Goal: Task Accomplishment & Management: Use online tool/utility

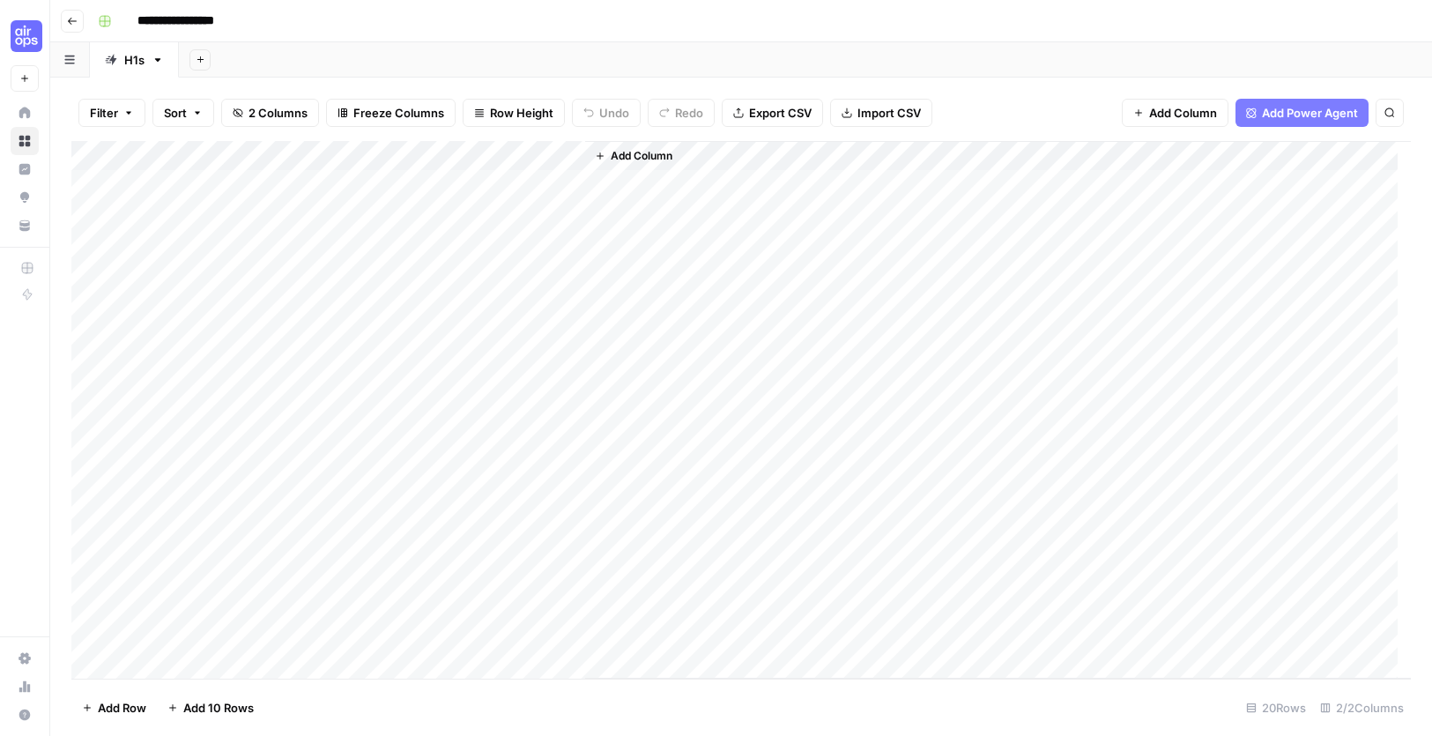
click at [177, 179] on div "Add Column" at bounding box center [741, 410] width 1340 height 538
click at [252, 629] on div "Add Column" at bounding box center [741, 410] width 1340 height 538
click at [571, 150] on div "Add Column" at bounding box center [741, 410] width 1340 height 538
click at [615, 190] on span "All Rows" at bounding box center [632, 197] width 111 height 18
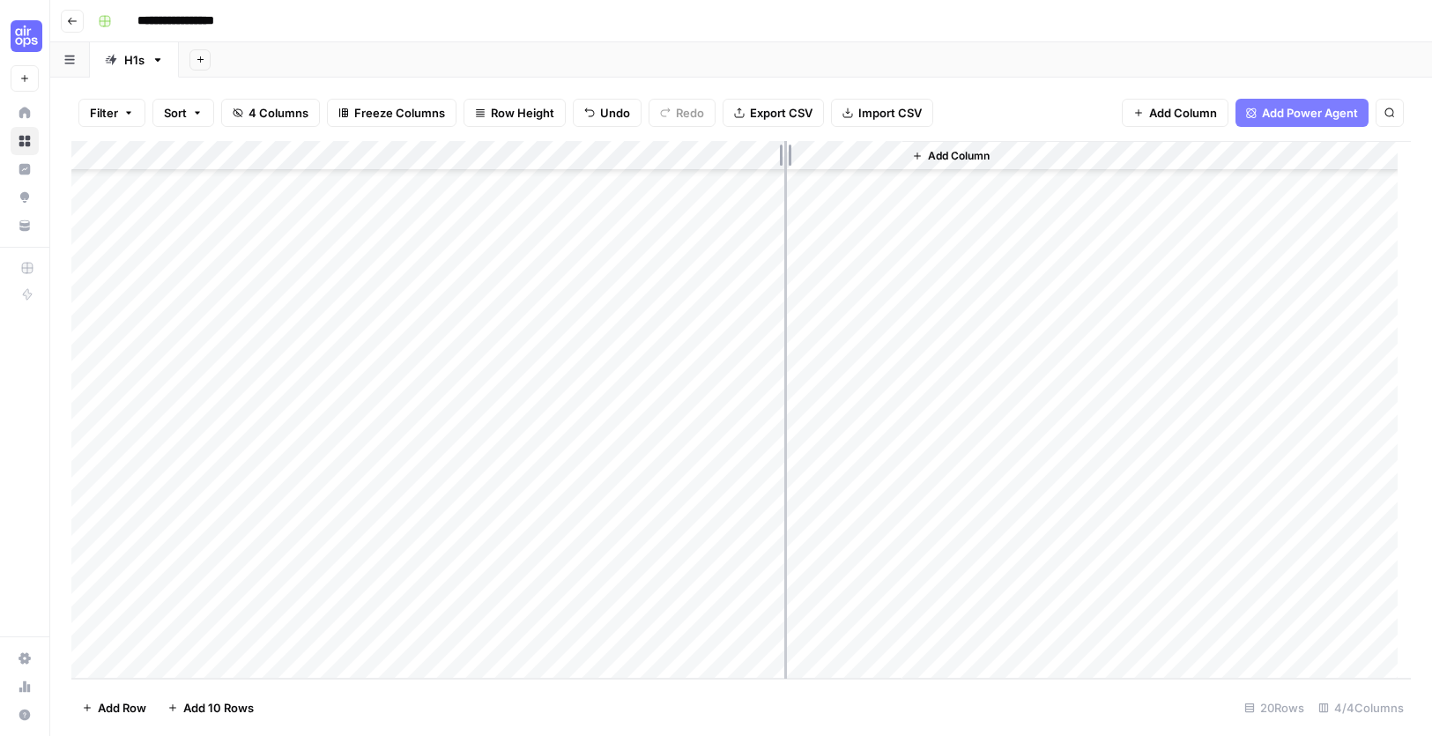
drag, startPoint x: 744, startPoint y: 155, endPoint x: 807, endPoint y: 167, distance: 64.7
click at [805, 166] on div "Add Column" at bounding box center [741, 410] width 1340 height 538
drag, startPoint x: 960, startPoint y: 153, endPoint x: 1116, endPoint y: 167, distance: 156.7
click at [1116, 167] on div "Add Column" at bounding box center [741, 410] width 1340 height 538
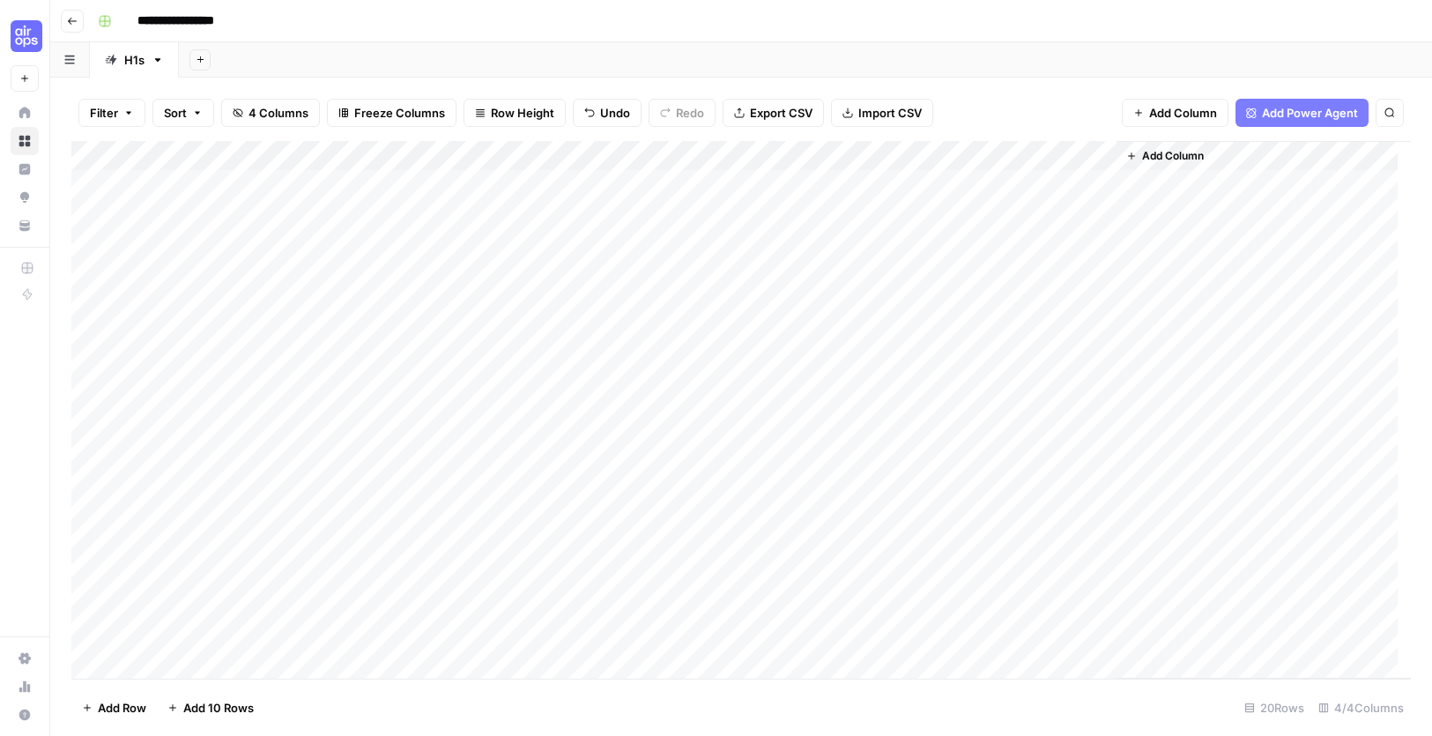
click at [189, 183] on div "Add Column" at bounding box center [741, 410] width 1340 height 538
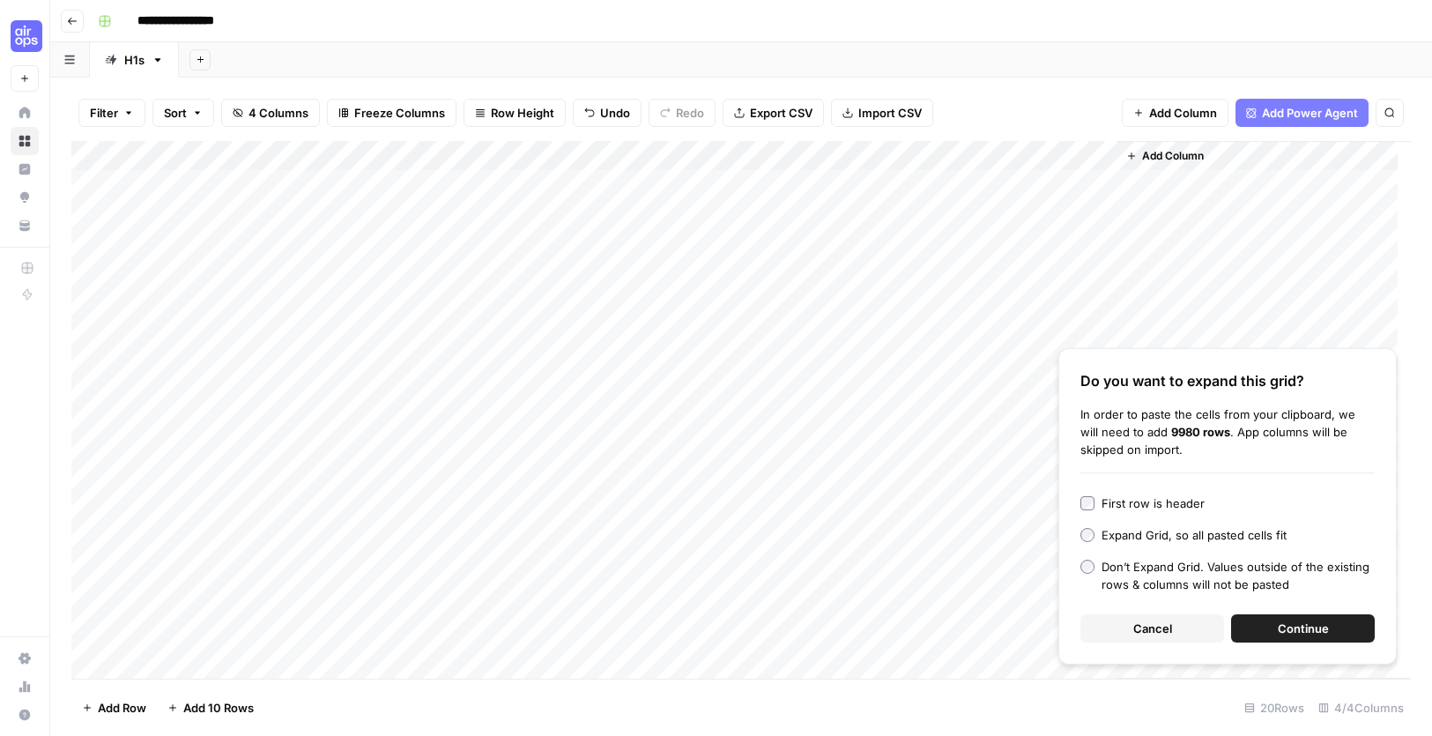
click at [1347, 616] on button "Continue" at bounding box center [1303, 628] width 144 height 28
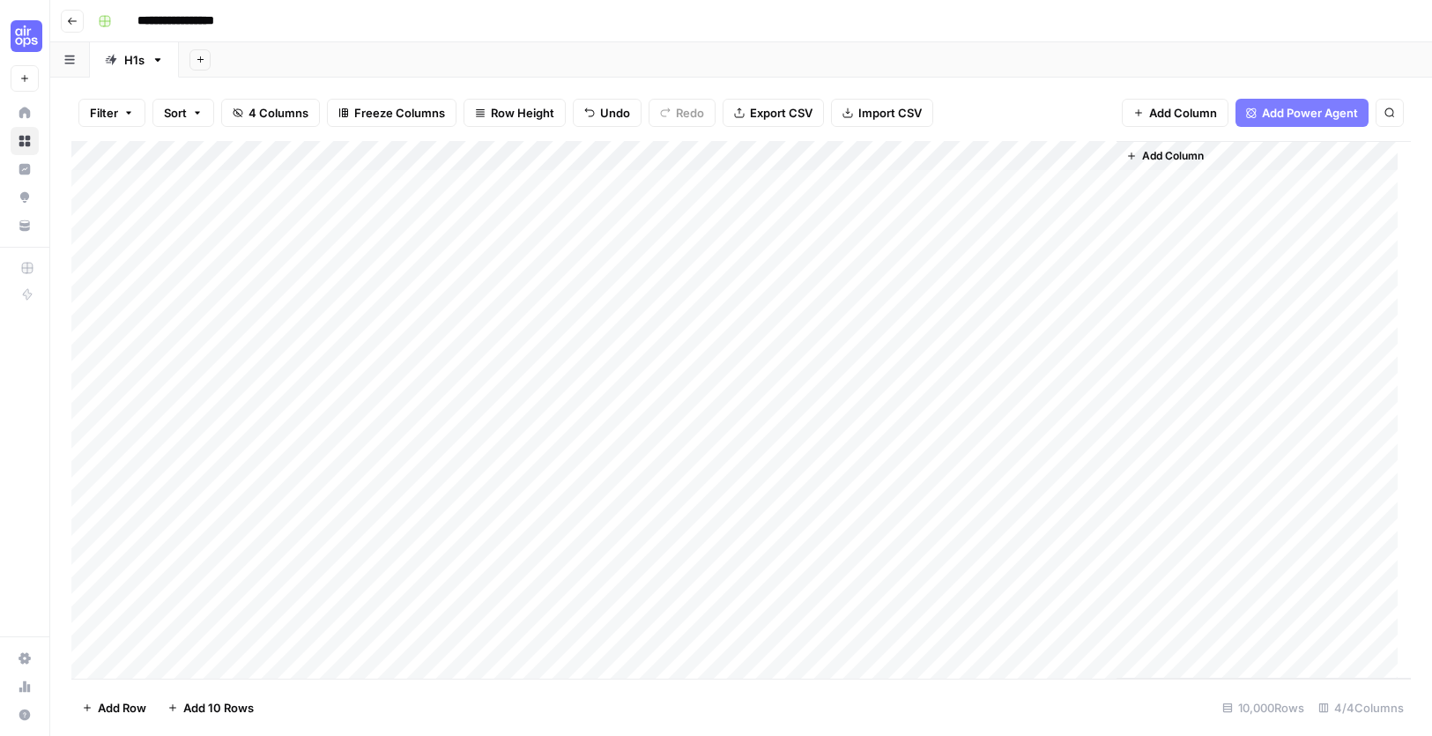
click at [569, 155] on div "Add Column" at bounding box center [741, 410] width 1340 height 538
click at [594, 195] on span "All Rows" at bounding box center [632, 197] width 111 height 18
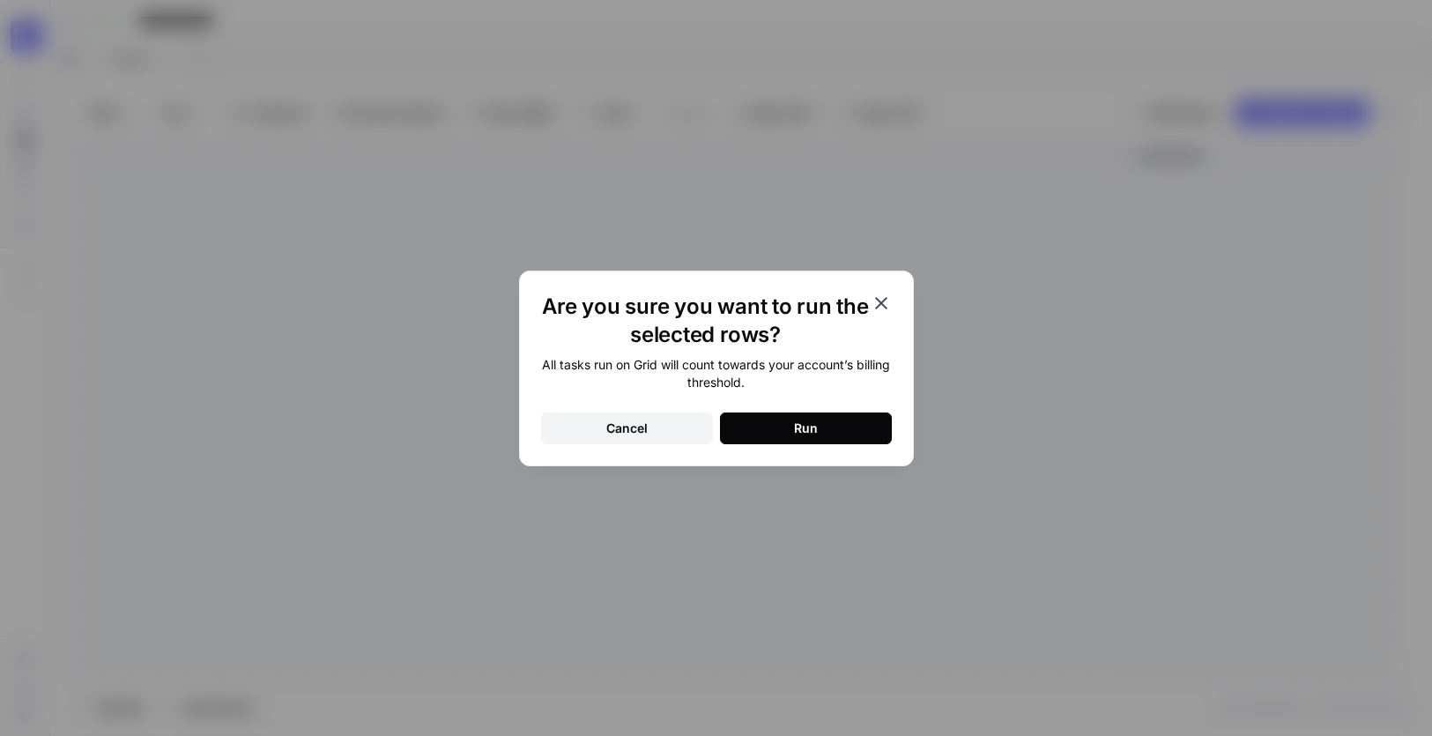
click at [749, 428] on button "Run" at bounding box center [806, 429] width 172 height 32
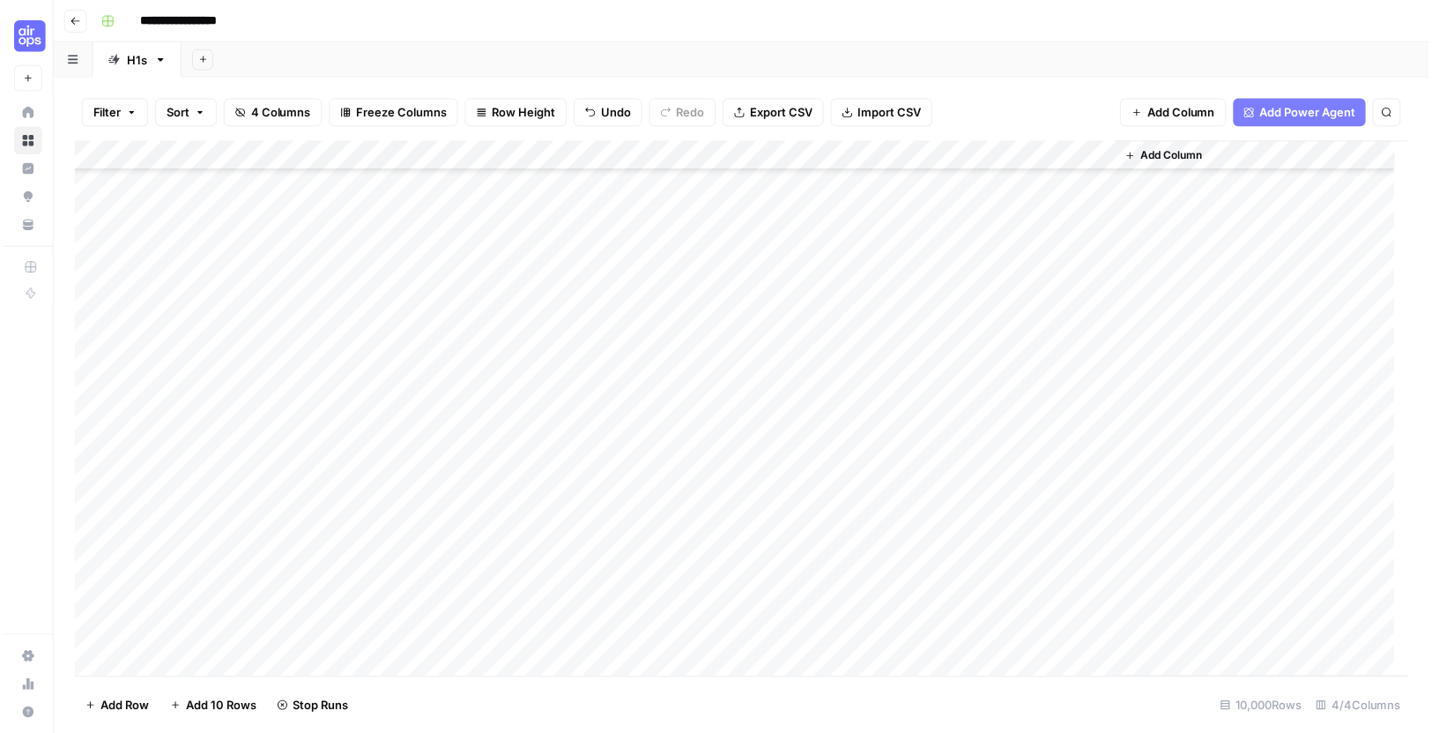
scroll to position [10843, 0]
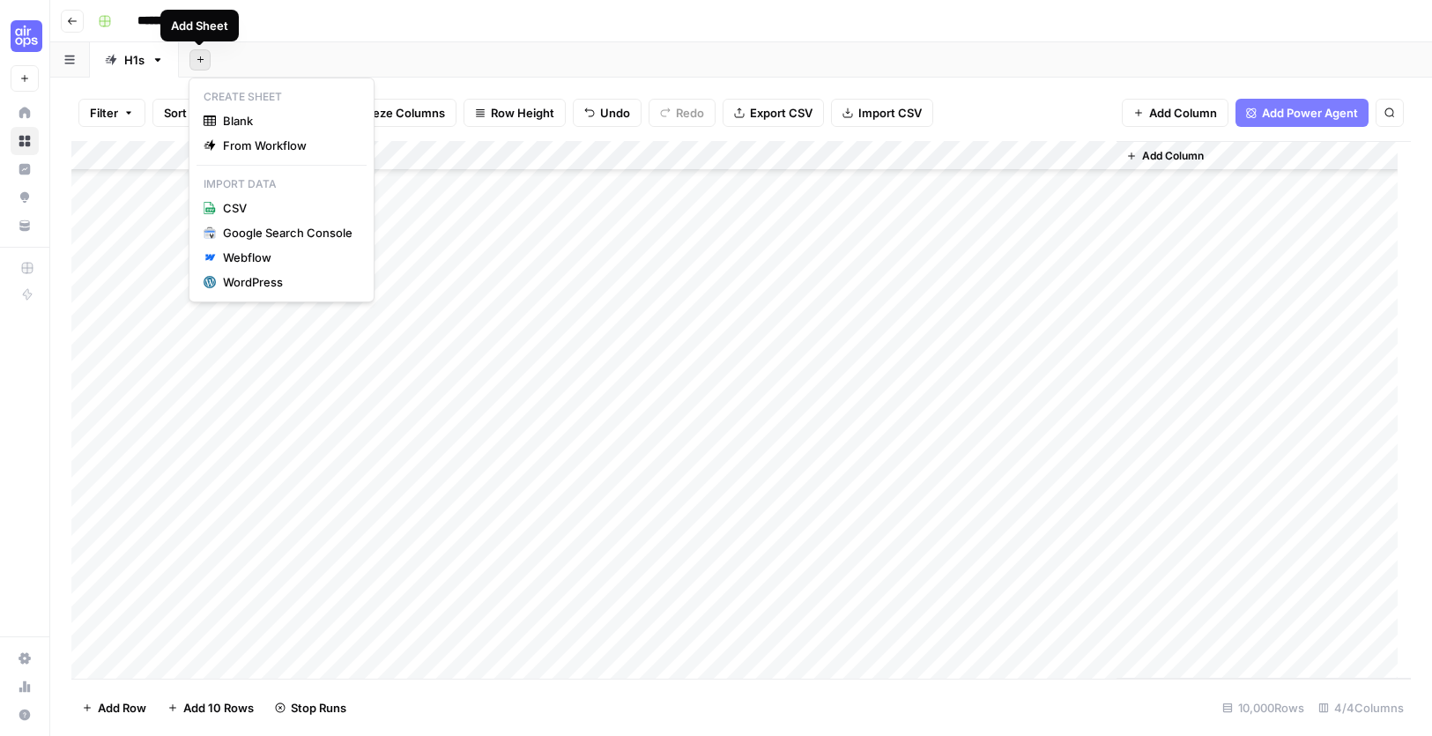
click at [202, 56] on icon "button" at bounding box center [201, 60] width 10 height 10
click at [227, 123] on span "Blank" at bounding box center [288, 121] width 130 height 18
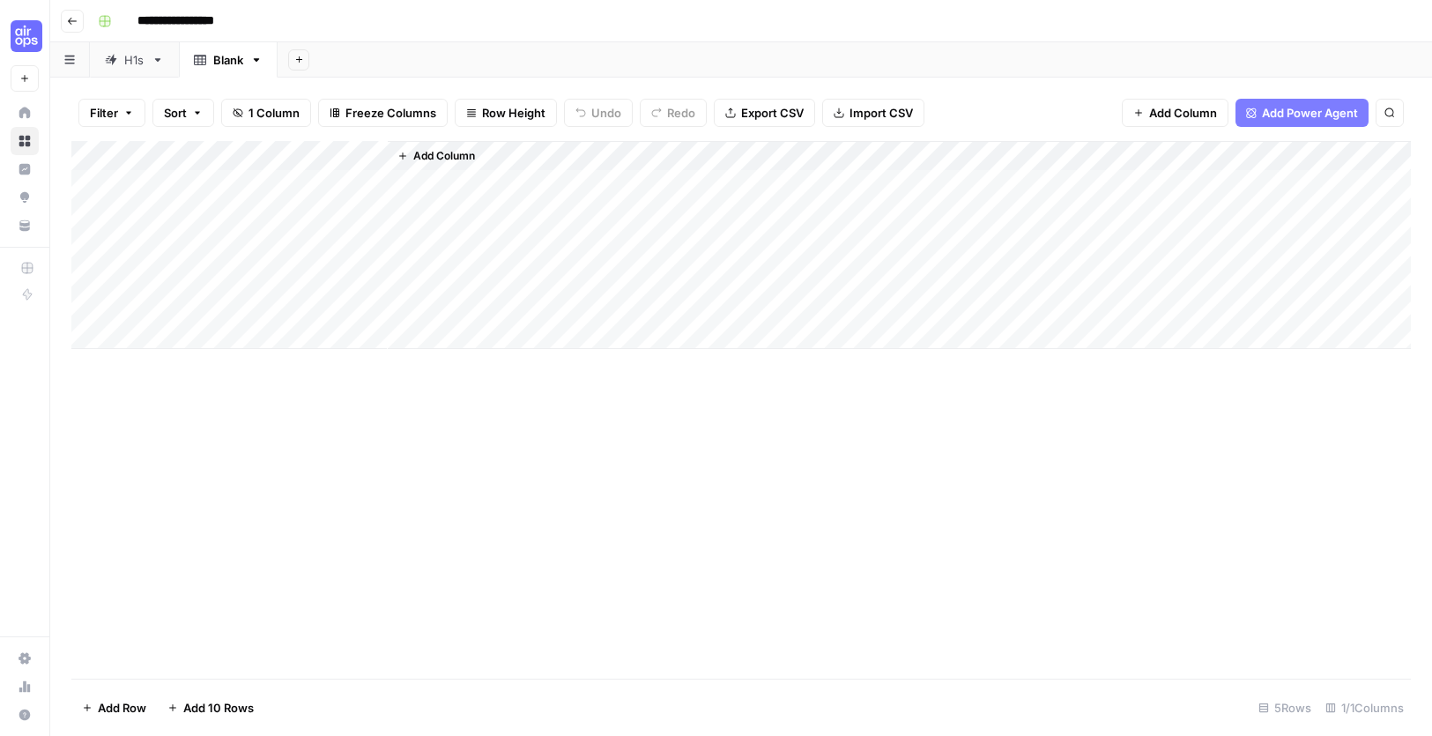
click at [193, 16] on input "**********" at bounding box center [191, 21] width 123 height 28
click at [194, 16] on input "**********" at bounding box center [191, 21] width 123 height 28
click at [227, 71] on link "Blank" at bounding box center [228, 59] width 99 height 35
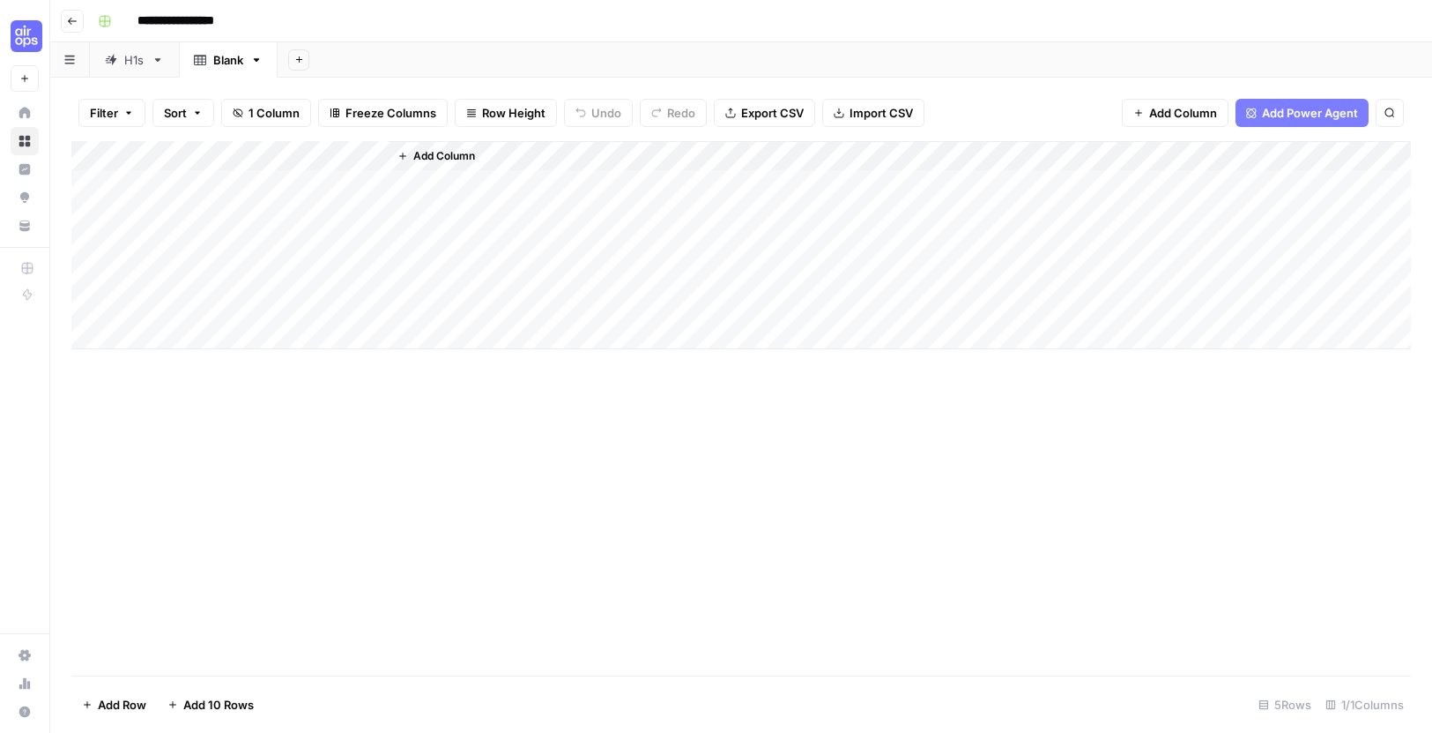
click at [227, 63] on div "Blank" at bounding box center [228, 60] width 30 height 18
click at [231, 59] on input "*****" at bounding box center [229, 59] width 33 height 23
click at [232, 59] on input "*****" at bounding box center [229, 59] width 33 height 23
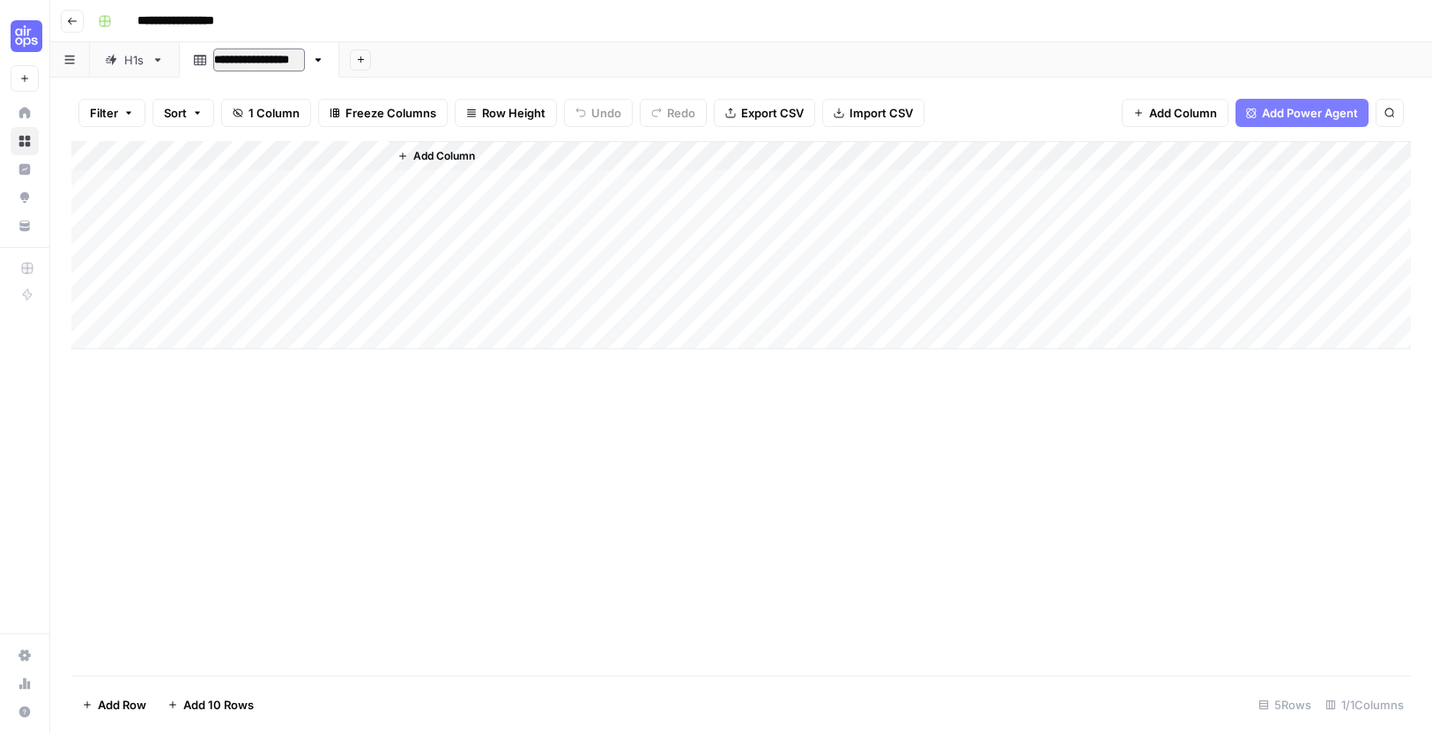
type input "**********"
click at [123, 62] on div "H1s" at bounding box center [125, 60] width 40 height 18
click at [237, 60] on div "modifier type list" at bounding box center [259, 60] width 93 height 18
click at [239, 61] on div "modifier type list" at bounding box center [259, 60] width 93 height 18
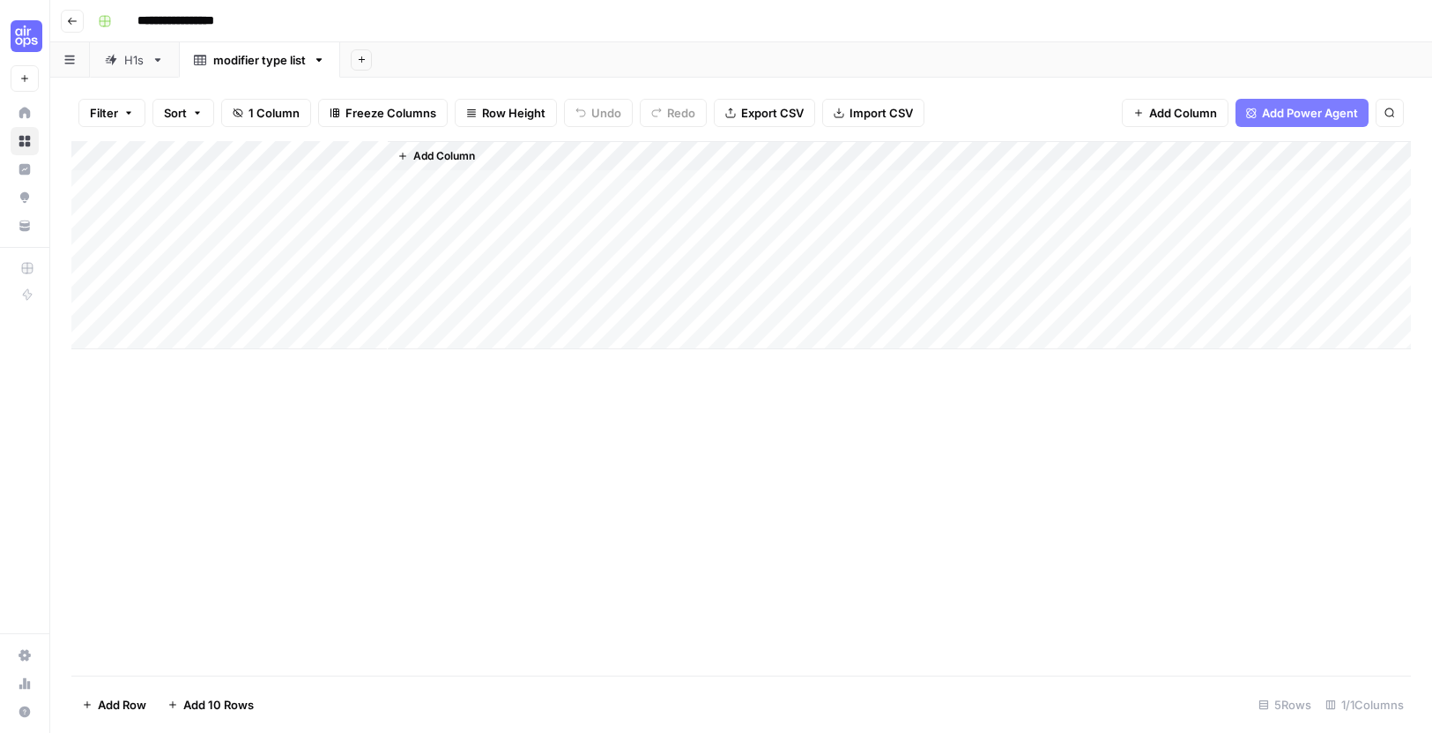
click at [121, 67] on div "H1s" at bounding box center [125, 60] width 40 height 18
click at [169, 154] on div "Add Column" at bounding box center [741, 408] width 1340 height 534
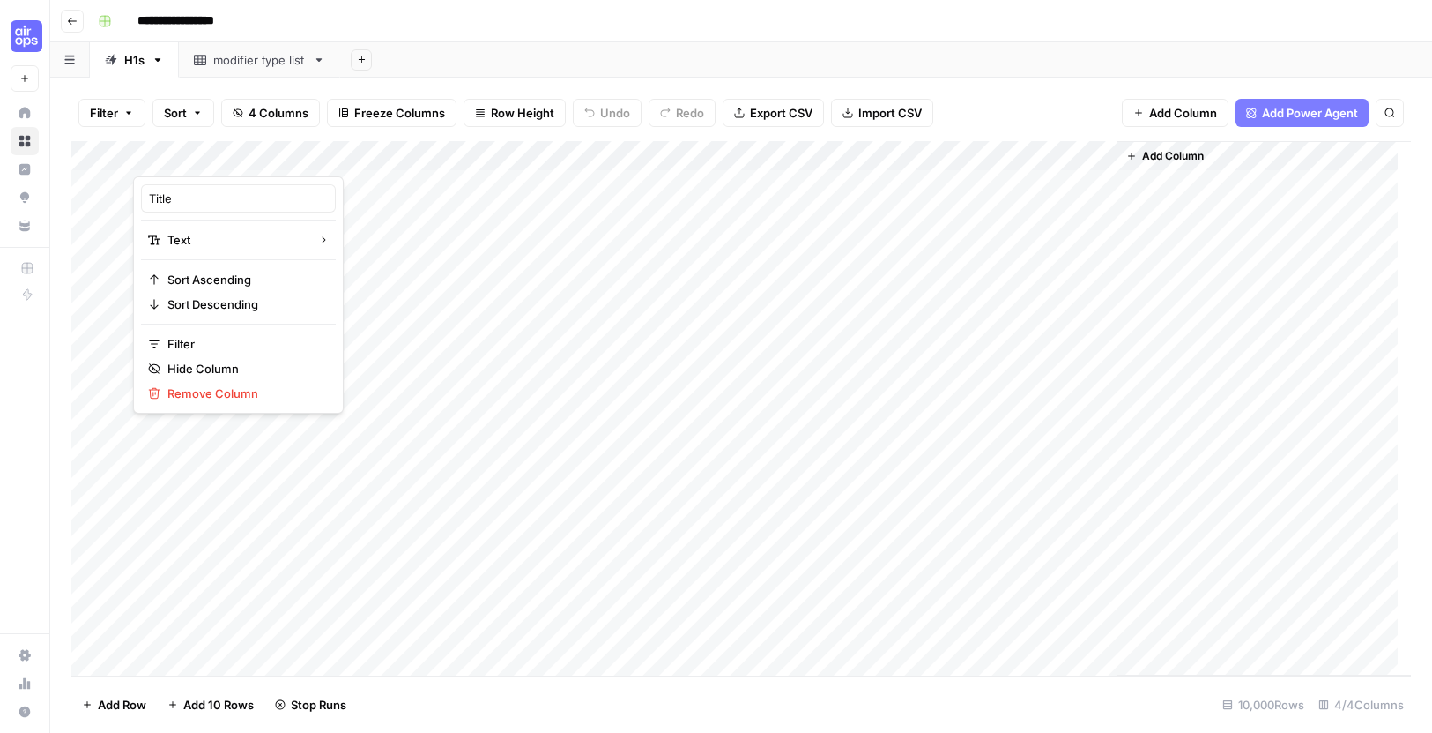
click at [169, 154] on div at bounding box center [260, 158] width 255 height 35
click at [201, 202] on input "Title" at bounding box center [238, 199] width 179 height 18
click at [200, 202] on input "Title" at bounding box center [238, 199] width 179 height 18
click at [263, 67] on div "modifier type list" at bounding box center [259, 60] width 93 height 18
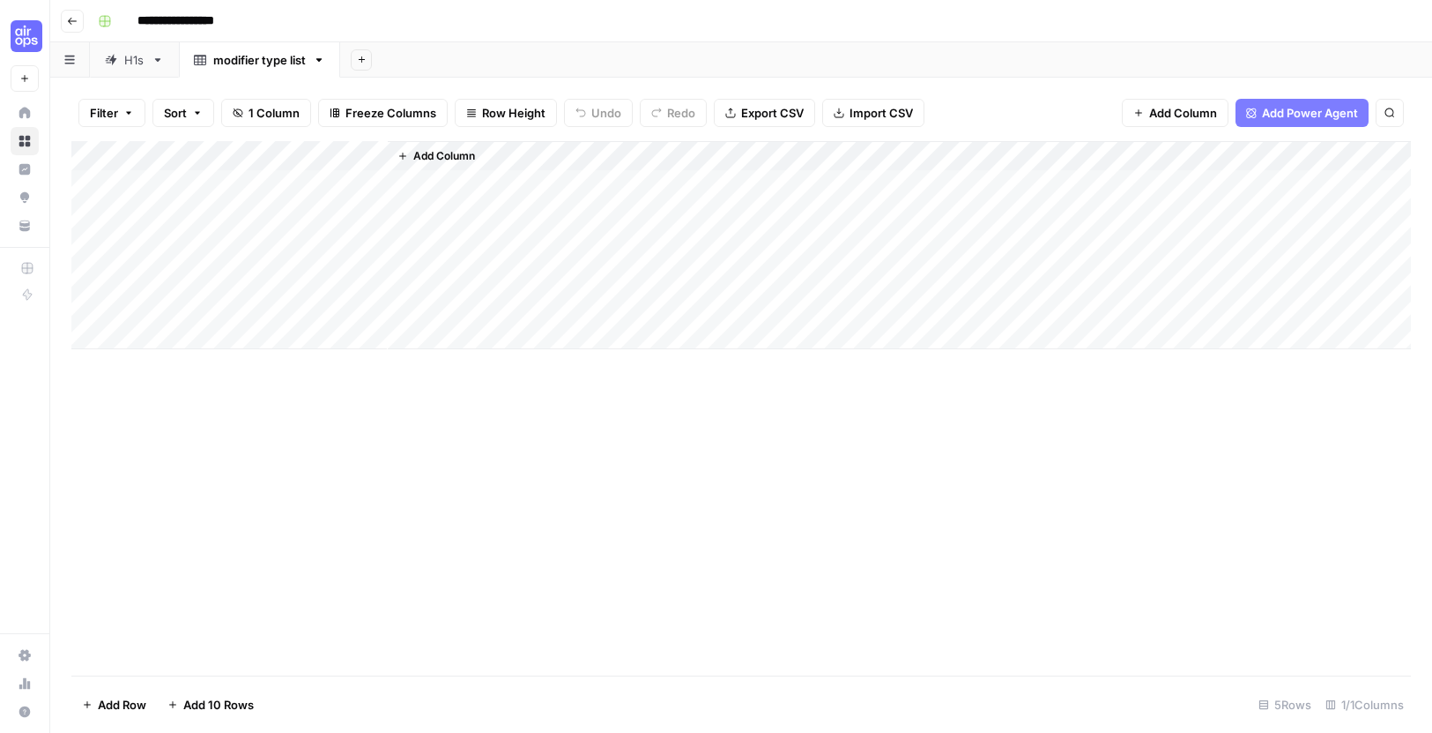
click at [178, 153] on div "Add Column" at bounding box center [741, 245] width 1340 height 208
click at [178, 153] on div at bounding box center [260, 158] width 255 height 35
click at [192, 201] on input "Title" at bounding box center [238, 199] width 179 height 18
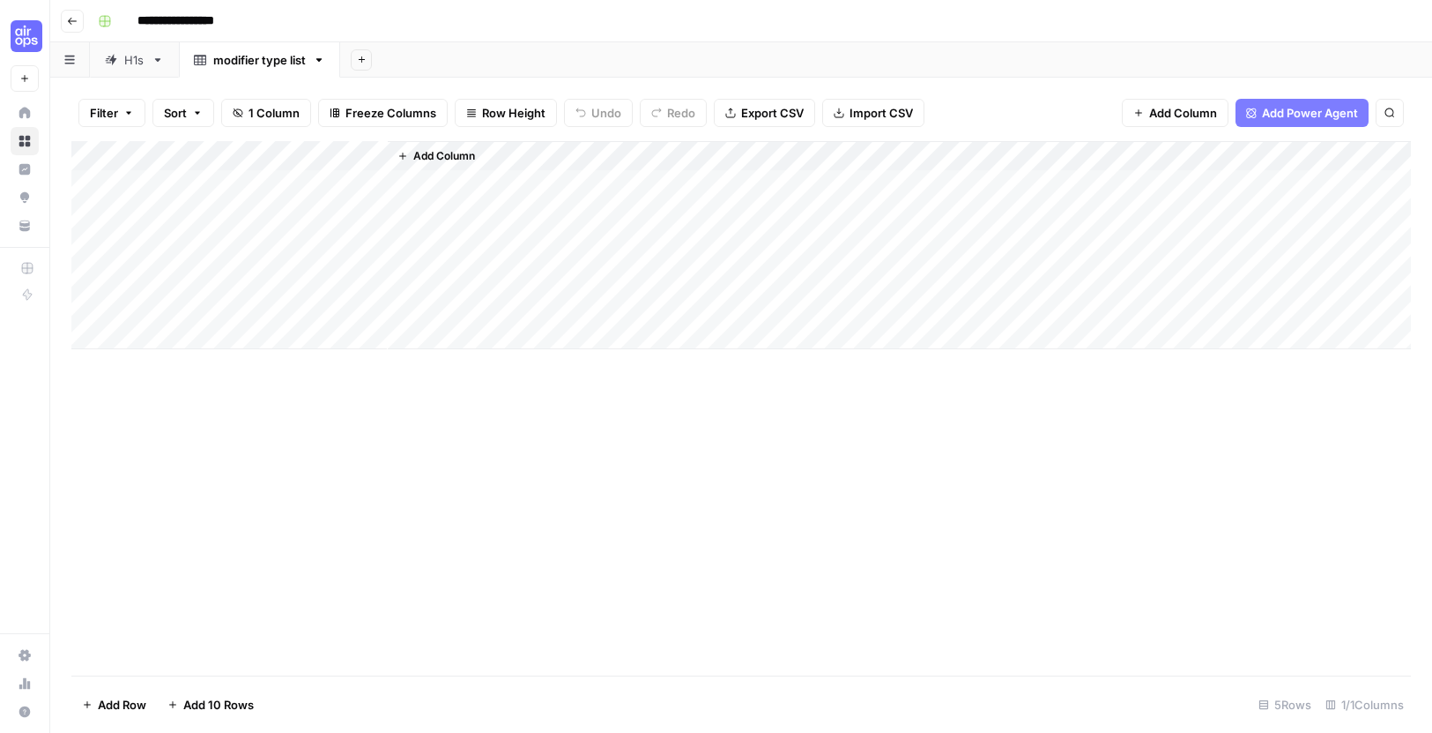
click at [1276, 111] on span "Add Power Agent" at bounding box center [1310, 113] width 96 height 18
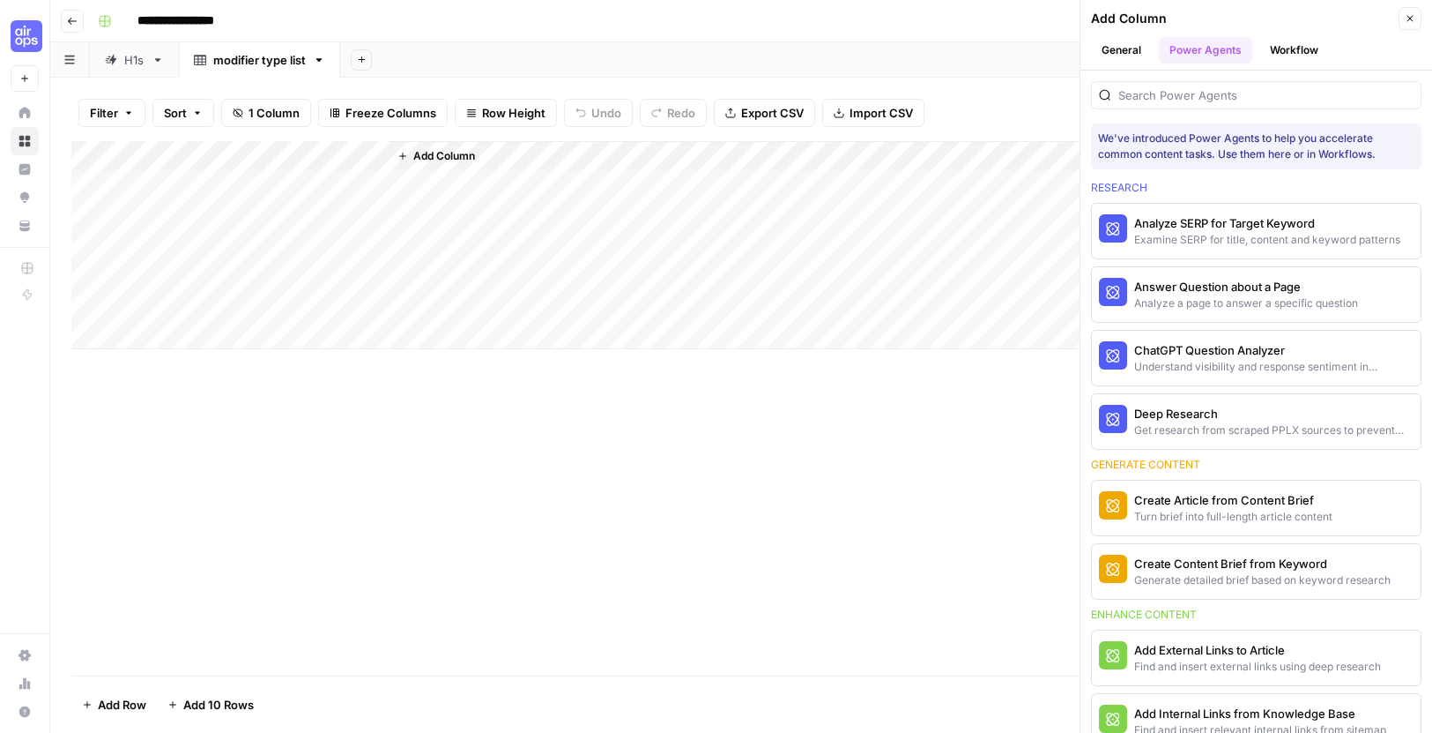
click at [1303, 43] on button "Workflow" at bounding box center [1295, 50] width 70 height 26
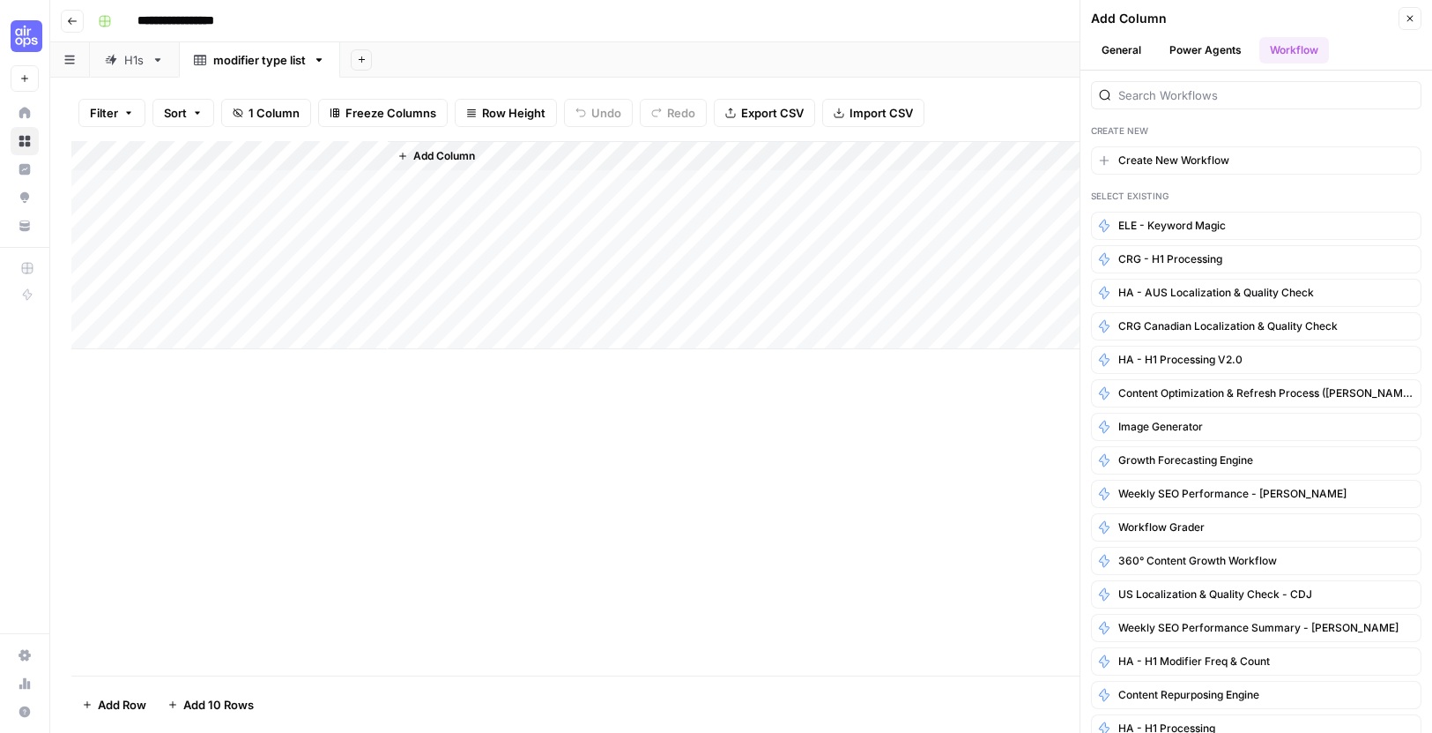
click at [117, 71] on link "H1s" at bounding box center [134, 59] width 89 height 35
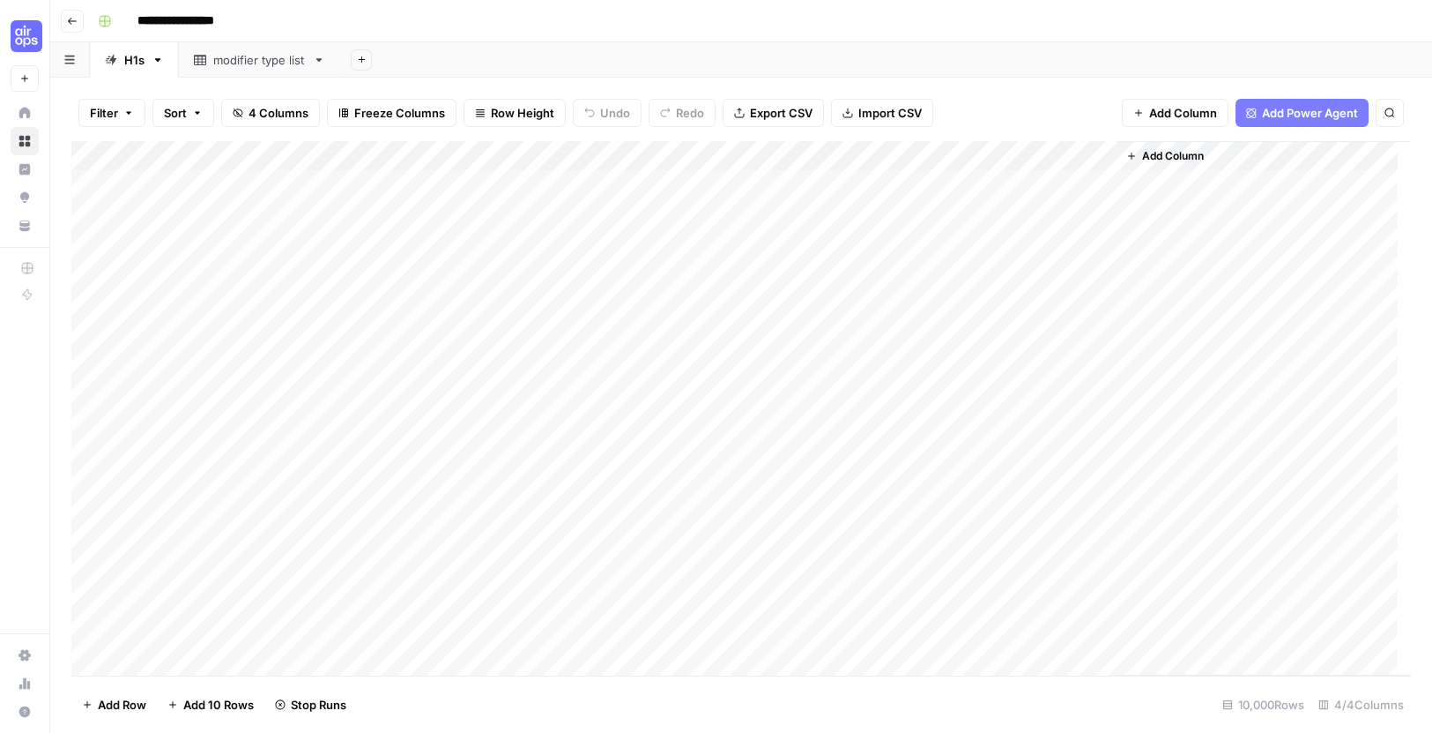
click at [896, 154] on div "Add Column" at bounding box center [741, 408] width 1340 height 534
click at [896, 154] on div at bounding box center [961, 158] width 312 height 35
click at [915, 197] on input "Categorized Phrases" at bounding box center [910, 199] width 179 height 18
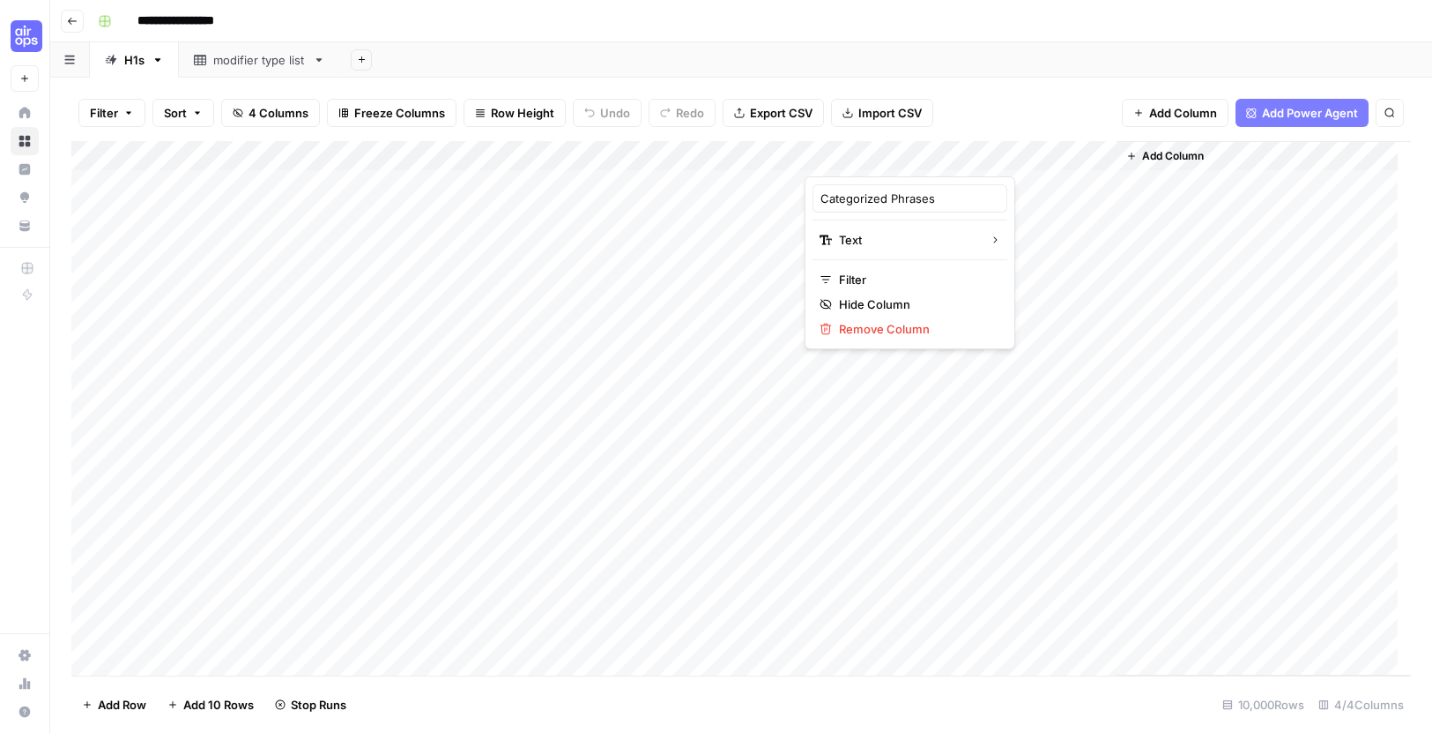
click at [1023, 195] on div "Add Column" at bounding box center [741, 408] width 1340 height 534
click at [919, 318] on div "Add Column" at bounding box center [741, 408] width 1340 height 534
drag, startPoint x: 907, startPoint y: 183, endPoint x: 897, endPoint y: 316, distance: 132.6
click at [897, 316] on div "Add Column" at bounding box center [741, 408] width 1340 height 534
click at [267, 75] on link "modifier type list" at bounding box center [259, 59] width 161 height 35
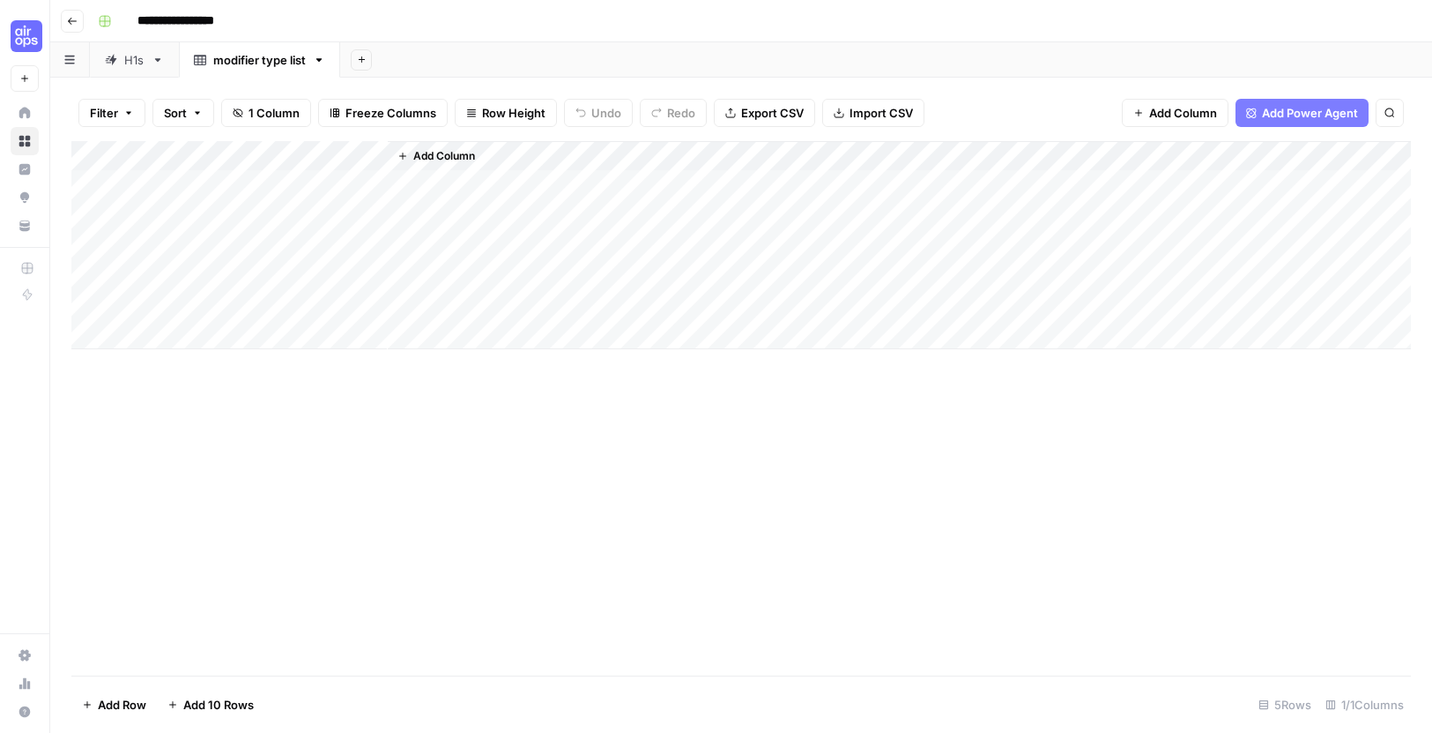
click at [1317, 100] on button "Add Power Agent" at bounding box center [1302, 113] width 133 height 28
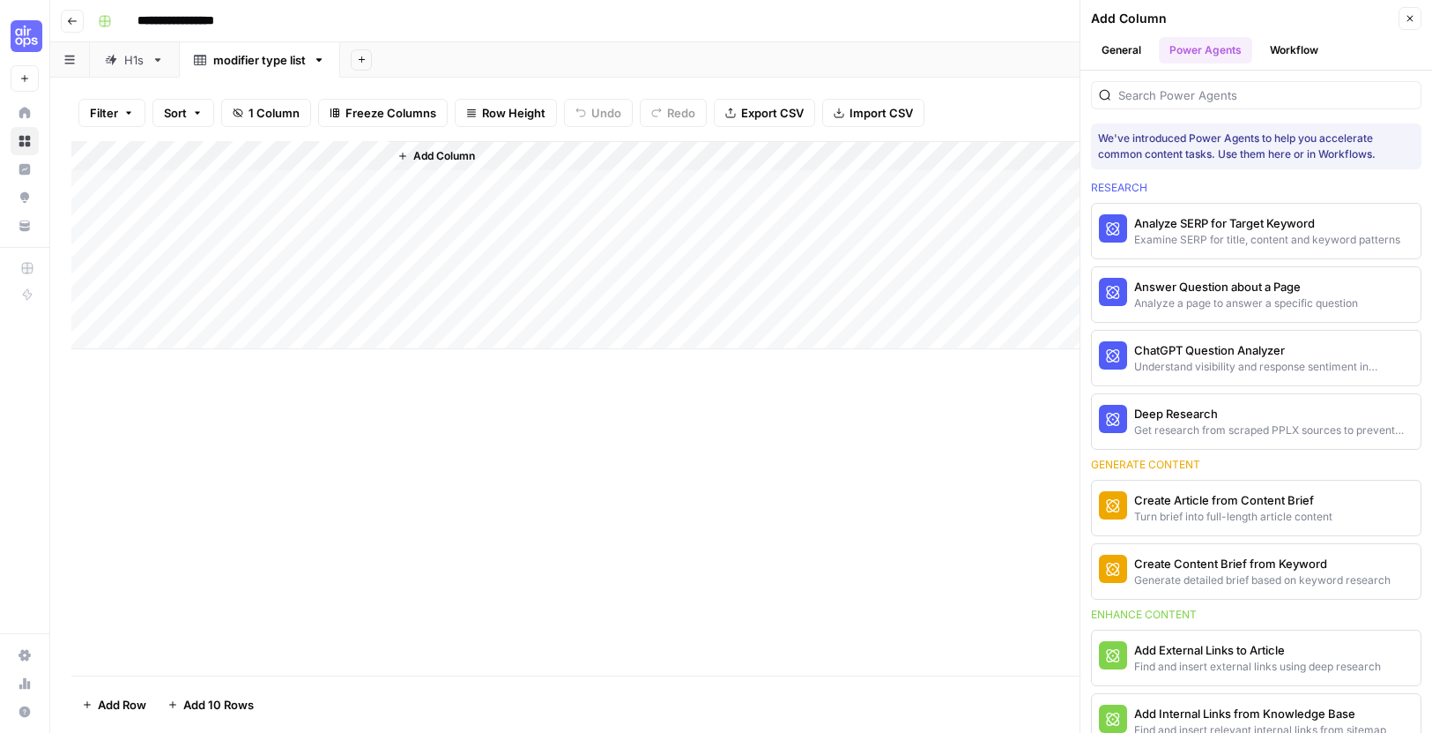
click at [1319, 44] on button "Workflow" at bounding box center [1295, 50] width 70 height 26
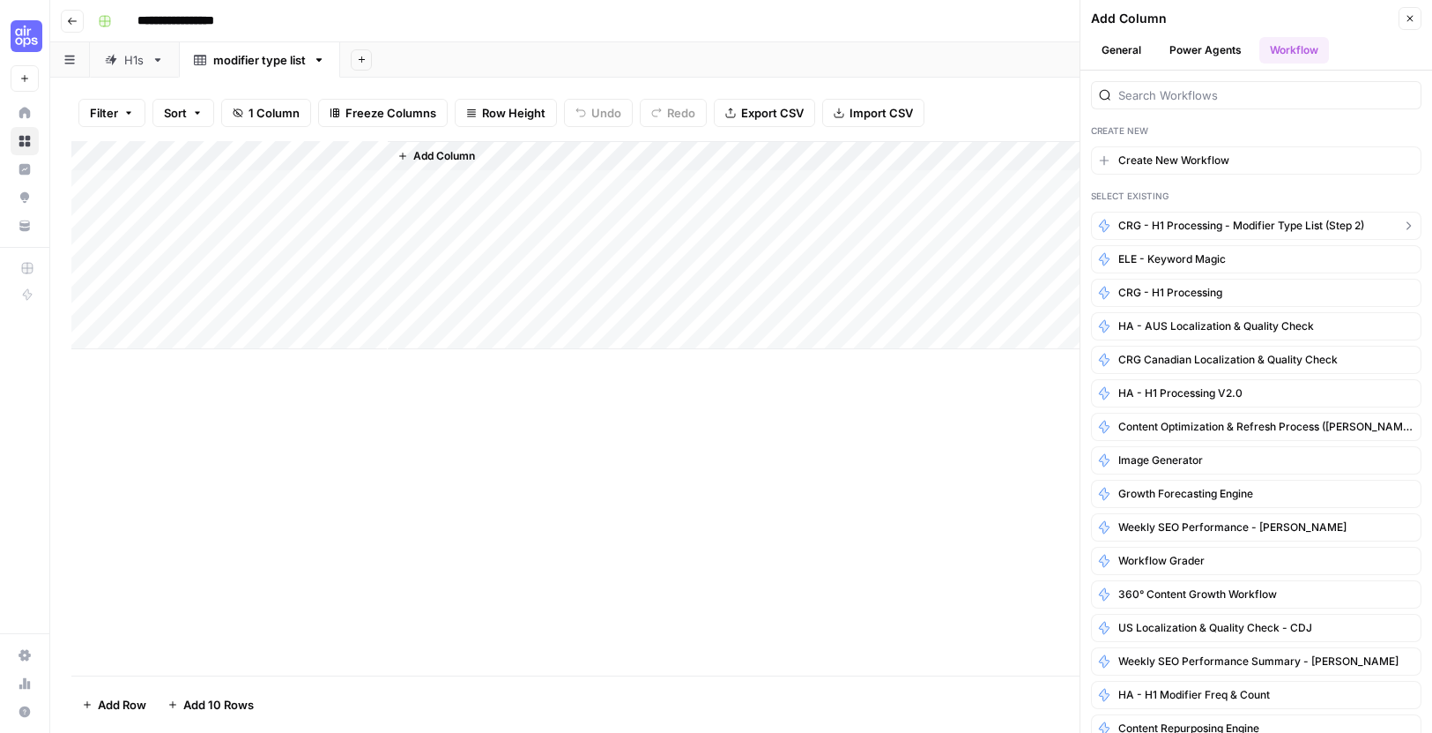
click at [1282, 225] on span "CRG - H1 Processing - modifier type list (step 2)" at bounding box center [1242, 226] width 246 height 16
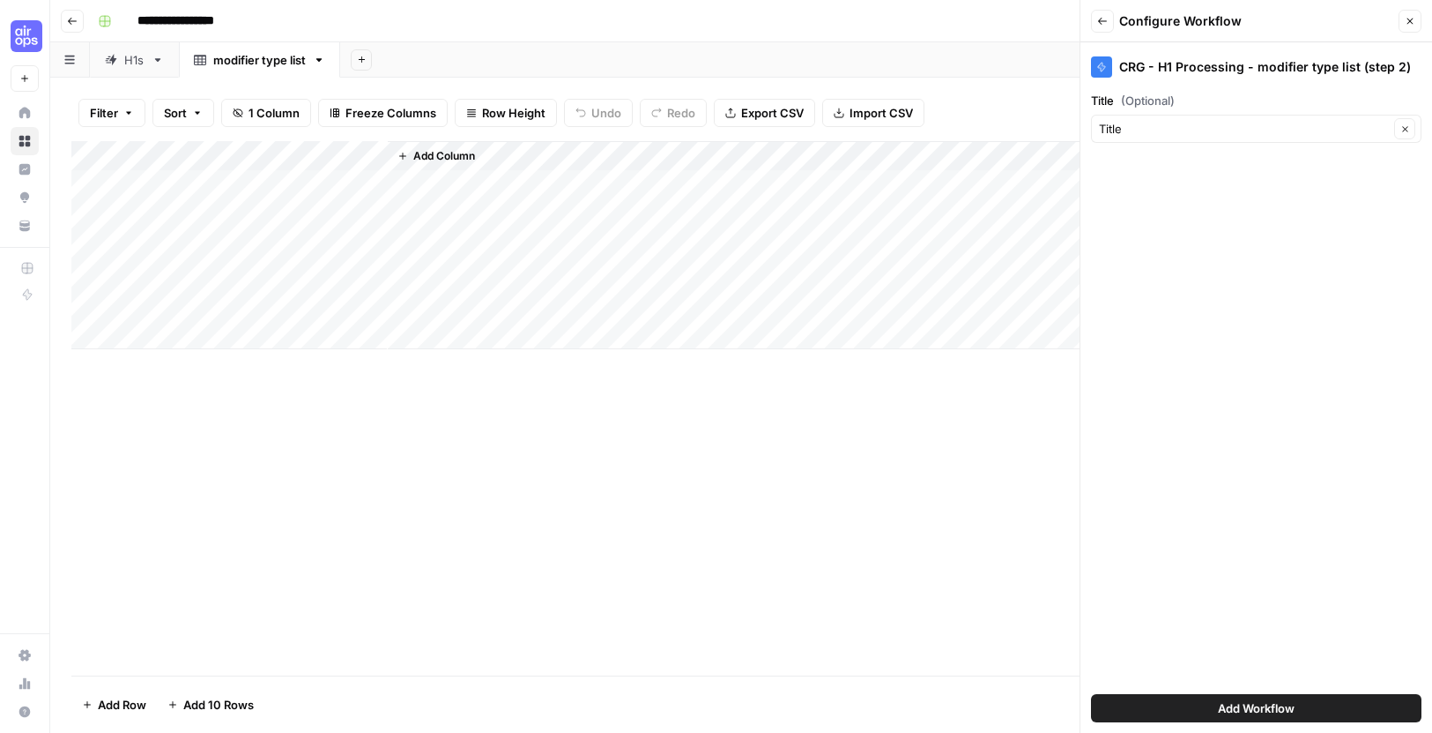
drag, startPoint x: 1275, startPoint y: 711, endPoint x: 1282, endPoint y: 722, distance: 13.5
click at [1276, 711] on span "Add Workflow" at bounding box center [1256, 708] width 77 height 18
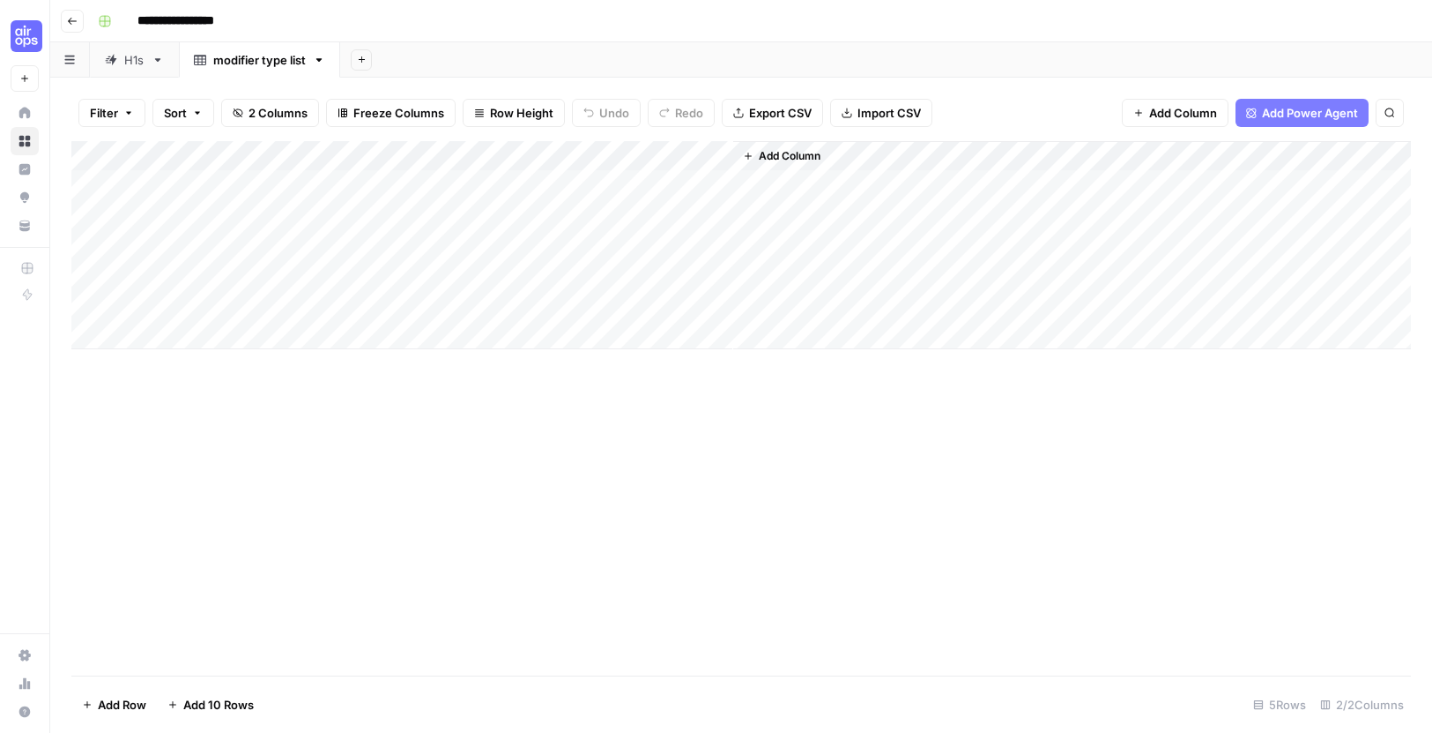
click at [800, 146] on button "Add Column" at bounding box center [782, 156] width 92 height 23
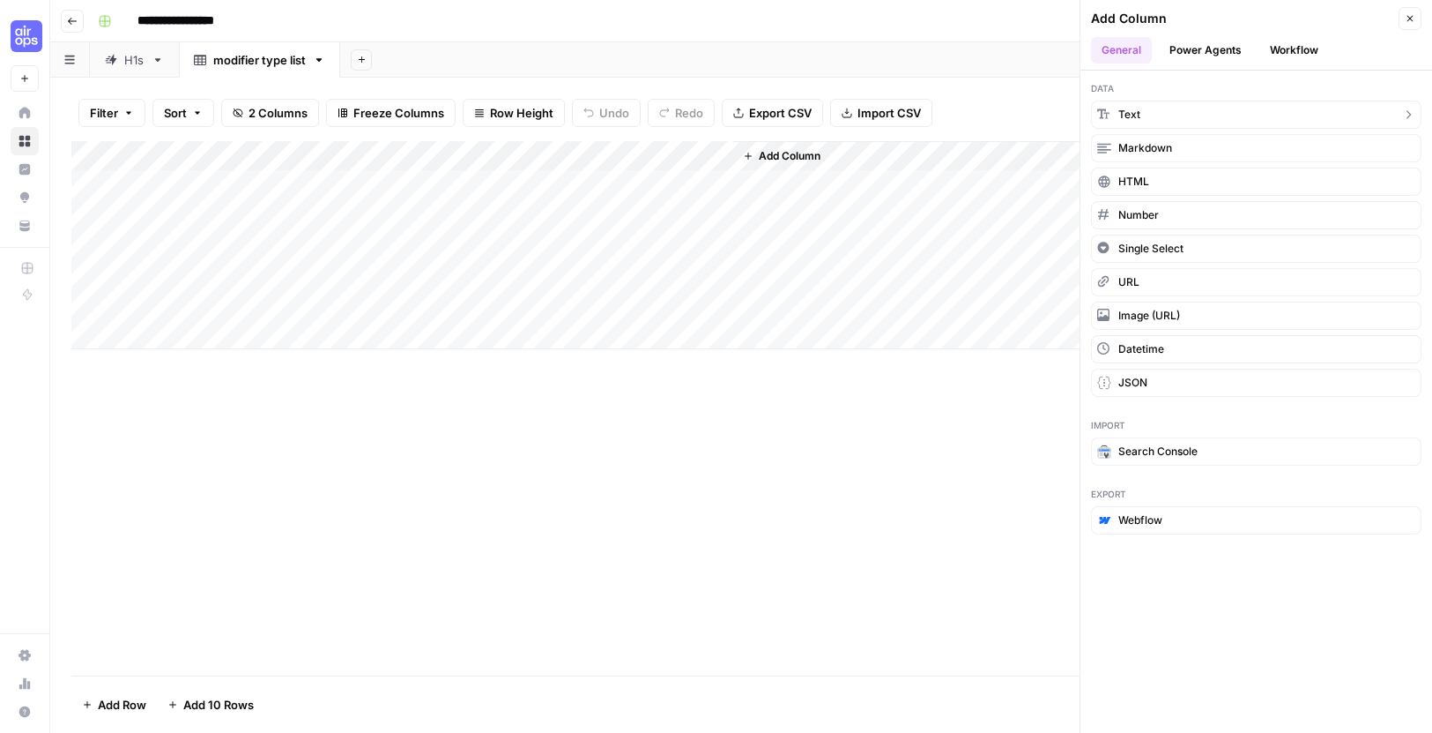
click at [1159, 115] on button "Text" at bounding box center [1256, 114] width 331 height 28
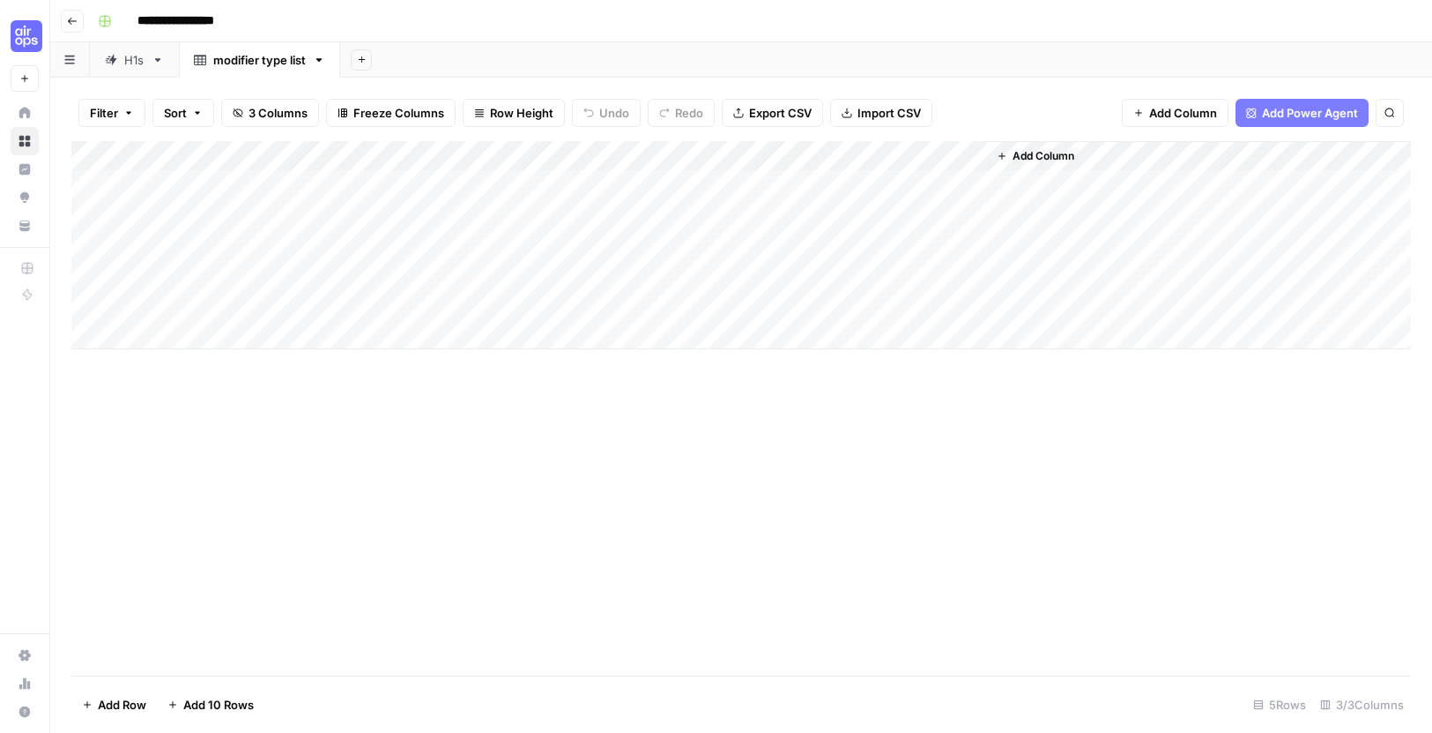
click at [818, 153] on div "Add Column" at bounding box center [741, 245] width 1340 height 208
click at [804, 202] on input "New Column" at bounding box center [837, 199] width 179 height 18
click at [805, 201] on input "New Column" at bounding box center [837, 199] width 179 height 18
click at [806, 201] on input "New Column" at bounding box center [837, 199] width 179 height 18
paste input "Modifier c"
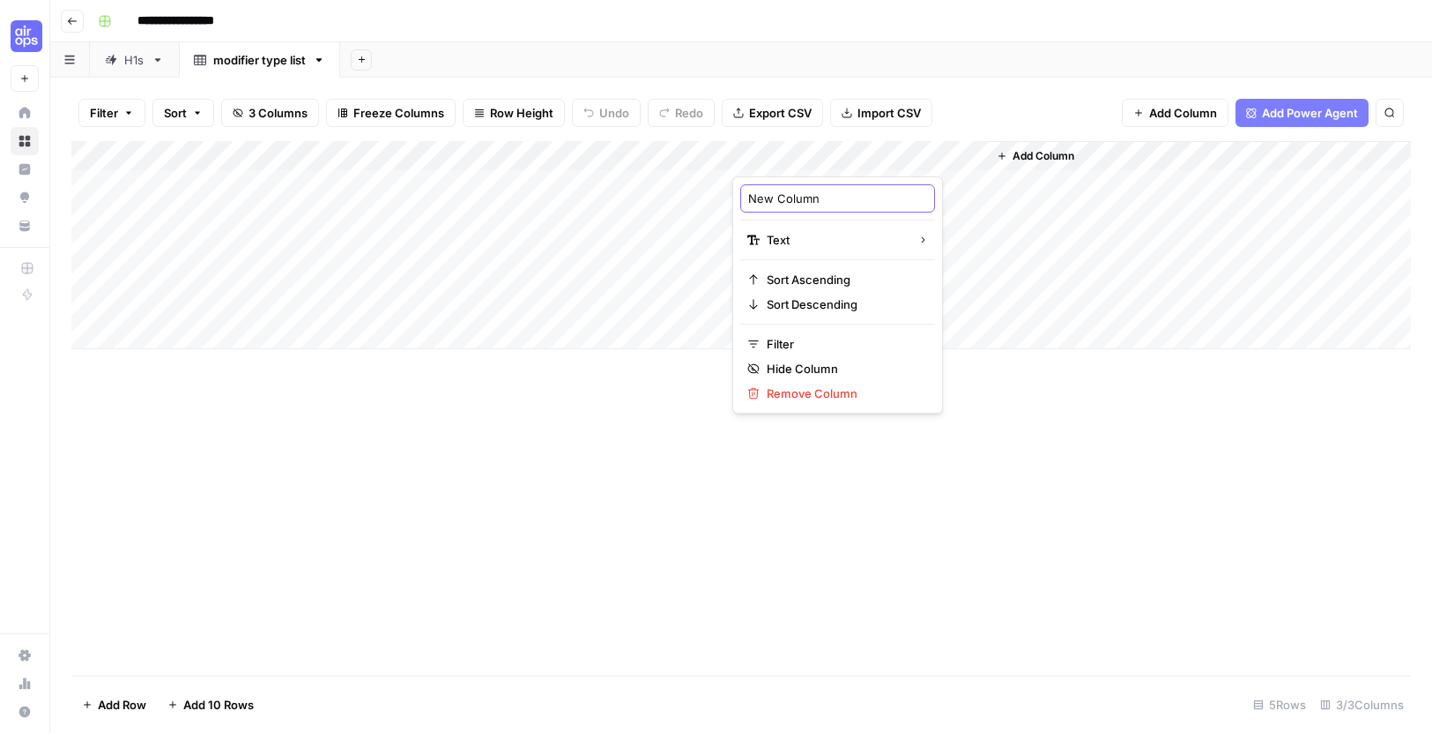
type input "Modifier column"
click at [1054, 152] on span "Add Column" at bounding box center [1044, 156] width 62 height 16
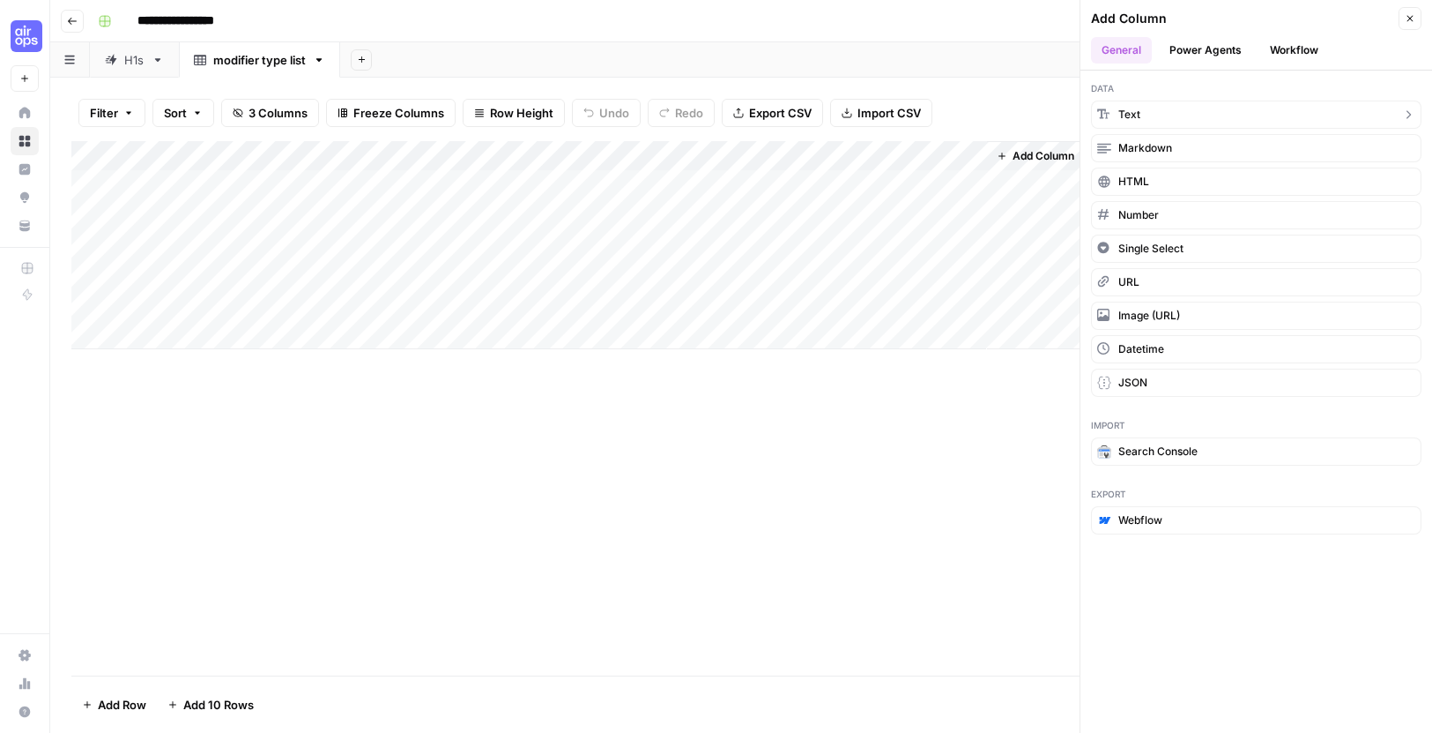
drag, startPoint x: 1153, startPoint y: 107, endPoint x: 1175, endPoint y: 29, distance: 80.6
click at [1154, 106] on button "Text" at bounding box center [1256, 114] width 331 height 28
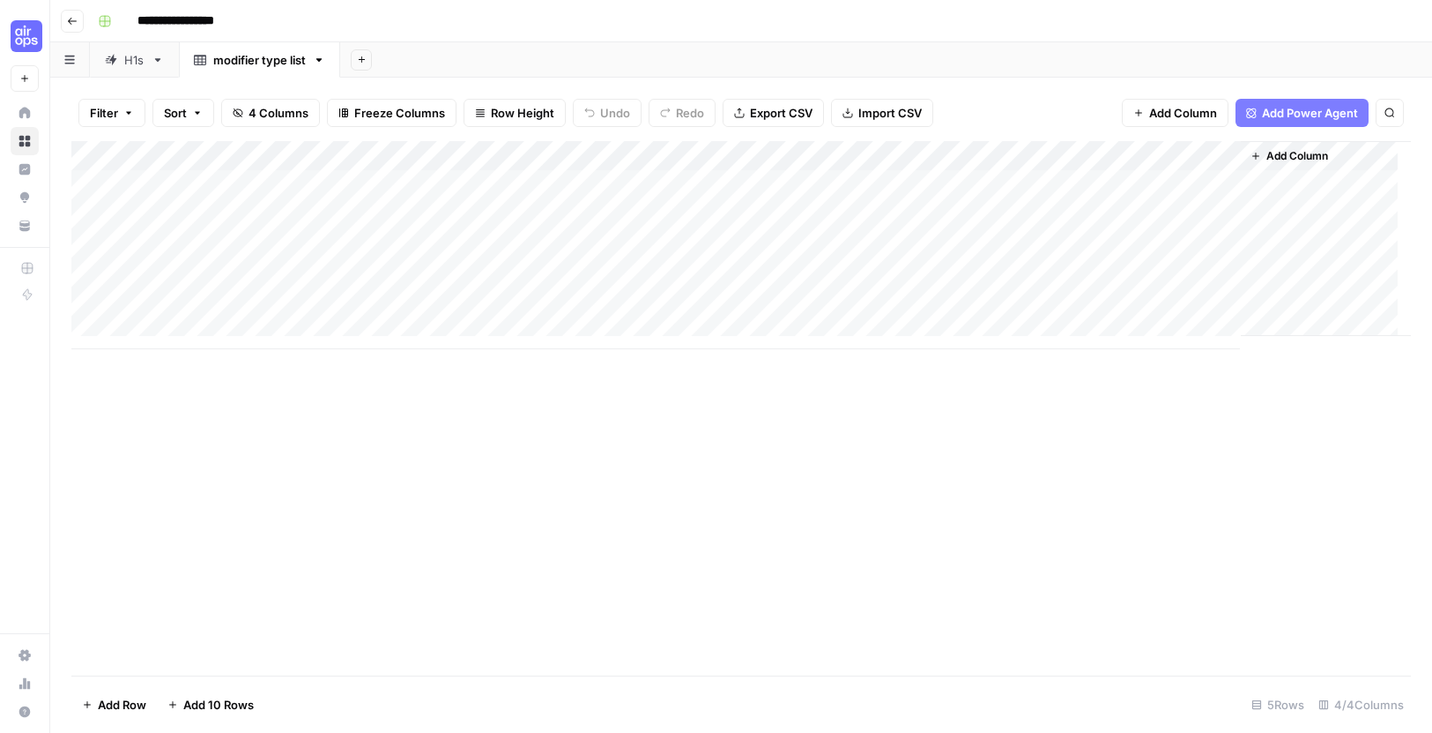
click at [1058, 153] on div "Add Column" at bounding box center [741, 245] width 1340 height 208
click at [1047, 203] on input "New Column" at bounding box center [1091, 199] width 179 height 18
click at [1047, 202] on input "New Column" at bounding box center [1091, 199] width 179 height 18
click at [1046, 202] on input "New Column" at bounding box center [1091, 199] width 179 height 18
paste input "Type c"
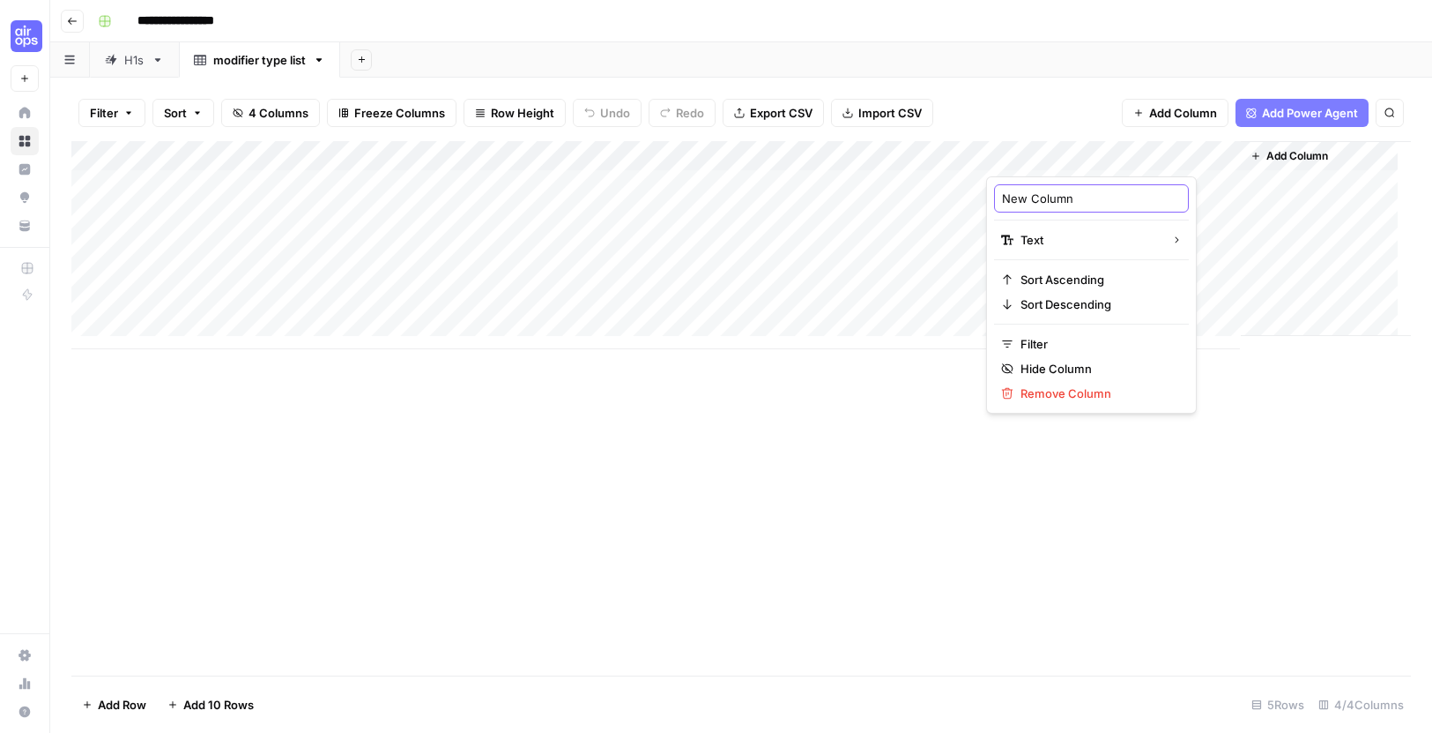
type input "Type column"
click at [1300, 153] on span "Add Column" at bounding box center [1298, 156] width 62 height 16
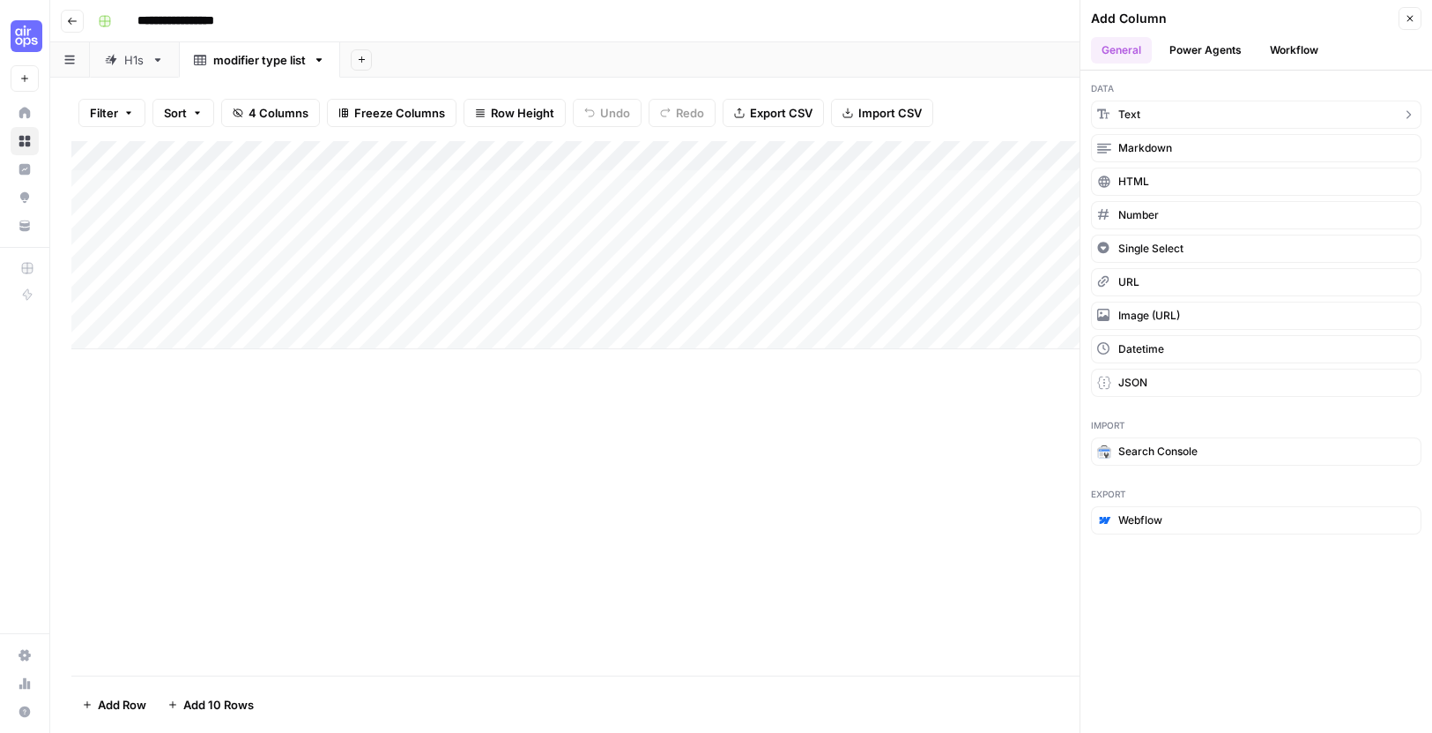
drag, startPoint x: 1164, startPoint y: 108, endPoint x: 1194, endPoint y: 20, distance: 93.4
click at [1164, 108] on button "Text" at bounding box center [1256, 114] width 331 height 28
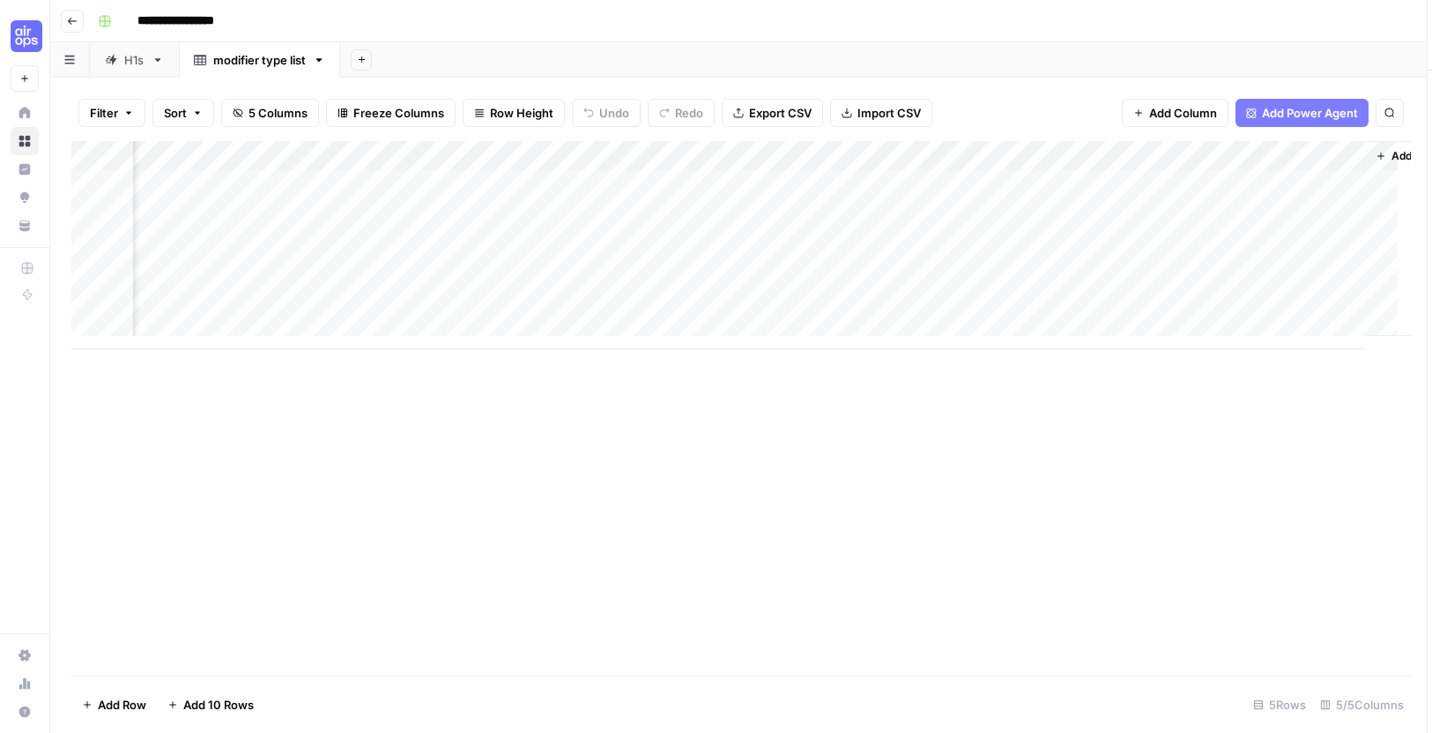
scroll to position [0, 195]
click at [1097, 146] on div "Add Column" at bounding box center [741, 245] width 1340 height 208
click at [1105, 195] on input "New Column" at bounding box center [1150, 199] width 179 height 18
click at [1106, 194] on input "New Column" at bounding box center [1150, 199] width 179 height 18
click at [1108, 194] on input "New Column" at bounding box center [1150, 199] width 179 height 18
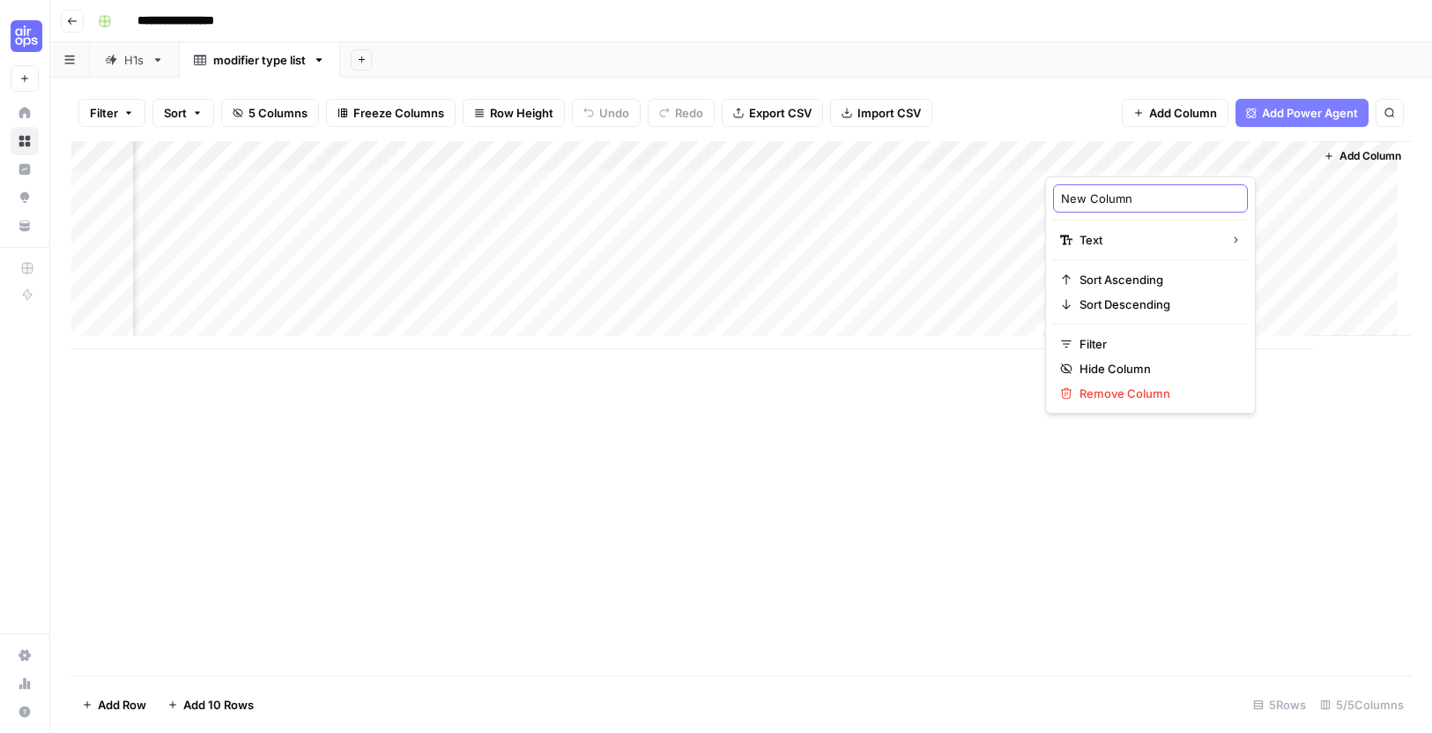
paste input "Frequency column"
paste input "Frequency col"
type input "Frequency column"
click at [637, 147] on div "Add Column" at bounding box center [741, 245] width 1340 height 208
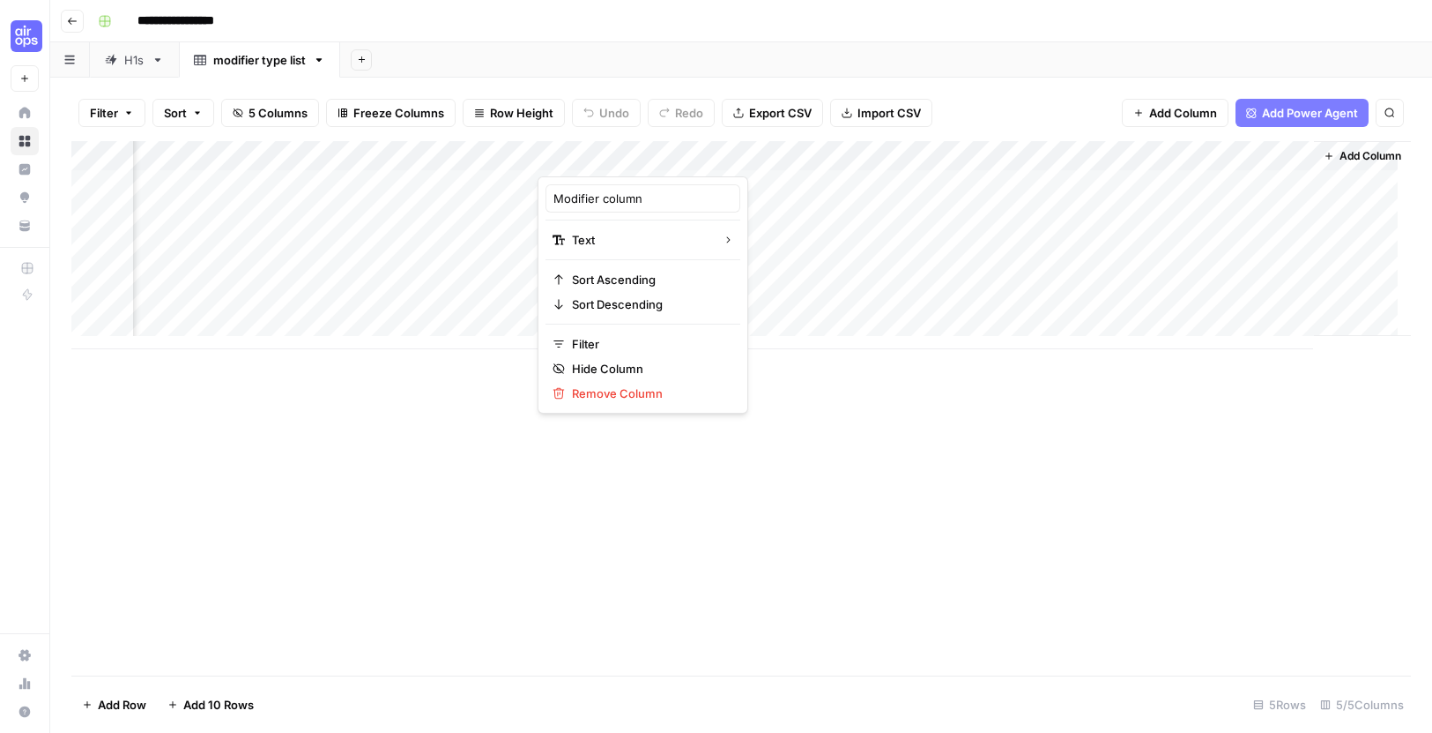
click at [619, 153] on div at bounding box center [665, 158] width 255 height 35
click at [620, 154] on div at bounding box center [665, 158] width 255 height 35
click at [235, 182] on div "Add Column" at bounding box center [741, 245] width 1340 height 208
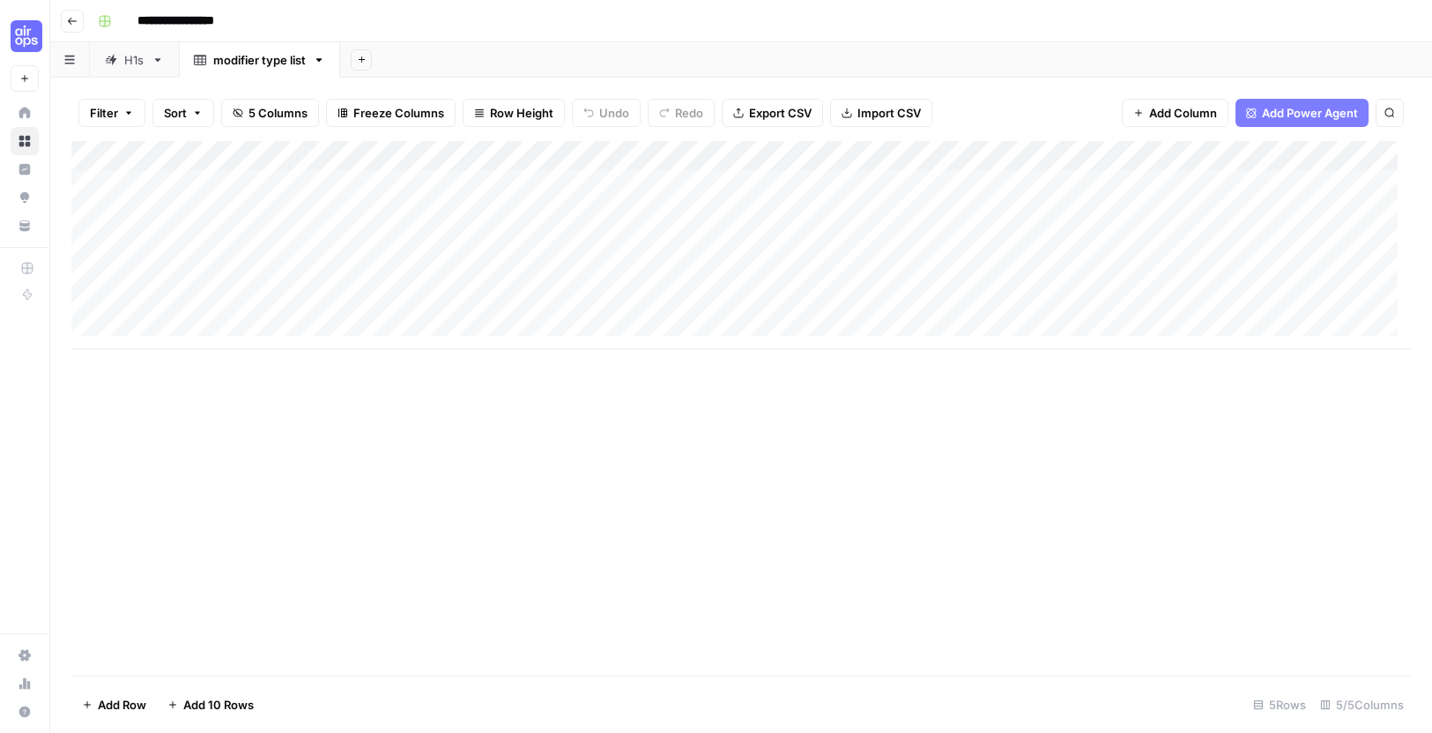
click at [133, 69] on link "H1s" at bounding box center [134, 59] width 89 height 35
drag, startPoint x: 921, startPoint y: 182, endPoint x: 910, endPoint y: 295, distance: 113.4
click at [910, 295] on div "Add Column" at bounding box center [741, 408] width 1340 height 534
click at [218, 71] on link "modifier type list" at bounding box center [259, 59] width 161 height 35
click at [263, 189] on div "Add Column" at bounding box center [741, 245] width 1340 height 208
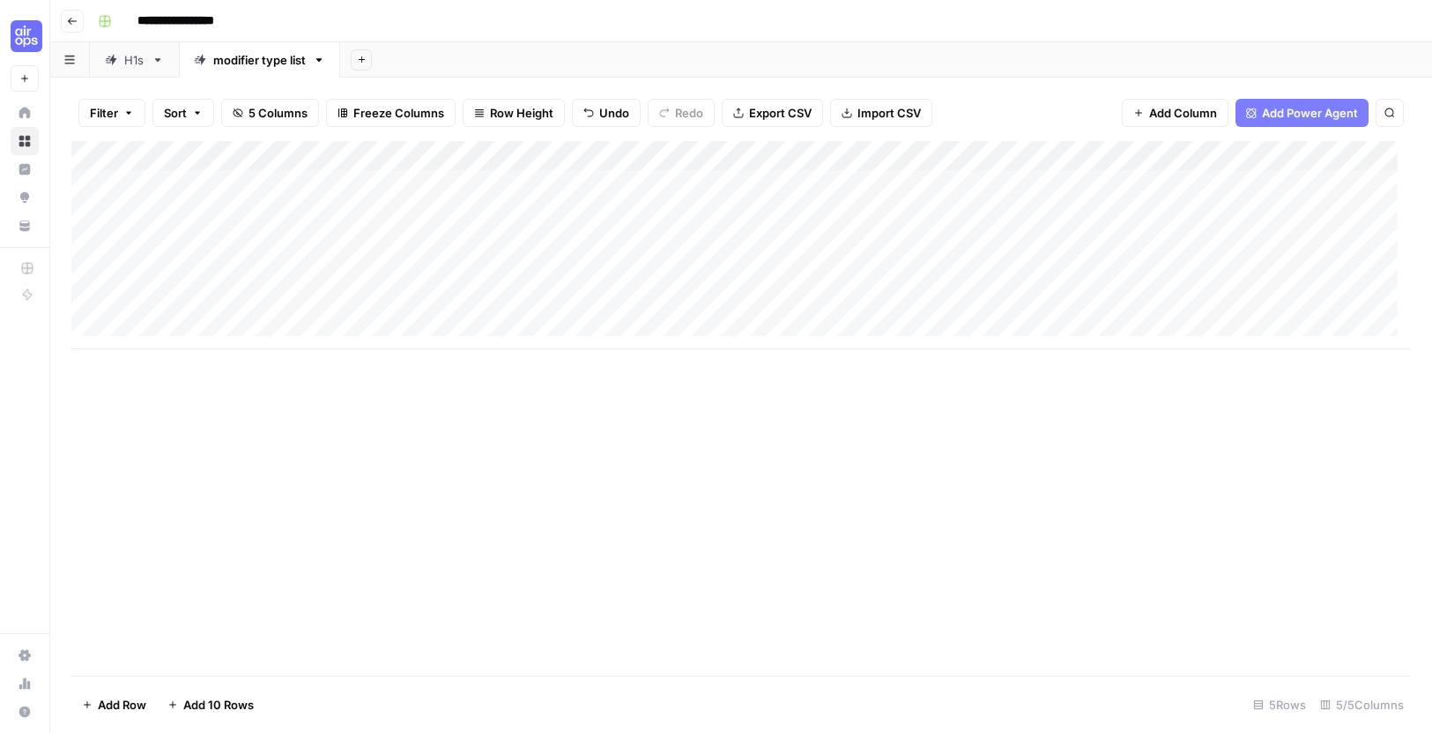
drag, startPoint x: 720, startPoint y: 150, endPoint x: 796, endPoint y: 369, distance: 232.2
click at [720, 149] on div "Add Column" at bounding box center [741, 245] width 1340 height 208
drag, startPoint x: 799, startPoint y: 203, endPoint x: 814, endPoint y: 202, distance: 15.0
click at [799, 202] on span "All Rows" at bounding box center [780, 197] width 111 height 18
click at [711, 155] on div "Add Column" at bounding box center [741, 245] width 1340 height 208
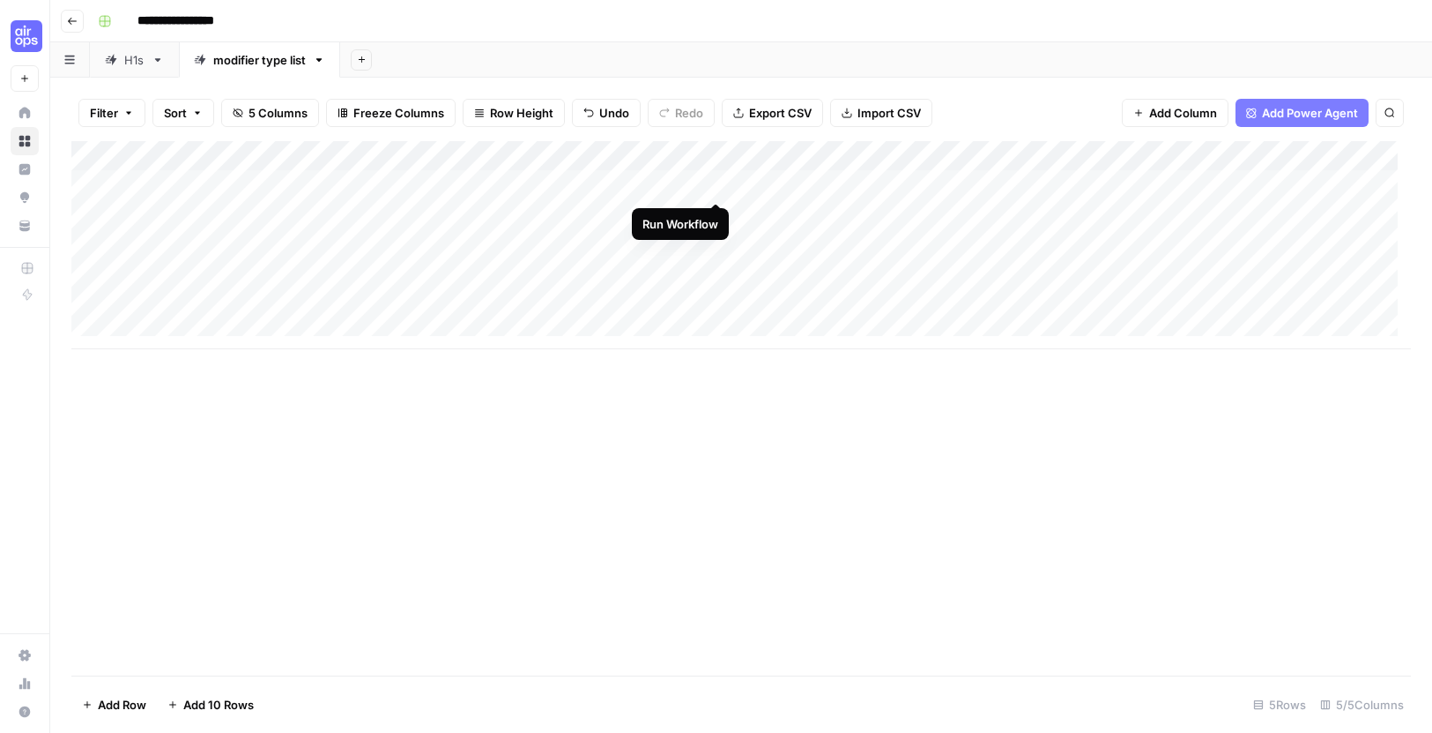
click at [716, 187] on div "Add Column" at bounding box center [741, 245] width 1340 height 208
click at [260, 63] on div "modifier type list" at bounding box center [259, 60] width 93 height 18
click at [261, 59] on input "**********" at bounding box center [260, 59] width 95 height 23
click at [262, 59] on input "**********" at bounding box center [260, 59] width 95 height 23
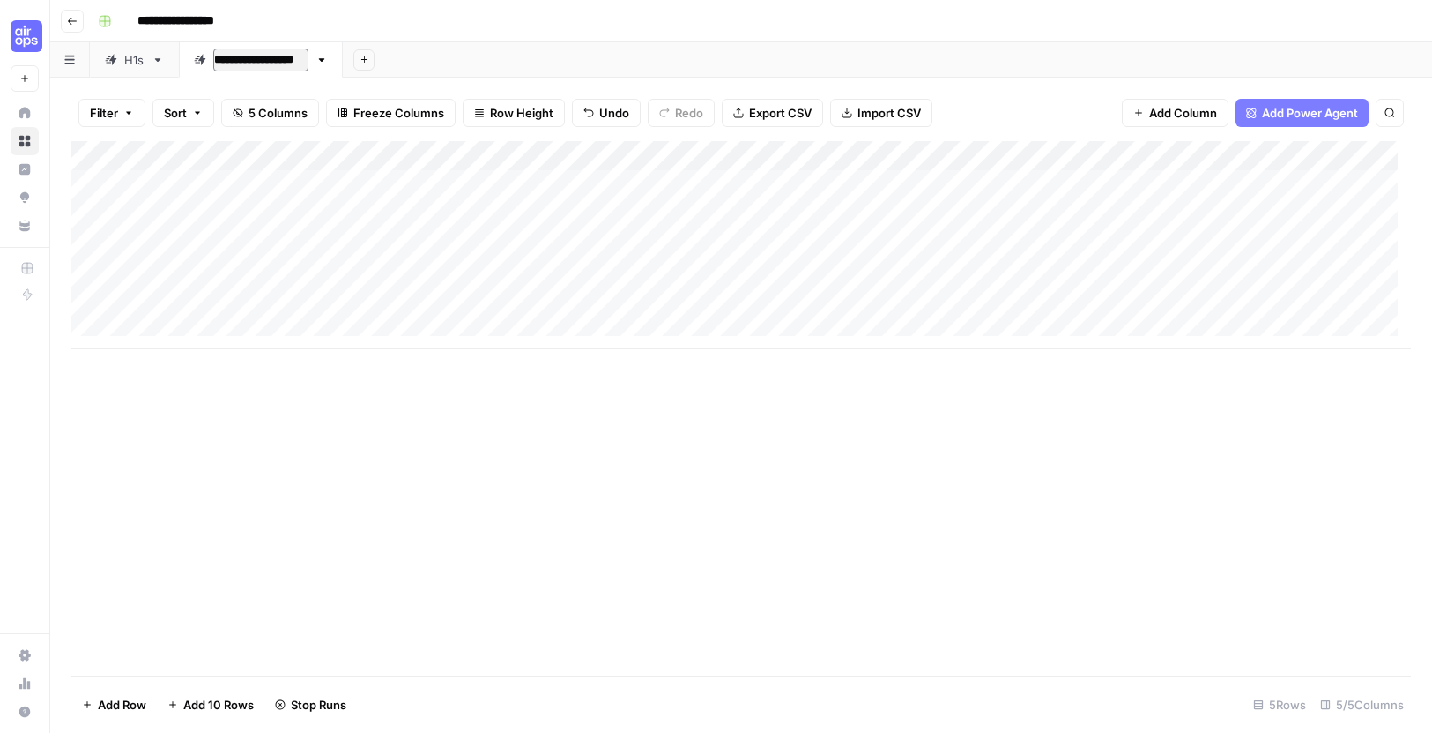
click at [262, 58] on input "**********" at bounding box center [260, 59] width 95 height 23
click at [715, 184] on div "Add Column" at bounding box center [741, 245] width 1340 height 208
click at [712, 182] on div "Add Column" at bounding box center [741, 245] width 1340 height 208
click at [240, 186] on div "Add Column" at bounding box center [741, 245] width 1340 height 208
click at [228, 183] on div "Add Column" at bounding box center [741, 245] width 1340 height 208
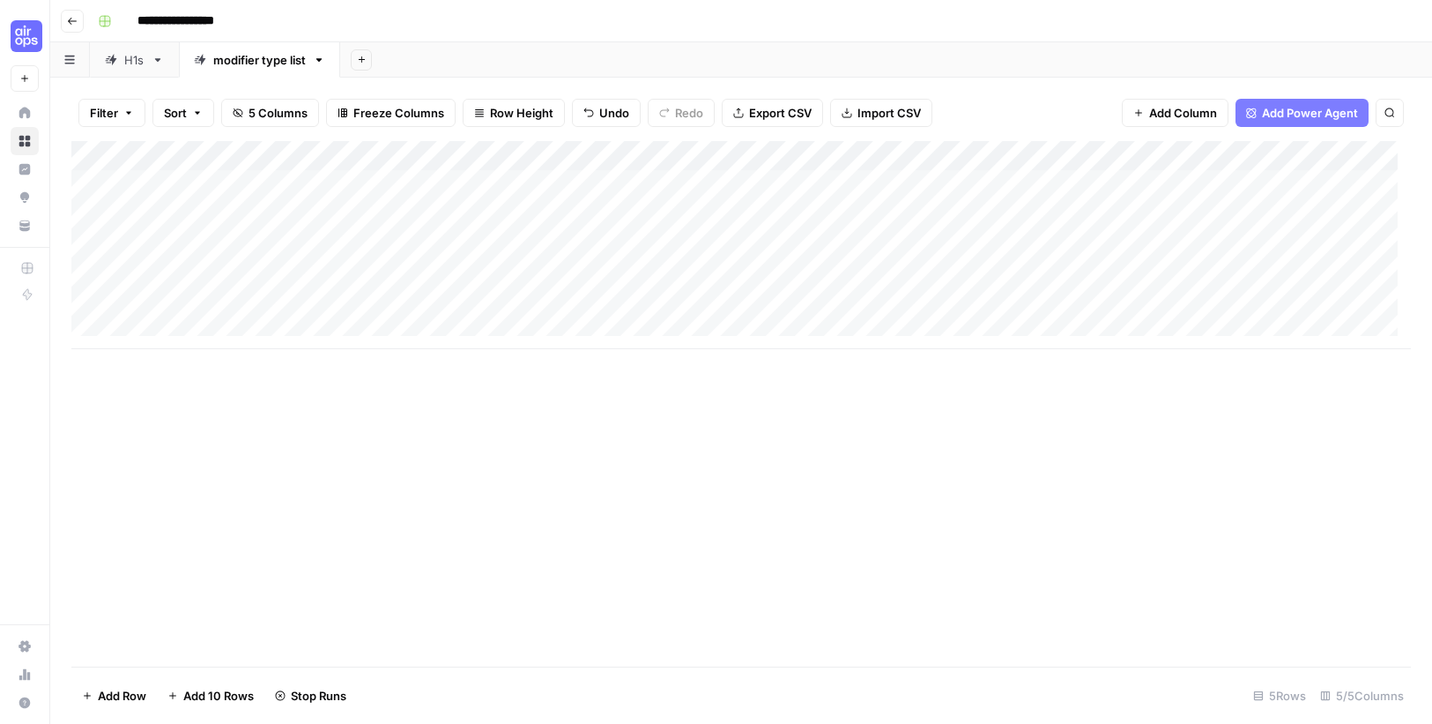
click at [228, 183] on body "**********" at bounding box center [716, 362] width 1432 height 724
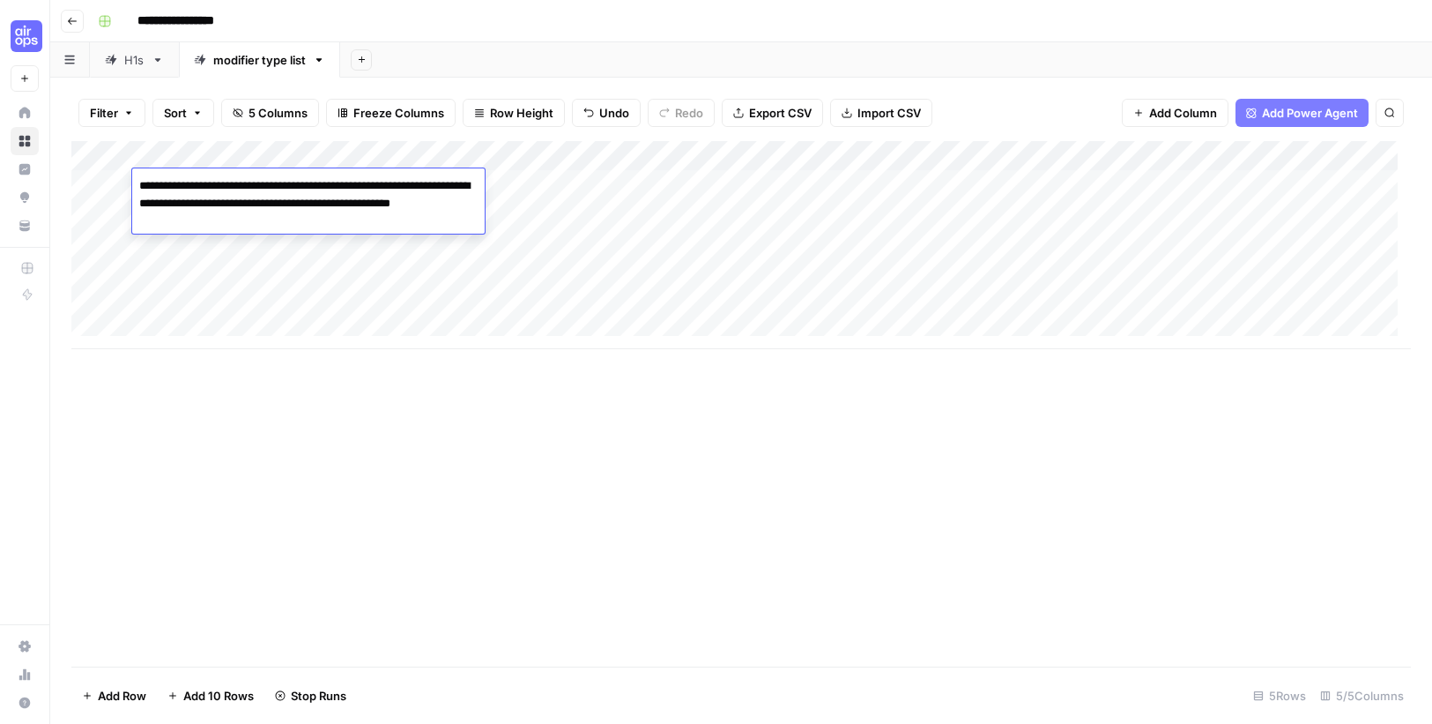
click at [234, 209] on textarea "**********" at bounding box center [308, 204] width 353 height 60
click at [933, 227] on div "Add Column" at bounding box center [741, 245] width 1340 height 208
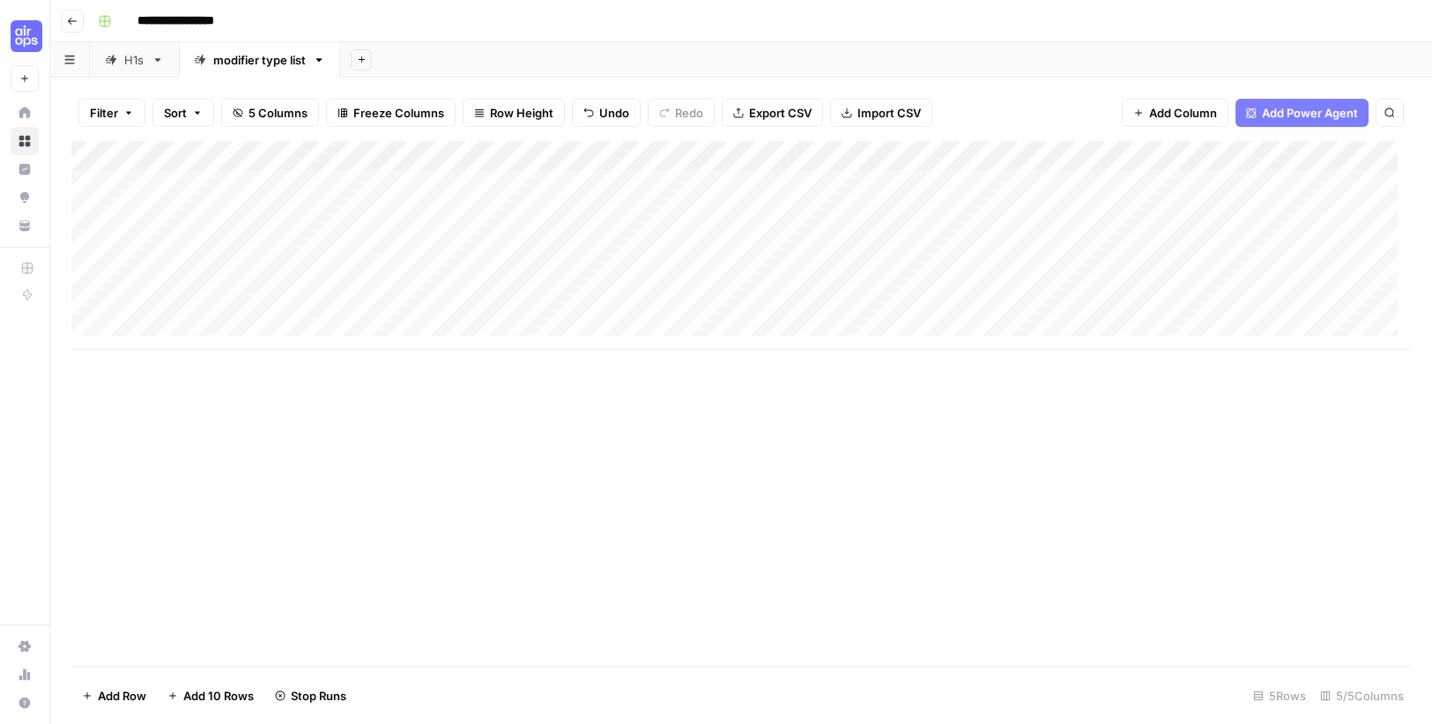
click at [130, 71] on link "H1s" at bounding box center [134, 59] width 89 height 35
click at [248, 71] on link "modifier type list" at bounding box center [259, 59] width 161 height 35
click at [718, 186] on div "Add Column" at bounding box center [741, 245] width 1340 height 208
click at [668, 151] on div "Add Column" at bounding box center [741, 245] width 1340 height 208
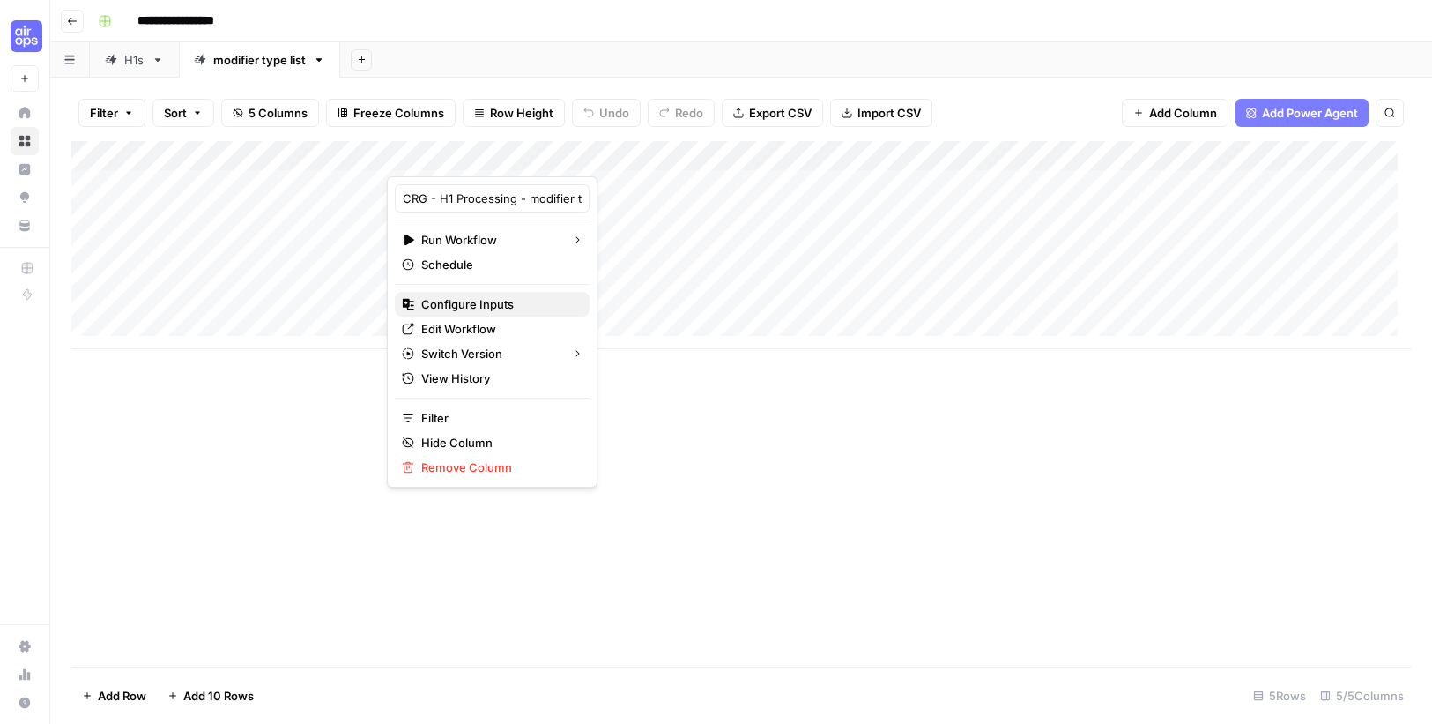
click at [510, 302] on span "Configure Inputs" at bounding box center [498, 304] width 154 height 18
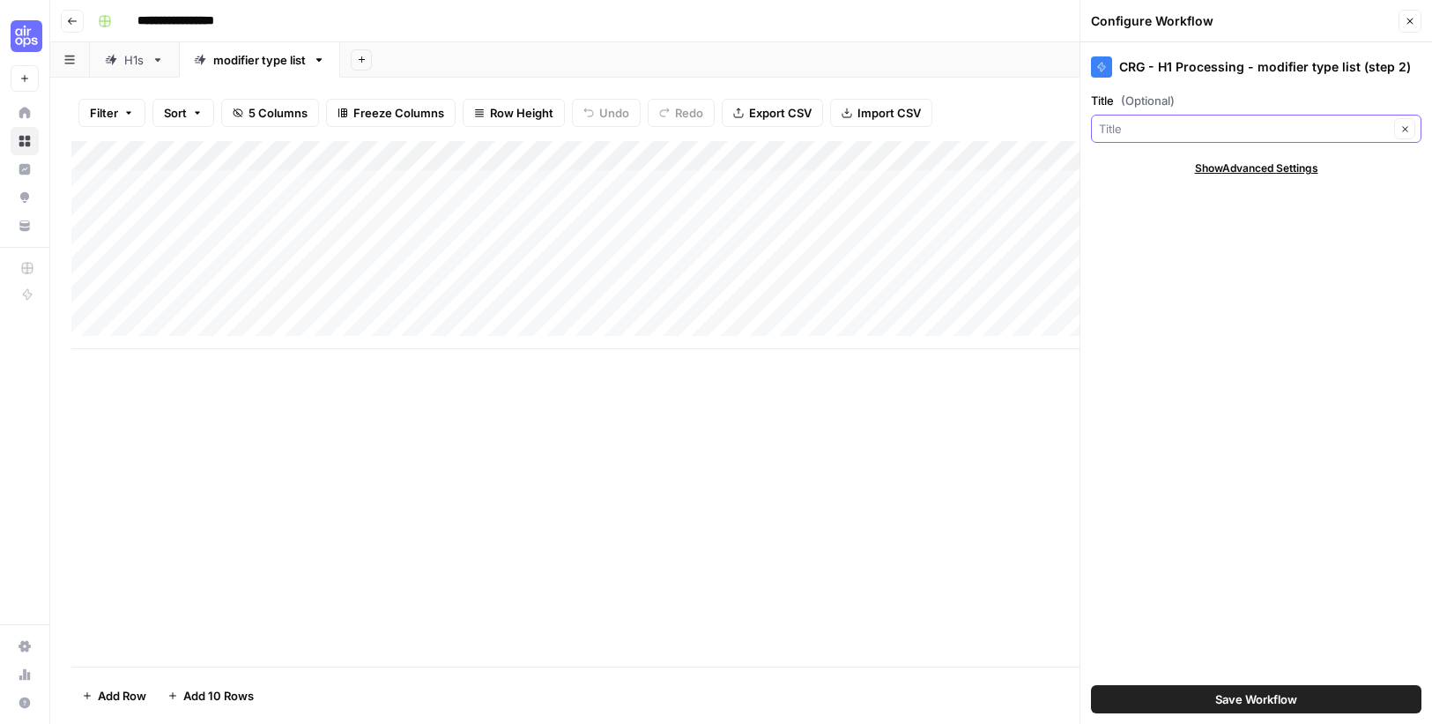
click at [1335, 124] on input "Title (Optional)" at bounding box center [1244, 129] width 290 height 18
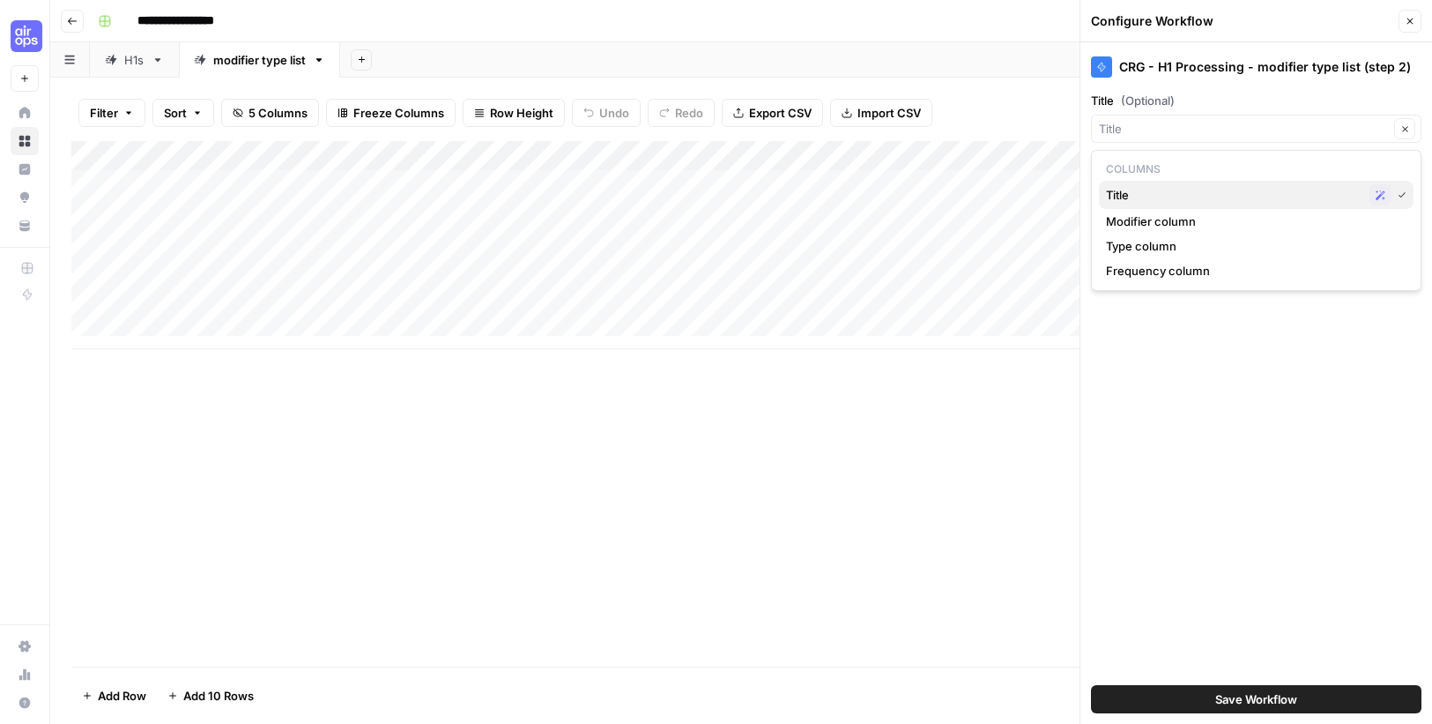
click at [1127, 193] on span "Title" at bounding box center [1234, 195] width 257 height 18
type input "Title"
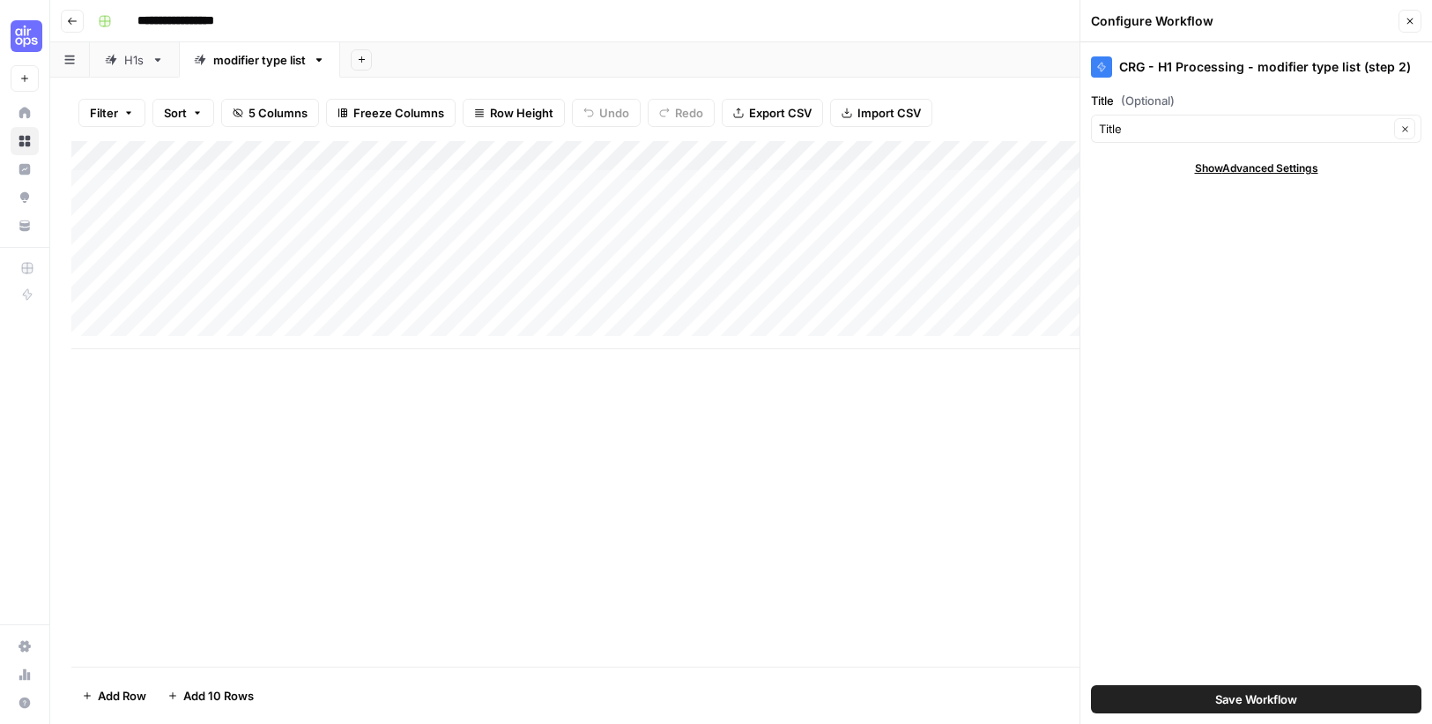
click at [1348, 695] on button "Save Workflow" at bounding box center [1256, 699] width 331 height 28
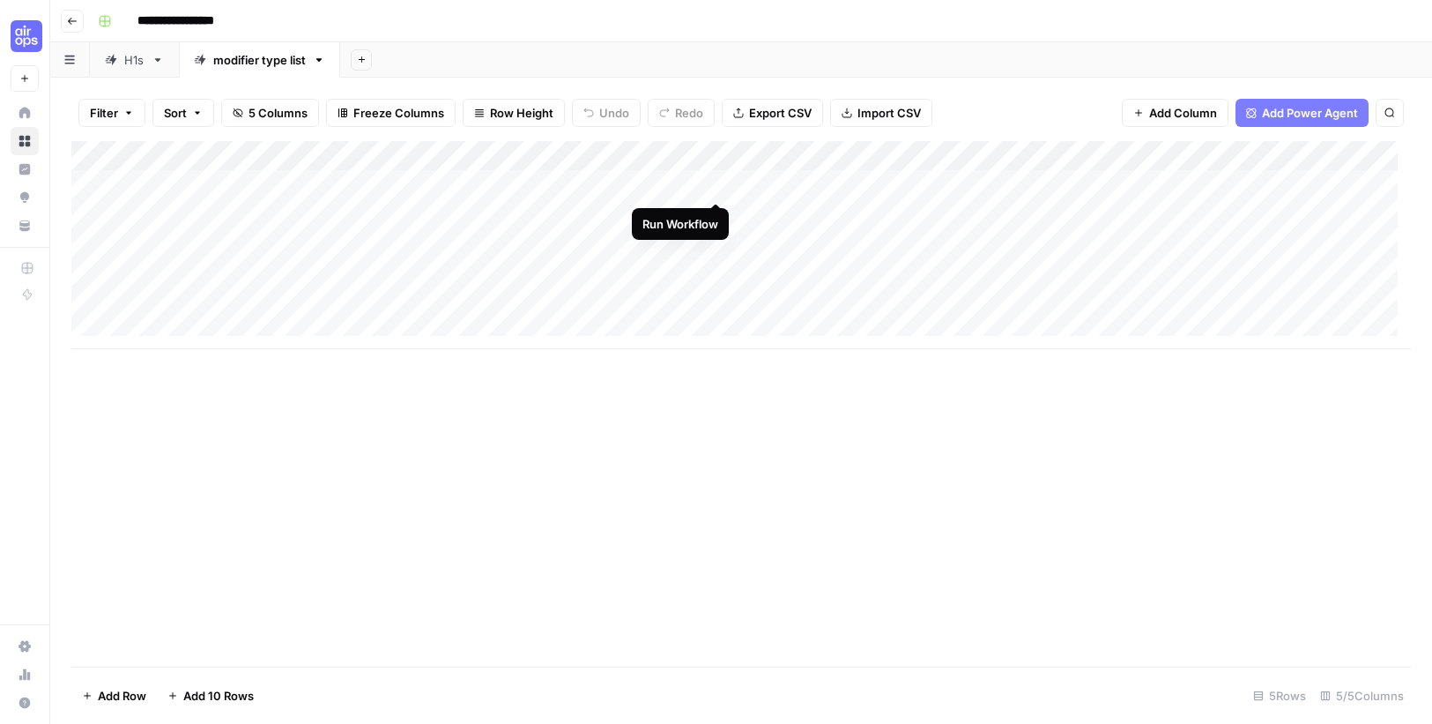
click at [718, 180] on div "Add Column" at bounding box center [741, 245] width 1340 height 208
click at [132, 65] on div "H1s" at bounding box center [134, 60] width 20 height 18
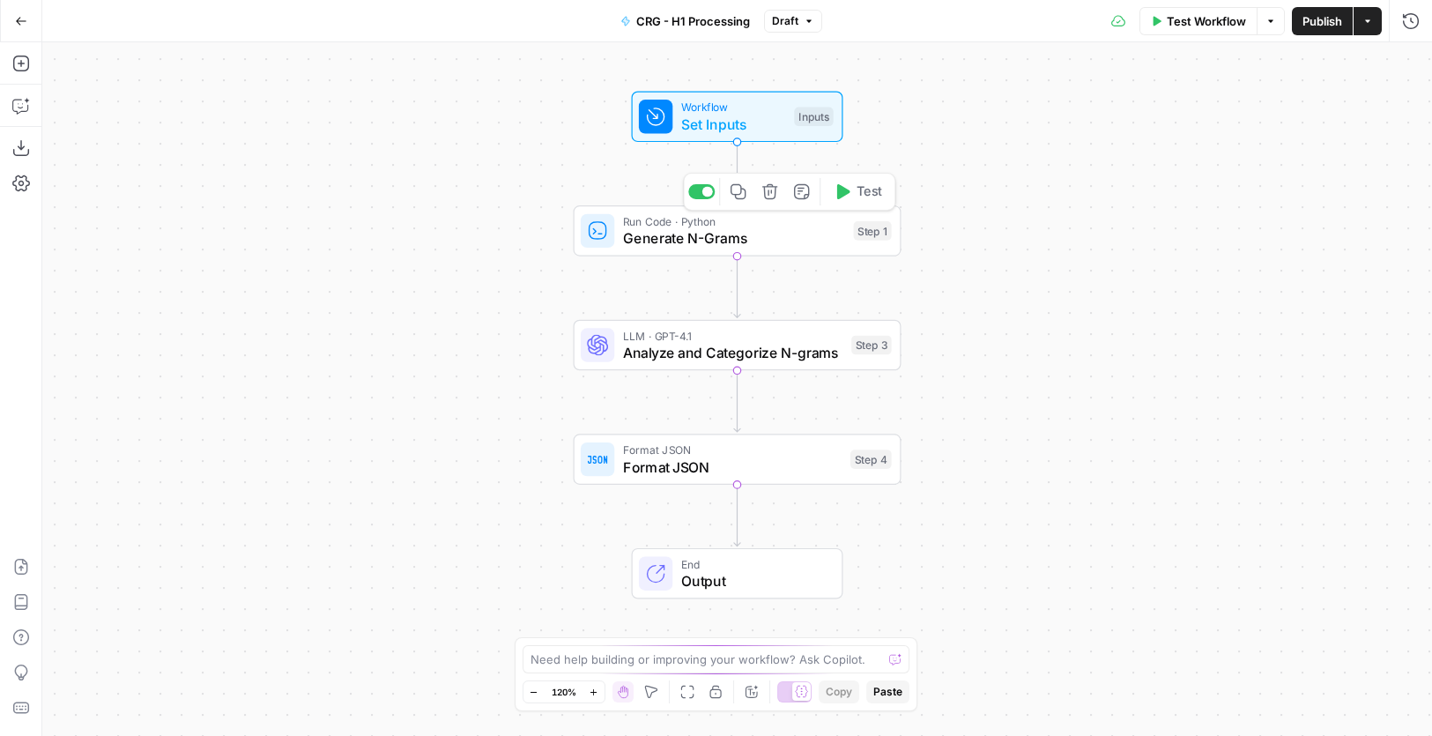
click at [764, 246] on span "Generate N-Grams" at bounding box center [734, 237] width 222 height 21
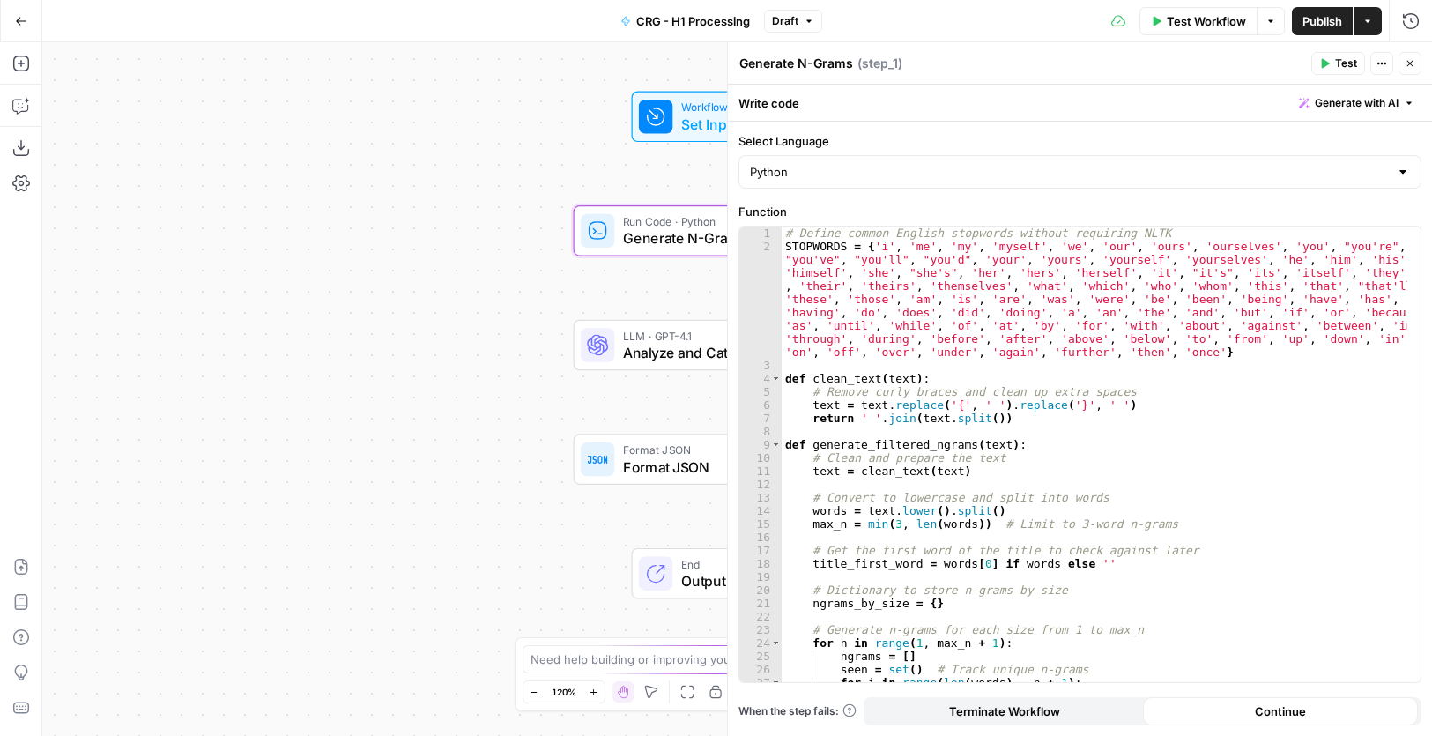
drag, startPoint x: 1413, startPoint y: 60, endPoint x: 1319, endPoint y: 104, distance: 104.1
click at [1411, 62] on icon "button" at bounding box center [1410, 63] width 11 height 11
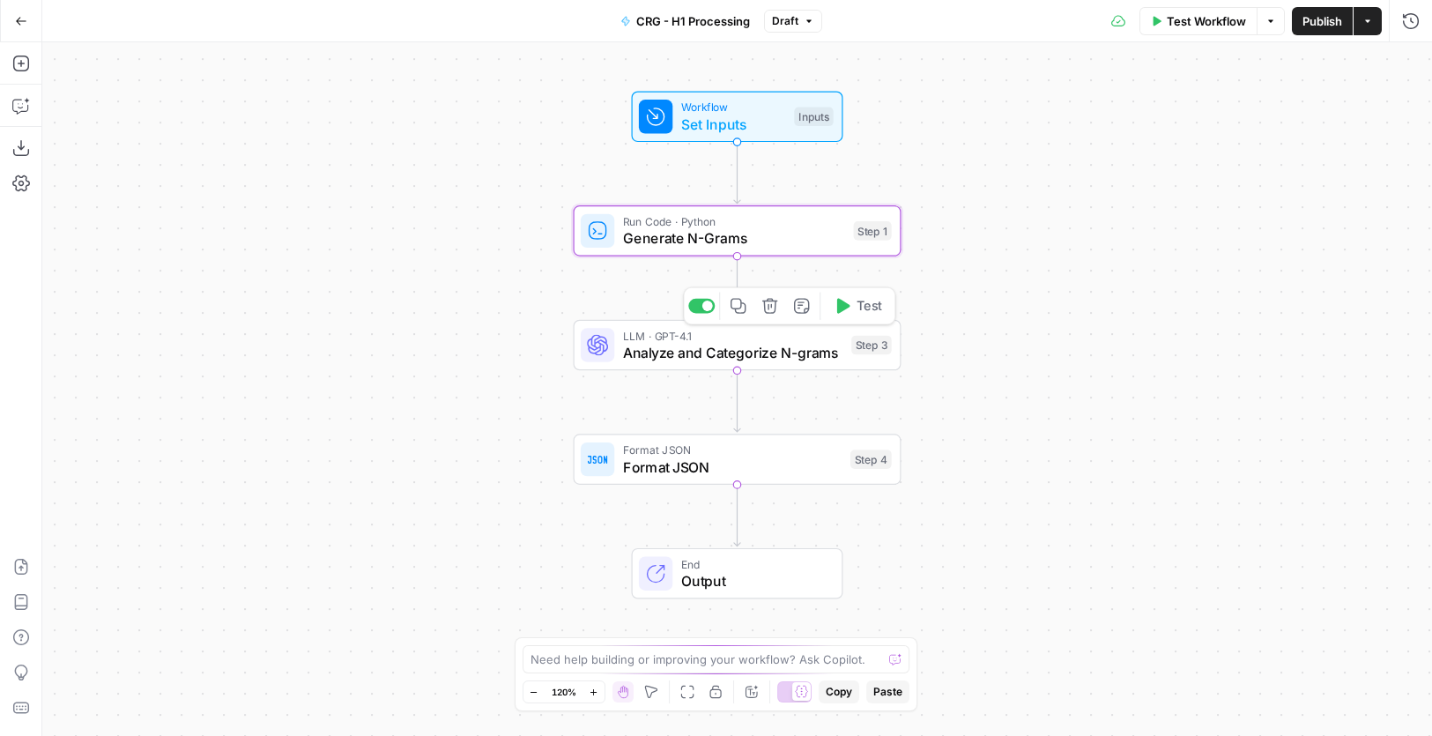
click at [673, 367] on div "LLM · GPT-4.1 Analyze and Categorize N-grams Step 3 Copy step Delete step Add N…" at bounding box center [738, 345] width 328 height 51
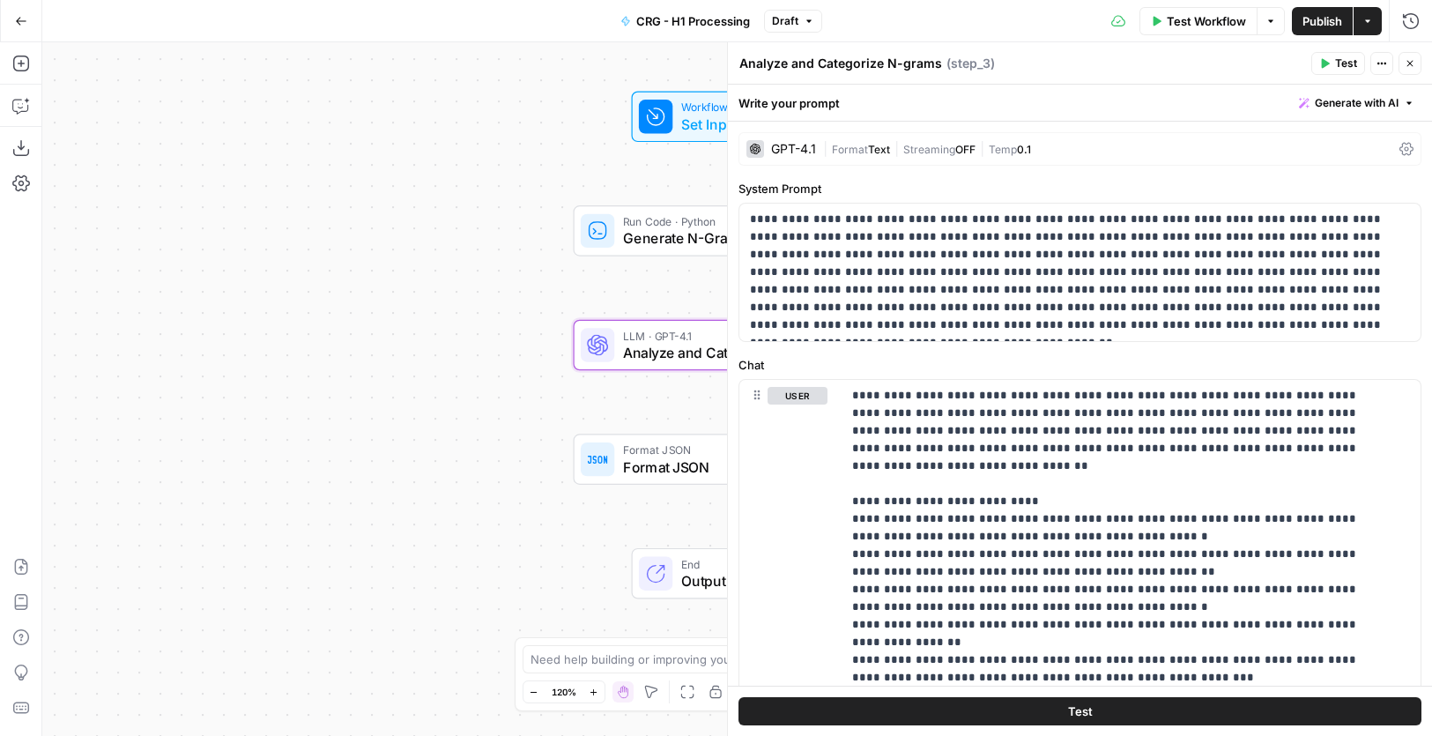
click at [1403, 63] on button "Close" at bounding box center [1410, 63] width 23 height 23
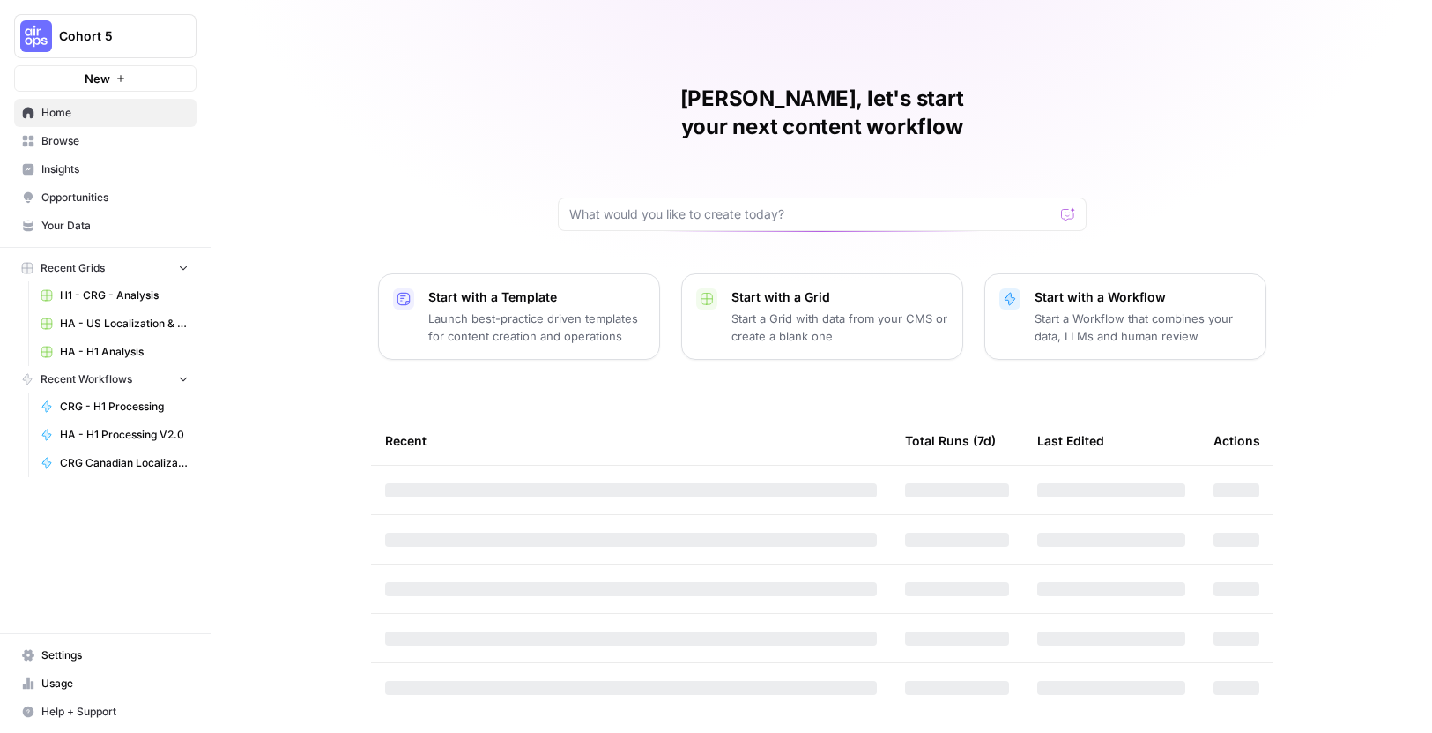
click at [100, 33] on span "Cohort 5" at bounding box center [112, 36] width 107 height 18
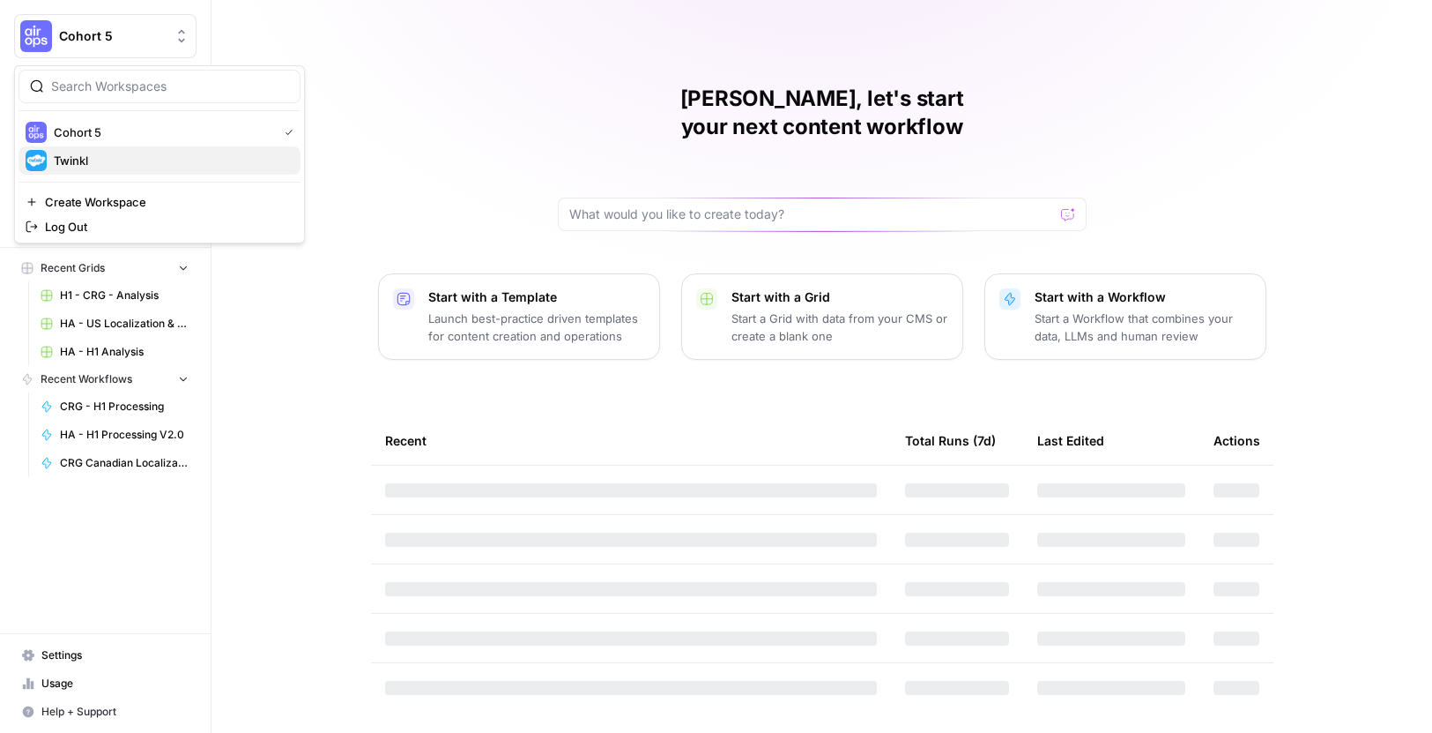
click at [131, 155] on span "Twinkl" at bounding box center [170, 161] width 233 height 18
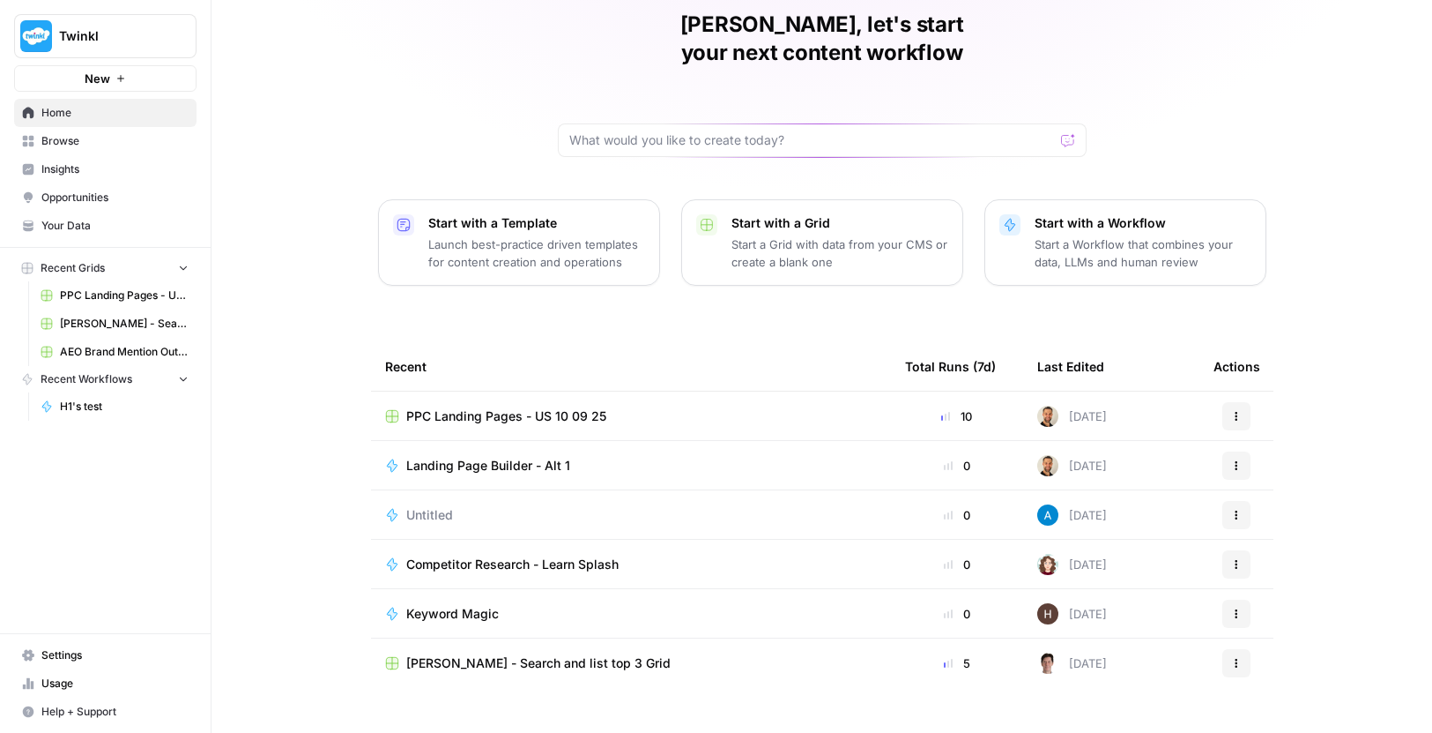
scroll to position [78, 0]
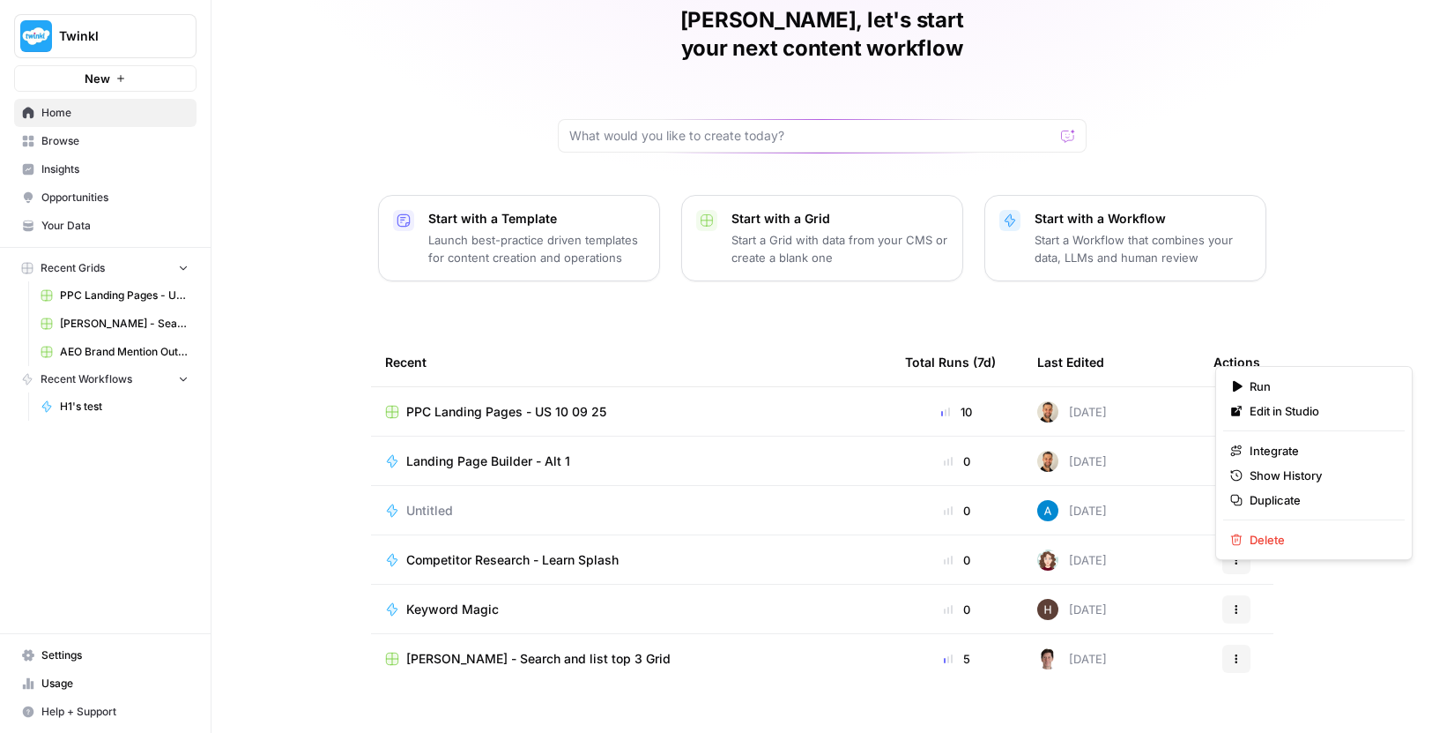
click at [1231, 604] on icon "button" at bounding box center [1236, 609] width 11 height 11
click at [484, 600] on span "Keyword Magic" at bounding box center [452, 609] width 93 height 18
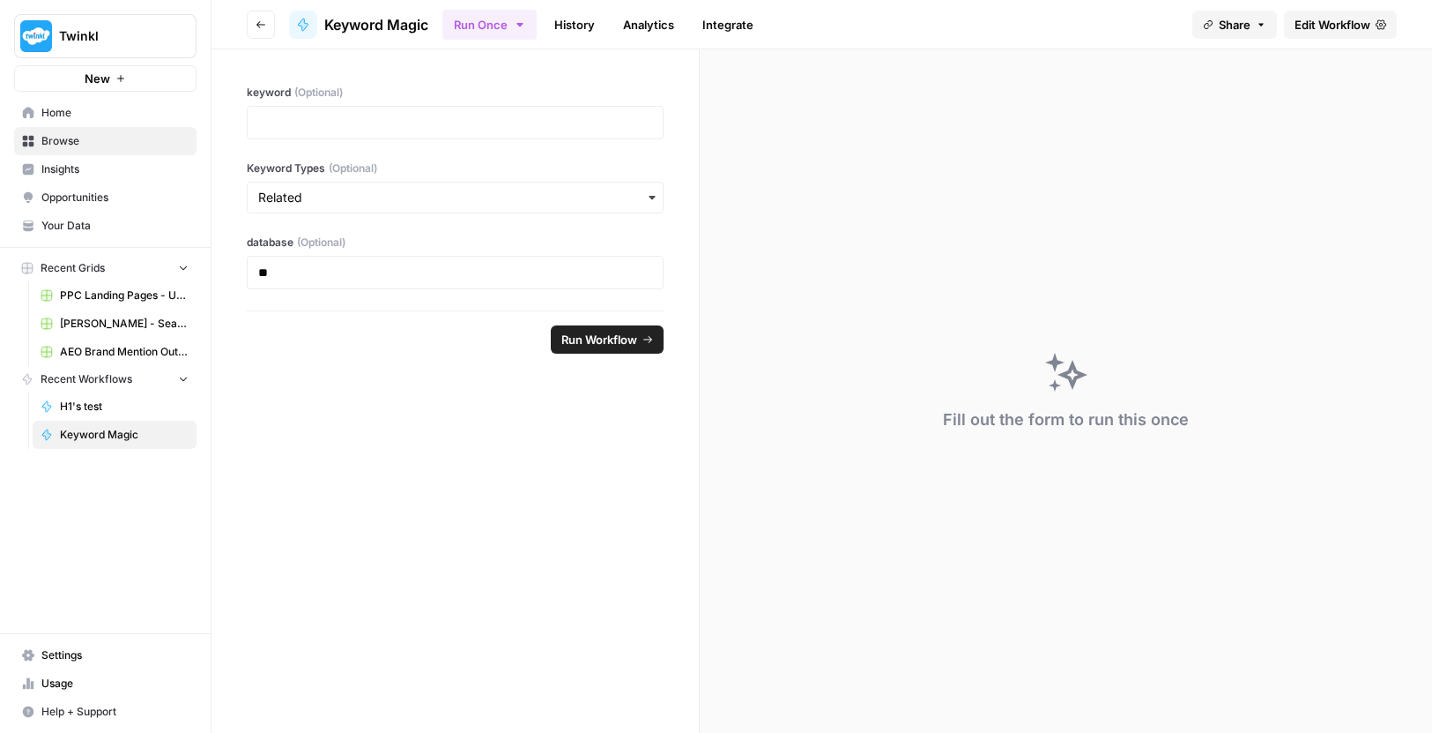
click at [1316, 27] on span "Edit Workflow" at bounding box center [1333, 25] width 76 height 18
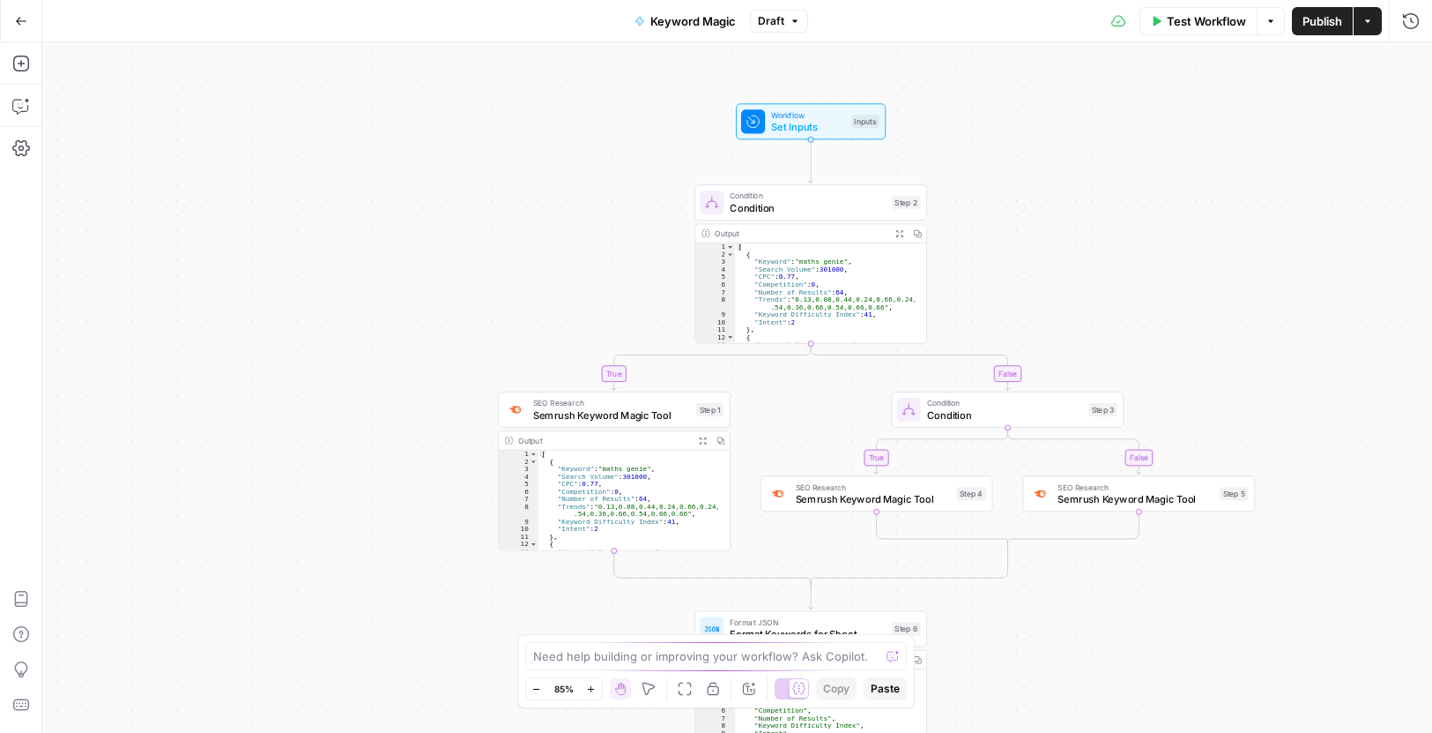
drag, startPoint x: 851, startPoint y: 152, endPoint x: 1112, endPoint y: 286, distance: 293.3
click at [1110, 279] on div "true false true false Workflow Set Inputs Inputs Condition Condition Step 2 Out…" at bounding box center [737, 387] width 1390 height 690
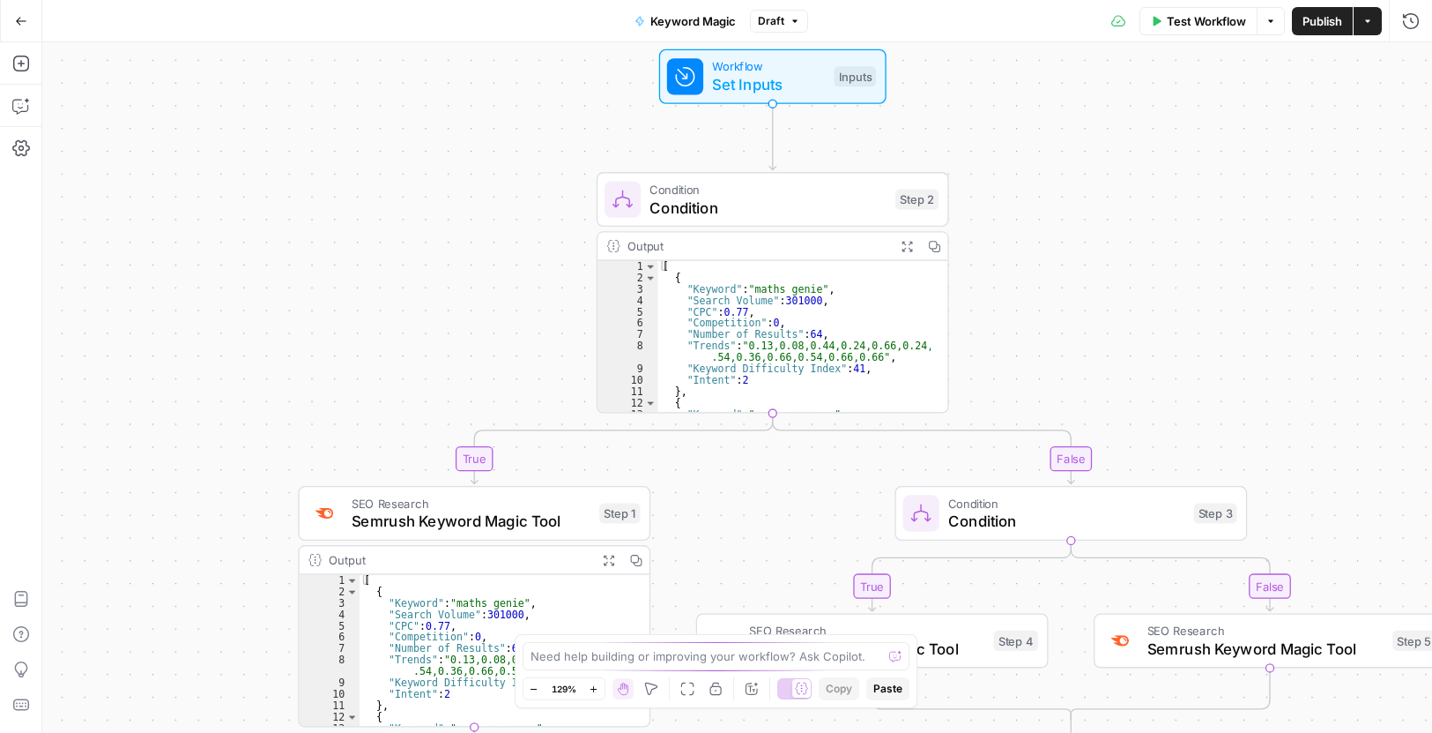
drag, startPoint x: 1039, startPoint y: 265, endPoint x: 1112, endPoint y: 282, distance: 74.2
click at [1112, 282] on div "true false true false Workflow Set Inputs Inputs Condition Condition Step 2 Out…" at bounding box center [737, 387] width 1390 height 690
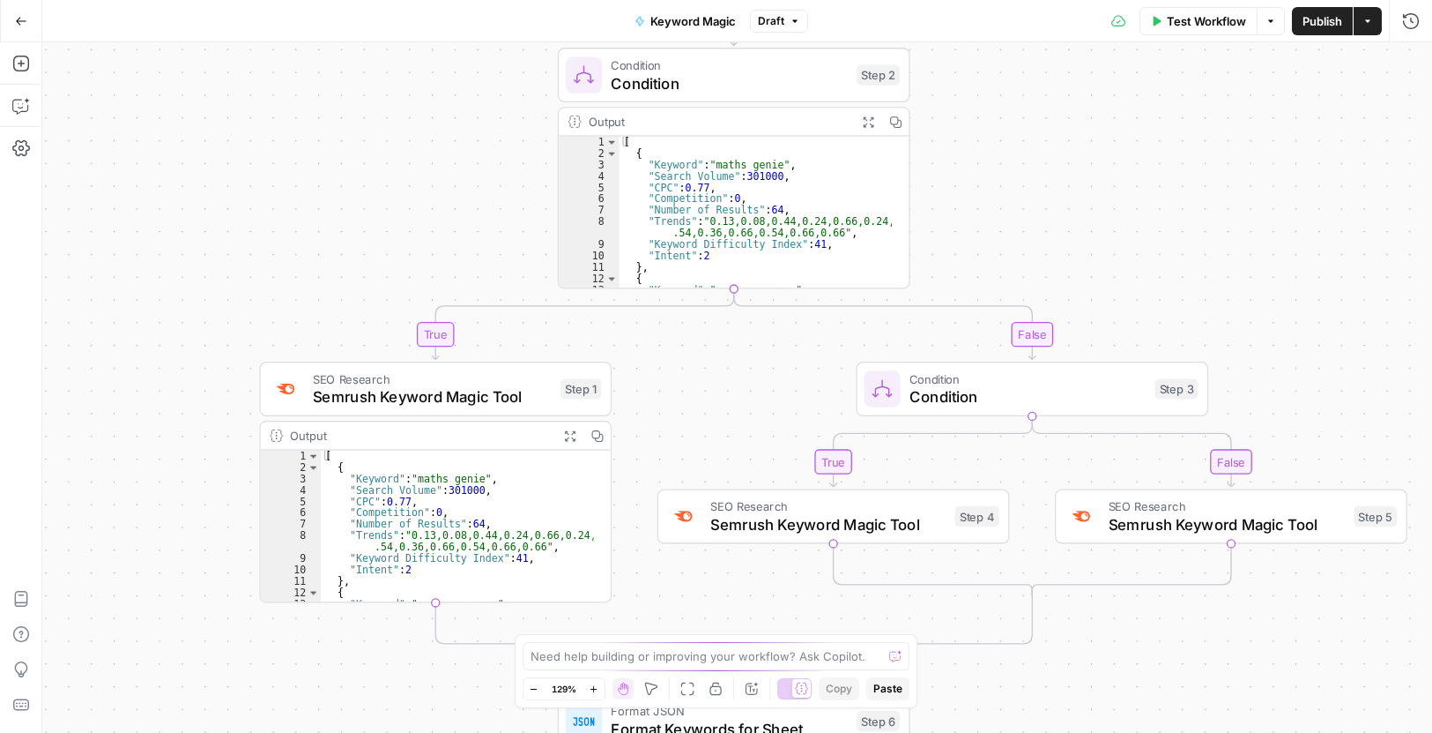
drag, startPoint x: 1109, startPoint y: 309, endPoint x: 1067, endPoint y: 173, distance: 143.0
click at [1067, 173] on div "true false true false Workflow Set Inputs Inputs Condition Condition Step 2 Out…" at bounding box center [737, 387] width 1390 height 690
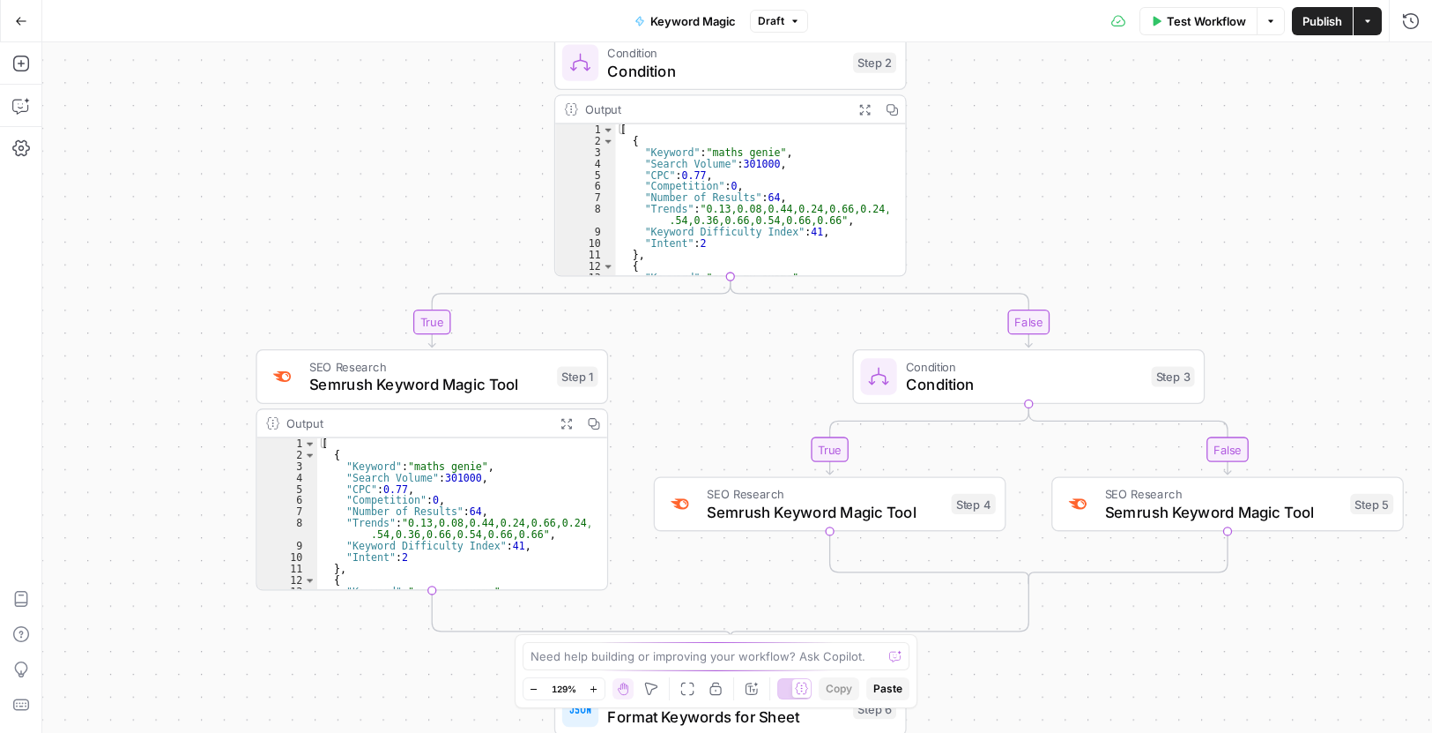
drag, startPoint x: 1026, startPoint y: 81, endPoint x: 1016, endPoint y: 33, distance: 48.8
click at [1016, 34] on div "Go Back Keyword Magic Draft Test Workflow Options Publish Actions Run History A…" at bounding box center [716, 366] width 1432 height 733
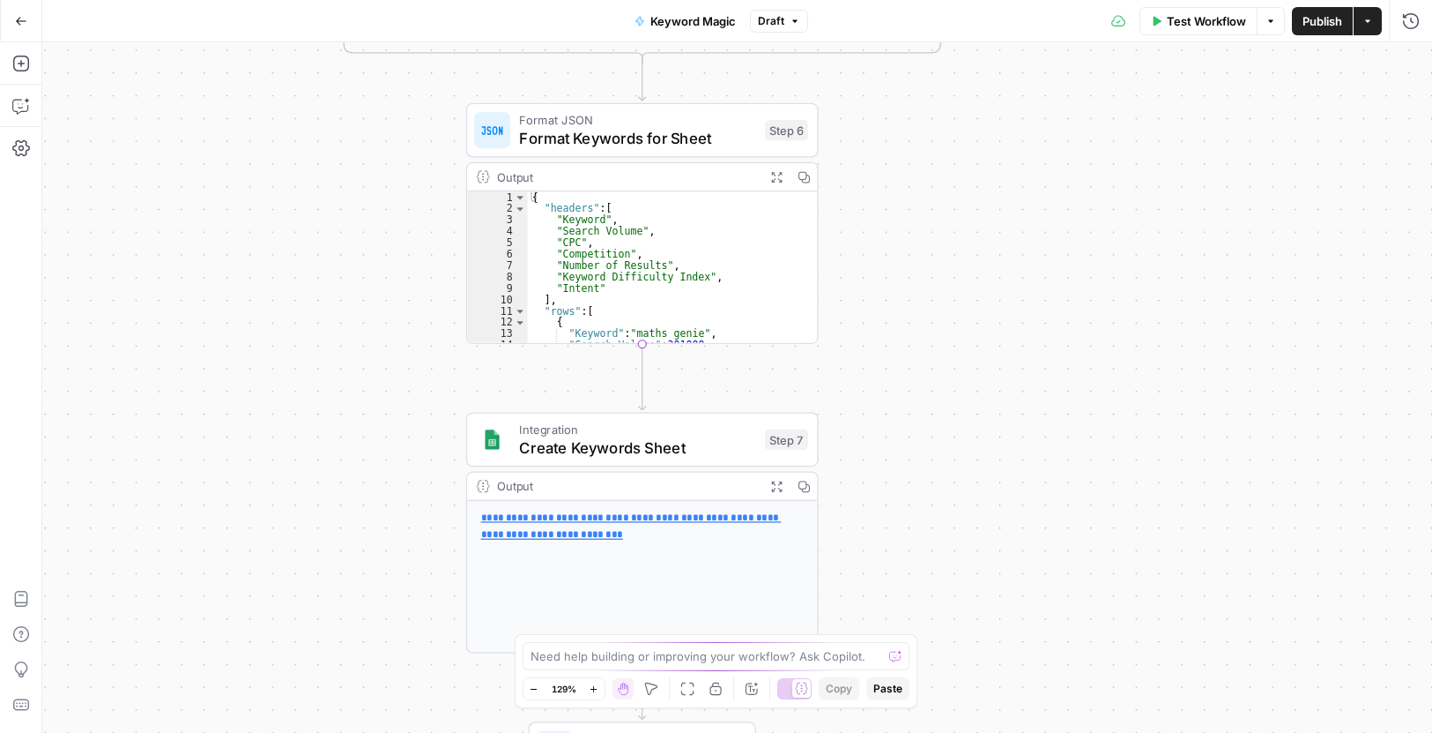
drag, startPoint x: 990, startPoint y: 540, endPoint x: 963, endPoint y: 78, distance: 462.7
click at [968, 71] on div "true false true false Workflow Set Inputs Inputs Condition Condition Step 2 Out…" at bounding box center [737, 387] width 1390 height 690
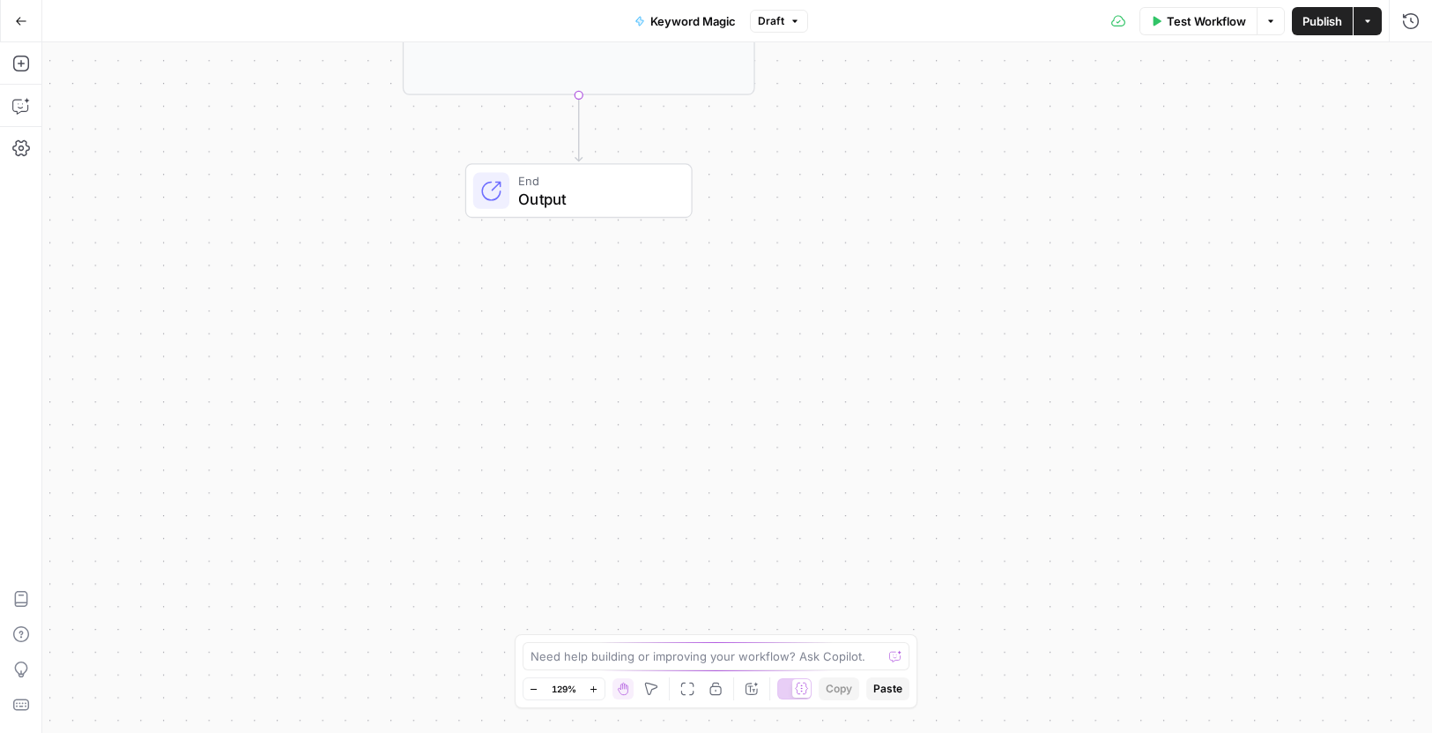
drag, startPoint x: 1035, startPoint y: 604, endPoint x: 1106, endPoint y: 403, distance: 213.3
click at [1105, 402] on div "true false true false Workflow Set Inputs Inputs Condition Condition Step 2 Out…" at bounding box center [737, 387] width 1390 height 690
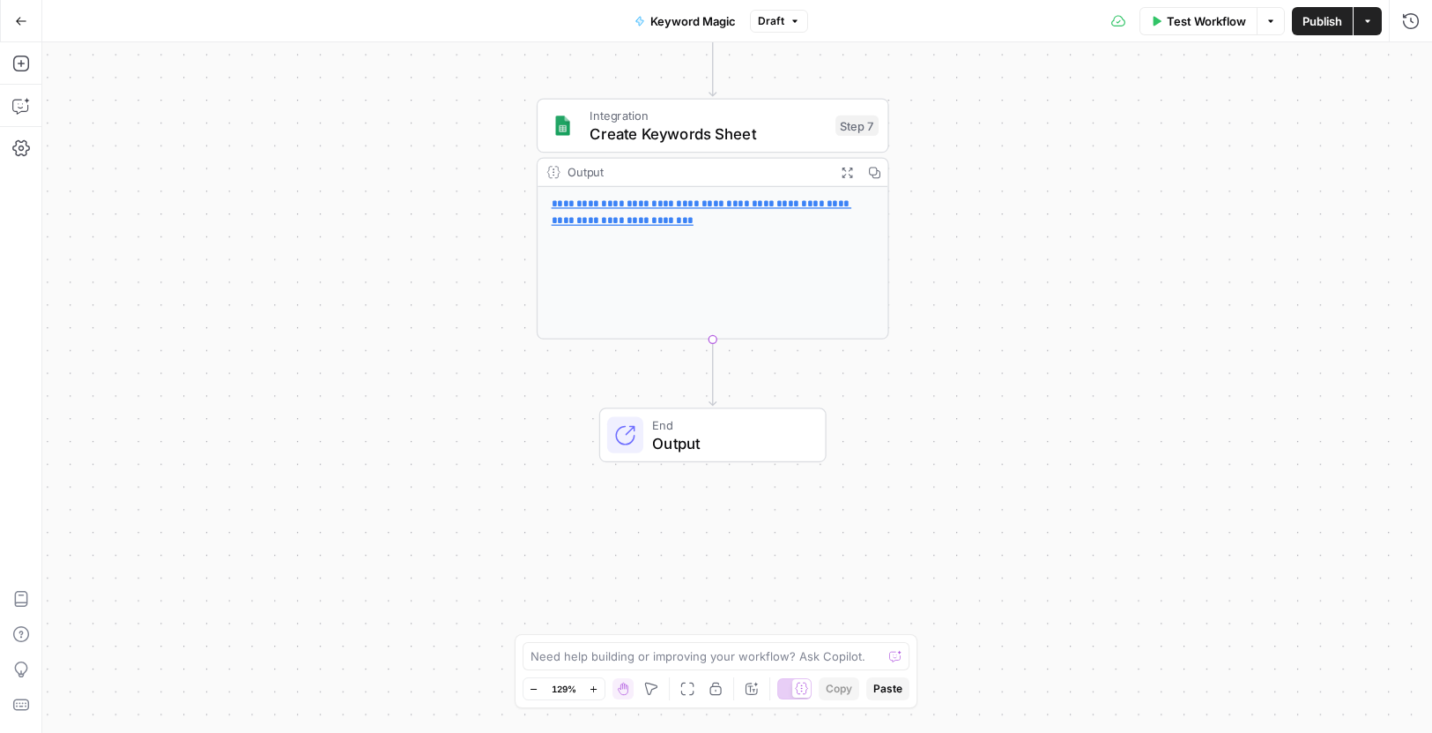
drag, startPoint x: 1045, startPoint y: 280, endPoint x: 1051, endPoint y: 634, distance: 353.5
click at [1062, 679] on div "true false true false Workflow Set Inputs Inputs Condition Condition Step 2 Out…" at bounding box center [737, 387] width 1390 height 690
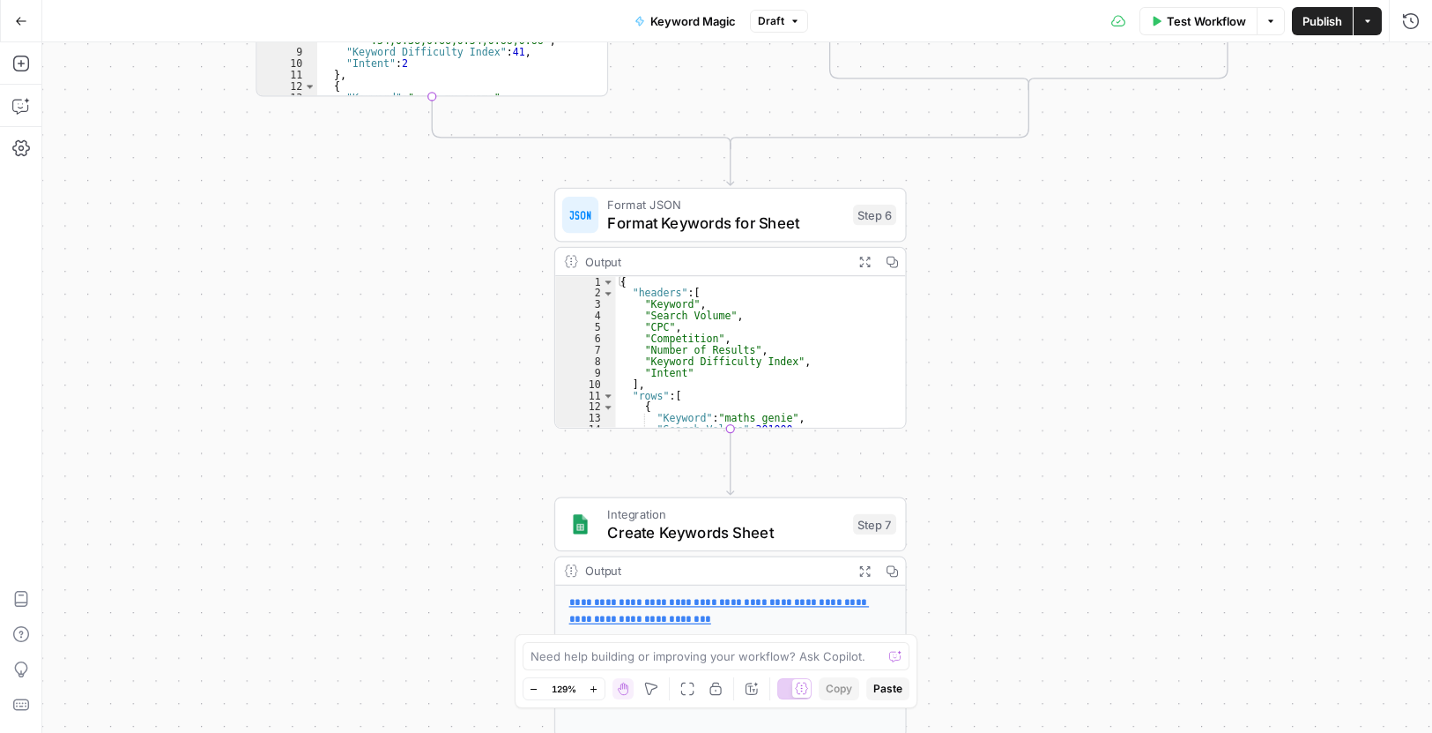
drag, startPoint x: 1118, startPoint y: 420, endPoint x: 1157, endPoint y: 702, distance: 284.0
click at [1158, 703] on div "true false true false Workflow Set Inputs Inputs Condition Condition Step 2 Out…" at bounding box center [737, 387] width 1390 height 690
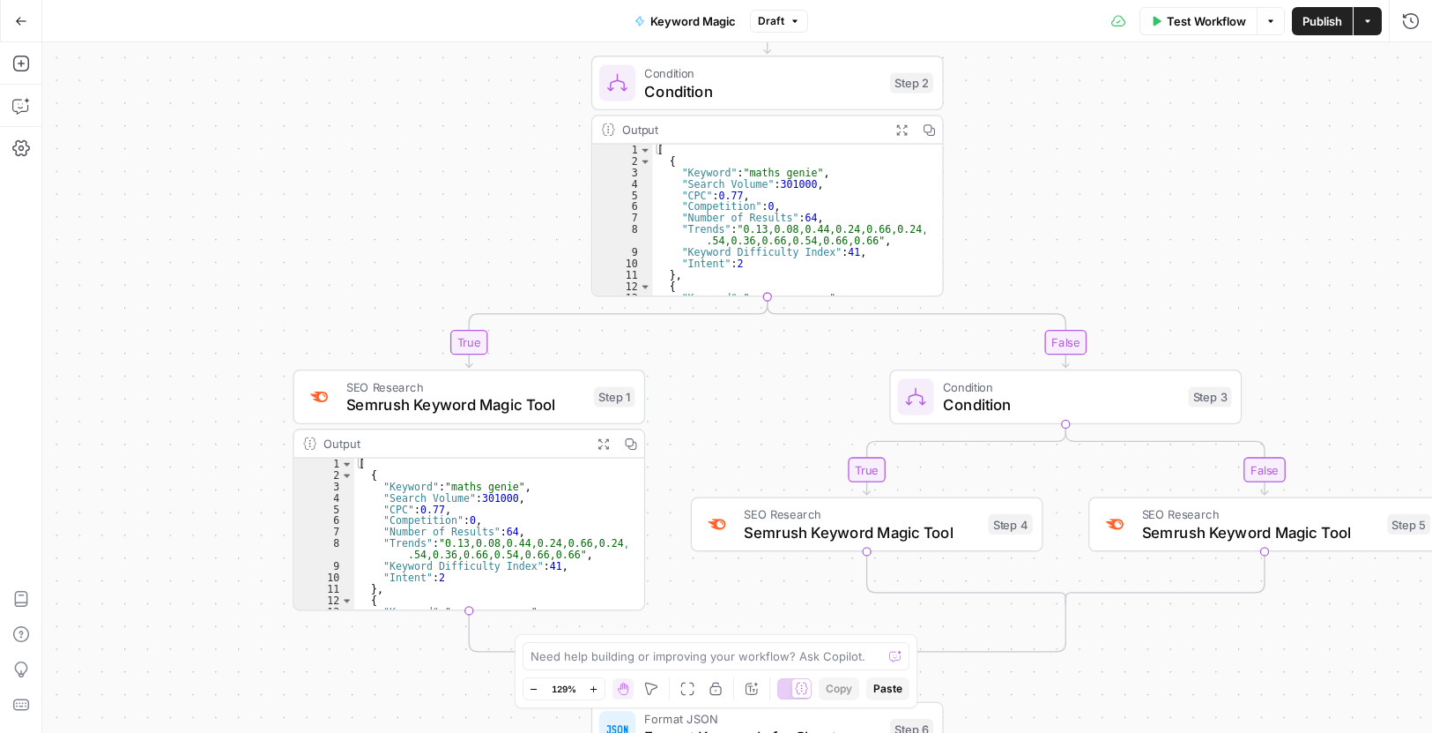
drag, startPoint x: 1093, startPoint y: 601, endPoint x: 1098, endPoint y: 354, distance: 246.9
click at [1088, 732] on html "Twinkl New Home Browse Insights Opportunities Your Data Recent Grids PPC Landin…" at bounding box center [716, 366] width 1432 height 733
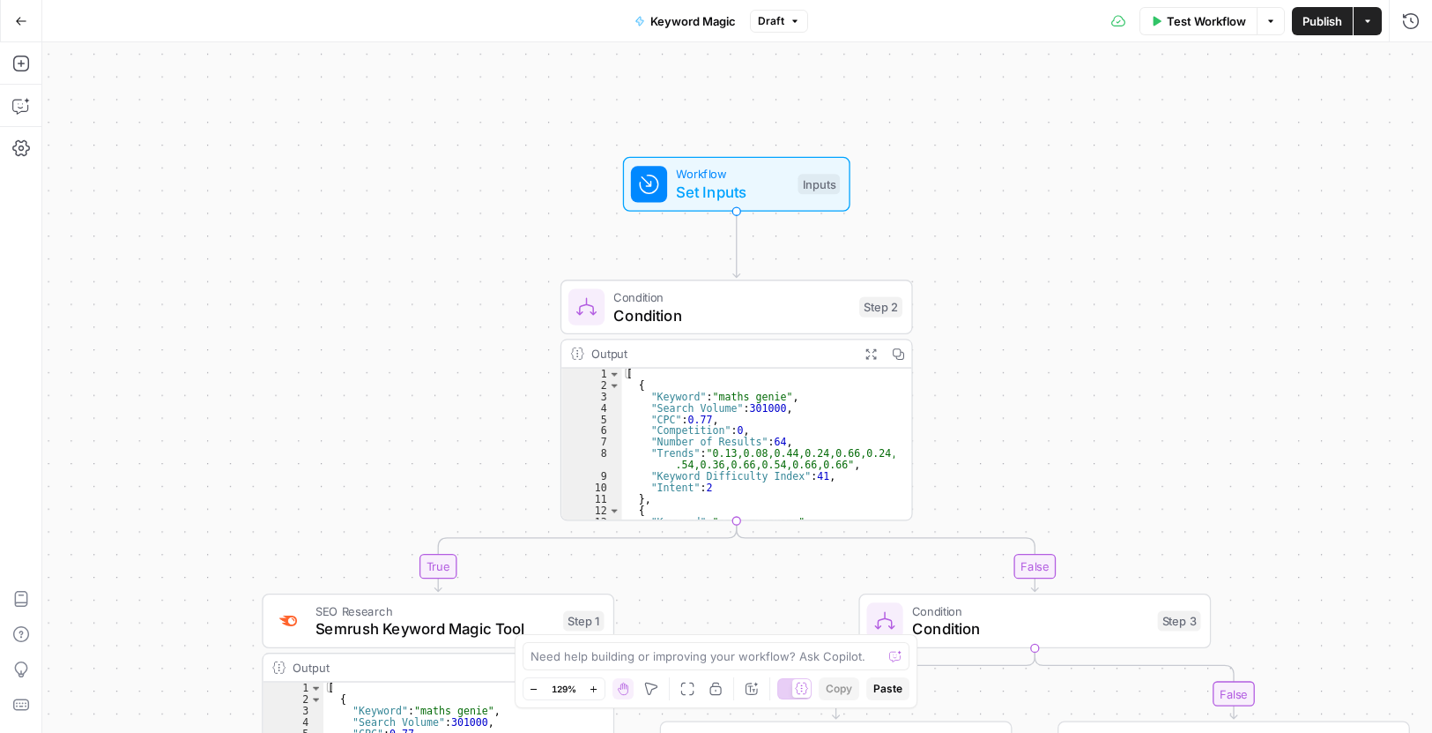
drag, startPoint x: 1126, startPoint y: 294, endPoint x: 1090, endPoint y: 363, distance: 78.1
click at [1076, 429] on div "true false true false Workflow Set Inputs Inputs Condition Condition Step 2 Out…" at bounding box center [737, 387] width 1390 height 690
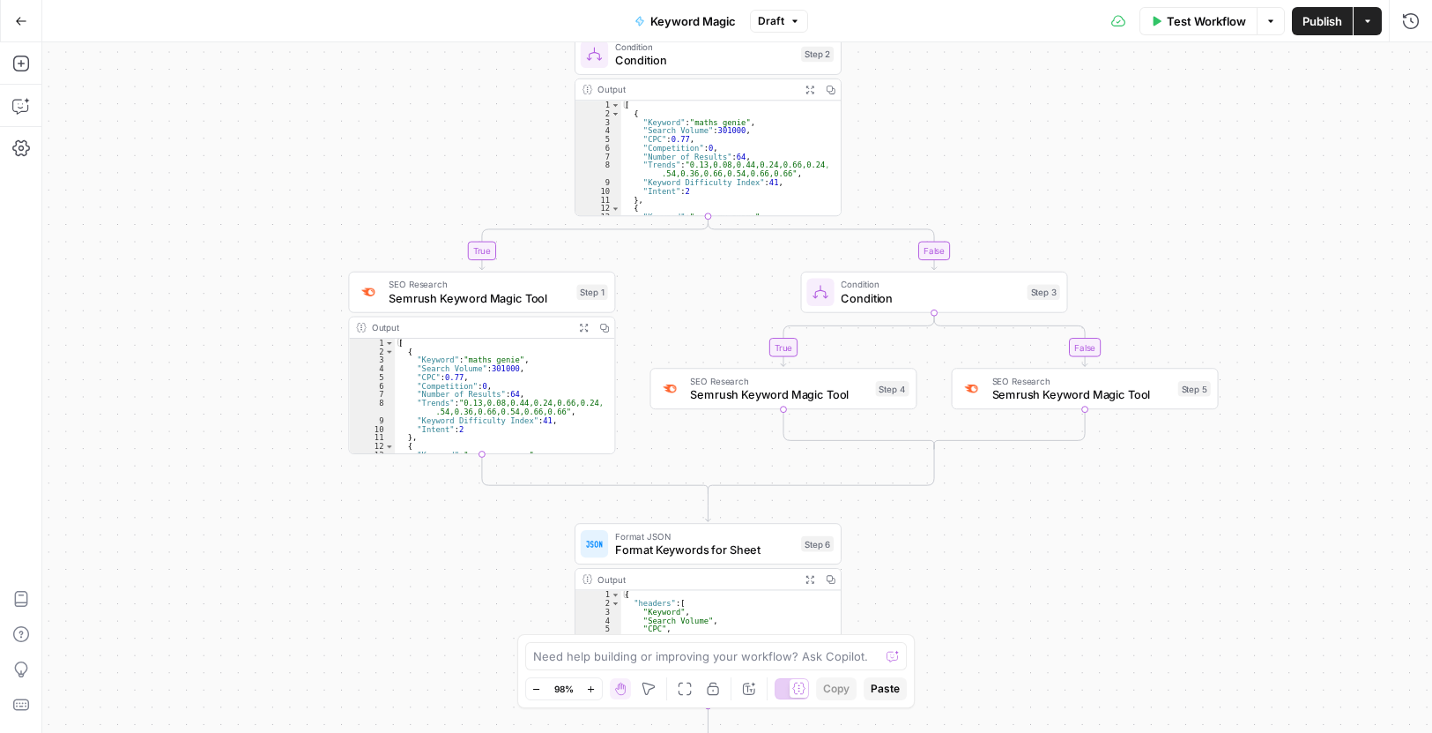
drag, startPoint x: 1096, startPoint y: 372, endPoint x: 978, endPoint y: 110, distance: 286.9
click at [978, 110] on div "true false true false Workflow Set Inputs Inputs Condition Condition Step 2 Out…" at bounding box center [737, 387] width 1390 height 690
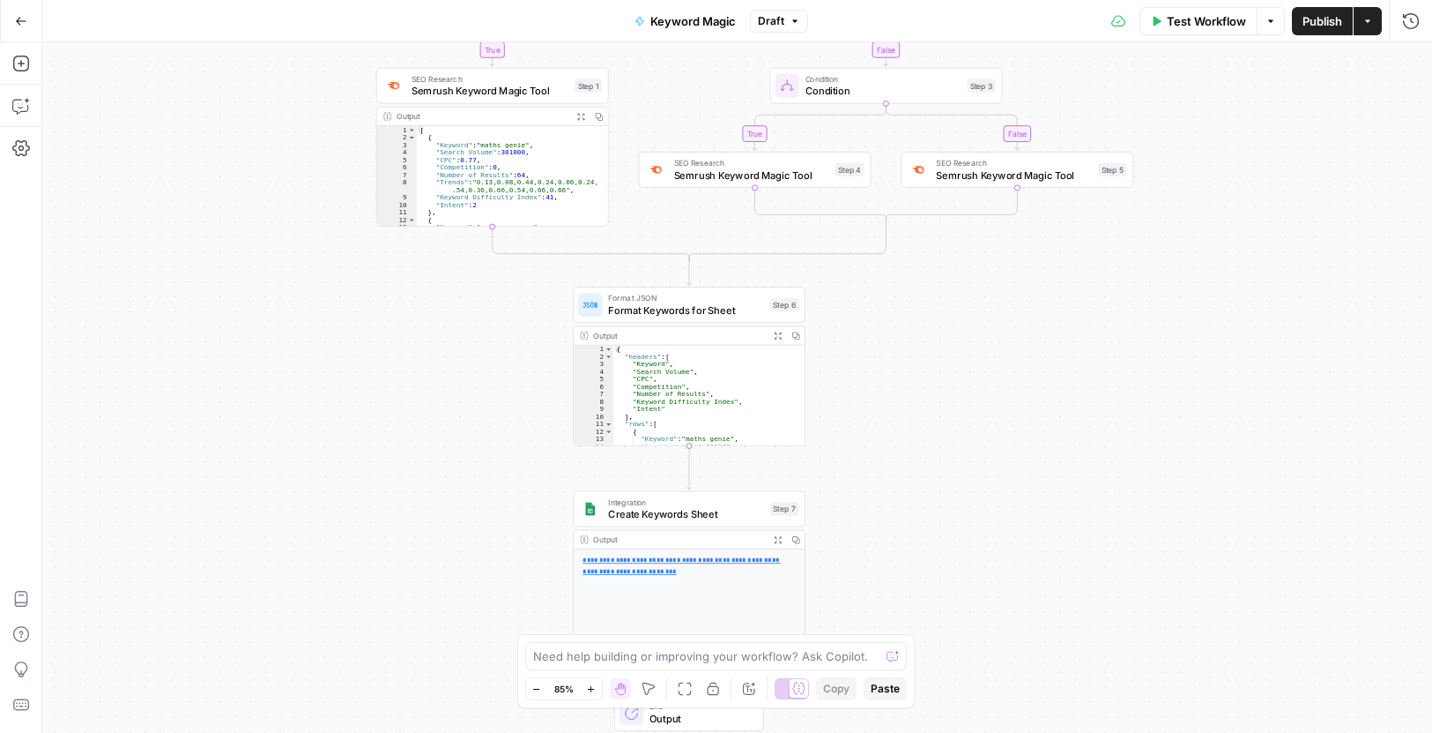
drag, startPoint x: 1090, startPoint y: 142, endPoint x: 1031, endPoint y: -44, distance: 194.9
click at [1031, 0] on html "Twinkl New Home Browse Insights Opportunities Your Data Recent Grids PPC Landin…" at bounding box center [716, 366] width 1432 height 733
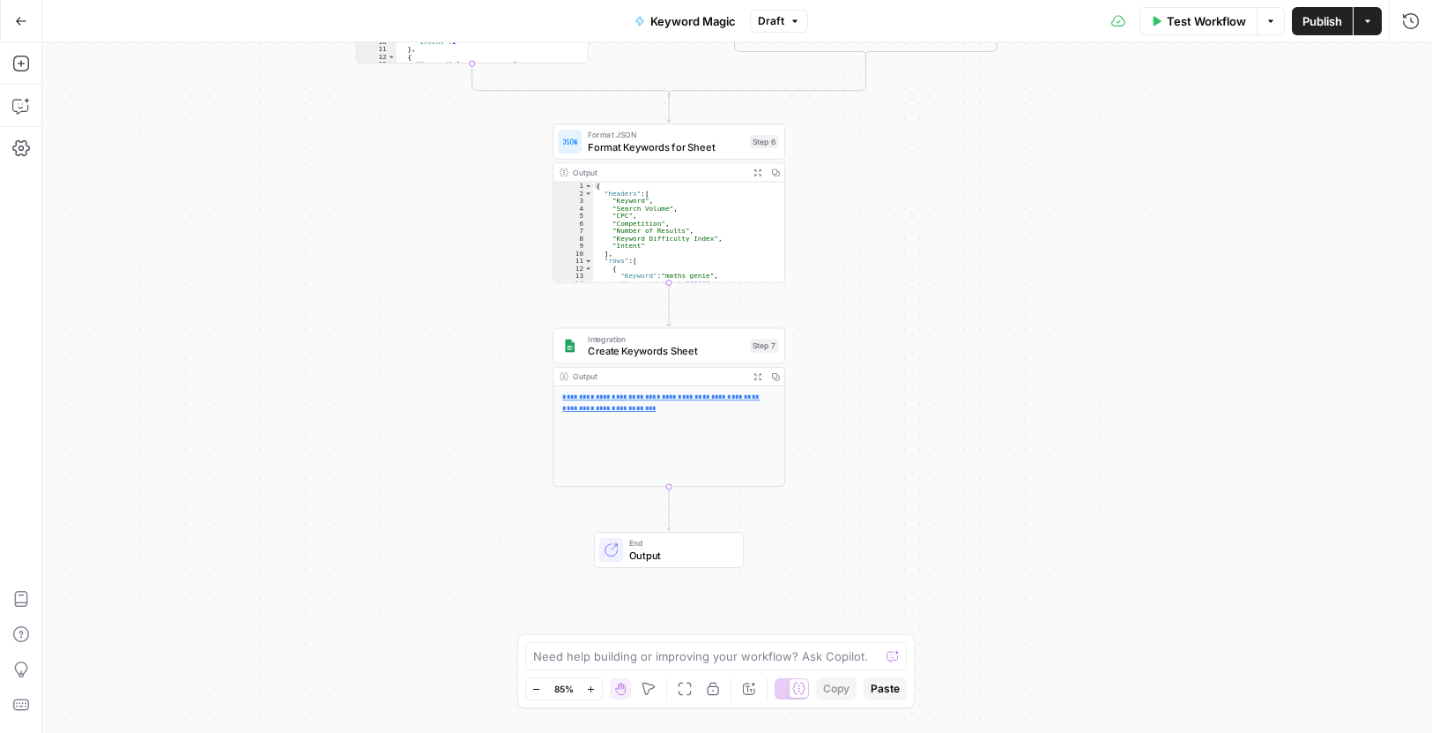
drag, startPoint x: 1044, startPoint y: 450, endPoint x: 1023, endPoint y: 287, distance: 164.3
click at [1023, 287] on div "true false true false Workflow Set Inputs Inputs Condition Condition Step 2 Out…" at bounding box center [737, 387] width 1390 height 690
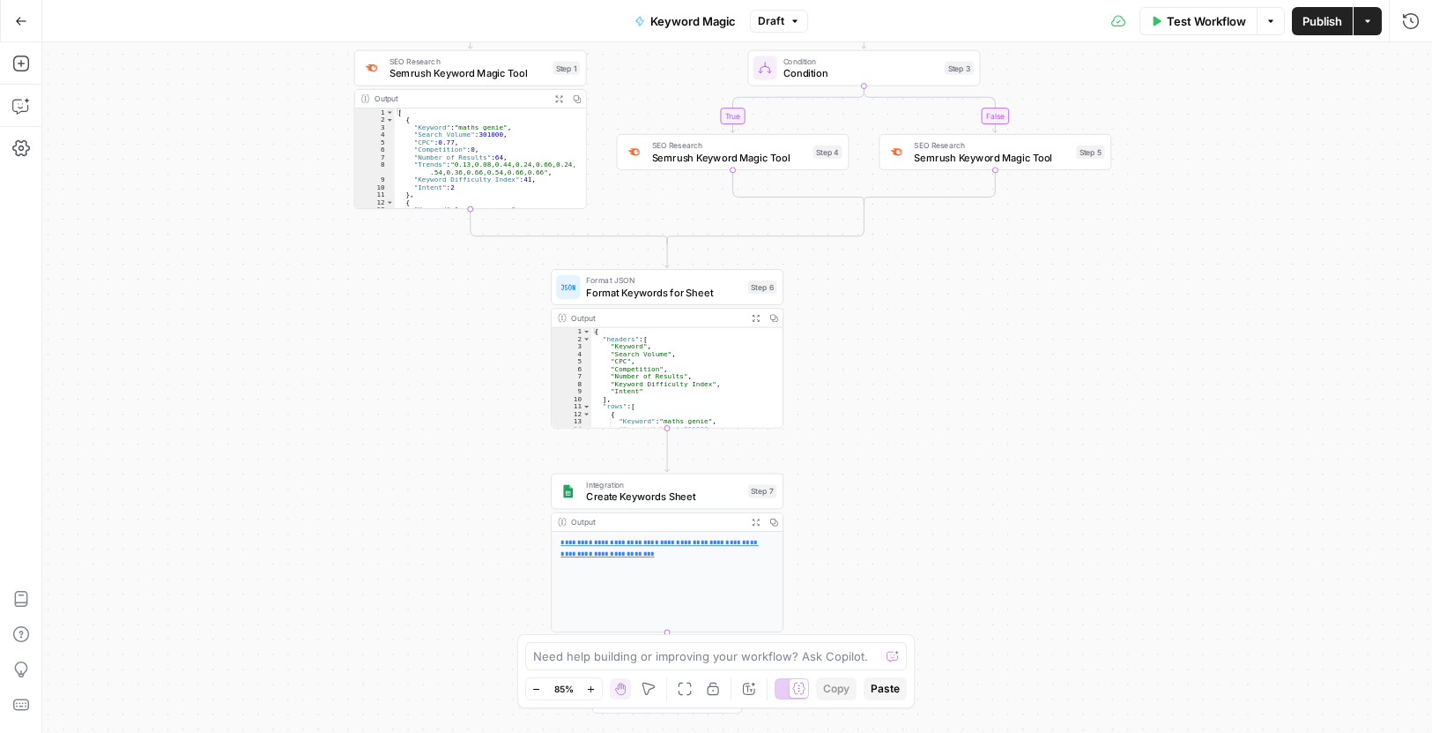
drag, startPoint x: 963, startPoint y: 279, endPoint x: 937, endPoint y: 525, distance: 247.4
click at [937, 525] on div "true false true false Workflow Set Inputs Inputs Condition Condition Step 2 Out…" at bounding box center [737, 387] width 1390 height 690
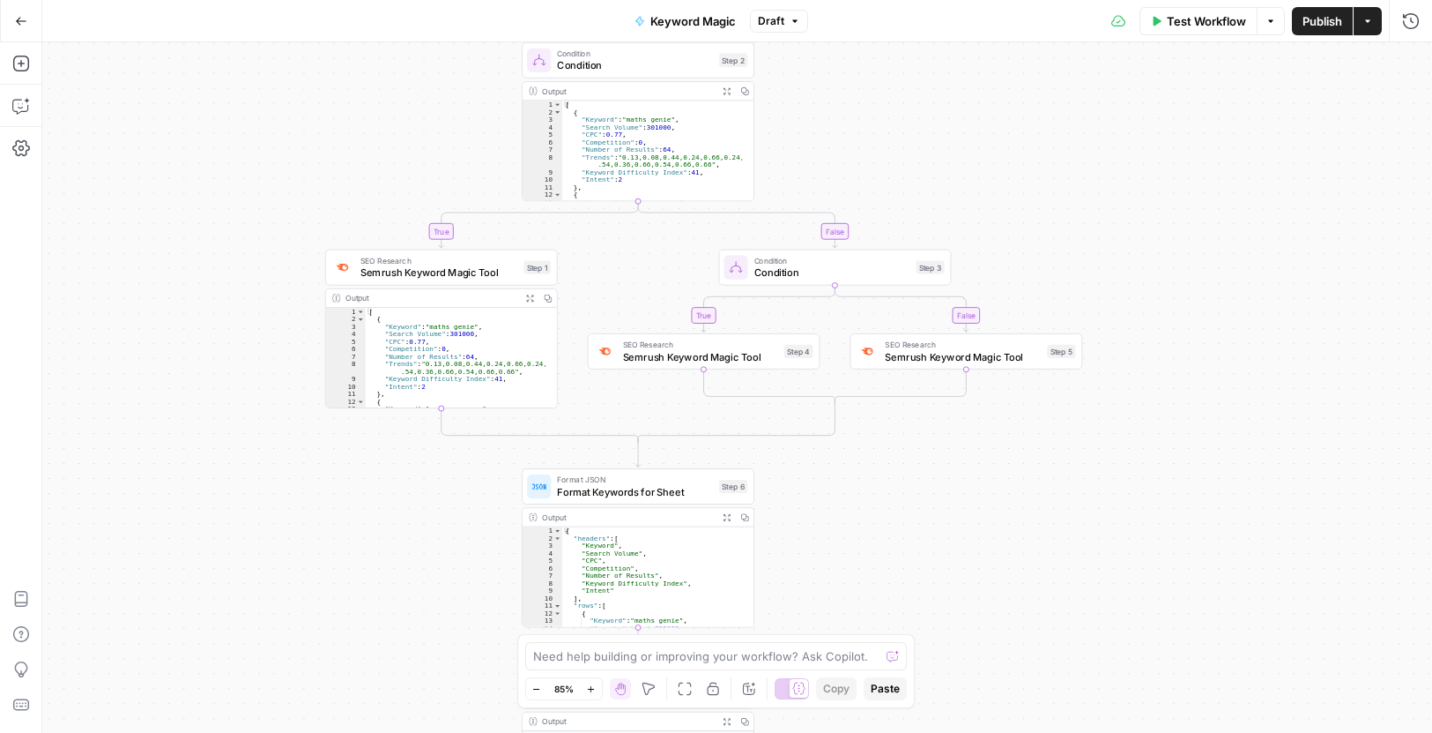
drag, startPoint x: 989, startPoint y: 343, endPoint x: 972, endPoint y: 545, distance: 202.6
click at [982, 576] on div "true false true false Workflow Set Inputs Inputs Condition Condition Step 2 Out…" at bounding box center [737, 387] width 1390 height 690
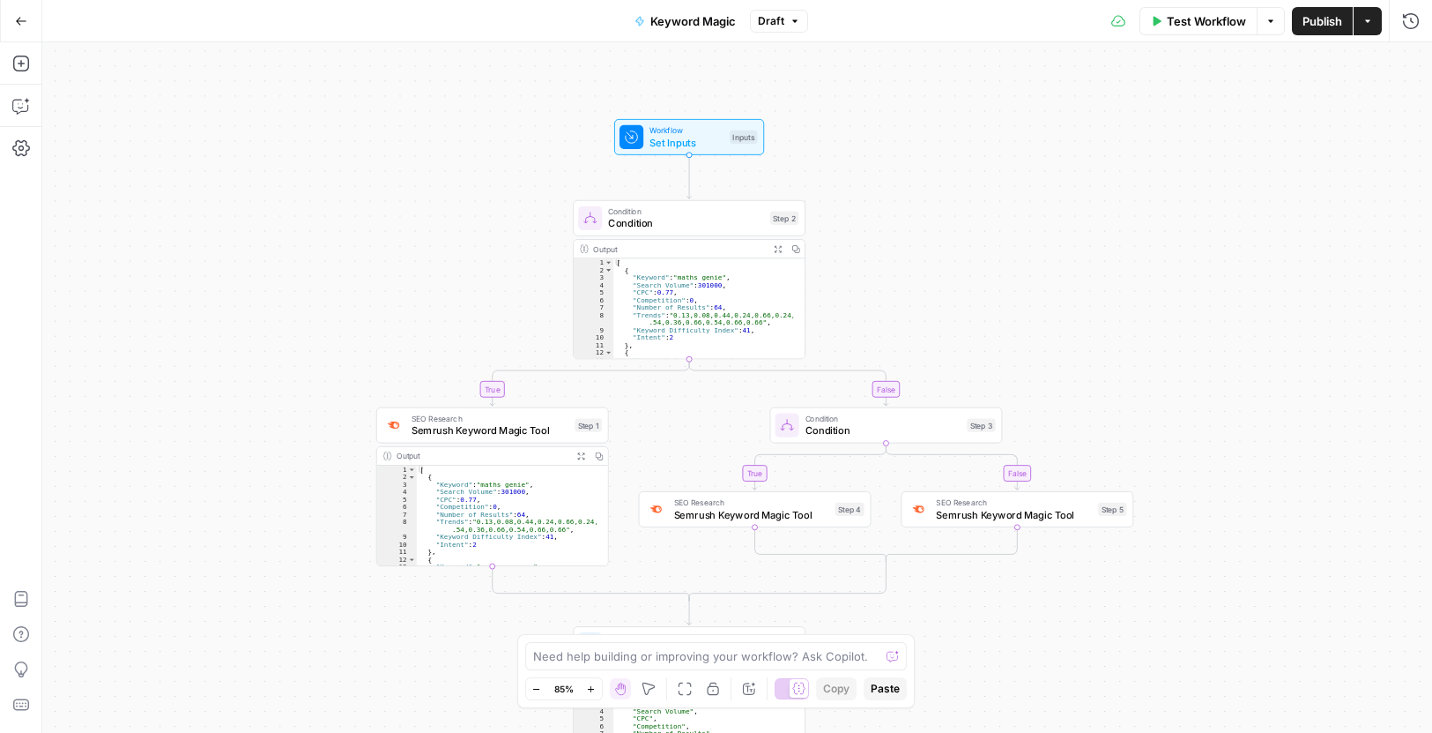
drag, startPoint x: 1078, startPoint y: 140, endPoint x: 1118, endPoint y: 117, distance: 45.8
click at [1118, 117] on div "true false true false Workflow Set Inputs Inputs Condition Condition Step 2 Out…" at bounding box center [737, 387] width 1390 height 690
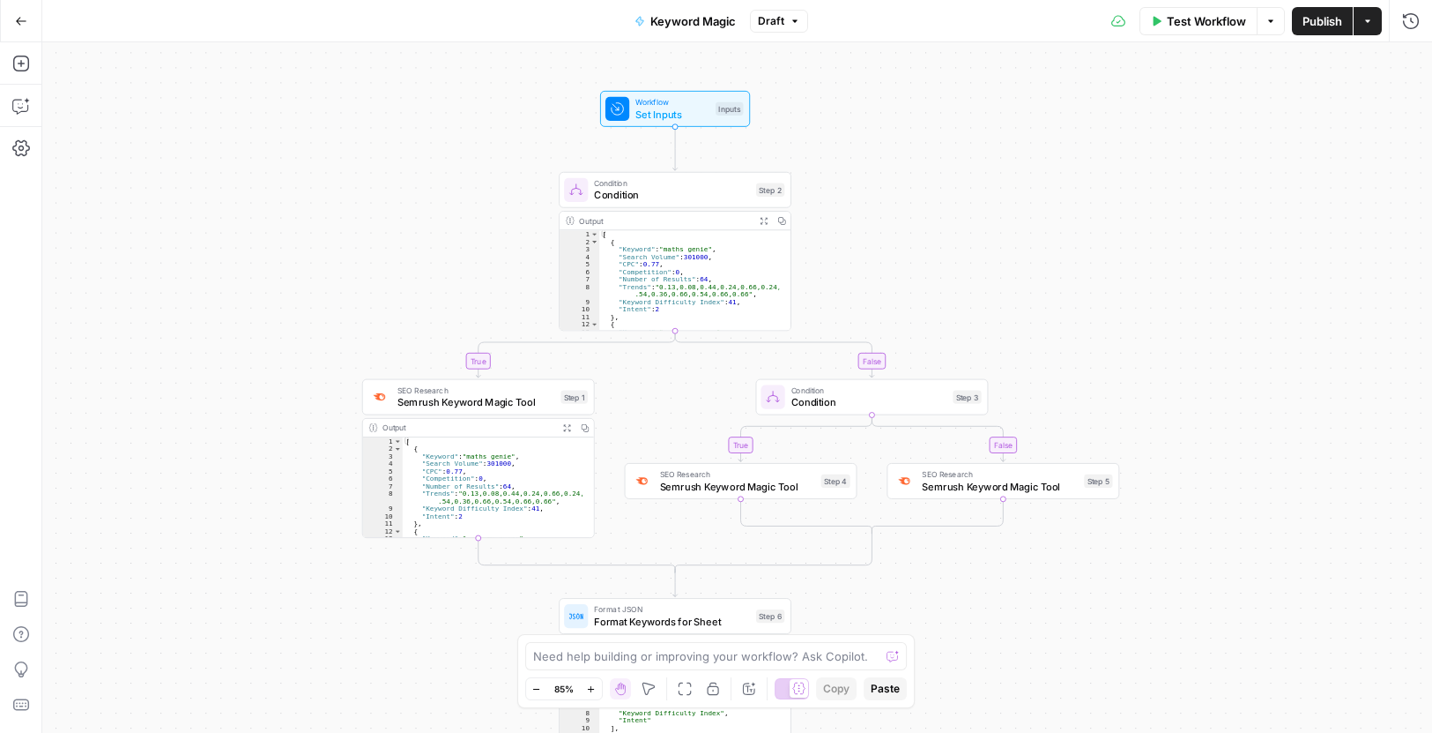
click at [960, 229] on div "true false true false Workflow Set Inputs Inputs Condition Condition Step 2 Out…" at bounding box center [737, 387] width 1390 height 690
click at [686, 20] on span "Keyword Magic" at bounding box center [694, 21] width 86 height 18
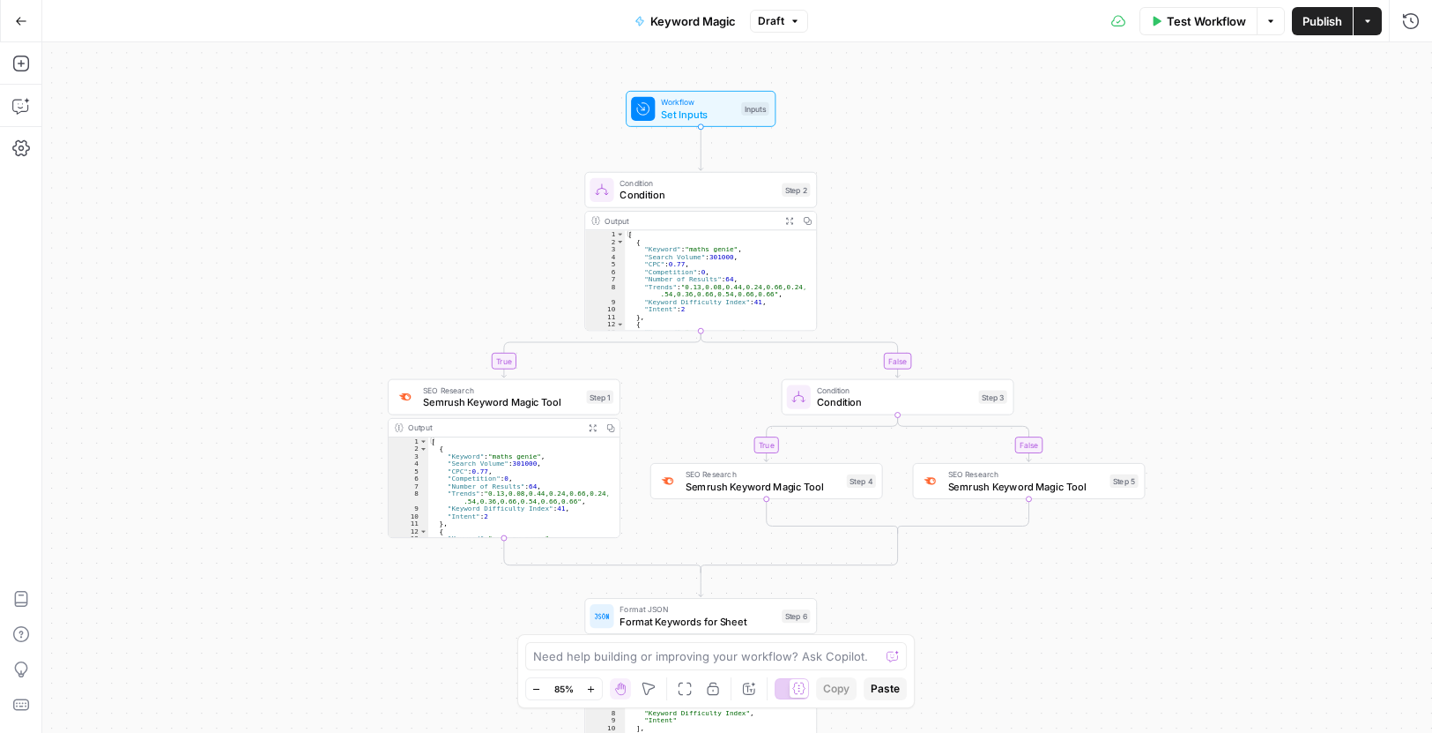
click at [698, 19] on span "Keyword Magic" at bounding box center [694, 21] width 86 height 18
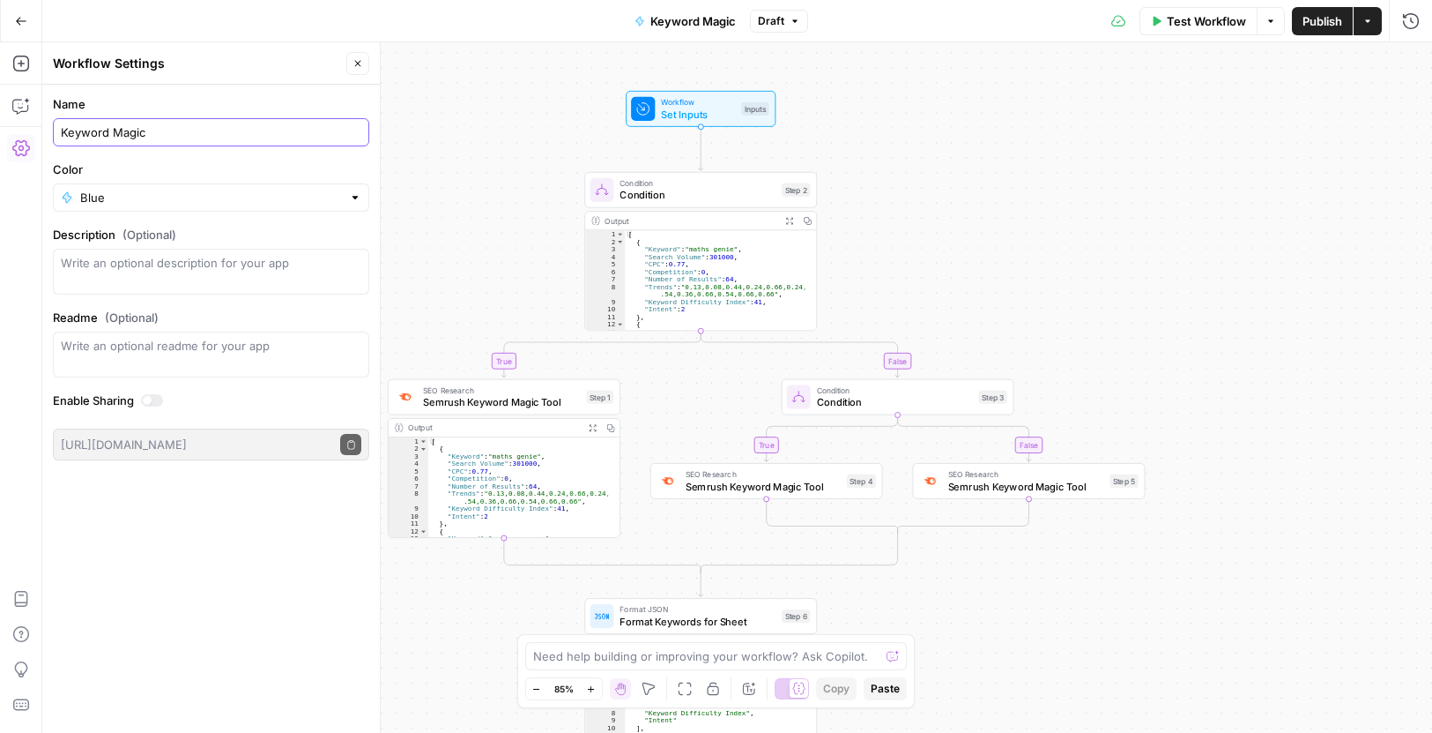
click at [190, 130] on input "Keyword Magic" at bounding box center [211, 132] width 301 height 18
click at [191, 130] on input "Keyword Magic" at bounding box center [211, 132] width 301 height 18
click at [683, 107] on span "Set Inputs" at bounding box center [698, 114] width 74 height 15
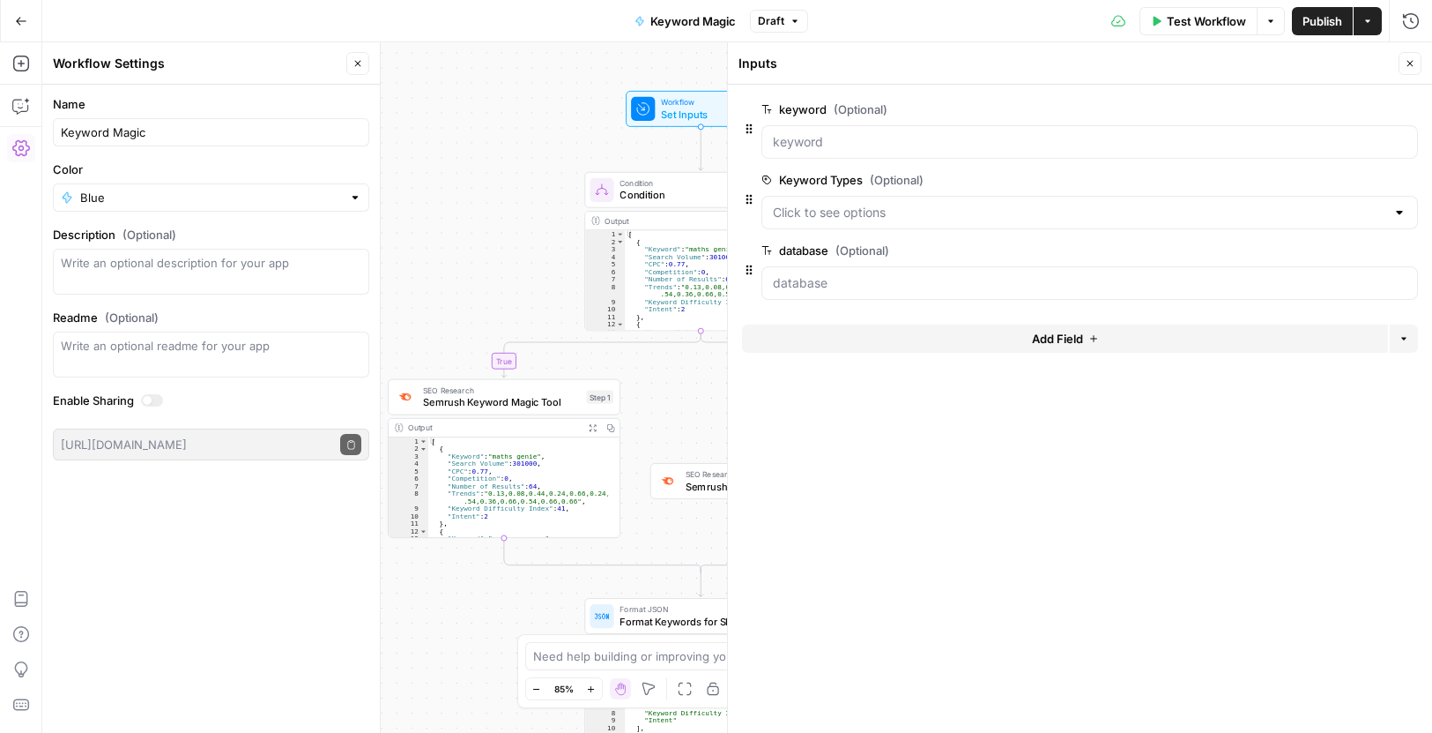
click at [1341, 108] on span "edit field" at bounding box center [1352, 109] width 39 height 14
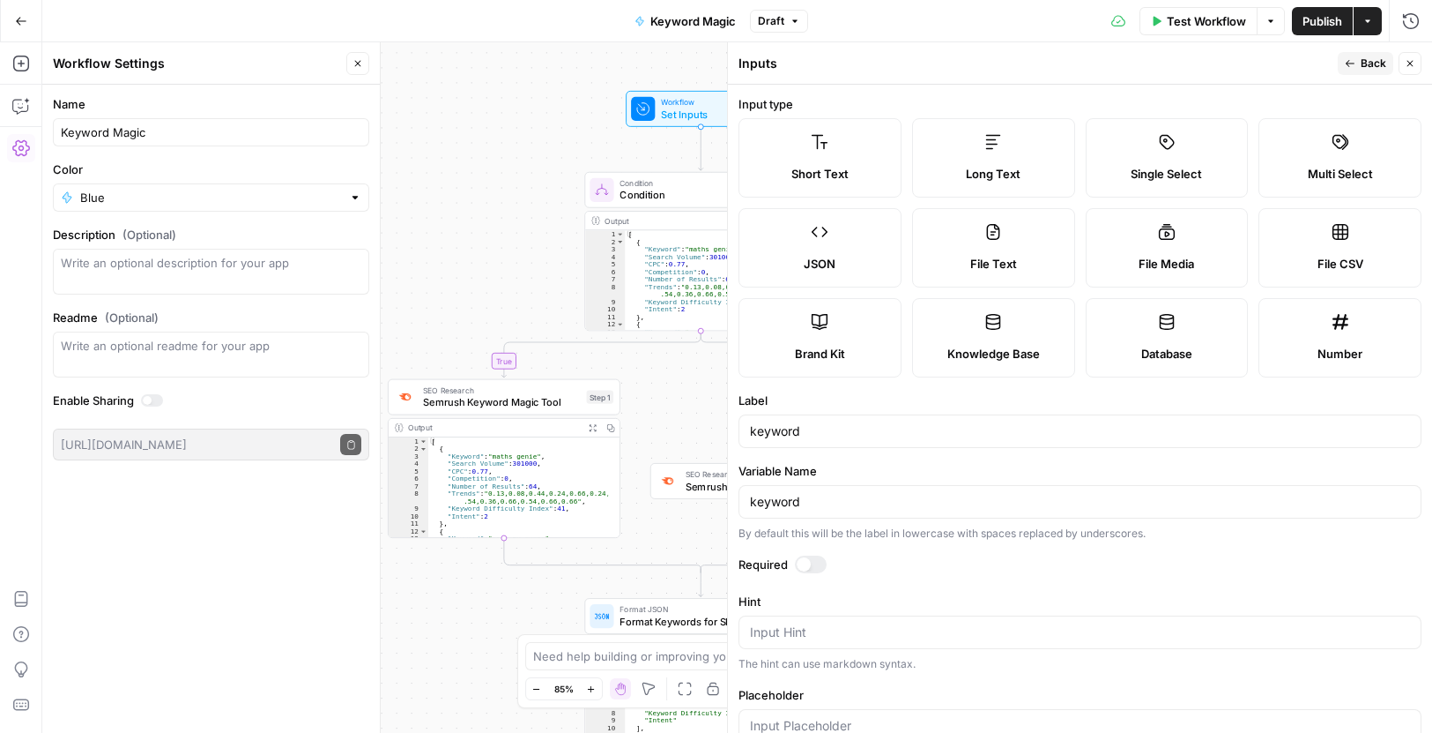
click at [834, 443] on div "keyword" at bounding box center [1080, 430] width 683 height 33
click at [834, 442] on div "keyword" at bounding box center [1080, 430] width 683 height 33
click at [830, 431] on input "keyword" at bounding box center [1080, 431] width 660 height 18
click at [829, 429] on input "keyword" at bounding box center [1080, 431] width 660 height 18
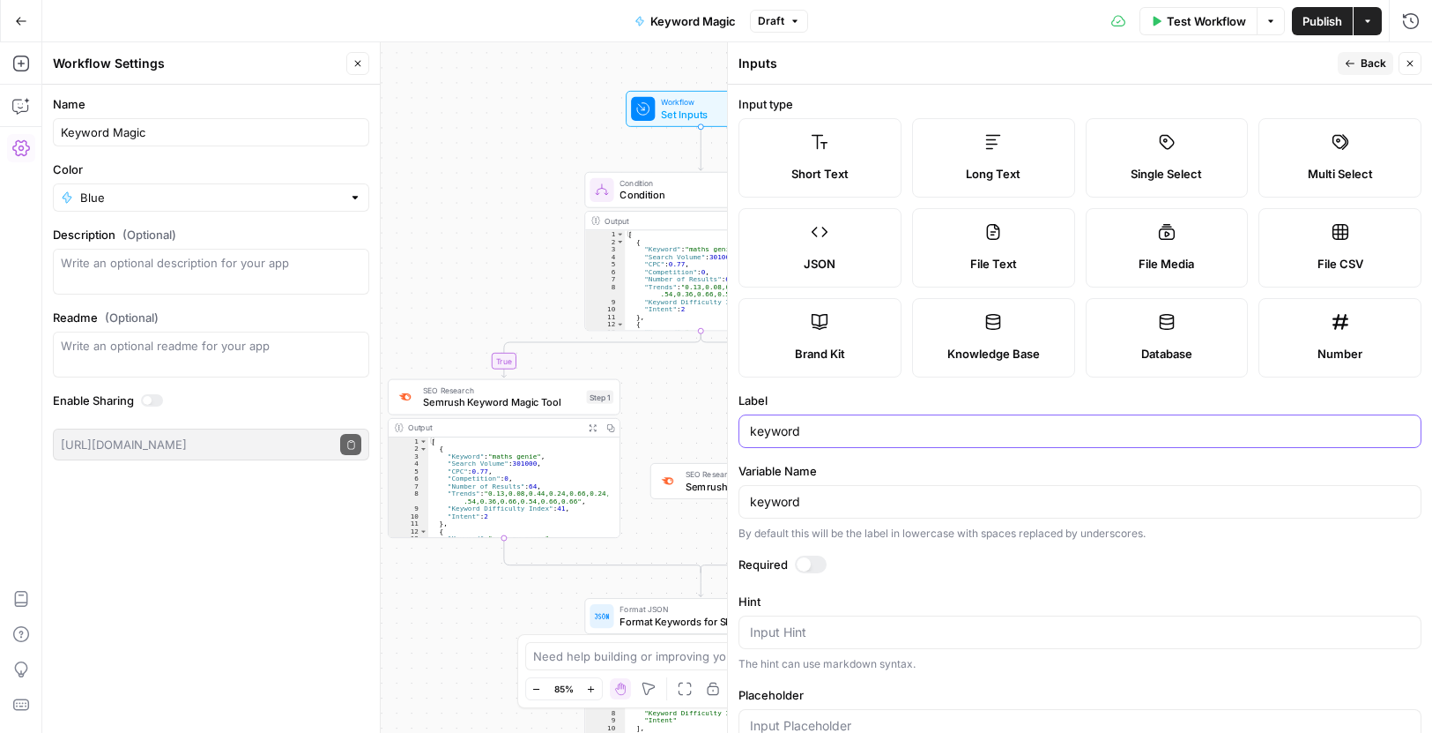
click at [829, 429] on input "keyword" at bounding box center [1080, 431] width 660 height 18
click at [1371, 61] on span "Back" at bounding box center [1374, 64] width 26 height 16
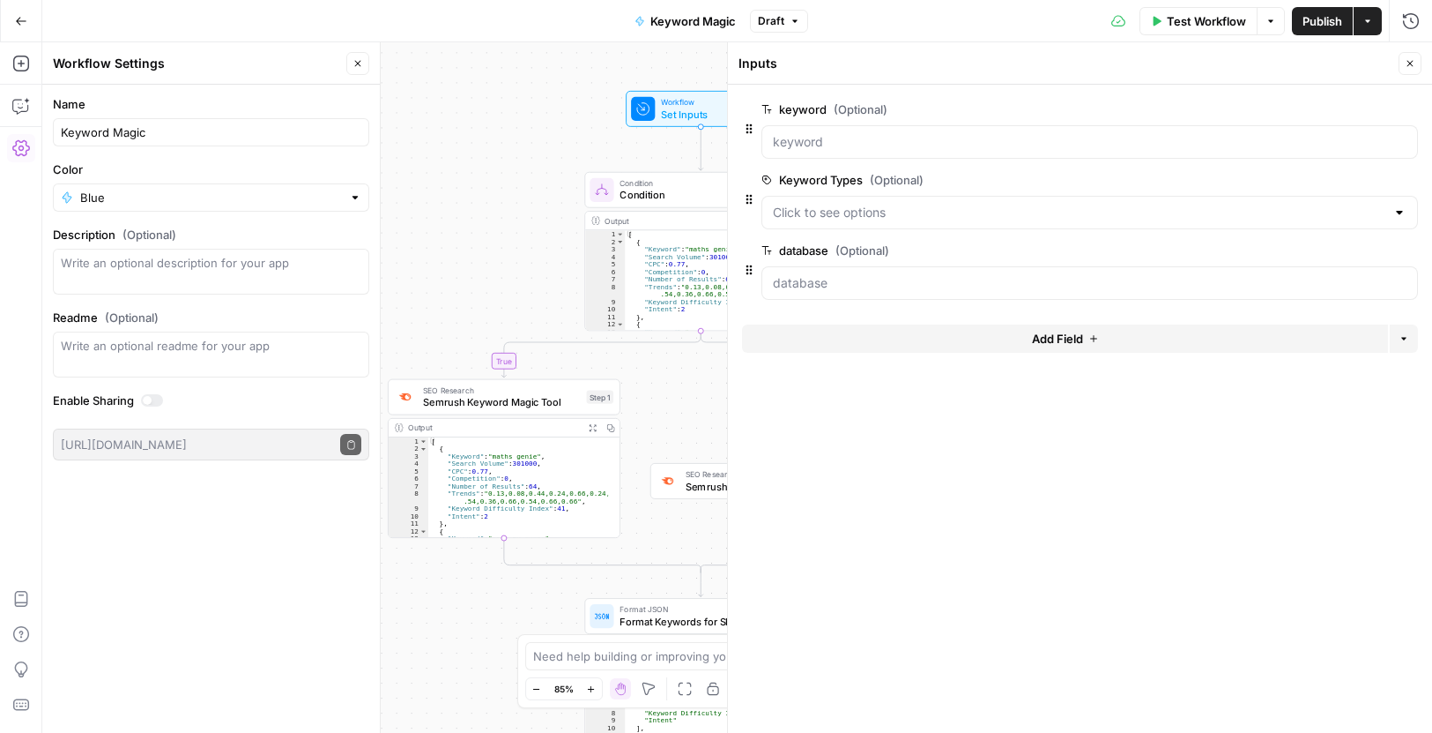
click at [1356, 175] on span "edit field" at bounding box center [1352, 180] width 39 height 14
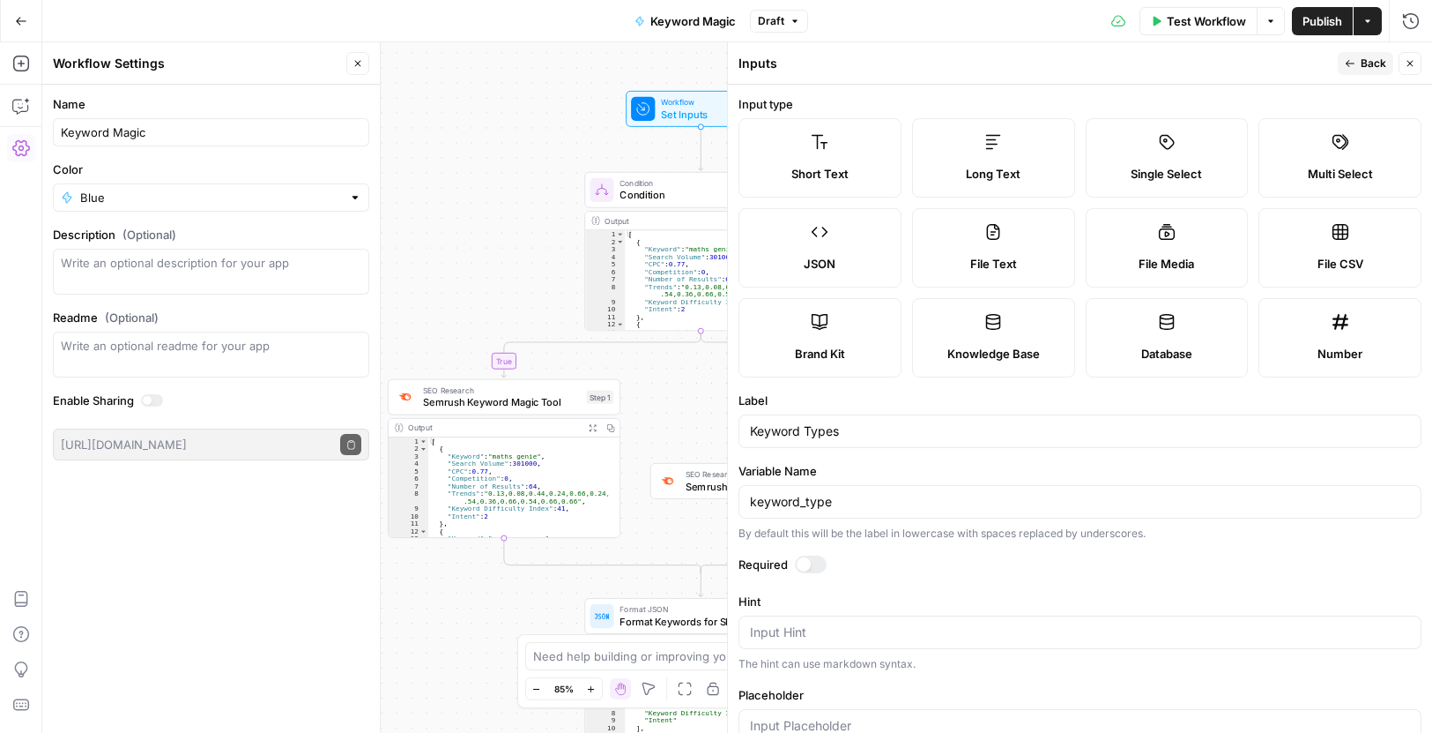
click at [836, 417] on div "Keyword Types" at bounding box center [1080, 430] width 683 height 33
click at [834, 434] on input "Keyword Types" at bounding box center [1080, 431] width 660 height 18
click at [833, 434] on input "Keyword Types" at bounding box center [1080, 431] width 660 height 18
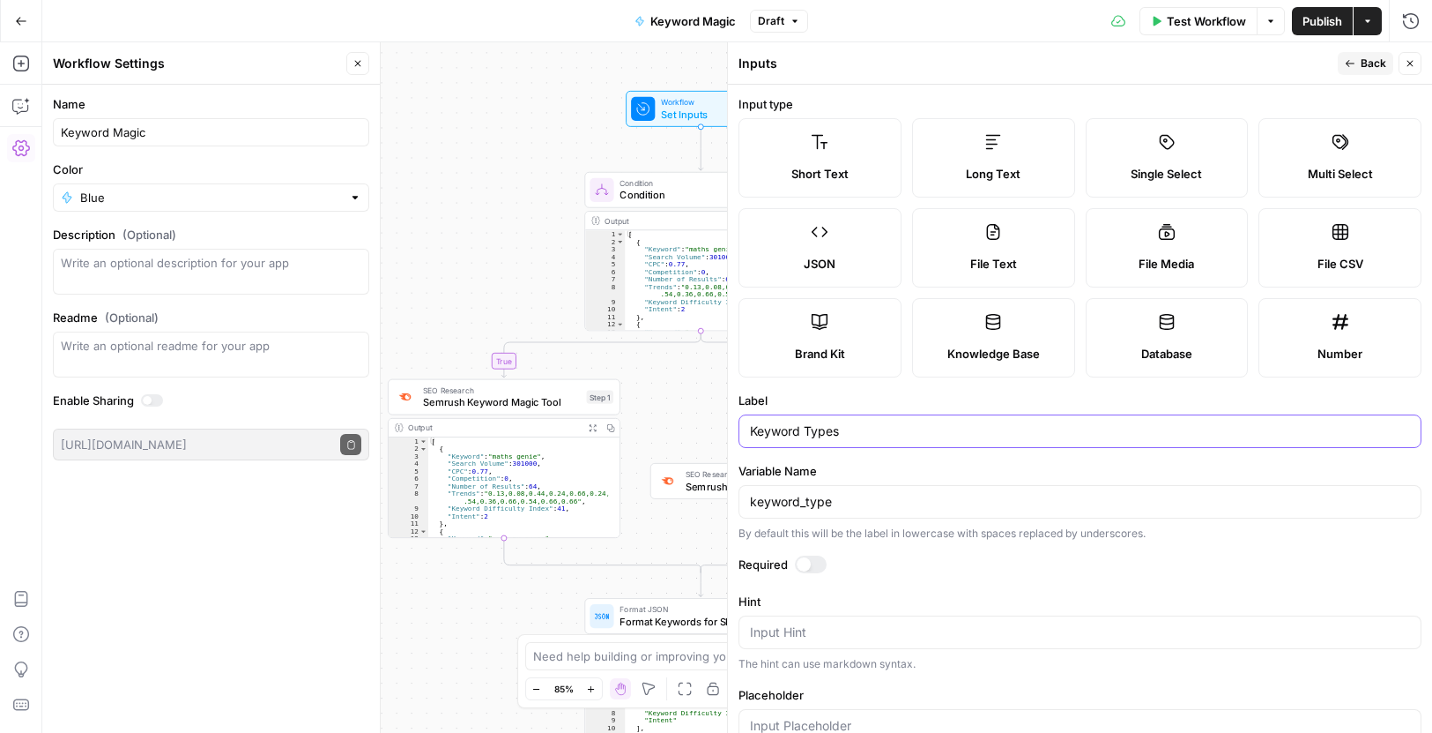
click at [832, 435] on input "Keyword Types" at bounding box center [1080, 431] width 660 height 18
click at [829, 490] on div "keyword_type" at bounding box center [1080, 501] width 683 height 33
click at [828, 492] on div "keyword_type" at bounding box center [1080, 501] width 683 height 33
click at [824, 510] on div "keyword_type" at bounding box center [1080, 501] width 683 height 33
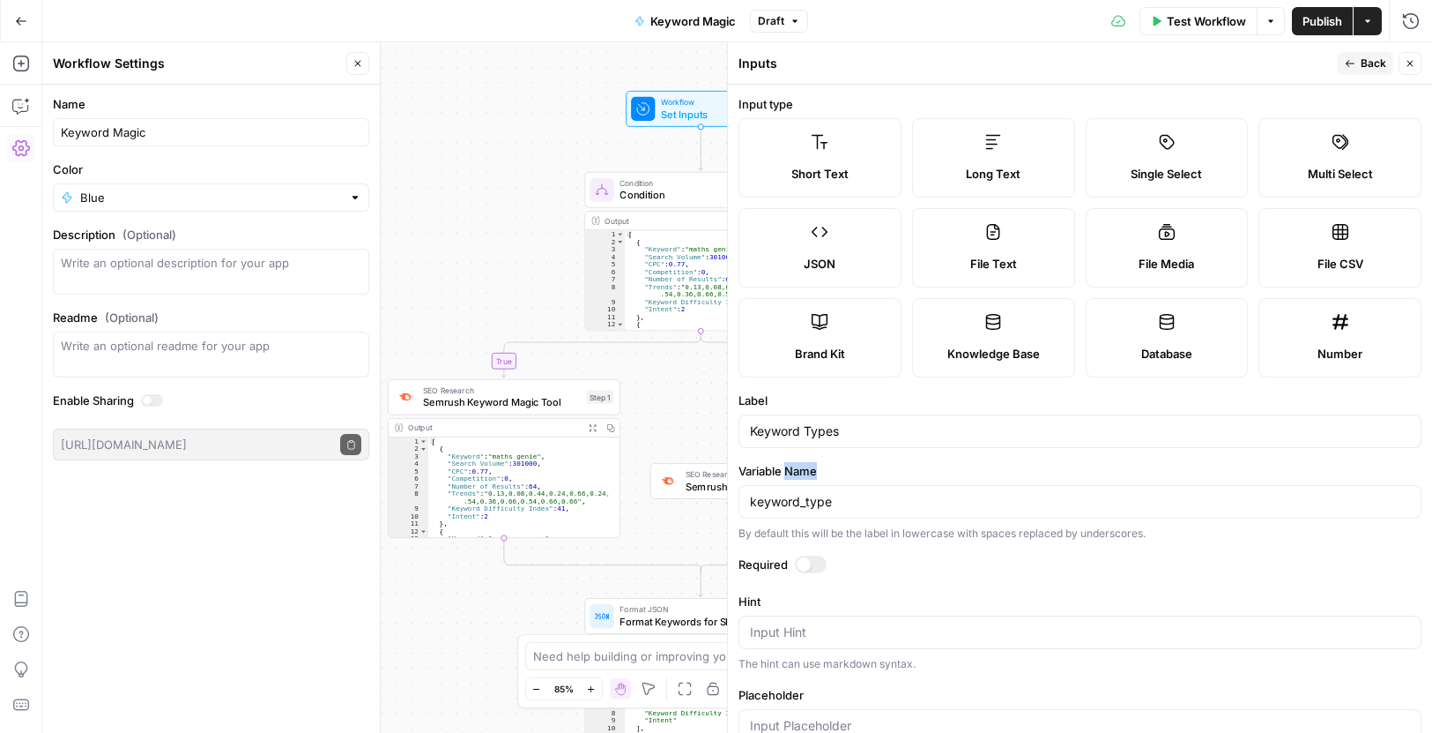
click at [824, 510] on div "keyword_type" at bounding box center [1080, 501] width 683 height 33
drag, startPoint x: 836, startPoint y: 503, endPoint x: 956, endPoint y: 502, distance: 120.8
click at [956, 502] on div "keyword_type" at bounding box center [1080, 501] width 683 height 33
click at [821, 503] on input "keyword_type" at bounding box center [1080, 502] width 660 height 18
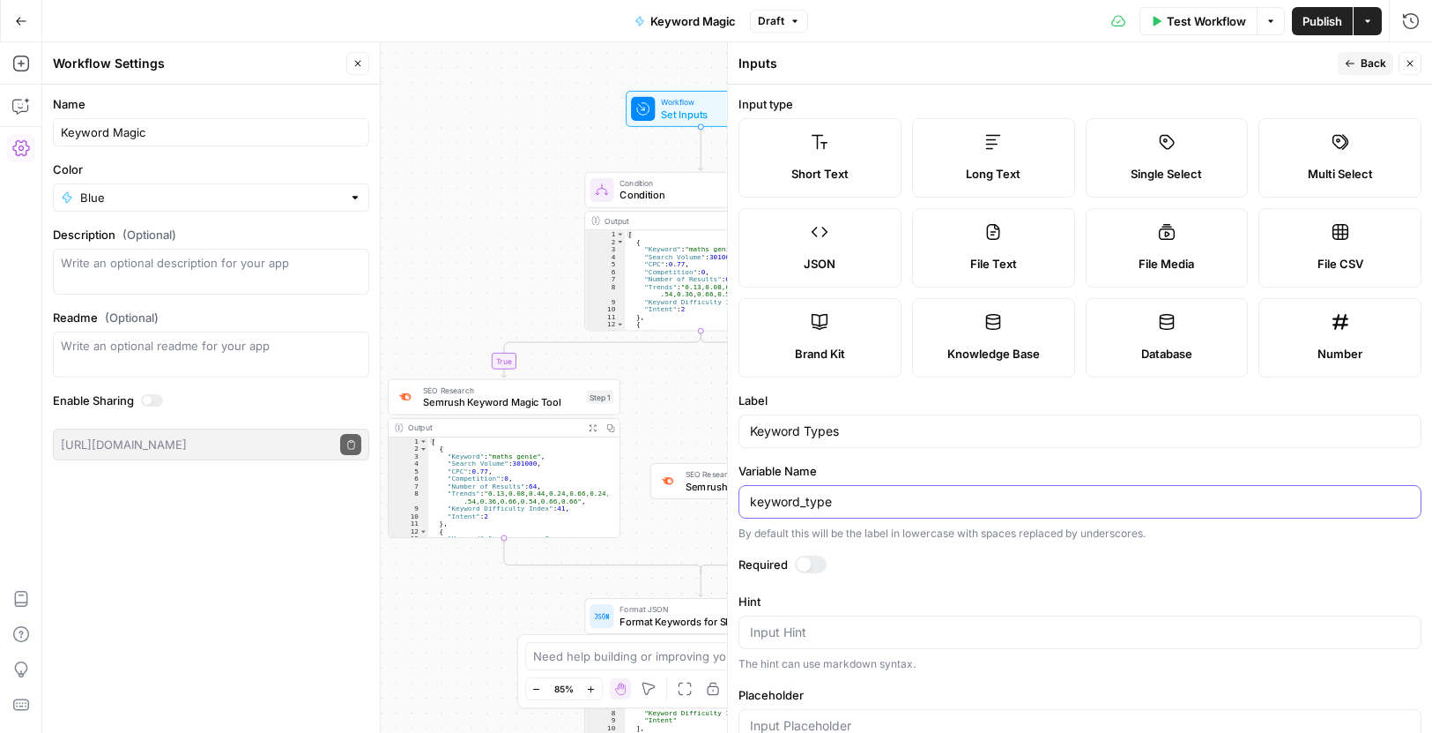
click at [821, 503] on input "keyword_type" at bounding box center [1080, 502] width 660 height 18
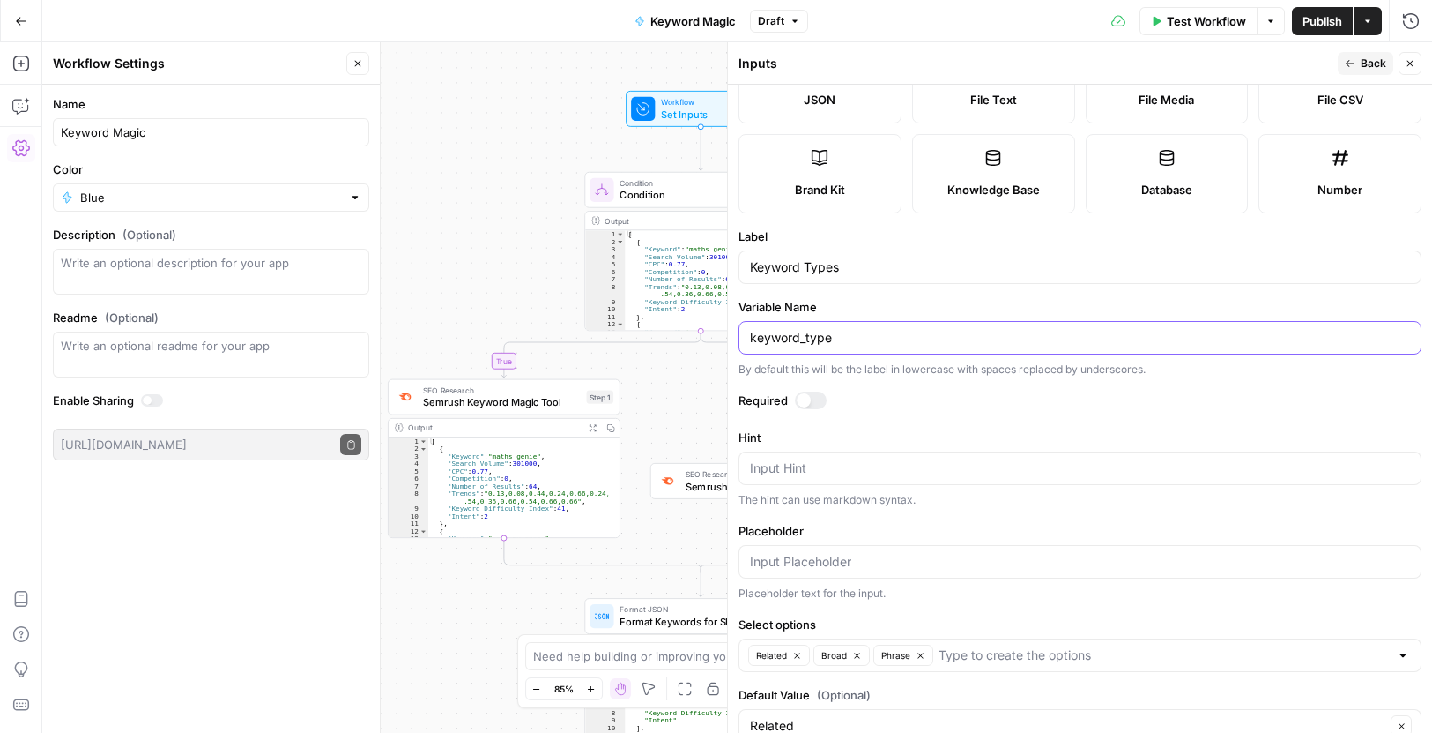
scroll to position [209, 0]
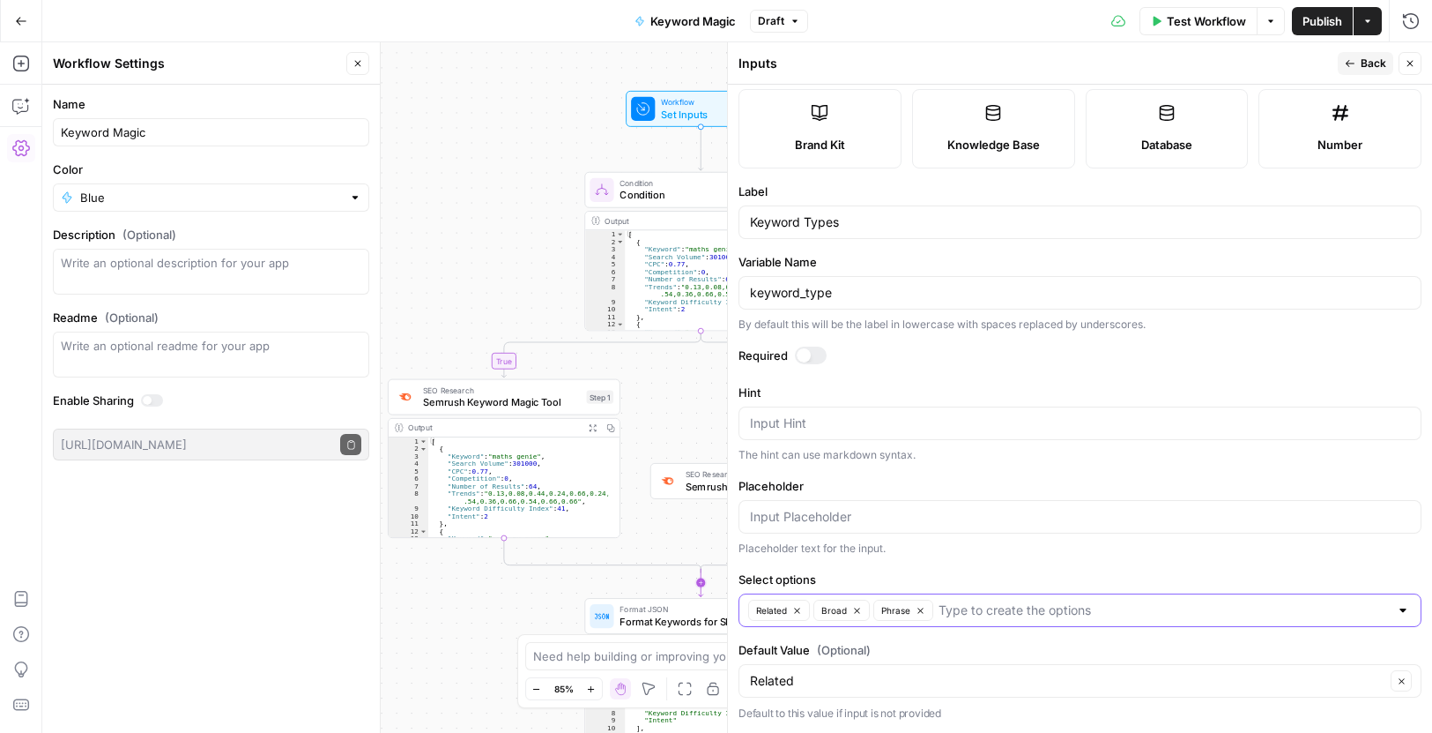
drag, startPoint x: 976, startPoint y: 614, endPoint x: 708, endPoint y: 596, distance: 268.6
click at [708, 596] on body "Twinkl New Home Browse Insights Opportunities Your Data Recent Grids PPC Landin…" at bounding box center [716, 366] width 1432 height 733
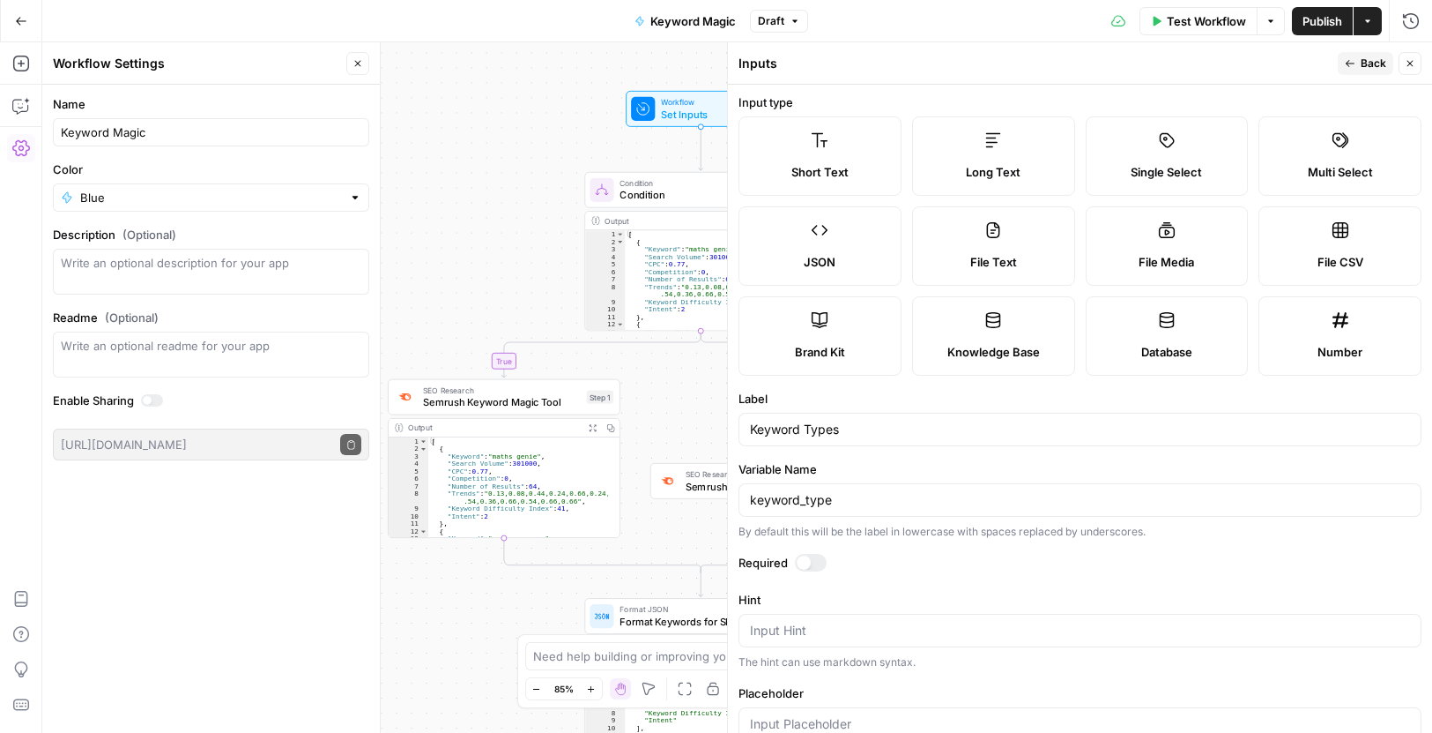
scroll to position [0, 0]
click at [1360, 52] on button "Back" at bounding box center [1366, 63] width 56 height 23
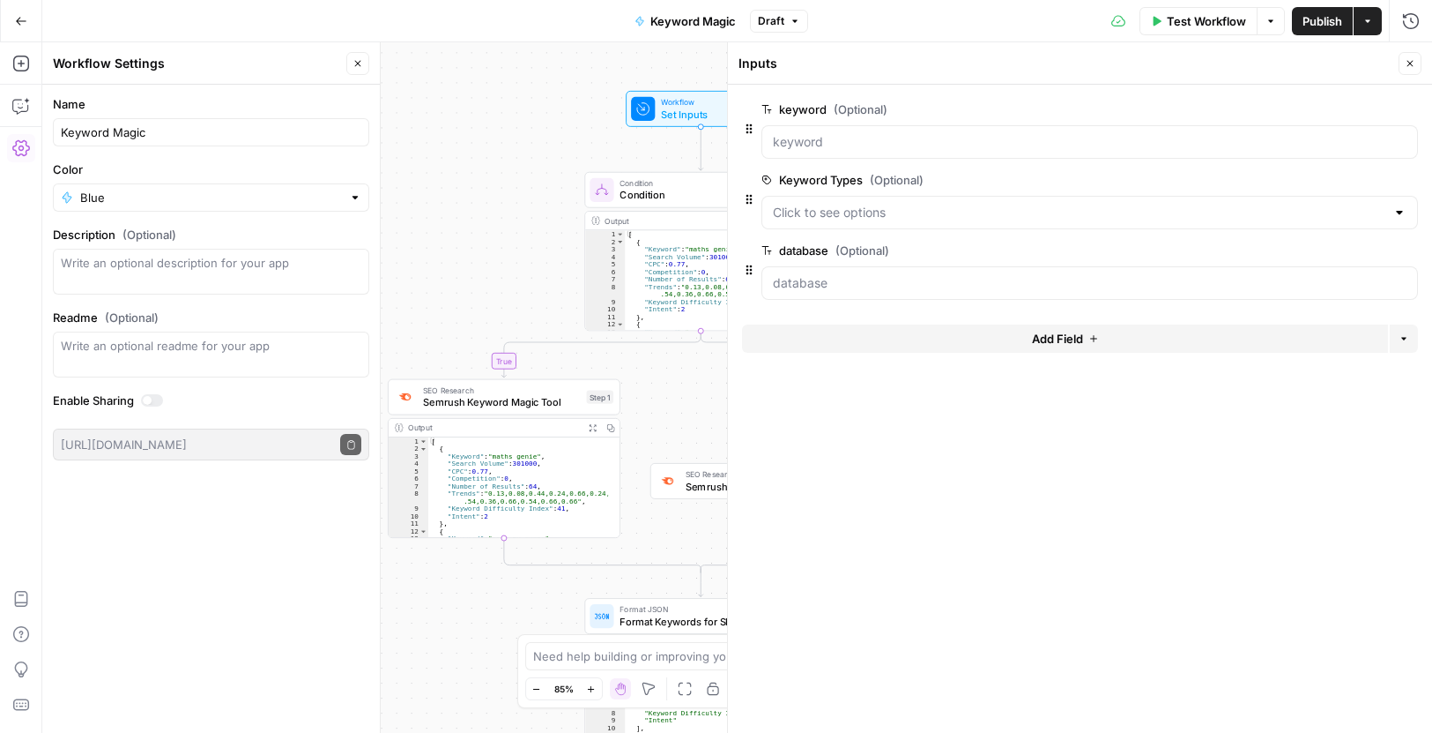
click at [1342, 249] on span "edit field" at bounding box center [1352, 250] width 39 height 14
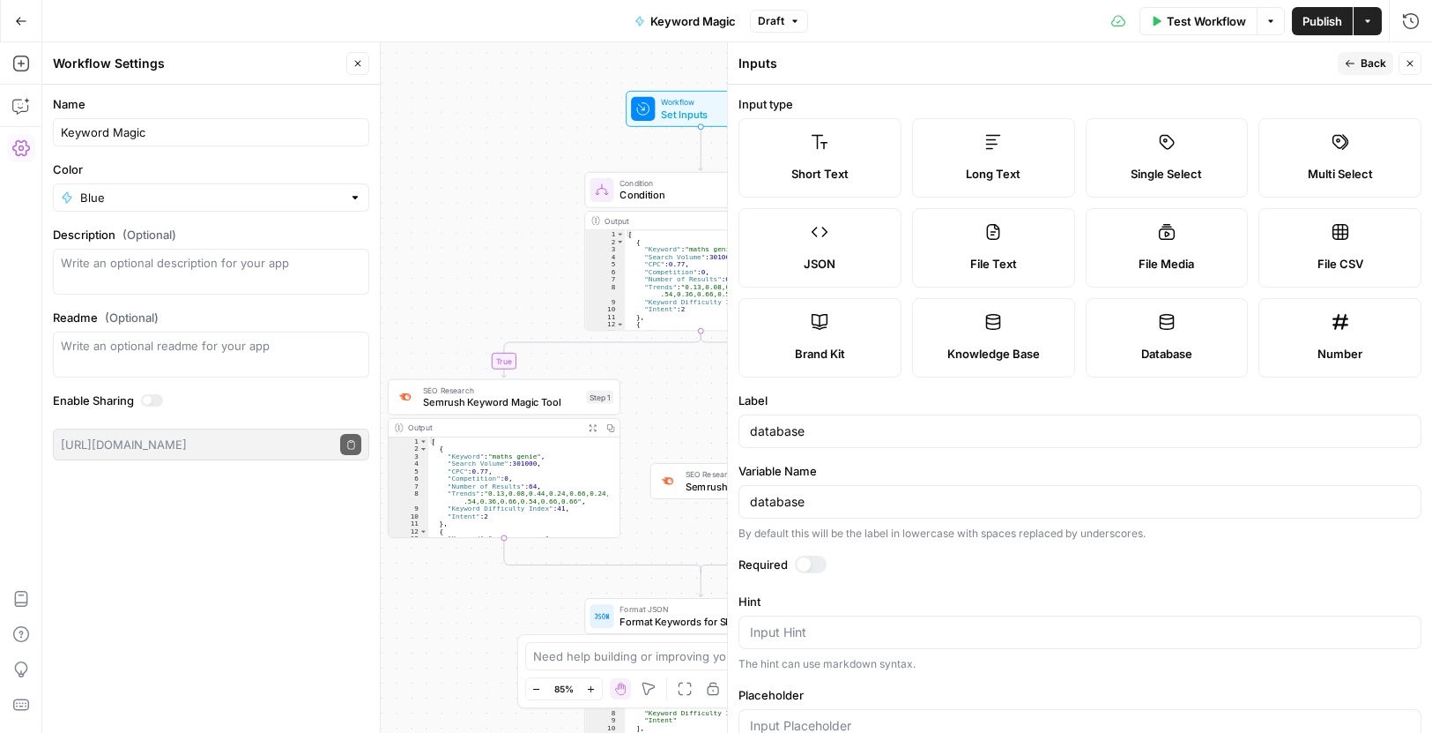
click at [830, 442] on div "database" at bounding box center [1080, 430] width 683 height 33
click at [831, 431] on input "database" at bounding box center [1080, 431] width 660 height 18
click at [831, 430] on input "database" at bounding box center [1080, 431] width 660 height 18
click at [830, 430] on input "database" at bounding box center [1080, 431] width 660 height 18
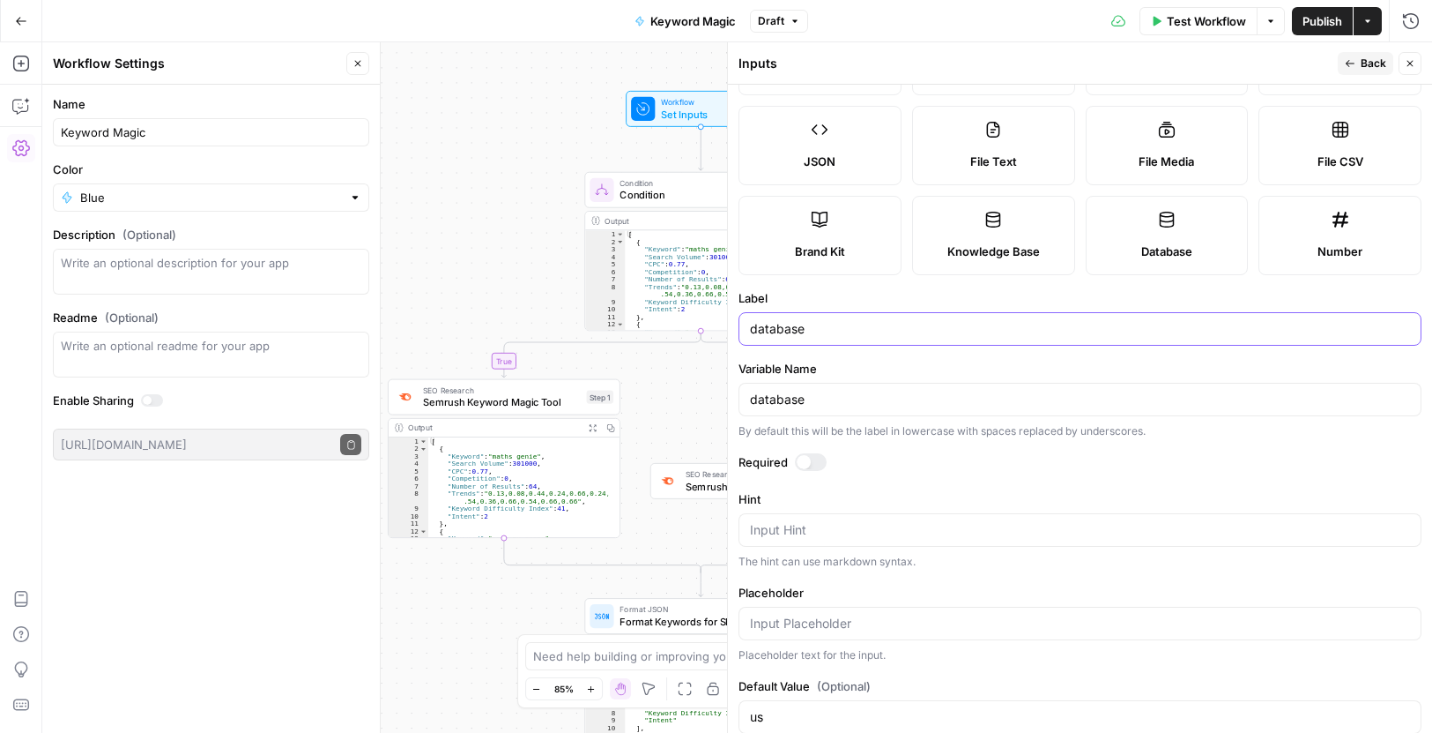
scroll to position [138, 0]
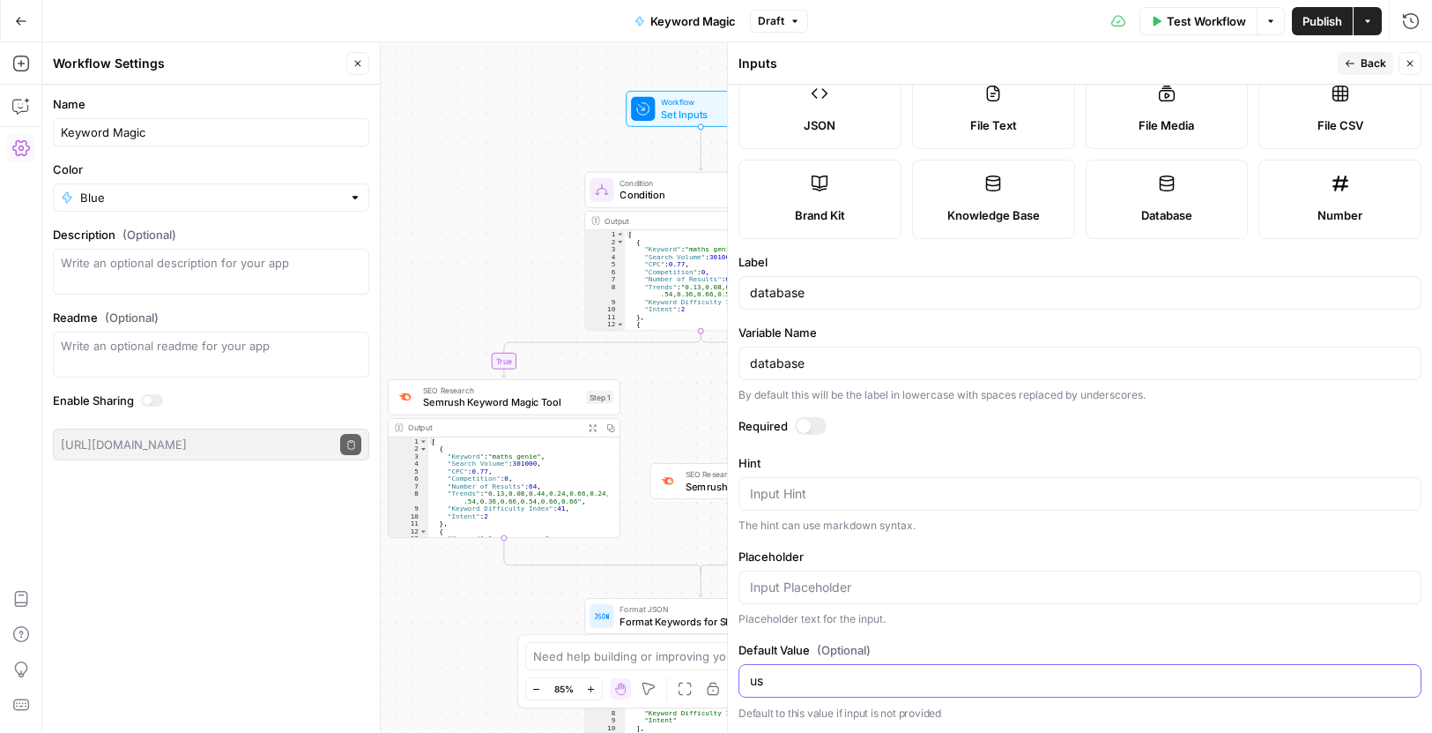
drag, startPoint x: 768, startPoint y: 681, endPoint x: 735, endPoint y: 688, distance: 33.6
click at [735, 688] on div "Inputs Back Close Input type Short Text Long Text Single Select Multi Select JS…" at bounding box center [1079, 387] width 705 height 690
click at [1354, 60] on icon "button" at bounding box center [1350, 63] width 11 height 11
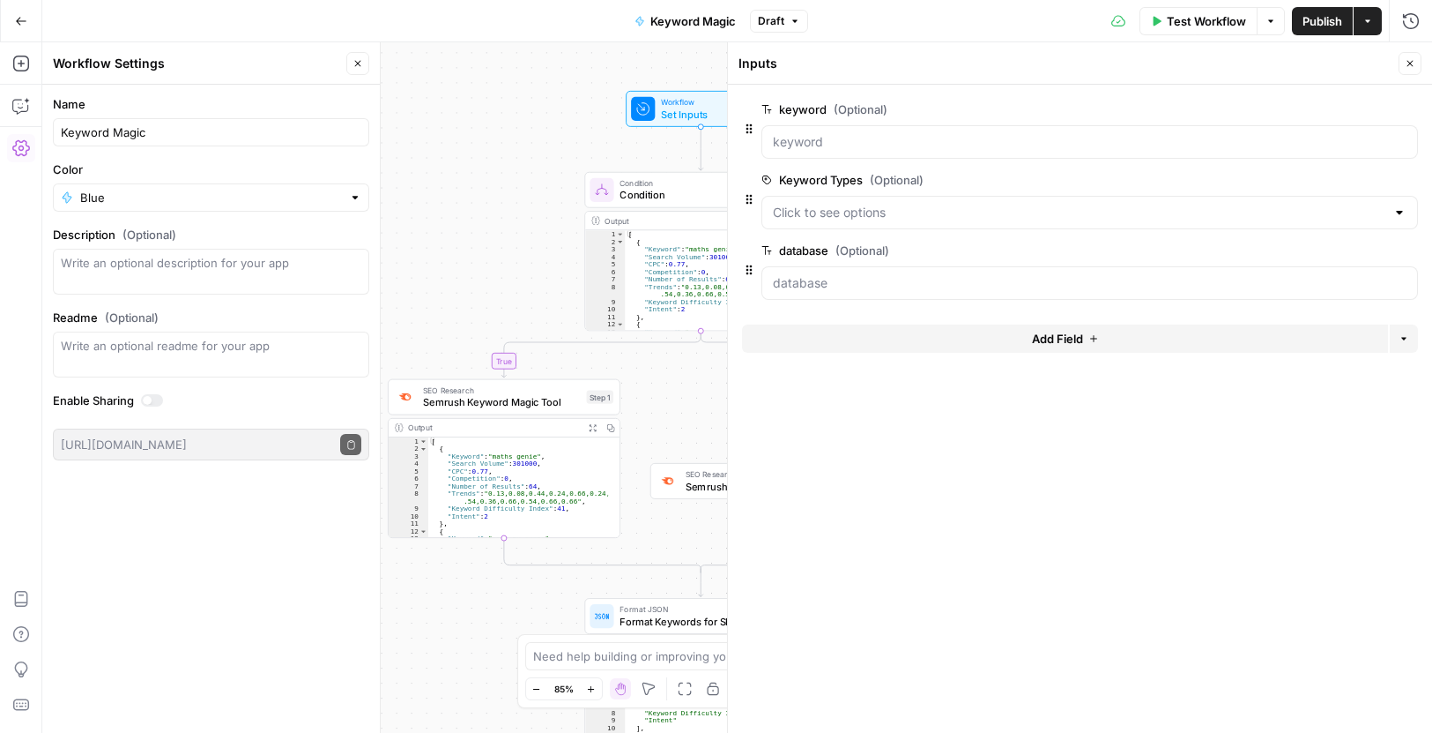
drag, startPoint x: 1408, startPoint y: 61, endPoint x: 873, endPoint y: 297, distance: 584.9
click at [1407, 61] on icon "button" at bounding box center [1410, 63] width 11 height 11
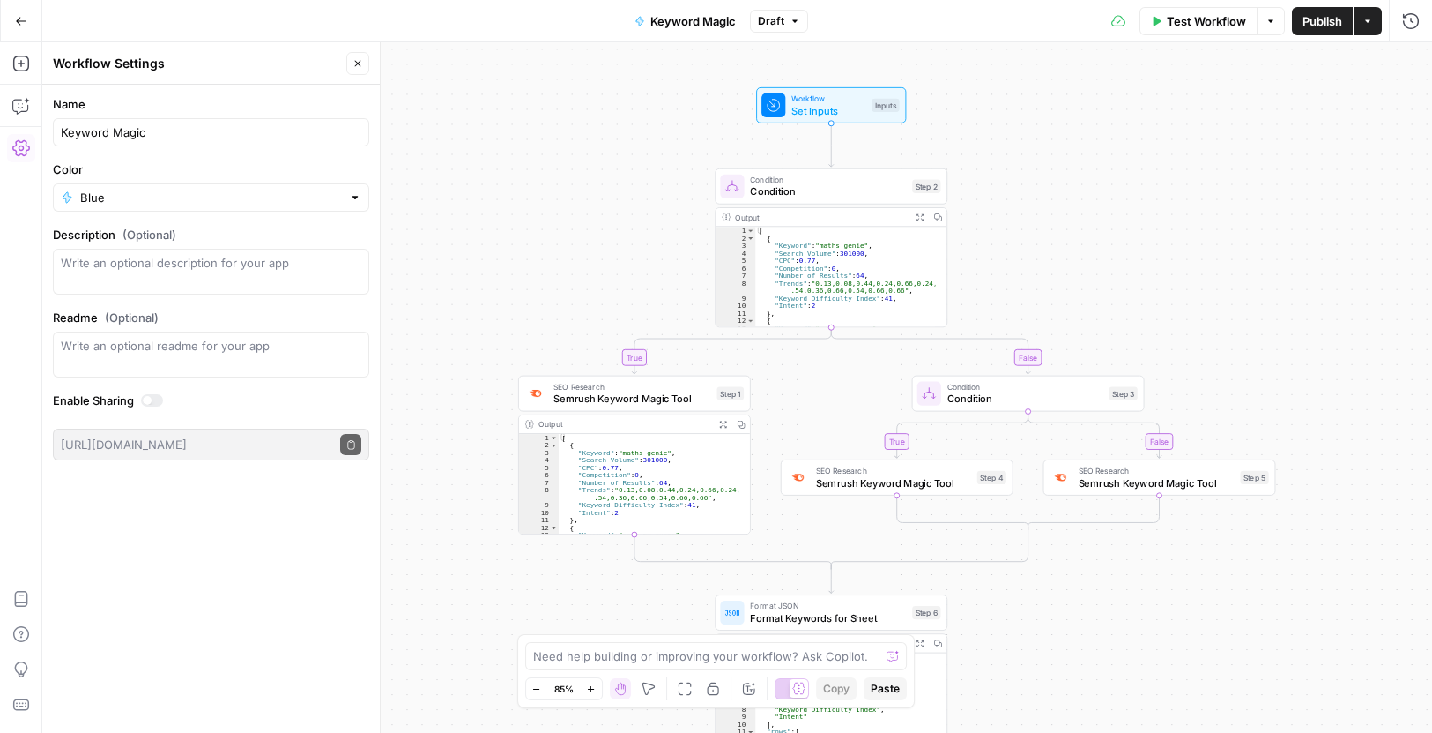
drag, startPoint x: 1014, startPoint y: 245, endPoint x: 1144, endPoint y: 242, distance: 130.5
click at [1144, 242] on div "true false true false Workflow Set Inputs Inputs Condition Condition Step 2 Out…" at bounding box center [737, 387] width 1390 height 690
click at [808, 184] on span "Condition" at bounding box center [828, 191] width 156 height 15
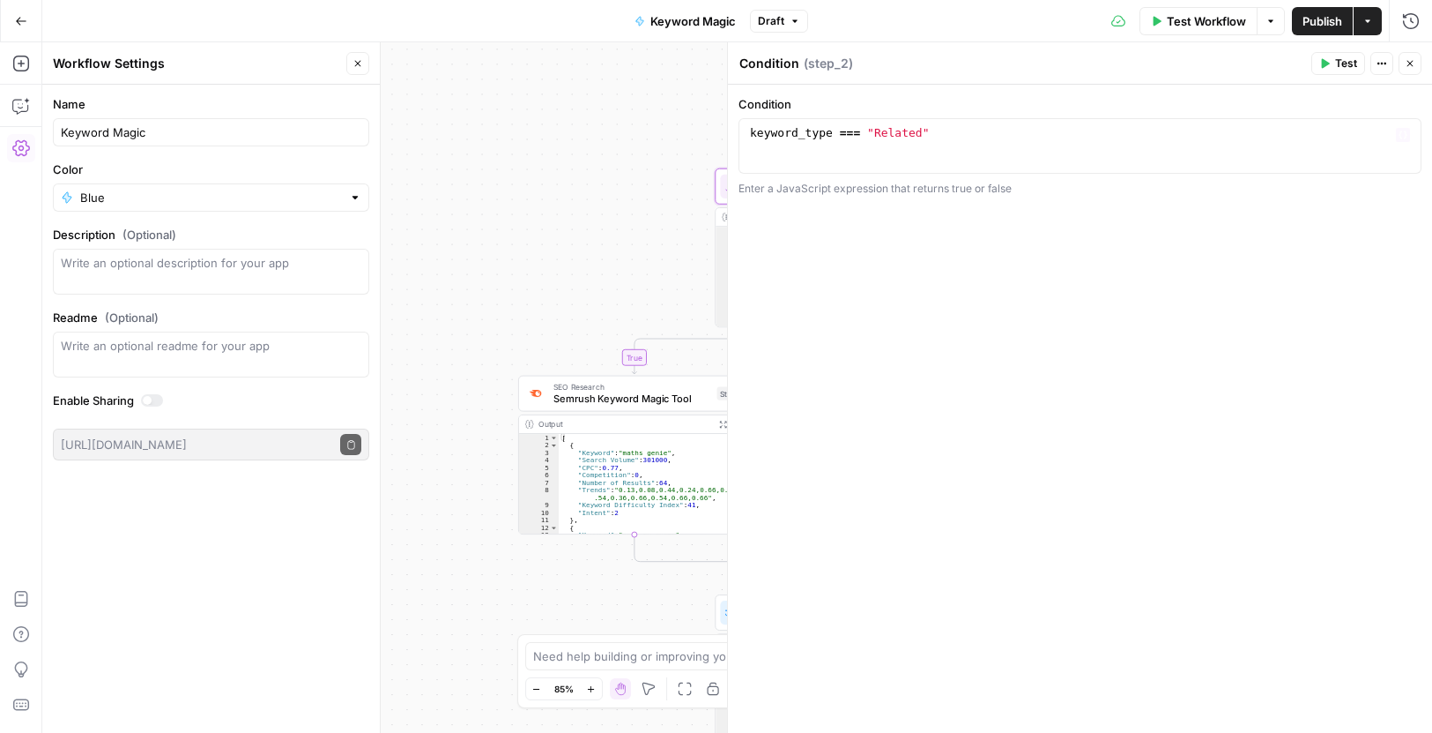
type textarea "**********"
click at [877, 139] on div "keyword_type === "Related"" at bounding box center [1080, 159] width 667 height 66
click at [875, 139] on div "keyword_type === "Related"" at bounding box center [1080, 159] width 667 height 66
click at [875, 138] on div "keyword_type === "Related"" at bounding box center [1080, 159] width 667 height 66
click at [1414, 63] on icon "button" at bounding box center [1410, 63] width 11 height 11
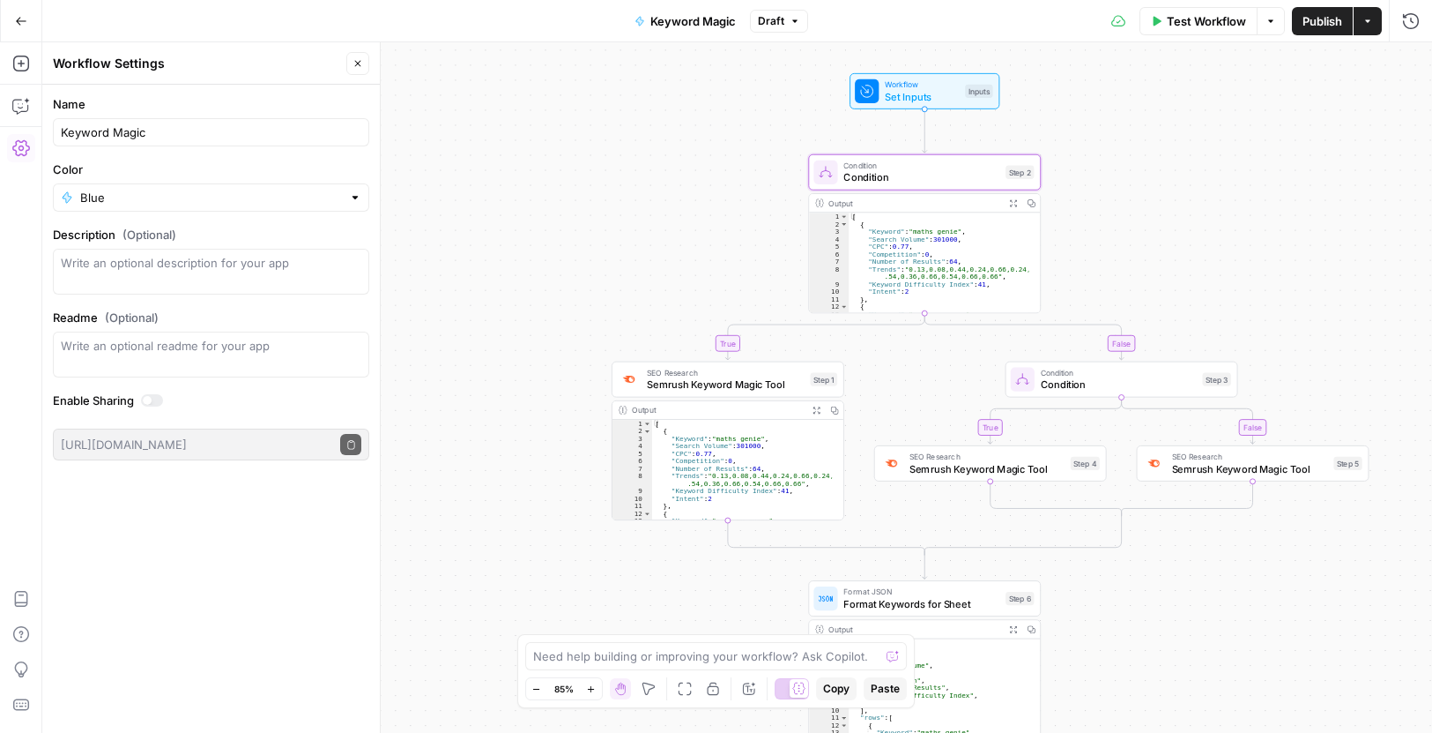
drag, startPoint x: 1068, startPoint y: 253, endPoint x: 1161, endPoint y: 239, distance: 94.5
click at [1161, 239] on div "true false true false Workflow Set Inputs Inputs Condition Condition Step 2 Out…" at bounding box center [737, 387] width 1390 height 690
click at [938, 171] on span "Condition" at bounding box center [922, 177] width 156 height 15
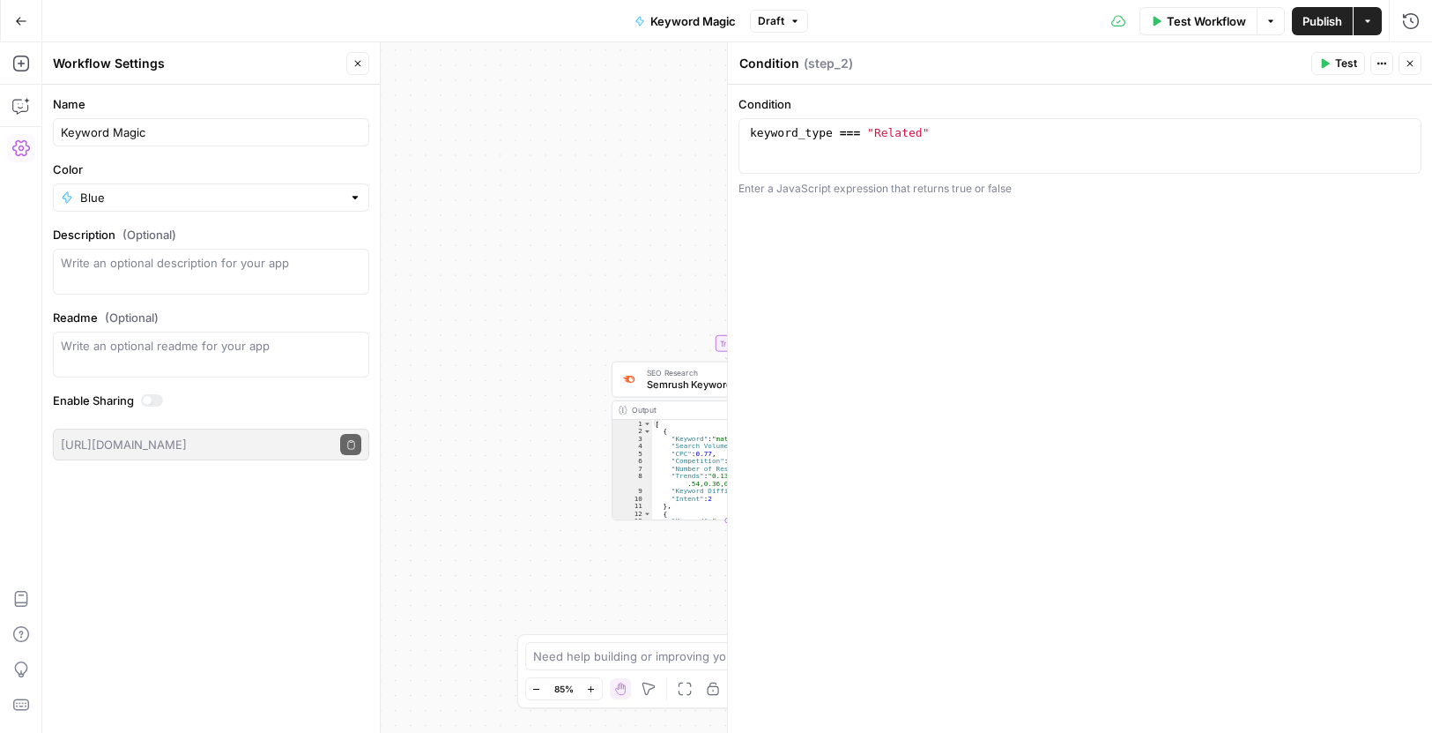
type textarea "**********"
click at [923, 130] on div "keyword_type === "Related"" at bounding box center [1080, 159] width 667 height 66
drag, startPoint x: 1410, startPoint y: 58, endPoint x: 727, endPoint y: 394, distance: 761.3
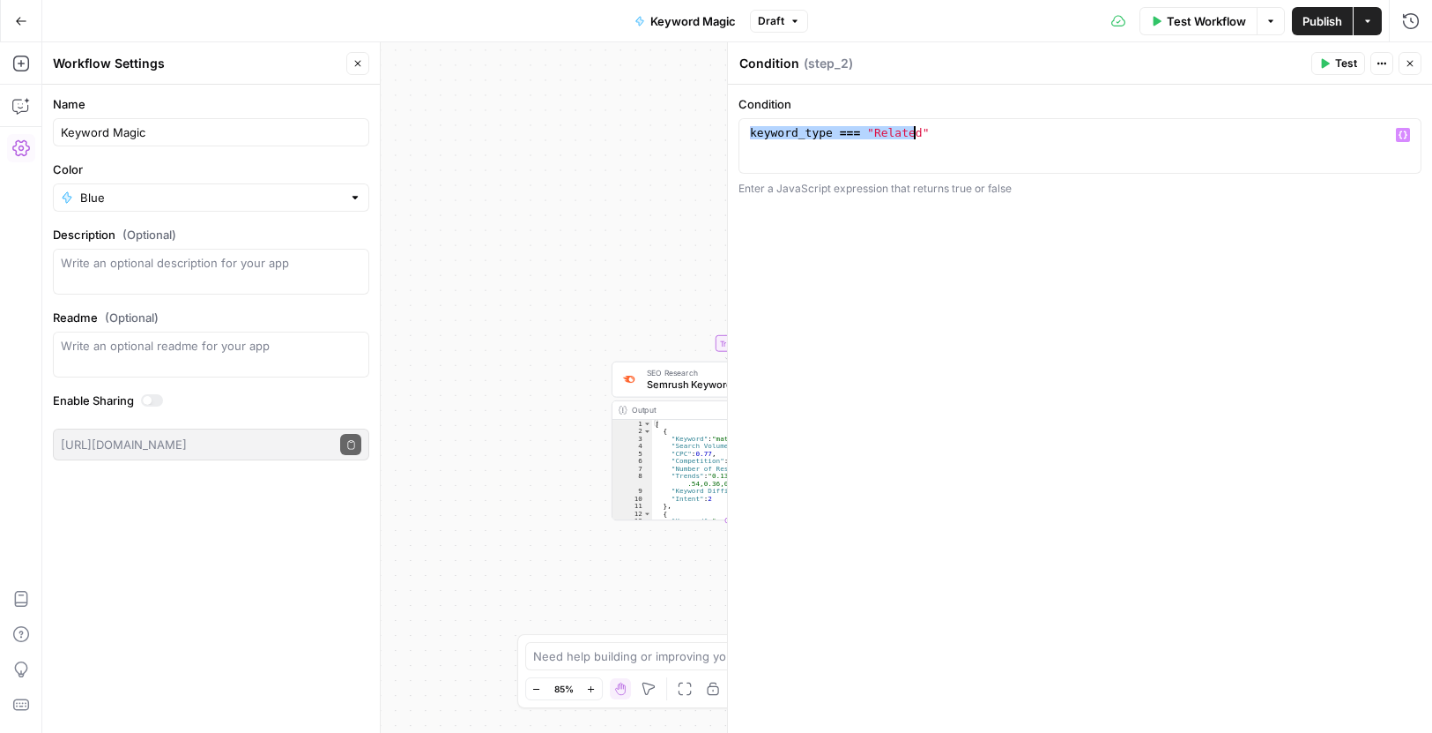
click at [1410, 60] on icon "button" at bounding box center [1410, 63] width 11 height 11
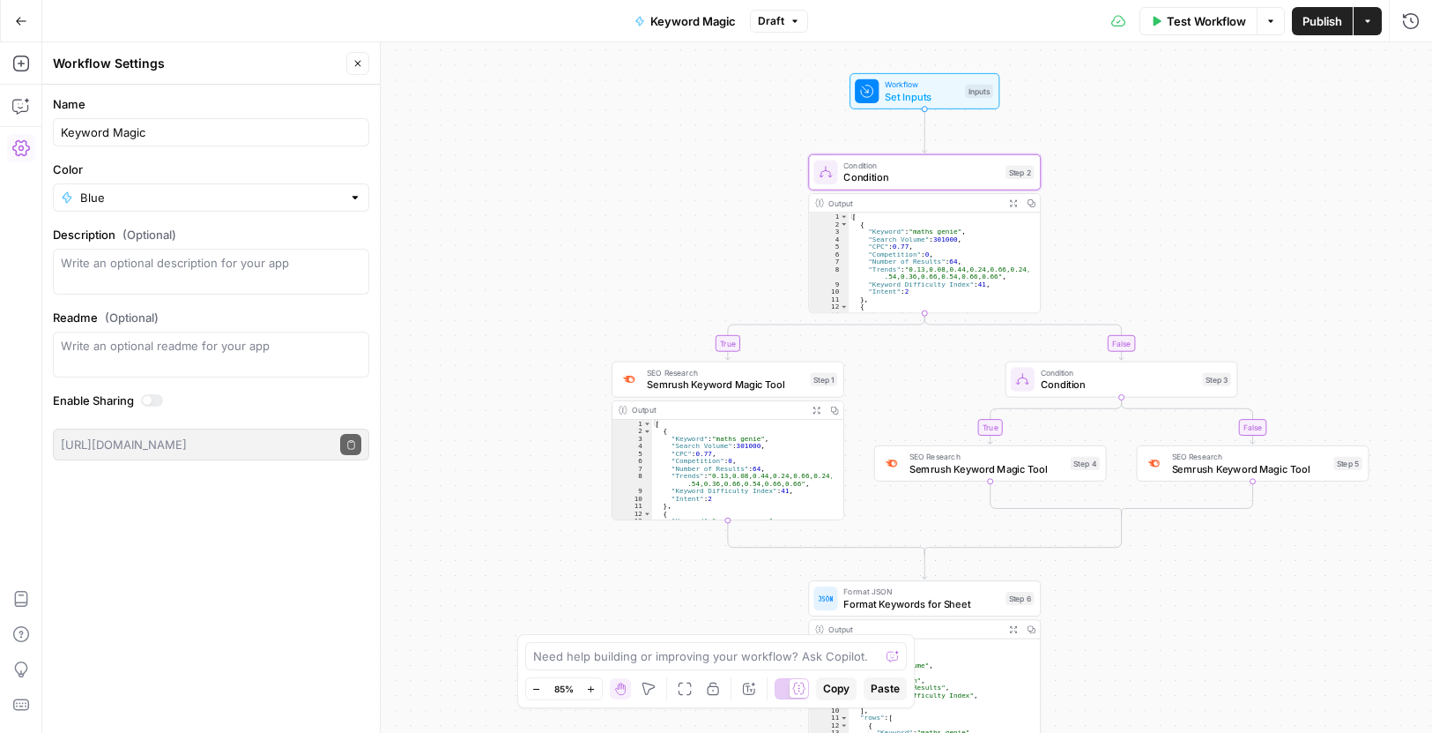
click at [676, 388] on span "Semrush Keyword Magic Tool" at bounding box center [726, 384] width 158 height 15
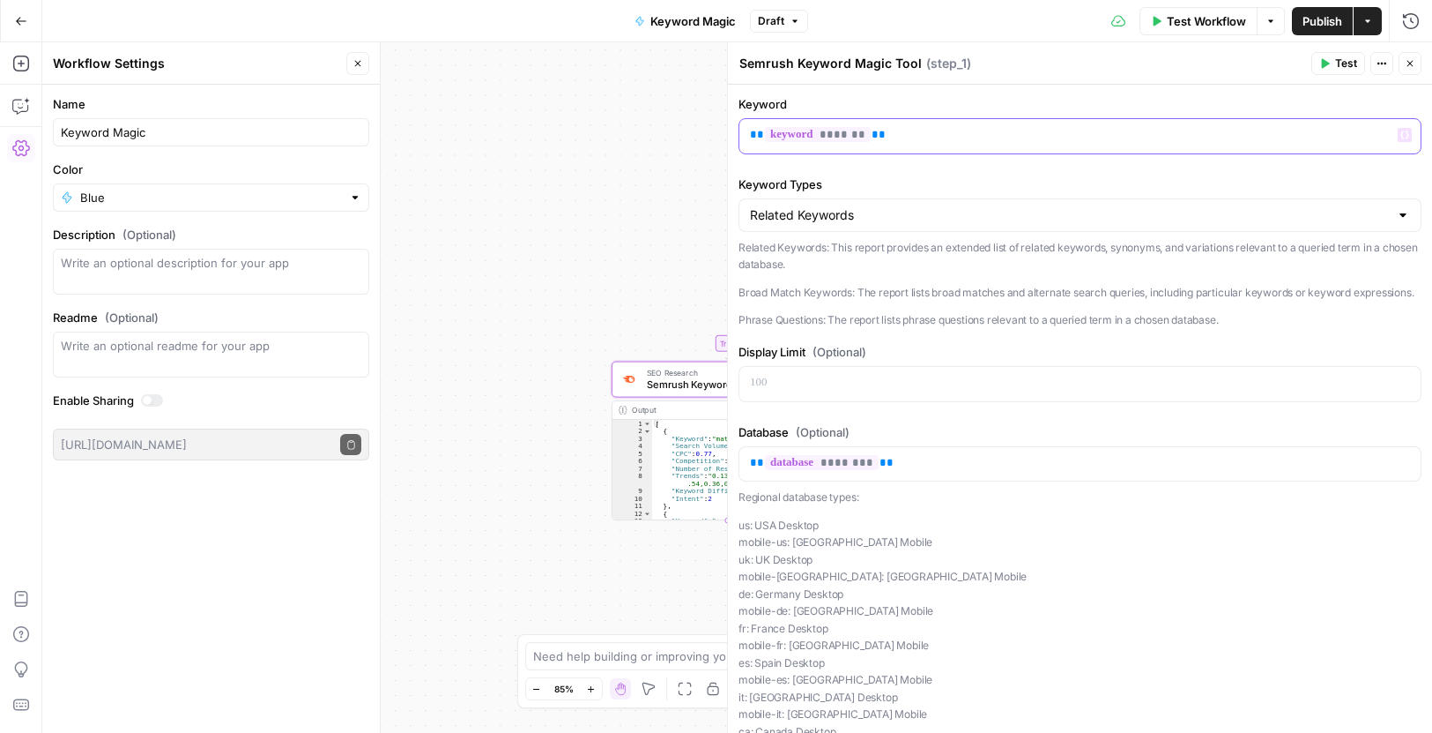
click at [951, 139] on p "** ******* **" at bounding box center [1080, 135] width 660 height 18
copy p "** ******* **"
click at [878, 264] on p "Related Keywords: This report provides an extended list of related keywords, sy…" at bounding box center [1080, 256] width 683 height 34
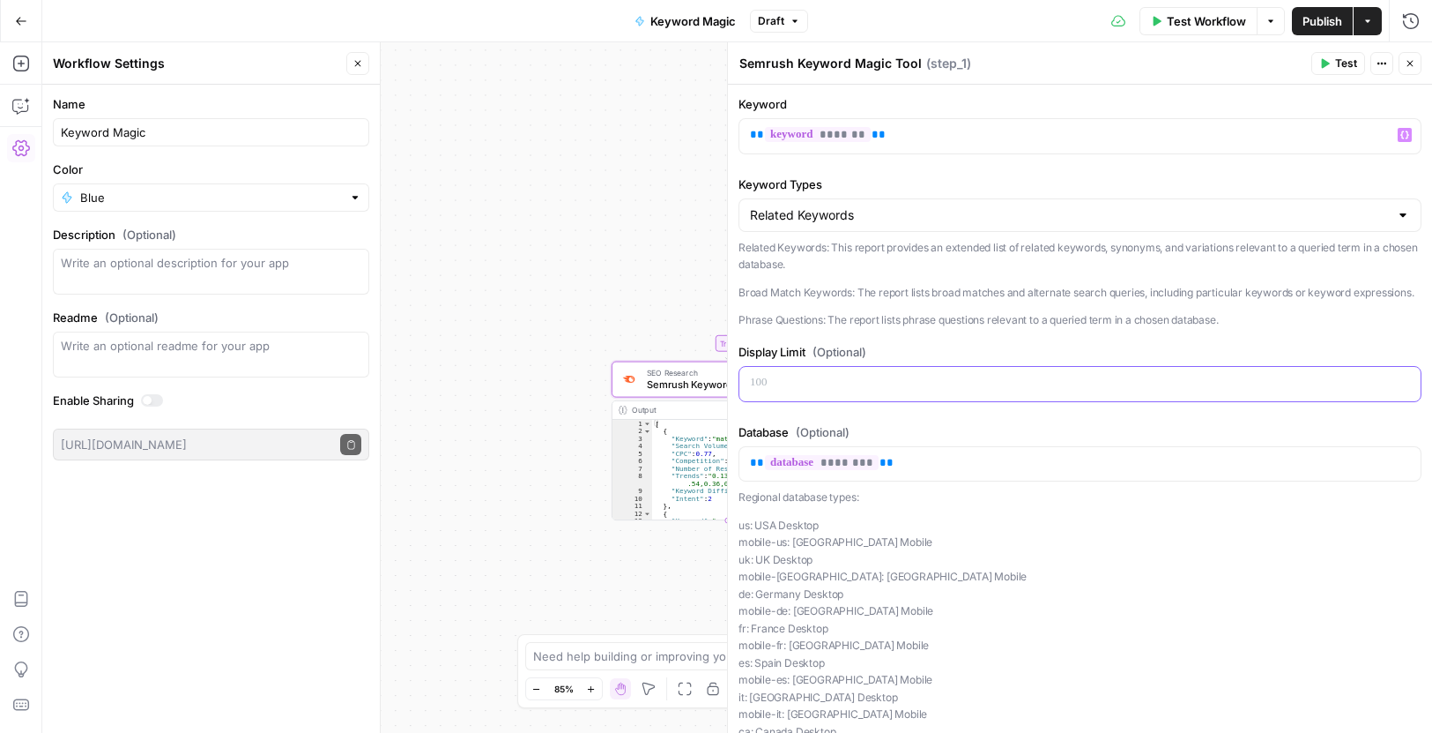
click at [809, 391] on p at bounding box center [1080, 383] width 660 height 18
click at [941, 472] on p "** ******** **" at bounding box center [1080, 463] width 660 height 18
copy p "** ******** **"
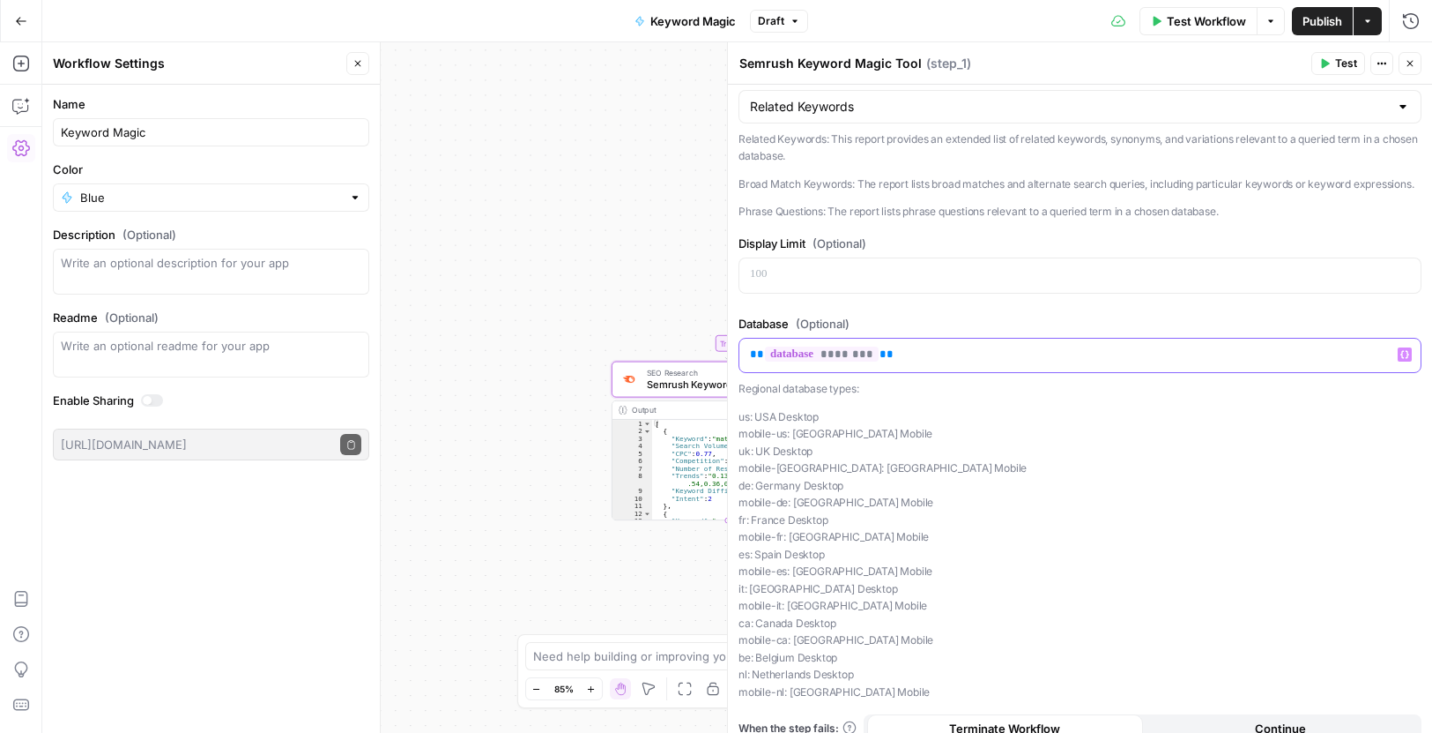
scroll to position [0, 0]
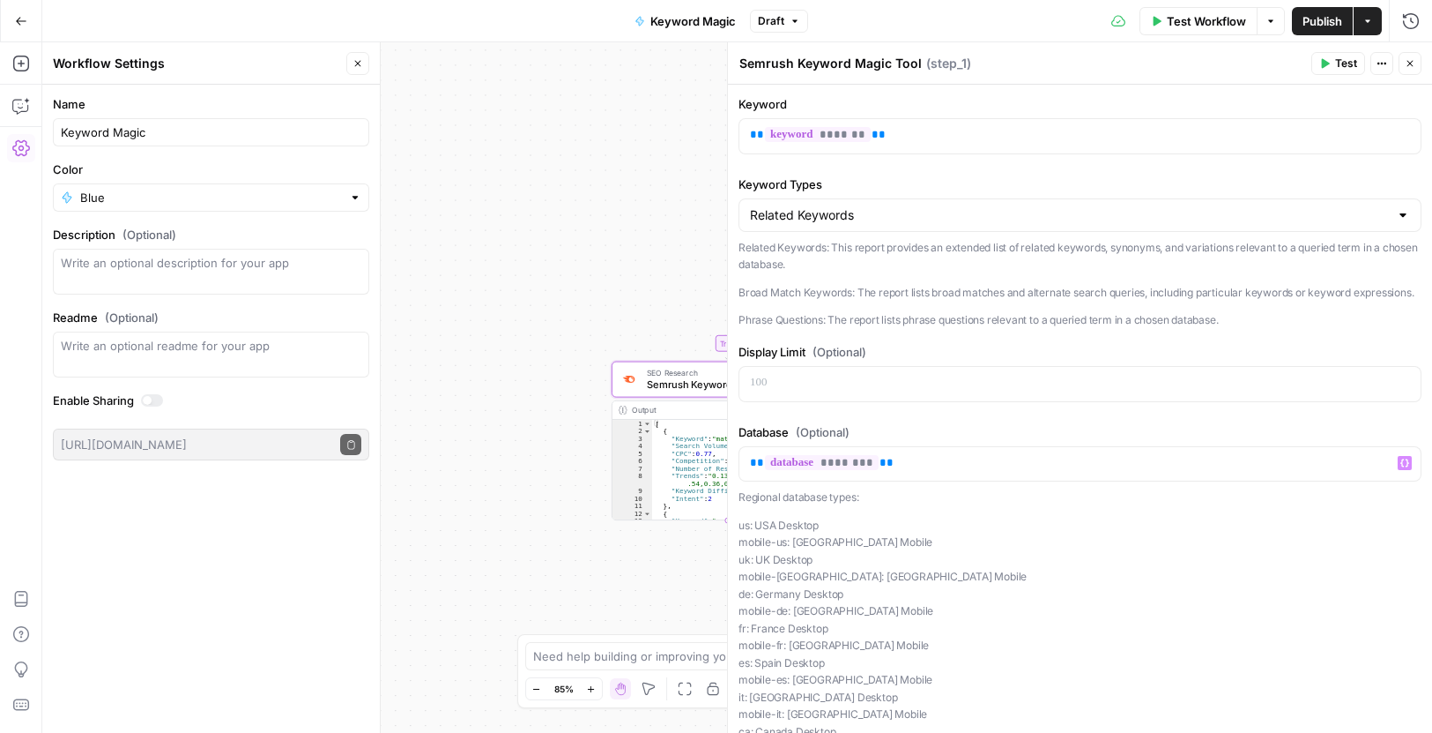
click at [1409, 57] on button "Close" at bounding box center [1410, 63] width 23 height 23
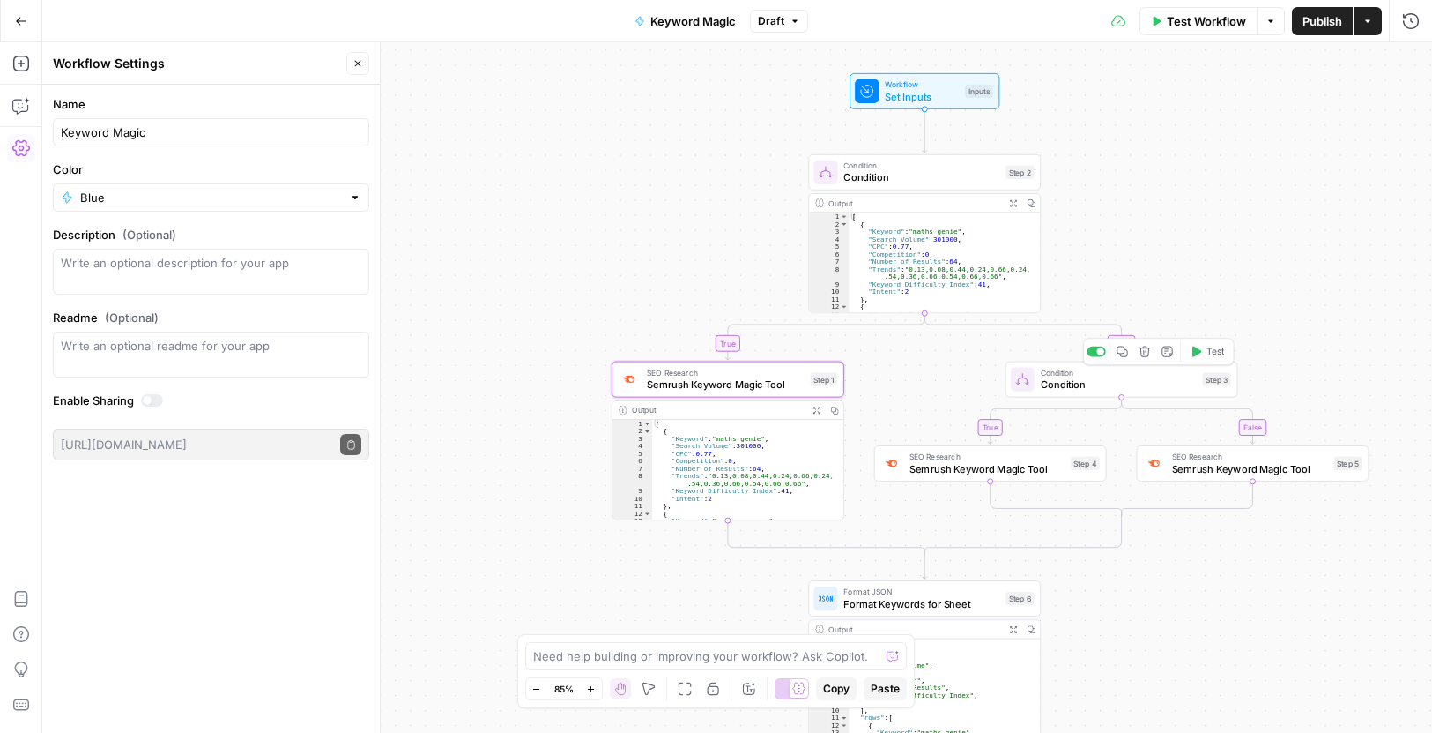
click at [1086, 387] on span "Condition" at bounding box center [1119, 384] width 156 height 15
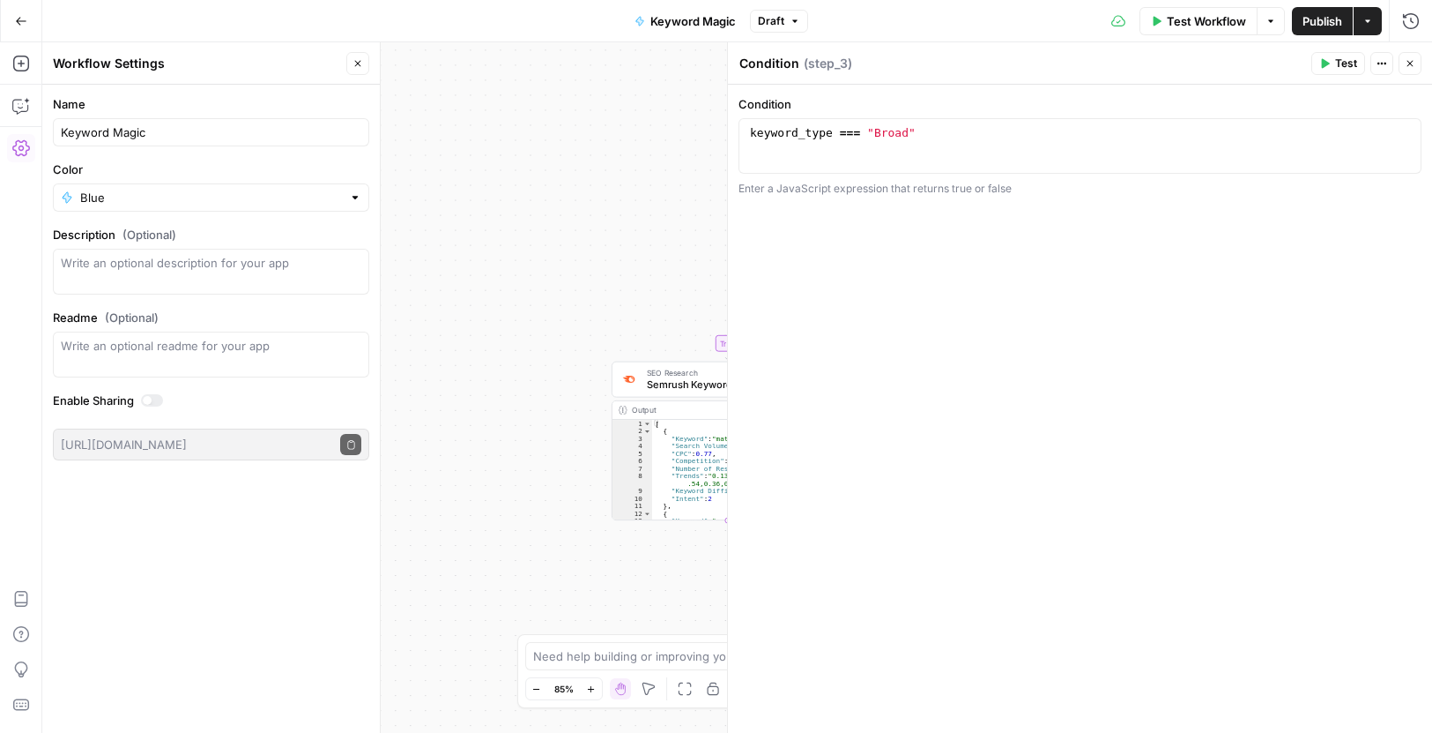
type textarea "**********"
click at [933, 137] on div "keyword_type === "Broad"" at bounding box center [1080, 159] width 667 height 66
click at [933, 136] on div "keyword_type === "Broad"" at bounding box center [1080, 159] width 667 height 66
drag, startPoint x: 933, startPoint y: 136, endPoint x: 950, endPoint y: 122, distance: 22.6
click at [934, 136] on div "keyword_type === "Broad"" at bounding box center [1080, 159] width 667 height 66
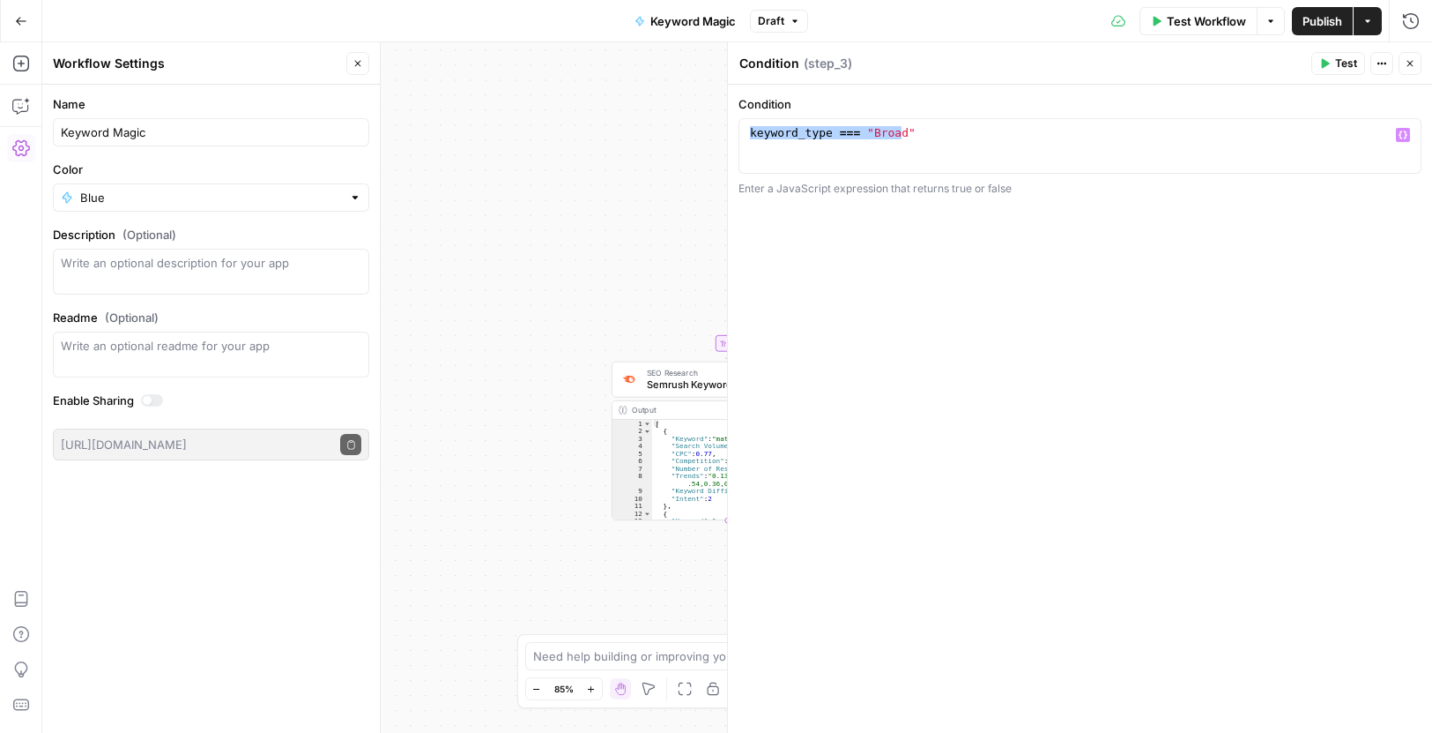
click at [1410, 68] on icon "button" at bounding box center [1410, 63] width 11 height 11
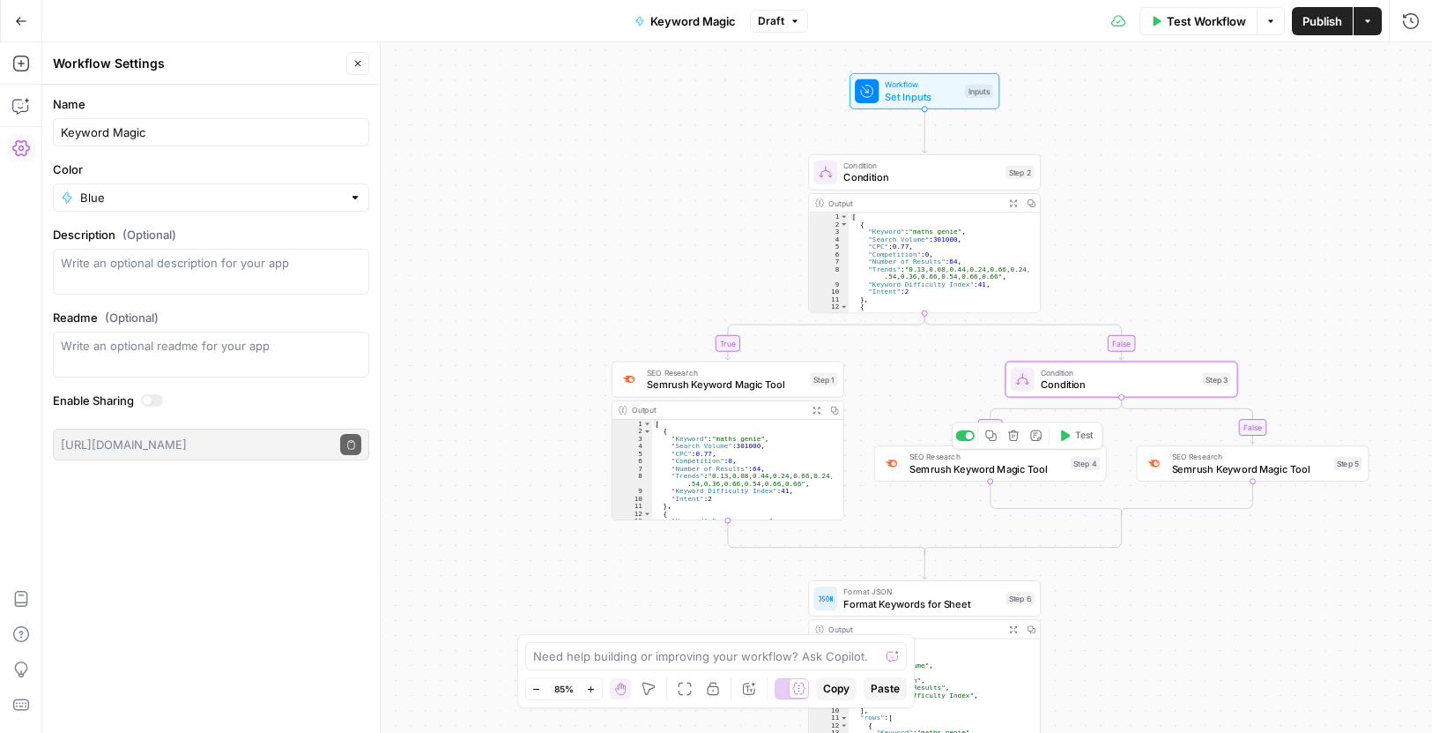
click at [982, 474] on span "Semrush Keyword Magic Tool" at bounding box center [987, 468] width 155 height 15
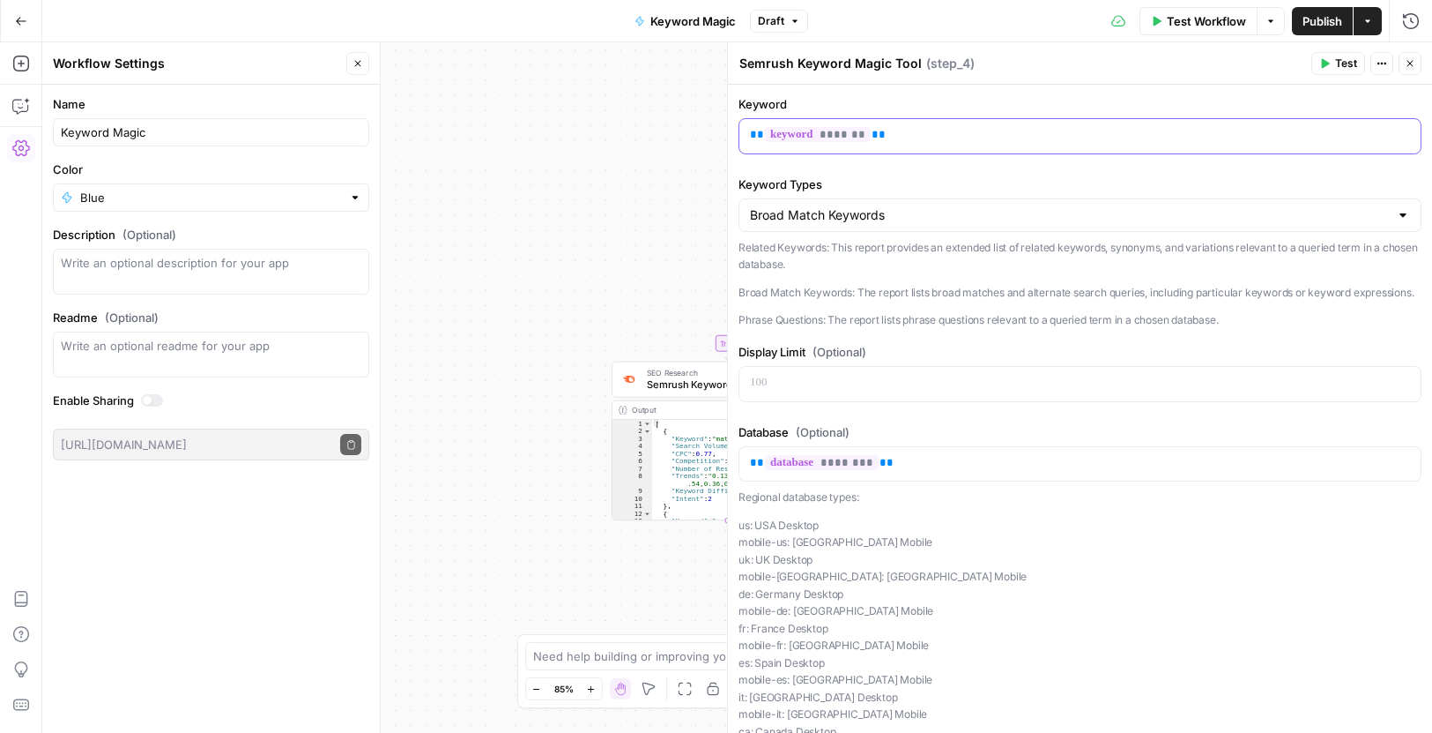
click at [915, 138] on p "** ******* **" at bounding box center [1080, 135] width 660 height 18
copy p "** ******* **"
click at [939, 212] on input "Keyword Types" at bounding box center [1069, 215] width 639 height 18
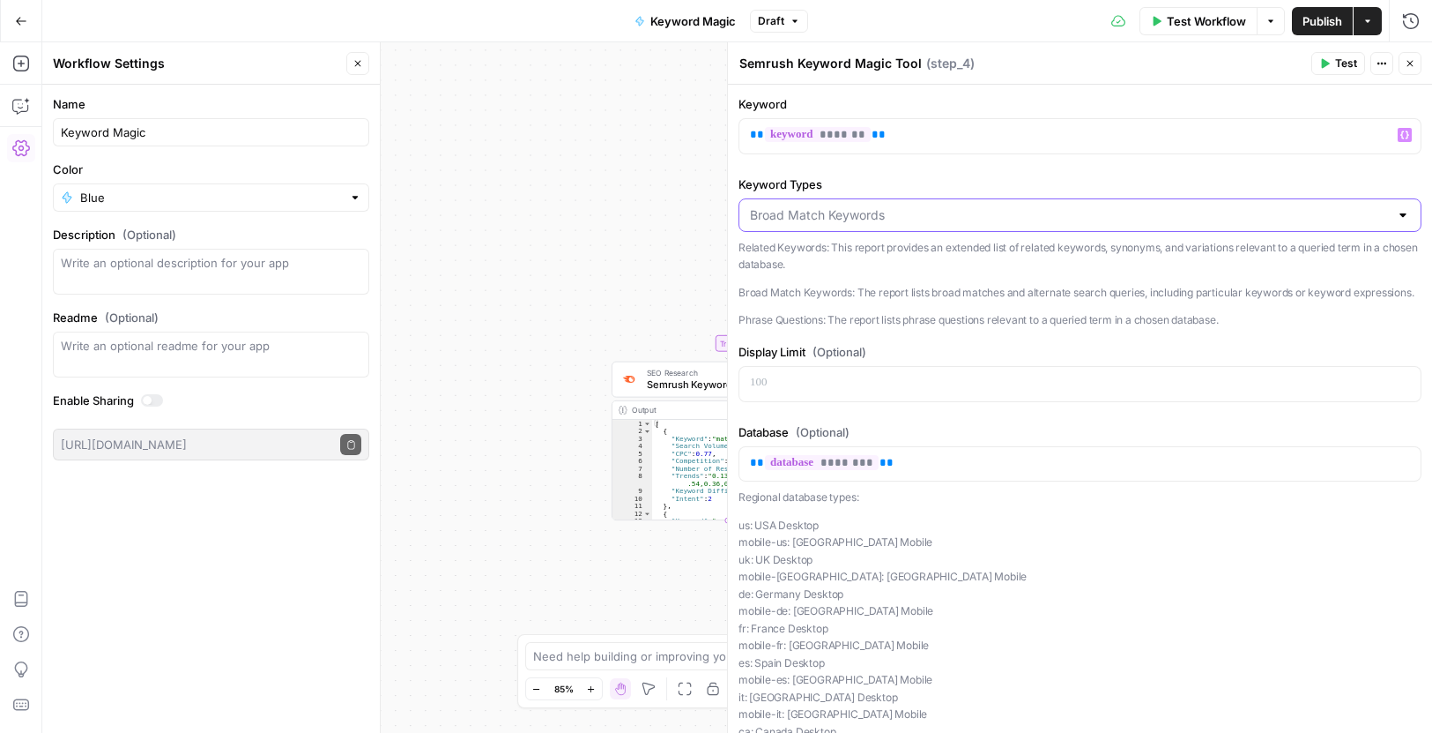
click at [939, 212] on input "Keyword Types" at bounding box center [1069, 215] width 639 height 18
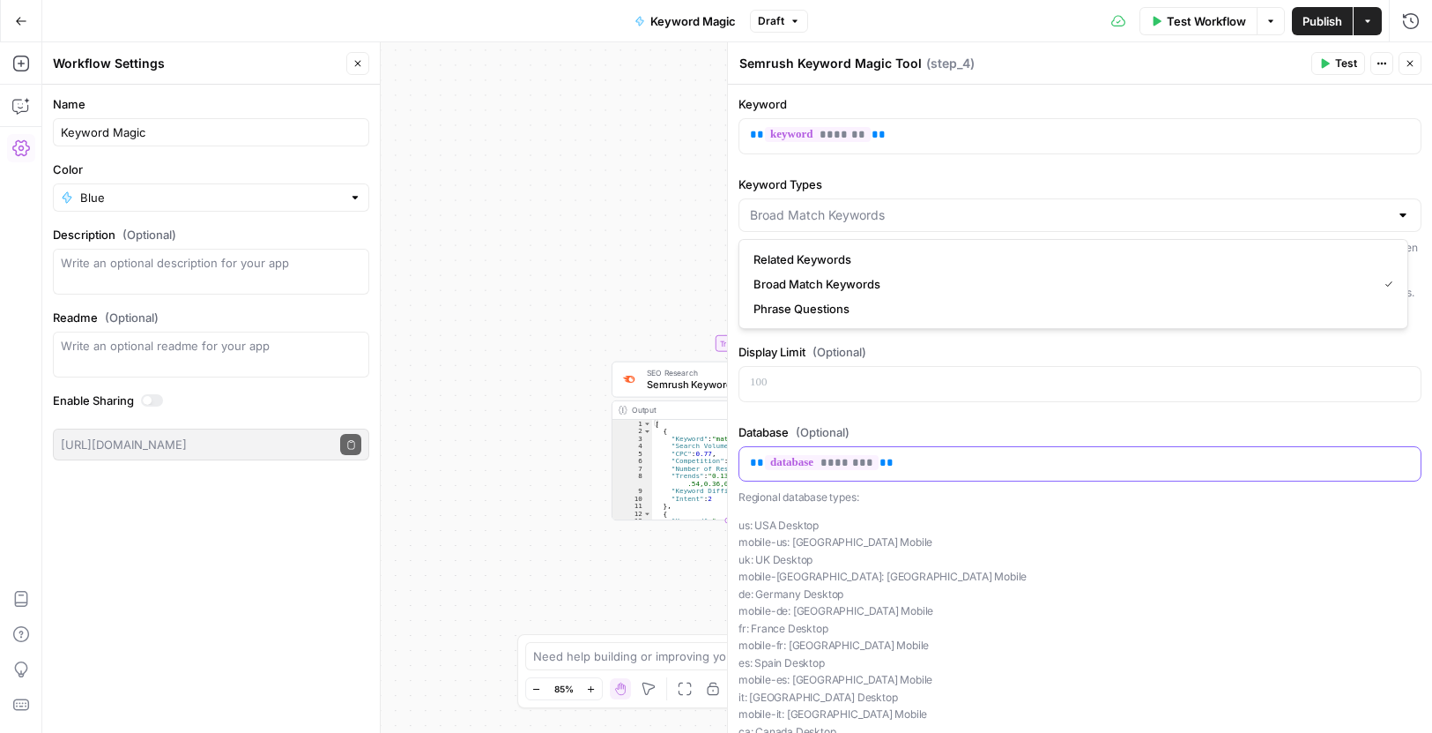
type input "Broad Match Keywords"
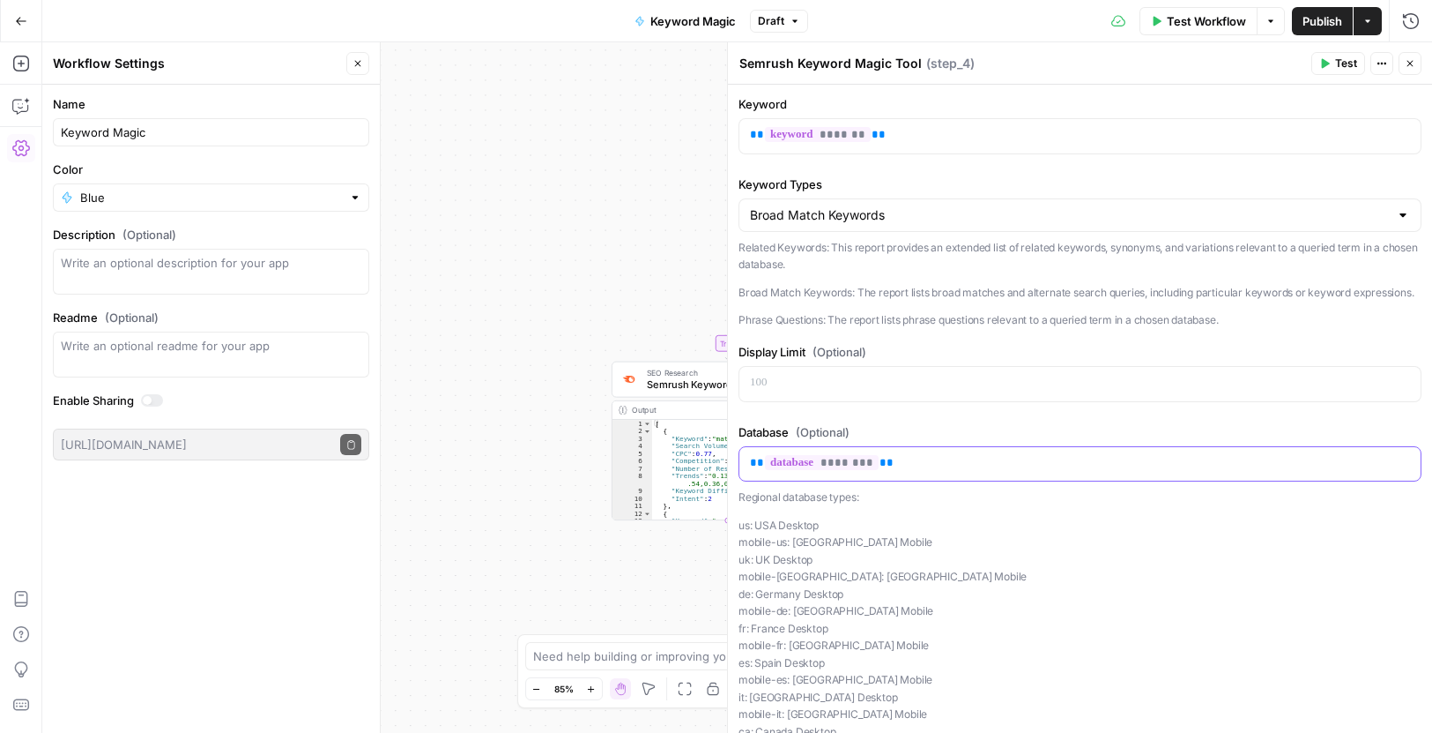
click at [910, 472] on p "** ******** **" at bounding box center [1080, 463] width 660 height 18
copy p "** ******** **"
click at [1414, 63] on icon "button" at bounding box center [1410, 63] width 11 height 11
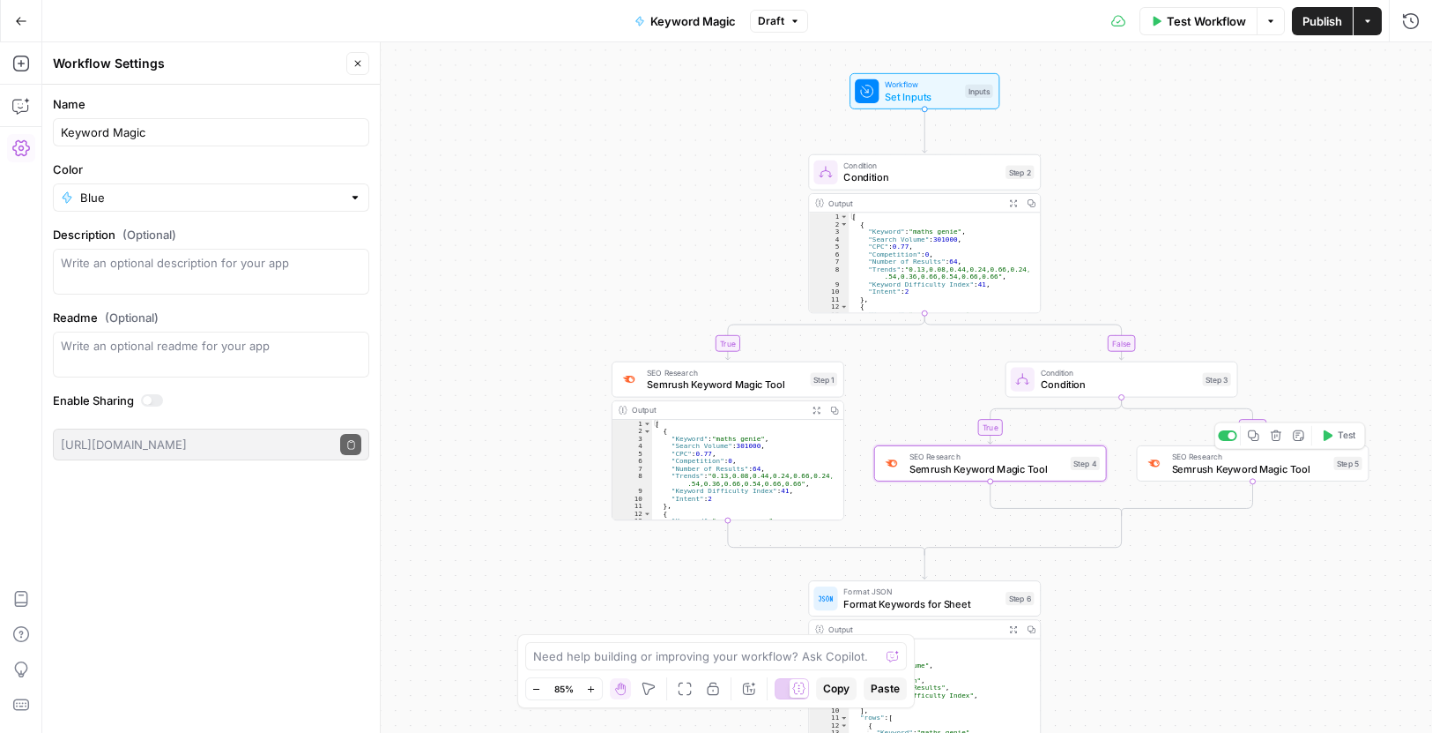
click at [1231, 472] on span "Semrush Keyword Magic Tool" at bounding box center [1250, 468] width 156 height 15
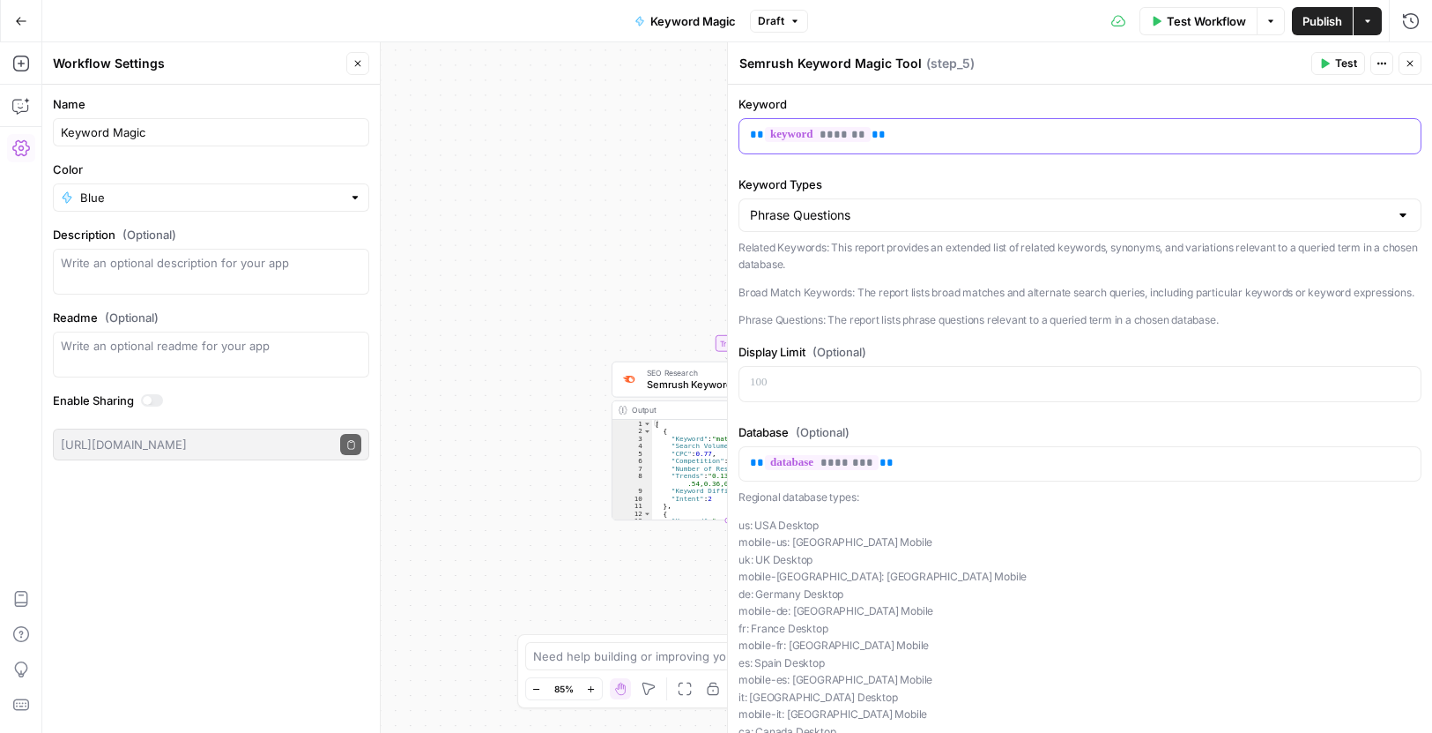
click at [922, 134] on p "** ******* **" at bounding box center [1080, 135] width 660 height 18
click at [922, 133] on p "** ******* **" at bounding box center [1080, 135] width 660 height 18
copy p "** ******* **"
click at [910, 472] on p "** ******** **" at bounding box center [1080, 463] width 660 height 18
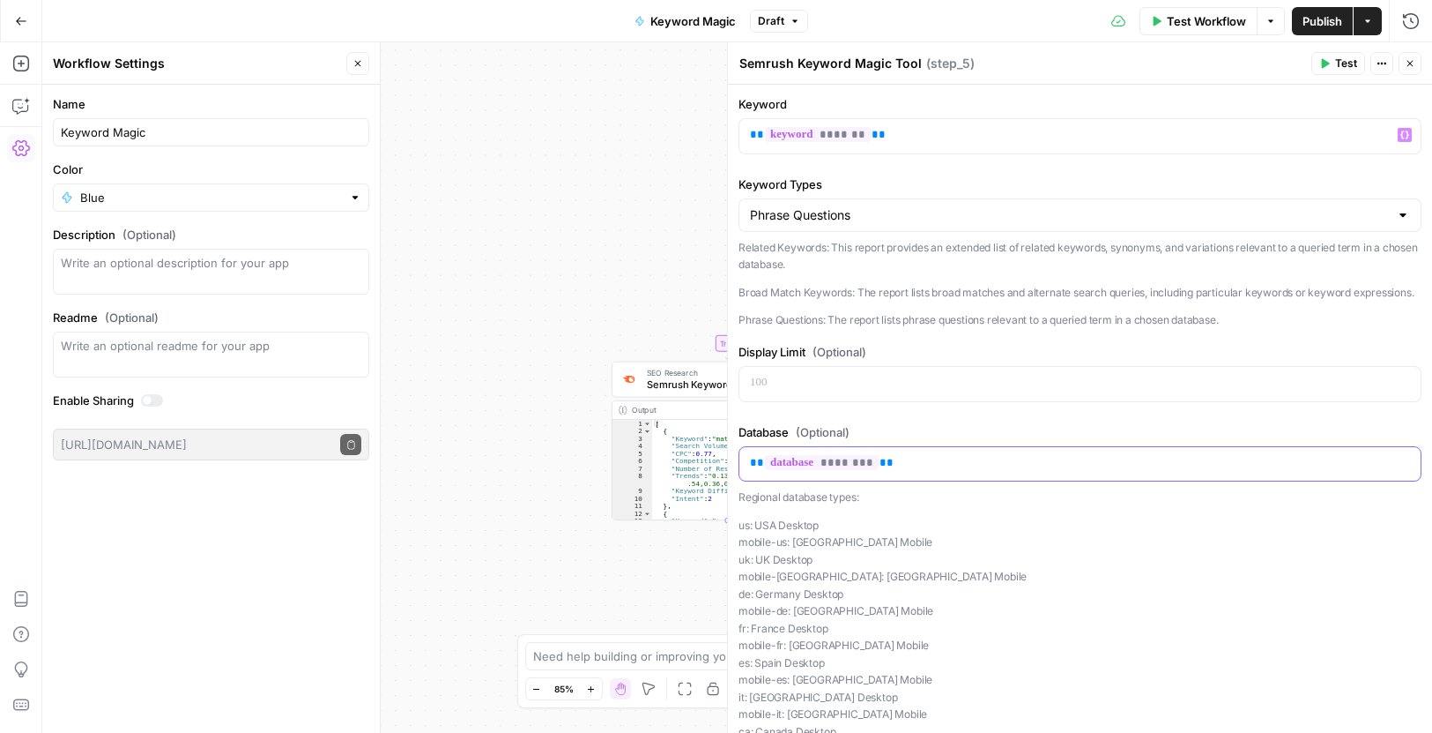
click at [909, 472] on p "** ******** **" at bounding box center [1080, 463] width 660 height 18
copy p "** ******** **"
click at [1413, 62] on icon "button" at bounding box center [1410, 63] width 11 height 11
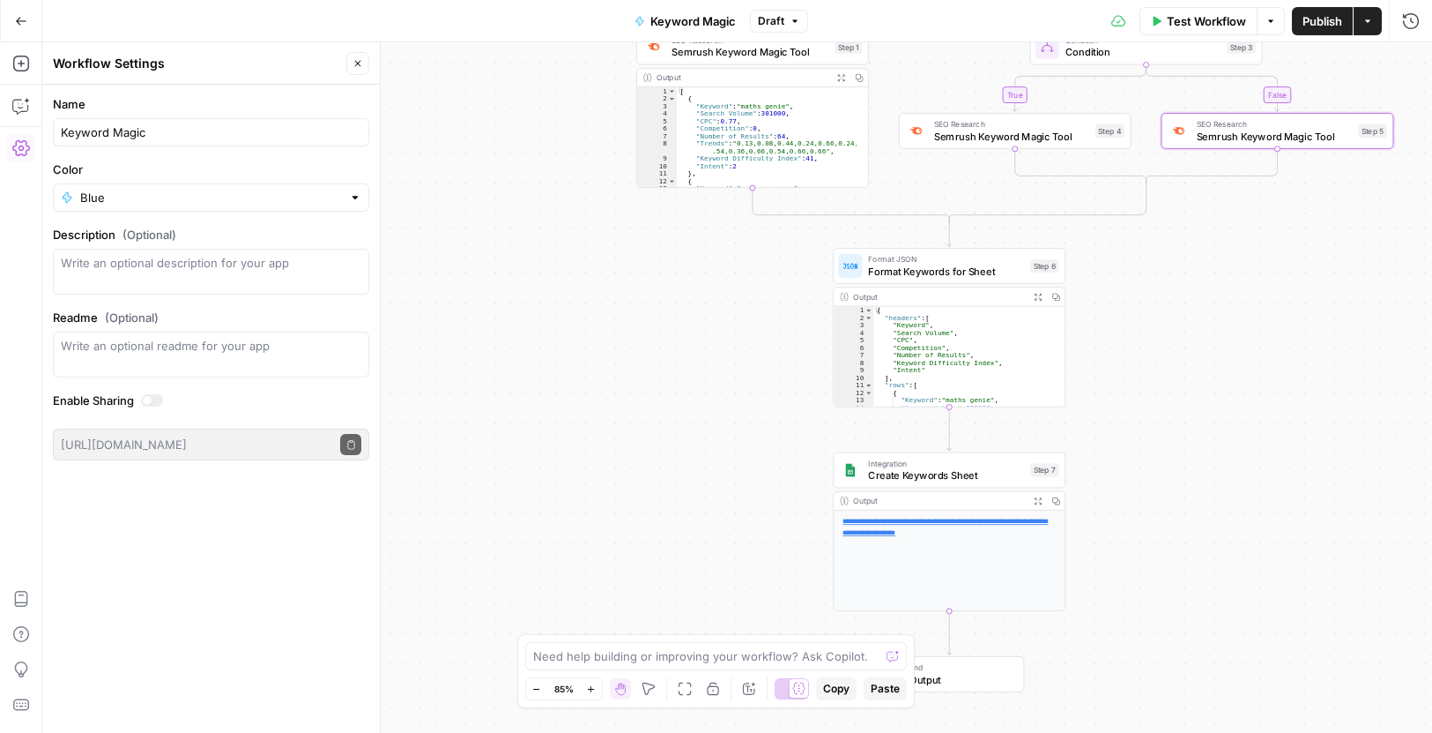
drag, startPoint x: 1147, startPoint y: 584, endPoint x: 1158, endPoint y: 272, distance: 312.3
click at [1158, 272] on div "true false true false Workflow Set Inputs Inputs Condition Condition Step 2 Out…" at bounding box center [737, 387] width 1390 height 690
click at [927, 277] on span "Format Keywords for Sheet" at bounding box center [946, 271] width 156 height 15
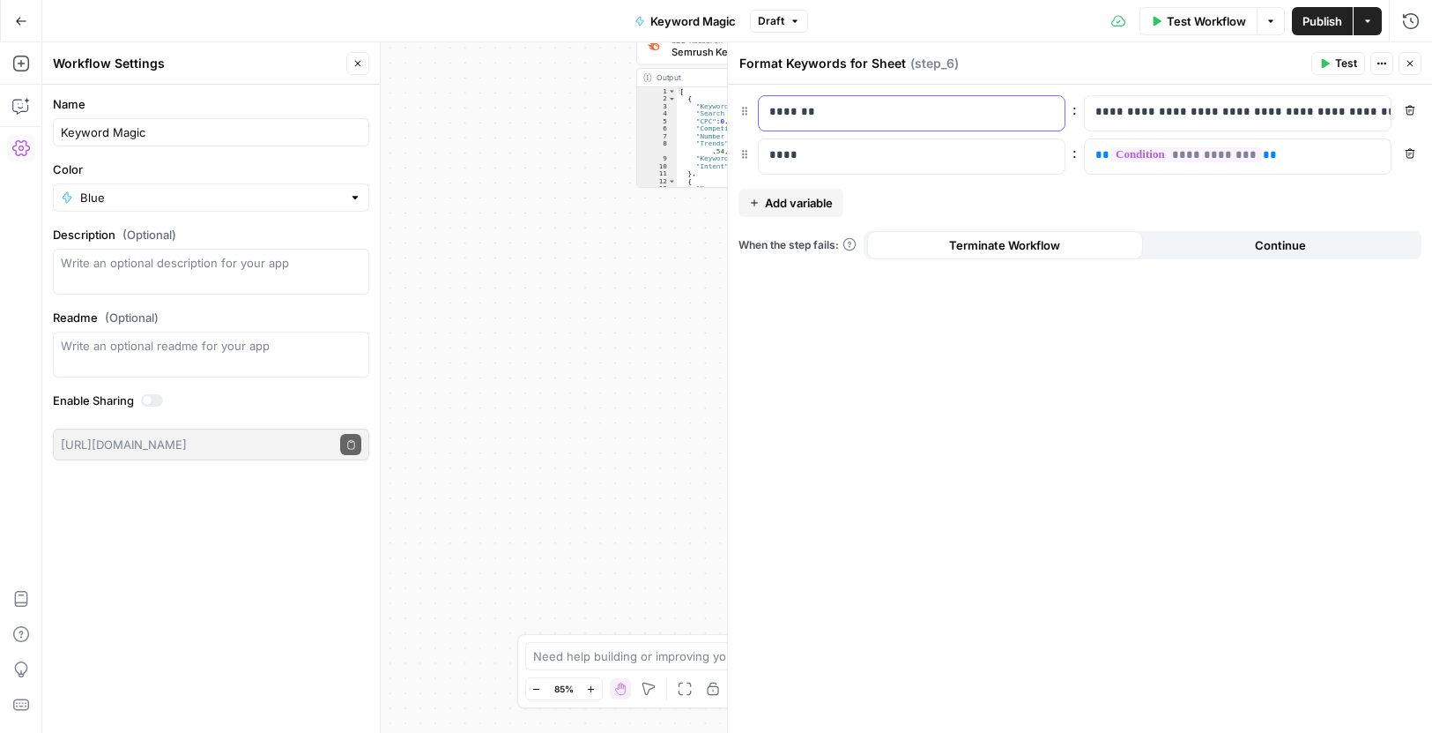
click at [841, 116] on p "*******" at bounding box center [912, 112] width 285 height 18
click at [841, 116] on p "*******" at bounding box center [898, 112] width 257 height 18
copy p "*******"
click at [1214, 111] on p "**********" at bounding box center [1238, 112] width 285 height 18
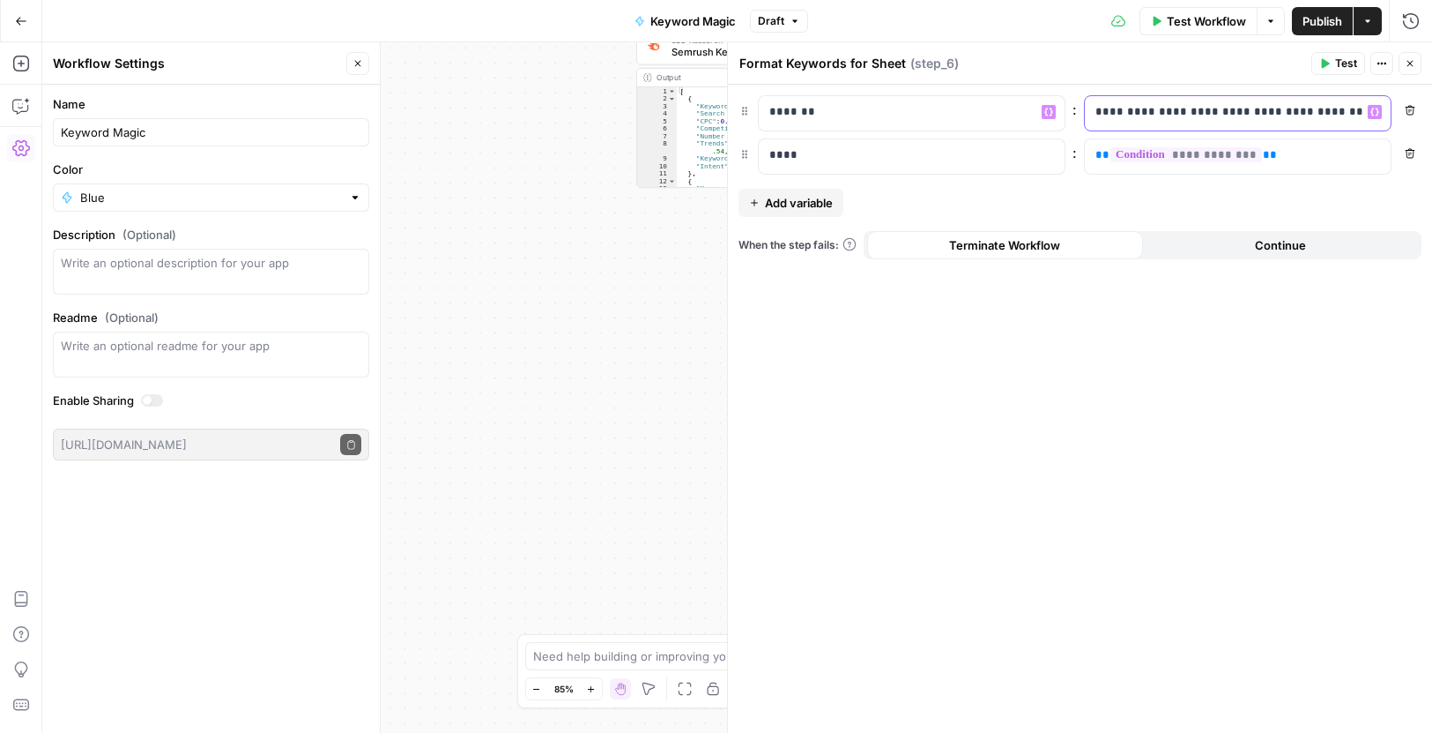
click at [1214, 111] on p "**********" at bounding box center [1224, 112] width 257 height 18
copy p "**********"
click at [827, 150] on p "****" at bounding box center [898, 155] width 257 height 18
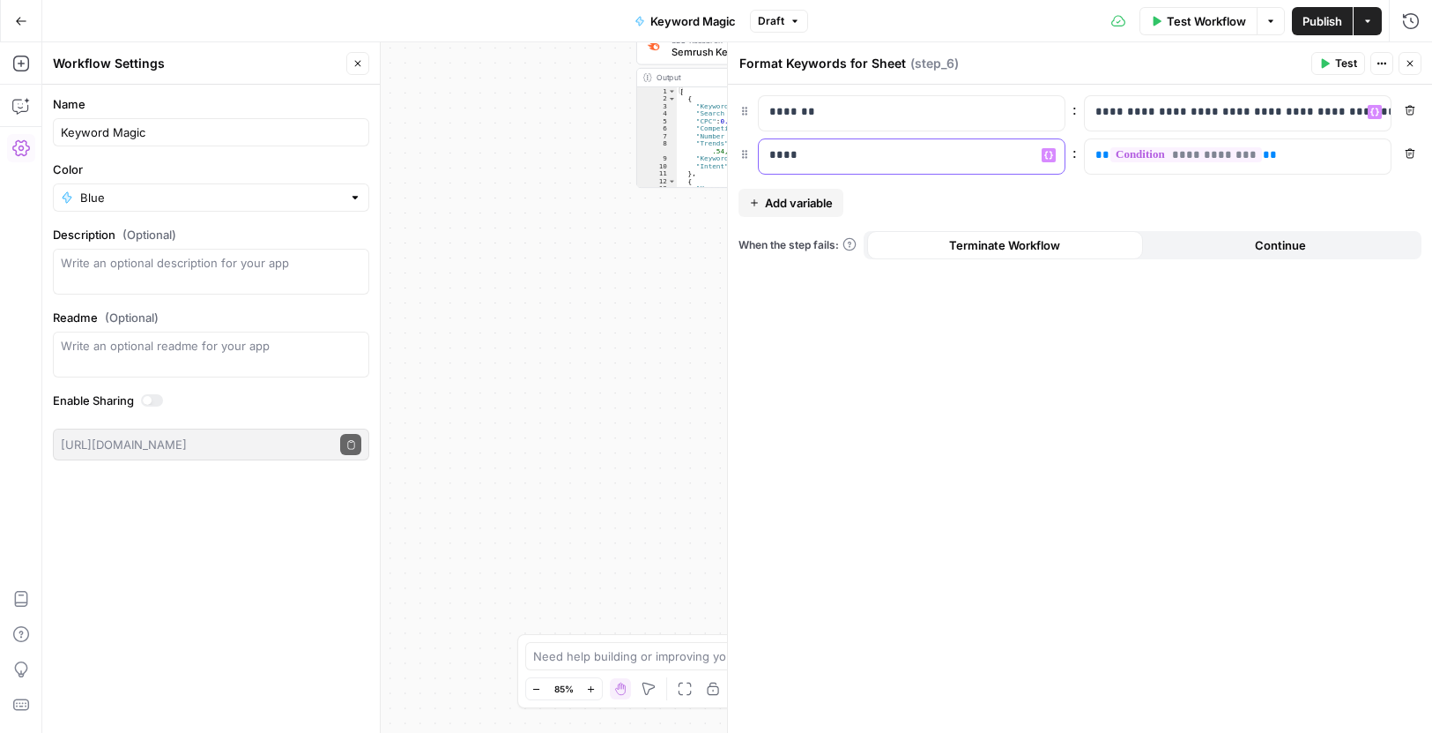
click at [827, 150] on p "****" at bounding box center [898, 155] width 257 height 18
copy p "****"
click at [1257, 152] on p "**********" at bounding box center [1224, 155] width 257 height 18
click at [1257, 153] on p "**********" at bounding box center [1224, 155] width 257 height 18
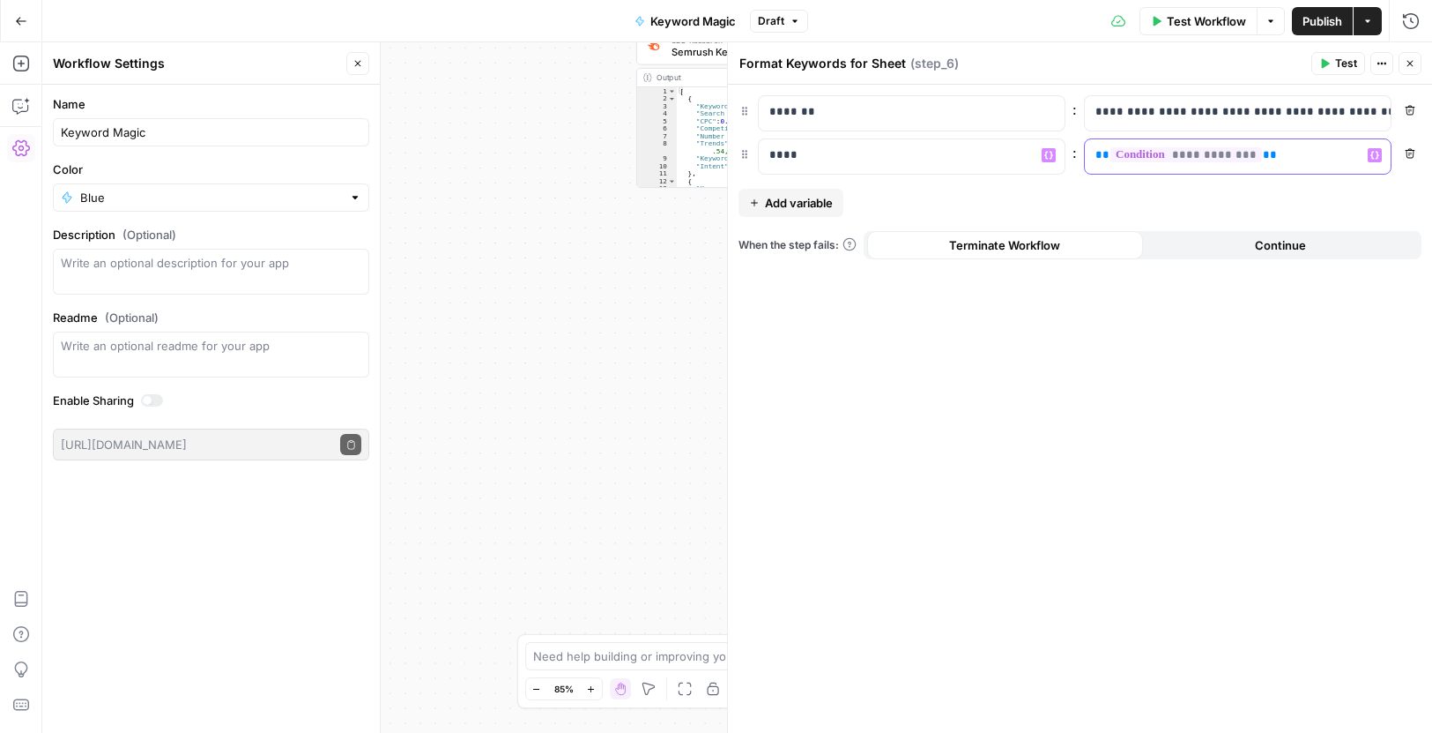
copy p "**********"
click at [1411, 61] on icon "button" at bounding box center [1410, 63] width 11 height 11
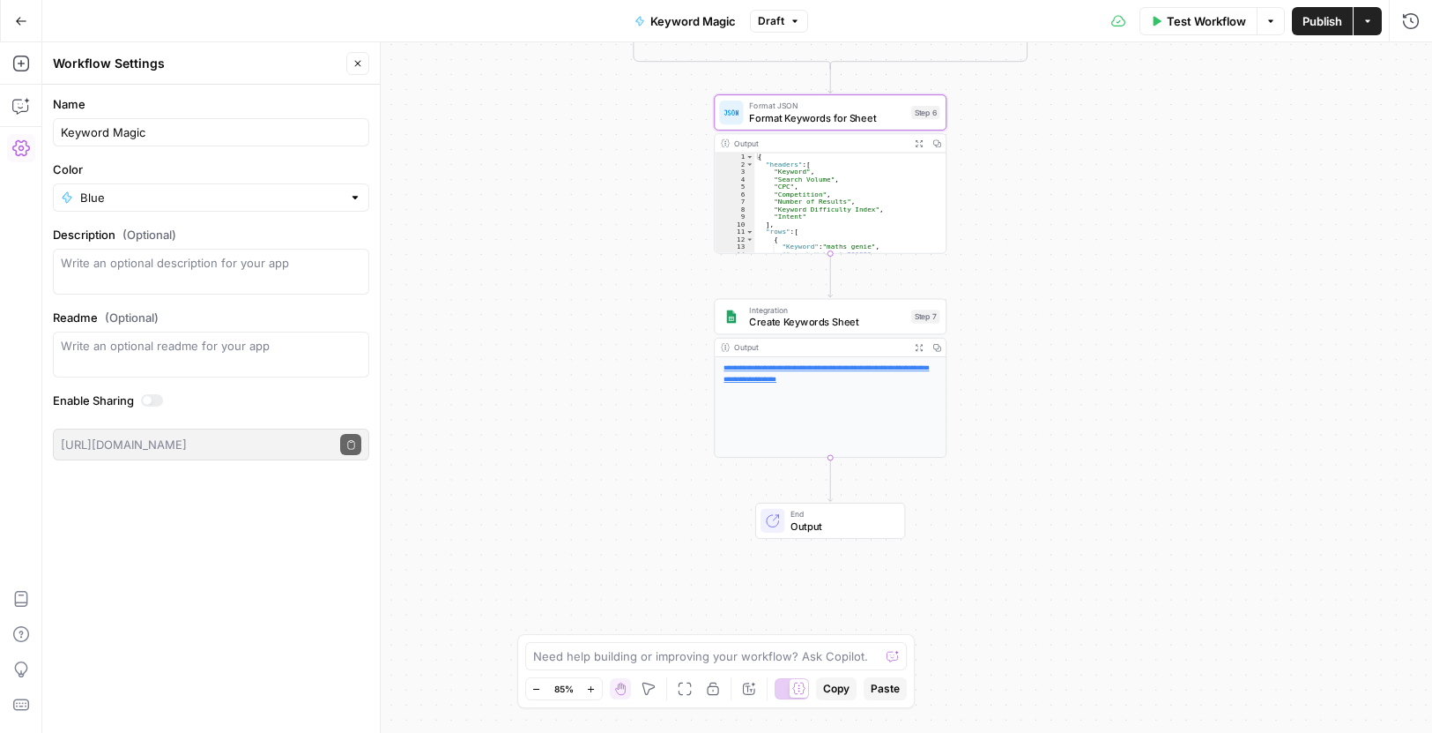
drag, startPoint x: 1191, startPoint y: 466, endPoint x: 1077, endPoint y: 324, distance: 181.9
click at [1077, 324] on div "true false true false Workflow Set Inputs Inputs Condition Condition Step 2 Out…" at bounding box center [737, 387] width 1390 height 690
click at [808, 317] on span "Create Keywords Sheet" at bounding box center [832, 323] width 156 height 15
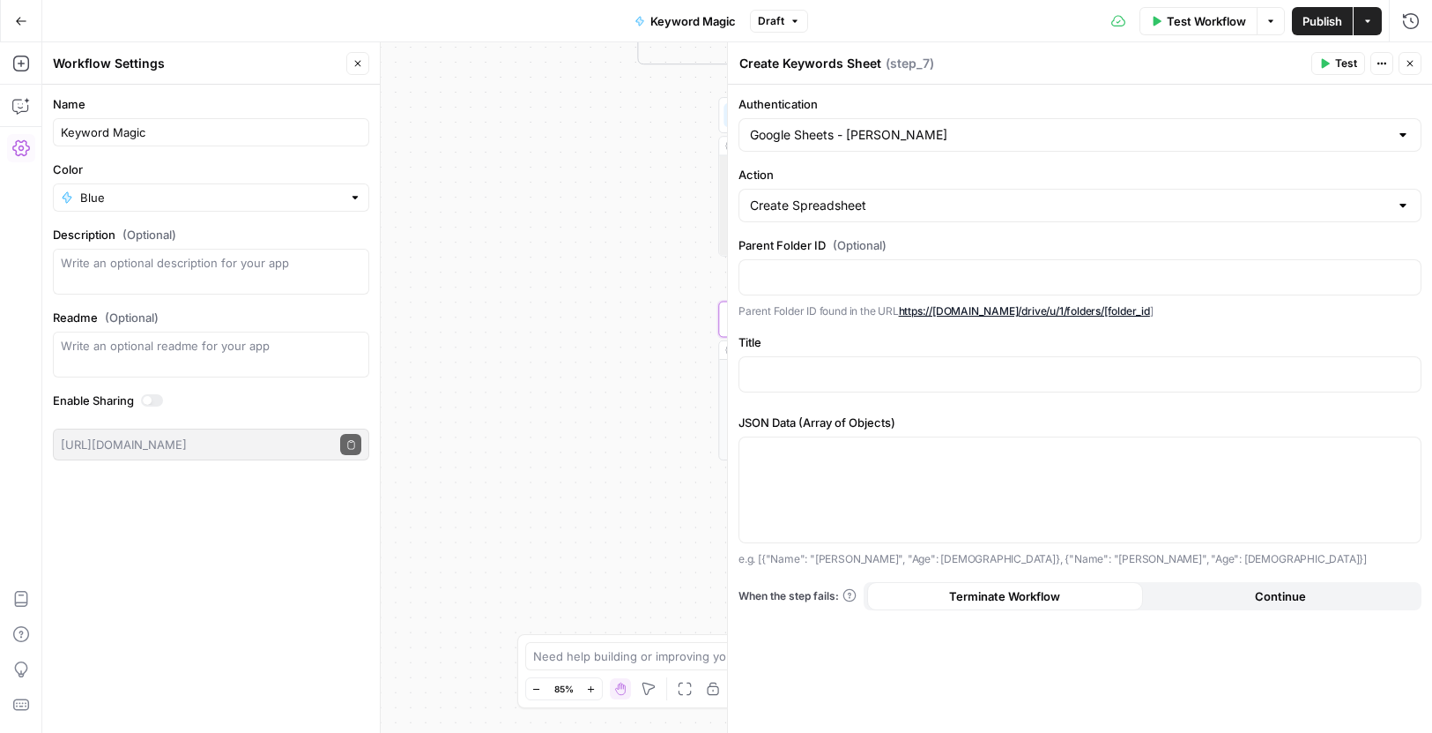
click at [1415, 69] on button "Close" at bounding box center [1410, 63] width 23 height 23
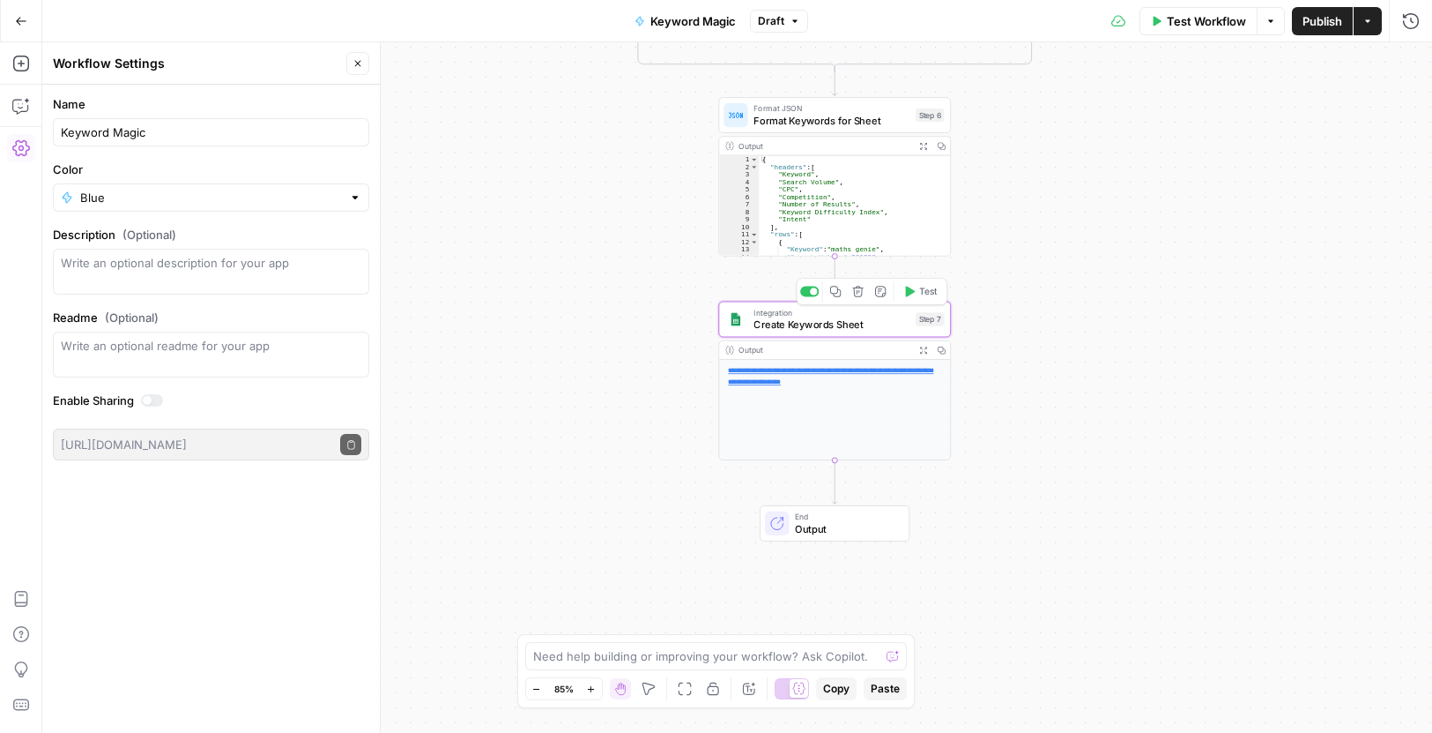
click at [779, 331] on span "Create Keywords Sheet" at bounding box center [832, 323] width 156 height 15
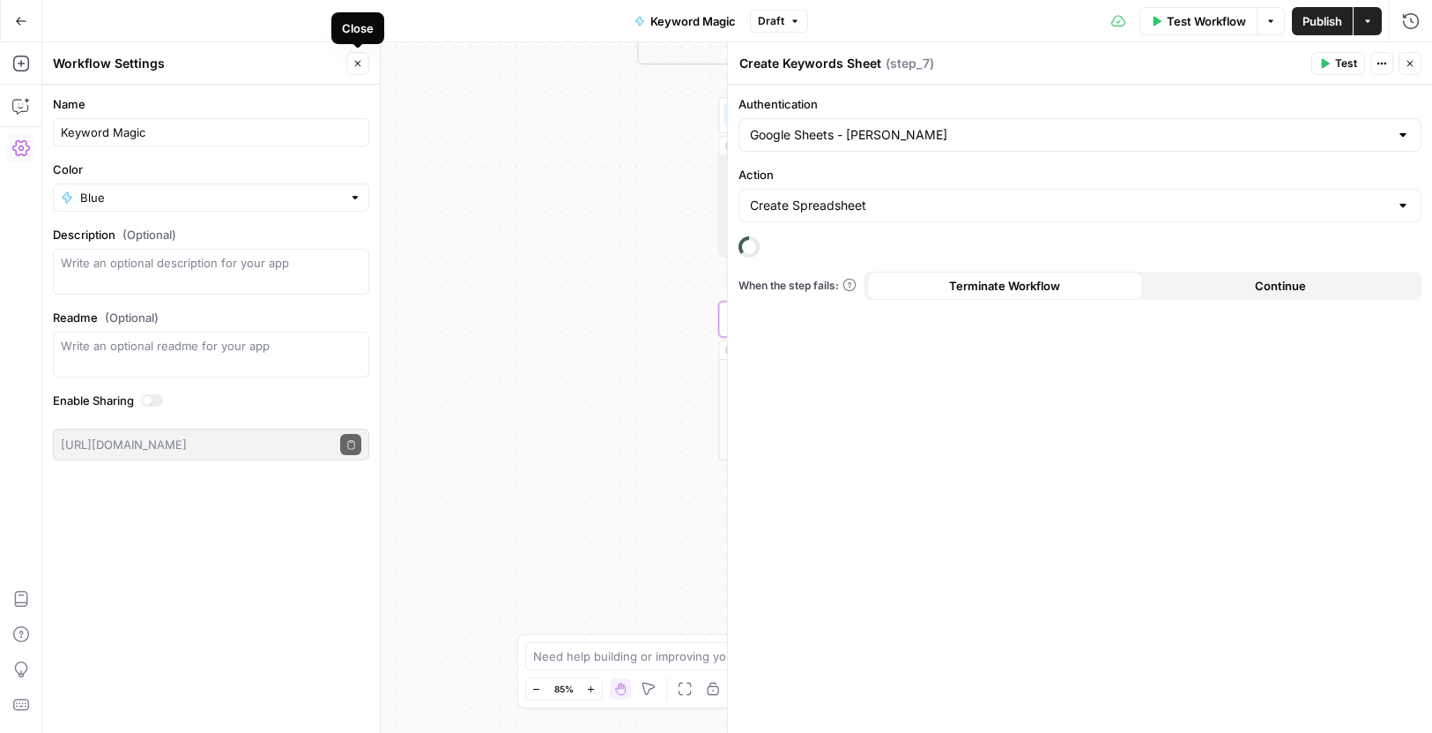
click at [358, 63] on icon "button" at bounding box center [358, 63] width 11 height 11
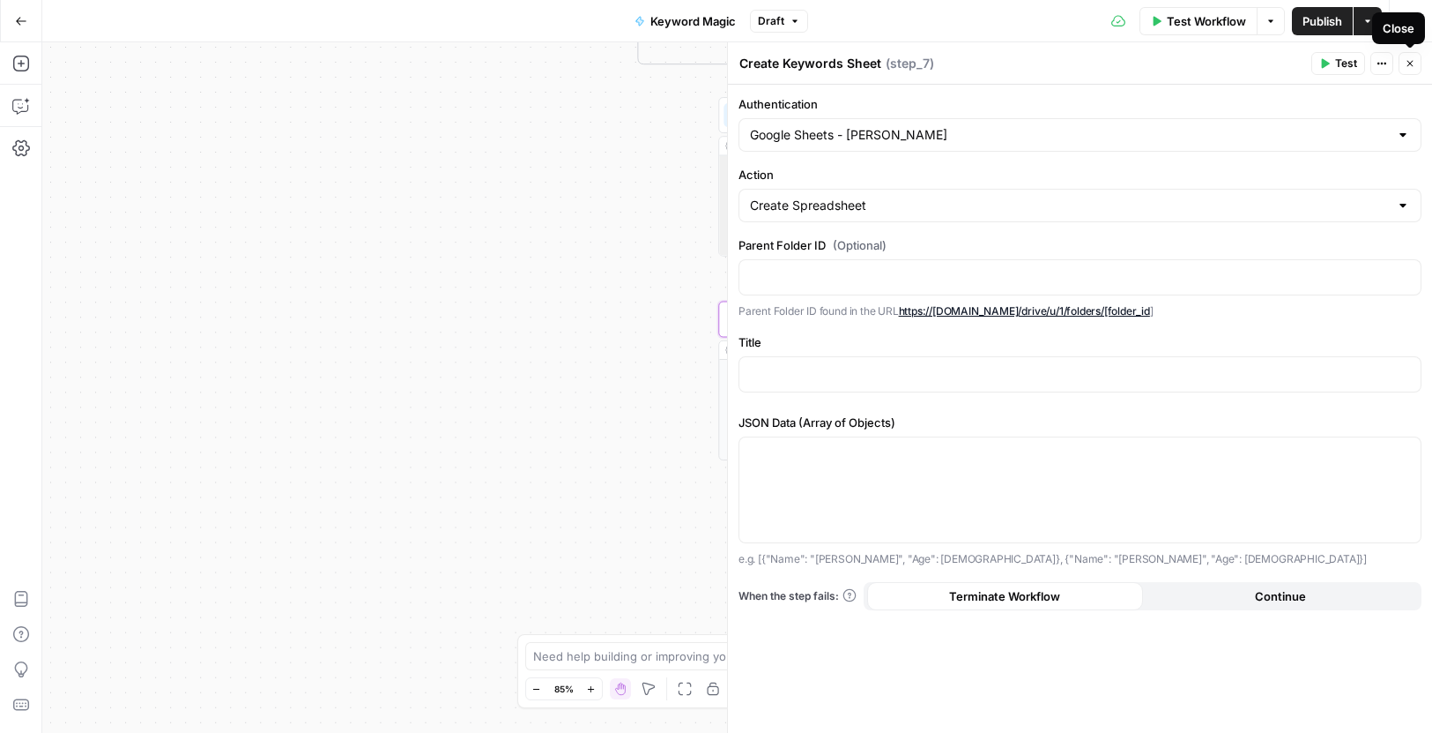
click at [1410, 65] on icon "button" at bounding box center [1410, 63] width 11 height 11
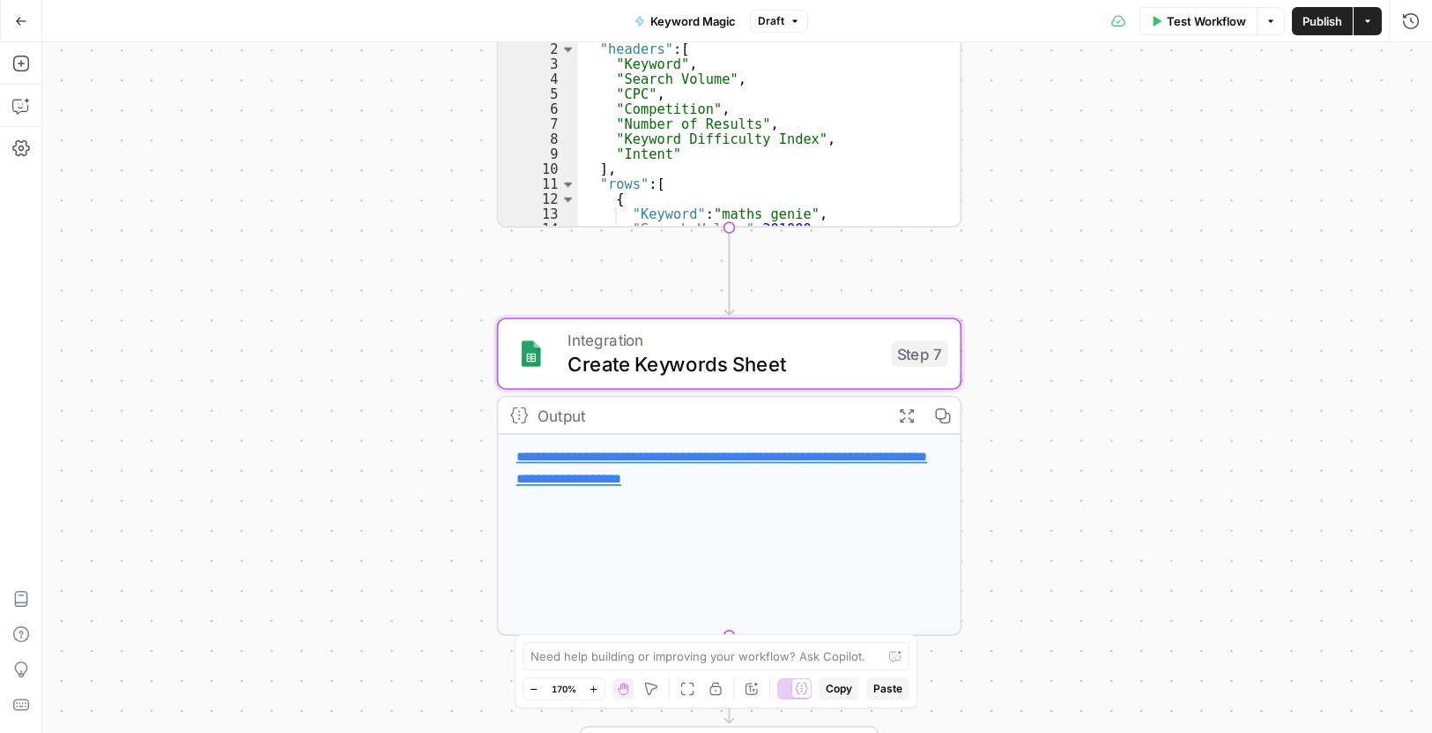
drag, startPoint x: 1063, startPoint y: 447, endPoint x: 949, endPoint y: 449, distance: 114.6
click at [1097, 517] on div "true false true false Workflow Set Inputs Inputs Condition Condition Step 2 Out…" at bounding box center [737, 387] width 1390 height 690
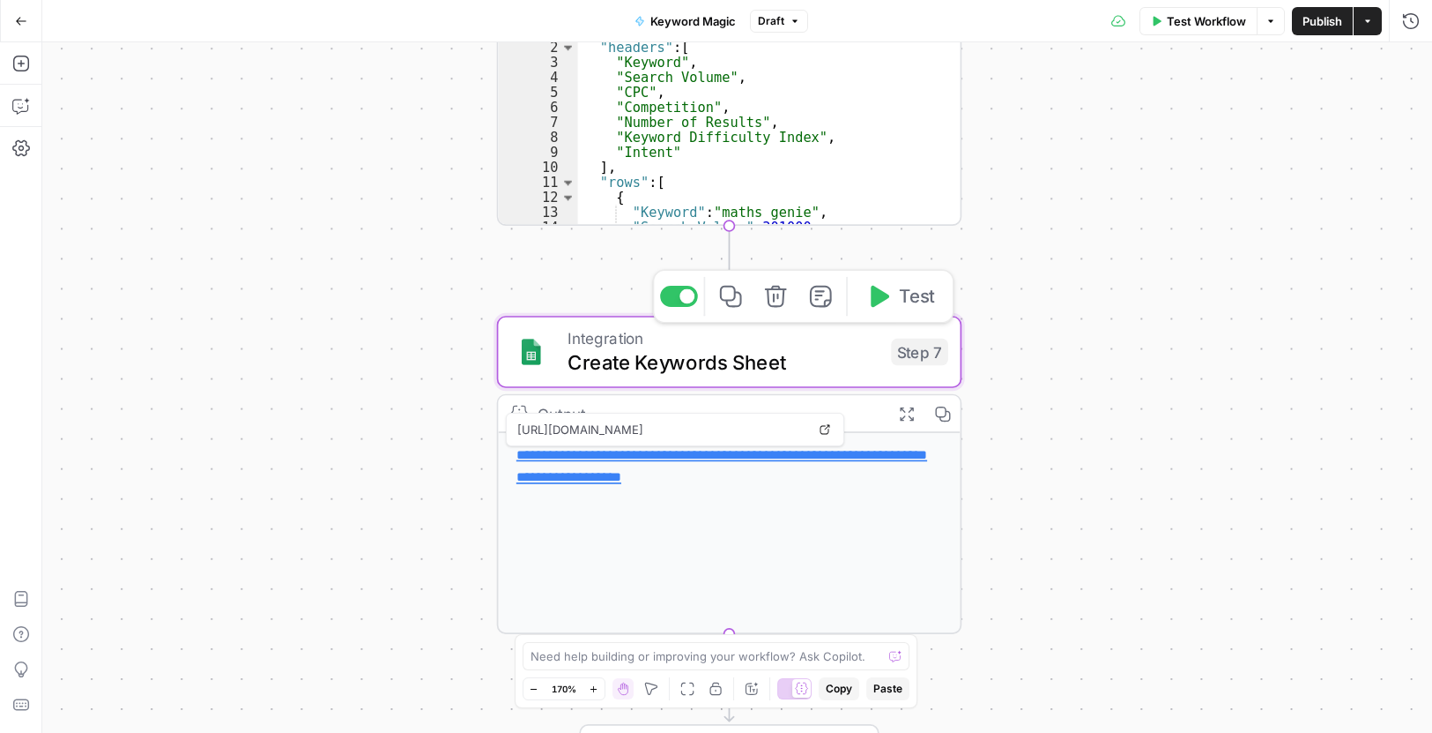
click at [529, 359] on img at bounding box center [532, 352] width 30 height 30
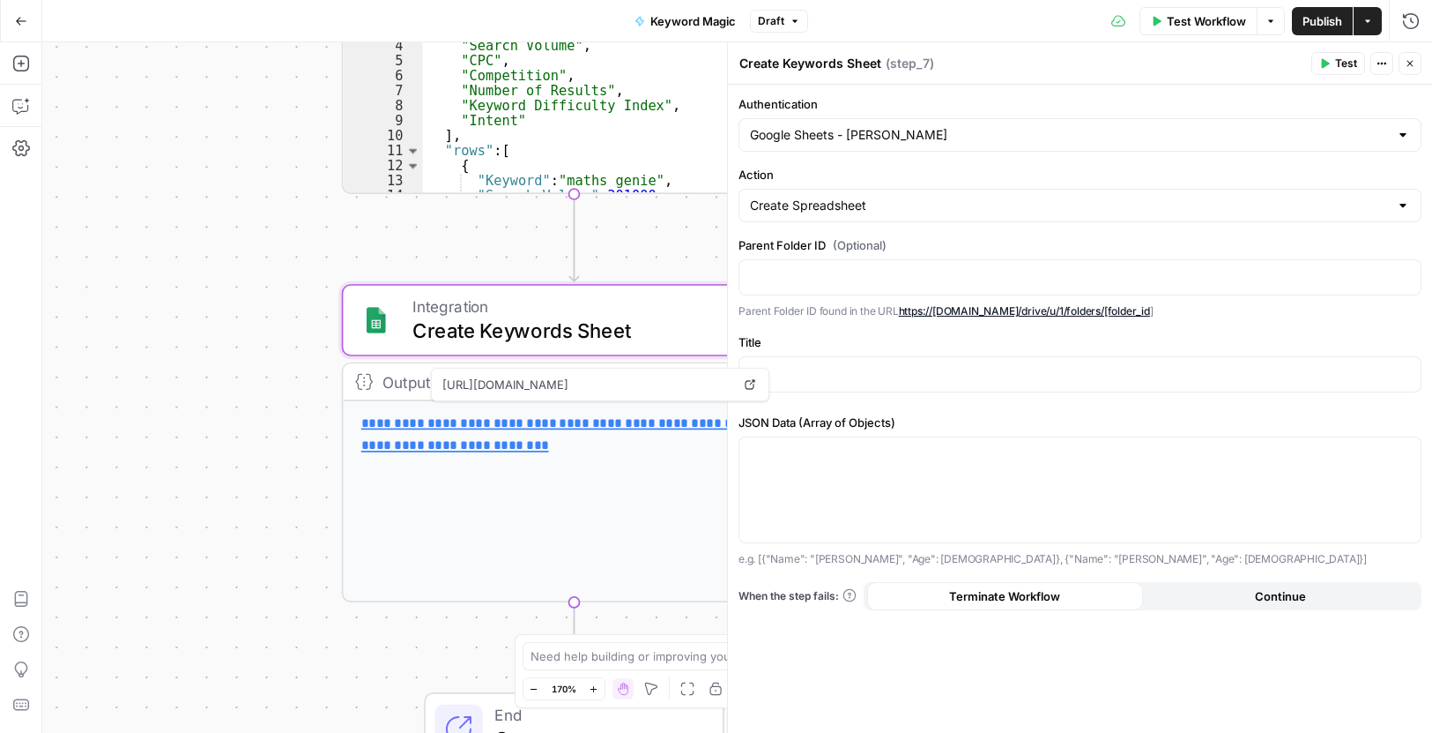
drag, startPoint x: 400, startPoint y: 411, endPoint x: 239, endPoint y: 368, distance: 166.8
click at [239, 375] on div "true false true false Workflow Set Inputs Inputs Condition Condition Step 2 Out…" at bounding box center [737, 387] width 1390 height 690
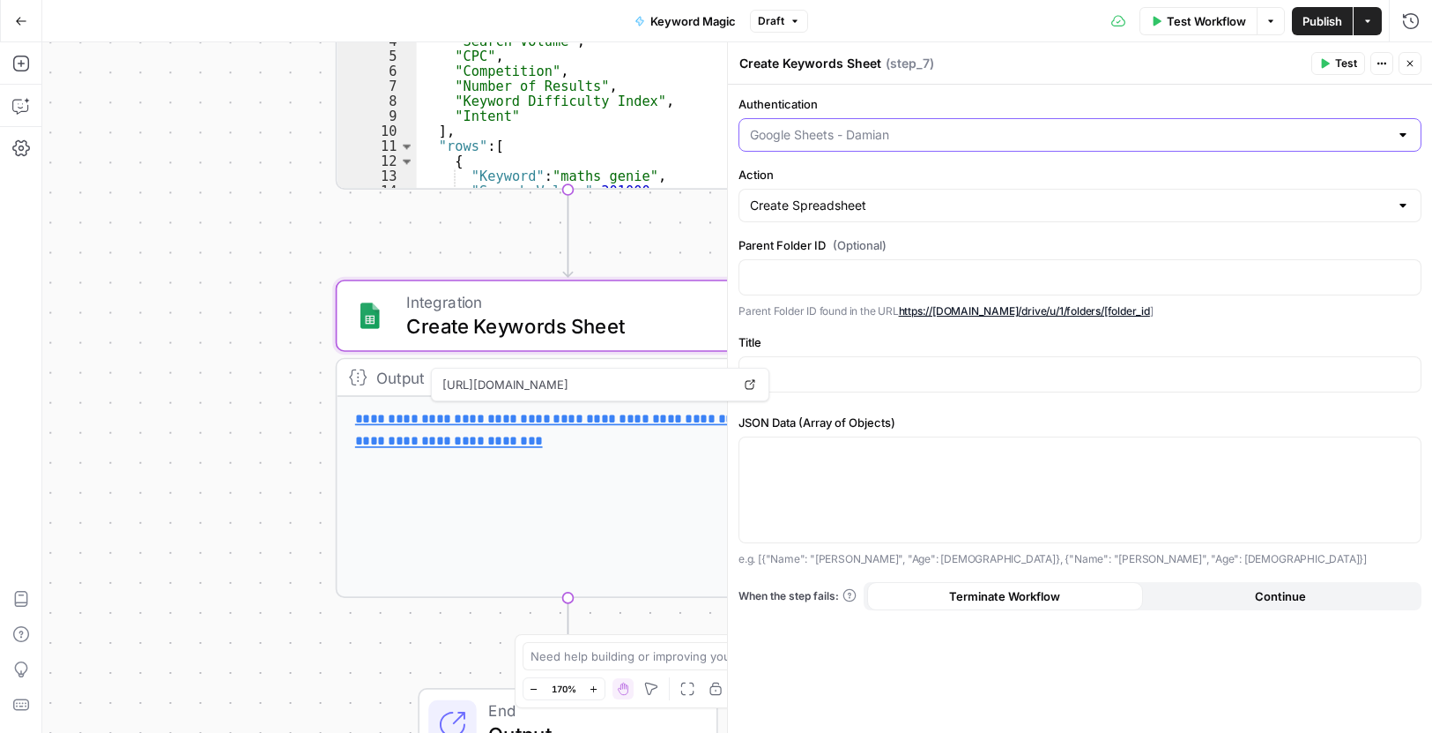
click at [902, 136] on input "Authentication" at bounding box center [1069, 135] width 639 height 18
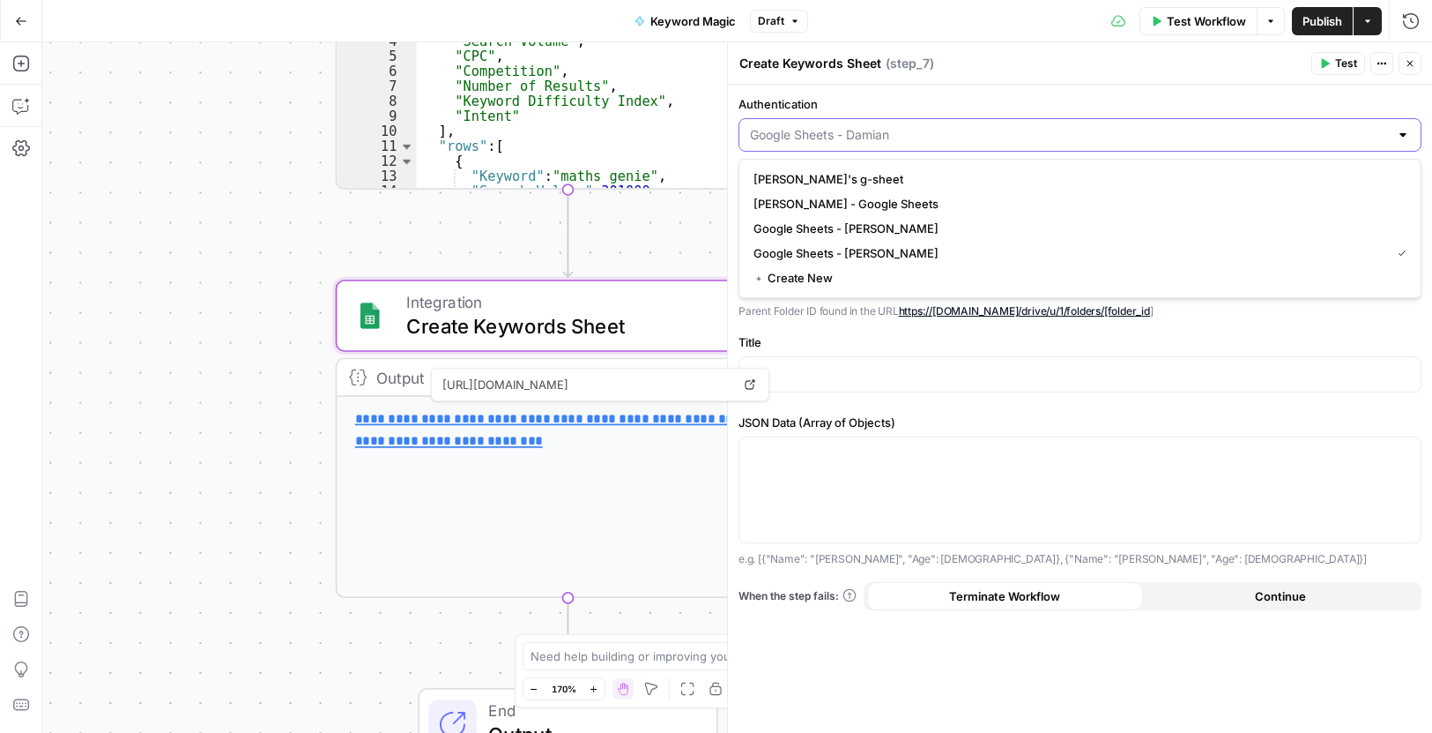
click at [902, 136] on input "Authentication" at bounding box center [1069, 135] width 639 height 18
click at [900, 134] on input "Authentication" at bounding box center [1069, 135] width 639 height 18
type input "Google Sheets - Damian"
click at [1025, 56] on div "Create Keywords Sheet Create Keywords Sheet ( step_7 )" at bounding box center [1023, 63] width 568 height 19
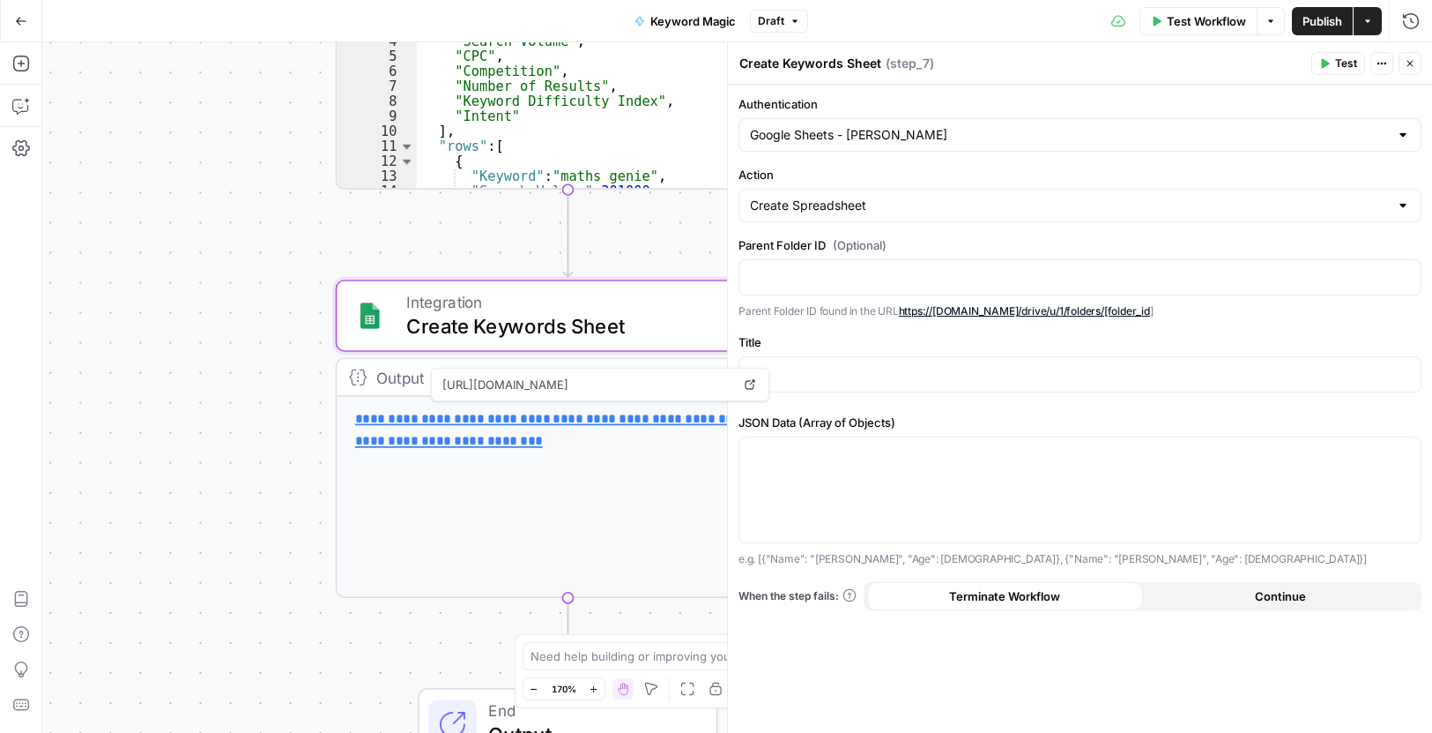
click at [858, 194] on div "Create Spreadsheet" at bounding box center [1080, 205] width 683 height 33
click at [858, 194] on div at bounding box center [1080, 205] width 683 height 33
click at [858, 193] on div at bounding box center [1080, 205] width 683 height 33
type input "Create Spreadsheet"
click at [1024, 56] on div "Create Keywords Sheet Create Keywords Sheet ( step_7 )" at bounding box center [1023, 63] width 568 height 19
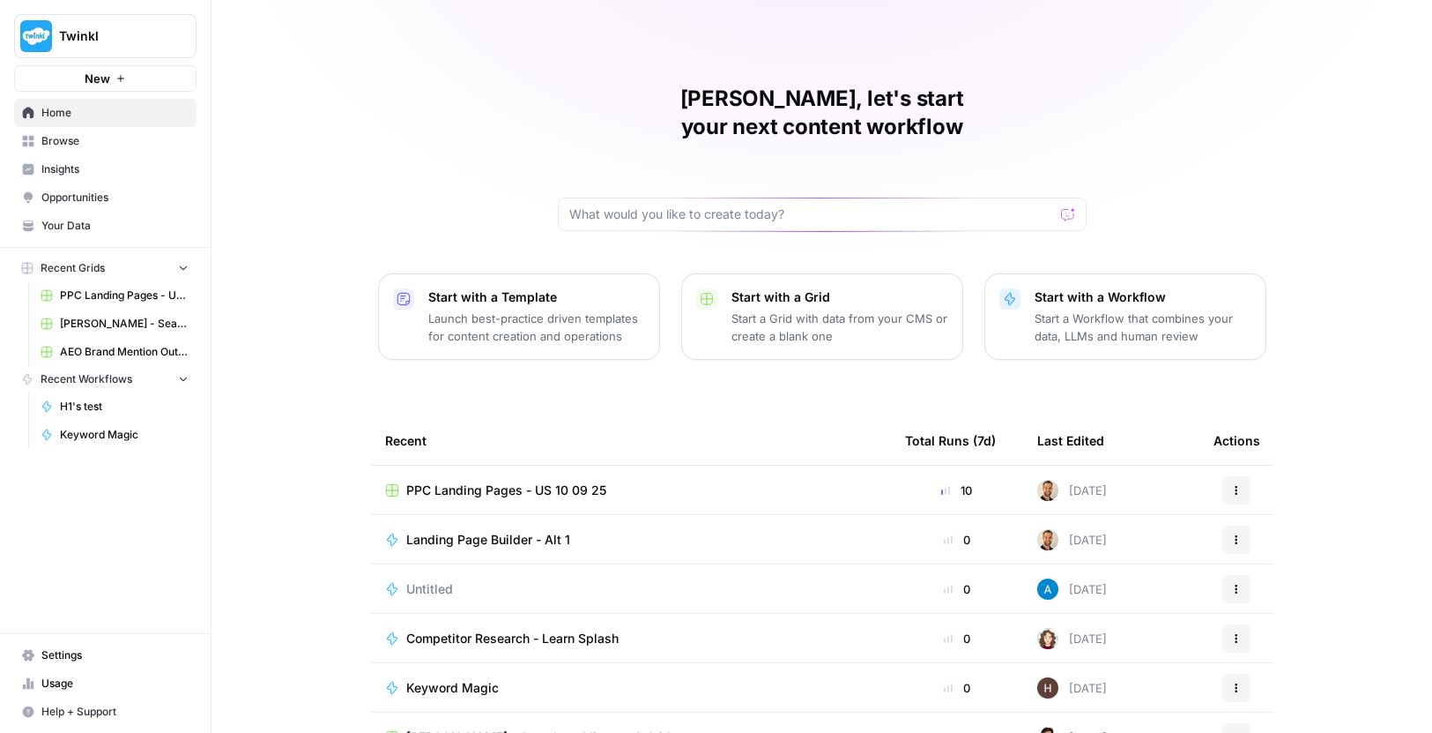
click at [132, 33] on span "Twinkl" at bounding box center [112, 36] width 107 height 18
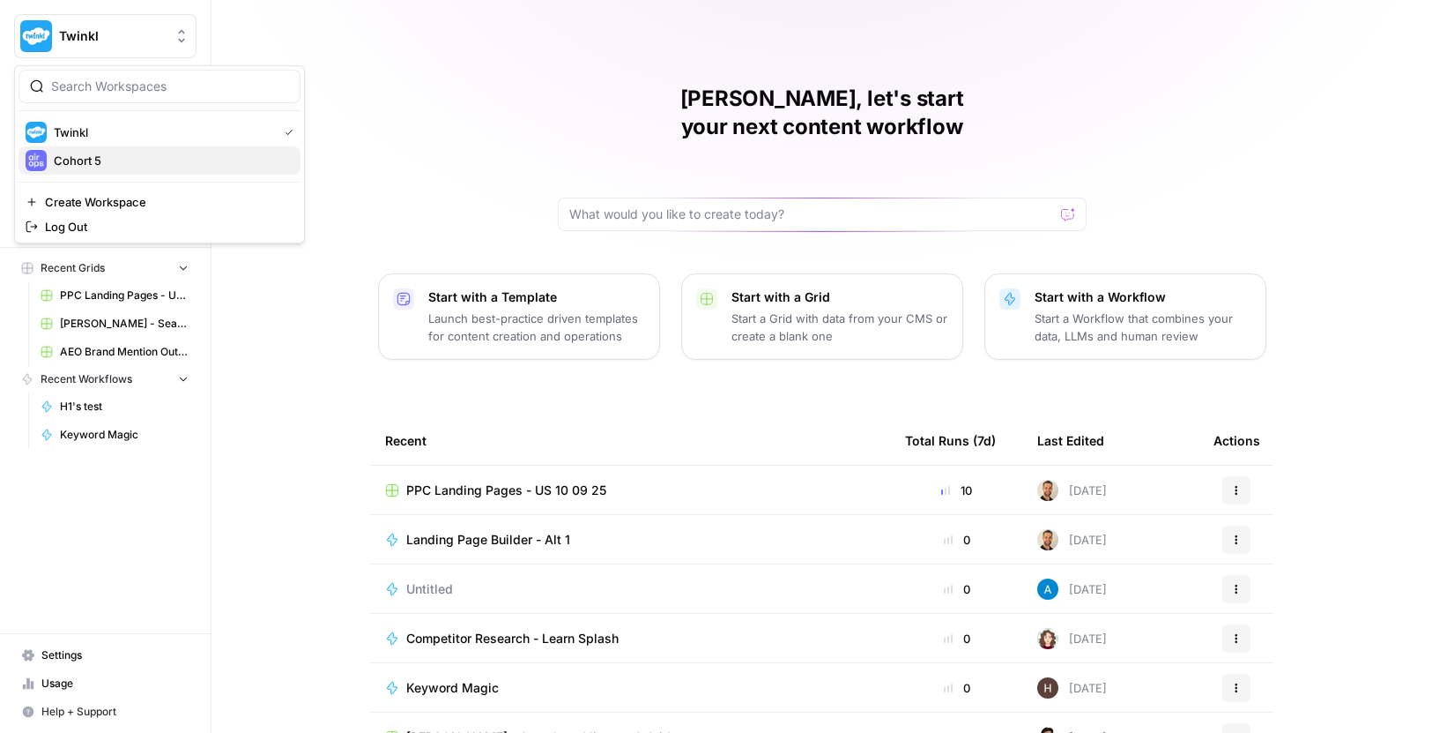
click at [77, 166] on span "Cohort 5" at bounding box center [170, 161] width 233 height 18
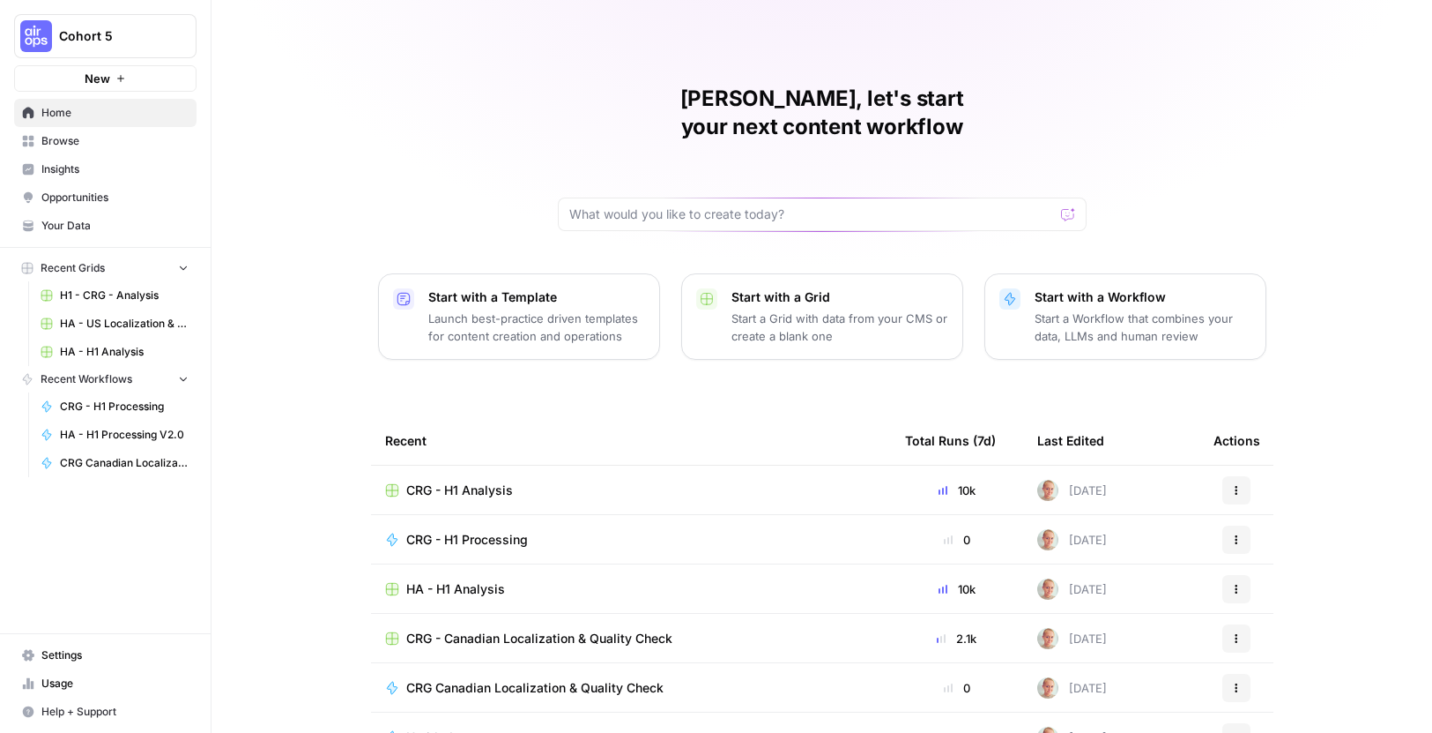
click at [1070, 288] on p "Start with a Workflow" at bounding box center [1143, 297] width 217 height 18
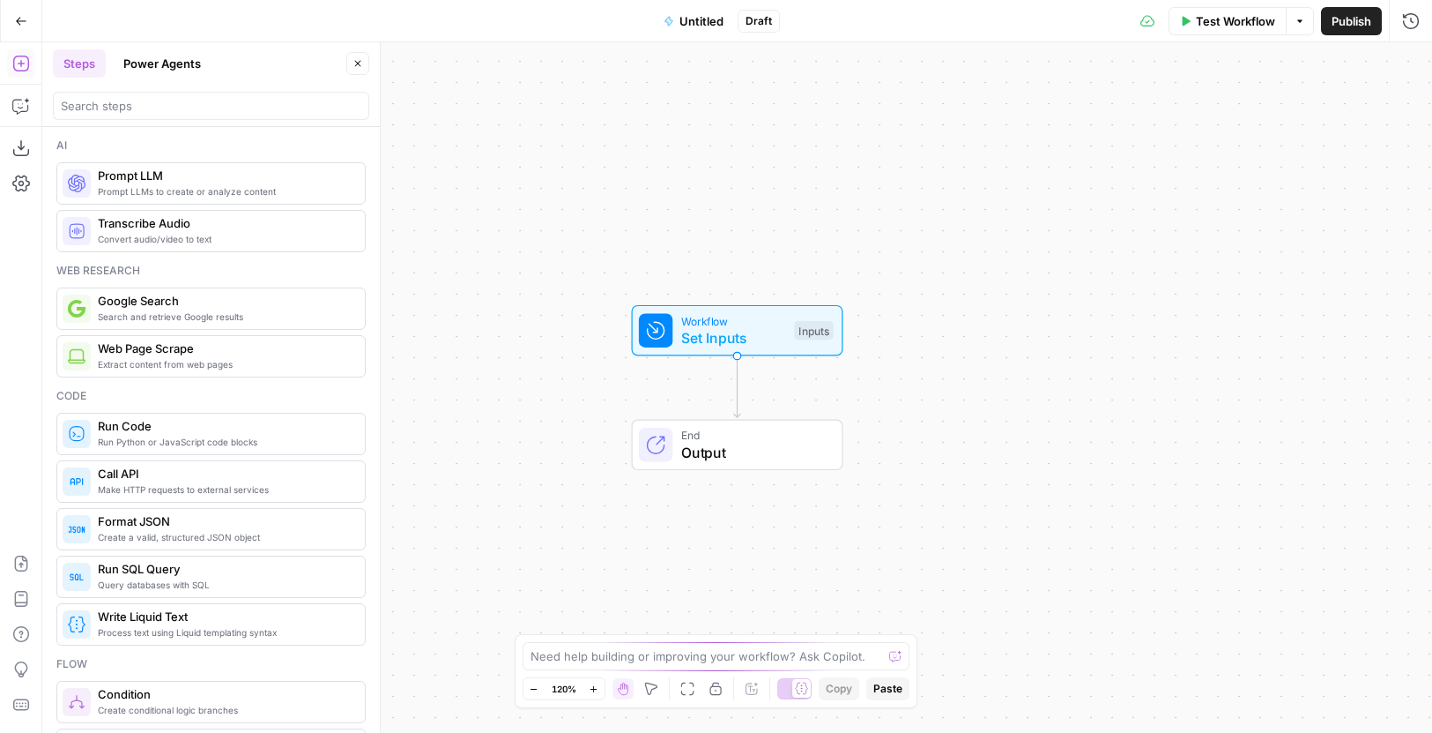
click at [687, 17] on span "Untitled" at bounding box center [702, 21] width 44 height 18
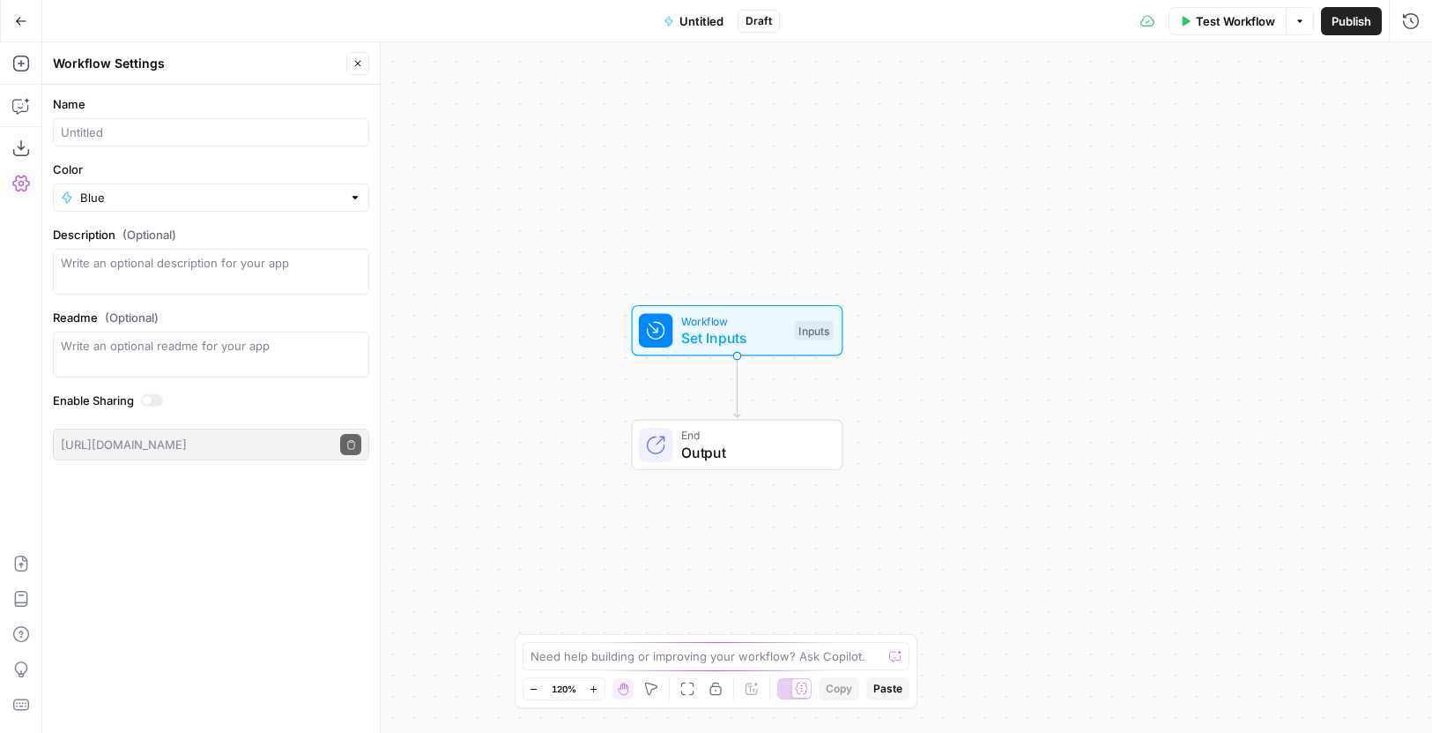
click at [706, 18] on span "Untitled" at bounding box center [702, 21] width 44 height 18
click at [139, 140] on input "Name" at bounding box center [211, 132] width 301 height 18
paste input "Keyword Magic"
type input "ELE - Keyword Magic"
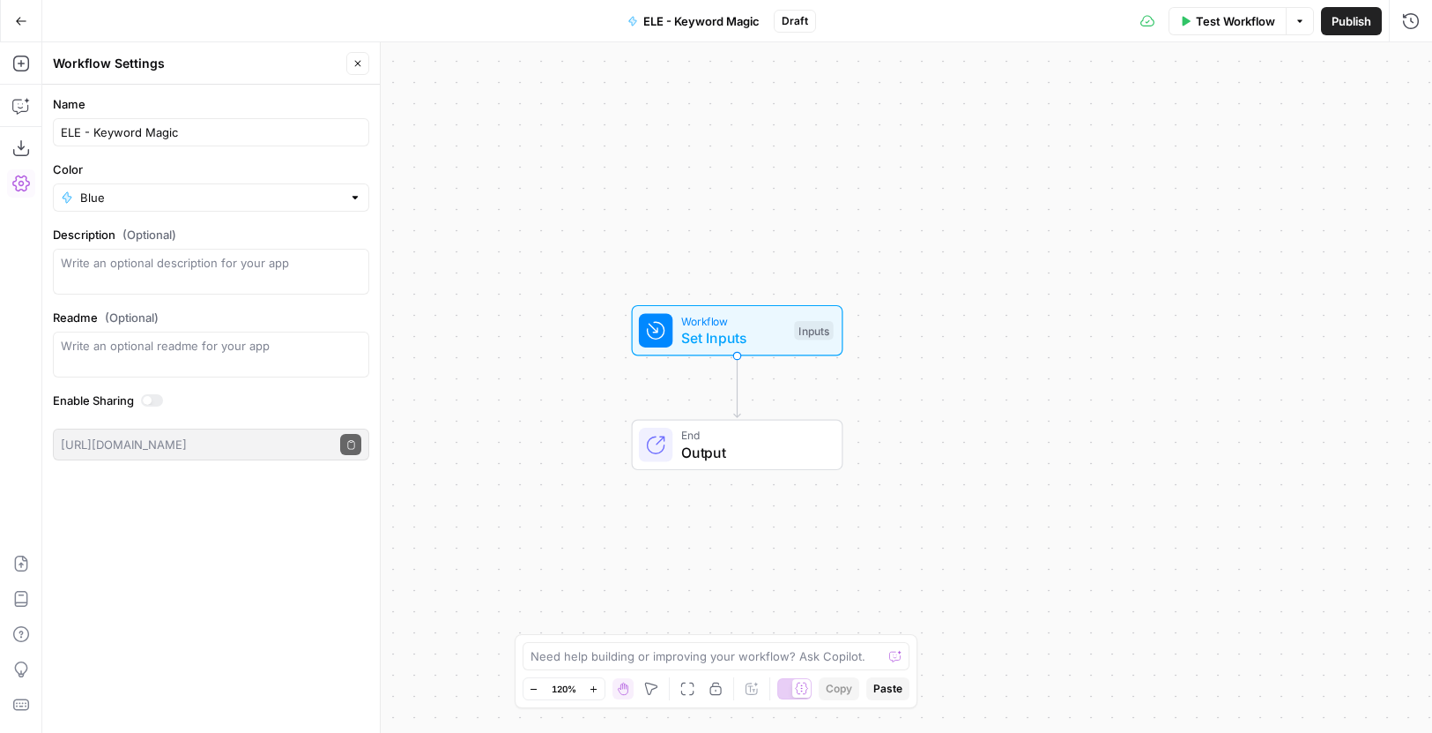
click at [1016, 294] on div "Workflow Set Inputs Inputs End Output" at bounding box center [737, 387] width 1390 height 690
click at [721, 328] on span "Set Inputs" at bounding box center [733, 337] width 105 height 21
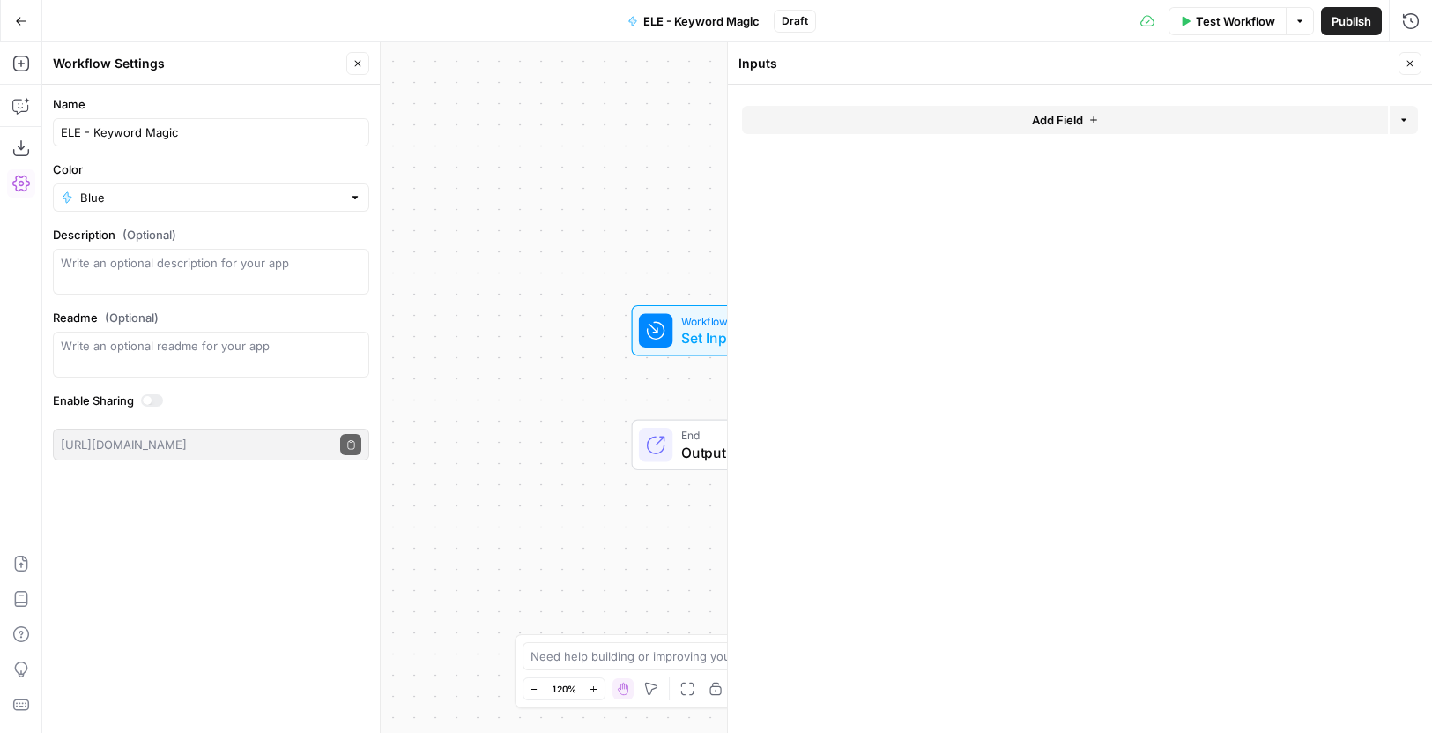
click at [1122, 111] on button "Add Field" at bounding box center [1065, 120] width 646 height 28
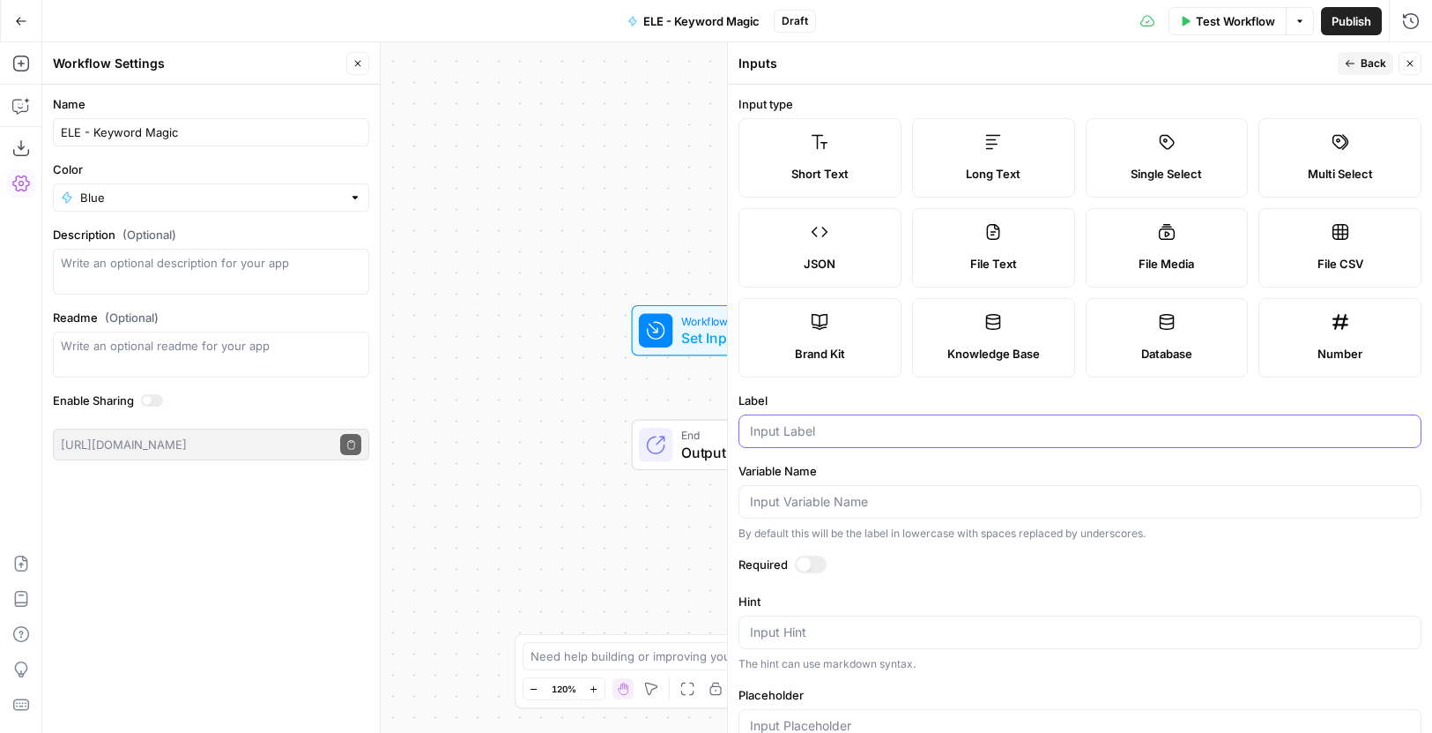
click at [880, 432] on input "Label" at bounding box center [1080, 431] width 660 height 18
click at [1359, 56] on button "Back" at bounding box center [1366, 63] width 56 height 23
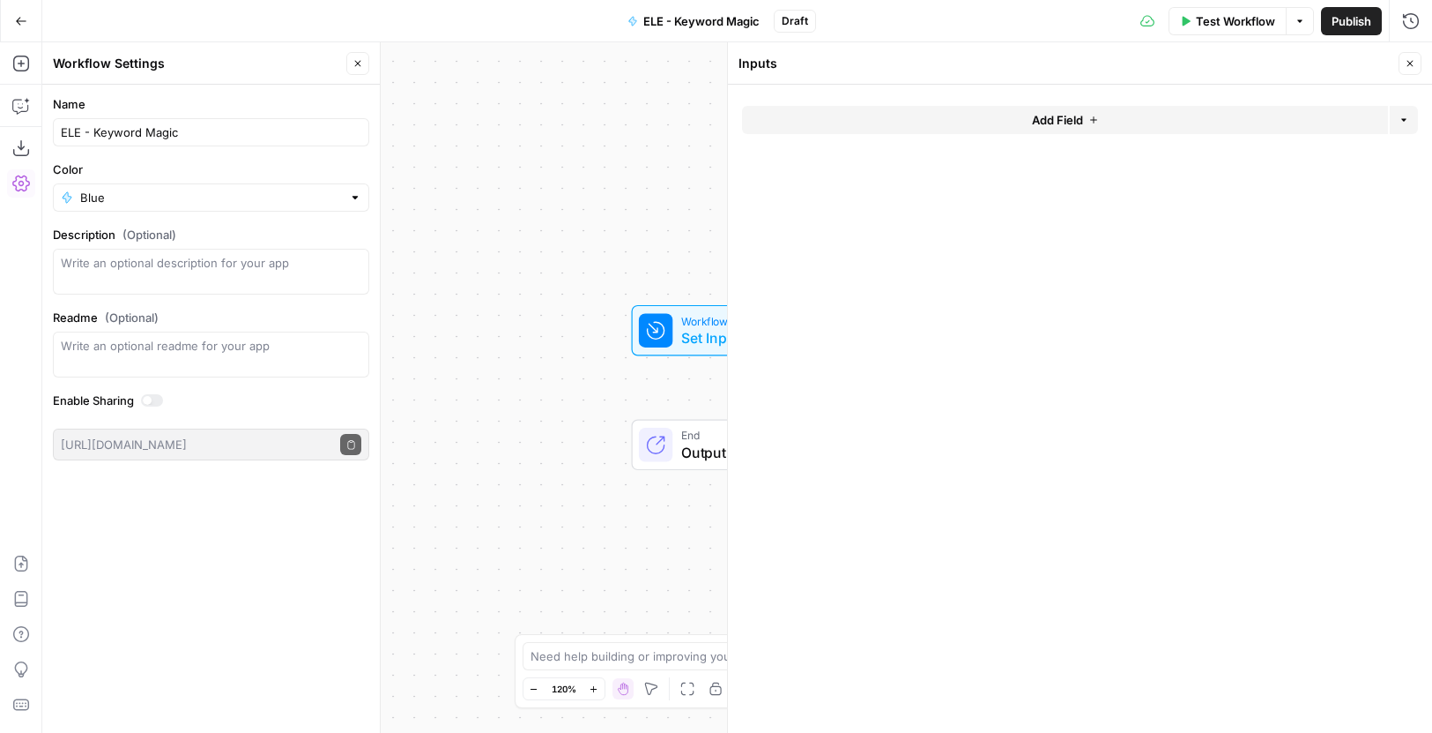
click at [1138, 118] on button "Add Field" at bounding box center [1065, 120] width 646 height 28
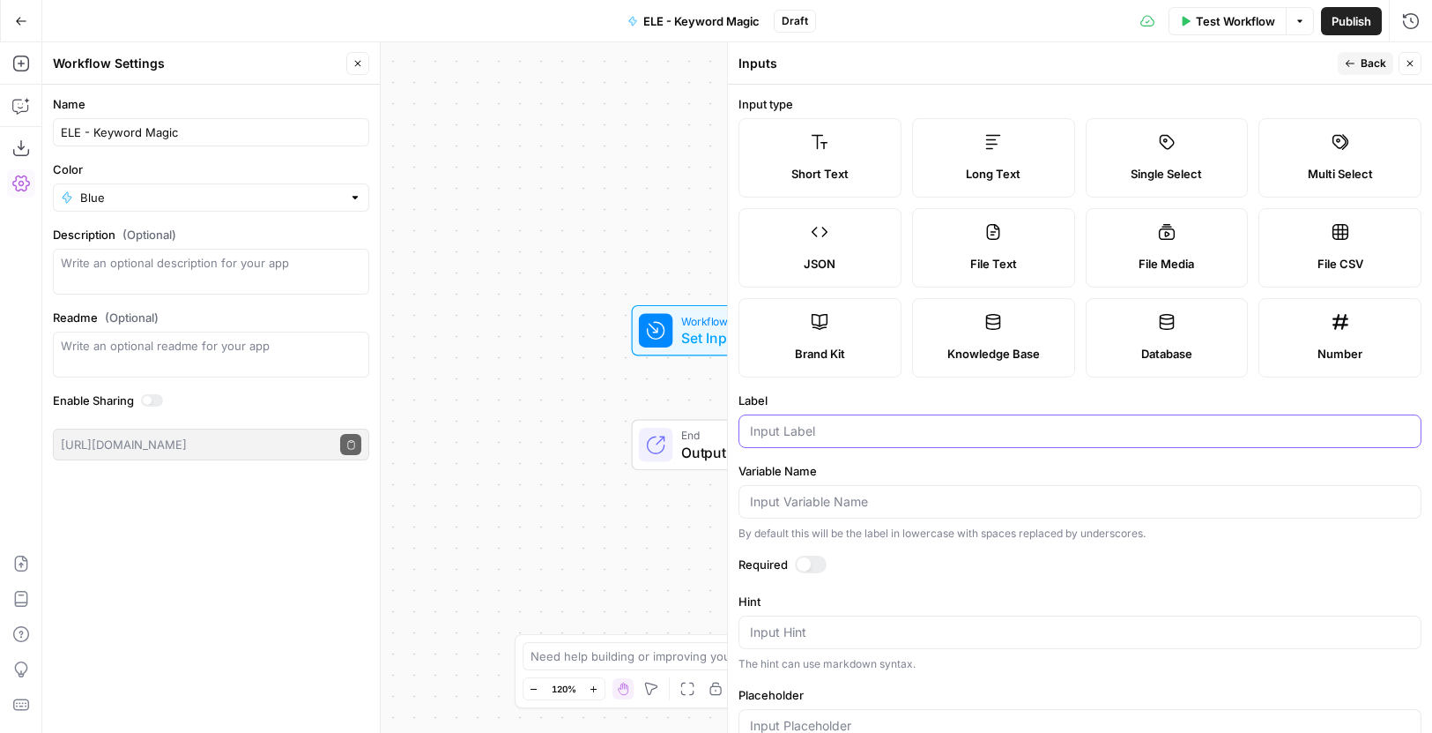
click at [885, 427] on input "Label" at bounding box center [1080, 431] width 660 height 18
paste input "keyword"
type input "keyword"
click at [862, 497] on input "Variable Name" at bounding box center [1080, 502] width 660 height 18
paste input "keyword"
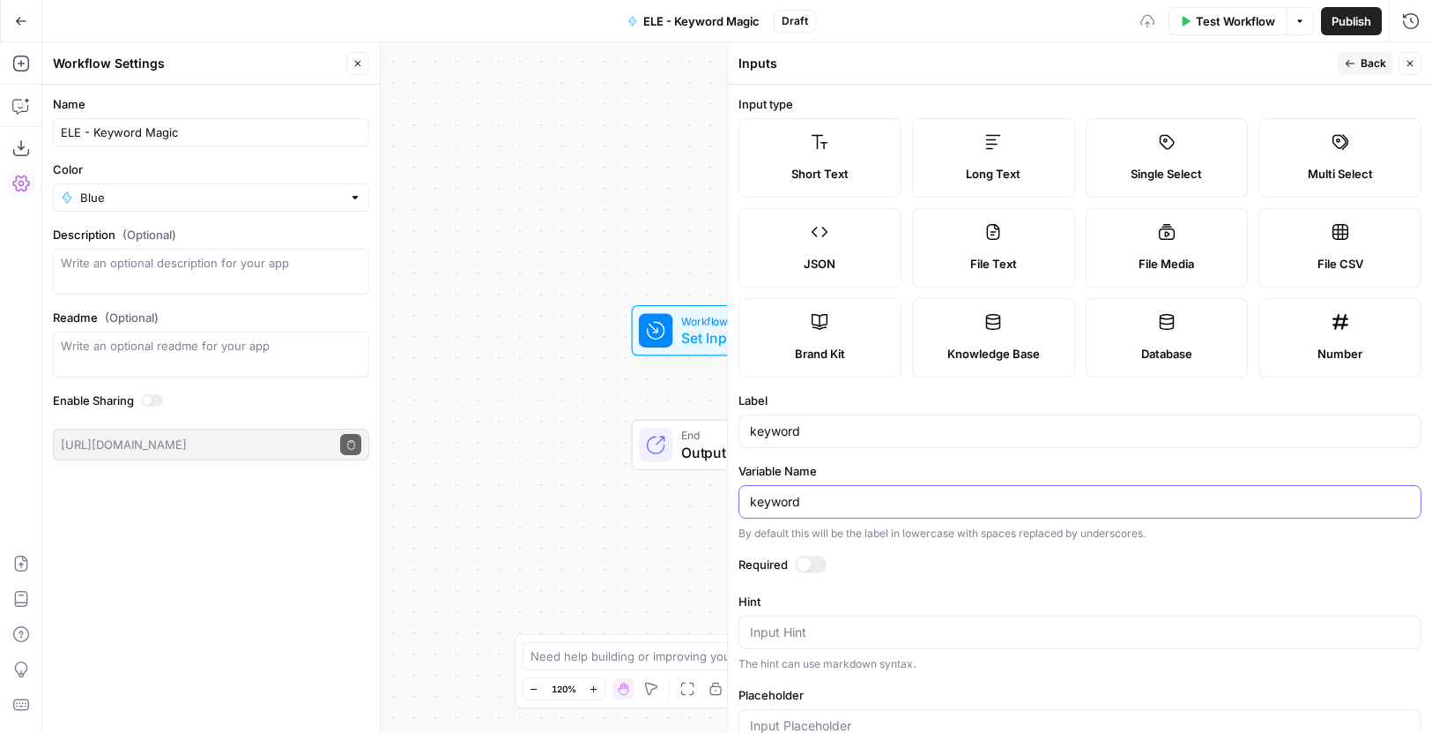
type input "keyword"
click at [1366, 57] on span "Back" at bounding box center [1374, 64] width 26 height 16
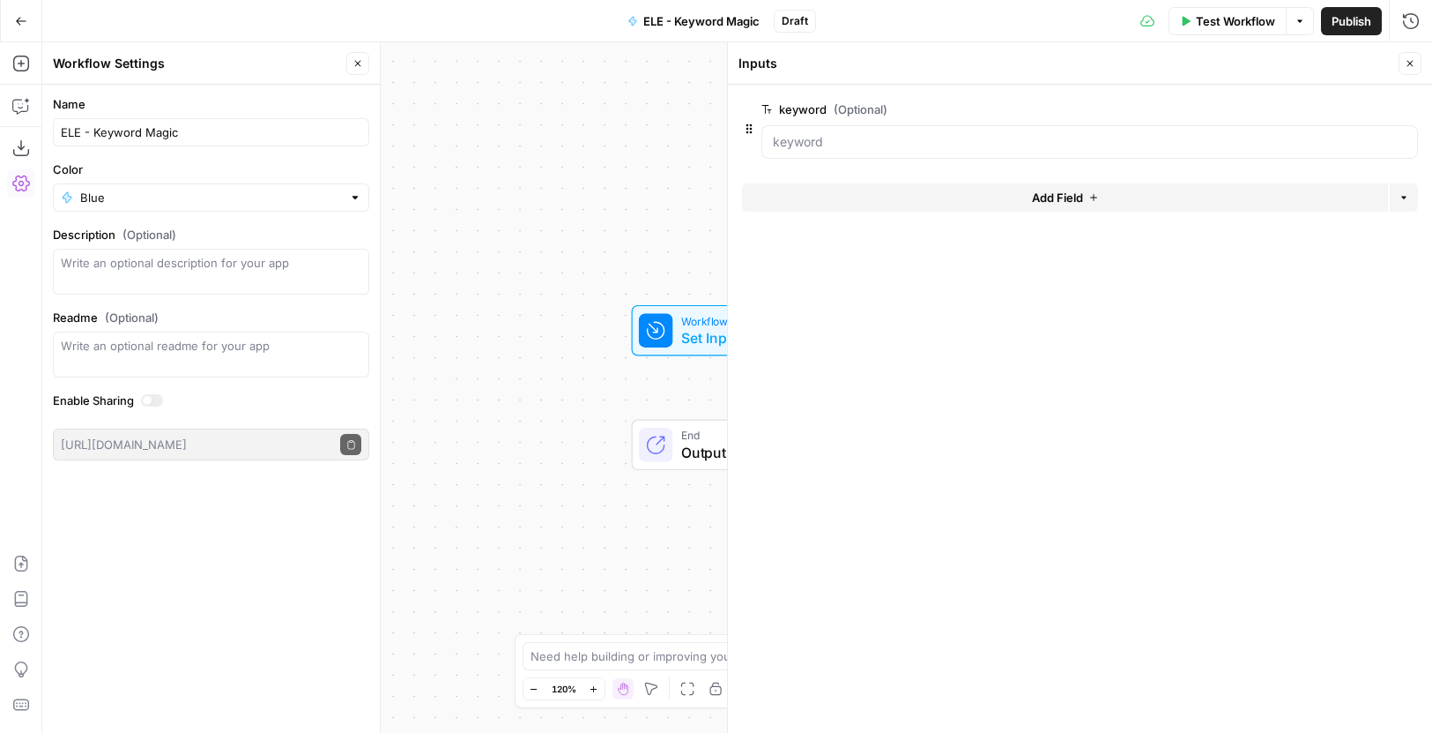
click at [1080, 193] on span "Add Field" at bounding box center [1057, 198] width 51 height 18
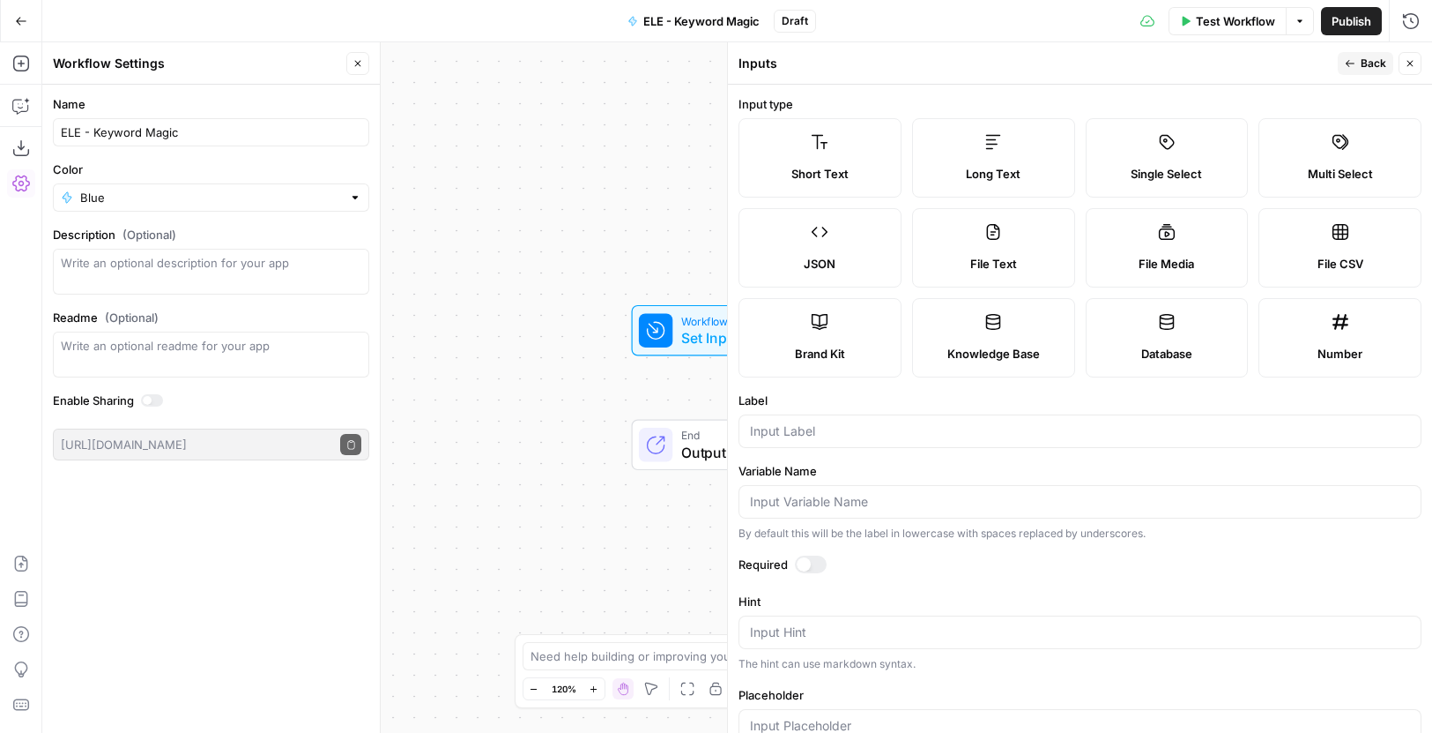
drag, startPoint x: 1168, startPoint y: 160, endPoint x: 1163, endPoint y: 109, distance: 50.5
click at [1169, 160] on label "Single Select" at bounding box center [1167, 157] width 163 height 79
click at [874, 426] on input "Label" at bounding box center [1080, 431] width 660 height 18
paste input "Keyword Types"
type input "Keyword Types"
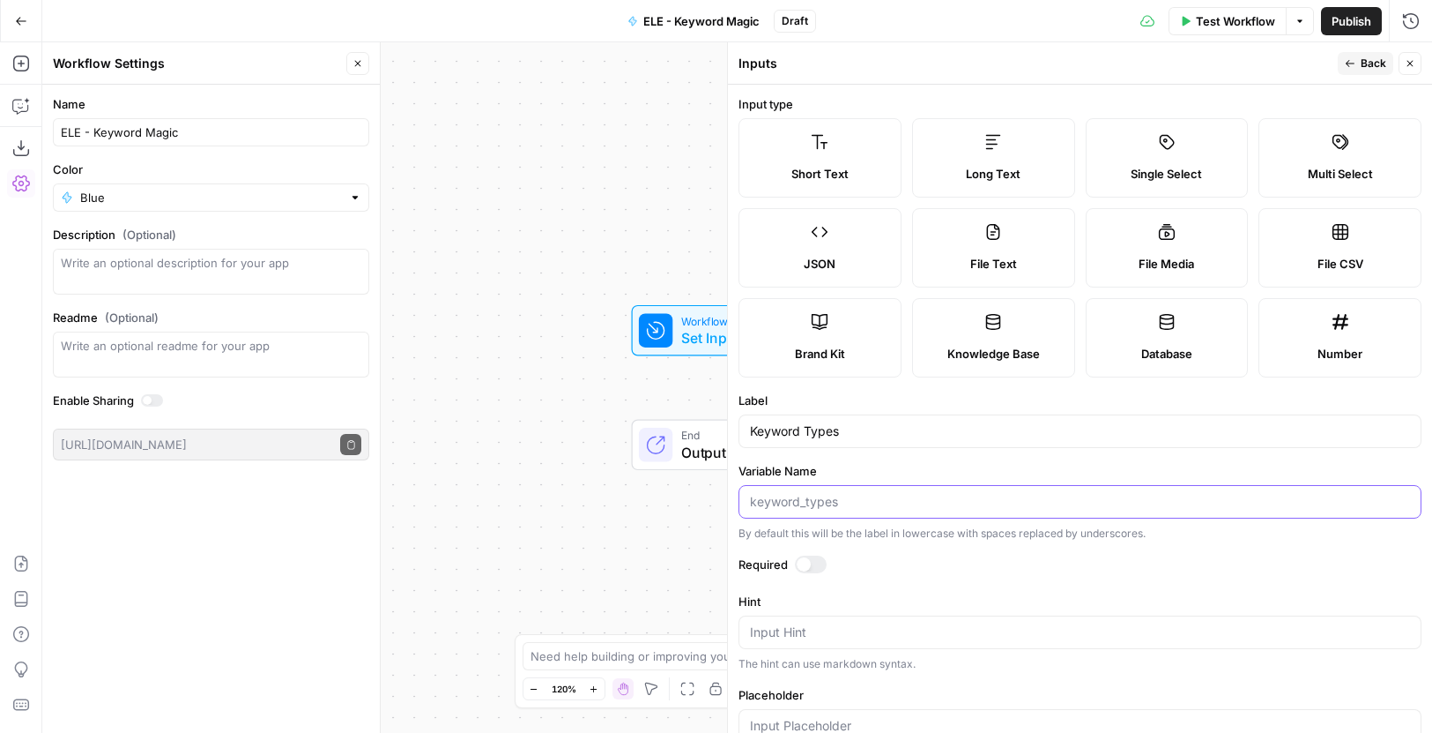
click at [876, 504] on input "Variable Name" at bounding box center [1080, 502] width 660 height 18
paste input "keyword_type"
type input "keyword_type"
click at [924, 564] on label "Required" at bounding box center [1080, 564] width 683 height 18
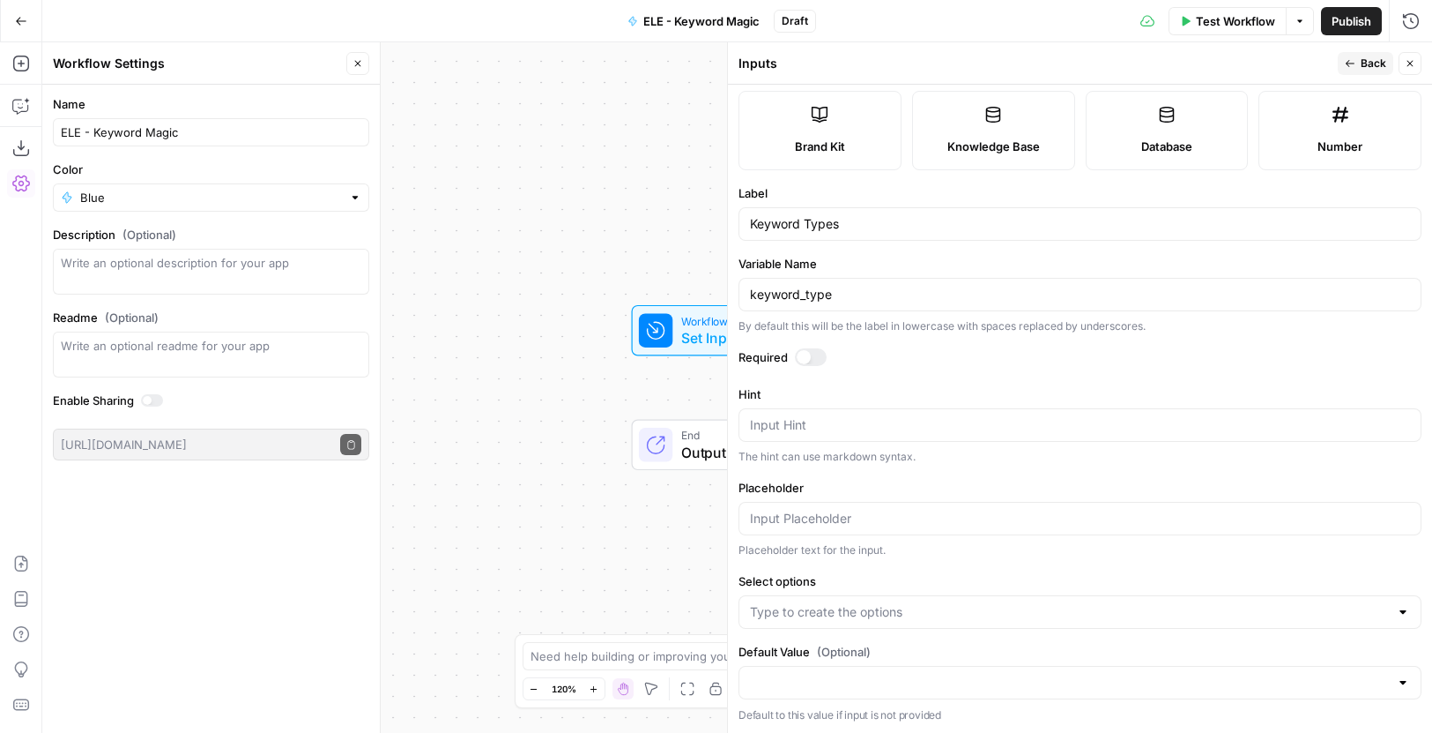
scroll to position [209, 0]
click at [916, 610] on input "Select options" at bounding box center [1069, 610] width 639 height 18
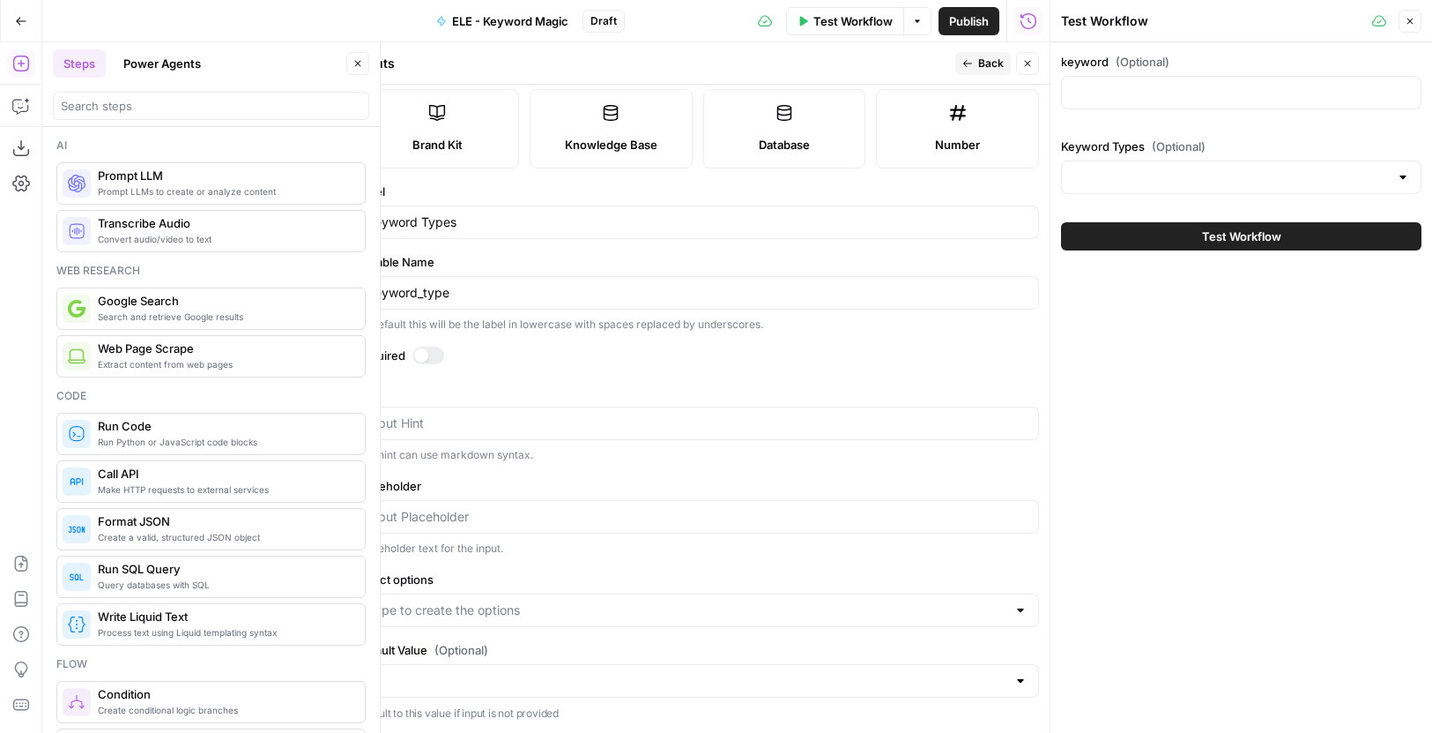
drag, startPoint x: 1413, startPoint y: 26, endPoint x: 1412, endPoint y: 40, distance: 14.1
click at [1413, 26] on button "Close" at bounding box center [1410, 21] width 23 height 23
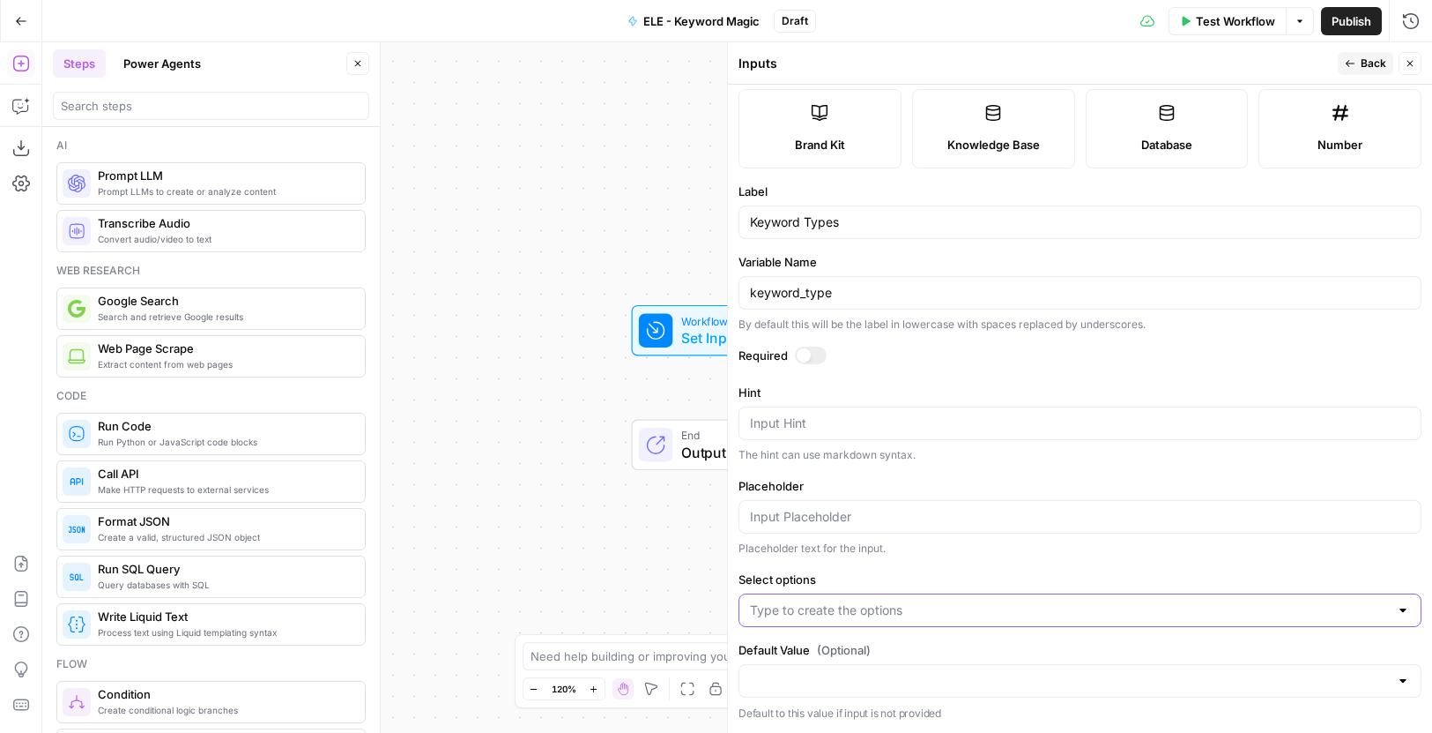
click at [864, 617] on input "Select options" at bounding box center [1069, 610] width 639 height 18
click at [832, 598] on div at bounding box center [1080, 609] width 683 height 33
type input "r"
type input "Related"
type input "Broad"
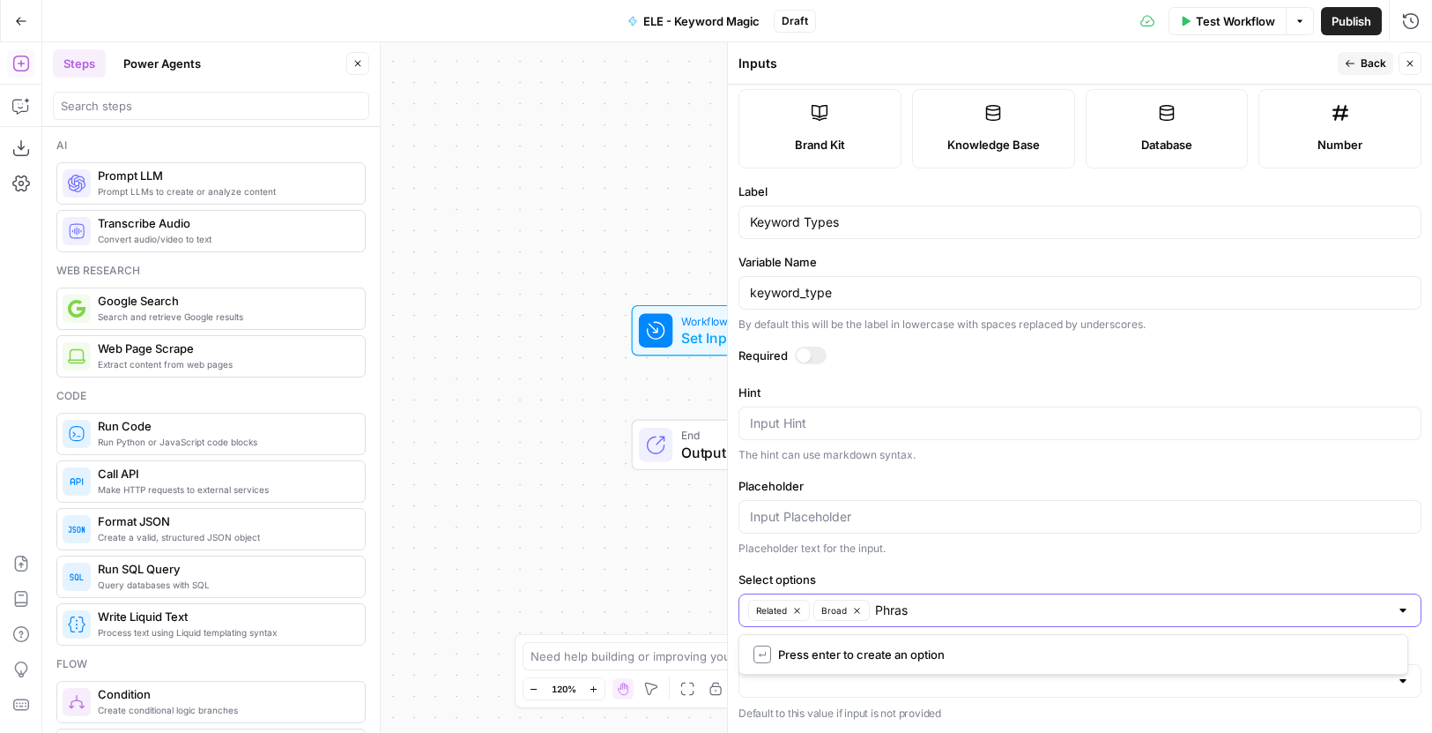
type input "Phrase"
click at [870, 690] on div at bounding box center [1080, 680] width 683 height 33
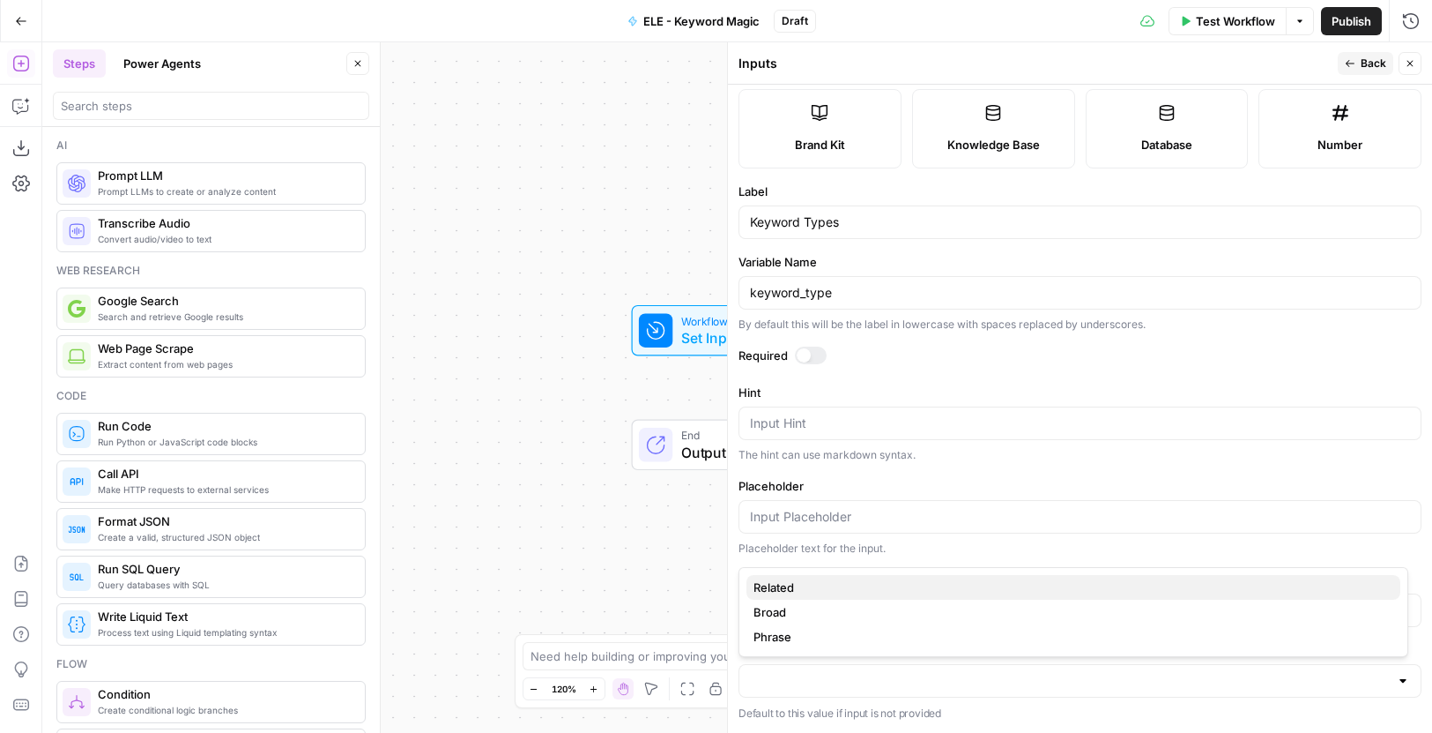
click at [837, 585] on span "Related" at bounding box center [1070, 587] width 633 height 18
type input "Related"
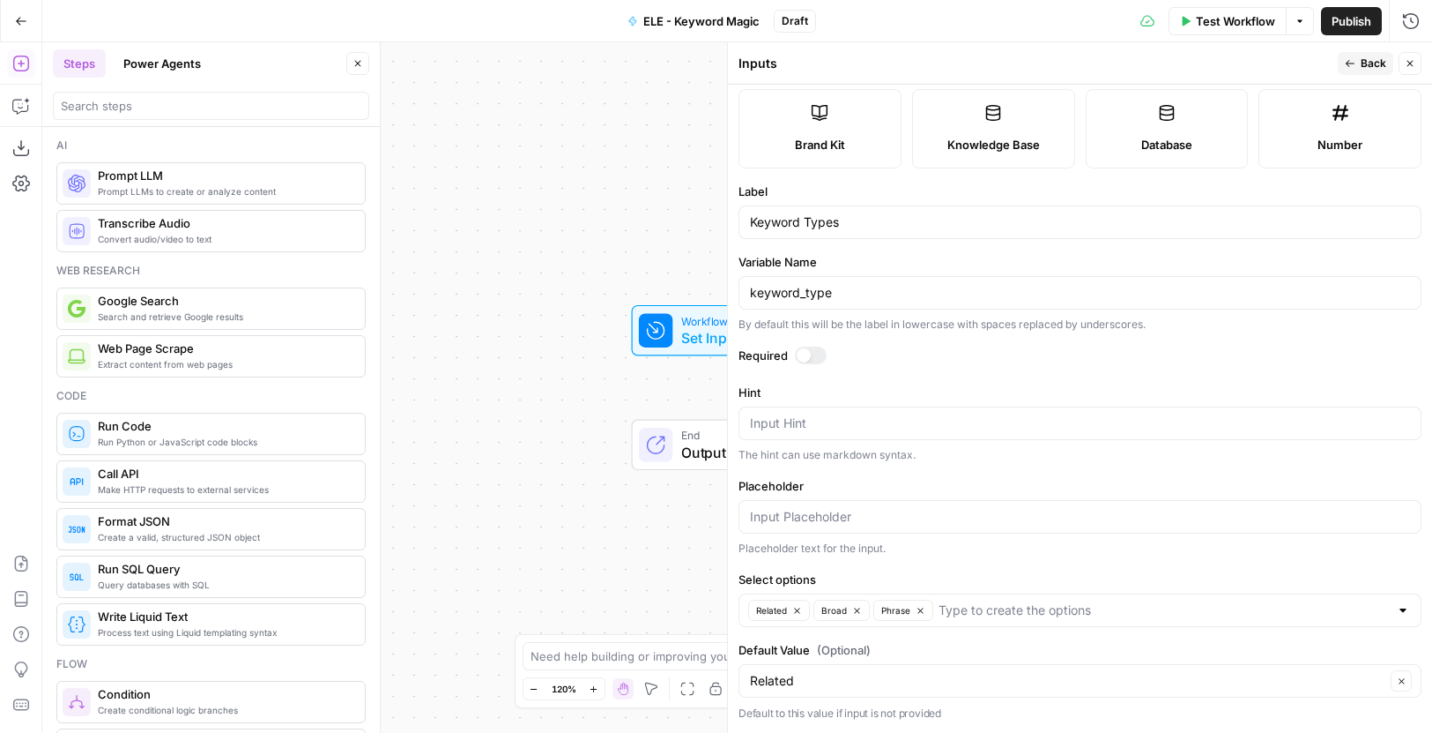
click at [1358, 56] on button "Back" at bounding box center [1366, 63] width 56 height 23
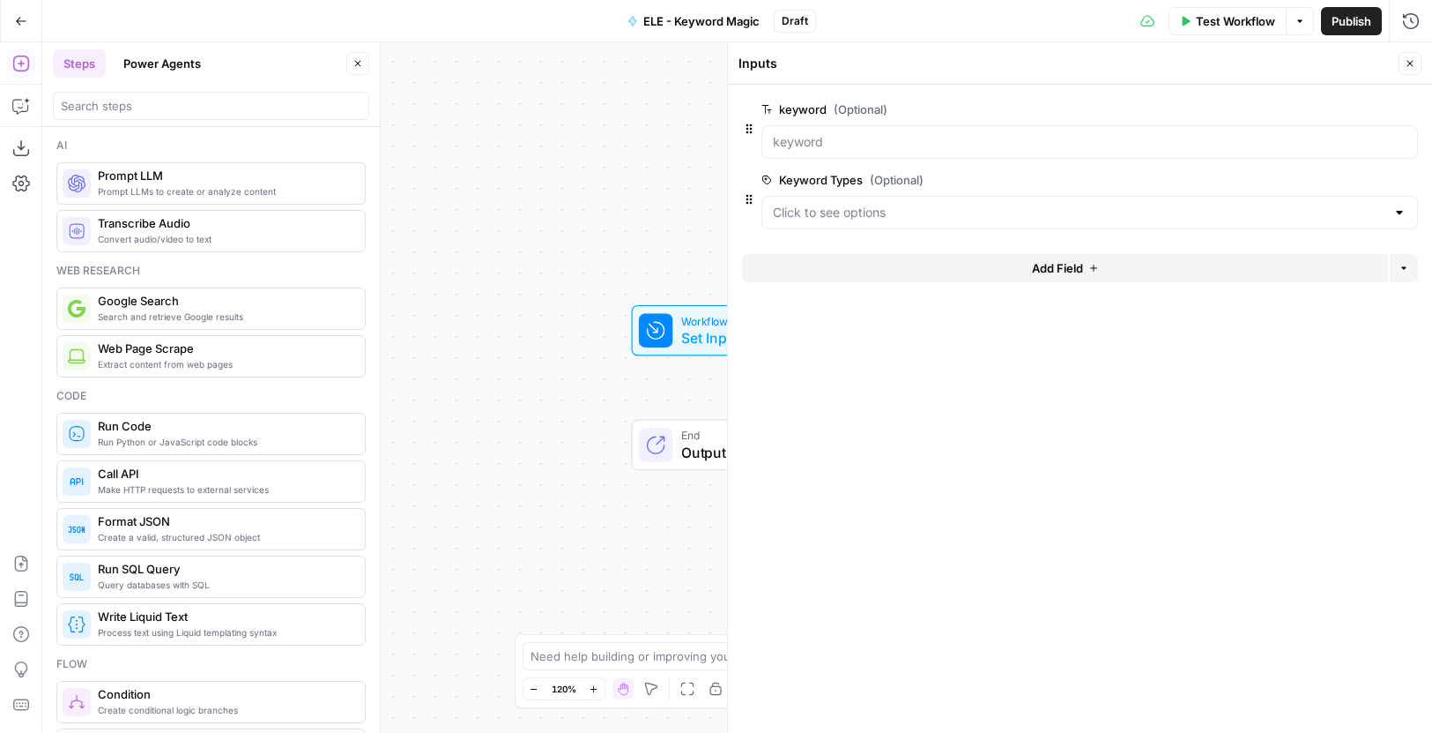
click at [889, 265] on button "Add Field" at bounding box center [1065, 268] width 646 height 28
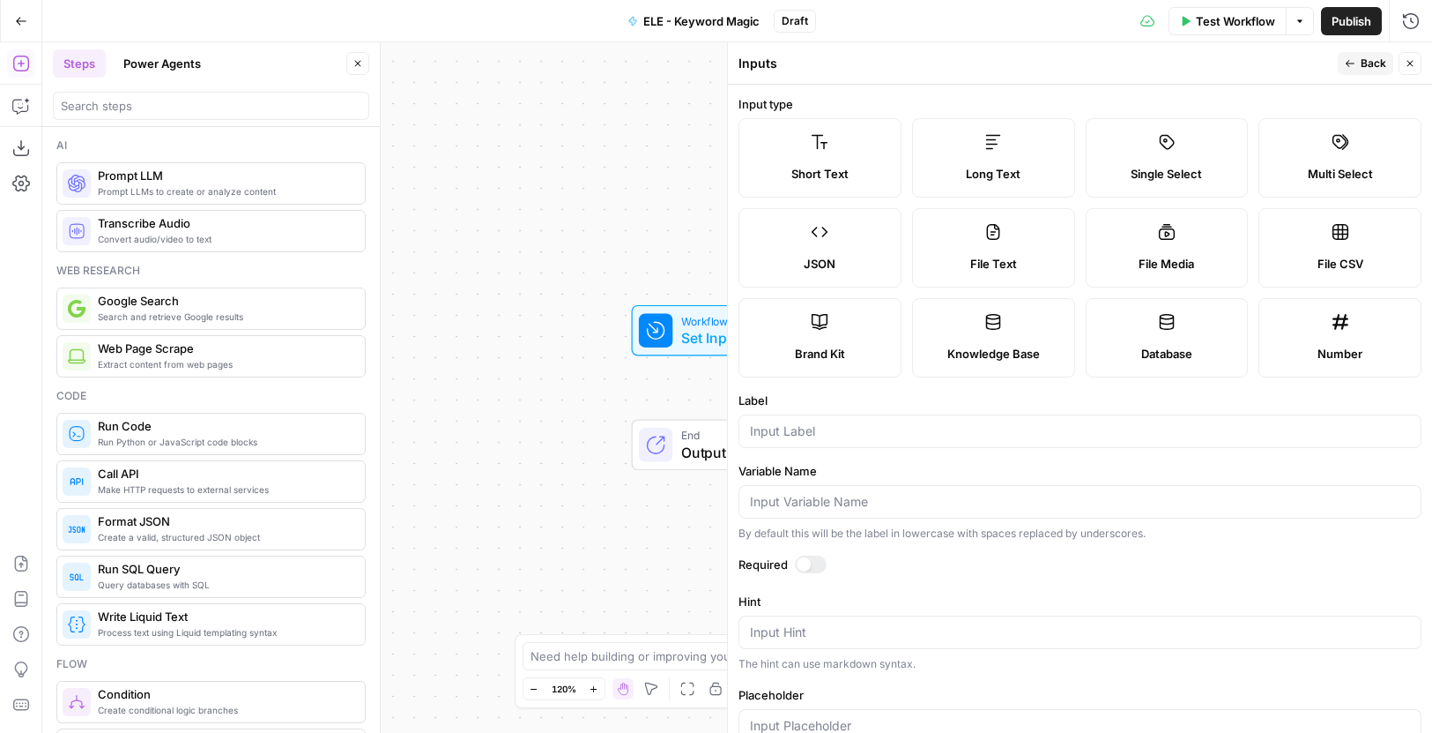
click at [815, 420] on div at bounding box center [1080, 430] width 683 height 33
paste input "database"
type input "database"
click at [825, 488] on div at bounding box center [1080, 501] width 683 height 33
paste input "database"
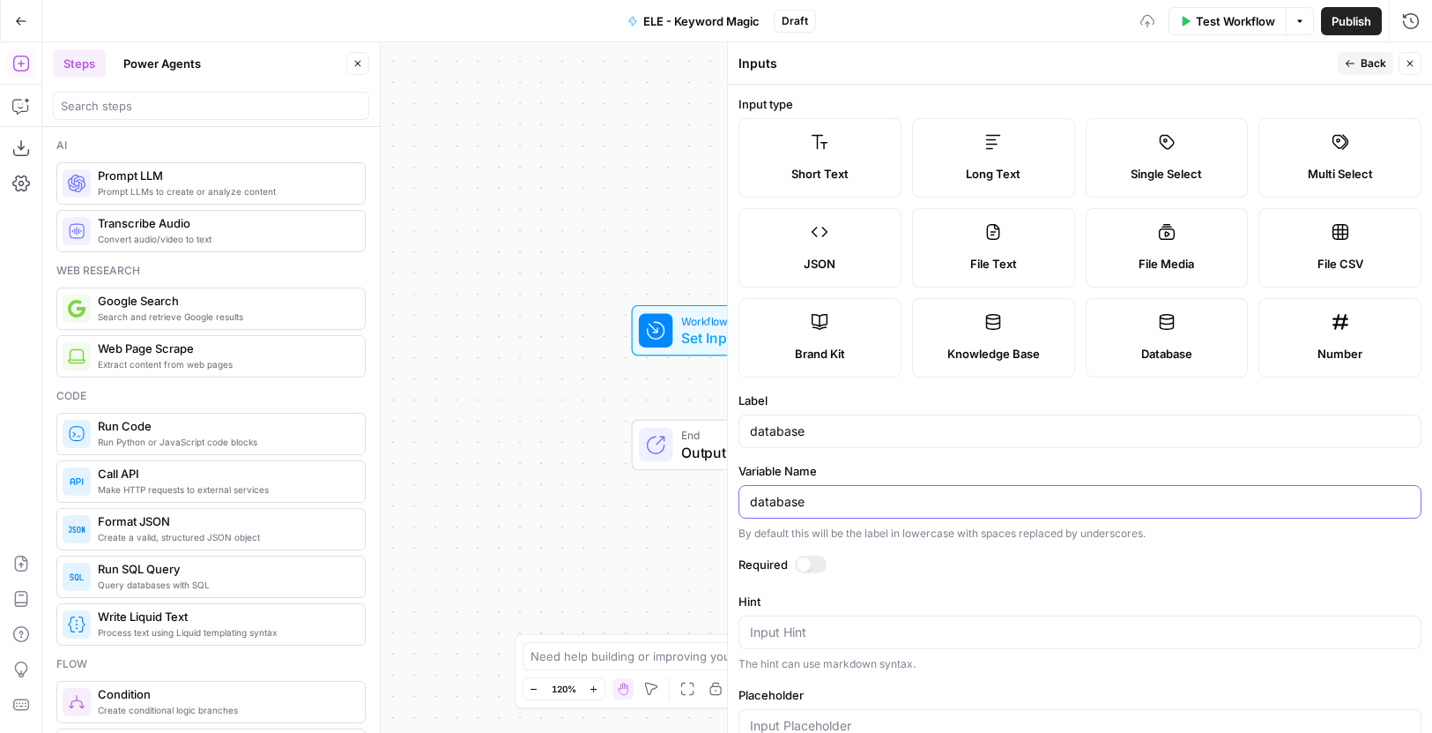
type input "database"
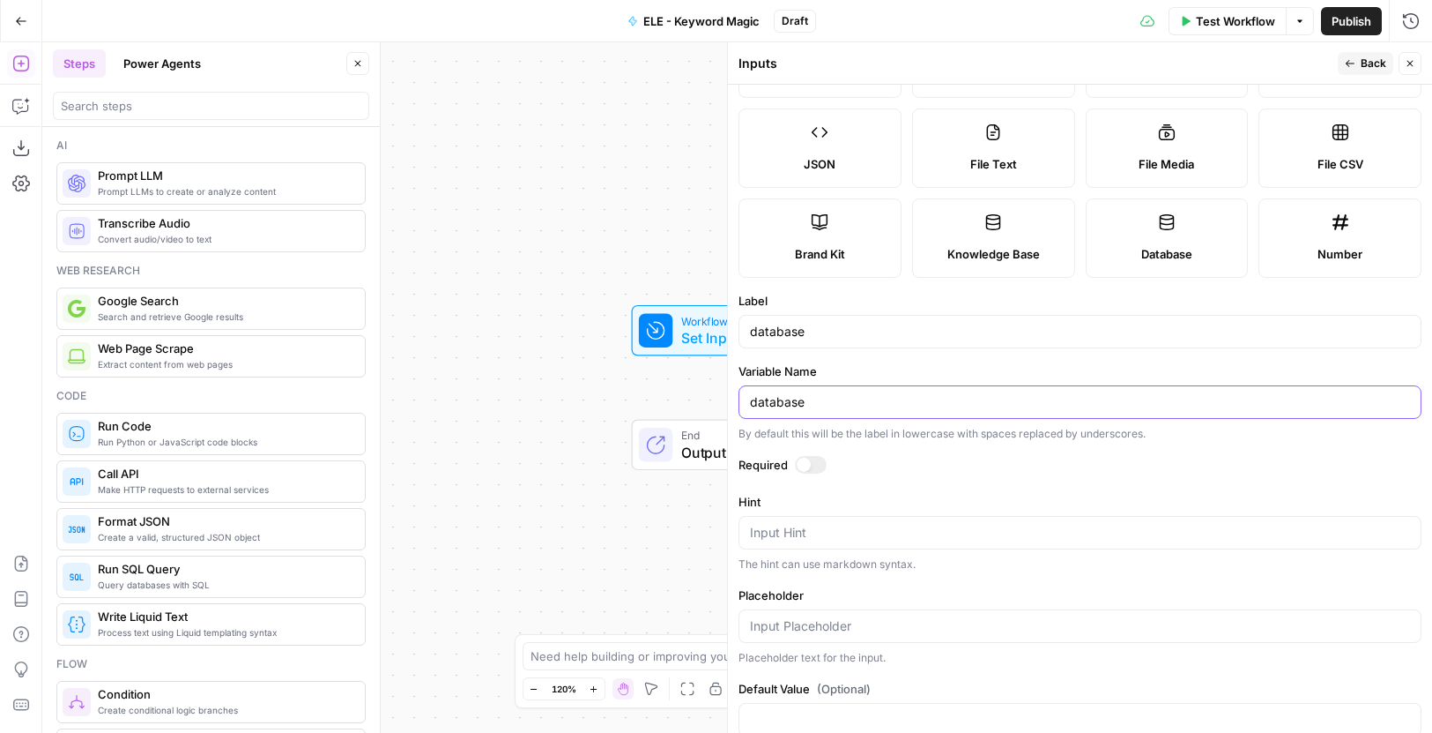
scroll to position [138, 0]
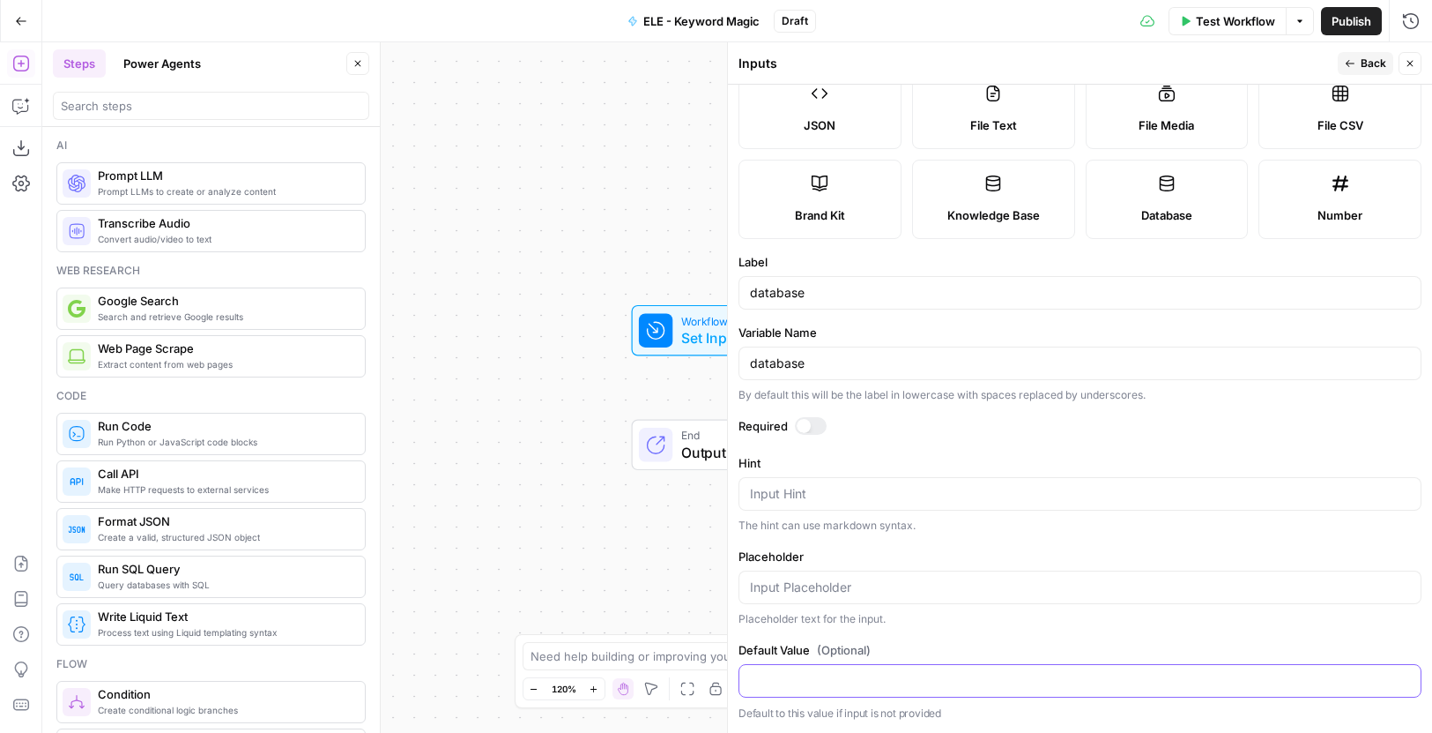
click at [874, 679] on input "Default Value (Optional)" at bounding box center [1080, 681] width 660 height 18
paste input "us"
type input "us"
click at [1372, 58] on span "P" at bounding box center [1370, 58] width 13 height 17
click at [1346, 59] on icon "button" at bounding box center [1350, 63] width 11 height 11
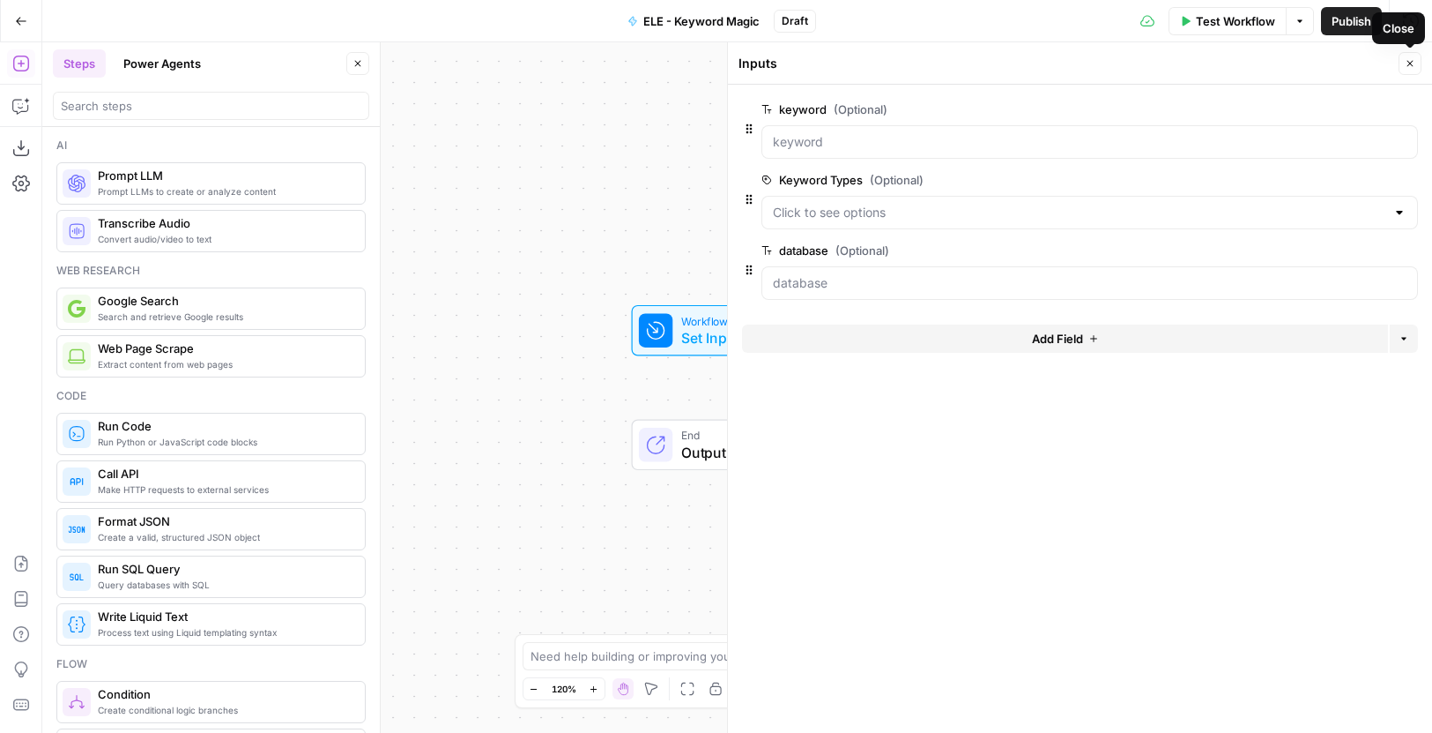
click at [1410, 57] on button "Close" at bounding box center [1410, 63] width 23 height 23
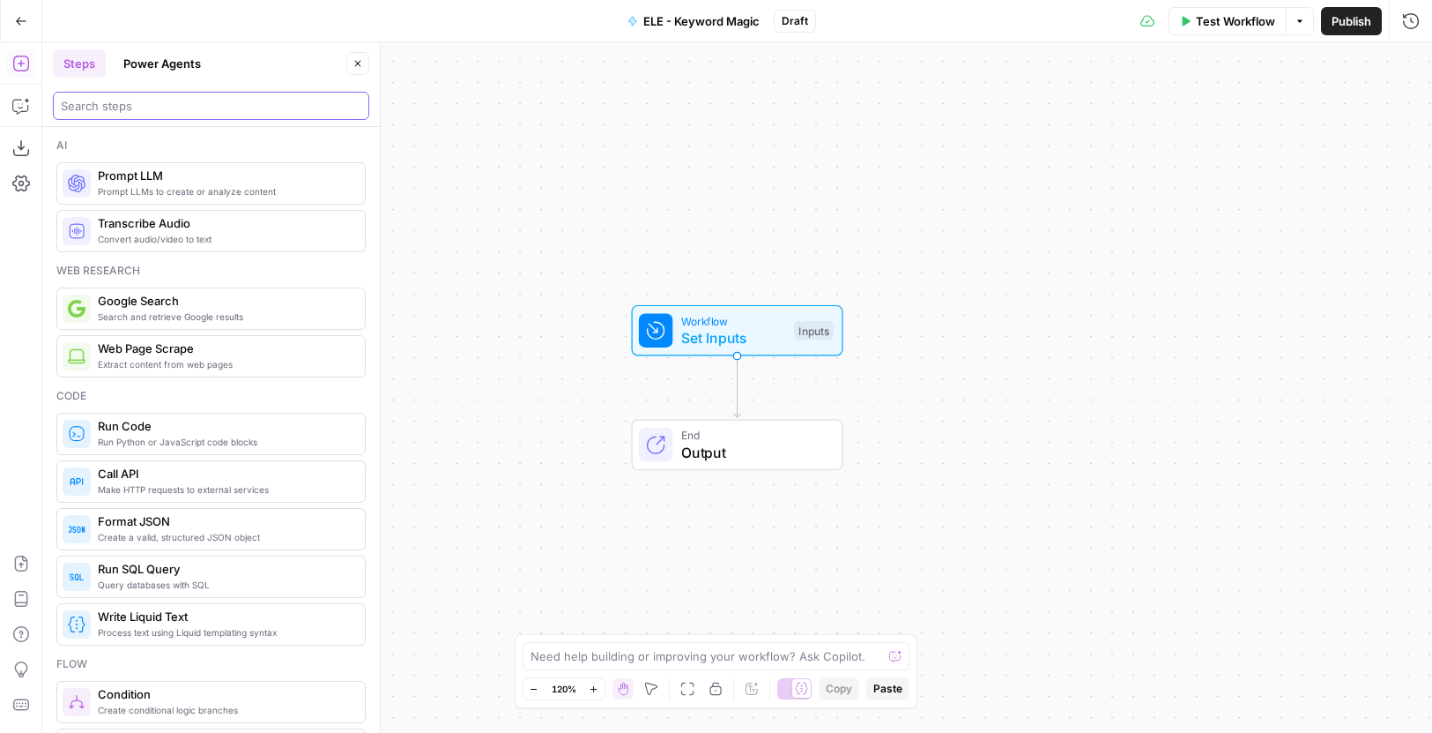
click at [174, 104] on input "search" at bounding box center [211, 106] width 301 height 18
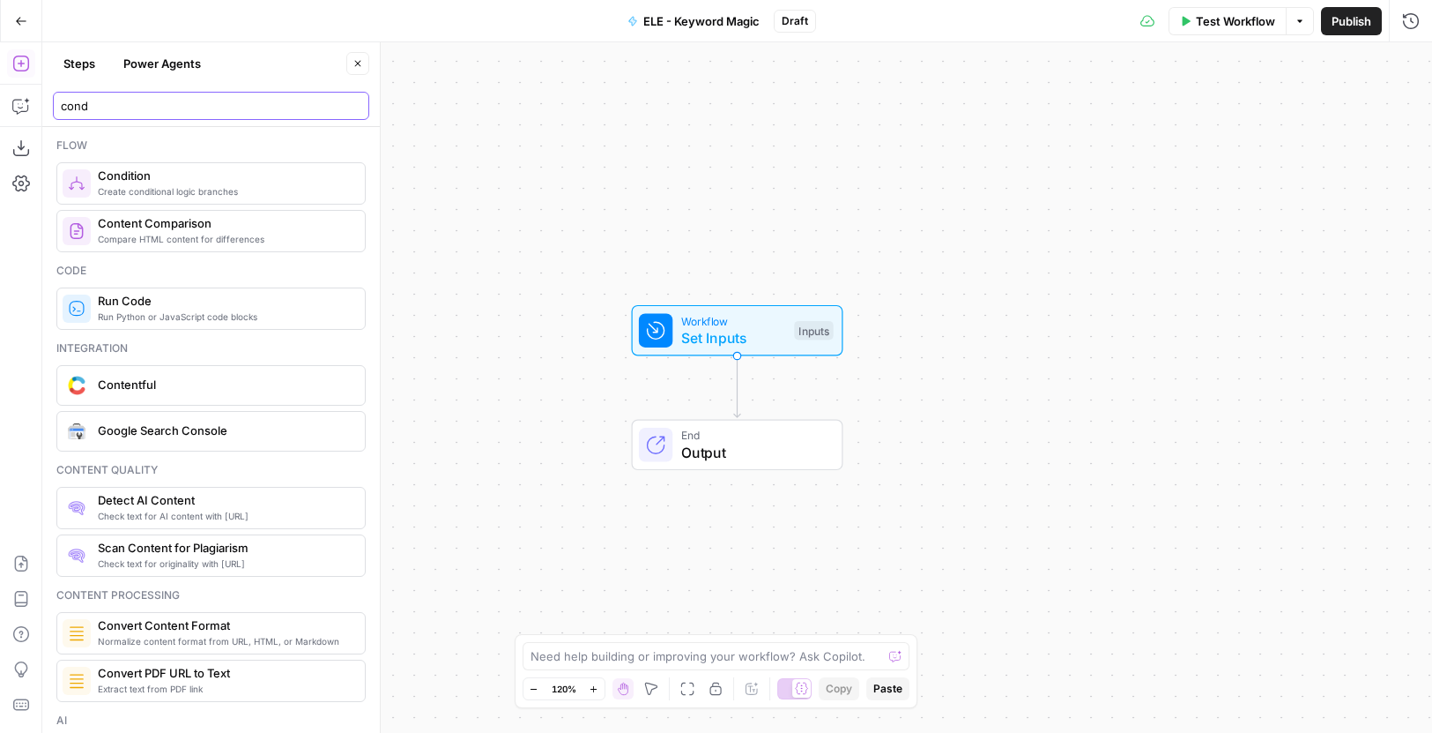
type input "cond"
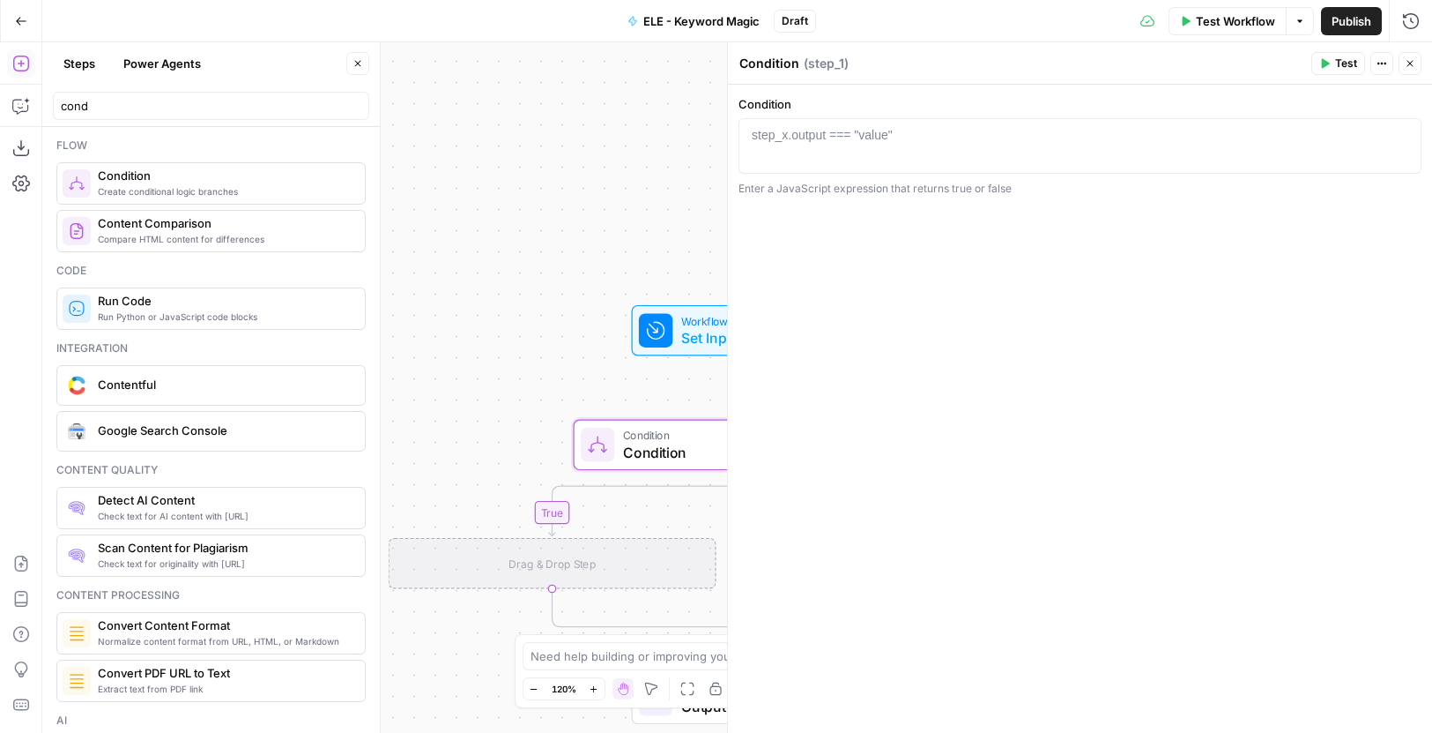
click at [814, 134] on div "step_x.output === "value"" at bounding box center [822, 135] width 141 height 18
paste textarea "**********"
type textarea "**********"
click at [1407, 63] on icon "button" at bounding box center [1410, 63] width 11 height 11
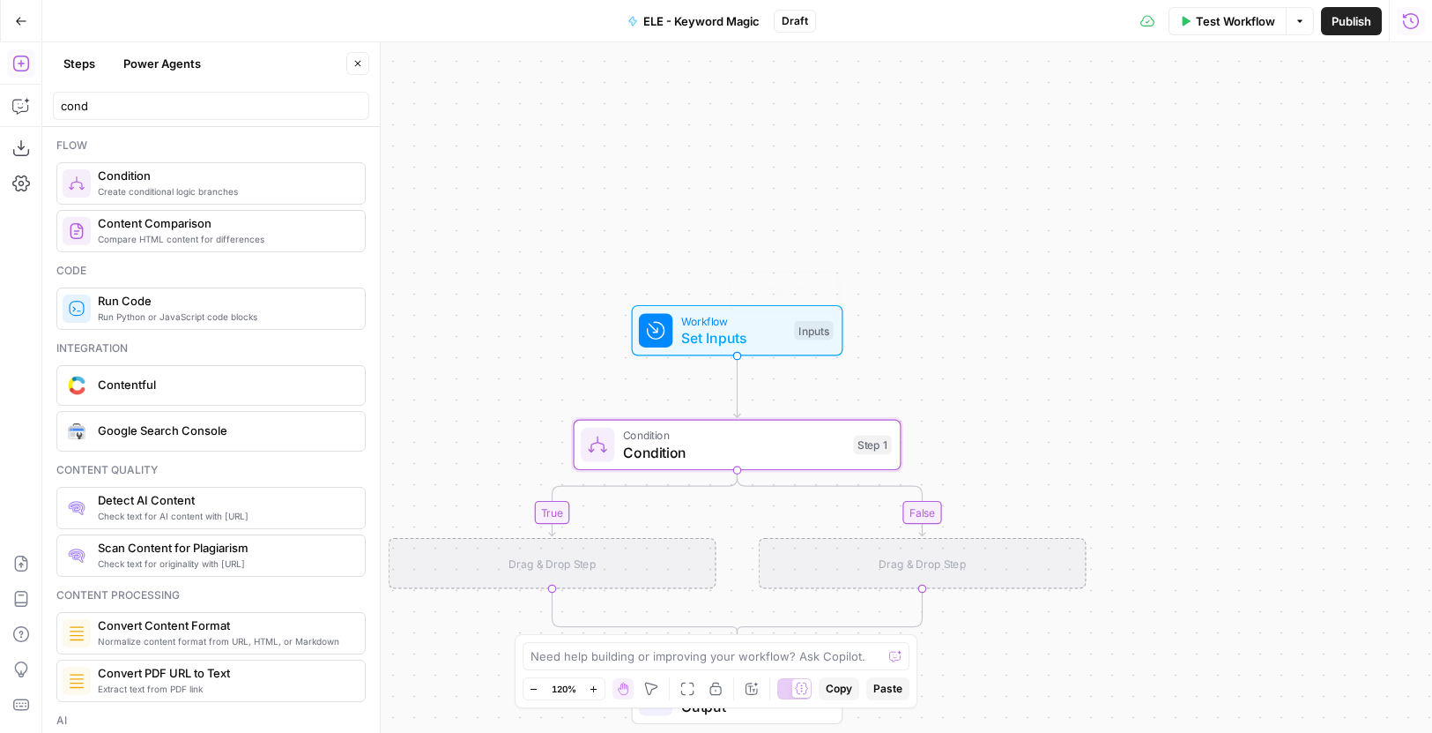
click at [721, 457] on span "Condition" at bounding box center [734, 452] width 222 height 21
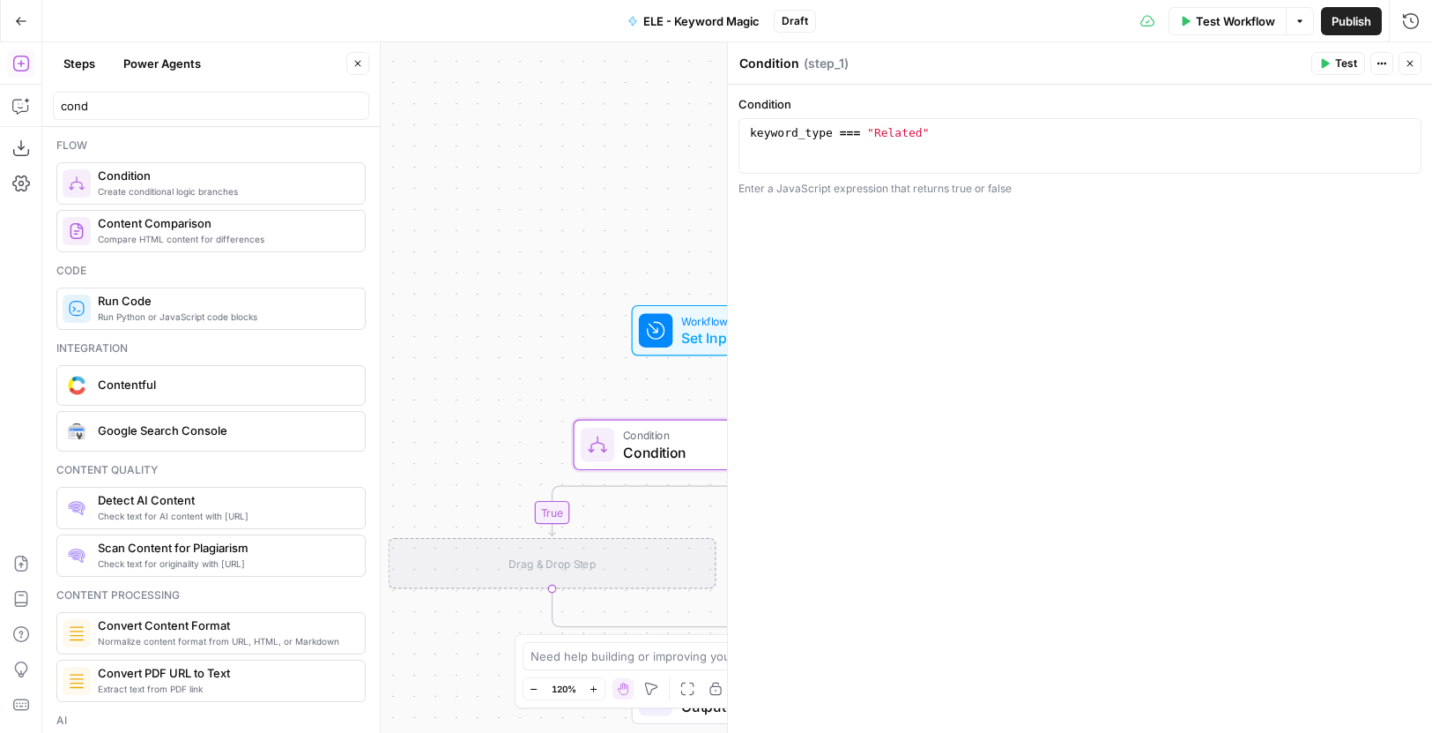
click at [1410, 63] on icon "button" at bounding box center [1411, 64] width 6 height 6
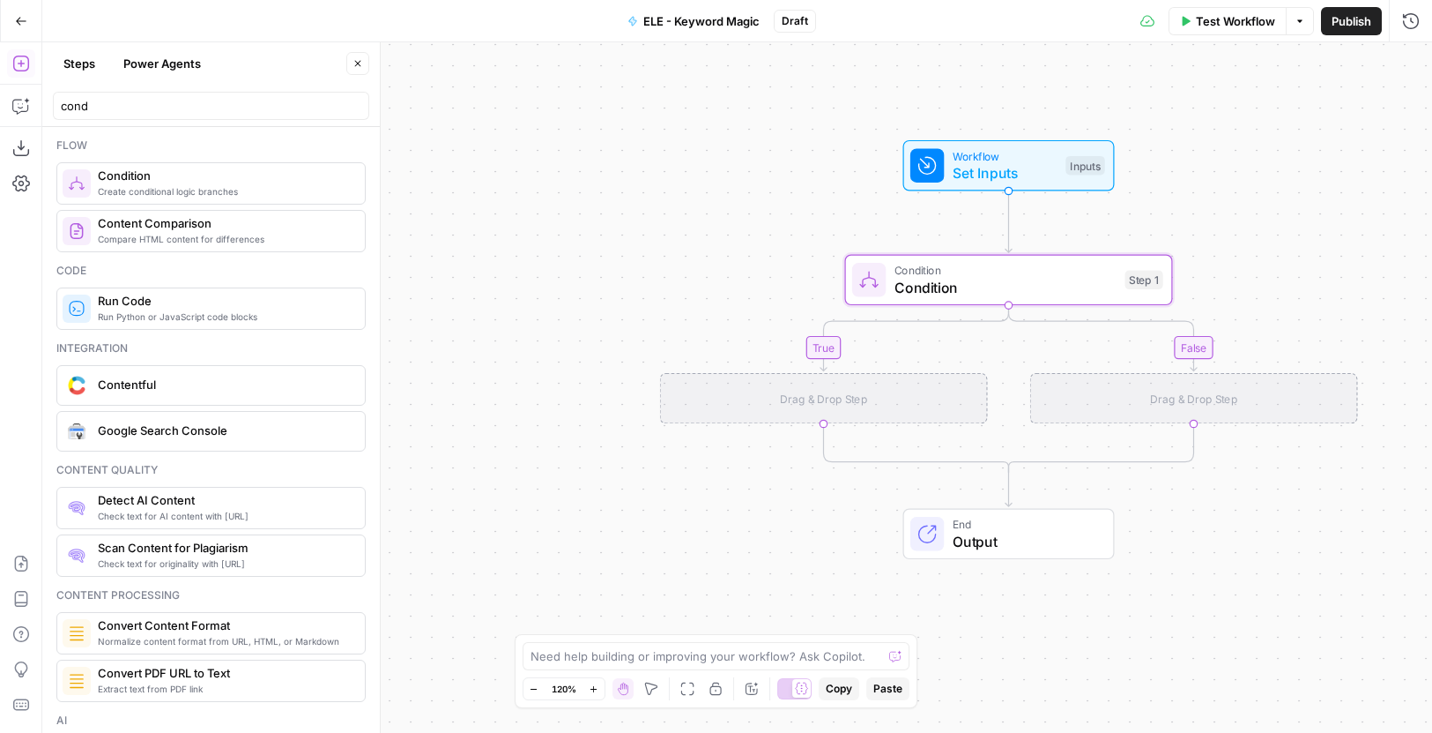
drag, startPoint x: 981, startPoint y: 290, endPoint x: 1139, endPoint y: 100, distance: 246.6
click at [1139, 100] on div "true false Workflow Set Inputs Inputs Condition Condition Step 1 Drag & Drop St…" at bounding box center [737, 387] width 1390 height 690
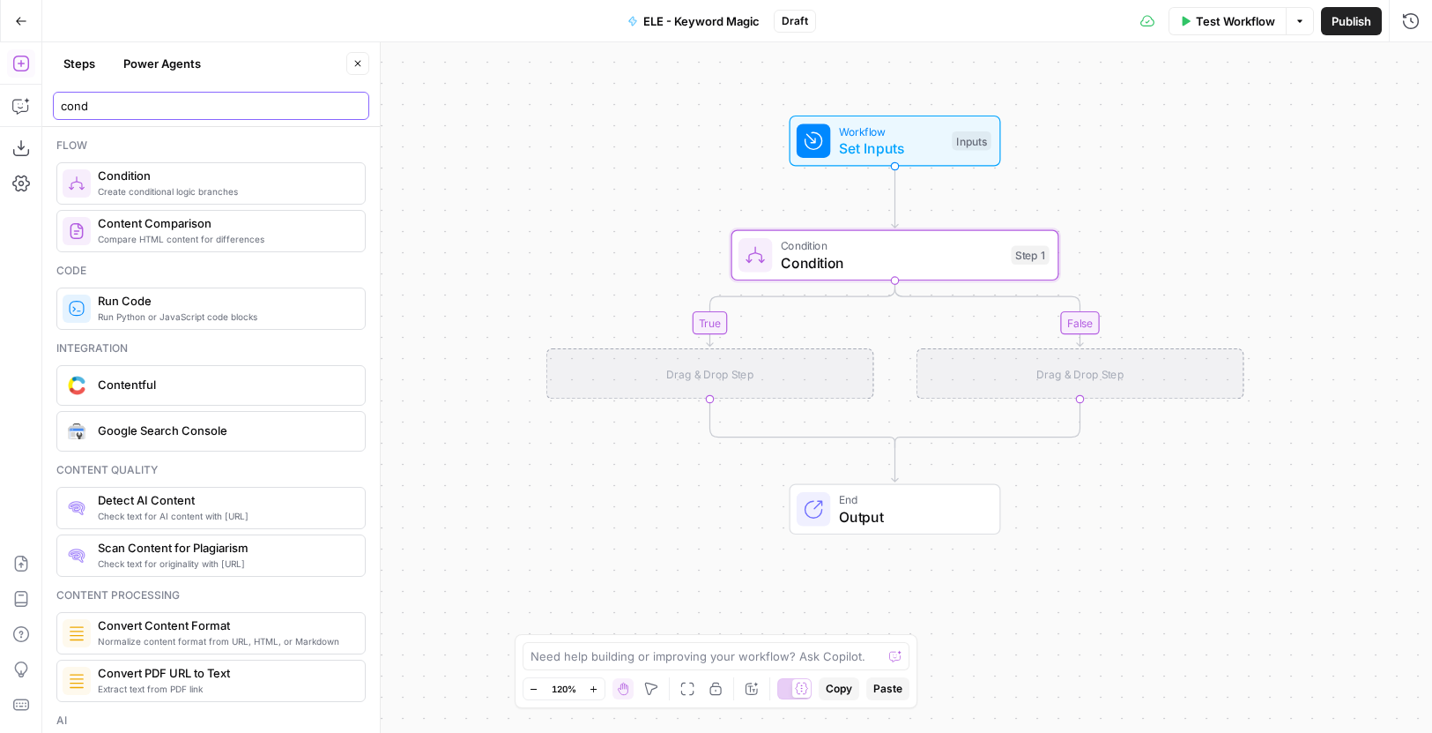
drag, startPoint x: 141, startPoint y: 105, endPoint x: 46, endPoint y: 105, distance: 95.2
click at [45, 105] on header "Steps Power Agents Close cond" at bounding box center [211, 84] width 338 height 85
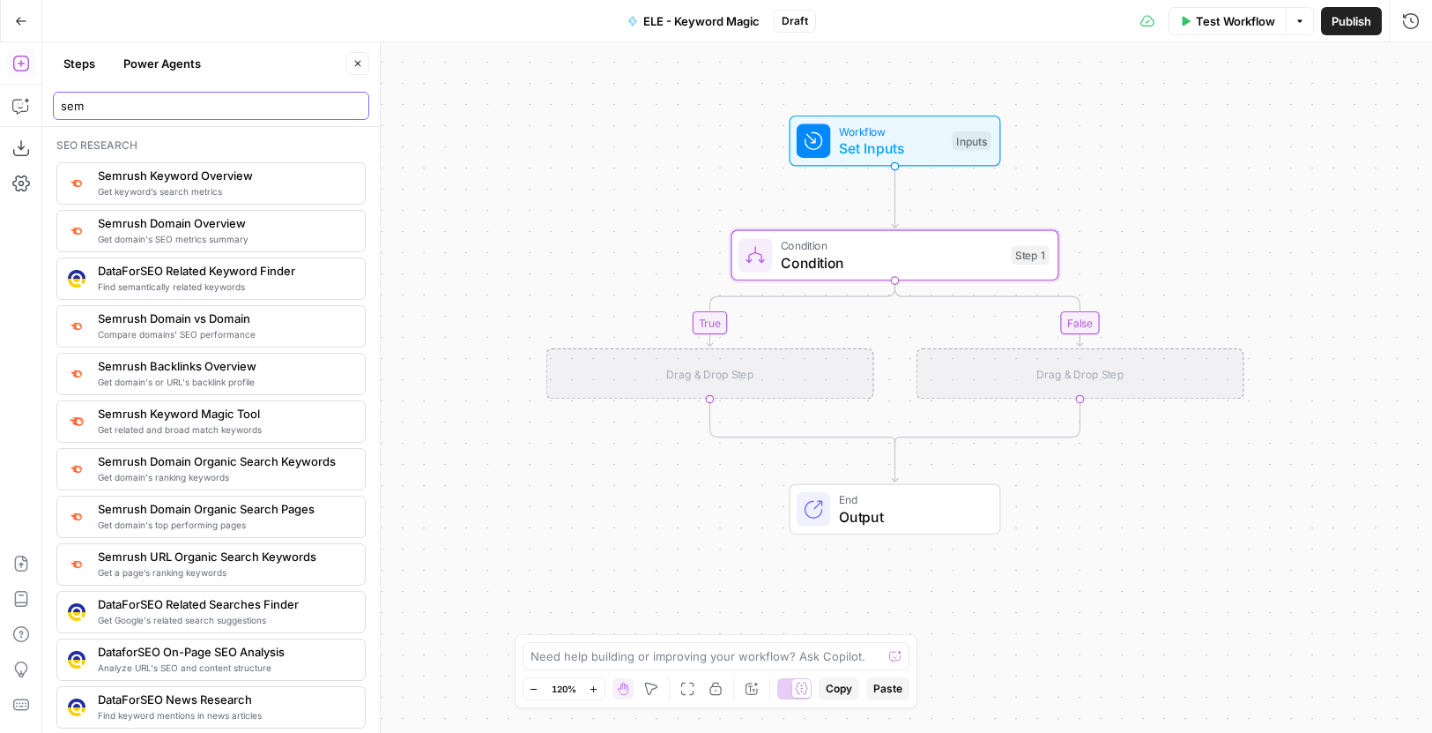
type input "sem"
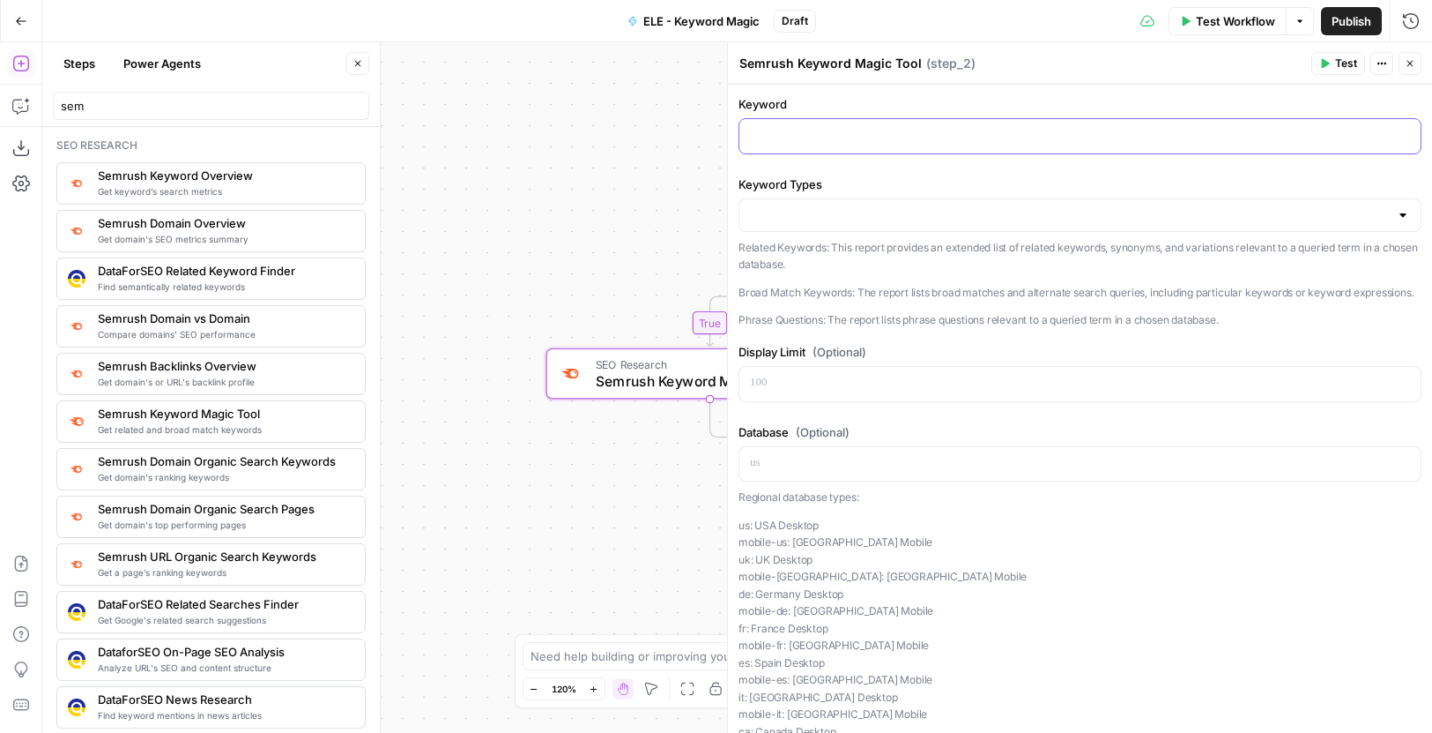
click at [840, 142] on p at bounding box center [1080, 135] width 660 height 18
click at [817, 202] on div at bounding box center [1080, 214] width 683 height 33
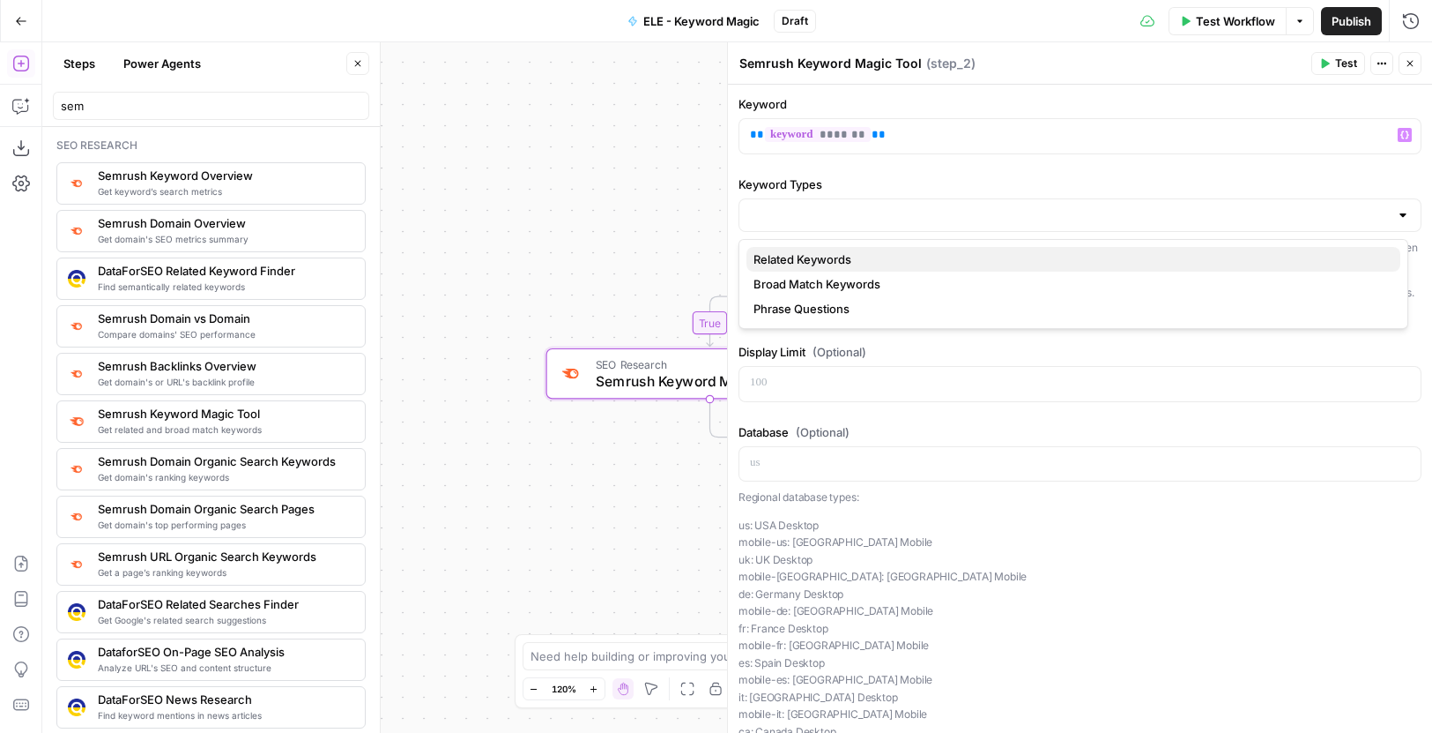
click at [804, 250] on span "Related Keywords" at bounding box center [1070, 259] width 633 height 18
type input "Related Keywords"
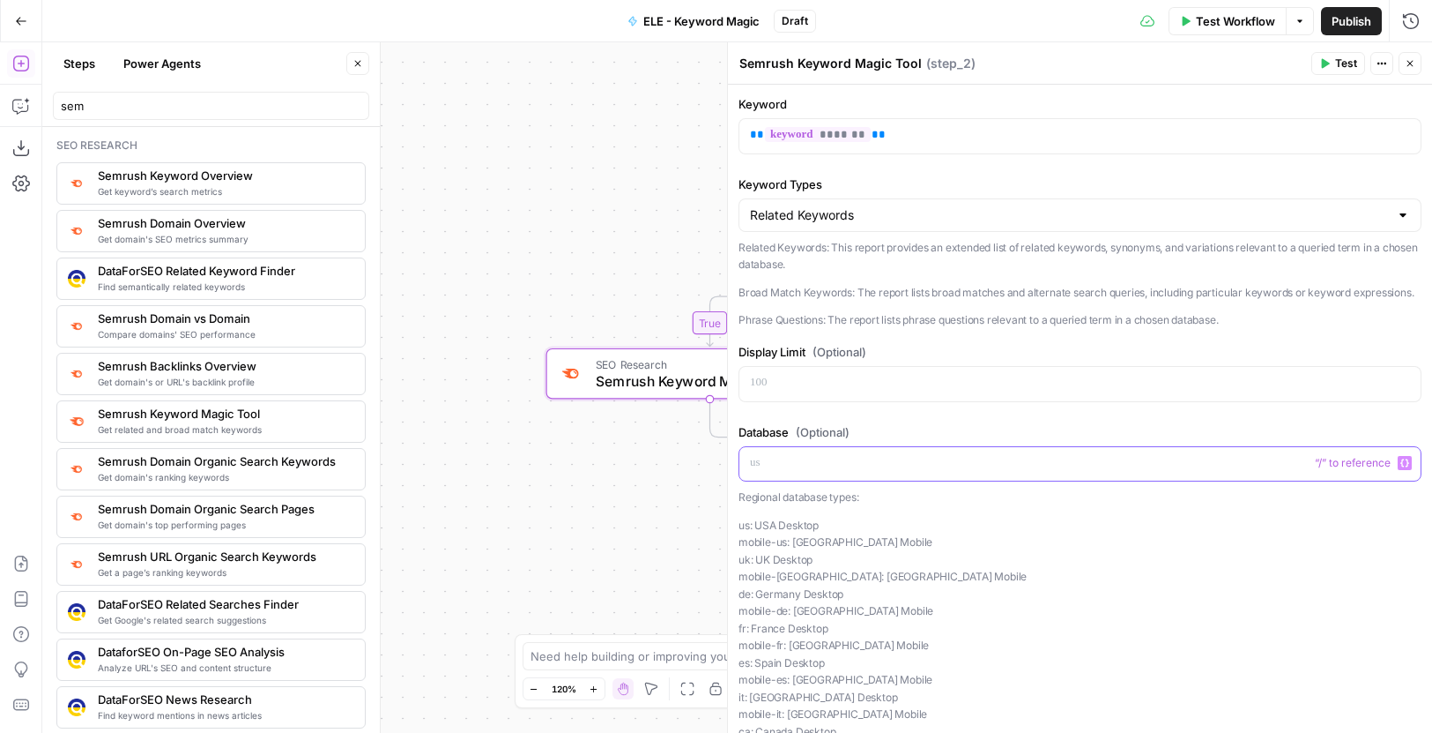
click at [964, 472] on p at bounding box center [1080, 463] width 660 height 18
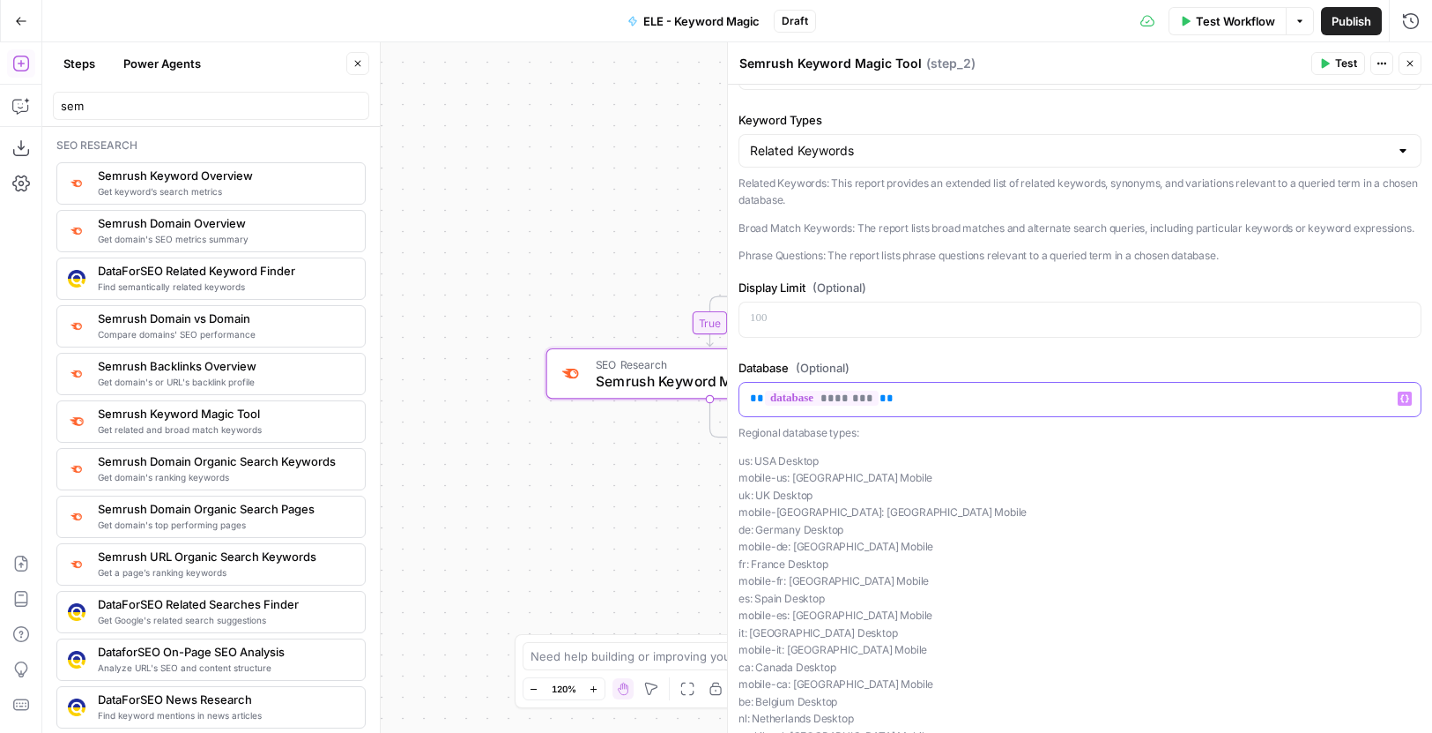
scroll to position [176, 0]
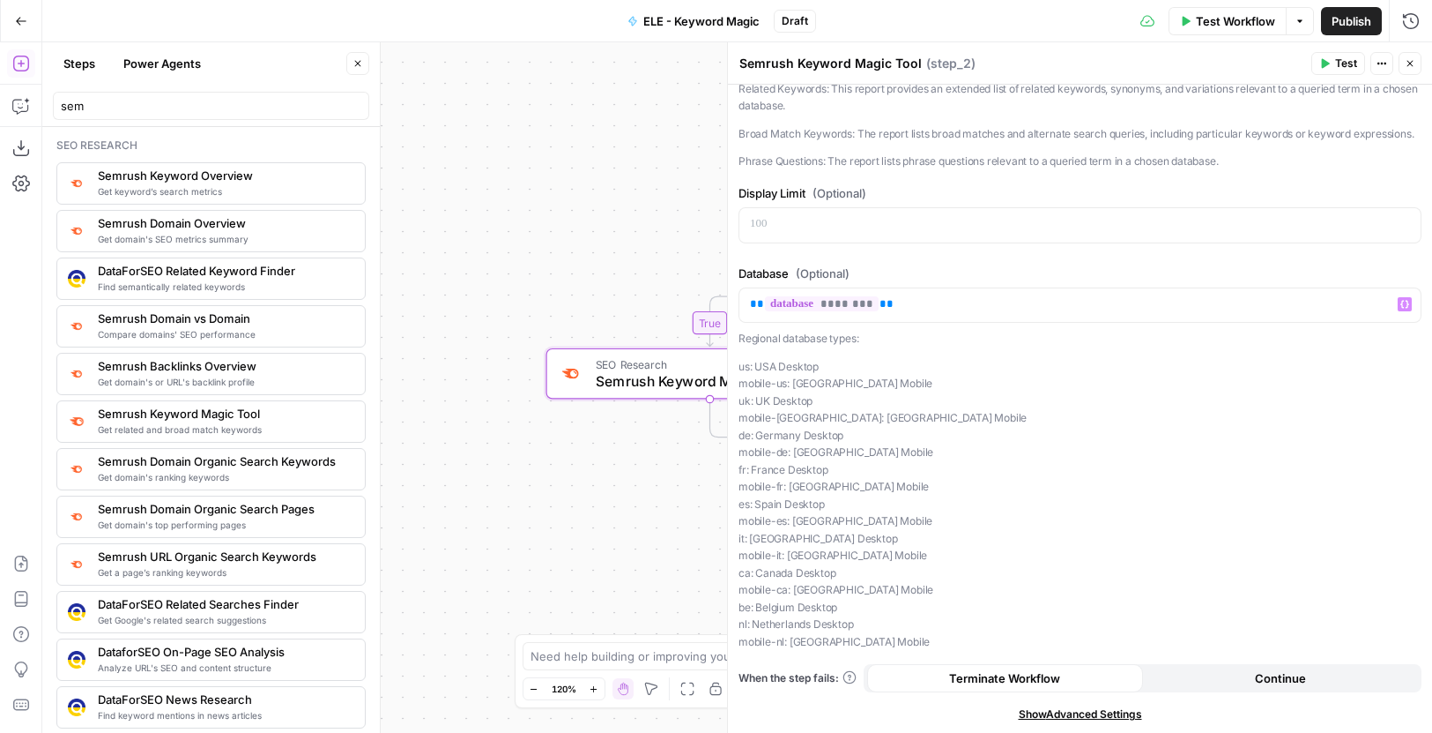
click at [1232, 678] on button "Continue" at bounding box center [1281, 678] width 276 height 28
click at [1416, 65] on button "Close" at bounding box center [1410, 63] width 23 height 23
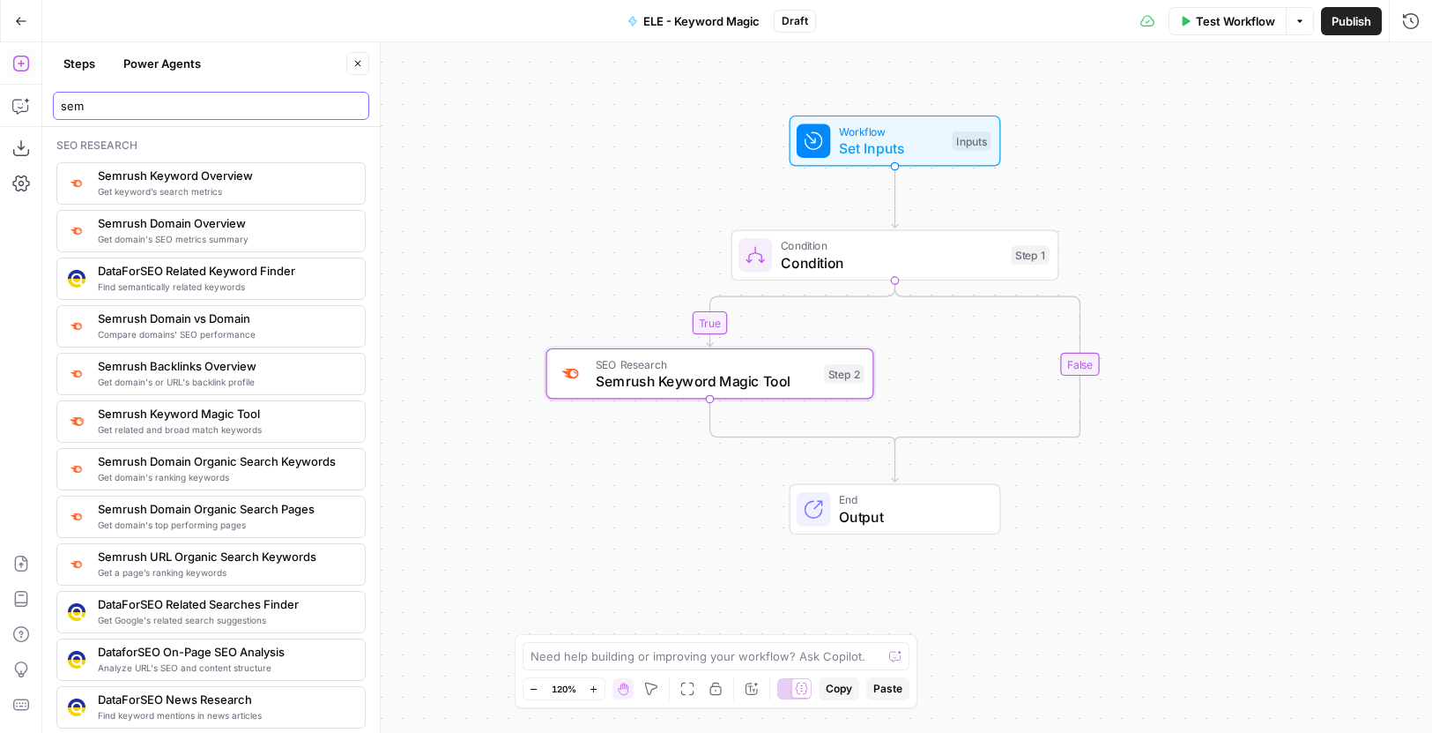
click at [138, 110] on input "sem" at bounding box center [211, 106] width 301 height 18
click at [138, 108] on input "sem" at bounding box center [211, 106] width 301 height 18
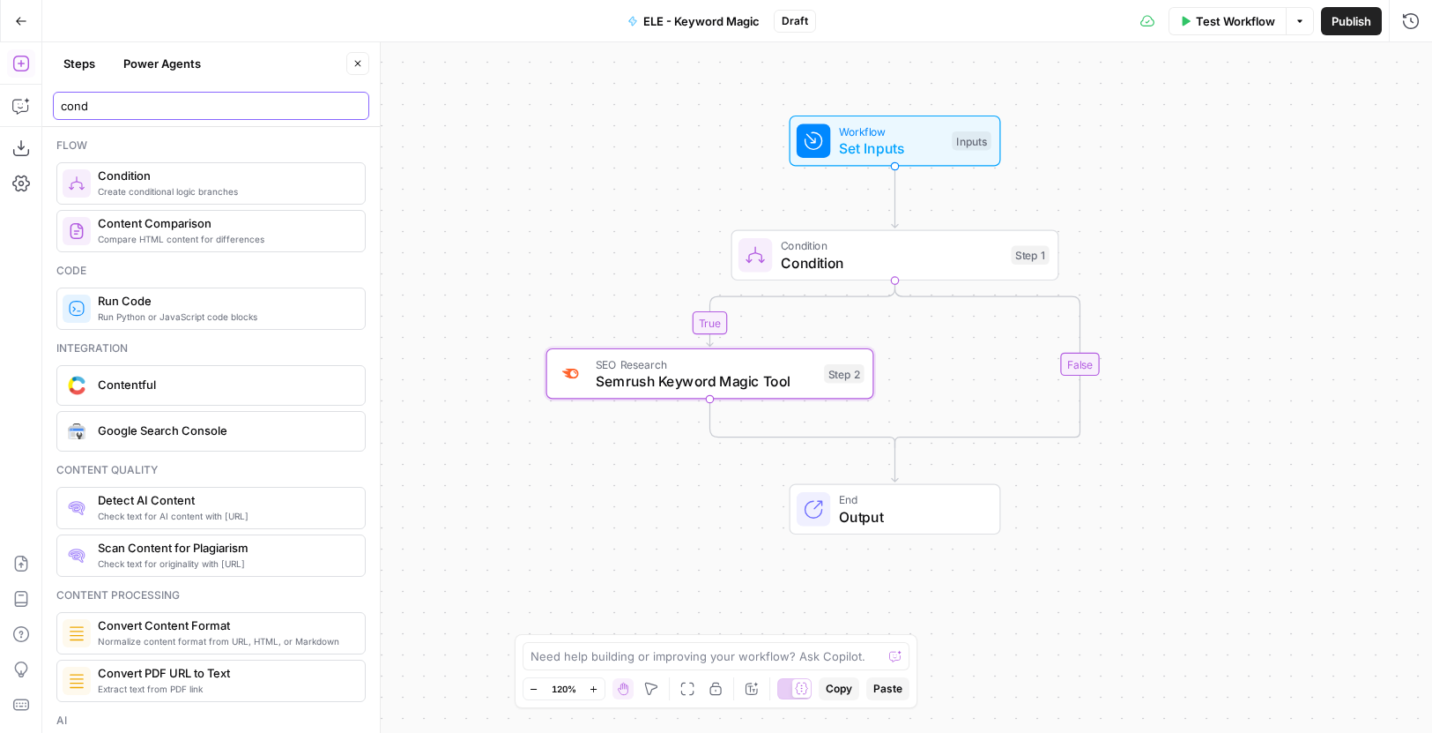
type input "cond"
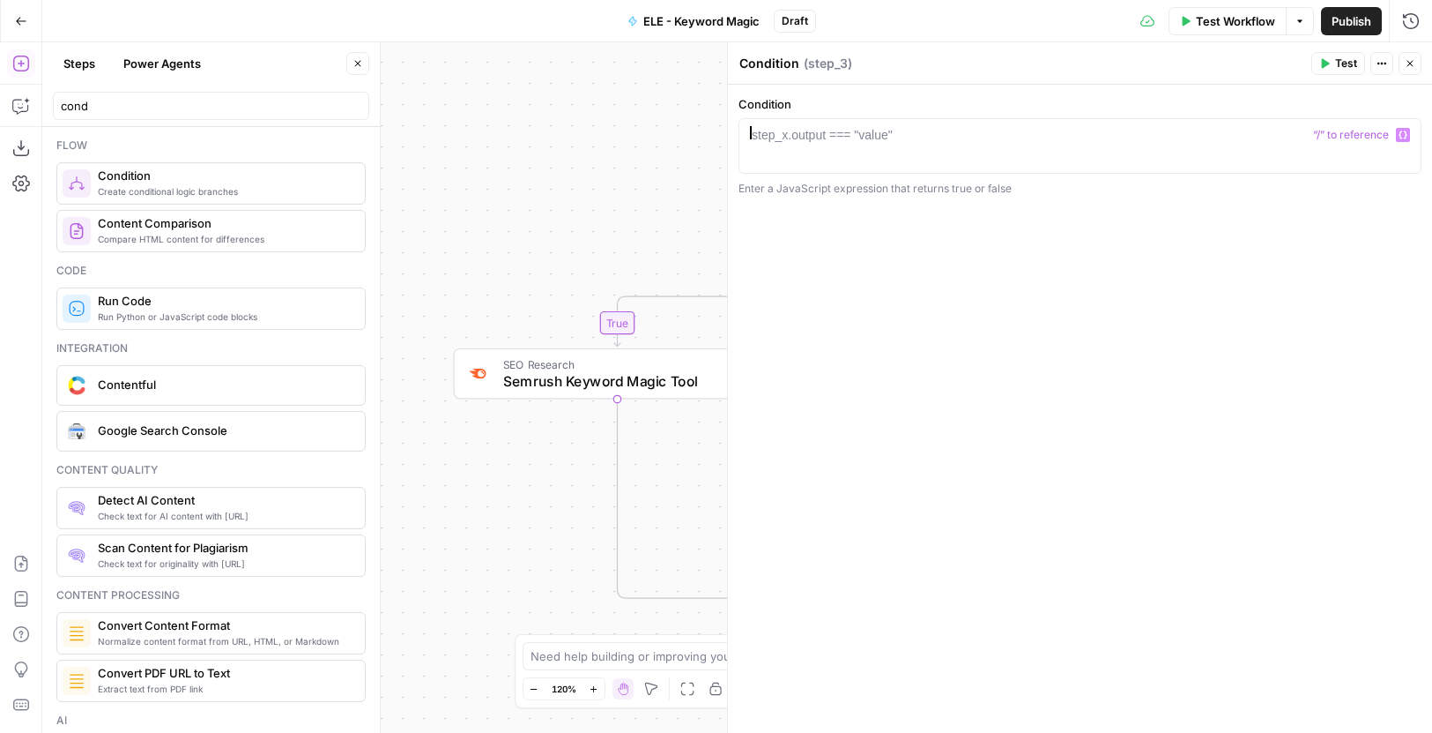
click at [924, 138] on div at bounding box center [1080, 159] width 667 height 66
paste textarea "**********"
type textarea "**********"
click at [1408, 63] on icon "button" at bounding box center [1410, 63] width 11 height 11
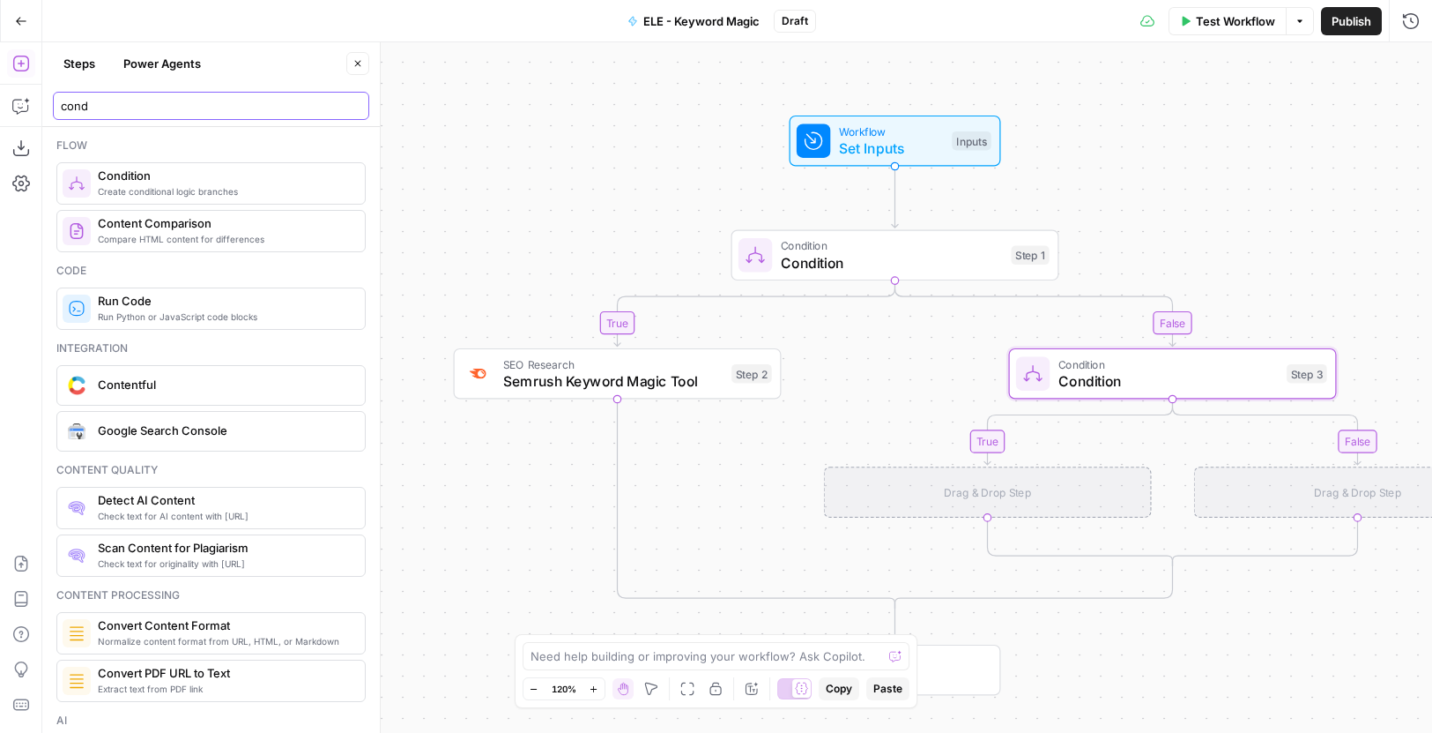
click at [120, 109] on input "cond" at bounding box center [211, 106] width 301 height 18
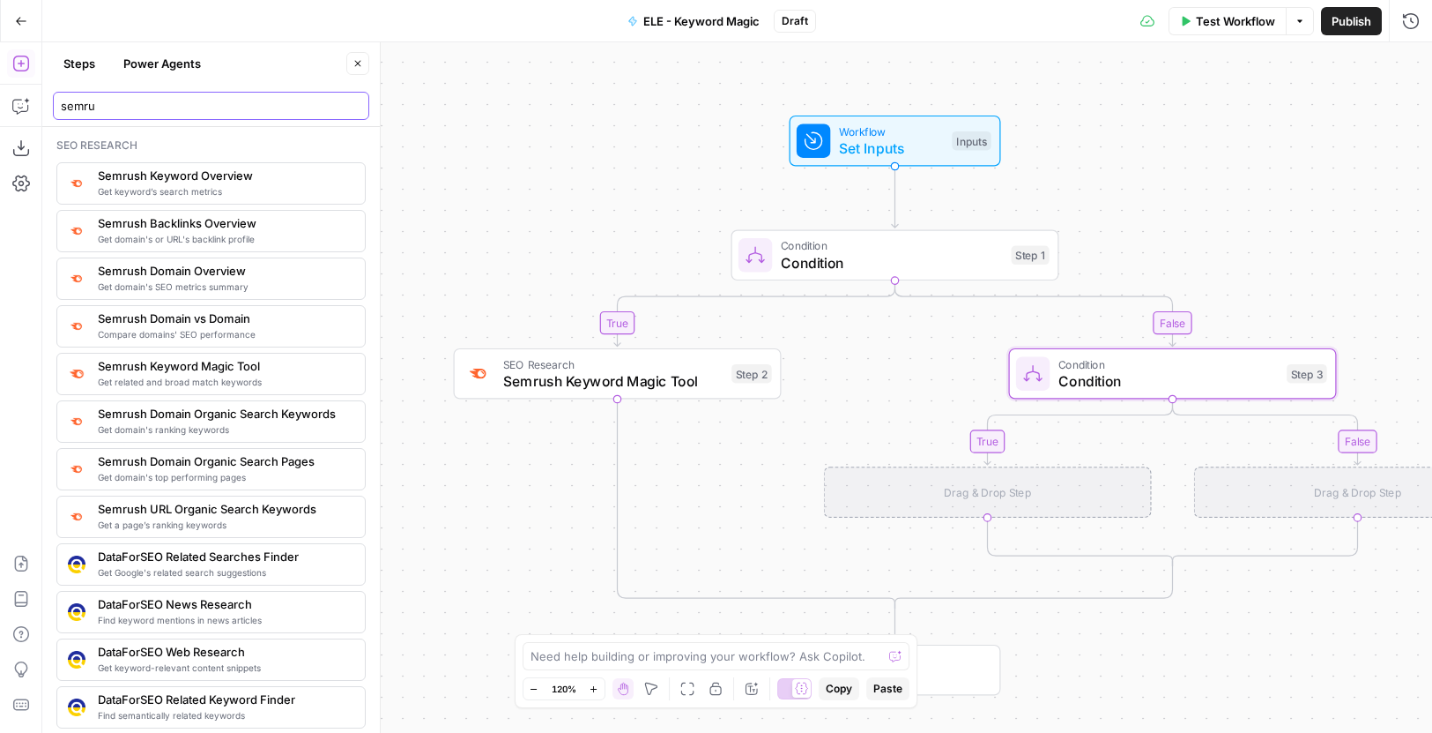
type input "semru"
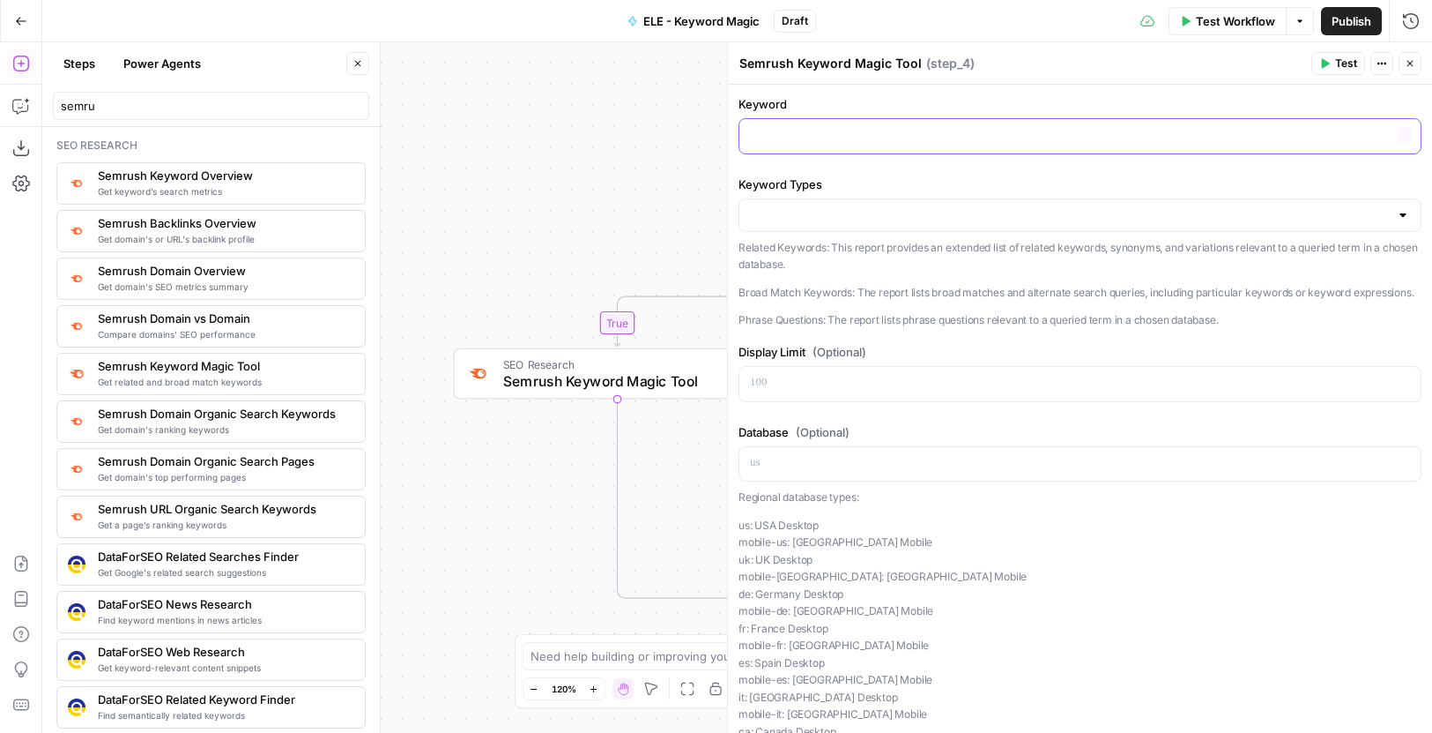
click at [902, 129] on p at bounding box center [1080, 135] width 660 height 18
click at [924, 200] on div at bounding box center [1080, 214] width 683 height 33
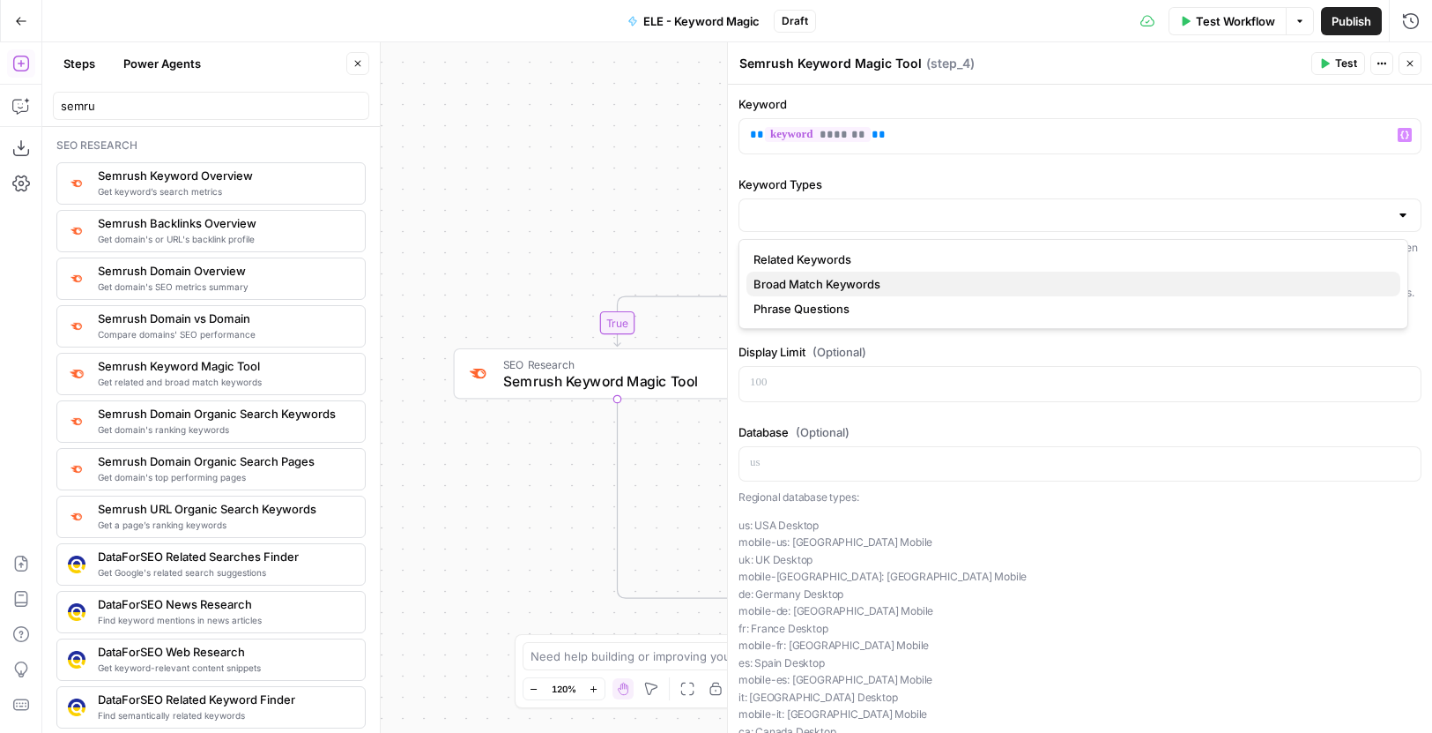
click at [884, 279] on span "Broad Match Keywords" at bounding box center [1070, 284] width 633 height 18
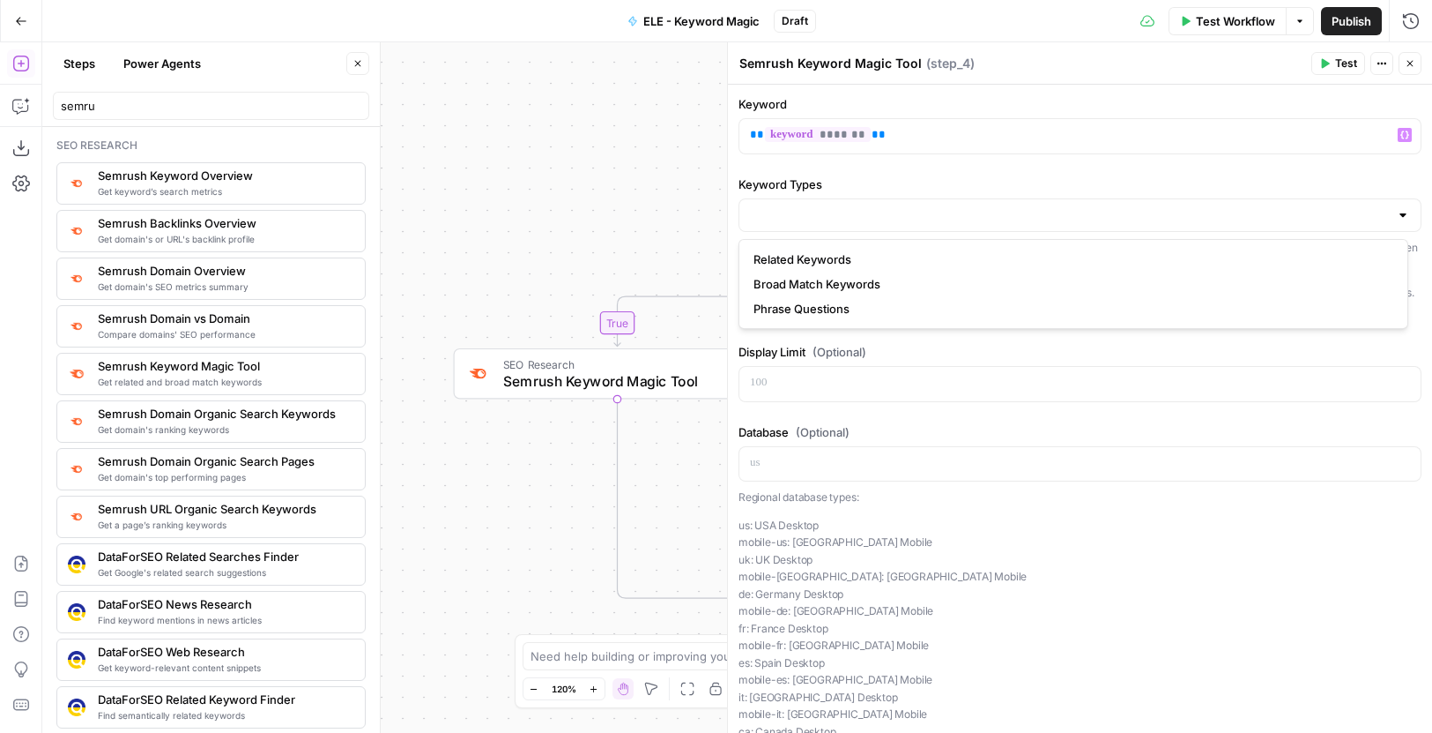
type input "Broad Match Keywords"
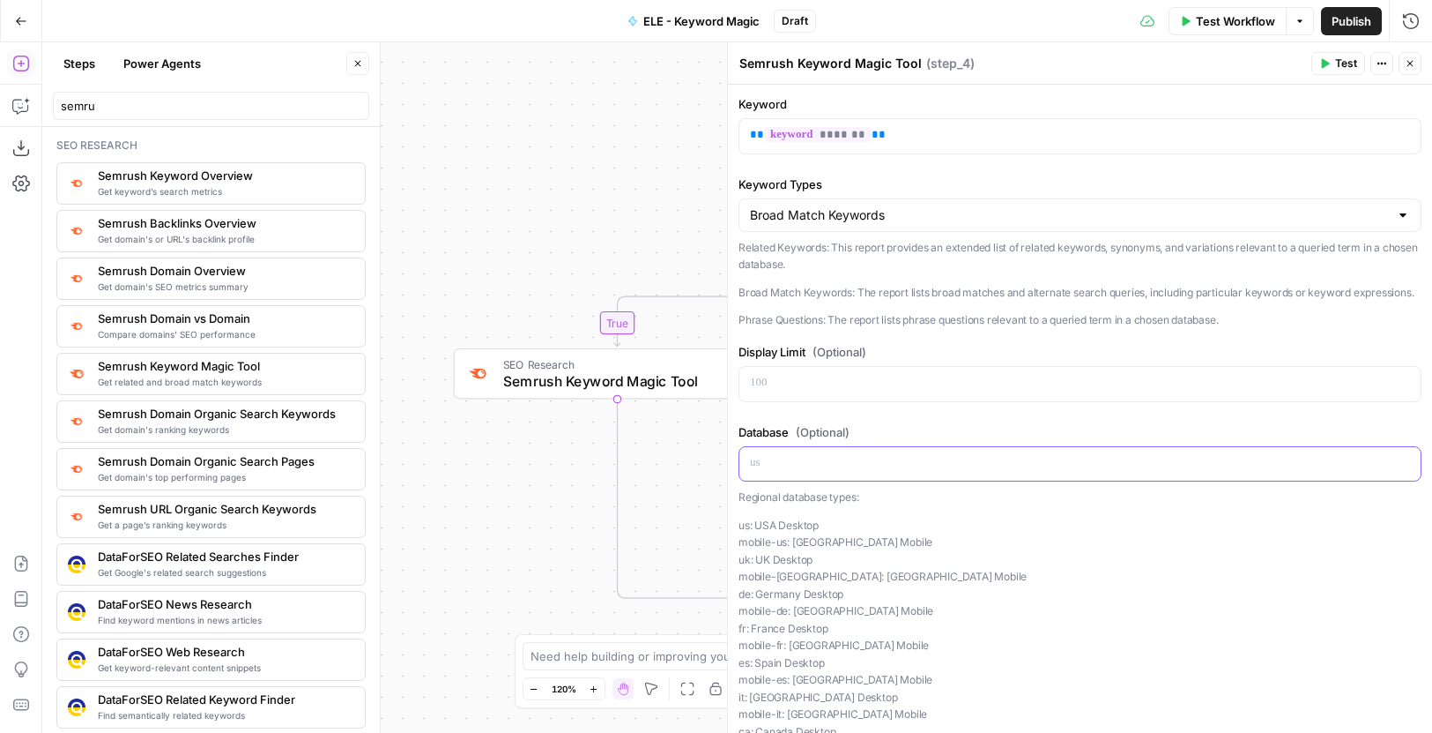
click at [907, 472] on p at bounding box center [1080, 463] width 660 height 18
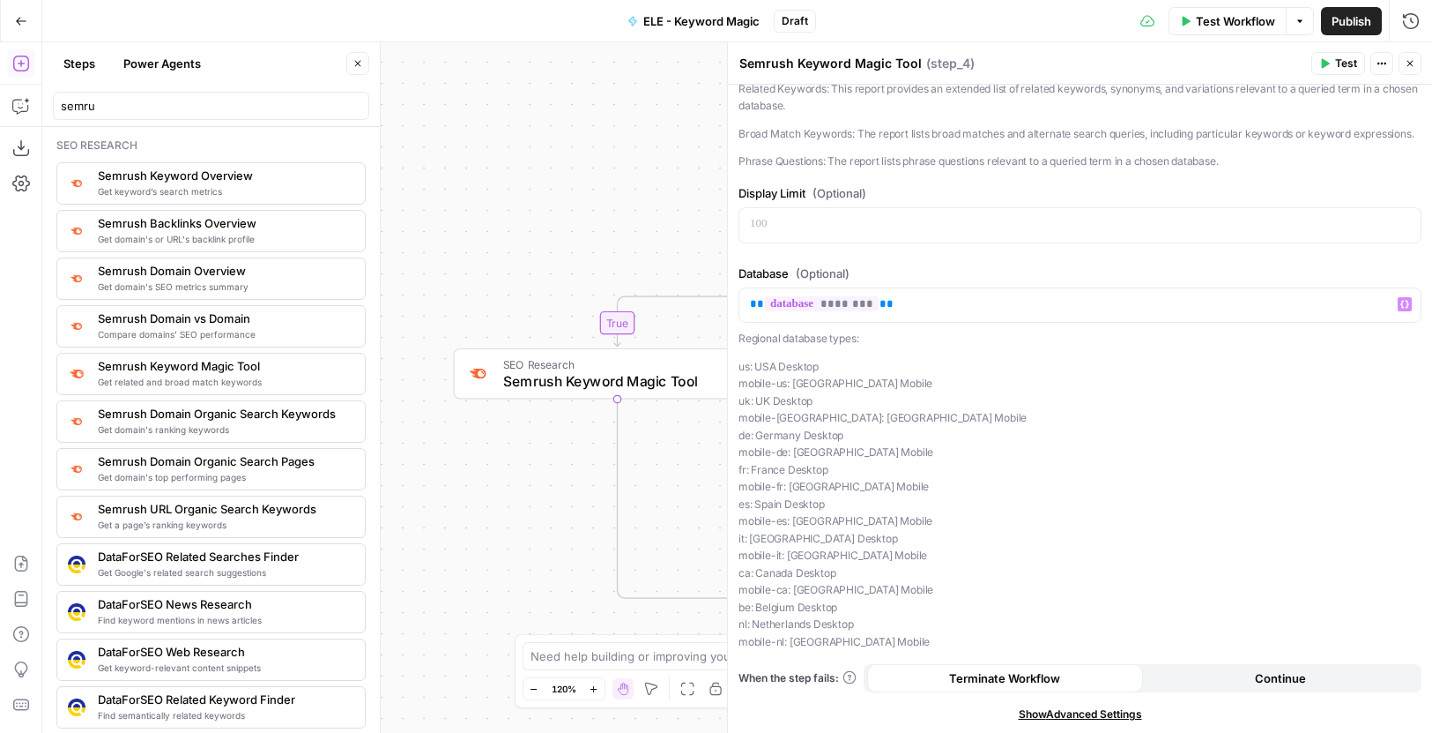
click at [1255, 674] on span "Continue" at bounding box center [1280, 678] width 51 height 18
click at [1410, 64] on icon "button" at bounding box center [1411, 64] width 6 height 6
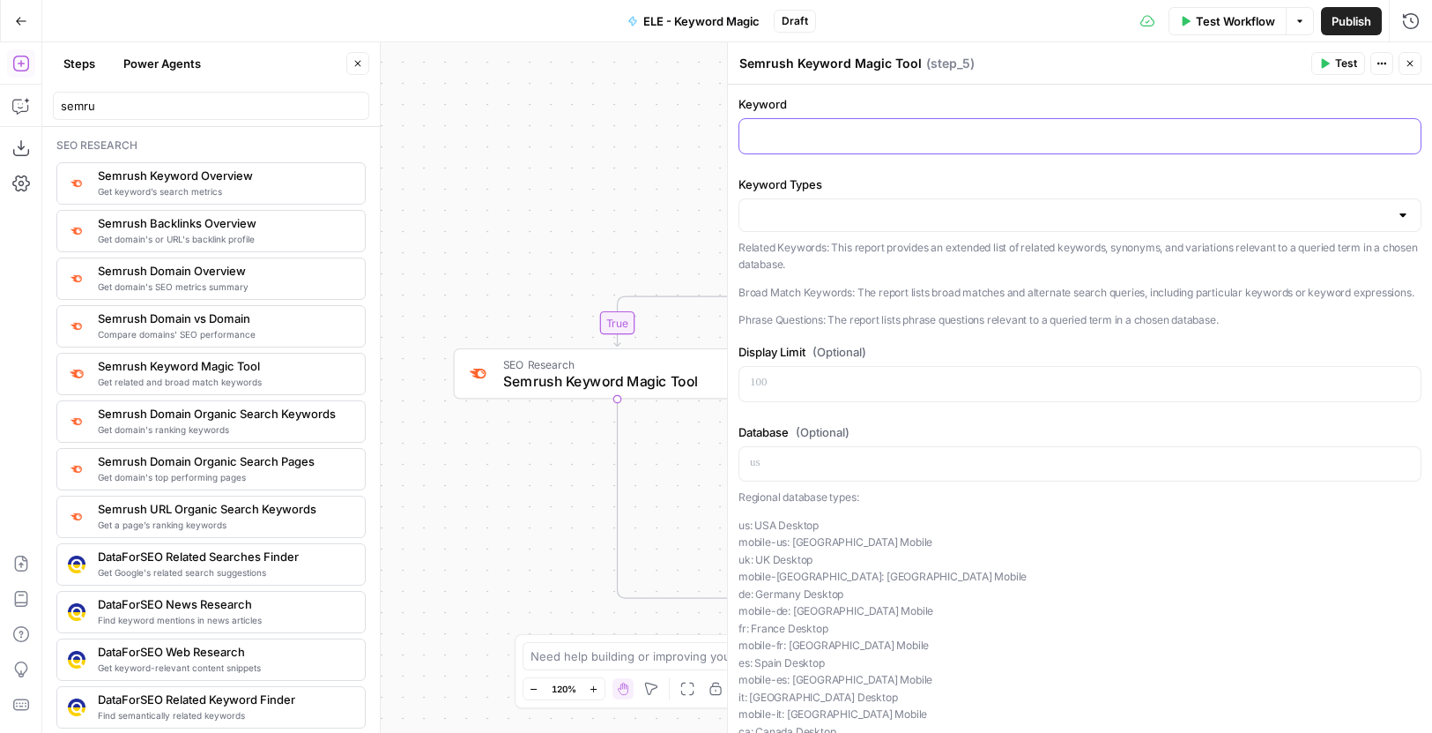
click at [950, 140] on p at bounding box center [1080, 135] width 660 height 18
click at [836, 388] on div at bounding box center [1080, 384] width 681 height 34
click at [827, 194] on div "Keyword Types Related Keywords: This report provides an extended list of relate…" at bounding box center [1080, 251] width 683 height 153
click at [827, 214] on input "Keyword Types" at bounding box center [1069, 215] width 639 height 18
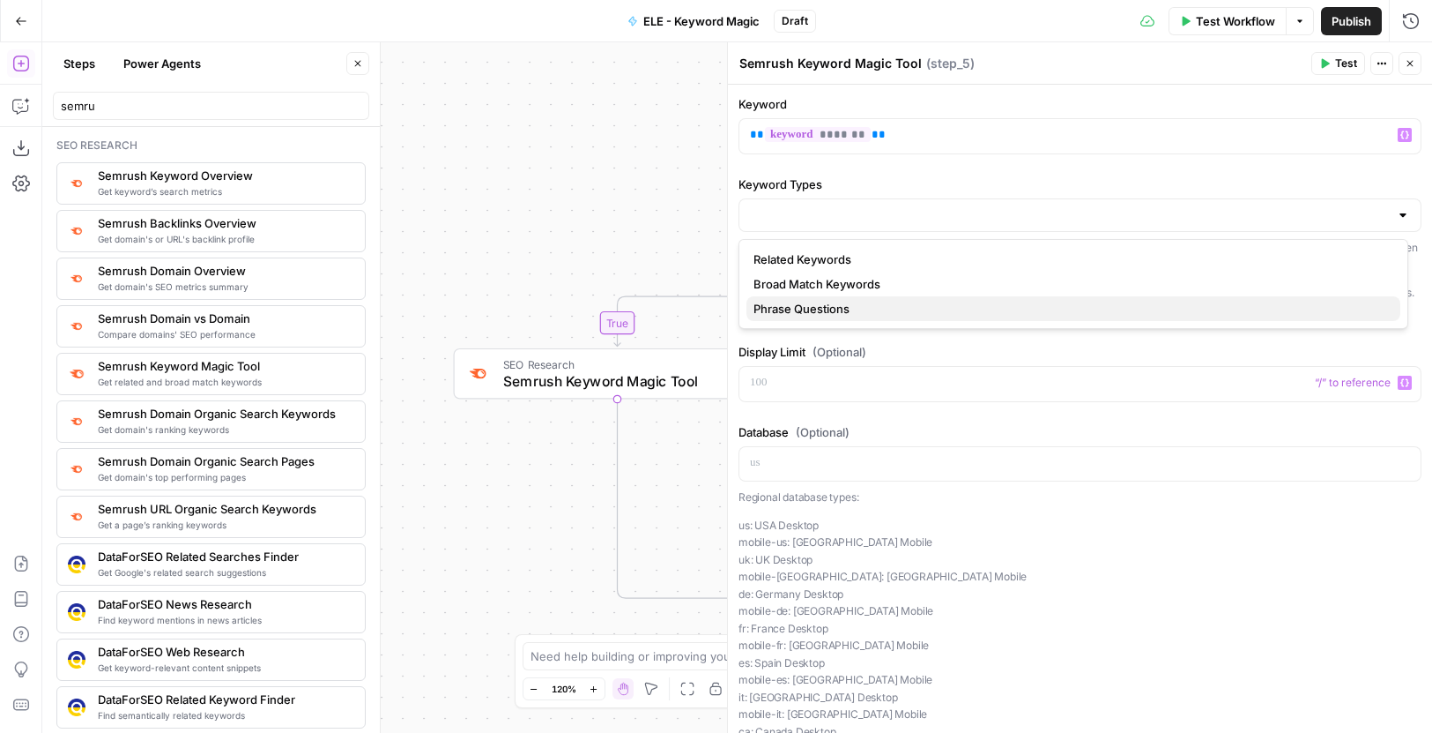
click at [827, 301] on span "Phrase Questions" at bounding box center [1070, 309] width 633 height 18
type input "Phrase Questions"
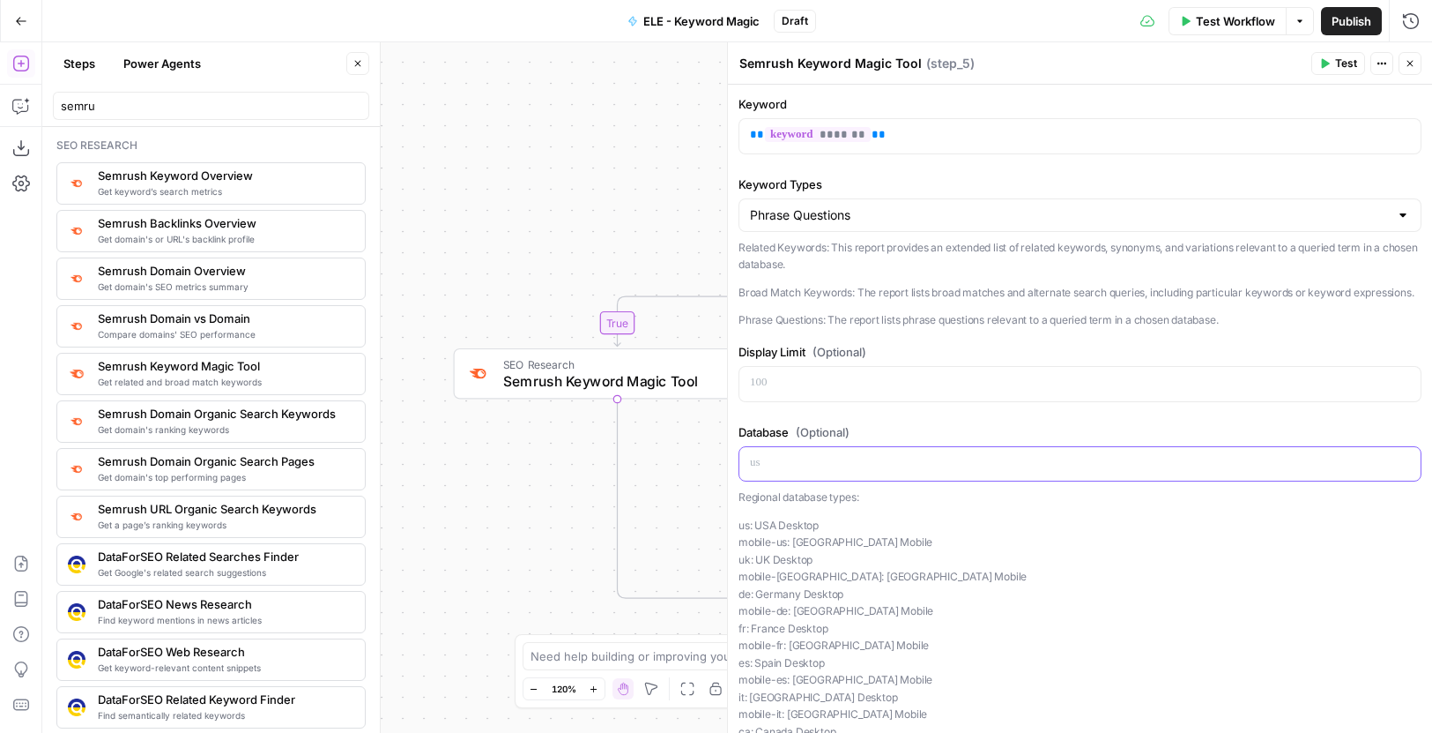
click at [868, 472] on p at bounding box center [1080, 463] width 660 height 18
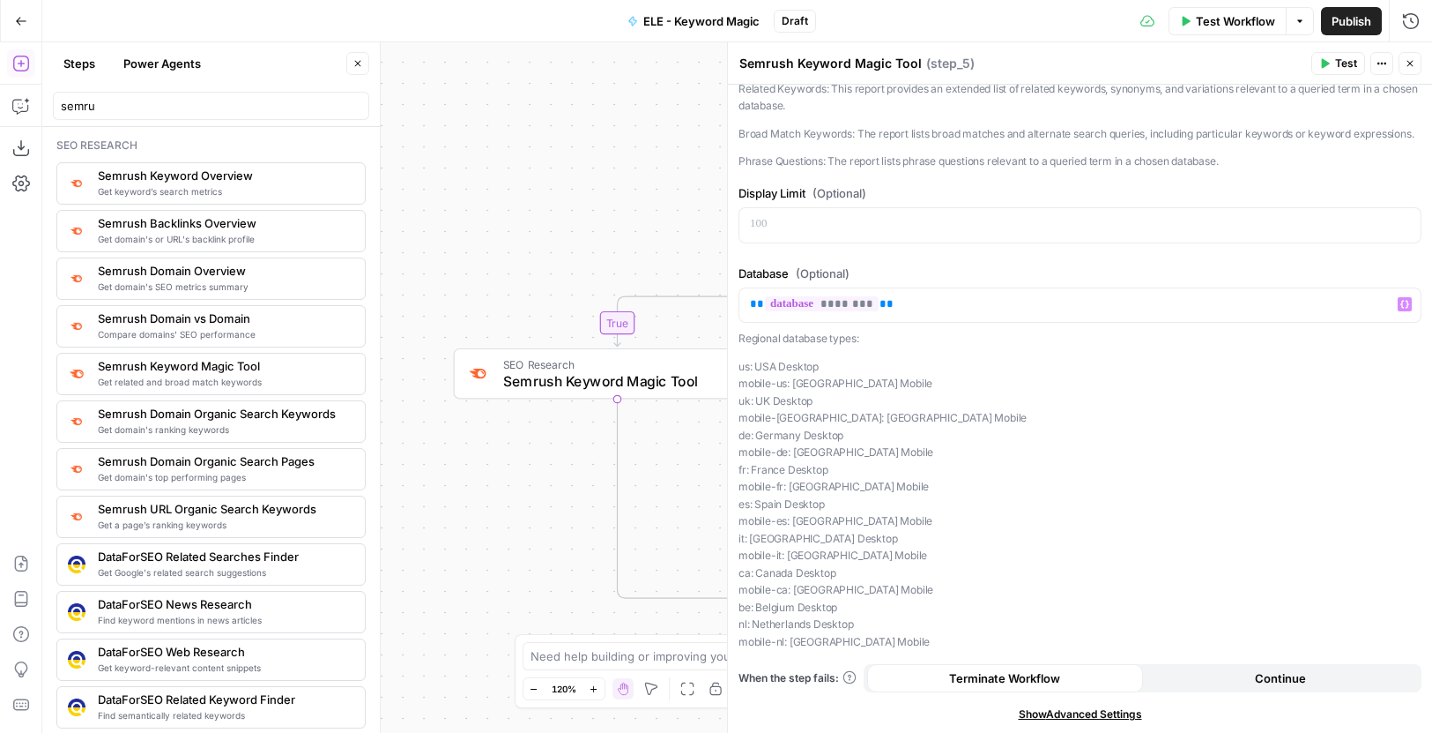
click at [1245, 681] on button "Continue" at bounding box center [1281, 678] width 276 height 28
click at [1408, 63] on icon "button" at bounding box center [1410, 63] width 11 height 11
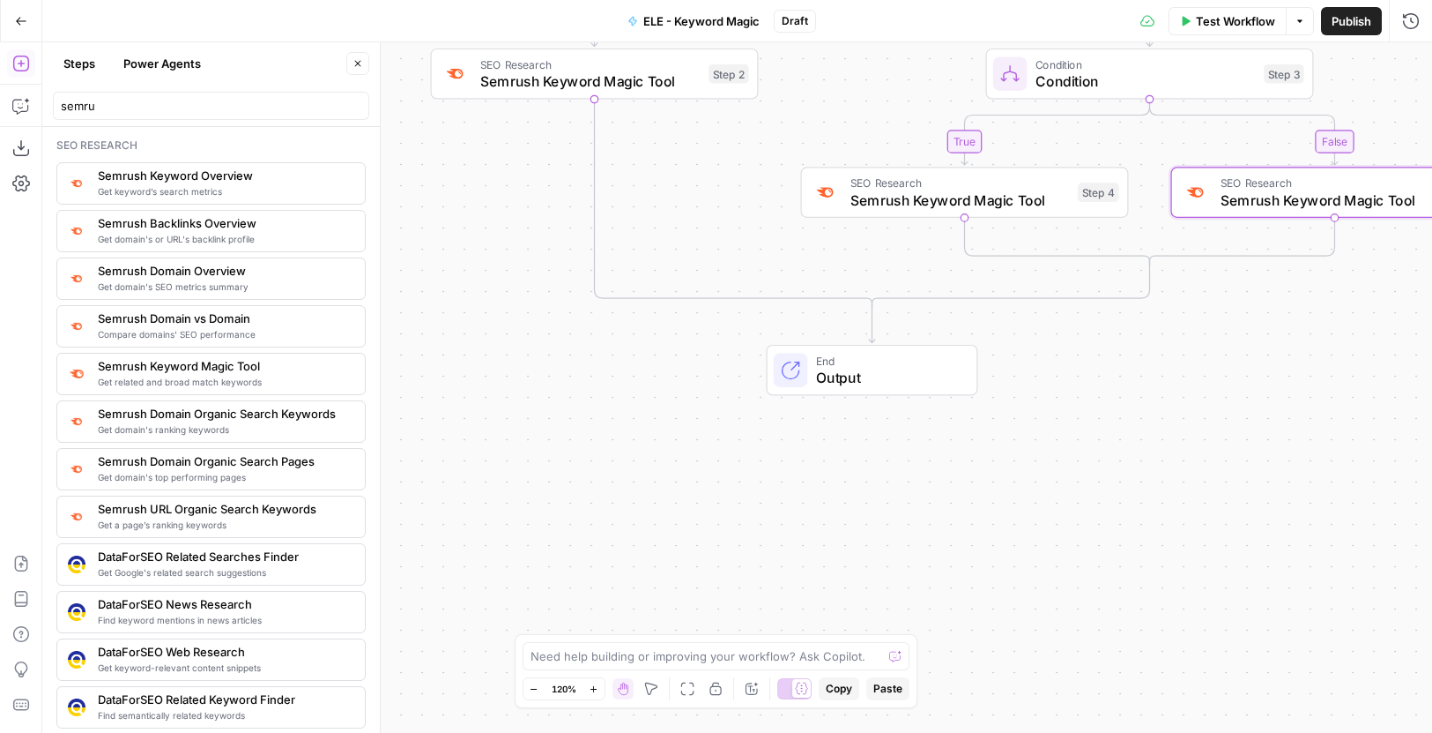
drag, startPoint x: 763, startPoint y: 496, endPoint x: 819, endPoint y: 153, distance: 347.5
click at [740, 200] on div "true false true false Workflow Set Inputs Inputs Condition Condition Step 1 SEO…" at bounding box center [737, 387] width 1390 height 690
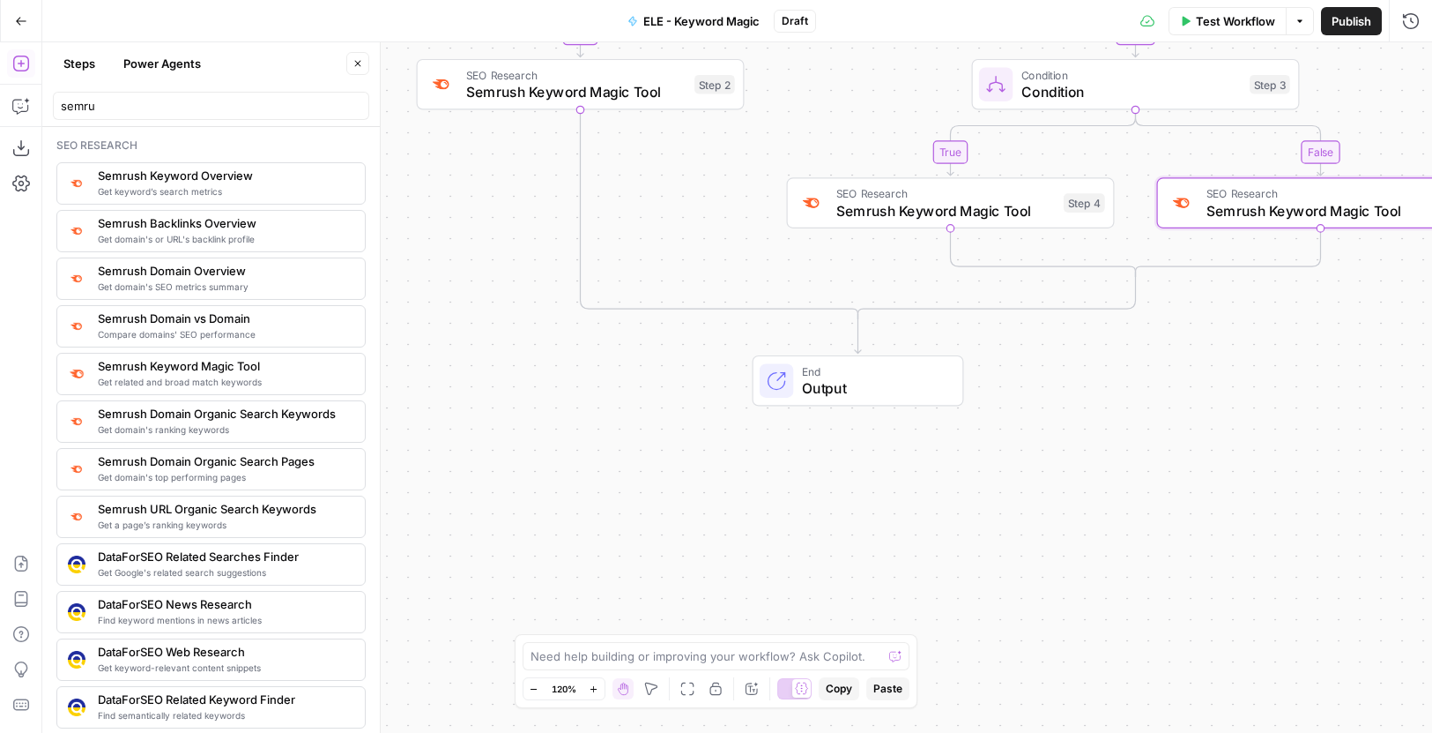
drag, startPoint x: 1150, startPoint y: 358, endPoint x: 1142, endPoint y: 366, distance: 11.2
click at [1142, 366] on div "true false true false Workflow Set Inputs Inputs Condition Condition Step 1 SEO…" at bounding box center [737, 387] width 1390 height 690
click at [160, 109] on input "semru" at bounding box center [211, 106] width 301 height 18
click at [161, 108] on input "semru" at bounding box center [211, 106] width 301 height 18
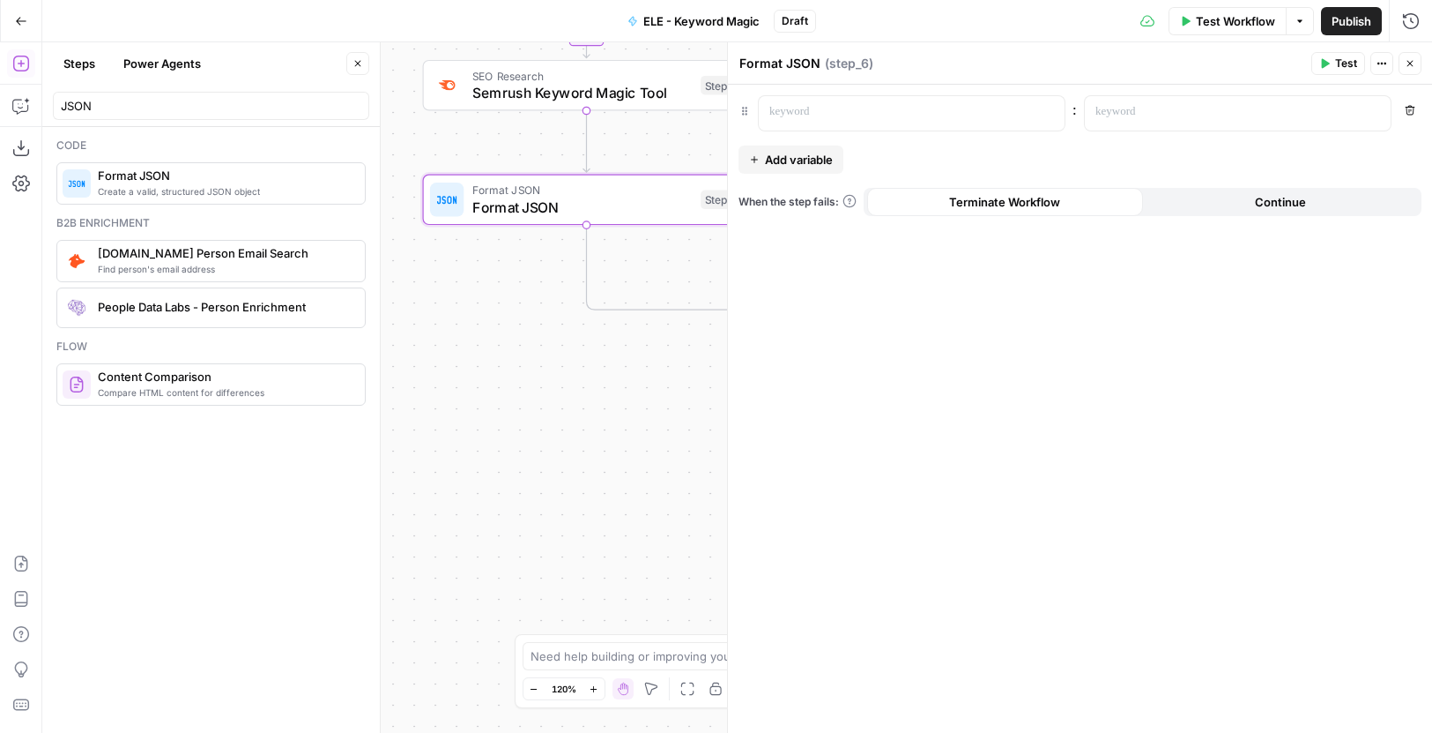
click at [1407, 63] on icon "button" at bounding box center [1410, 63] width 11 height 11
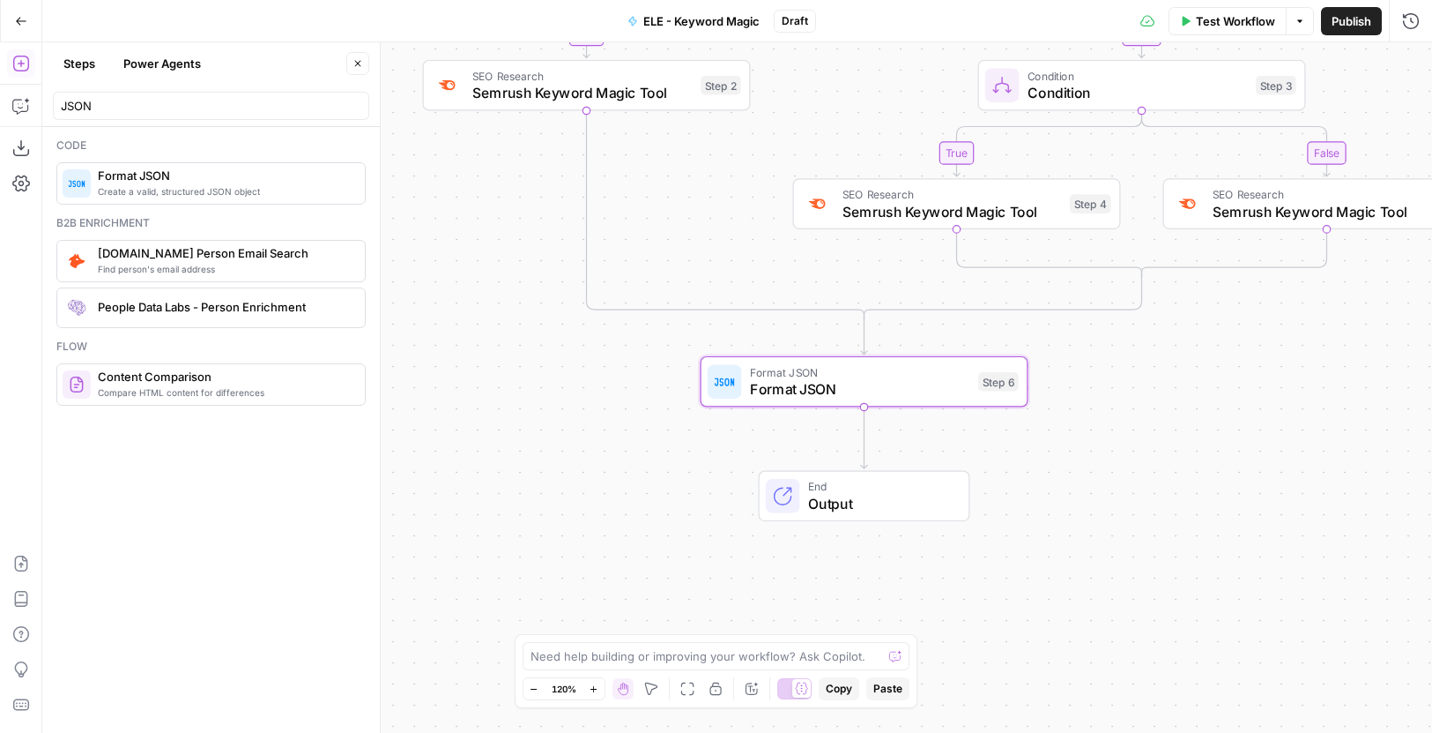
click at [850, 392] on span "Format JSON" at bounding box center [860, 388] width 220 height 21
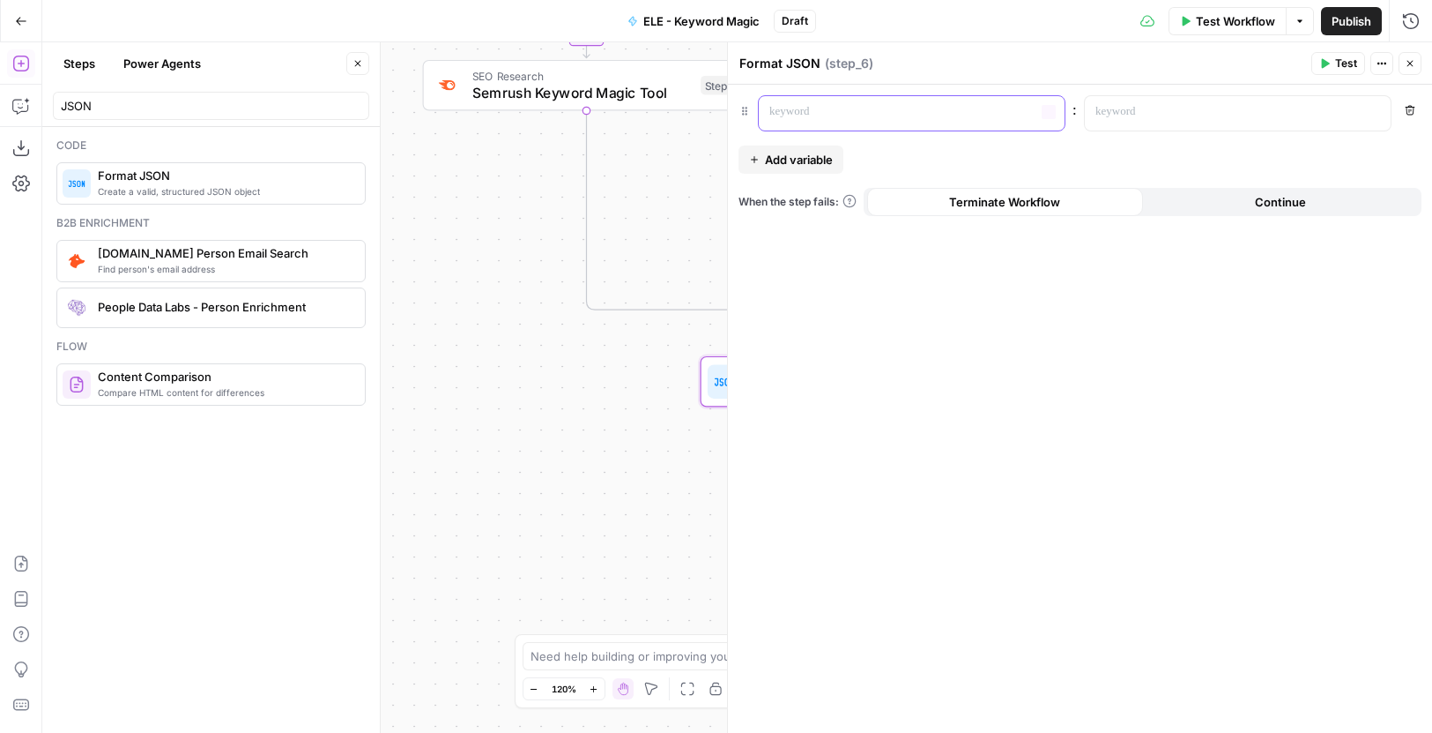
click at [888, 103] on p at bounding box center [898, 112] width 257 height 18
click at [1227, 110] on p at bounding box center [1224, 112] width 257 height 18
click at [819, 160] on span "Add variable" at bounding box center [799, 160] width 68 height 18
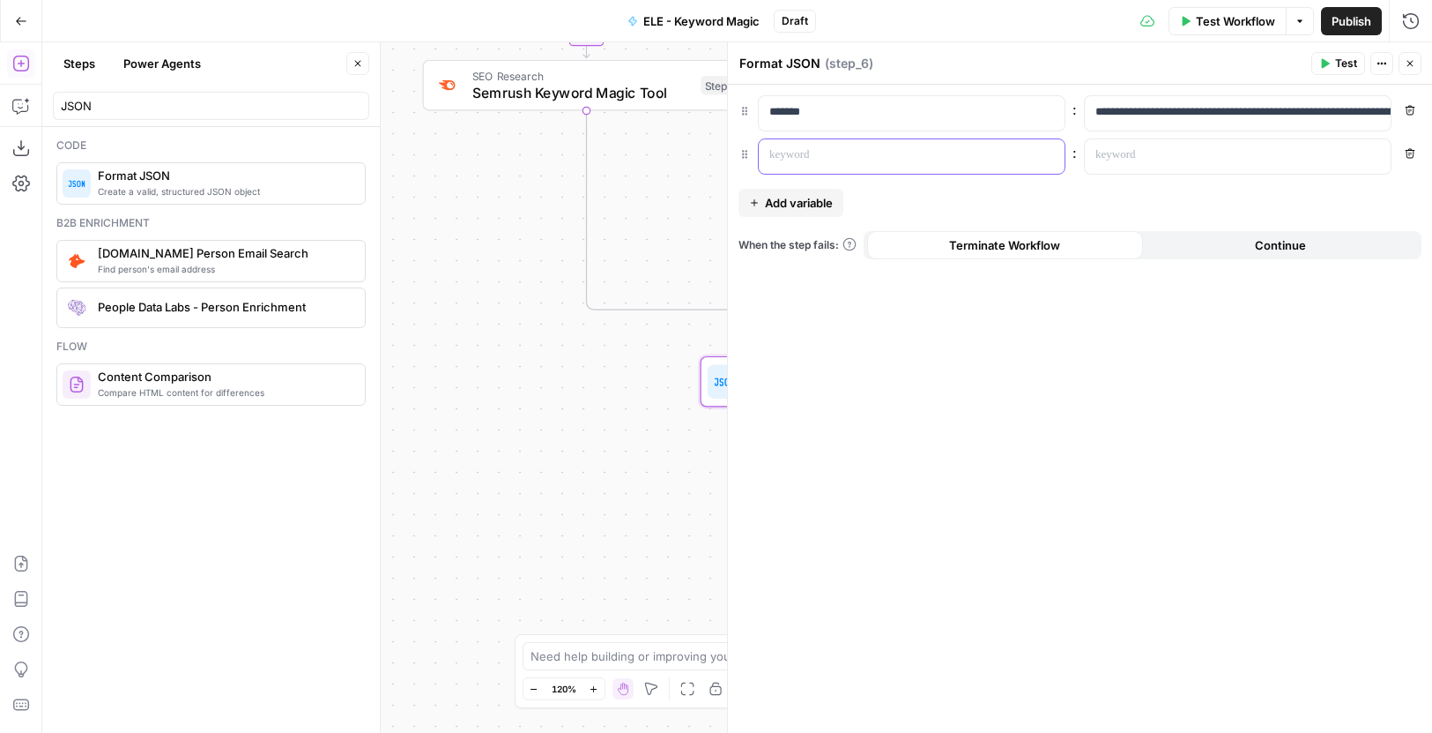
click at [912, 156] on p at bounding box center [898, 155] width 257 height 18
click at [1198, 139] on div at bounding box center [1224, 156] width 278 height 34
click at [1273, 249] on span "Continue" at bounding box center [1280, 245] width 51 height 18
click at [1408, 63] on icon "button" at bounding box center [1410, 63] width 11 height 11
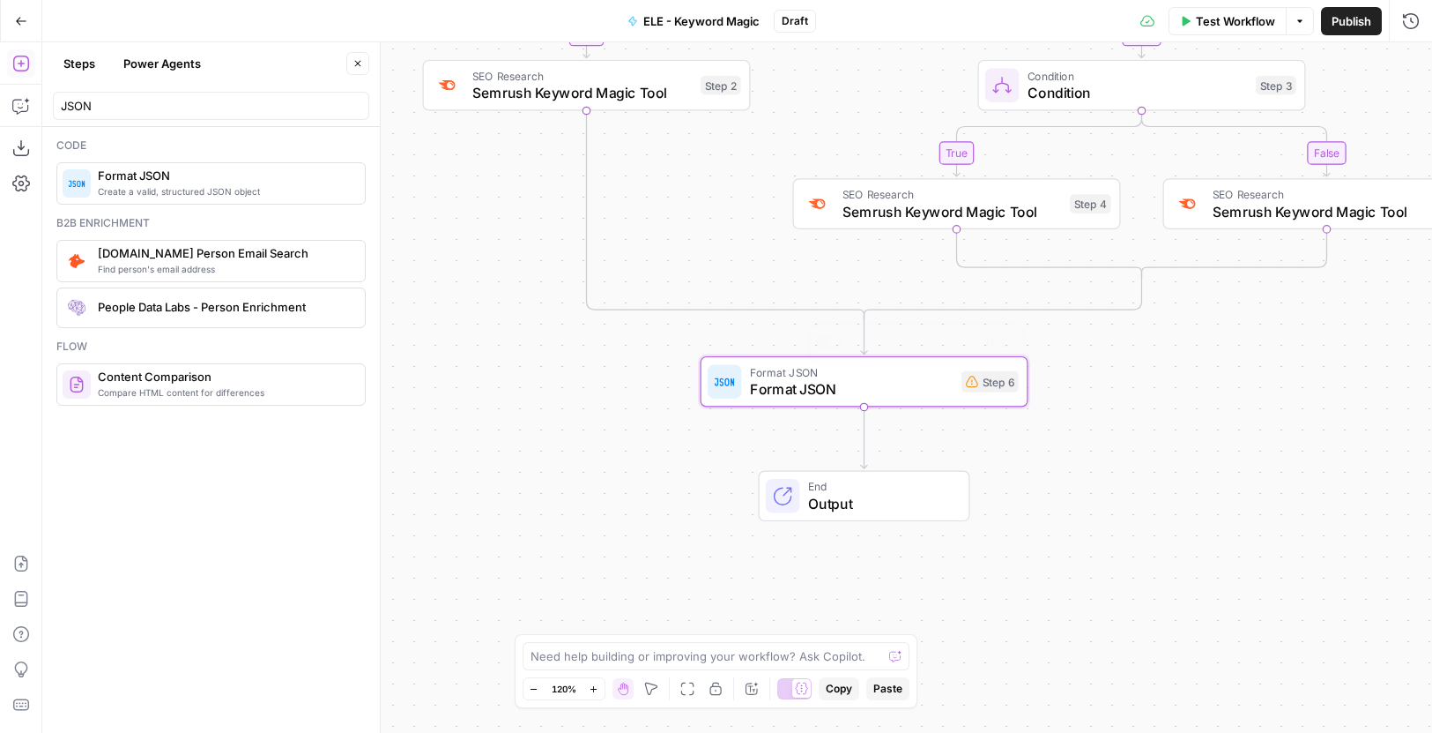
click at [155, 115] on div "JSON" at bounding box center [211, 106] width 316 height 28
click at [155, 102] on input "JSON" at bounding box center [211, 106] width 301 height 18
click at [154, 102] on input "JSON" at bounding box center [211, 106] width 301 height 18
click at [153, 104] on input "JSON" at bounding box center [211, 106] width 301 height 18
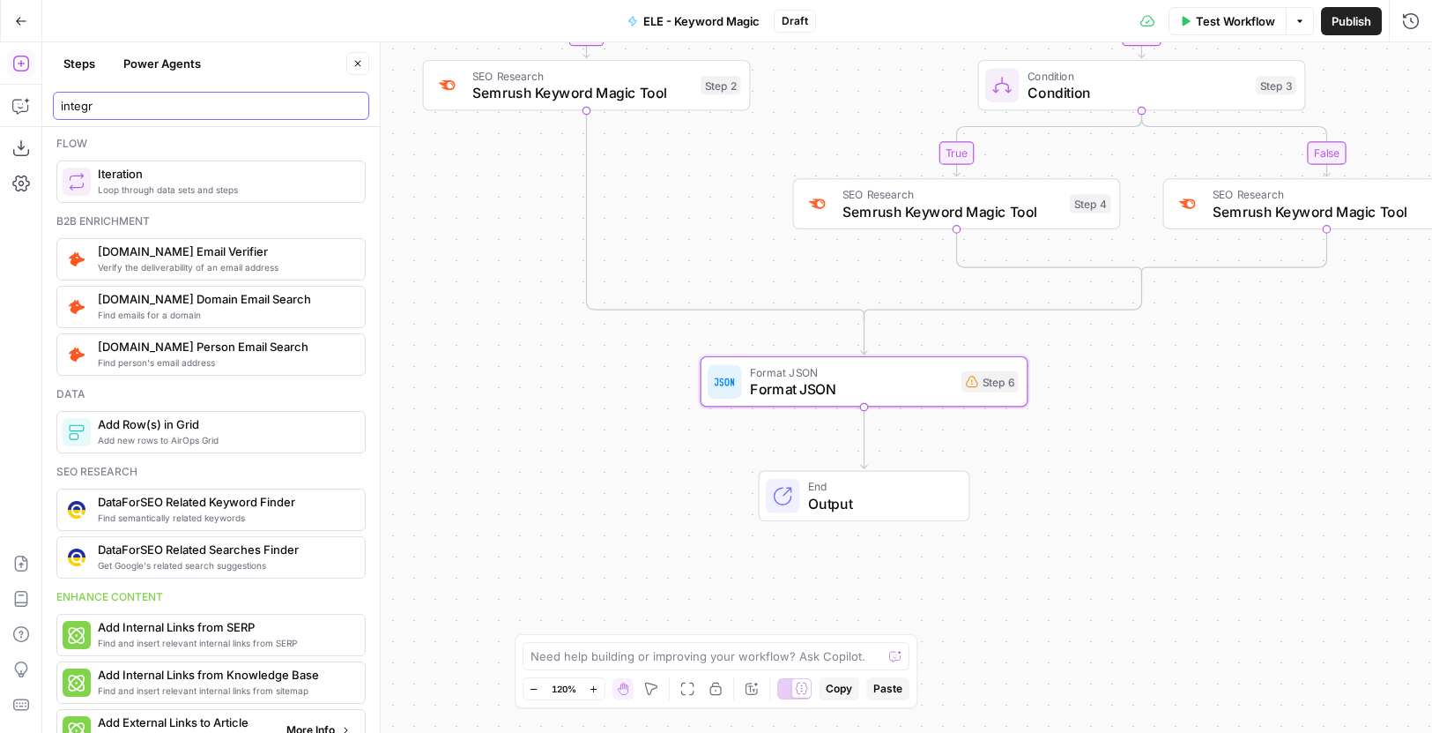
scroll to position [0, 0]
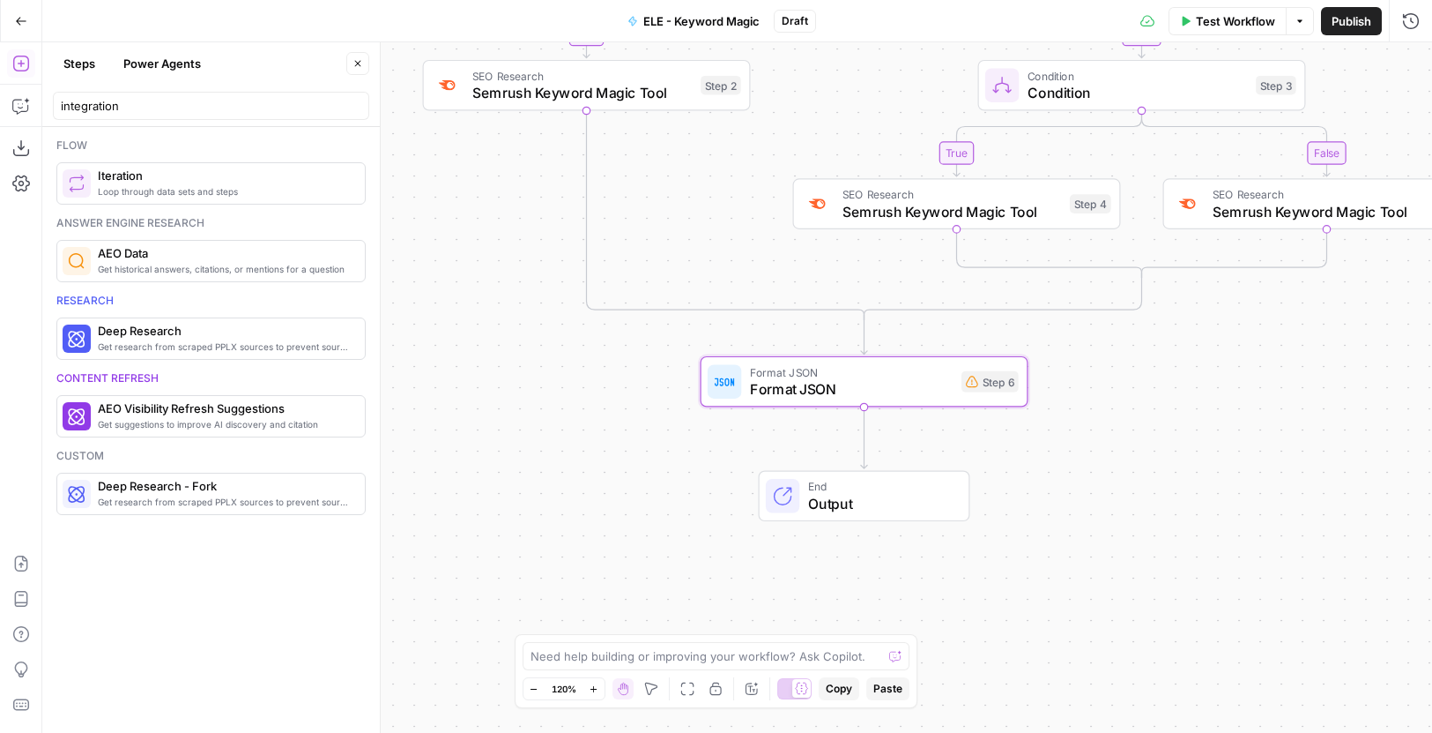
drag, startPoint x: 166, startPoint y: 96, endPoint x: 28, endPoint y: 86, distance: 137.9
click at [28, 86] on body "Cohort 5 New Home Browse Insights Opportunities Your Data Recent Grids H1 - CRG…" at bounding box center [716, 366] width 1432 height 733
click at [153, 107] on input "integration" at bounding box center [211, 106] width 301 height 18
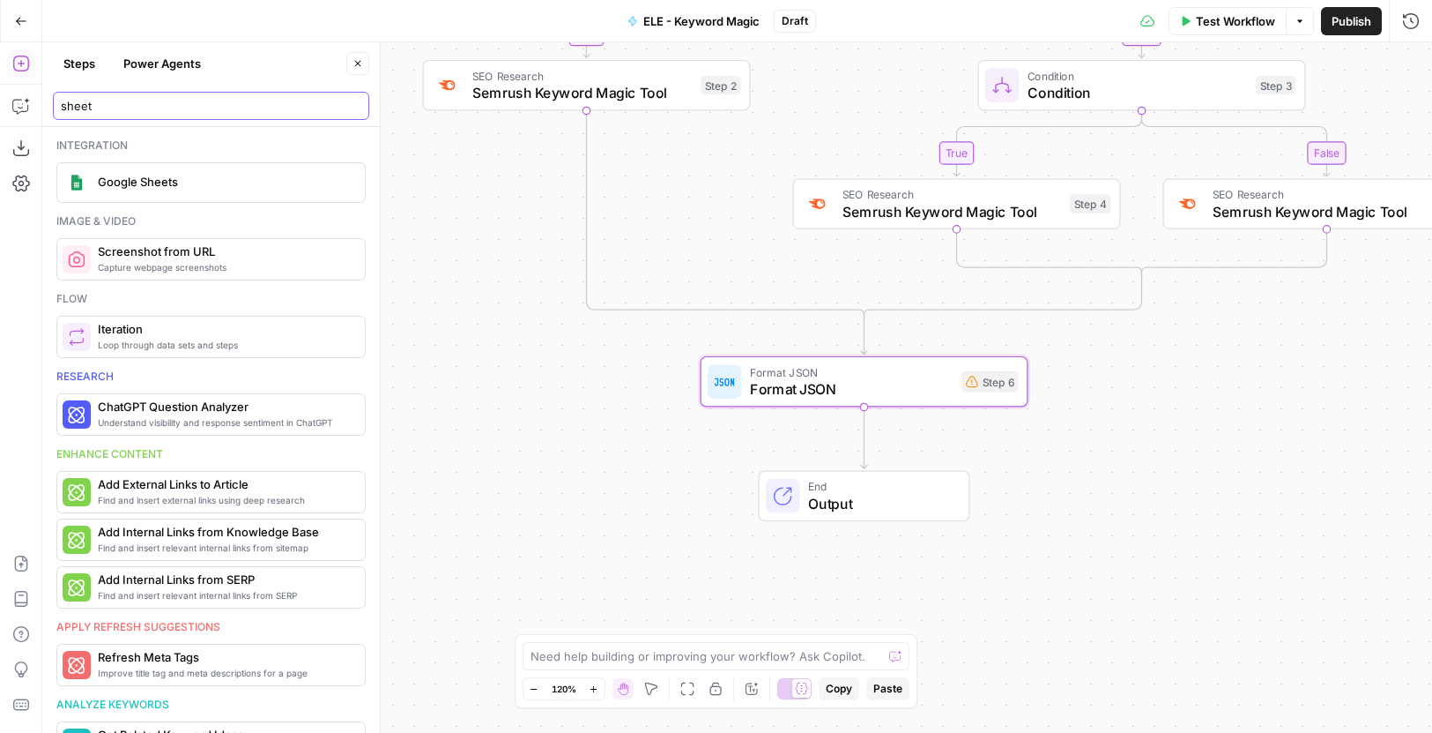
type input "sheet"
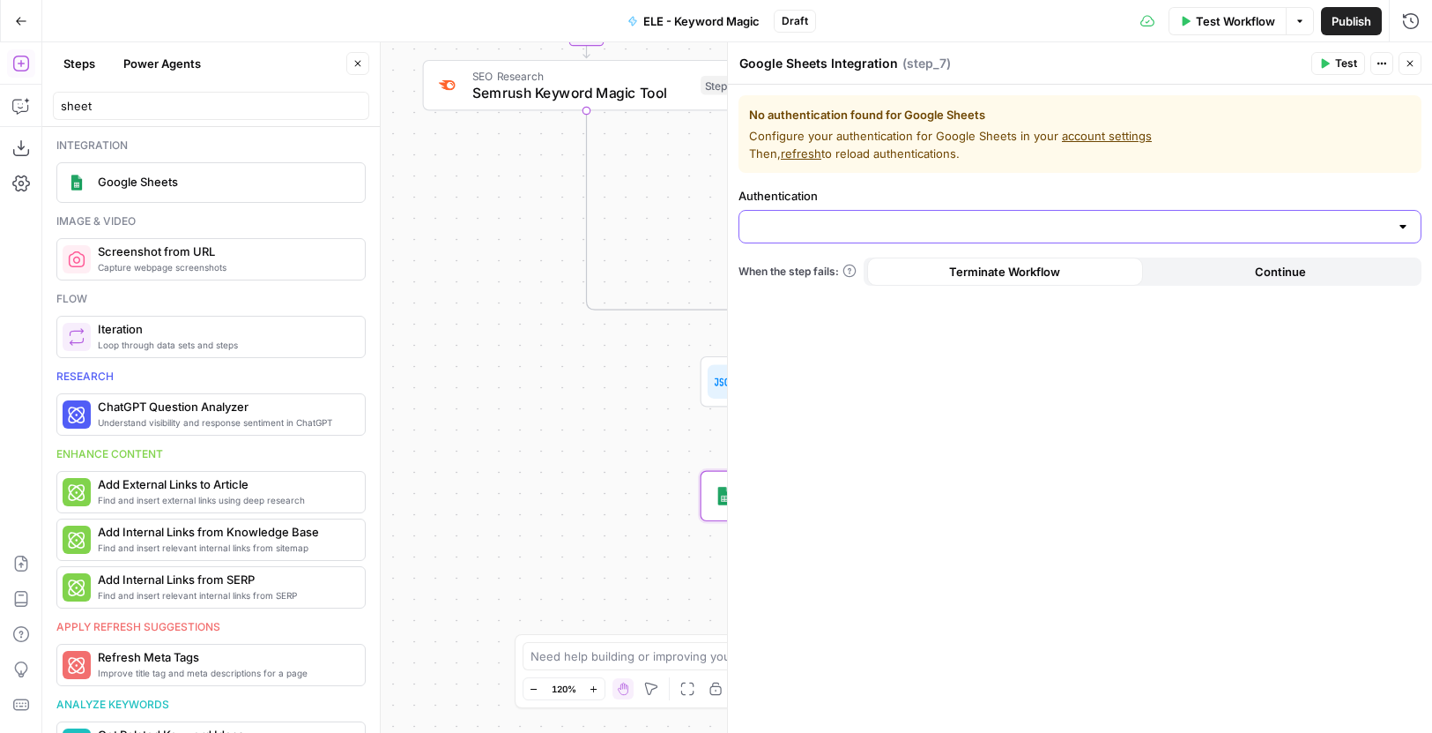
click at [1050, 222] on input "Authentication" at bounding box center [1069, 227] width 639 height 18
click at [1166, 404] on div "No authentication found for Google Sheets Configure your authentication for Goo…" at bounding box center [1080, 409] width 704 height 648
click at [1417, 62] on button "Close" at bounding box center [1410, 63] width 23 height 23
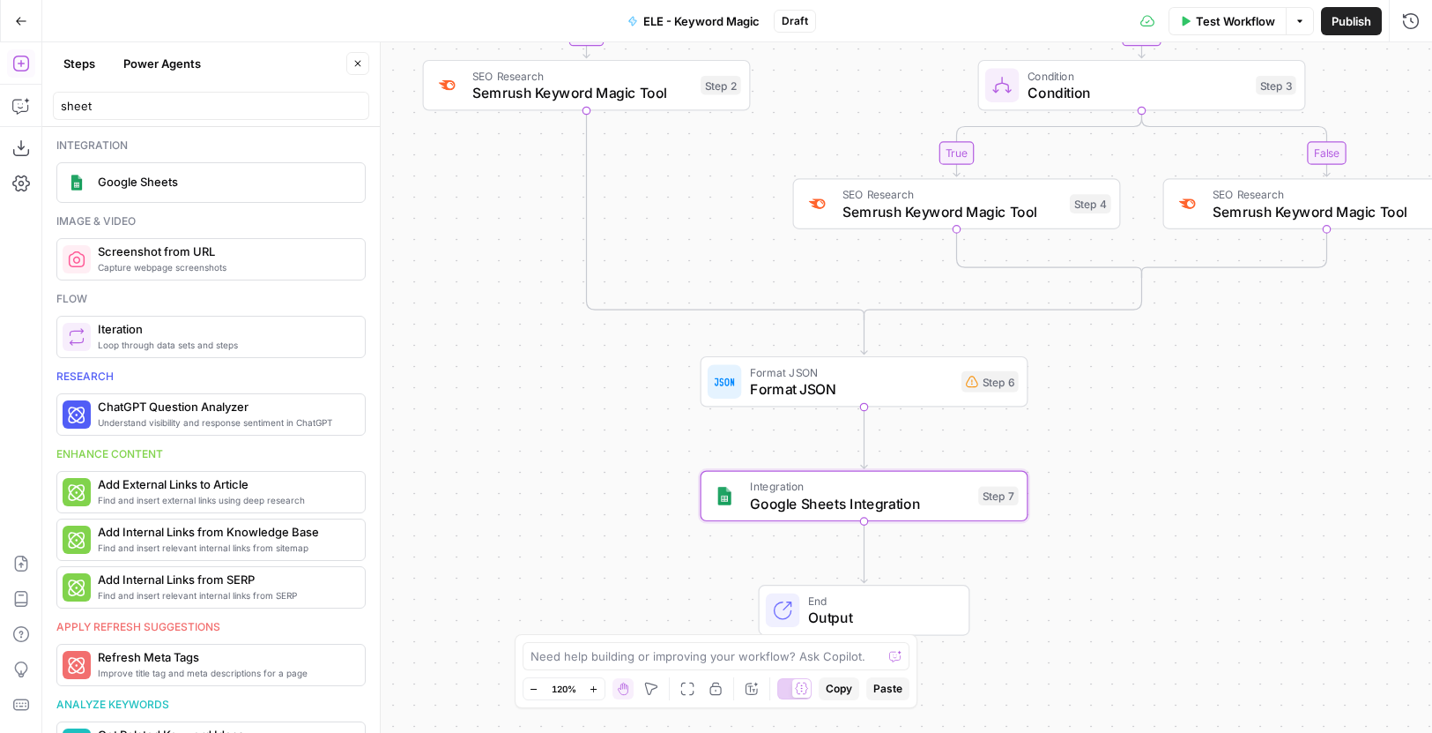
drag, startPoint x: 1352, startPoint y: 22, endPoint x: 1347, endPoint y: 168, distance: 146.4
click at [1351, 22] on span "Publish" at bounding box center [1352, 21] width 40 height 18
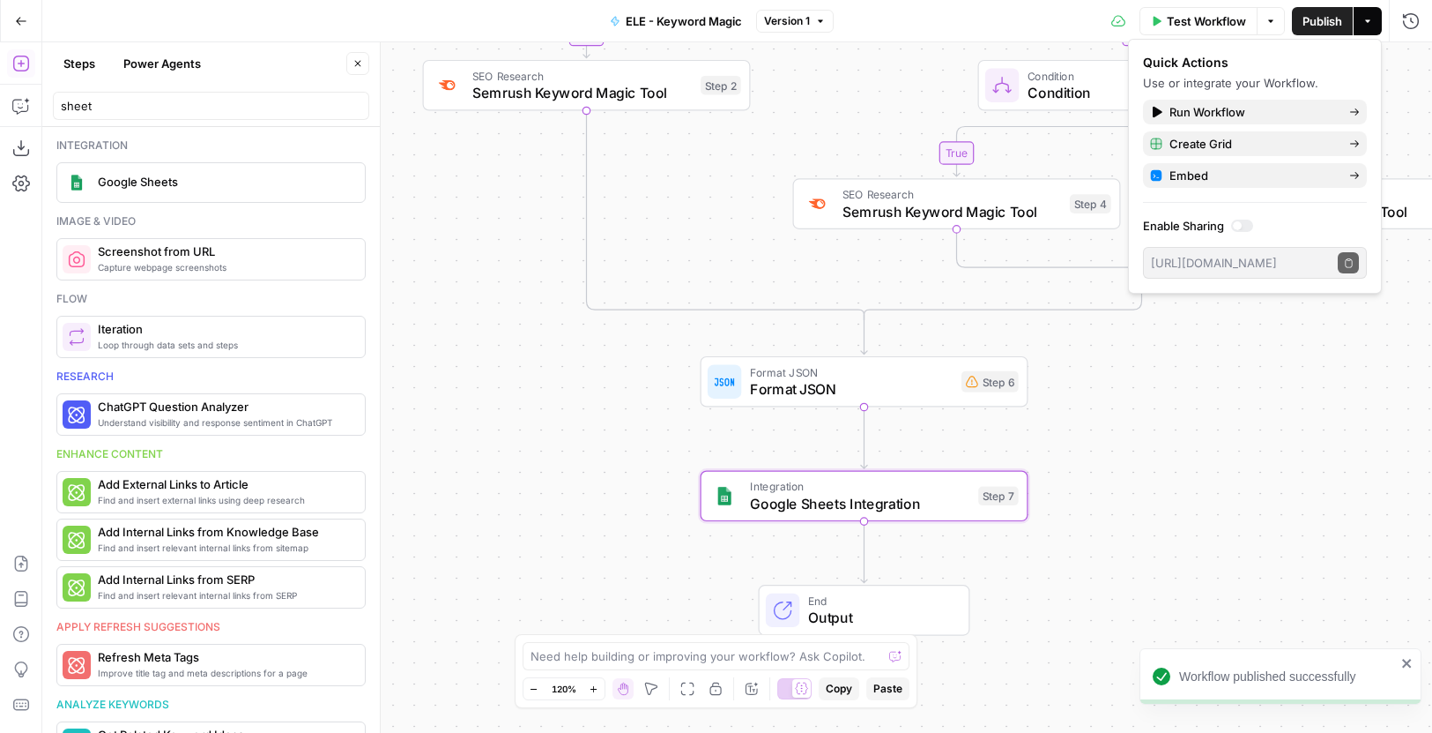
click at [1369, 26] on icon "button" at bounding box center [1368, 21] width 11 height 11
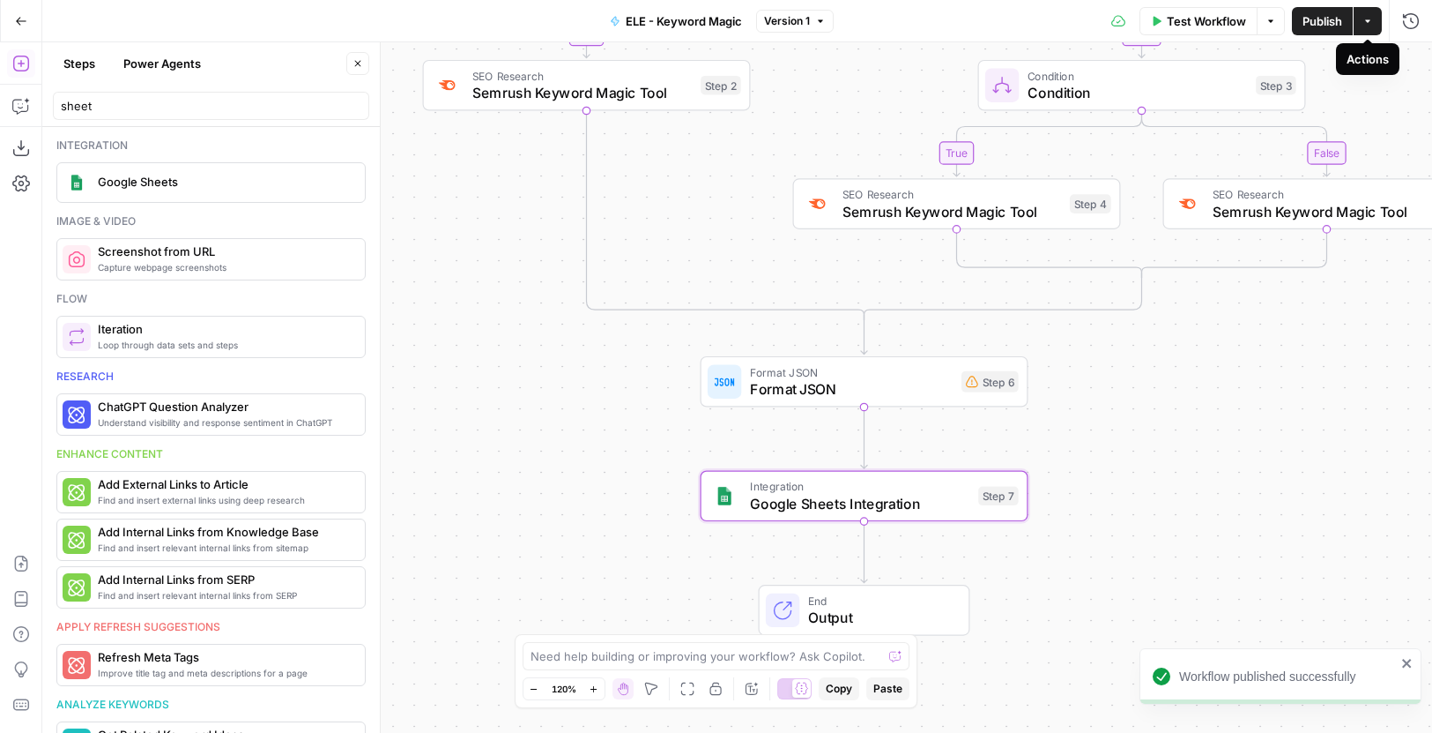
click at [1369, 26] on icon "button" at bounding box center [1368, 21] width 11 height 11
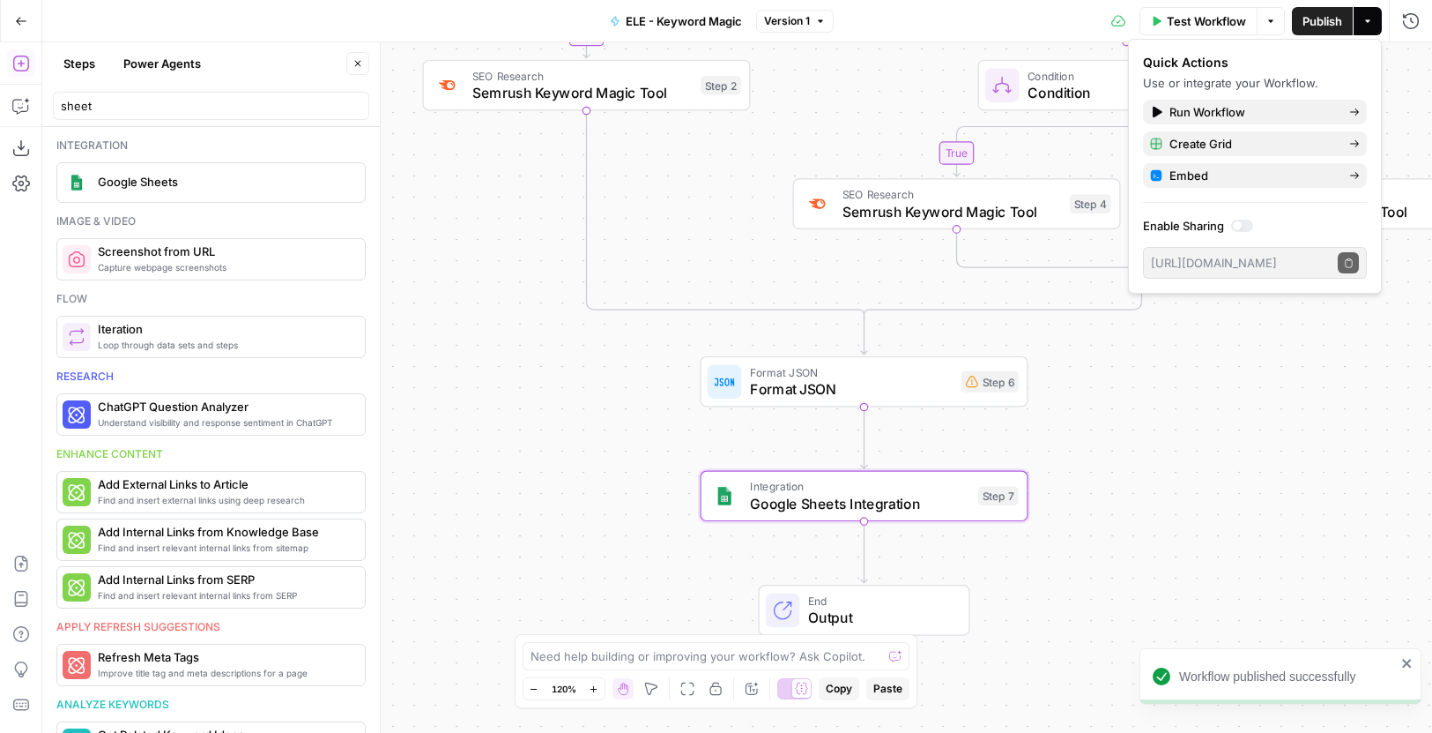
click at [1245, 226] on div at bounding box center [1242, 225] width 22 height 12
click at [1350, 260] on icon "button" at bounding box center [1349, 263] width 10 height 10
click at [919, 509] on span "Google Sheets Integration" at bounding box center [860, 503] width 220 height 21
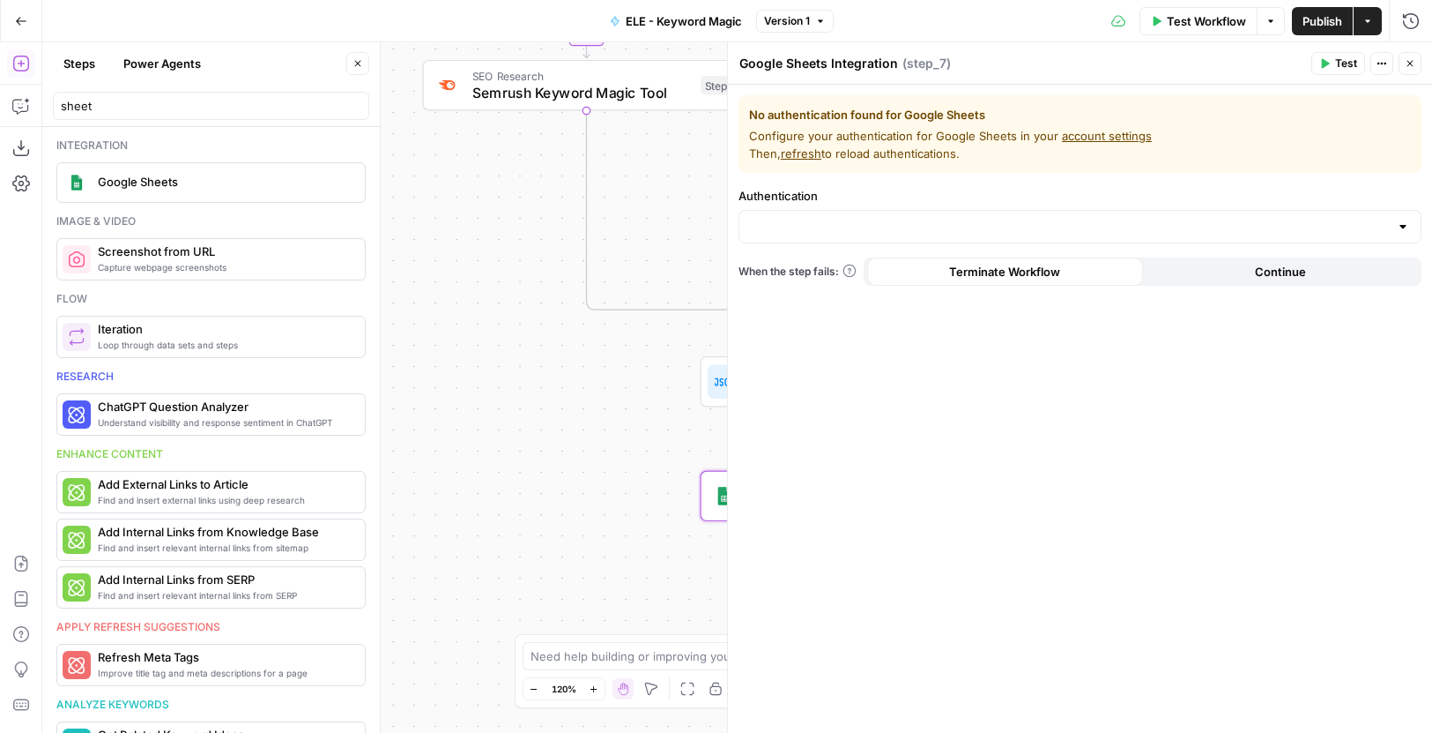
click at [1412, 63] on icon "button" at bounding box center [1410, 63] width 11 height 11
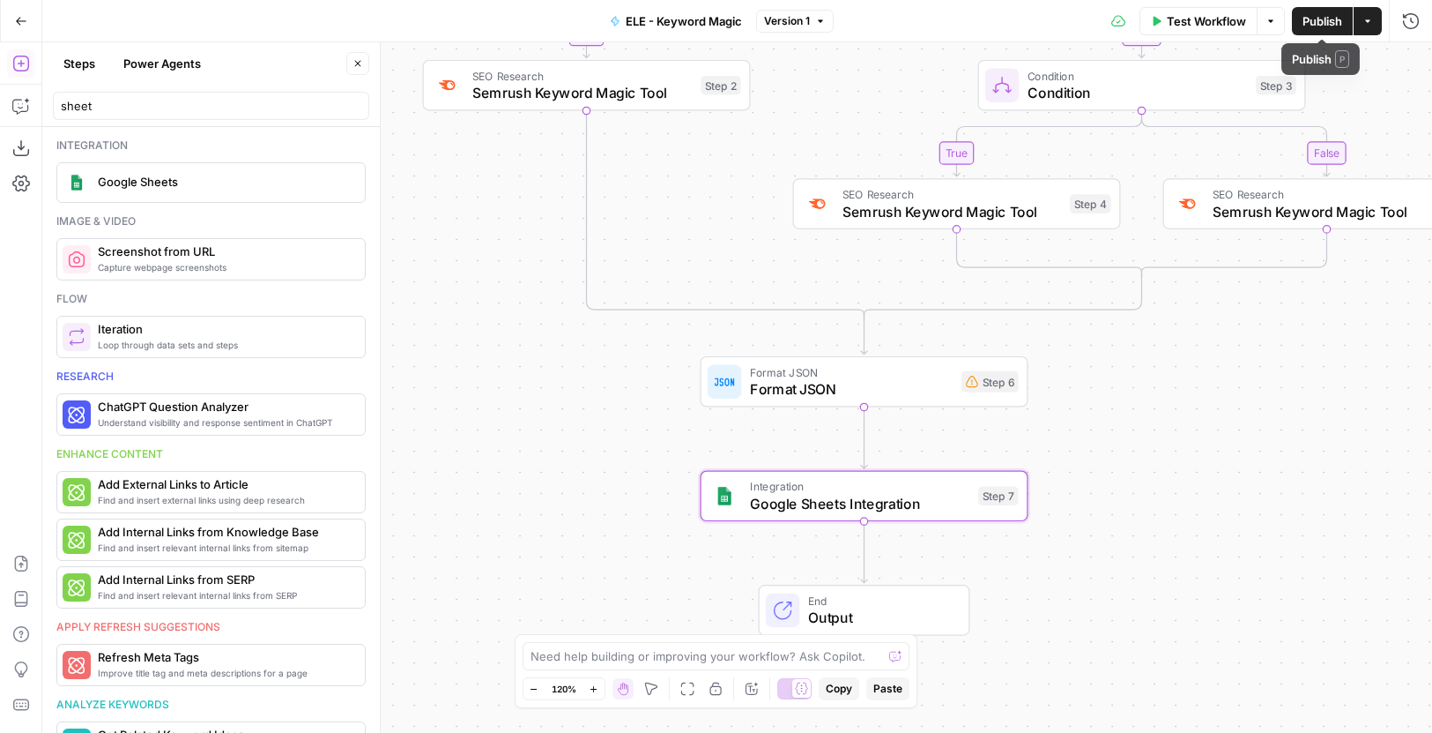
click at [1321, 24] on span "Publish" at bounding box center [1323, 21] width 40 height 18
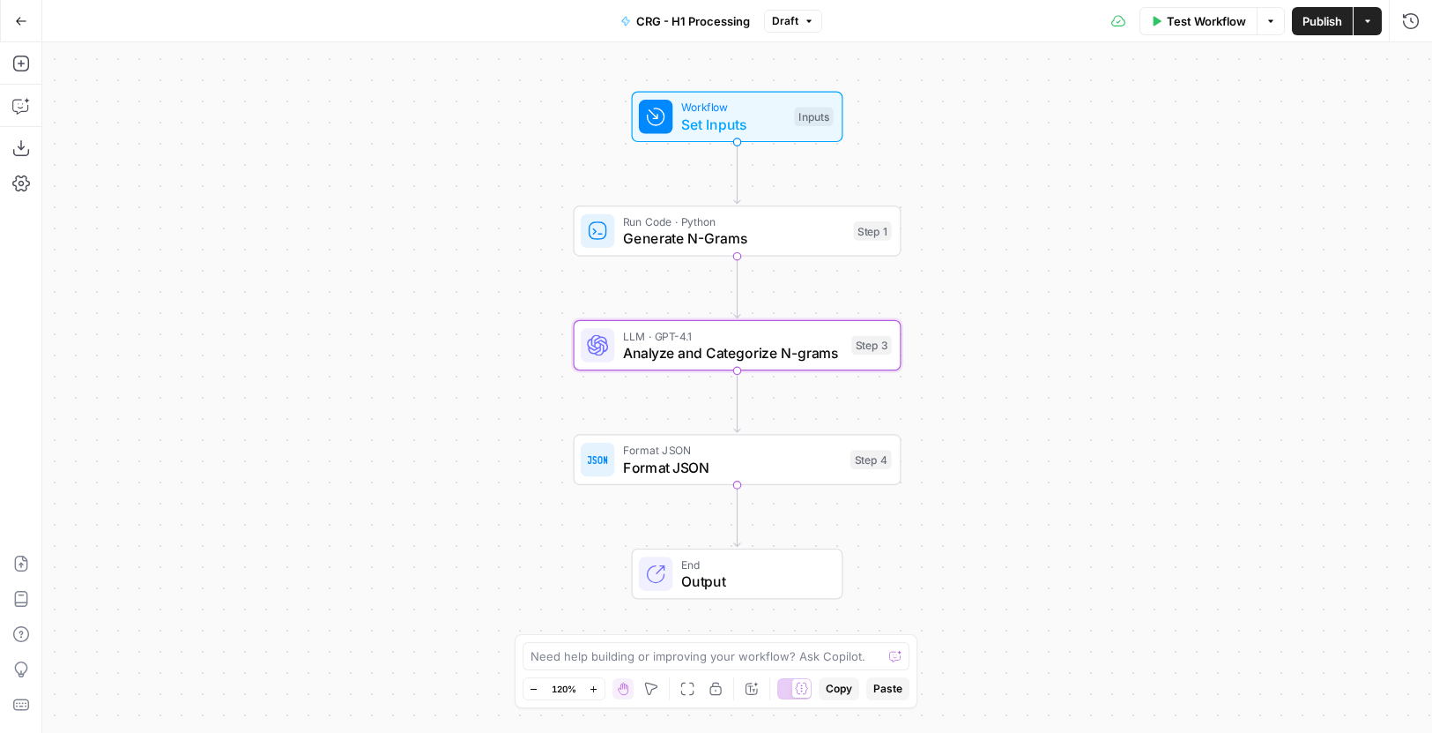
click at [744, 120] on span "Set Inputs" at bounding box center [733, 124] width 105 height 21
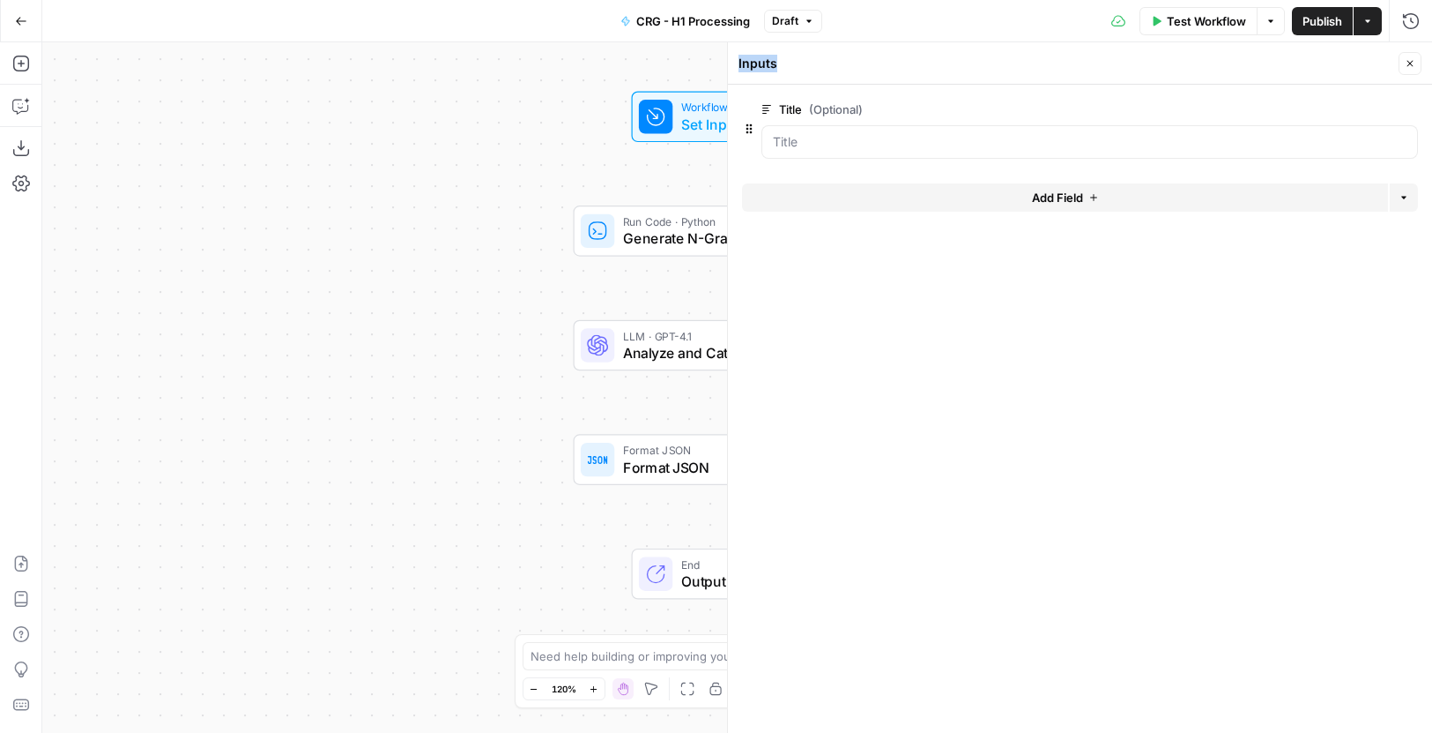
drag, startPoint x: 781, startPoint y: 64, endPoint x: 732, endPoint y: 66, distance: 49.4
click at [732, 66] on div "Inputs Close Title (Optional) edit field Delete group Add Field Options" at bounding box center [1079, 387] width 705 height 690
copy div "Inputs"
click at [1416, 63] on button "Close" at bounding box center [1410, 63] width 23 height 23
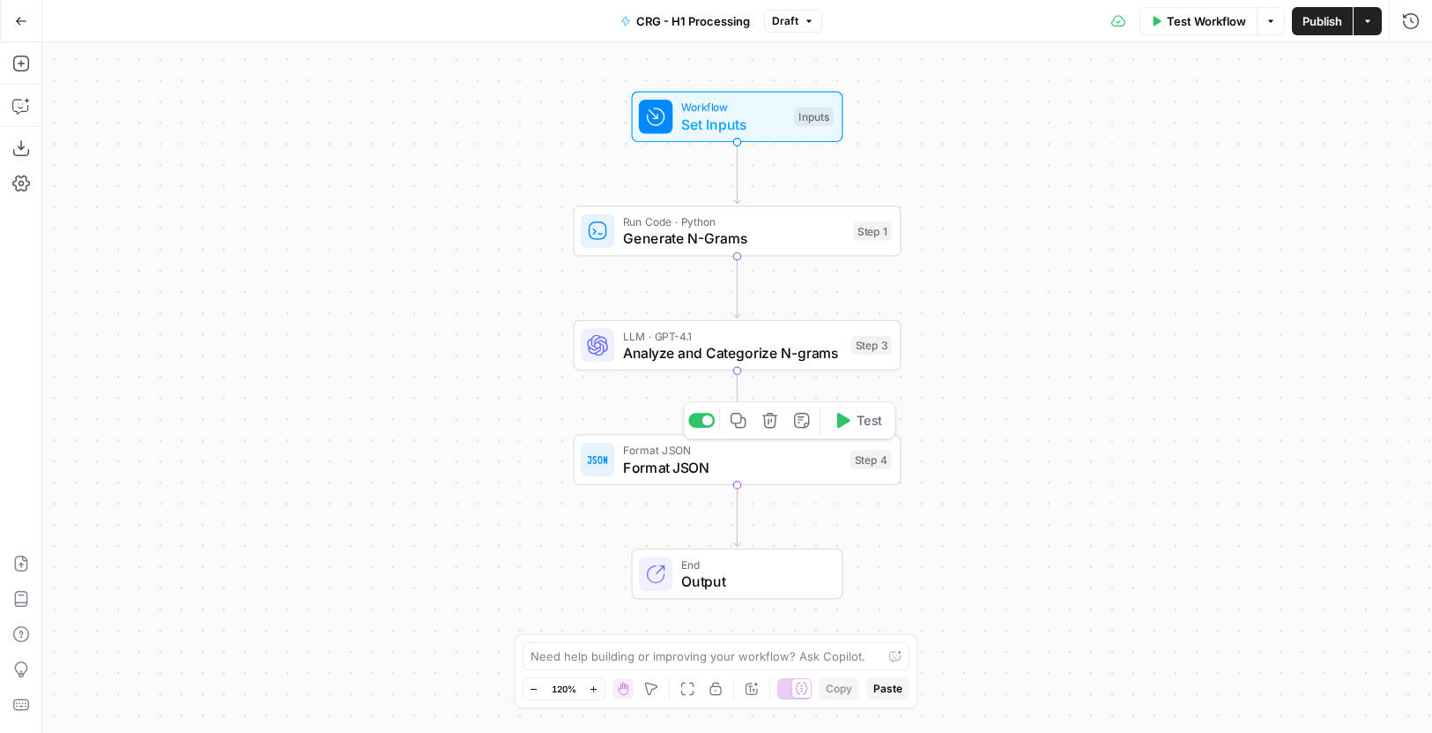
click at [794, 466] on span "Format JSON" at bounding box center [732, 467] width 219 height 21
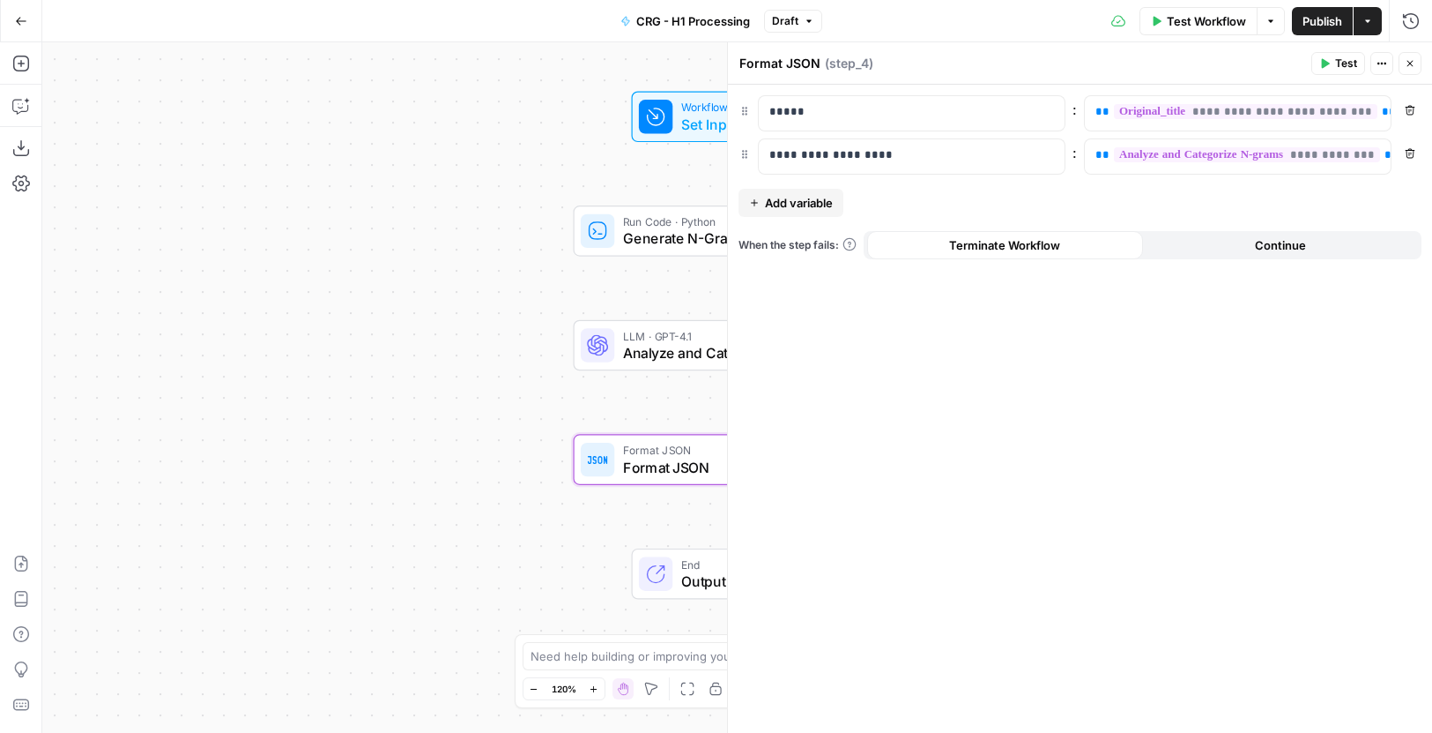
click at [680, 19] on span "CRG - H1 Processing" at bounding box center [693, 21] width 114 height 18
click at [684, 19] on span "CRG - H1 Processing" at bounding box center [693, 21] width 114 height 18
click at [686, 19] on span "CRG - H1 Processing" at bounding box center [693, 21] width 114 height 18
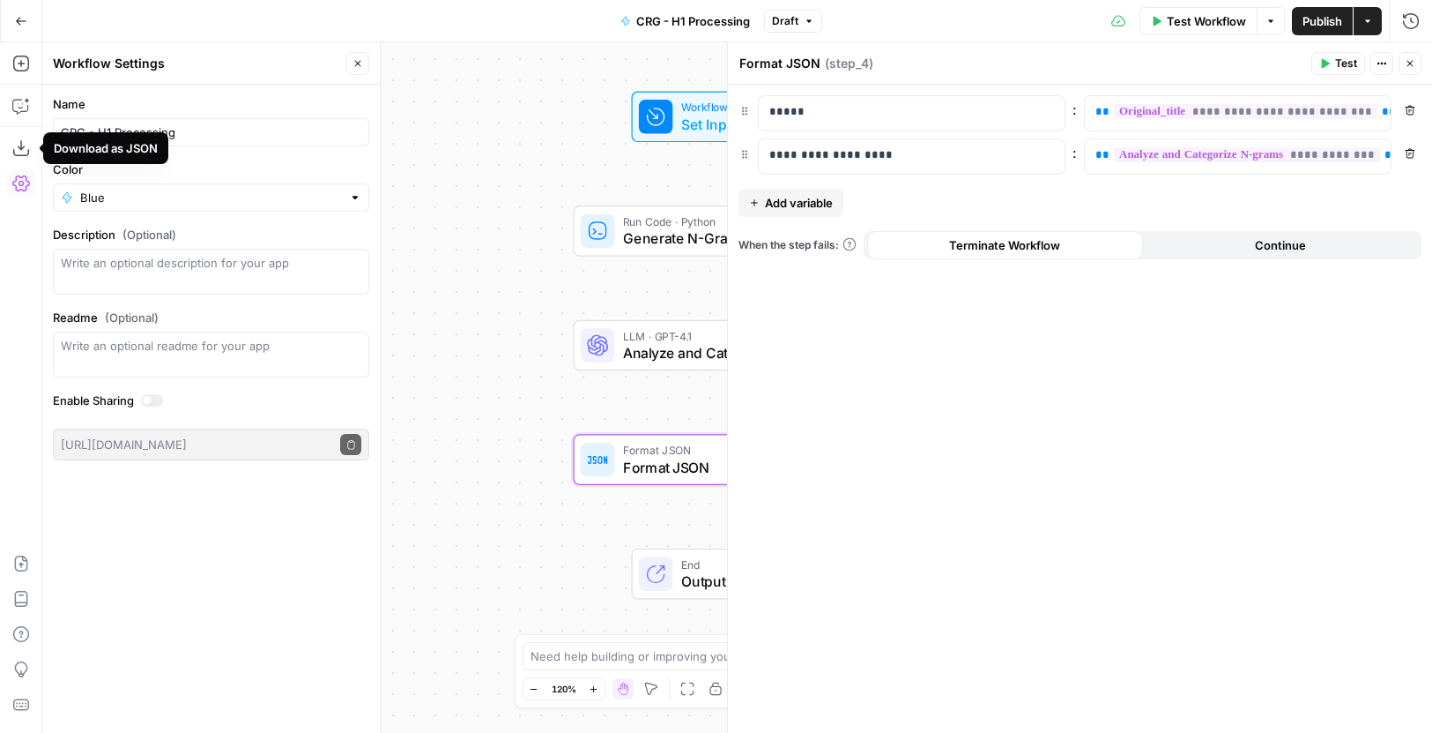
click at [162, 136] on div "Download as JSON" at bounding box center [105, 148] width 125 height 32
click at [178, 131] on input "CRG - H1 Processing" at bounding box center [211, 132] width 301 height 18
click at [178, 130] on input "CRG - H1 Processing" at bounding box center [211, 132] width 301 height 18
click at [503, 152] on div "Workflow Set Inputs Inputs Run Code · Python Generate N-Grams Step 1 LLM · GPT-…" at bounding box center [737, 387] width 1390 height 690
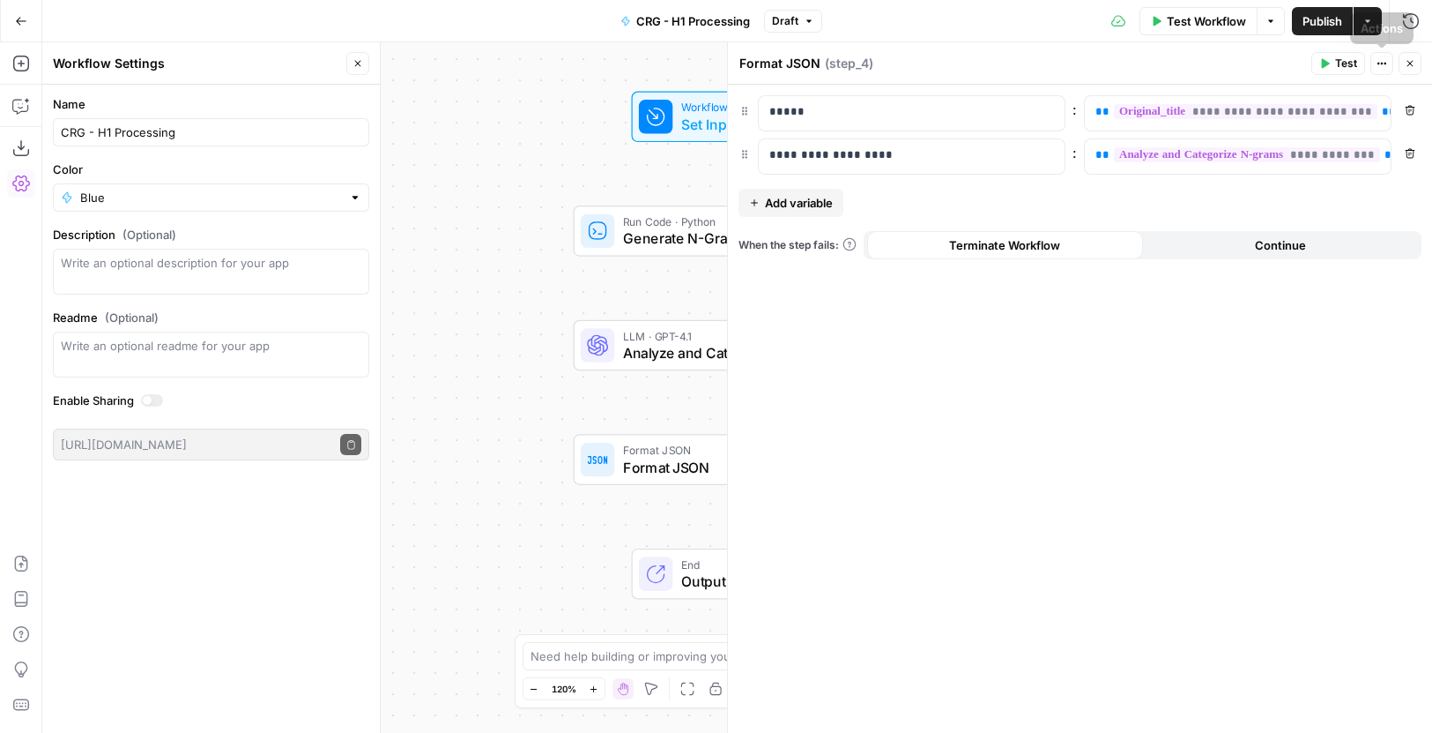
drag, startPoint x: 1416, startPoint y: 64, endPoint x: 1403, endPoint y: 77, distance: 17.5
click at [1415, 63] on button "Close" at bounding box center [1410, 63] width 23 height 23
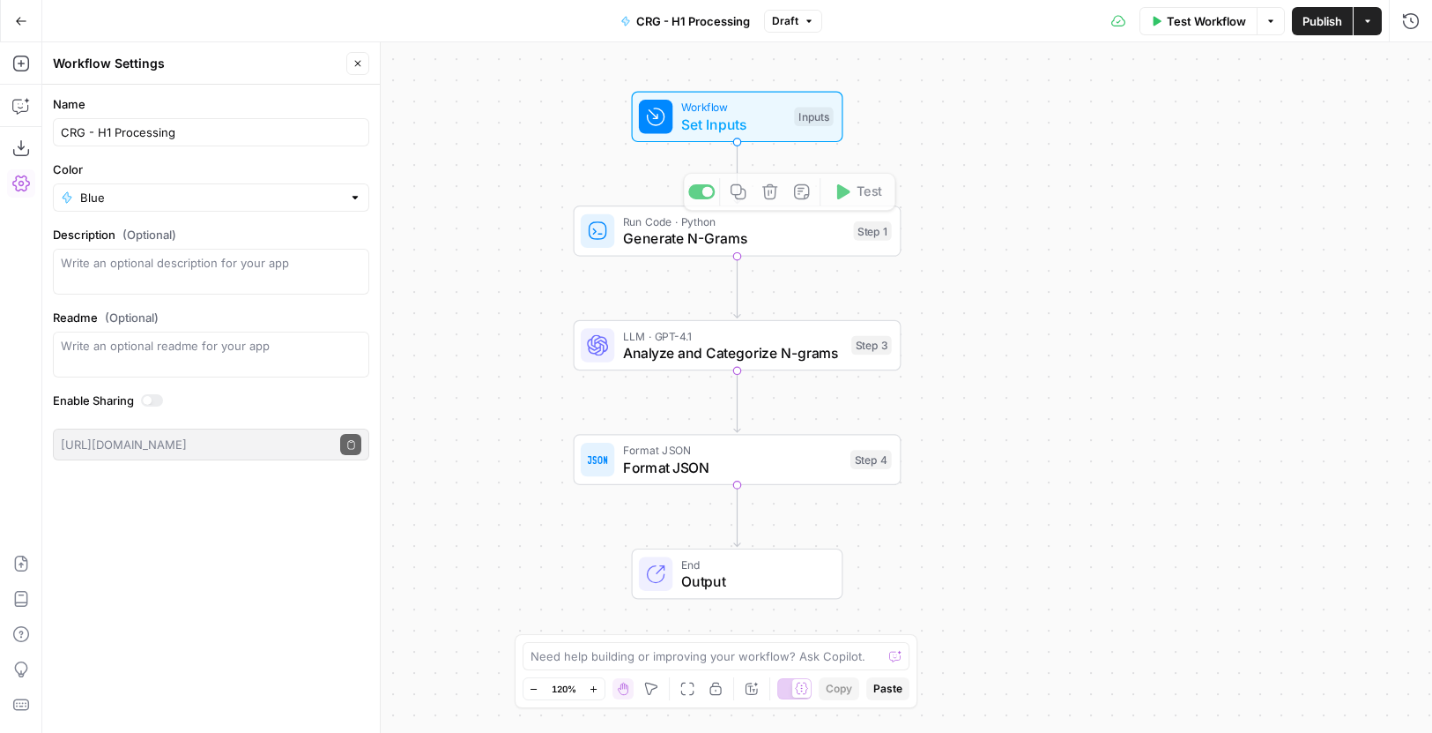
click at [736, 112] on span "Workflow" at bounding box center [733, 107] width 105 height 17
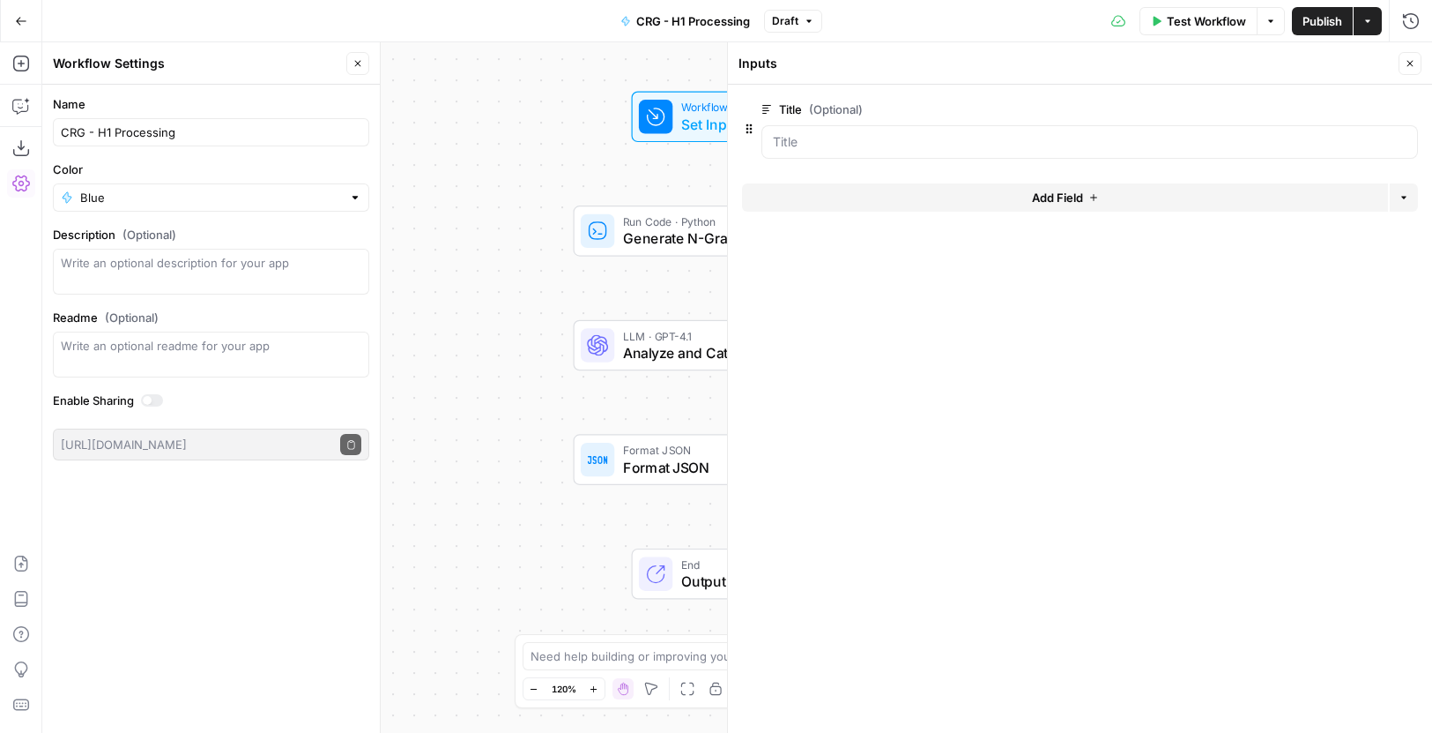
click at [1340, 108] on span "edit field" at bounding box center [1352, 109] width 39 height 14
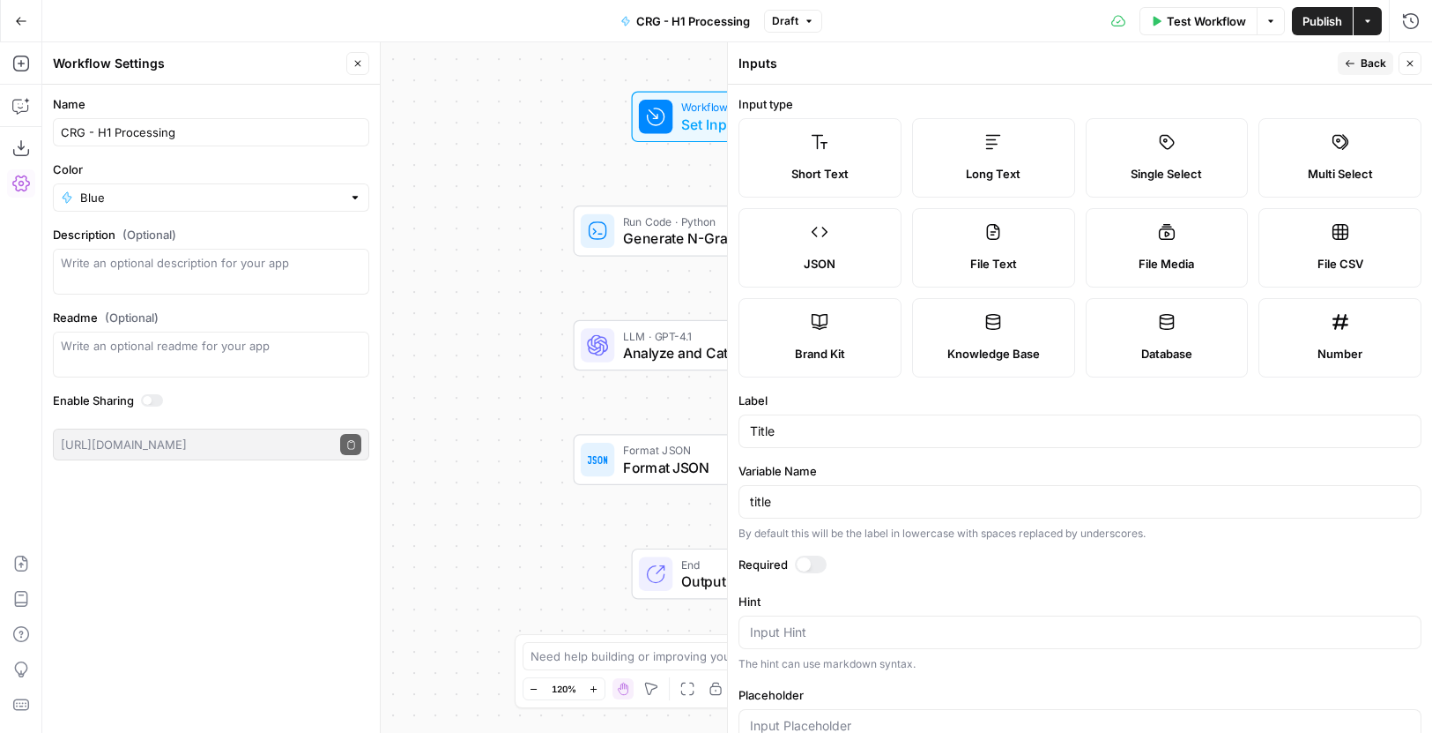
click at [1413, 68] on icon "button" at bounding box center [1410, 63] width 11 height 11
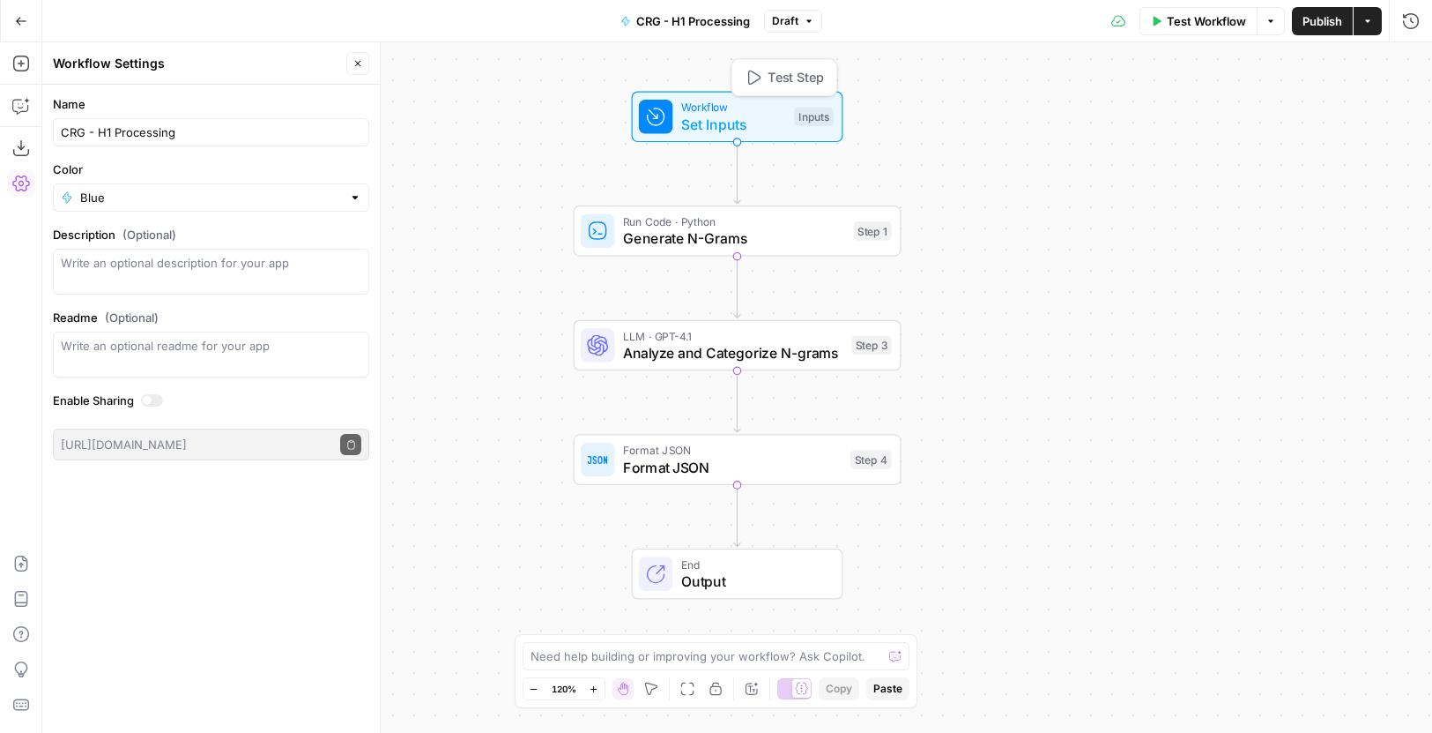
click at [733, 122] on span "Set Inputs" at bounding box center [733, 124] width 105 height 21
click at [762, 106] on span "Workflow" at bounding box center [734, 106] width 105 height 17
click at [736, 130] on span "Set Inputs" at bounding box center [734, 123] width 105 height 21
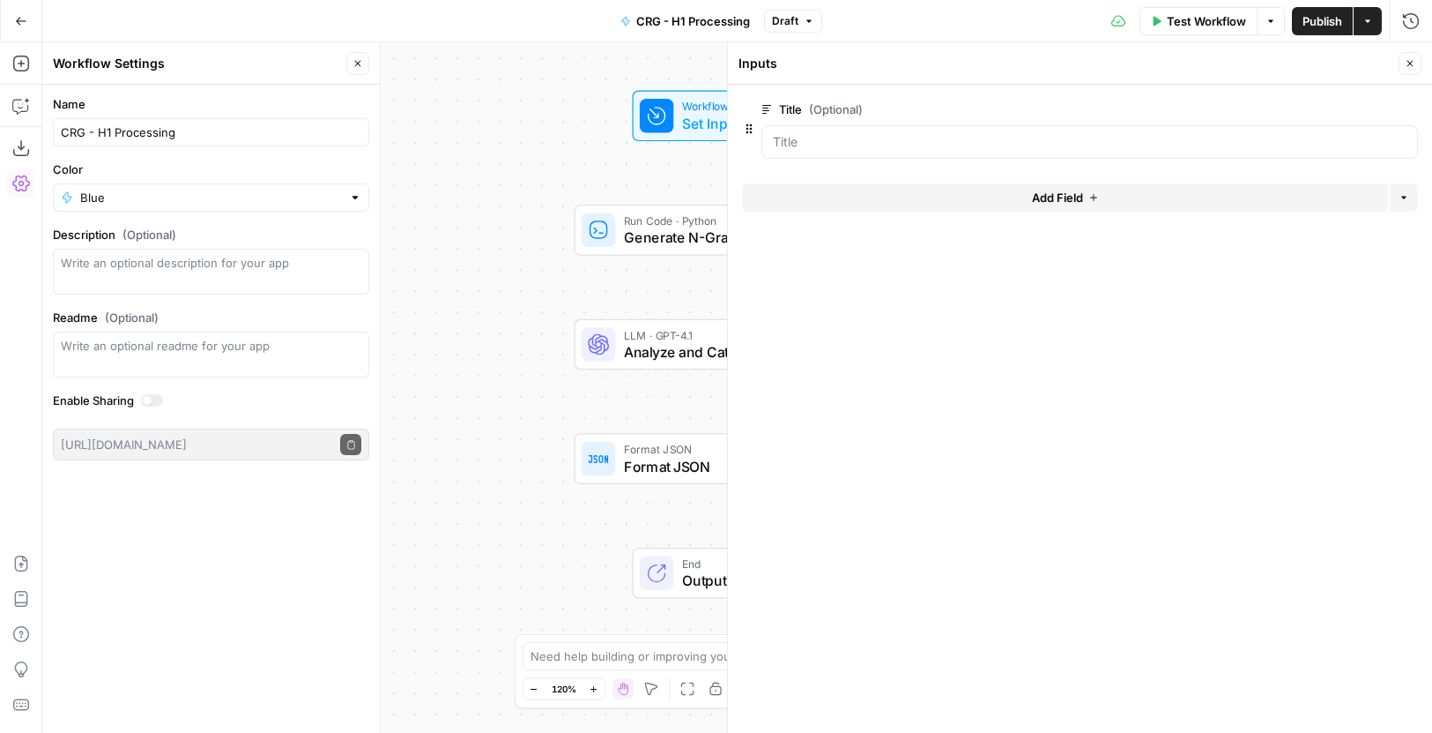
drag, startPoint x: 806, startPoint y: 108, endPoint x: 782, endPoint y: 112, distance: 24.1
click at [782, 112] on label "Title (Optional)" at bounding box center [1040, 109] width 557 height 18
copy label "Title"
drag, startPoint x: 1412, startPoint y: 64, endPoint x: 1399, endPoint y: 81, distance: 21.3
click at [1412, 65] on icon "button" at bounding box center [1410, 63] width 11 height 11
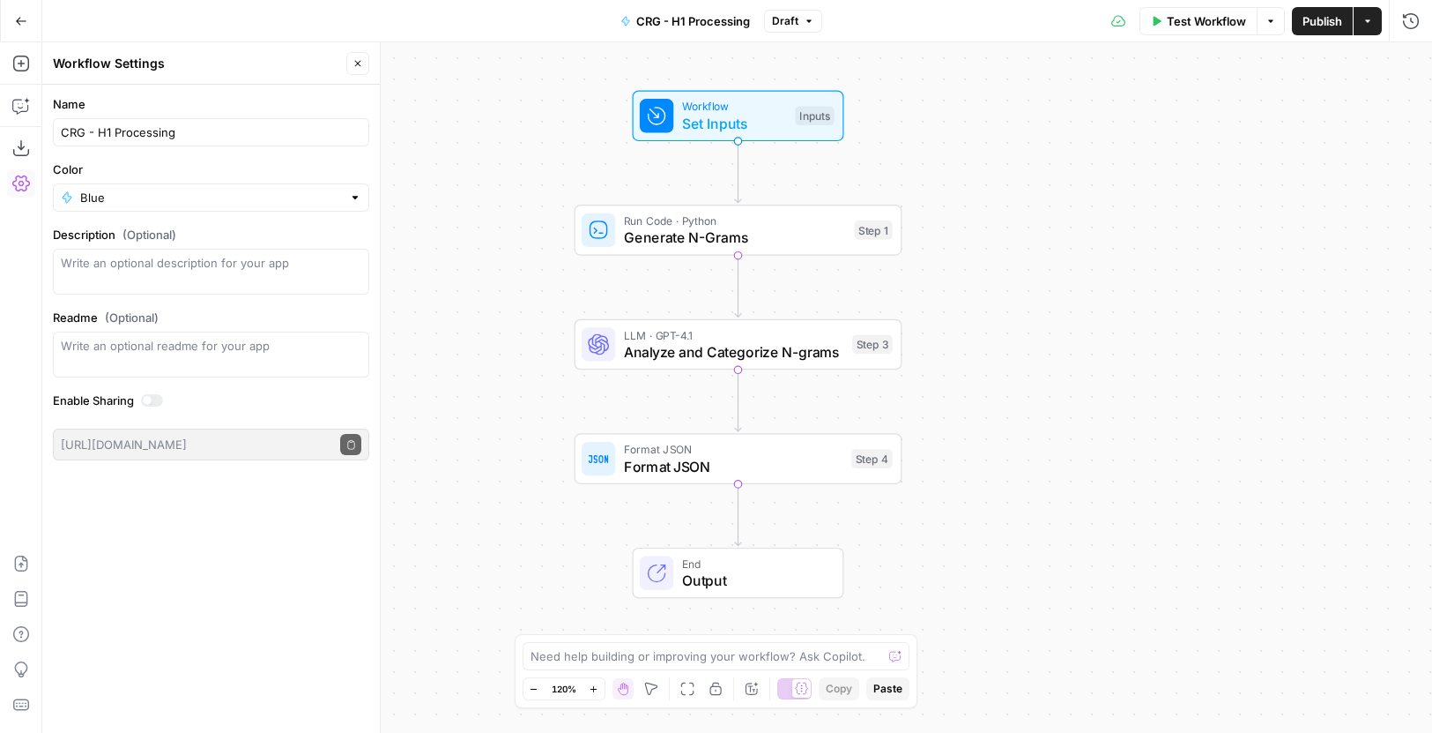
click at [721, 243] on span "Generate N-Grams" at bounding box center [735, 237] width 222 height 21
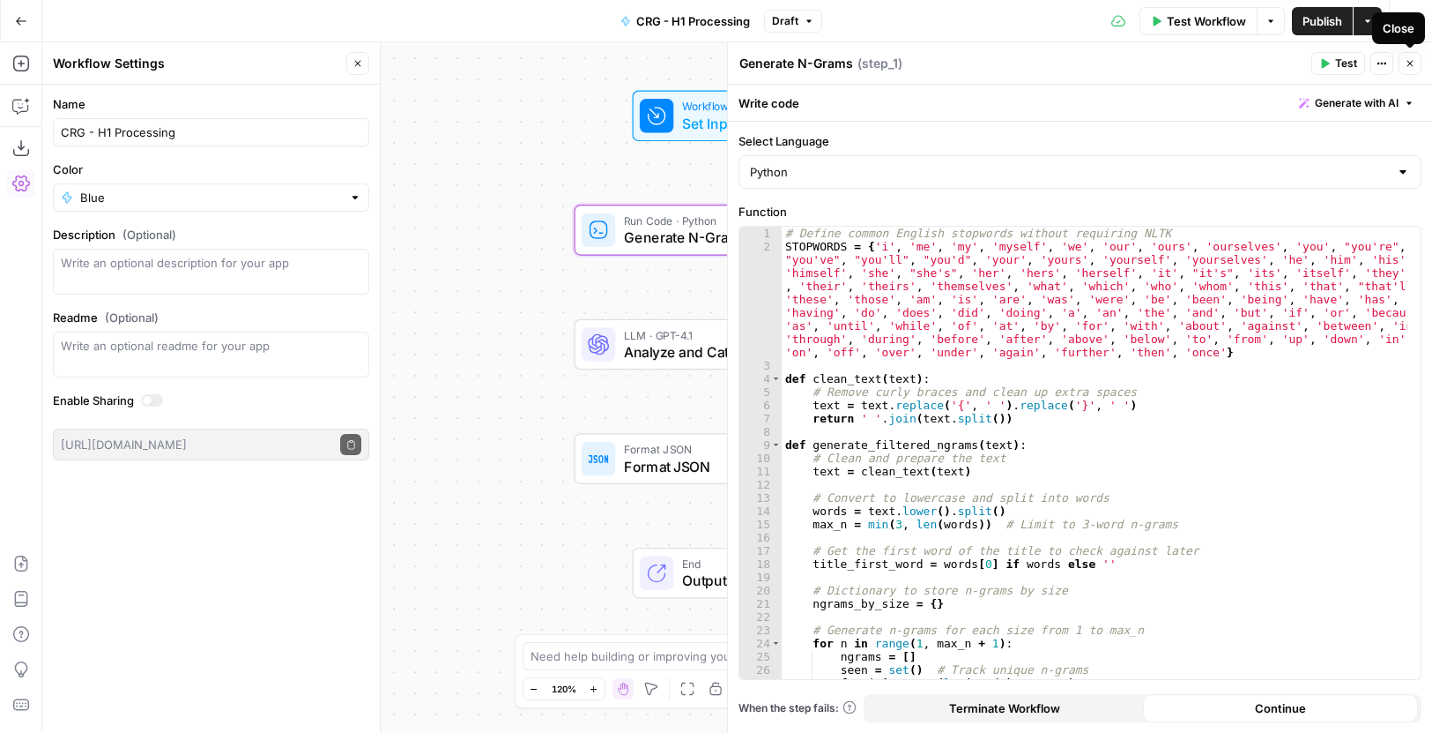
click at [1417, 64] on button "Close" at bounding box center [1410, 63] width 23 height 23
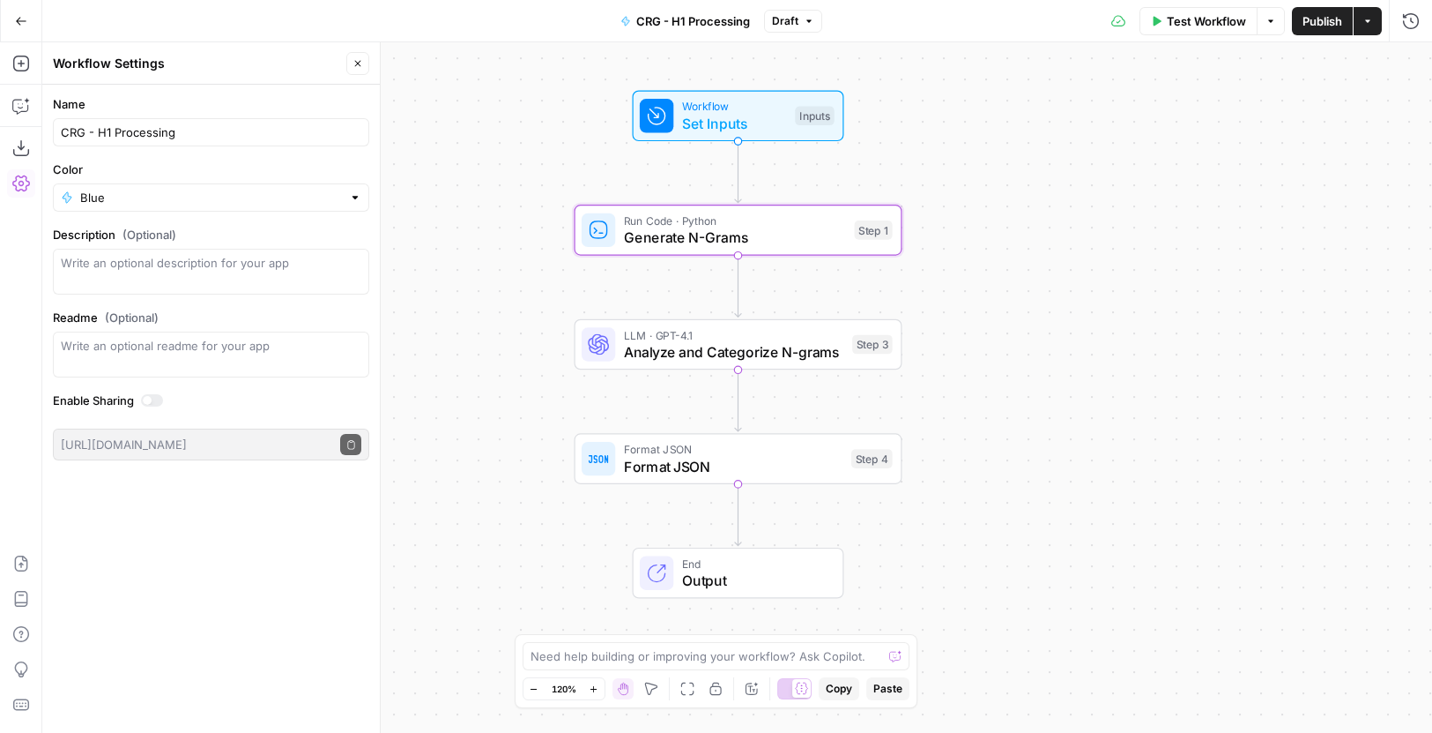
click at [763, 350] on span "Analyze and Categorize N-grams" at bounding box center [734, 351] width 220 height 21
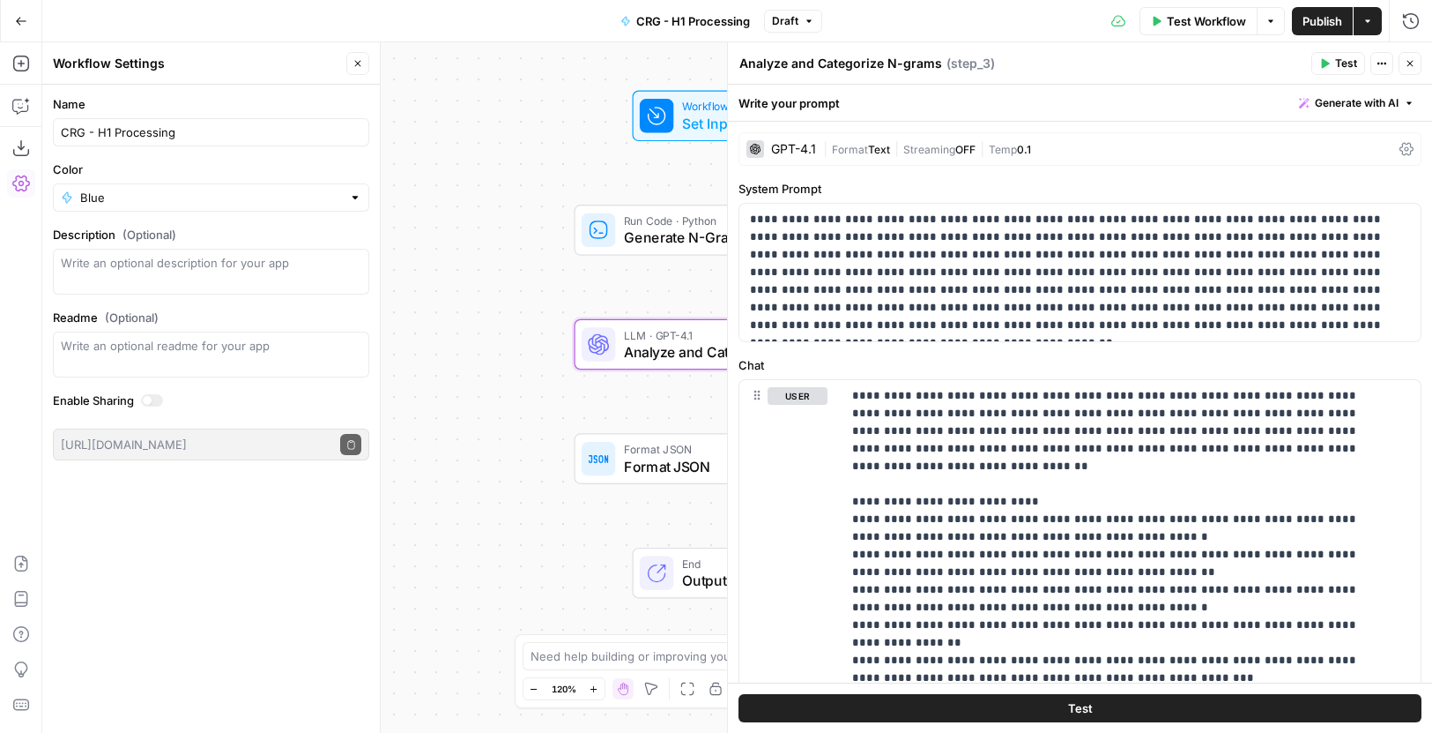
click at [670, 464] on span "Format JSON" at bounding box center [733, 466] width 219 height 21
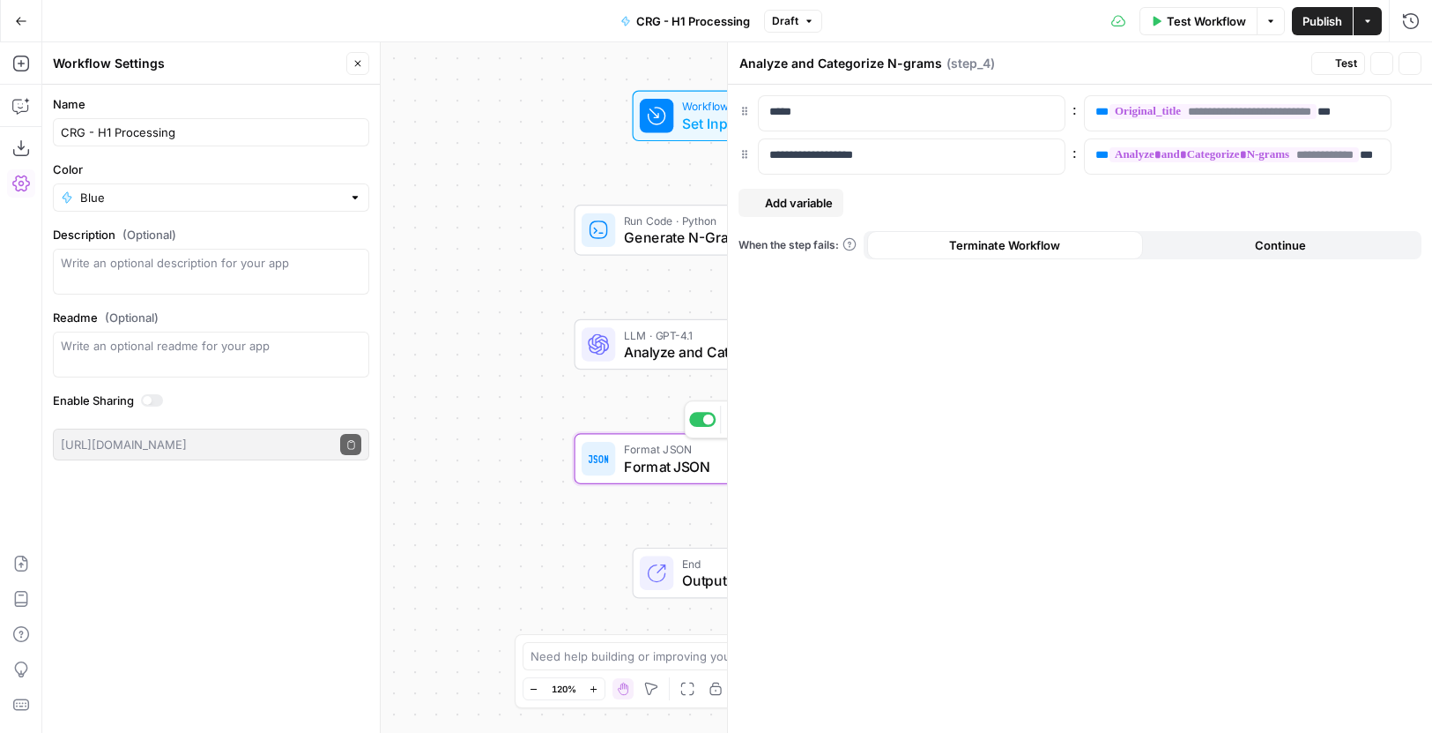
type textarea "Format JSON"
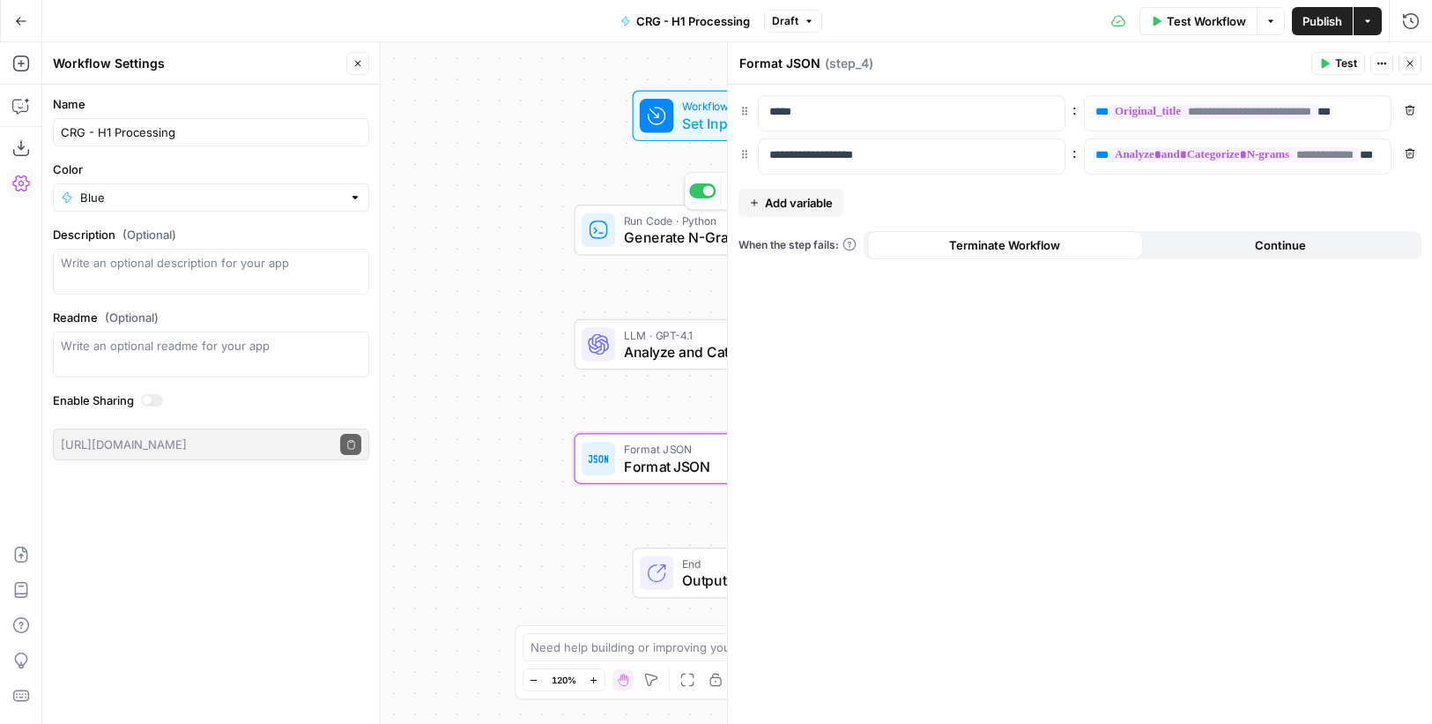
click at [695, 245] on span "Generate N-Grams" at bounding box center [735, 237] width 222 height 21
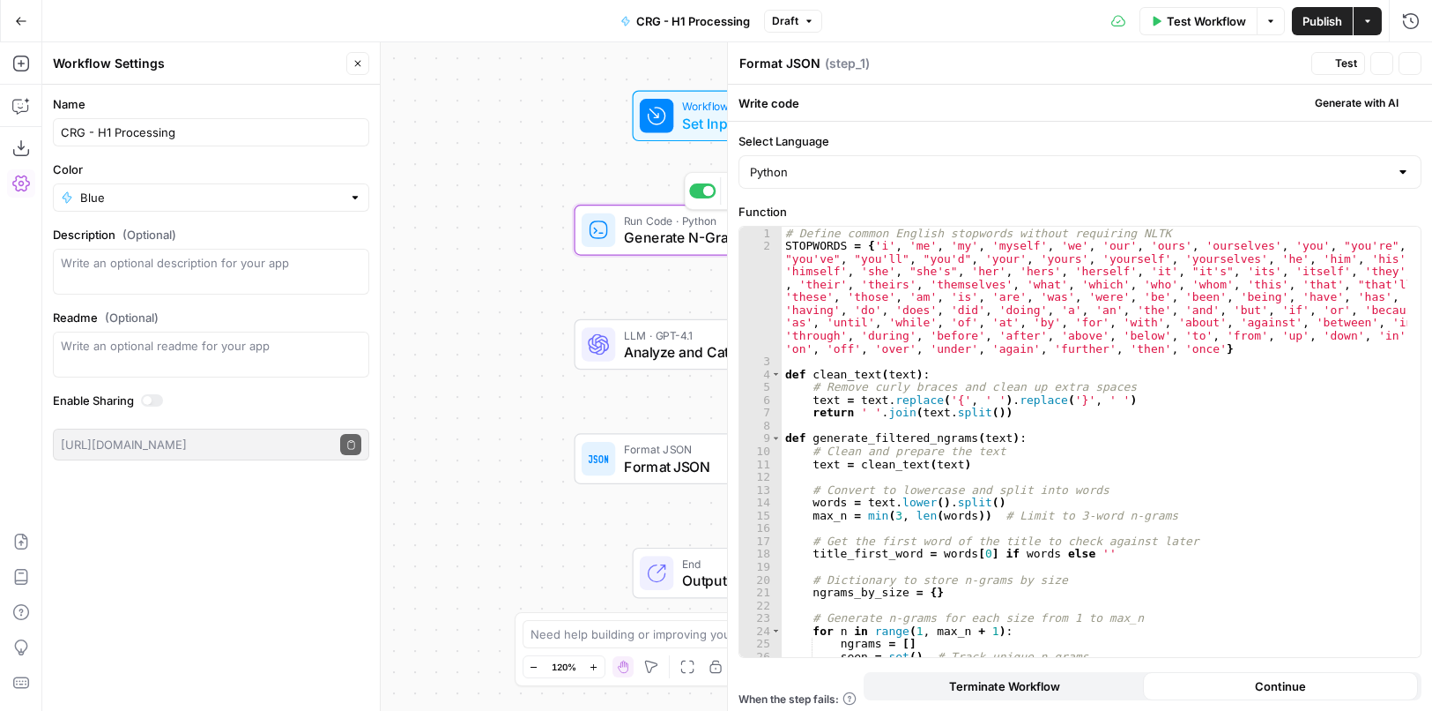
type textarea "Generate N-Grams"
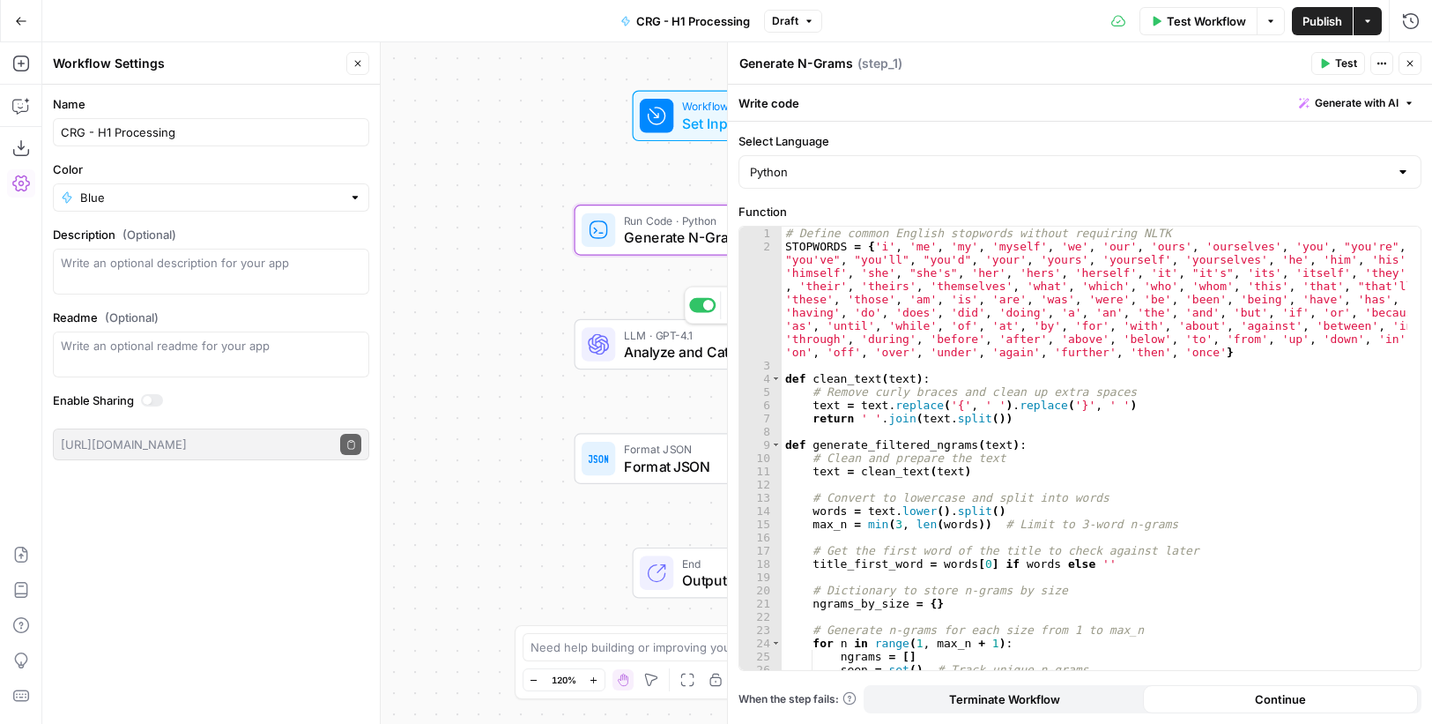
click at [671, 359] on span "Analyze and Categorize N-grams" at bounding box center [734, 351] width 220 height 21
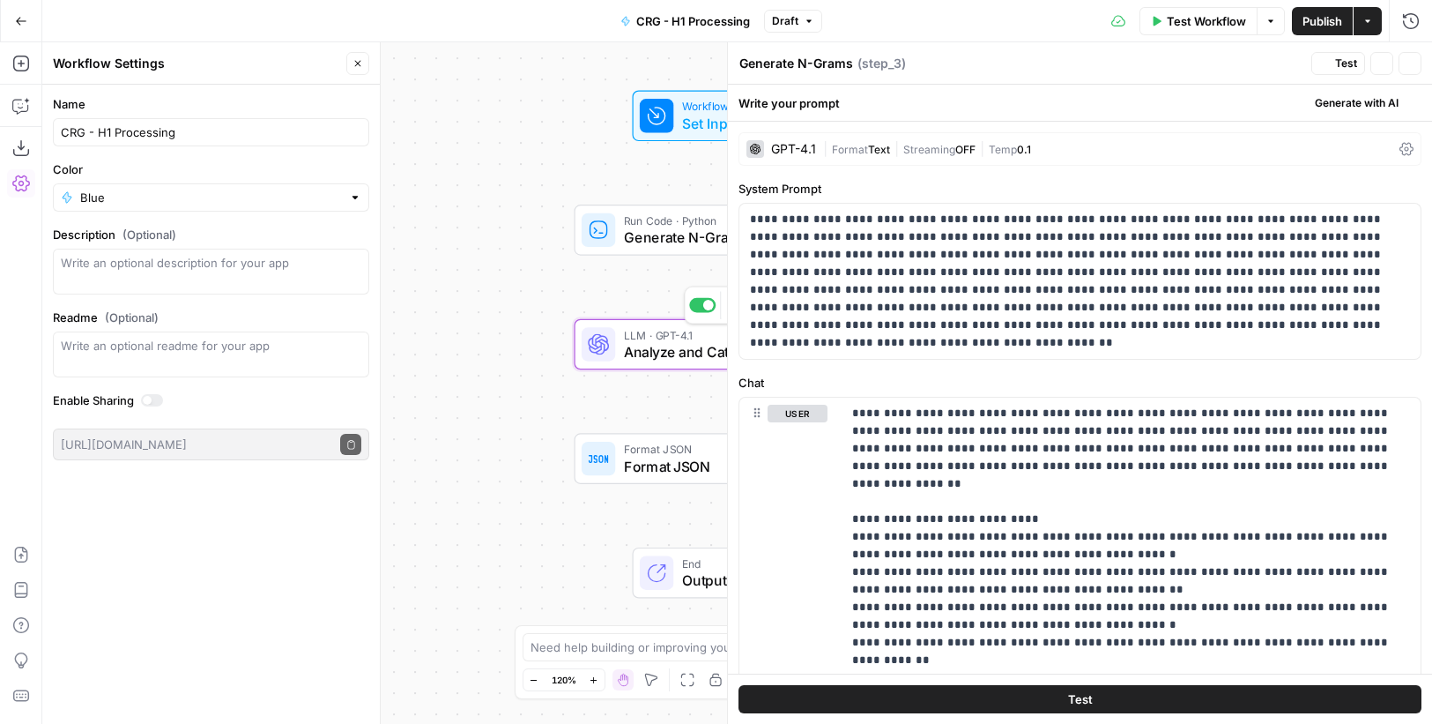
type textarea "Analyze and Categorize N-grams"
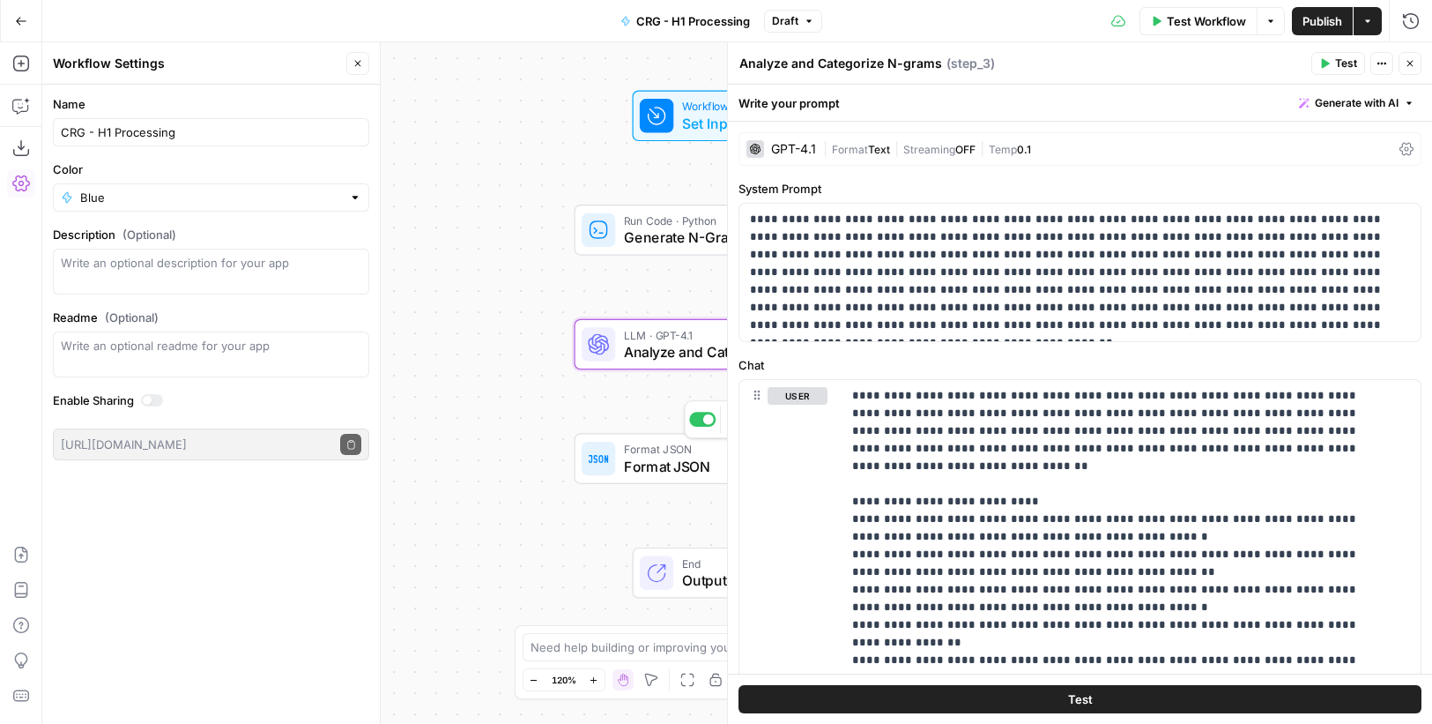
click at [644, 465] on span "Format JSON" at bounding box center [733, 466] width 219 height 21
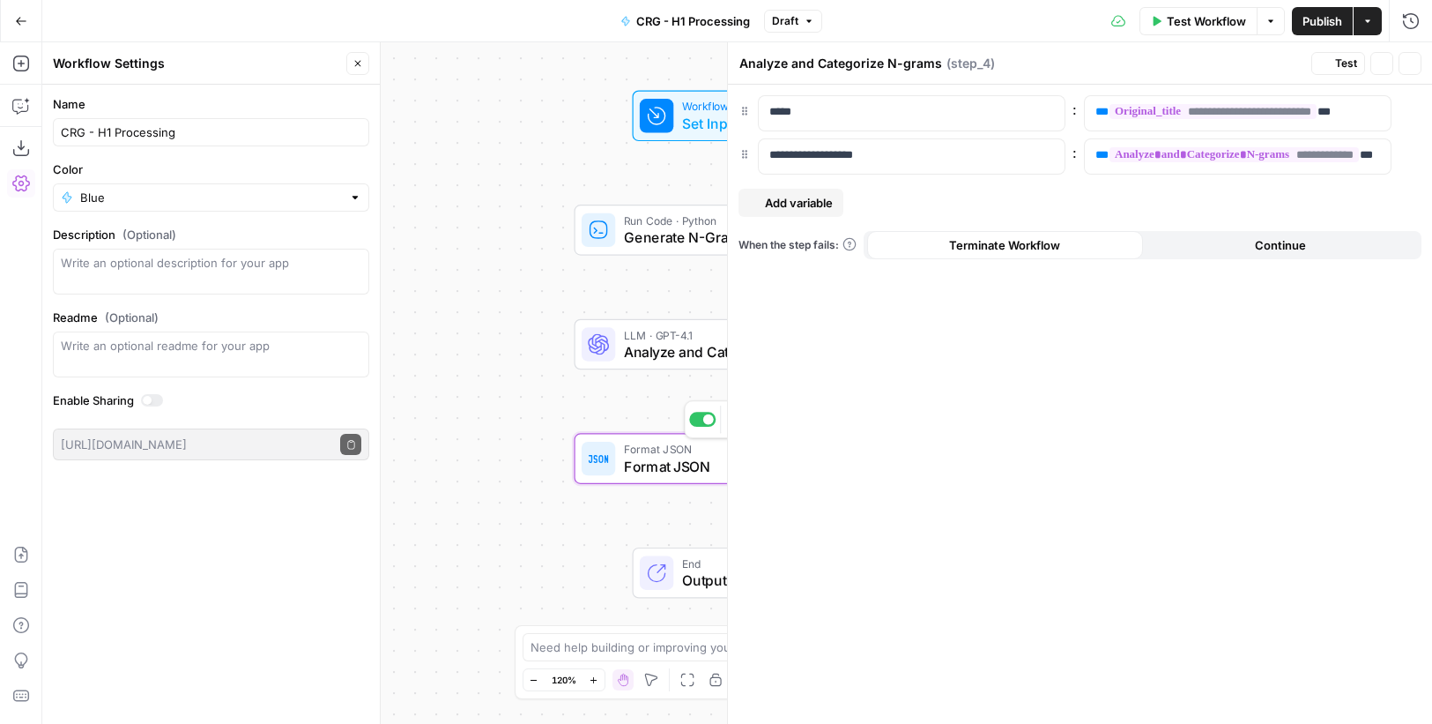
type textarea "Format JSON"
click at [664, 473] on span "Format JSON" at bounding box center [733, 466] width 219 height 21
drag, startPoint x: 740, startPoint y: 63, endPoint x: 824, endPoint y: 63, distance: 83.7
click at [824, 63] on div "Format JSON Format JSON ( step_4 )" at bounding box center [1023, 63] width 568 height 19
click at [1411, 59] on icon "button" at bounding box center [1410, 63] width 11 height 11
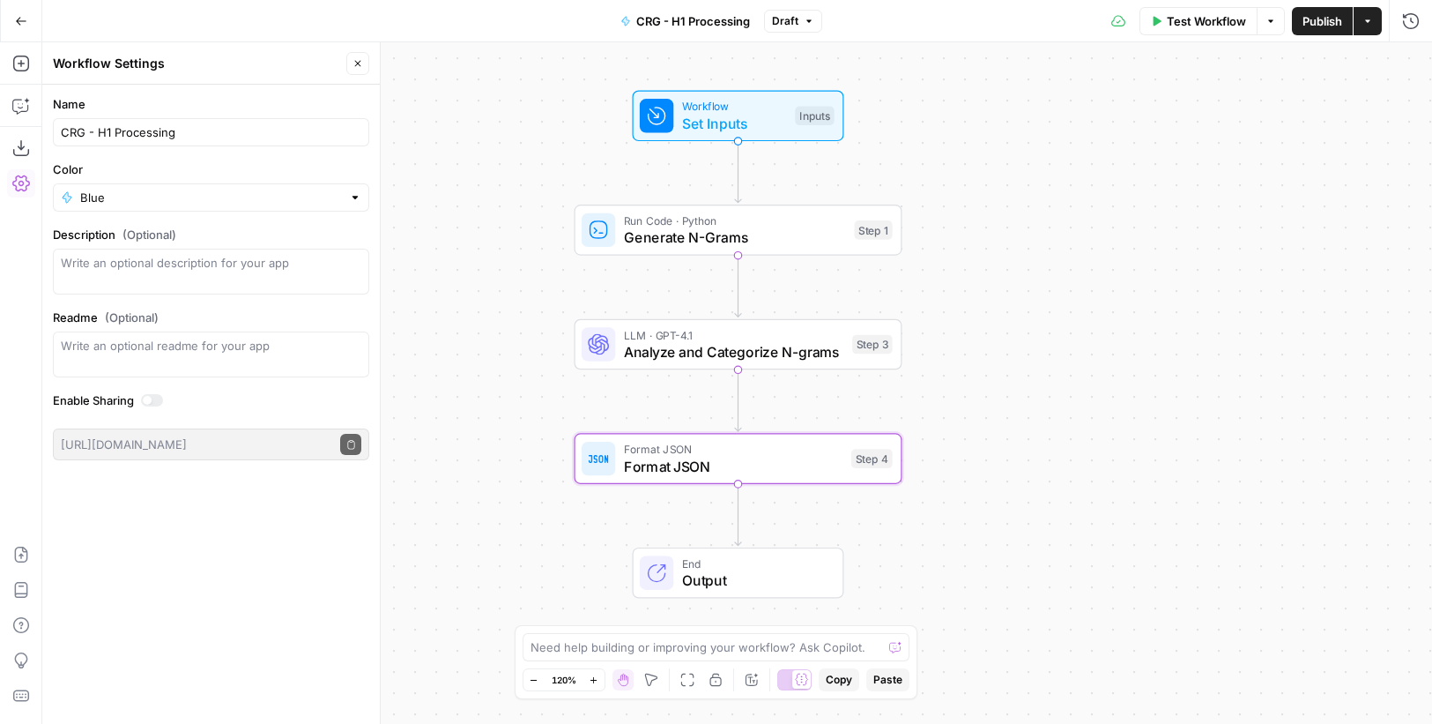
click at [770, 123] on span "Set Inputs" at bounding box center [734, 123] width 105 height 21
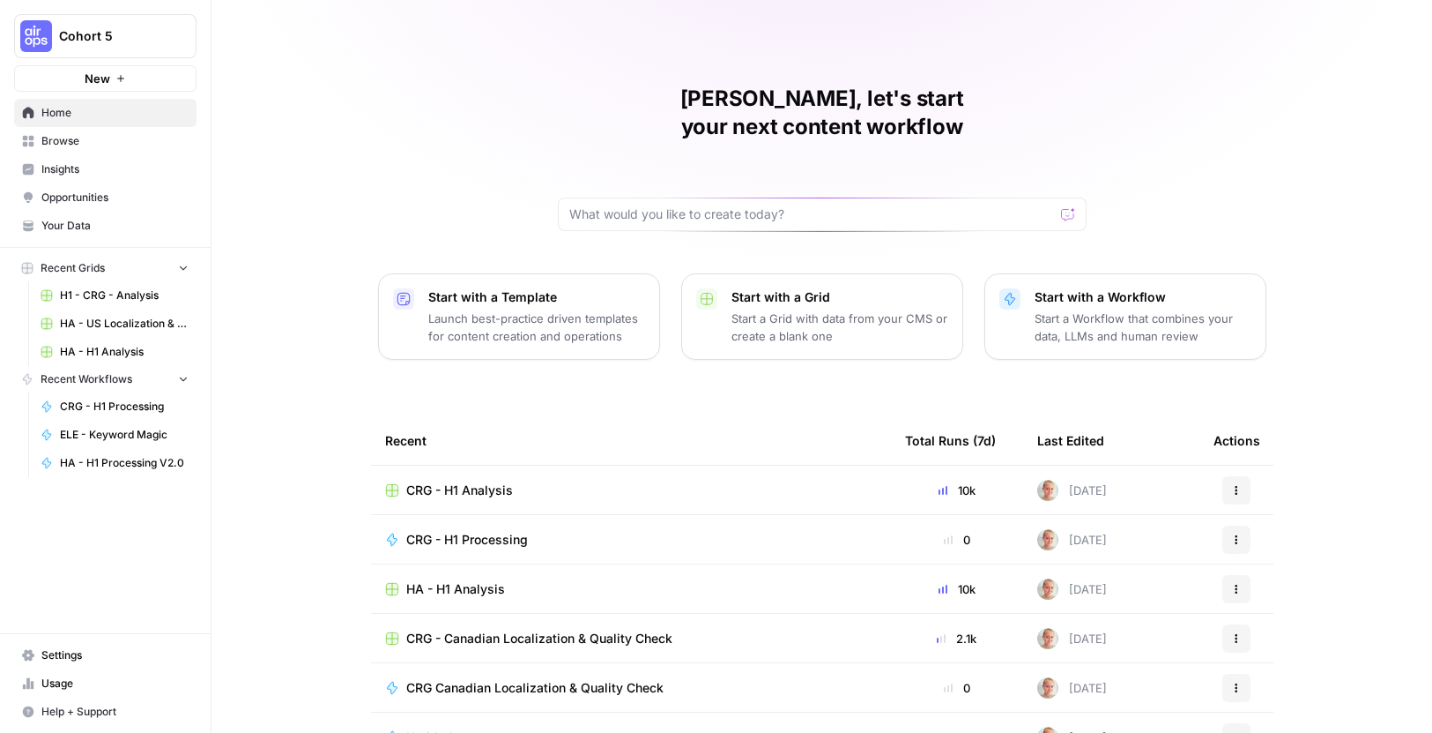
click at [1131, 288] on p "Start with a Workflow" at bounding box center [1143, 297] width 217 height 18
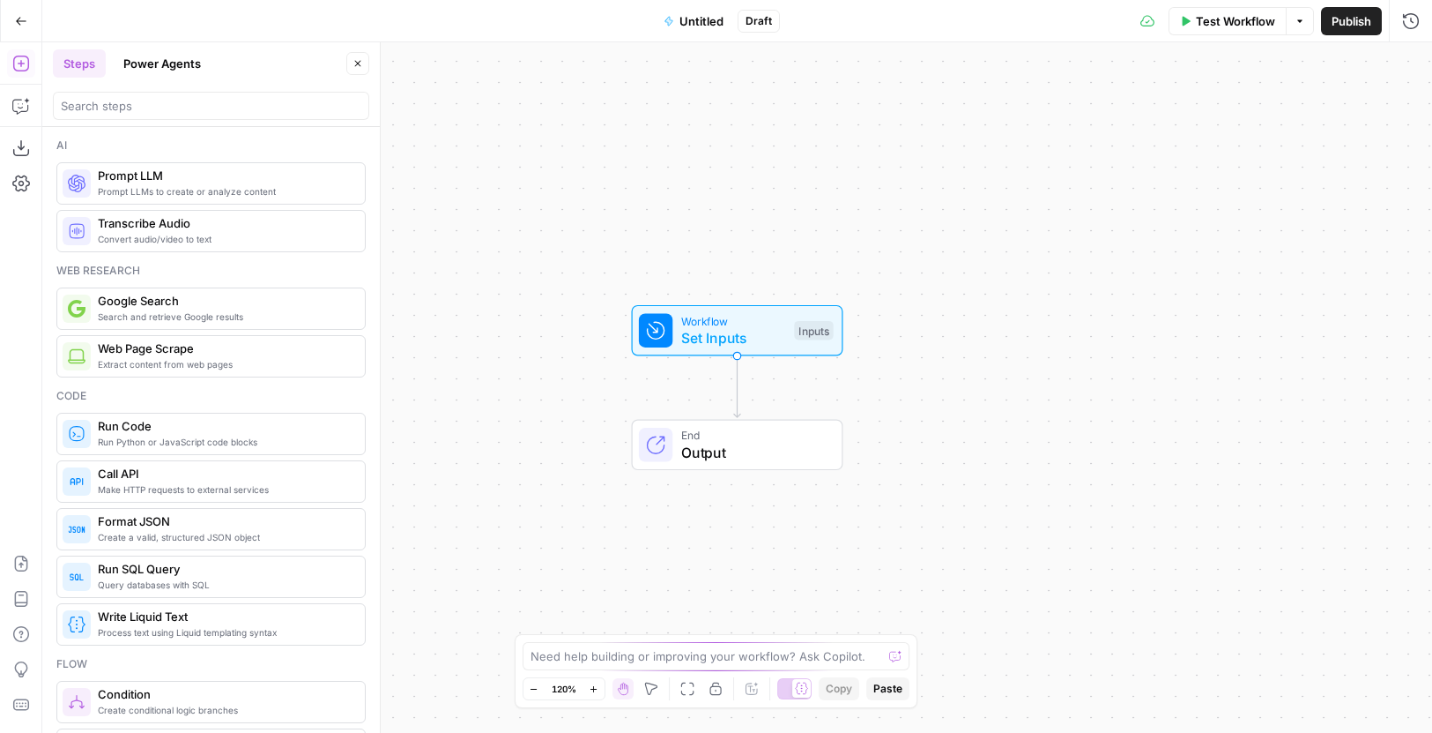
click at [708, 21] on span "Untitled" at bounding box center [702, 21] width 44 height 18
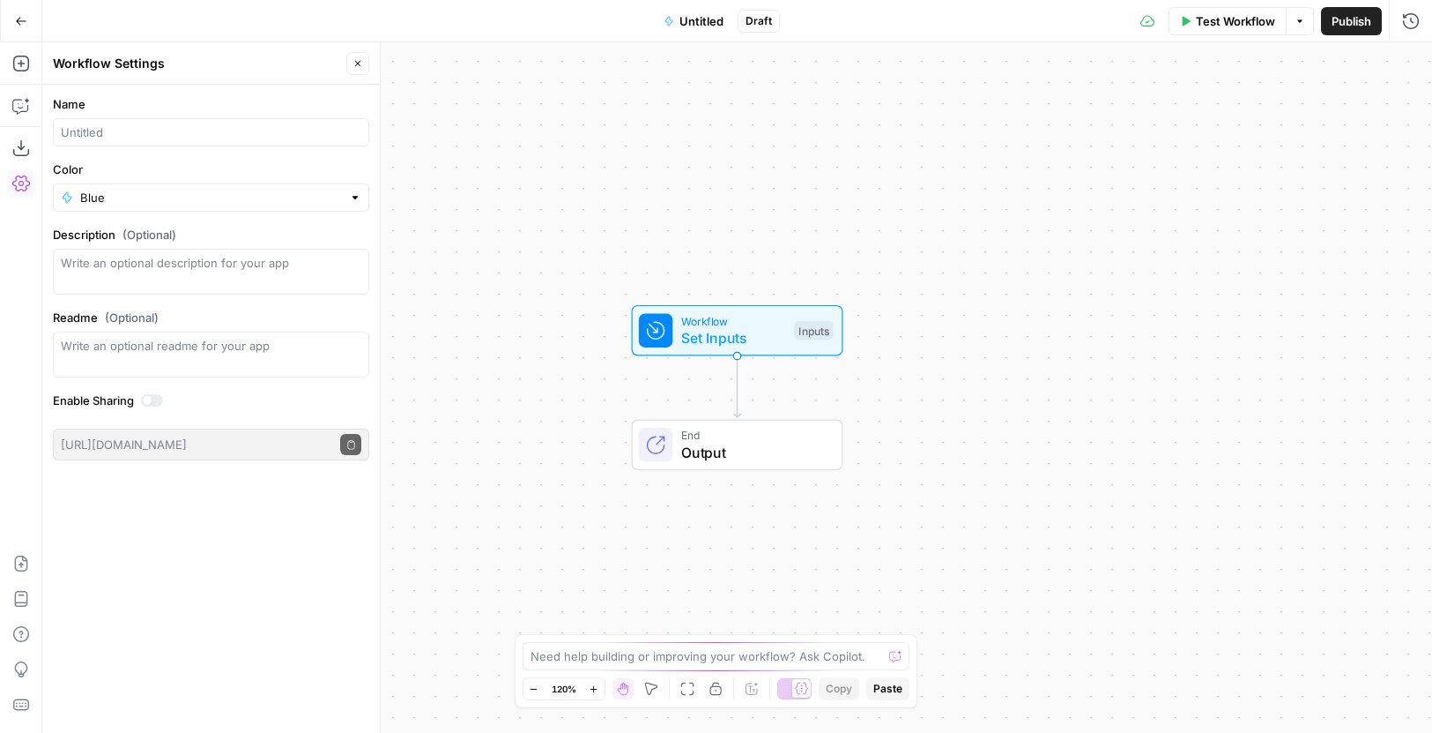
click at [176, 143] on div at bounding box center [211, 132] width 316 height 28
paste input "CRG - H1 Processing"
paste input "modifier type list"
type input "CRG - H1 Processing - modifier type list (step 2)"
click at [332, 165] on label "Color" at bounding box center [211, 169] width 316 height 18
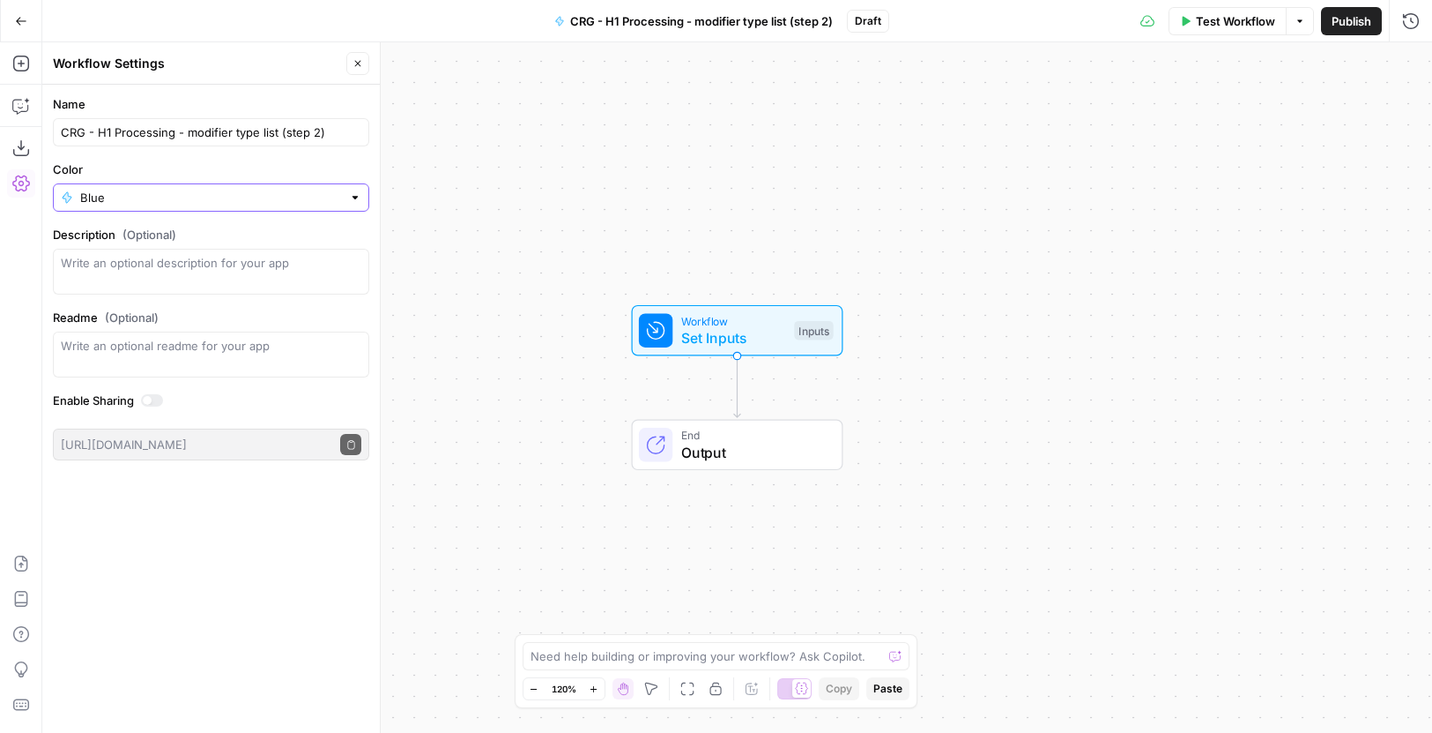
click at [332, 189] on input "Blue" at bounding box center [211, 198] width 262 height 18
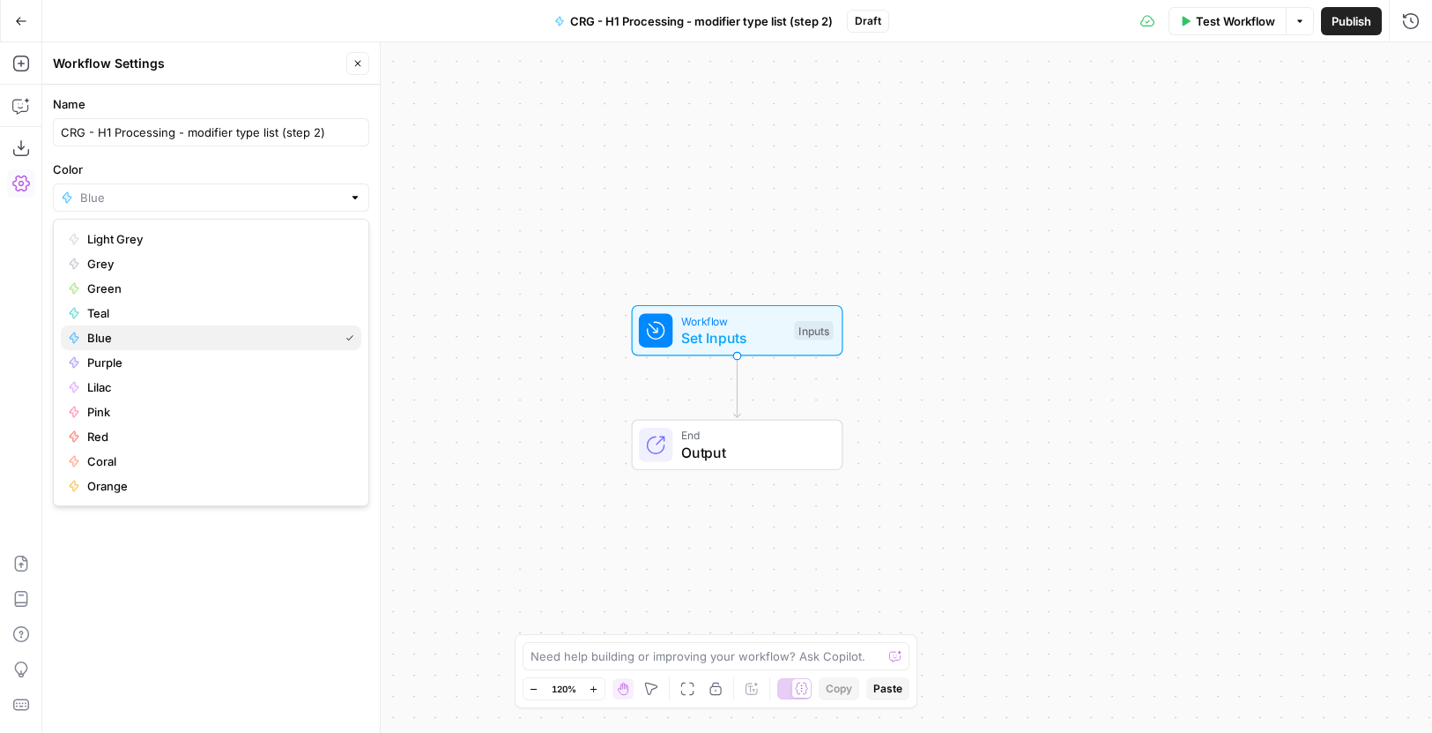
click at [137, 330] on span "Blue" at bounding box center [209, 338] width 244 height 18
type input "Blue"
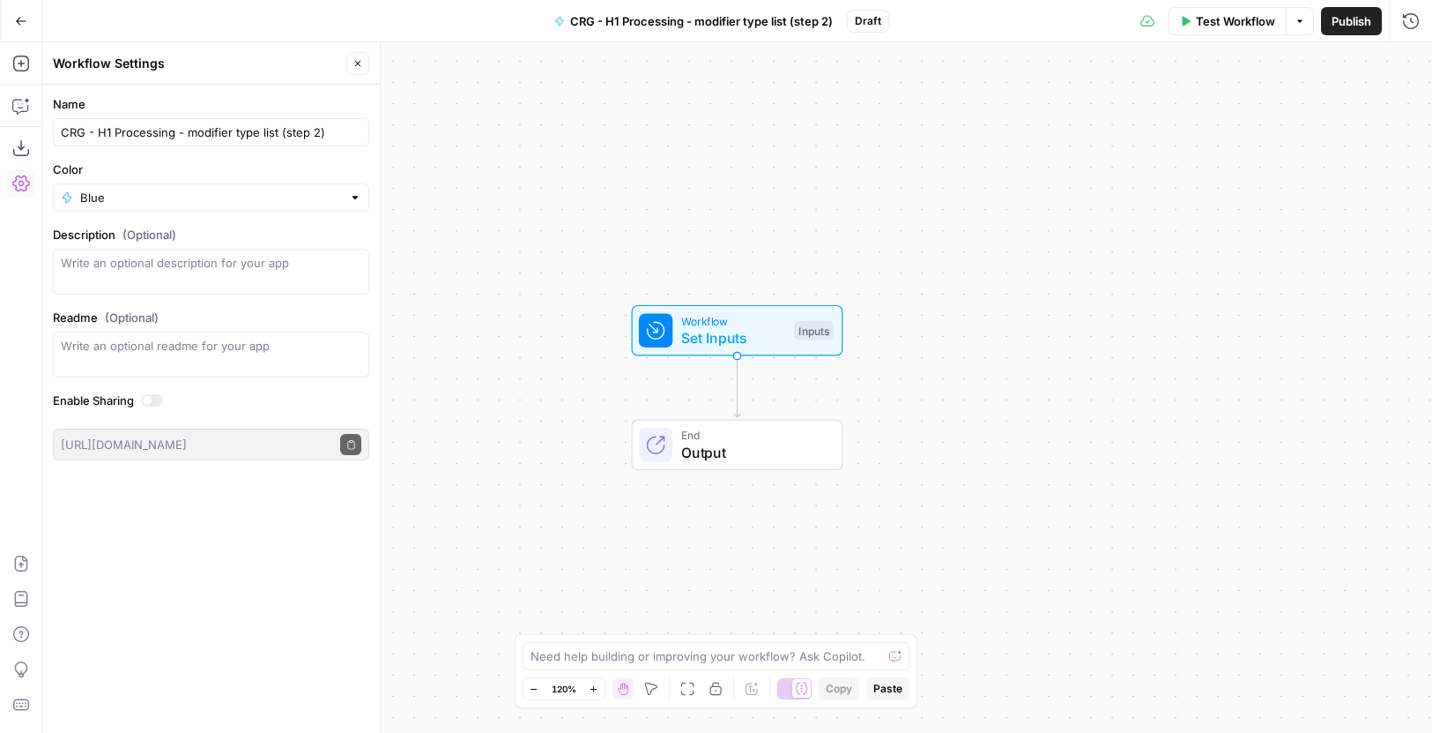
click at [353, 68] on icon "button" at bounding box center [358, 63] width 11 height 11
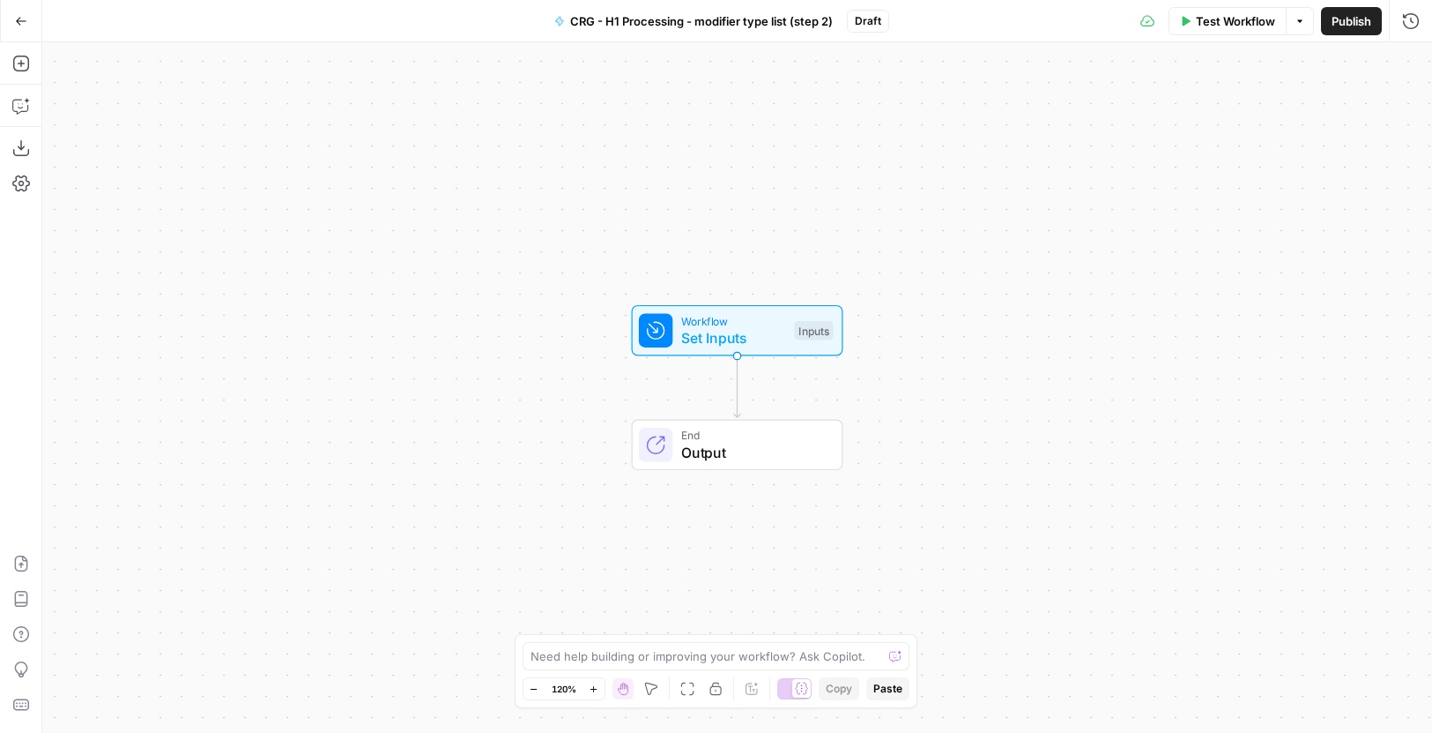
click at [661, 18] on span "CRG - H1 Processing - modifier type list (step 2)" at bounding box center [701, 21] width 263 height 18
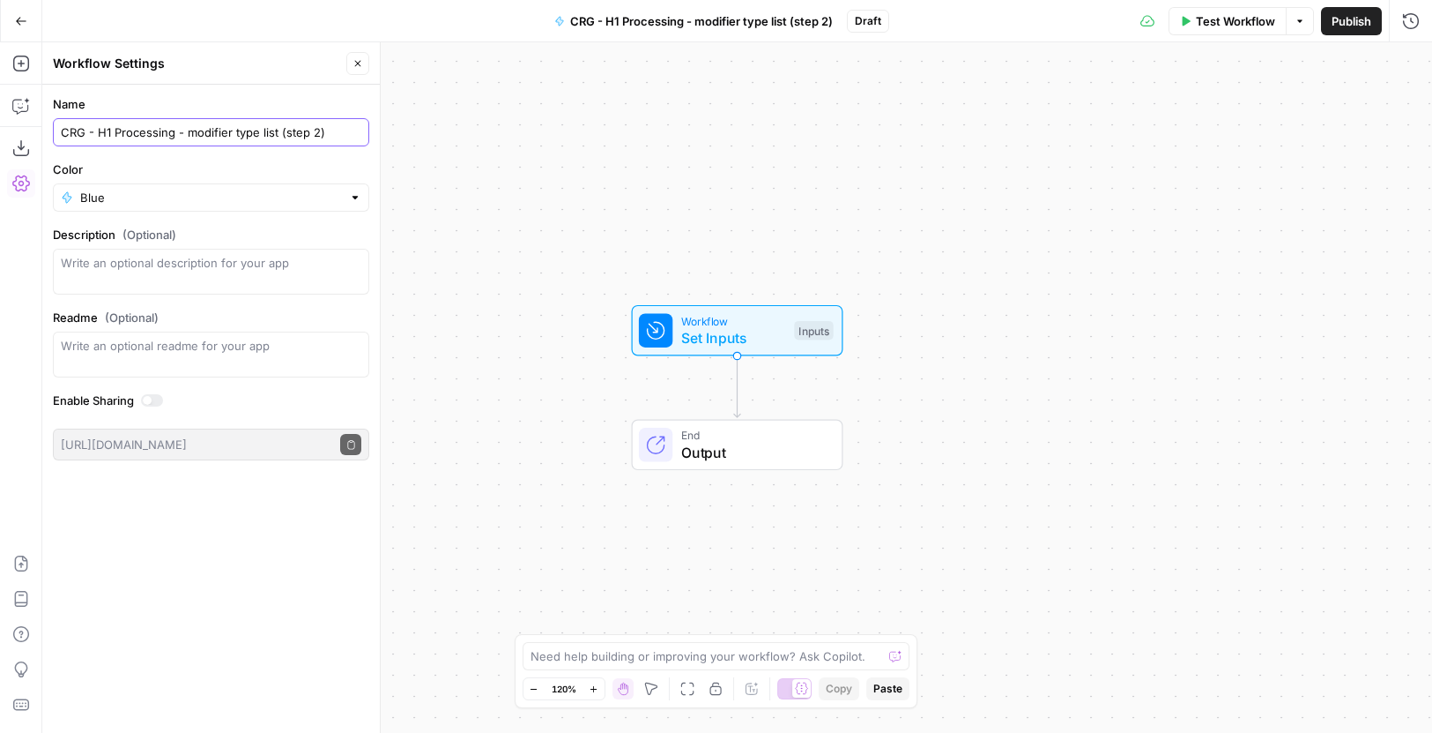
click at [202, 127] on input "CRG - H1 Processing - modifier type list (step 2)" at bounding box center [211, 132] width 301 height 18
click at [202, 128] on input "CRG - H1 Processing - modifier type list (step 2)" at bounding box center [211, 132] width 301 height 18
click at [730, 140] on div "Workflow Set Inputs Inputs End Output" at bounding box center [737, 387] width 1390 height 690
click at [677, 19] on span "CRG - H1 Processing - modifier type list (step 2)" at bounding box center [701, 21] width 263 height 18
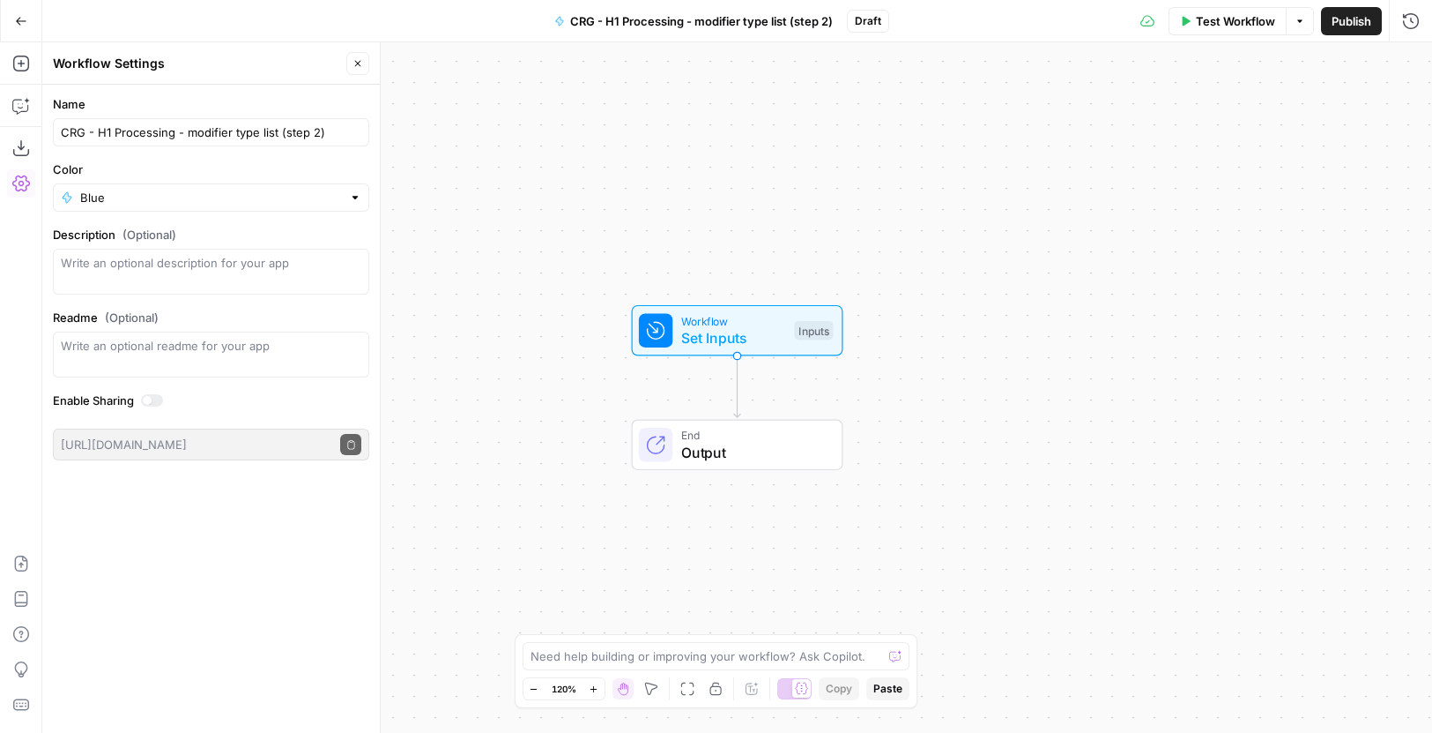
click at [677, 19] on span "CRG - H1 Processing - modifier type list (step 2)" at bounding box center [701, 21] width 263 height 18
click at [189, 116] on div "Name CRG - H1 Processing - modifier type list (step 2)" at bounding box center [211, 120] width 316 height 51
click at [189, 115] on div "Name CRG - H1 Processing - modifier type list (step 2)" at bounding box center [211, 120] width 316 height 51
click at [188, 127] on input "CRG - H1 Processing - modifier type list (step 2)" at bounding box center [211, 132] width 301 height 18
click at [188, 128] on input "CRG - H1 Processing - modifier type list (step 2)" at bounding box center [211, 132] width 301 height 18
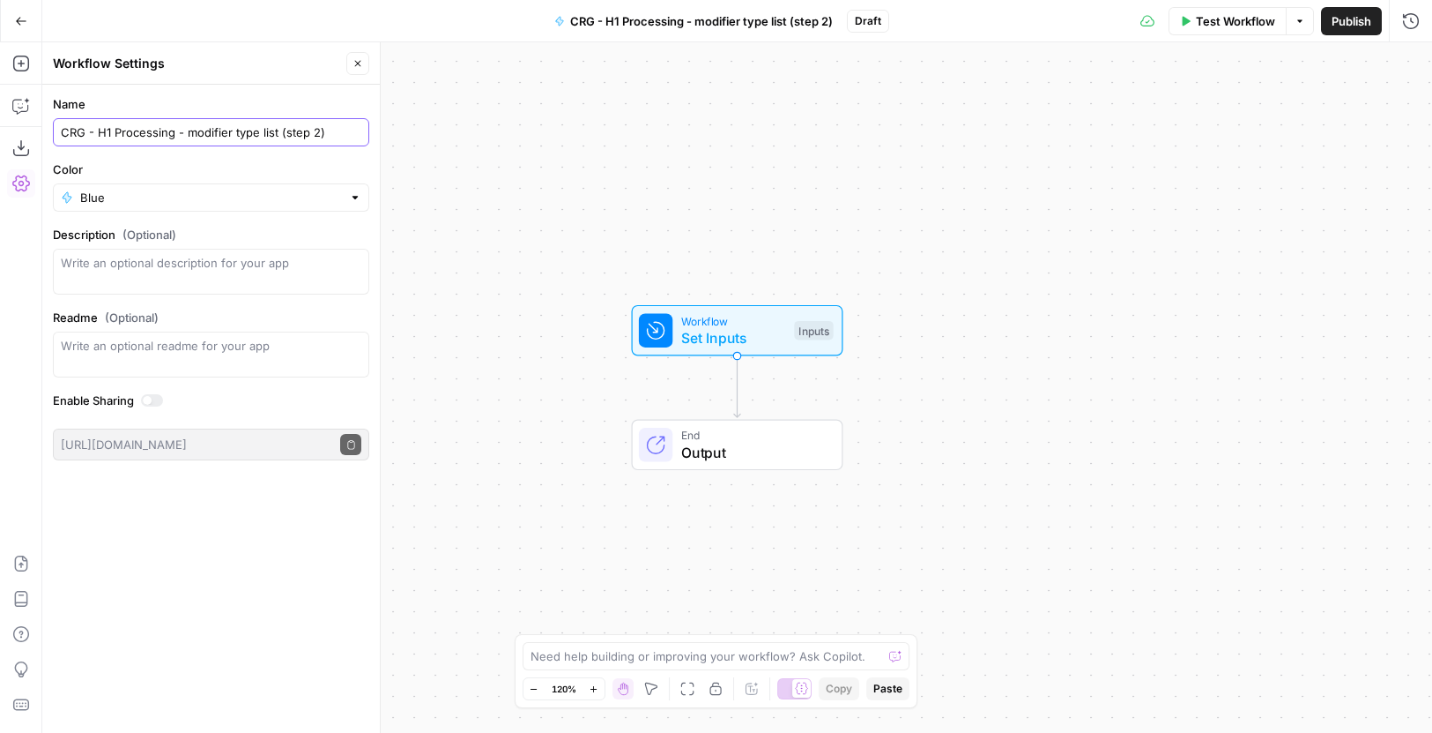
click at [187, 128] on input "CRG - H1 Processing - modifier type list (step 2)" at bounding box center [211, 132] width 301 height 18
click at [188, 127] on input "CRG - H1 Processing - modifier type list (step 2)" at bounding box center [211, 132] width 301 height 18
click at [187, 127] on input "CRG - H1 Processing - modifier type list (step 2)" at bounding box center [211, 132] width 301 height 18
click at [748, 332] on span "Set Inputs" at bounding box center [733, 337] width 105 height 21
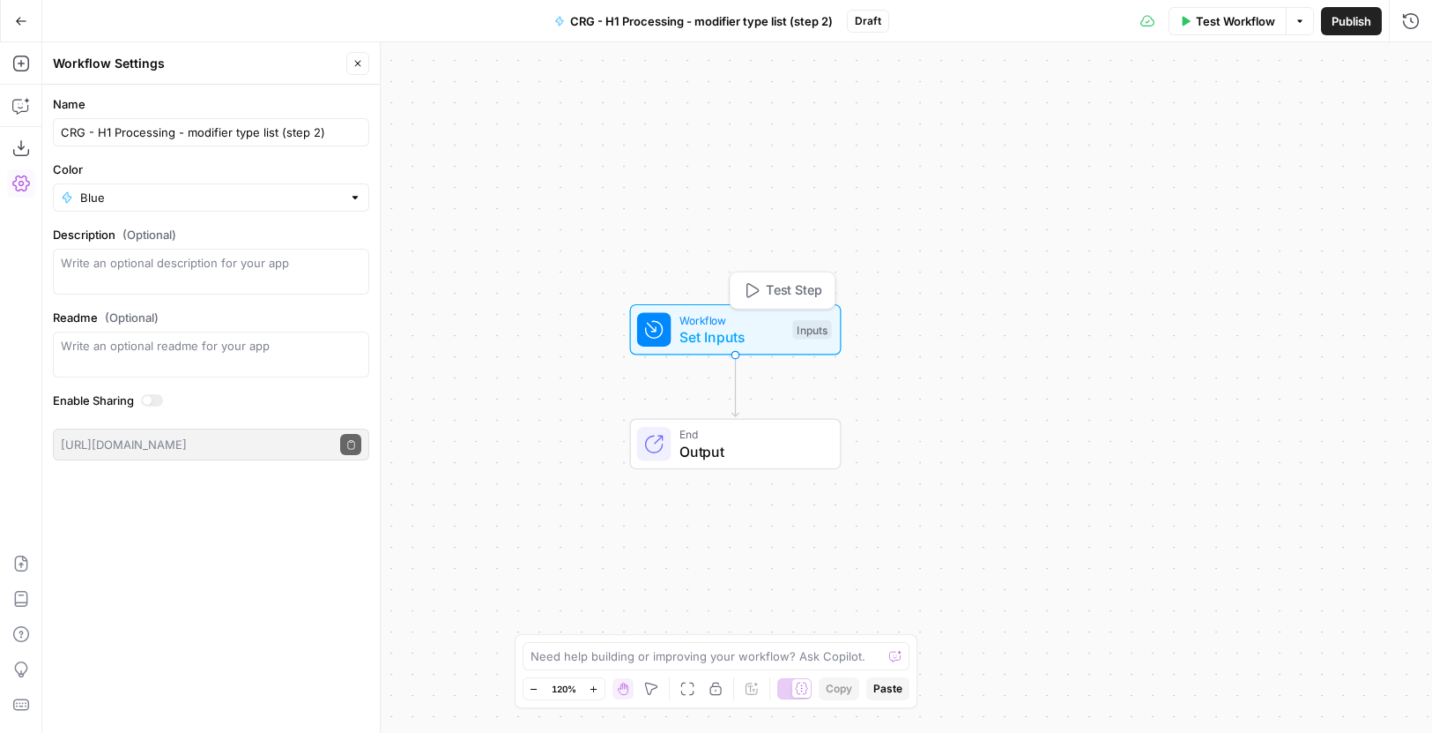
click at [764, 326] on span "Set Inputs" at bounding box center [732, 336] width 105 height 21
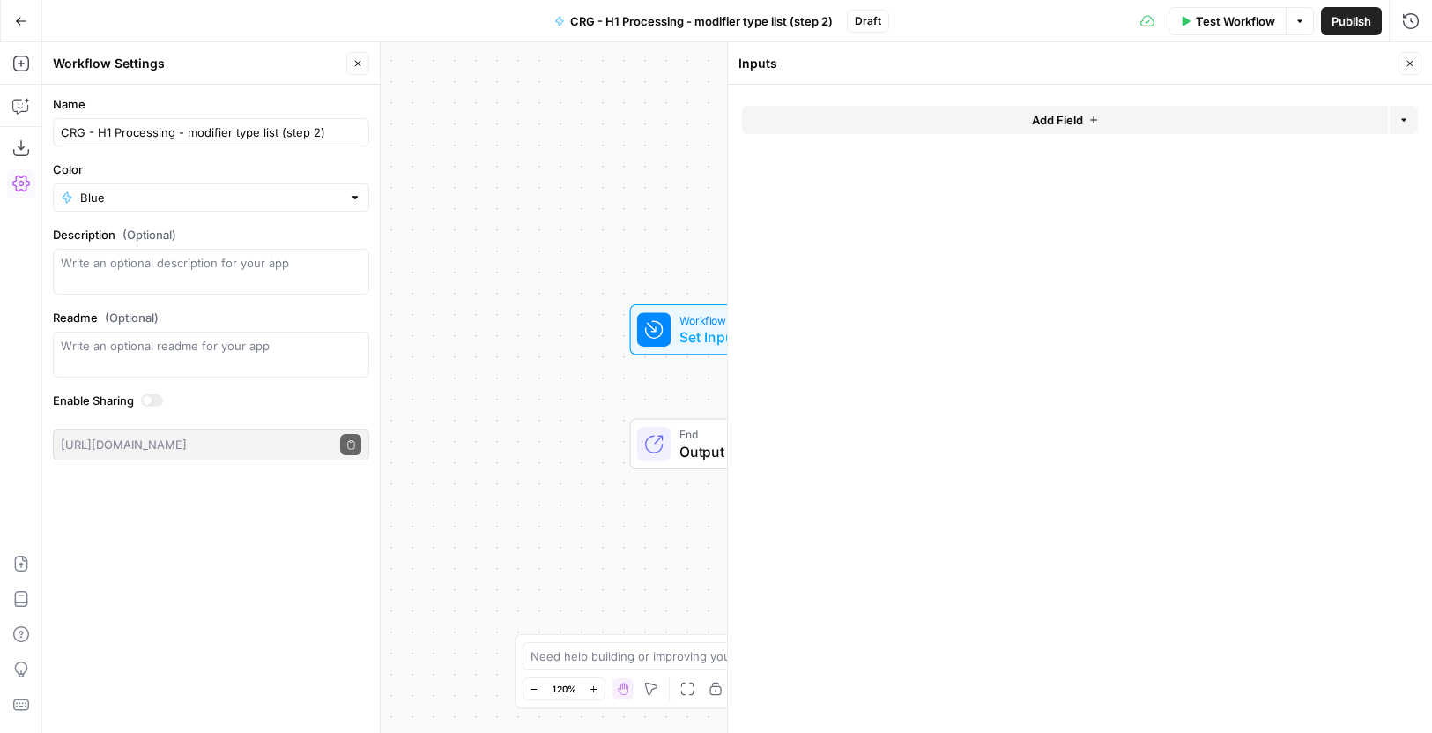
click at [987, 120] on button "Add Field" at bounding box center [1065, 120] width 646 height 28
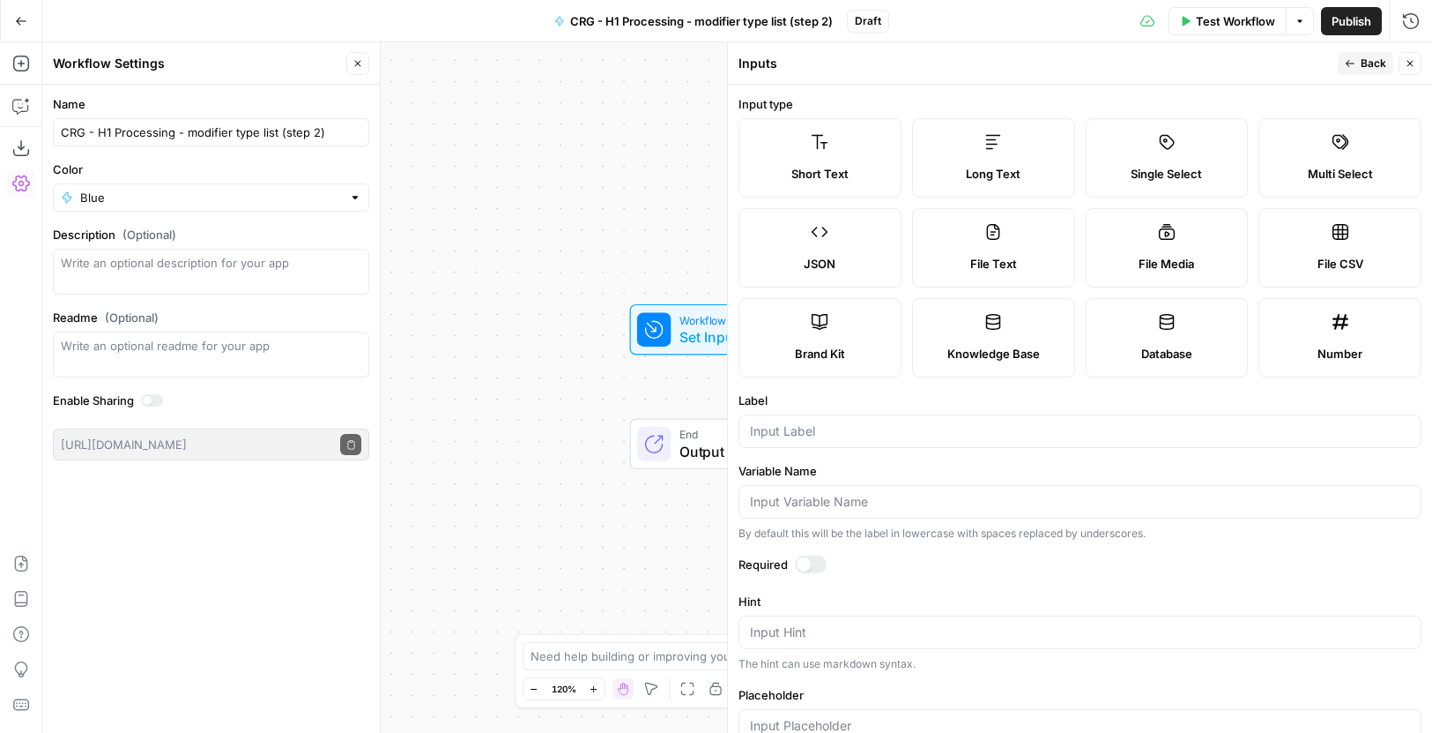
click at [992, 144] on icon at bounding box center [993, 142] width 15 height 14
click at [885, 428] on input "Label" at bounding box center [1080, 431] width 660 height 18
paste input "Title"
type input "Title"
click at [1369, 71] on span "Back" at bounding box center [1374, 64] width 26 height 16
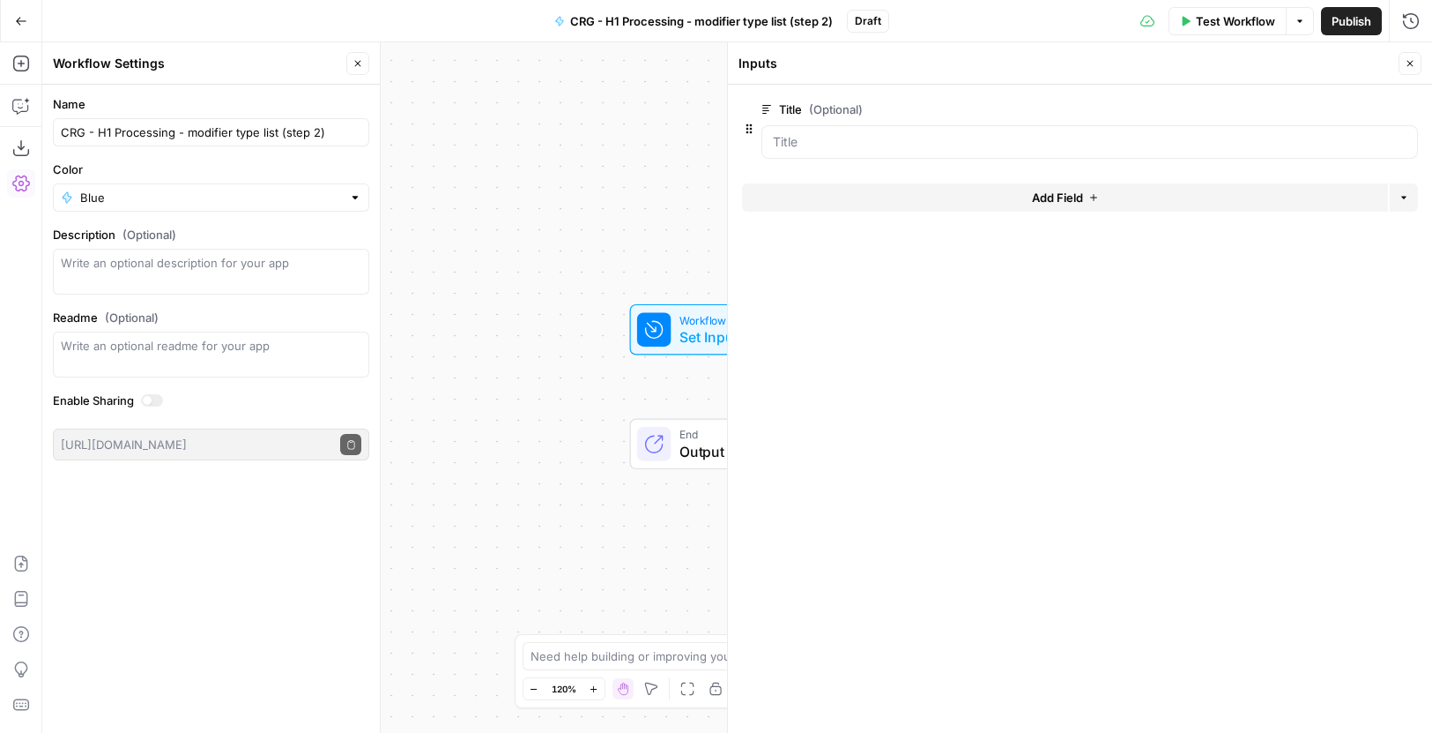
drag, startPoint x: 783, startPoint y: 108, endPoint x: 802, endPoint y: 109, distance: 19.5
click at [802, 108] on label "Title (Optional)" at bounding box center [1040, 109] width 557 height 18
copy label "Title"
click at [1413, 57] on button "Close" at bounding box center [1410, 63] width 23 height 23
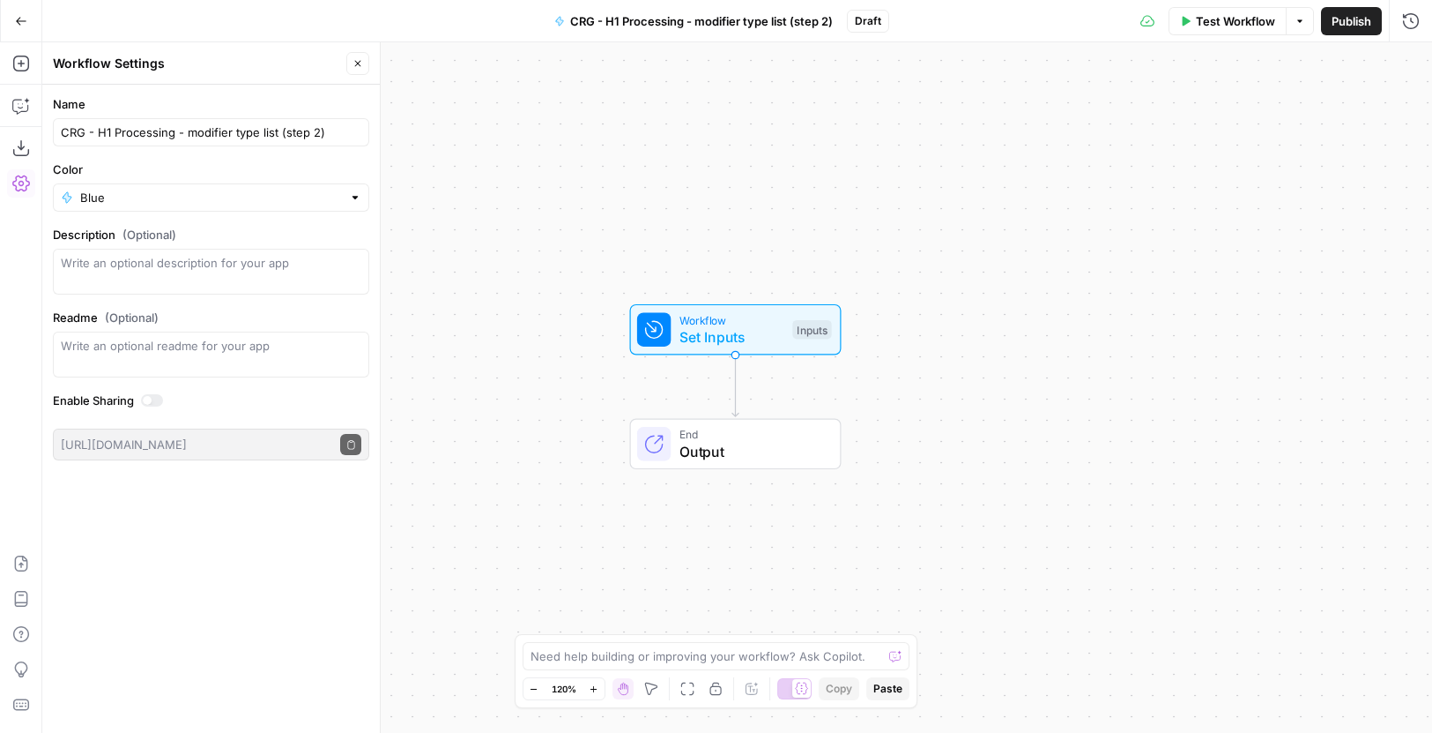
drag, startPoint x: 1358, startPoint y: 20, endPoint x: 1259, endPoint y: 230, distance: 232.2
click at [1358, 20] on span "Publish" at bounding box center [1352, 21] width 40 height 18
click at [650, 655] on div "Hand M" at bounding box center [623, 654] width 71 height 32
click at [541, 655] on textarea at bounding box center [707, 656] width 353 height 18
paste textarea "I would like to create a workflow and grid set-up on AirOps that achieves this …"
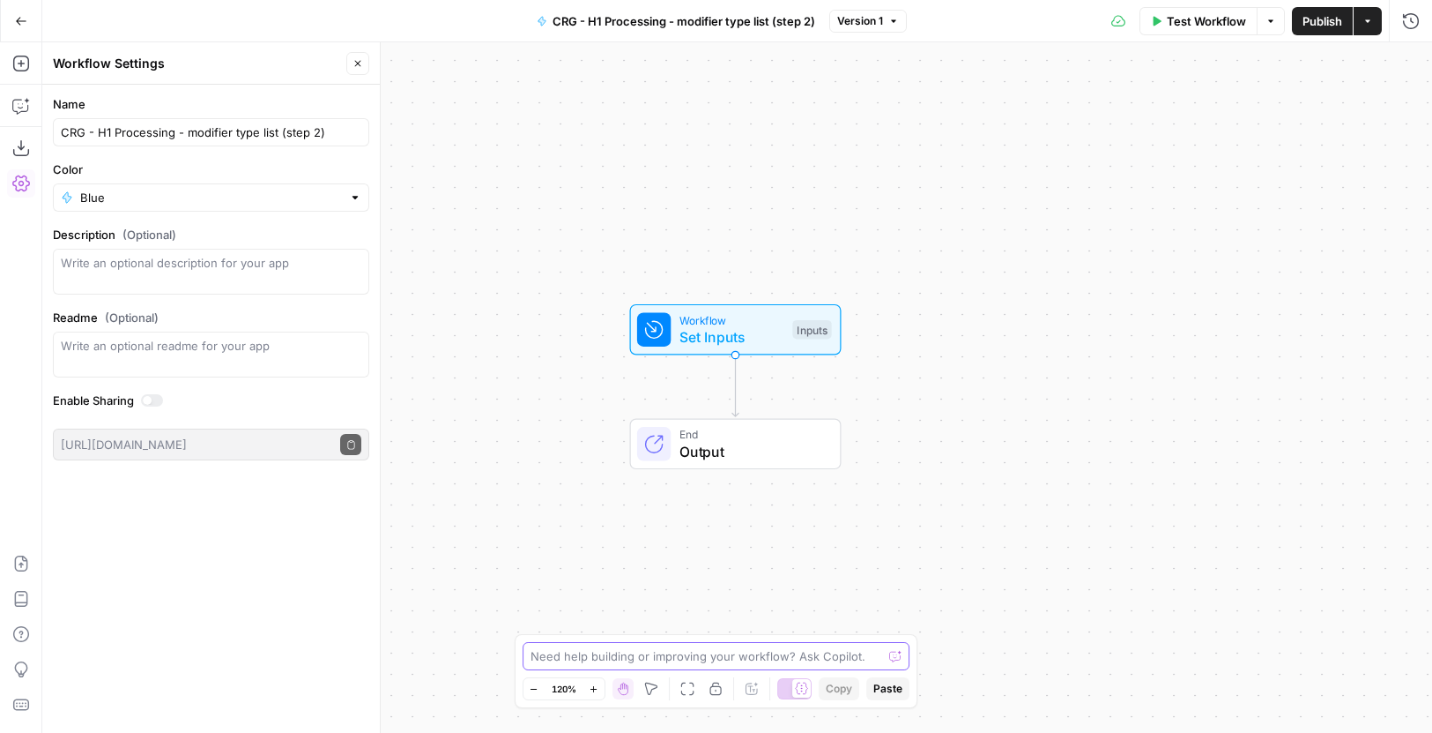
type textarea "I would like to create a workflow and grid set-up on AirOps that achieves this …"
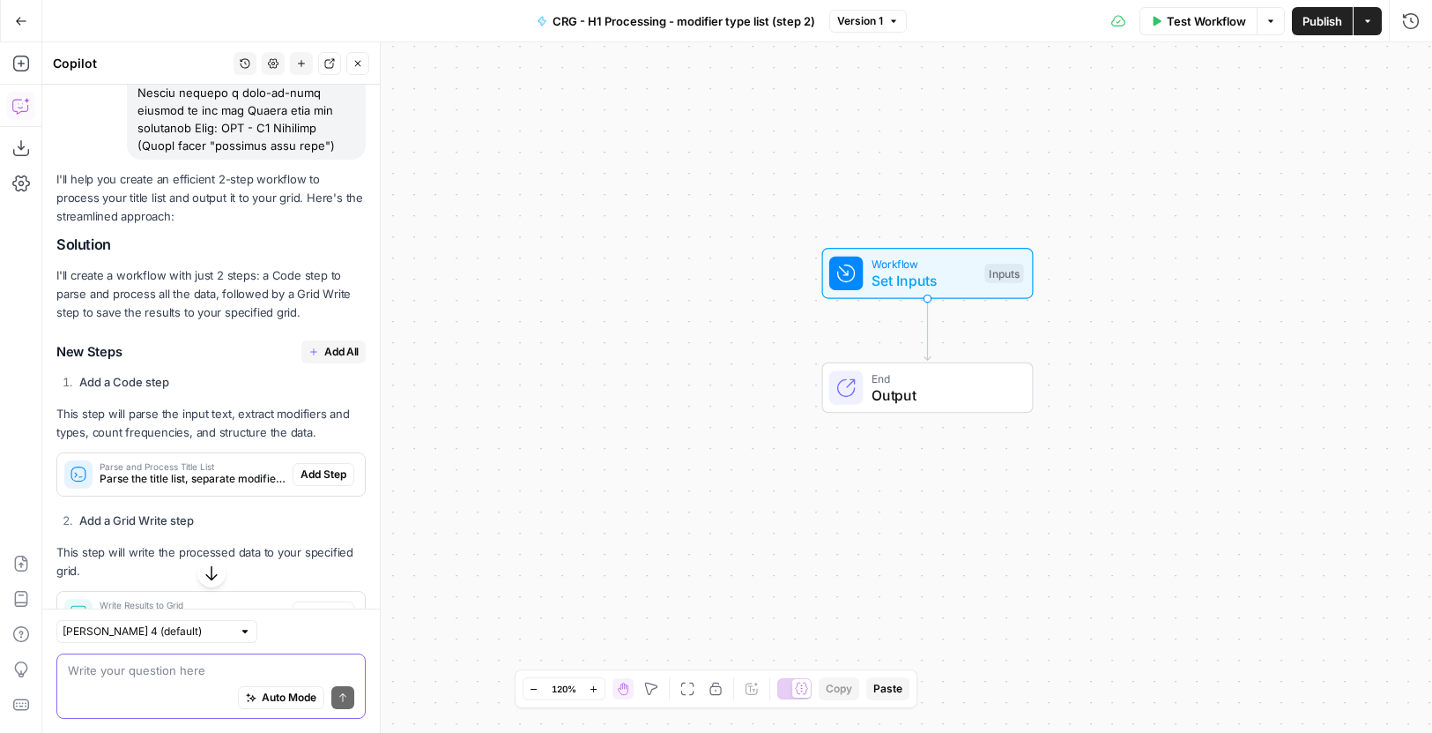
scroll to position [1932, 0]
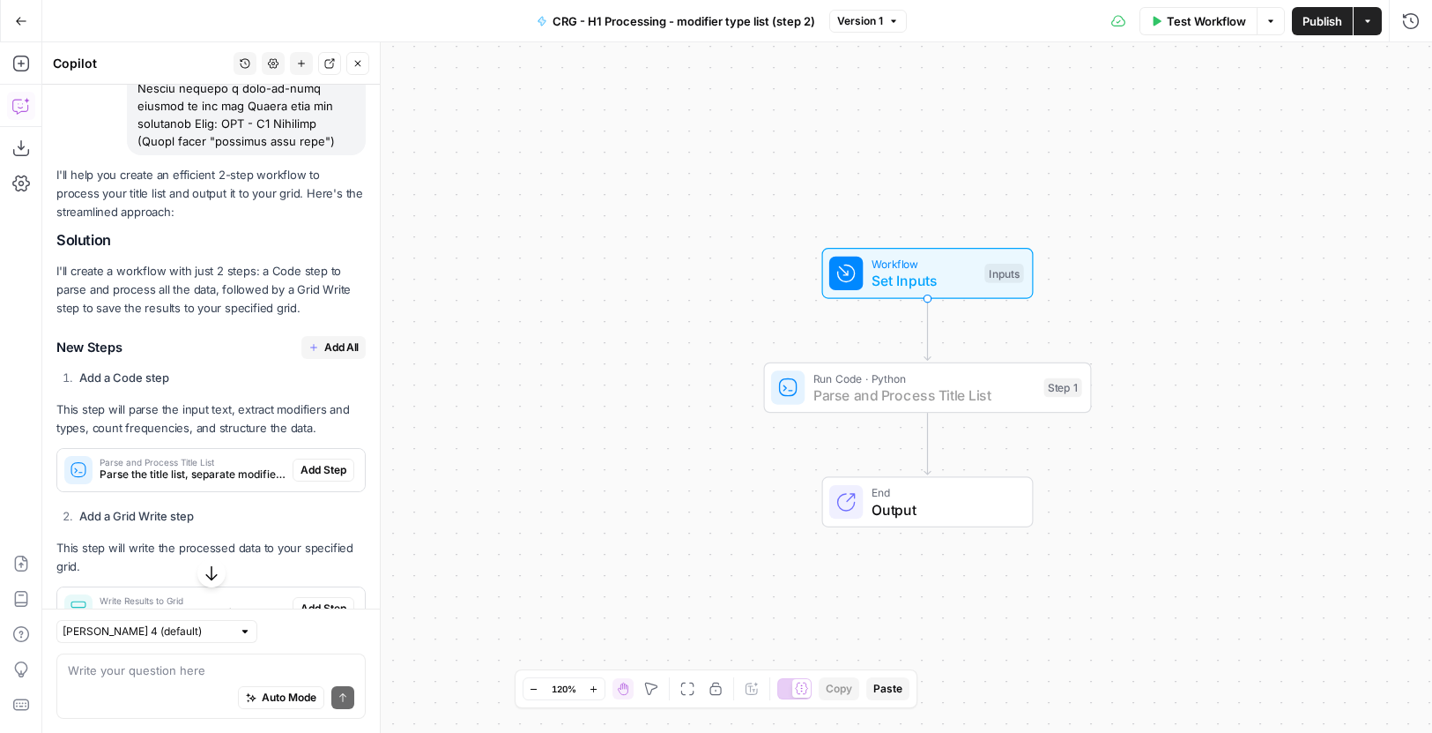
click at [305, 473] on span "Add Step" at bounding box center [324, 470] width 46 height 16
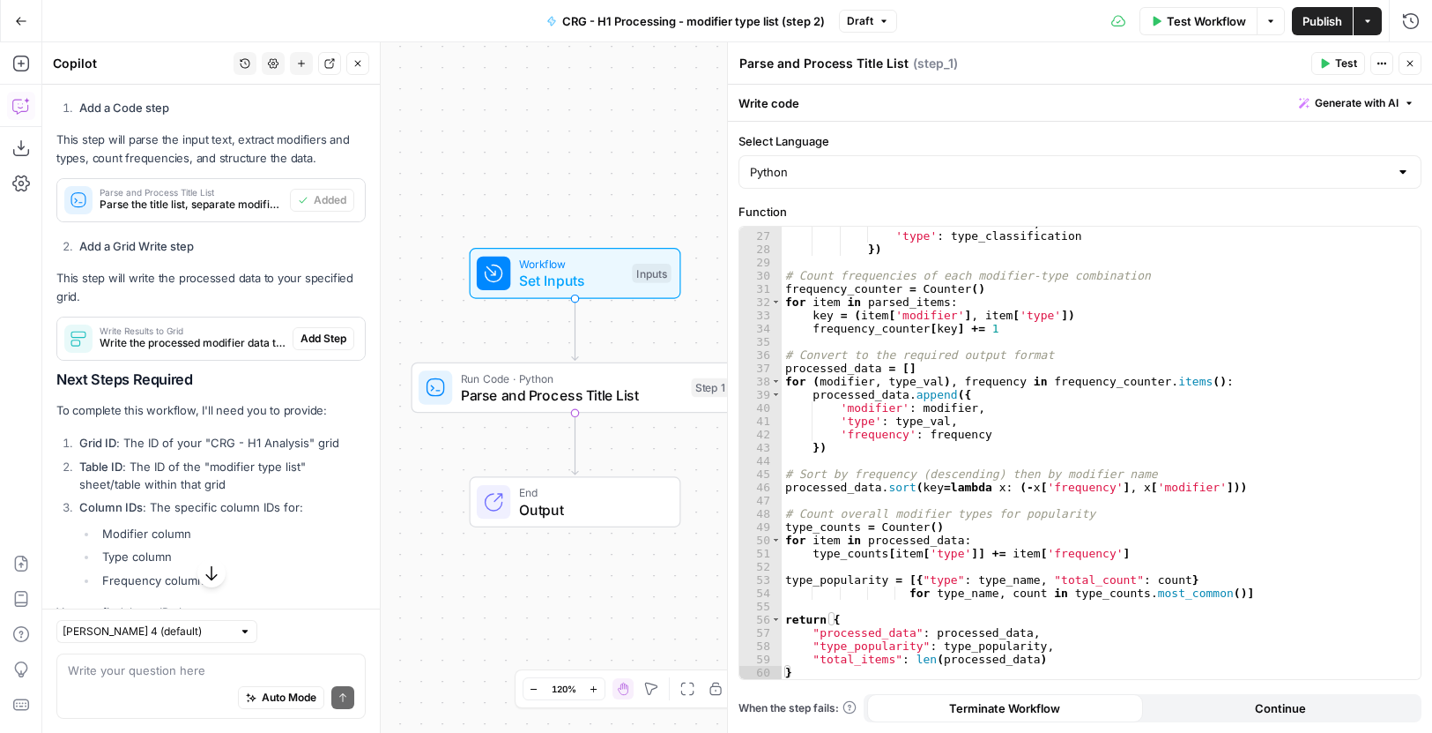
scroll to position [2285, 0]
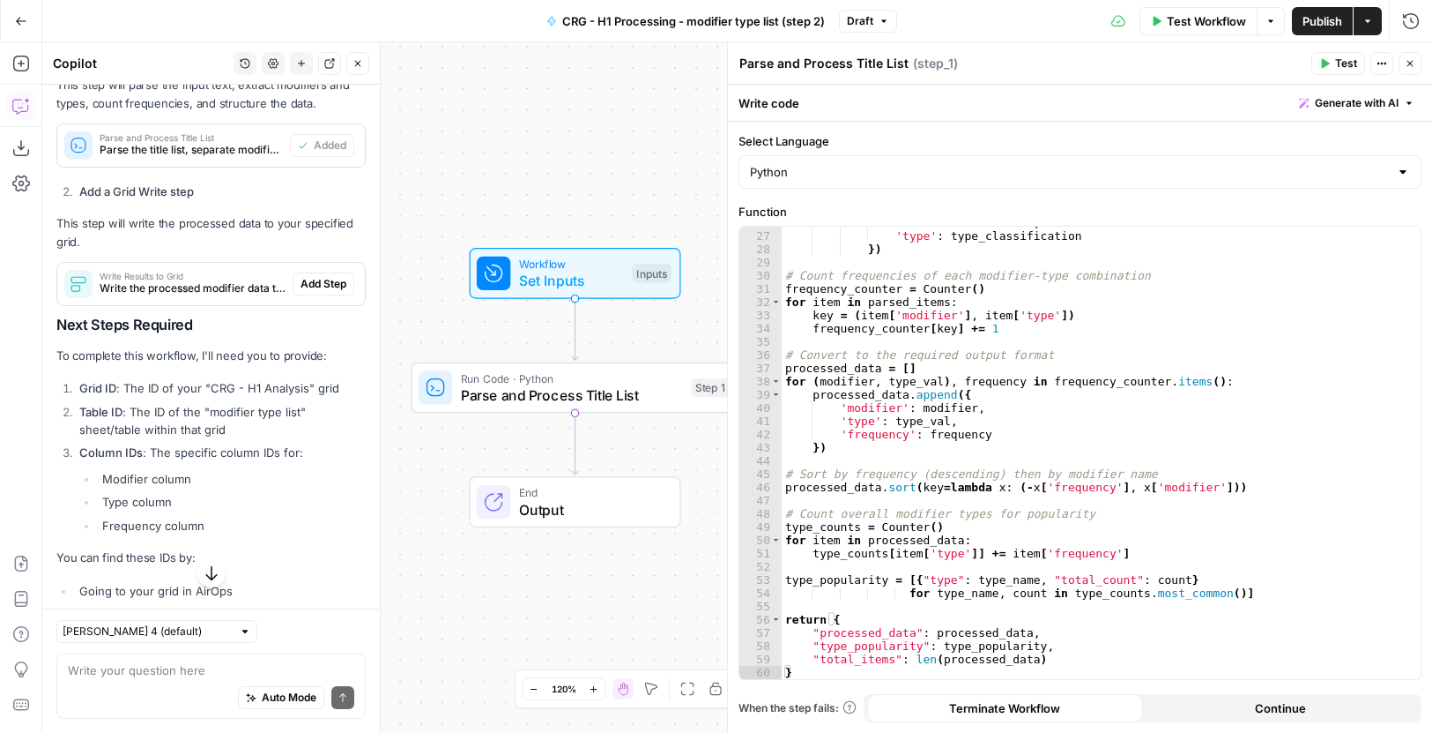
drag, startPoint x: 196, startPoint y: 477, endPoint x: 86, endPoint y: 477, distance: 109.3
click at [98, 477] on li "Modifier column" at bounding box center [232, 479] width 268 height 18
copy li "Modifier column"
drag, startPoint x: 174, startPoint y: 502, endPoint x: 104, endPoint y: 506, distance: 69.8
click at [104, 506] on li "Type column" at bounding box center [232, 502] width 268 height 18
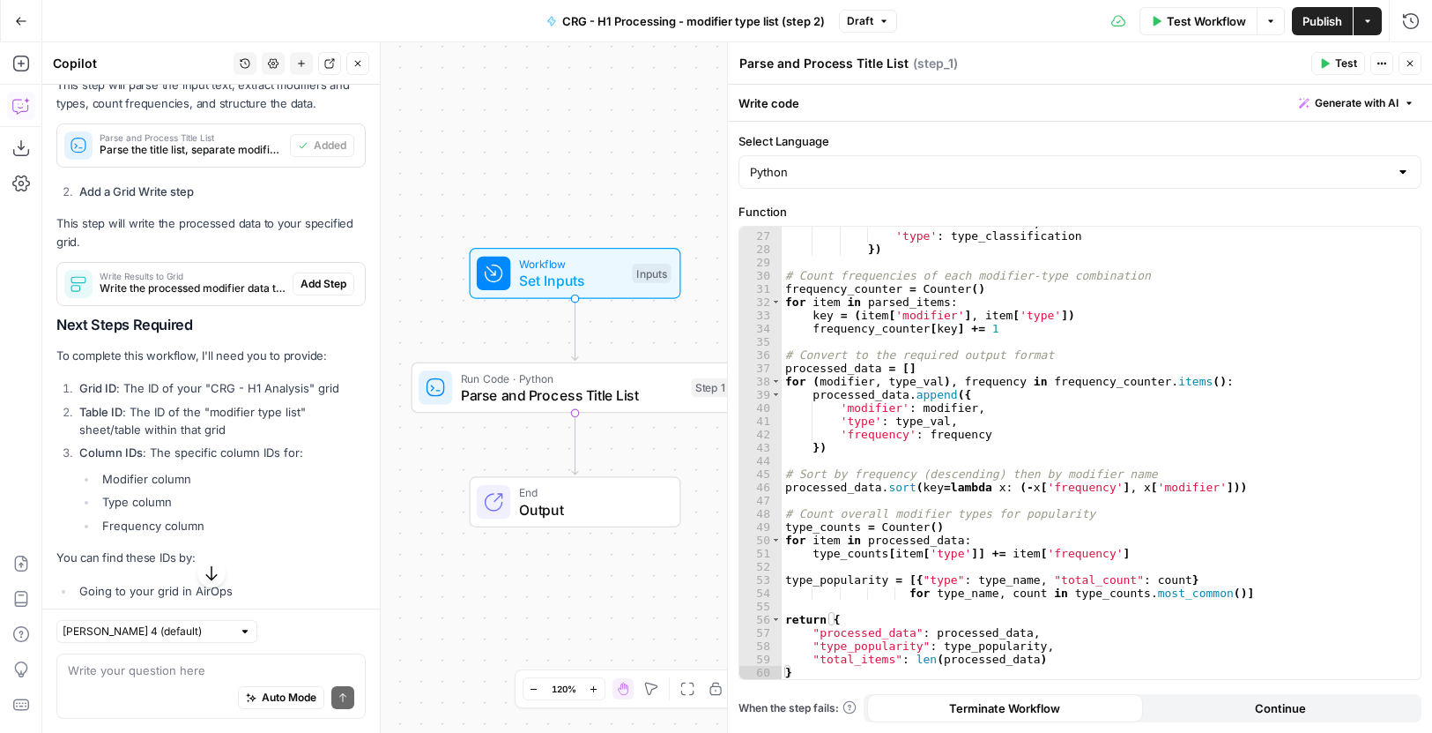
copy li "Type column"
drag, startPoint x: 194, startPoint y: 530, endPoint x: 97, endPoint y: 526, distance: 97.0
click at [97, 526] on ul "Modifier column Type column Frequency column" at bounding box center [222, 502] width 286 height 64
copy li "Frequency column"
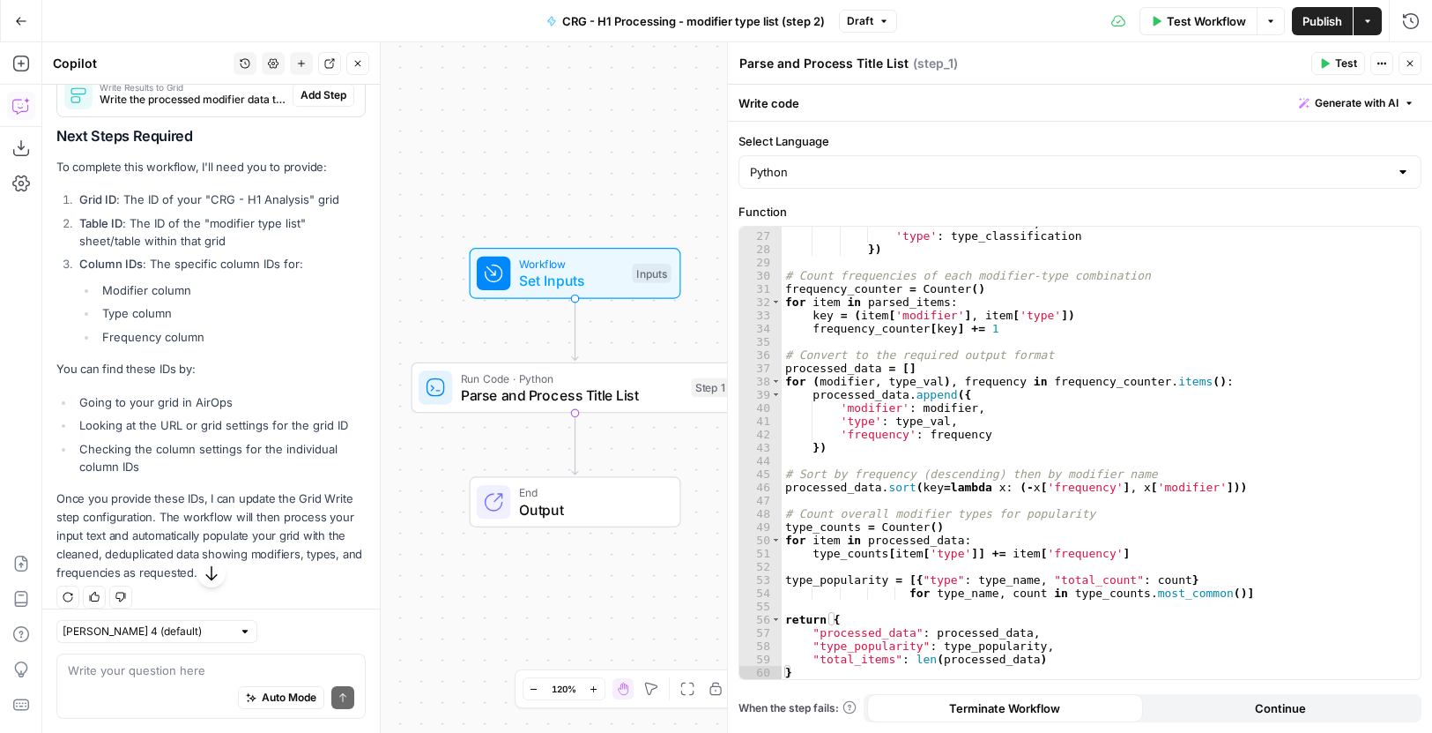
scroll to position [2489, 0]
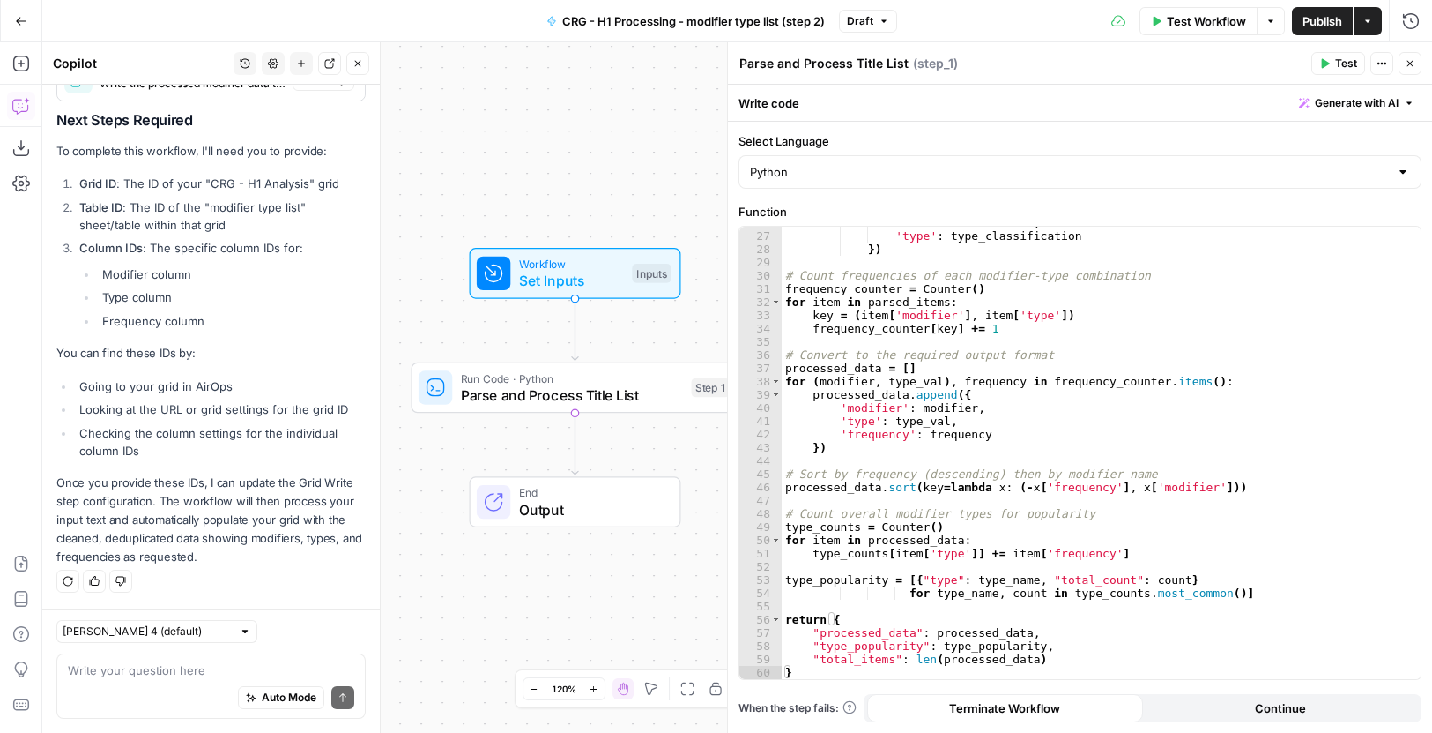
drag, startPoint x: 83, startPoint y: 179, endPoint x: 260, endPoint y: 319, distance: 225.9
click at [260, 319] on ol "Grid ID : The ID of your "CRG - H1 Analysis" grid Table ID : The ID of the "mod…" at bounding box center [210, 252] width 309 height 155
copy ol "Grid ID : The ID of your "CRG - H1 Analysis" grid Table ID : The ID of the "mod…"
click at [167, 679] on div "Auto Mode Send" at bounding box center [211, 698] width 286 height 39
paste textarea "Grid ID: The ID of your "CRG - H1 Analysis" grid Table ID: The ID of the "modif…"
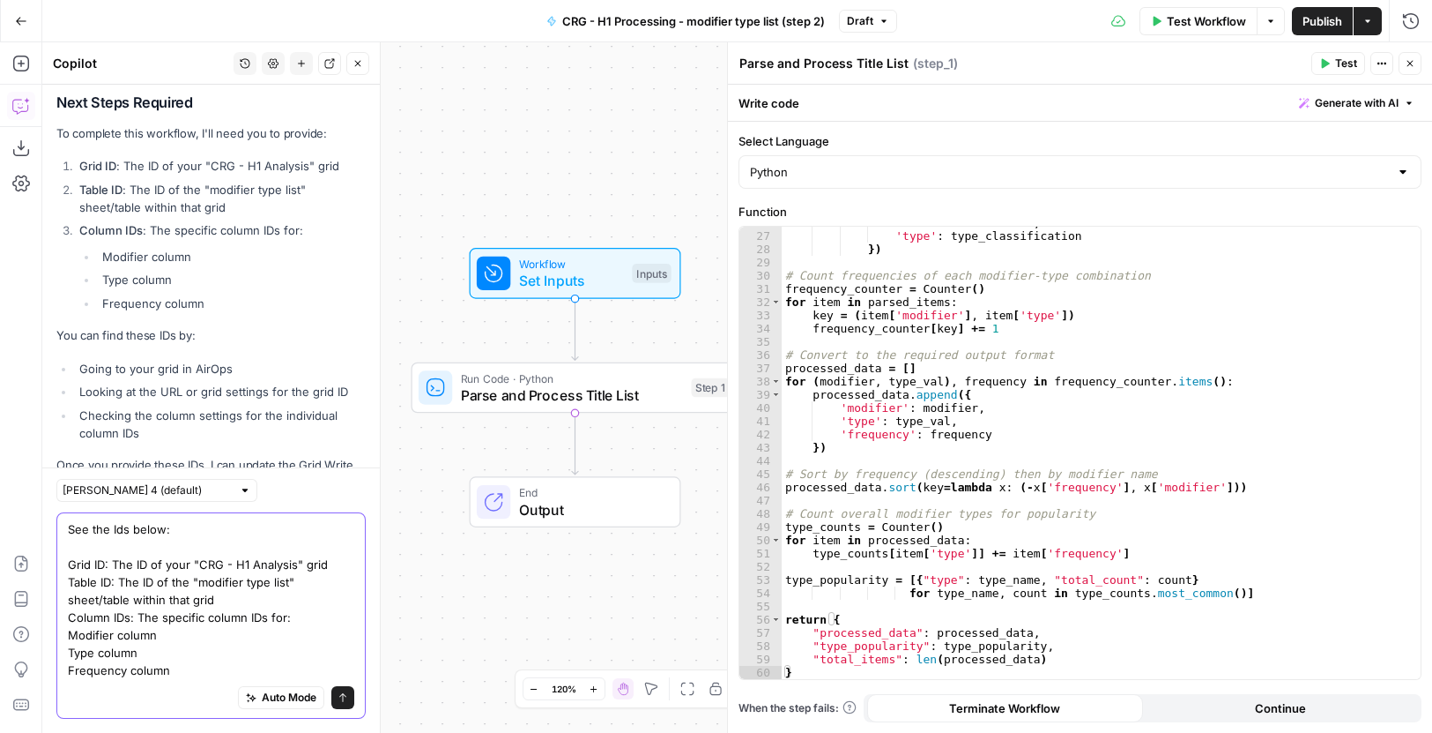
scroll to position [2630, 0]
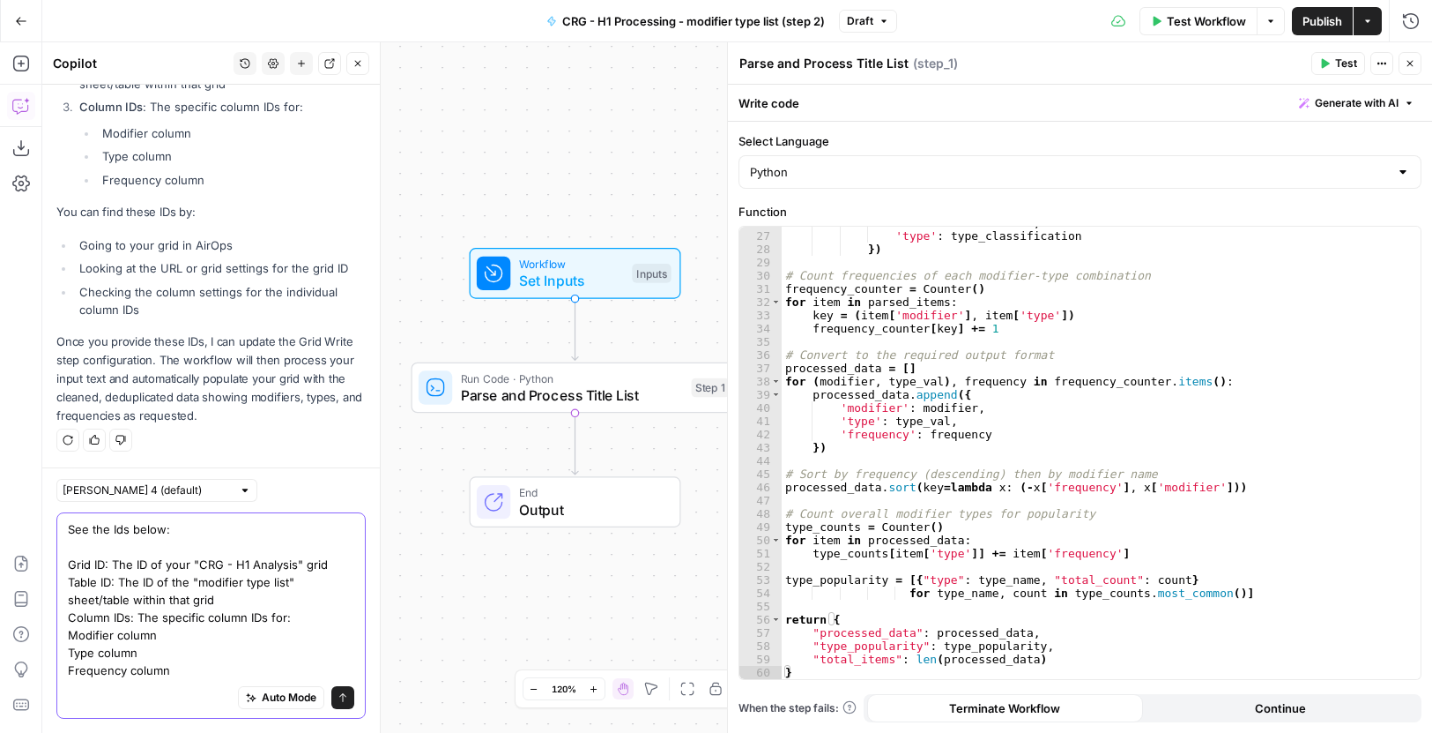
drag, startPoint x: 331, startPoint y: 562, endPoint x: 114, endPoint y: 562, distance: 217.7
click at [114, 562] on textarea "See the Ids below: Grid ID: The ID of your "CRG - H1 Analysis" grid Table ID: T…" at bounding box center [211, 599] width 286 height 159
paste textarea "31350"
drag, startPoint x: 306, startPoint y: 580, endPoint x: 117, endPoint y: 584, distance: 188.7
click at [117, 584] on textarea "See the Ids below: Grid ID: 31350 Table ID: The ID of the "modifier type list" …" at bounding box center [211, 599] width 286 height 159
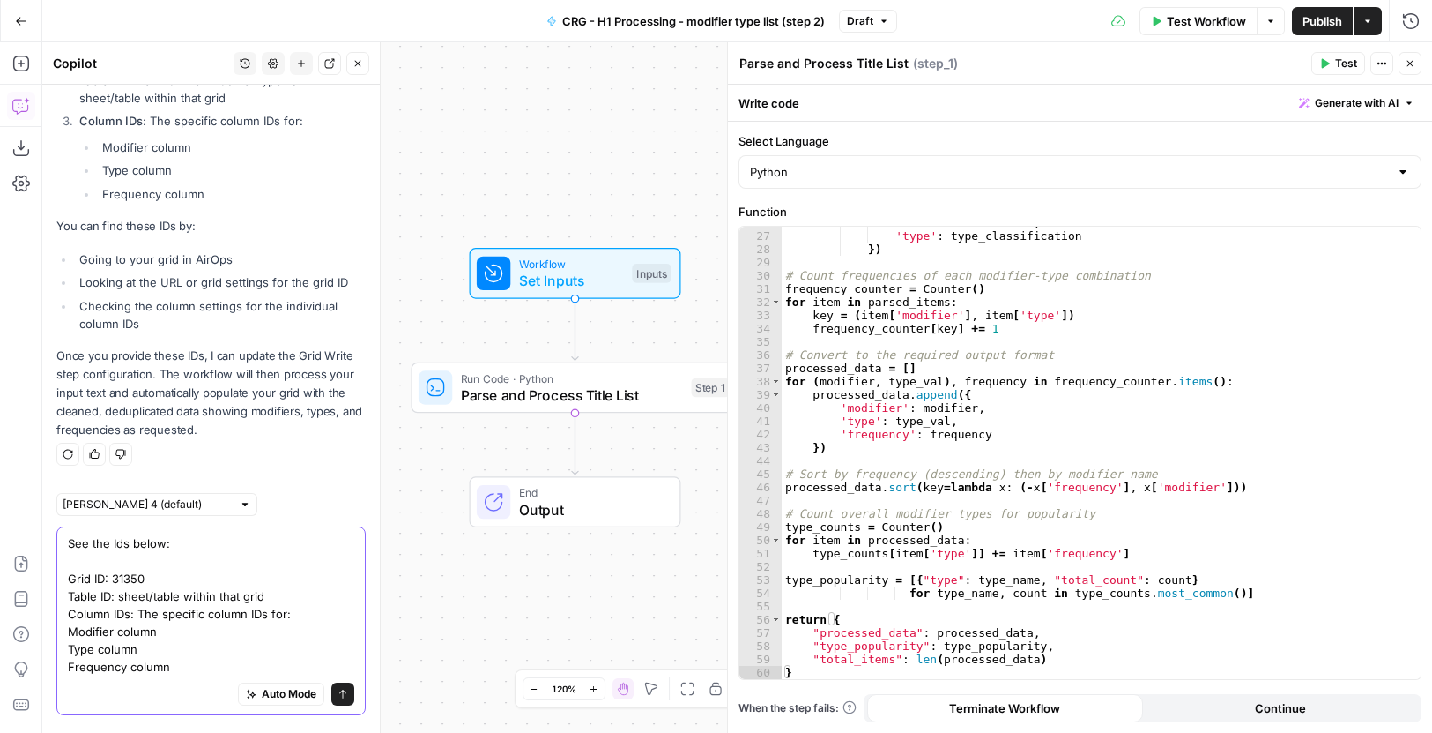
scroll to position [2613, 0]
drag, startPoint x: 293, startPoint y: 599, endPoint x: 120, endPoint y: 599, distance: 172.8
click at [120, 599] on textarea "See the Ids below: Grid ID: 31350 Table ID: sheet/table within that grid Column…" at bounding box center [211, 608] width 286 height 141
paste textarea "40396"
click at [197, 636] on textarea "See the Ids below: Grid ID: 31350 Table ID: 40396 Column IDs: The specific colu…" at bounding box center [211, 608] width 286 height 141
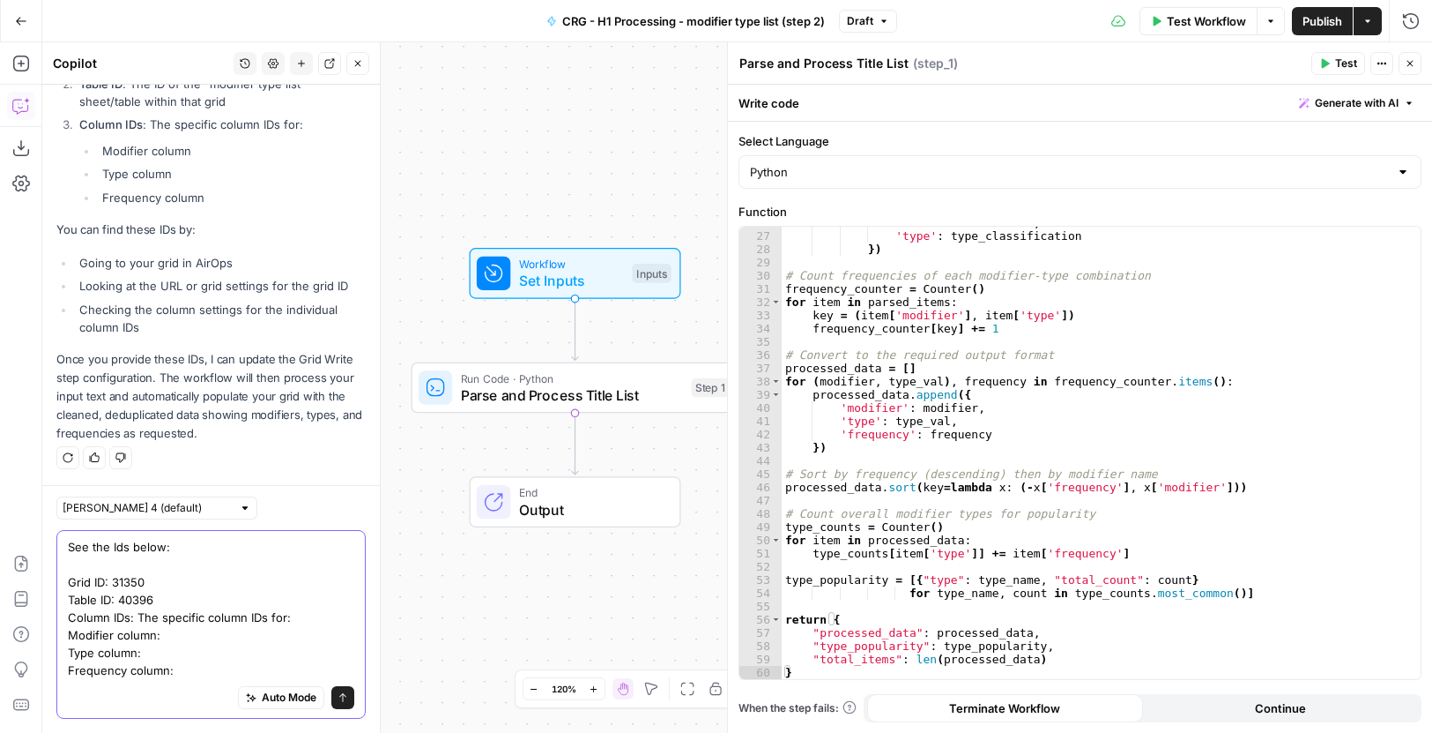
click at [184, 634] on textarea "See the Ids below: Grid ID: 31350 Table ID: 40396 Column IDs: The specific colu…" at bounding box center [211, 608] width 286 height 141
paste textarea "(column 3)"
type textarea "See the Ids below: Grid ID: 31350 Table ID: 40396 Column IDs: The specific colu…"
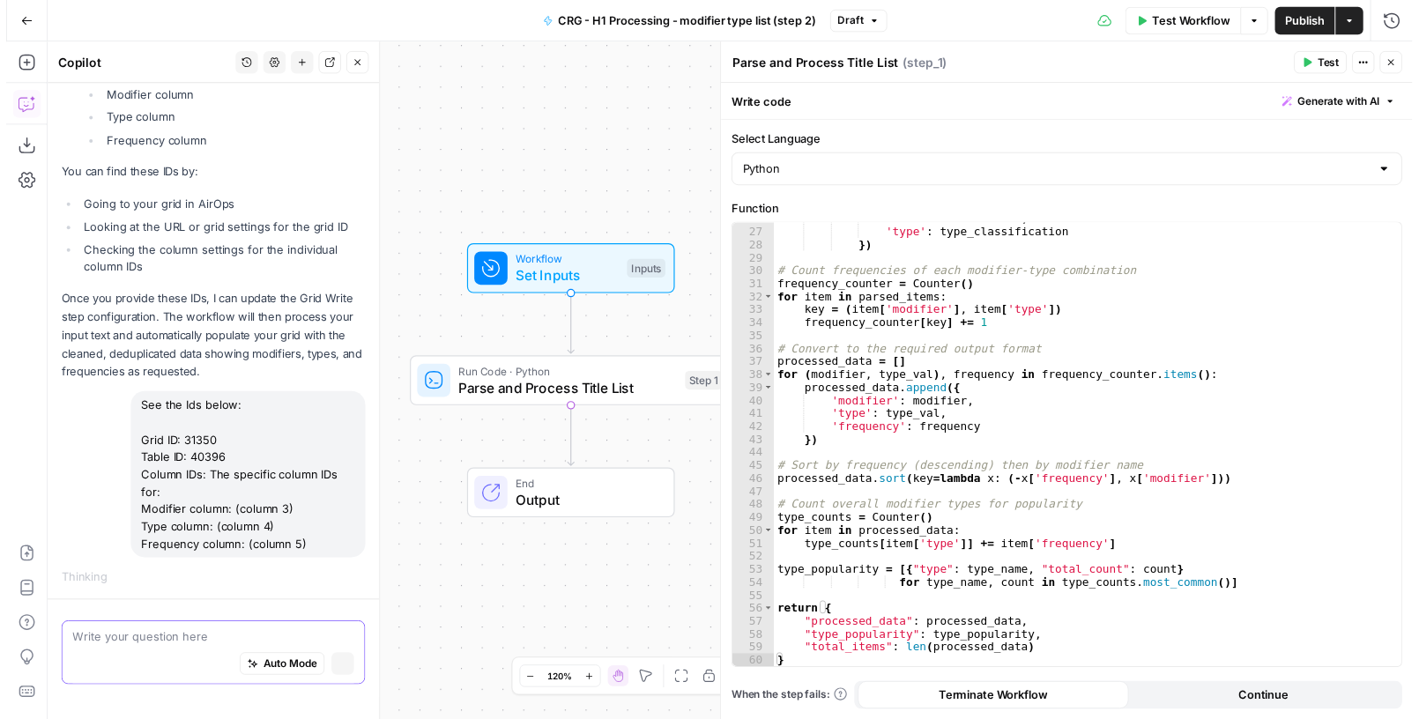
scroll to position [2612, 0]
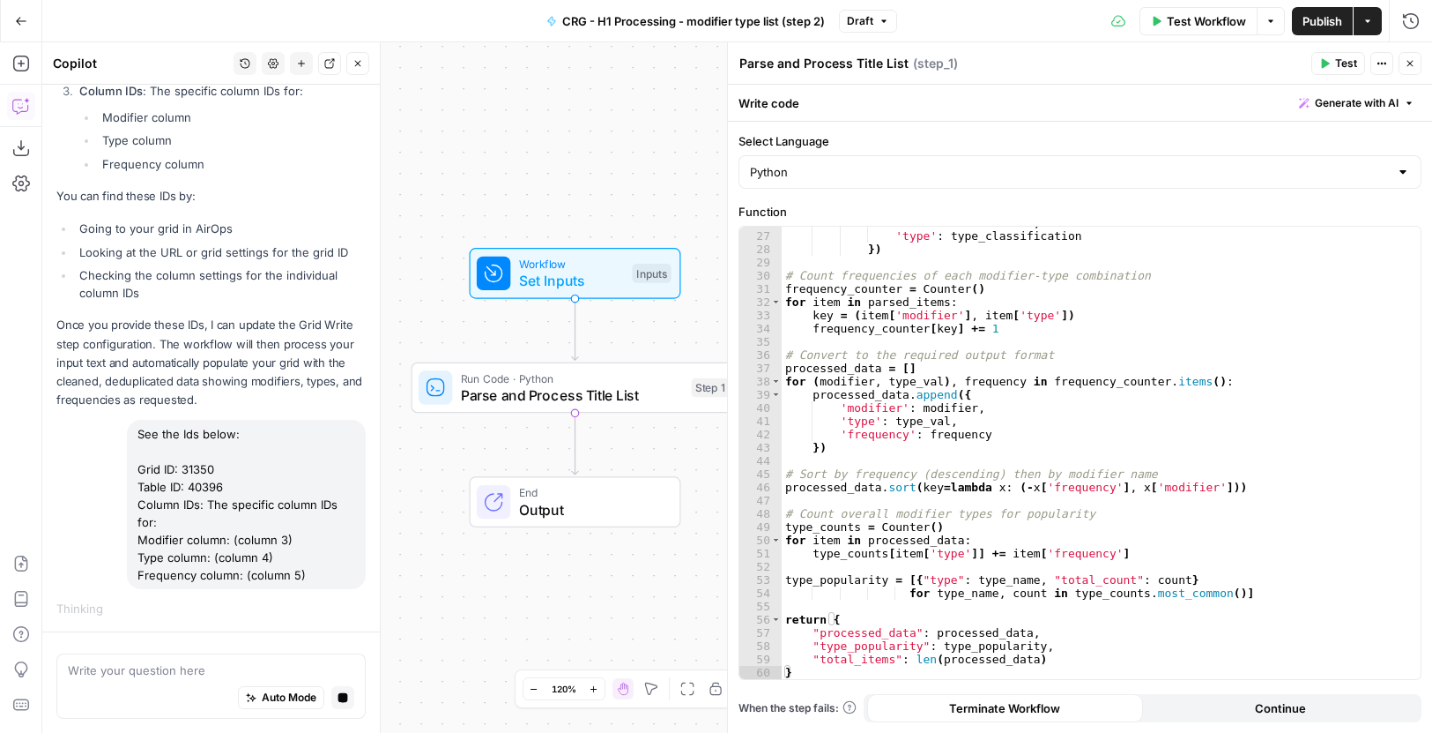
click at [1410, 63] on icon "button" at bounding box center [1411, 64] width 6 height 6
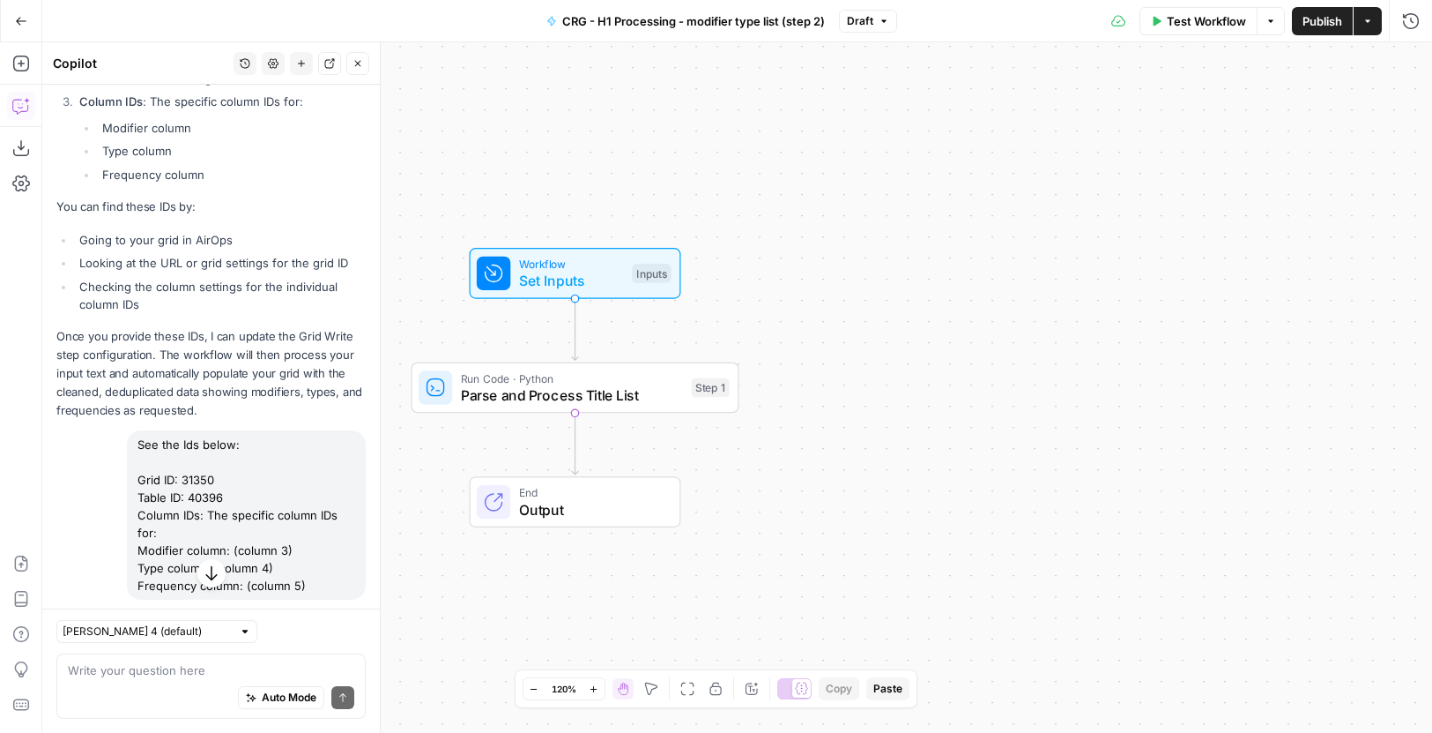
scroll to position [2195, 0]
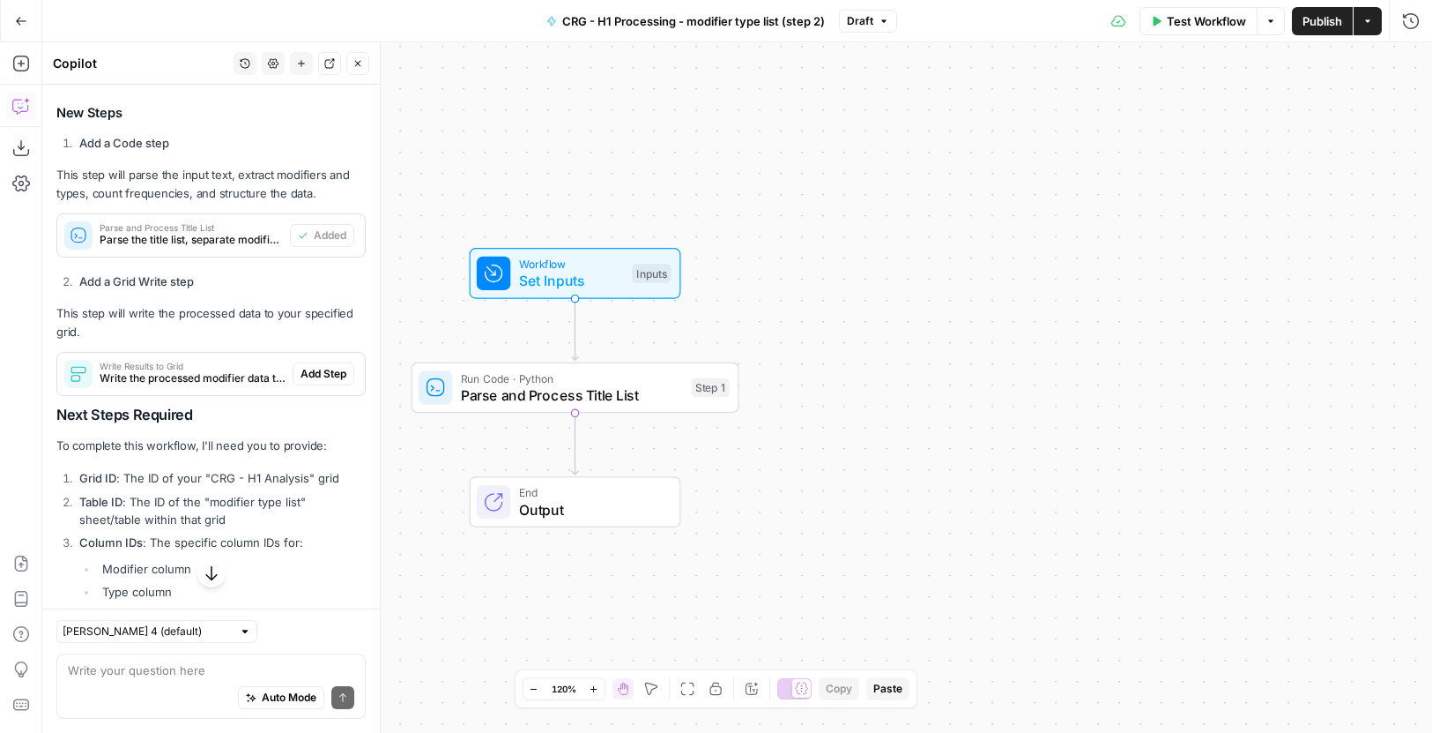
click at [316, 374] on span "Add Step" at bounding box center [324, 374] width 46 height 16
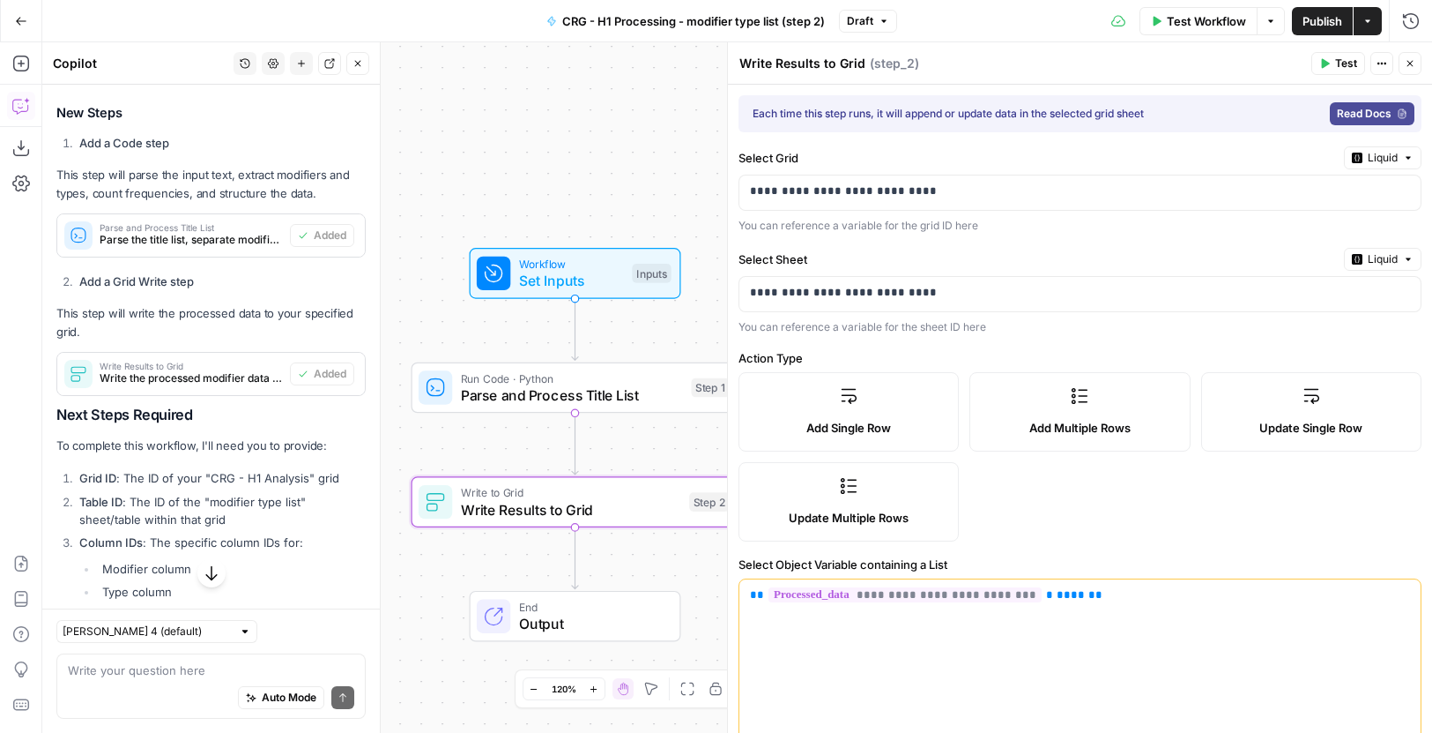
drag, startPoint x: 1410, startPoint y: 63, endPoint x: 1402, endPoint y: 74, distance: 14.5
click at [1410, 63] on icon "button" at bounding box center [1410, 63] width 11 height 11
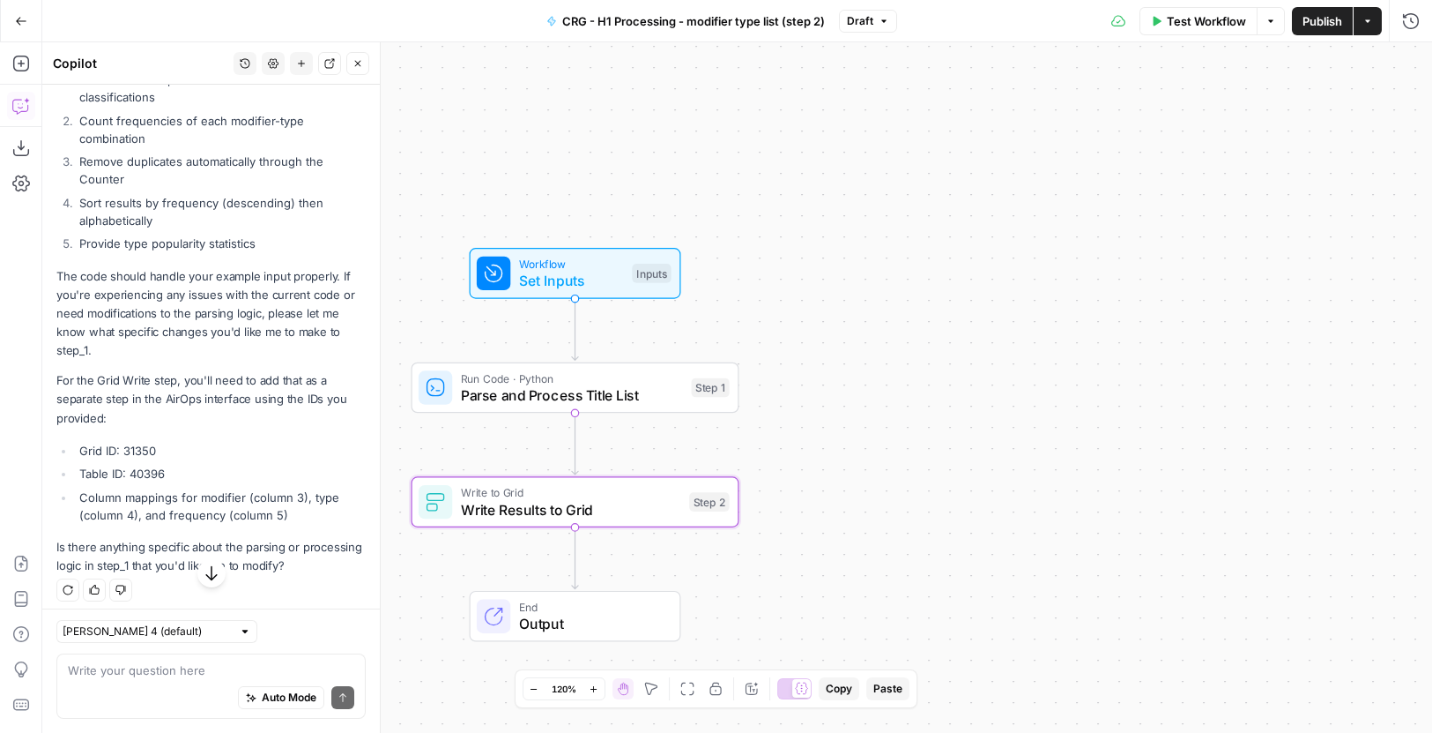
scroll to position [3369, 0]
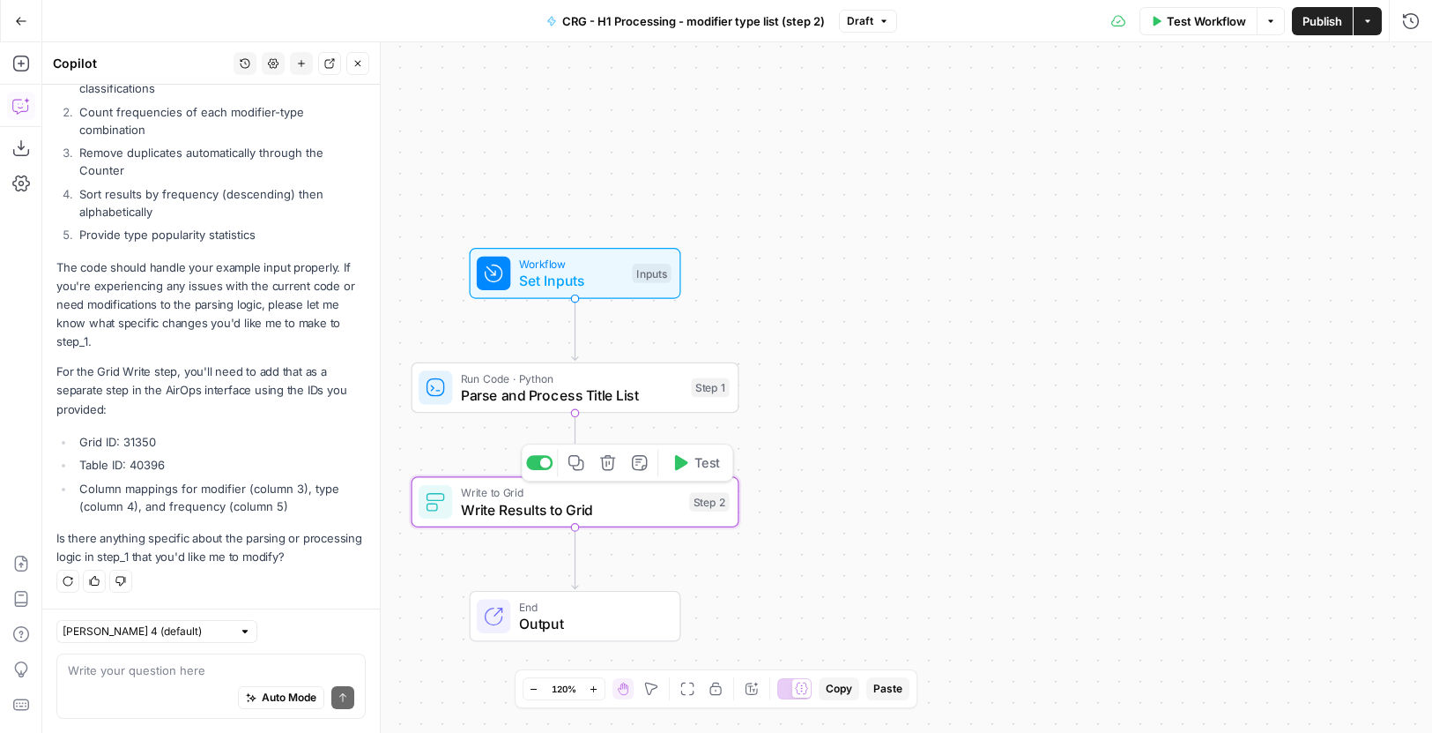
click at [577, 504] on span "Write Results to Grid" at bounding box center [571, 509] width 220 height 21
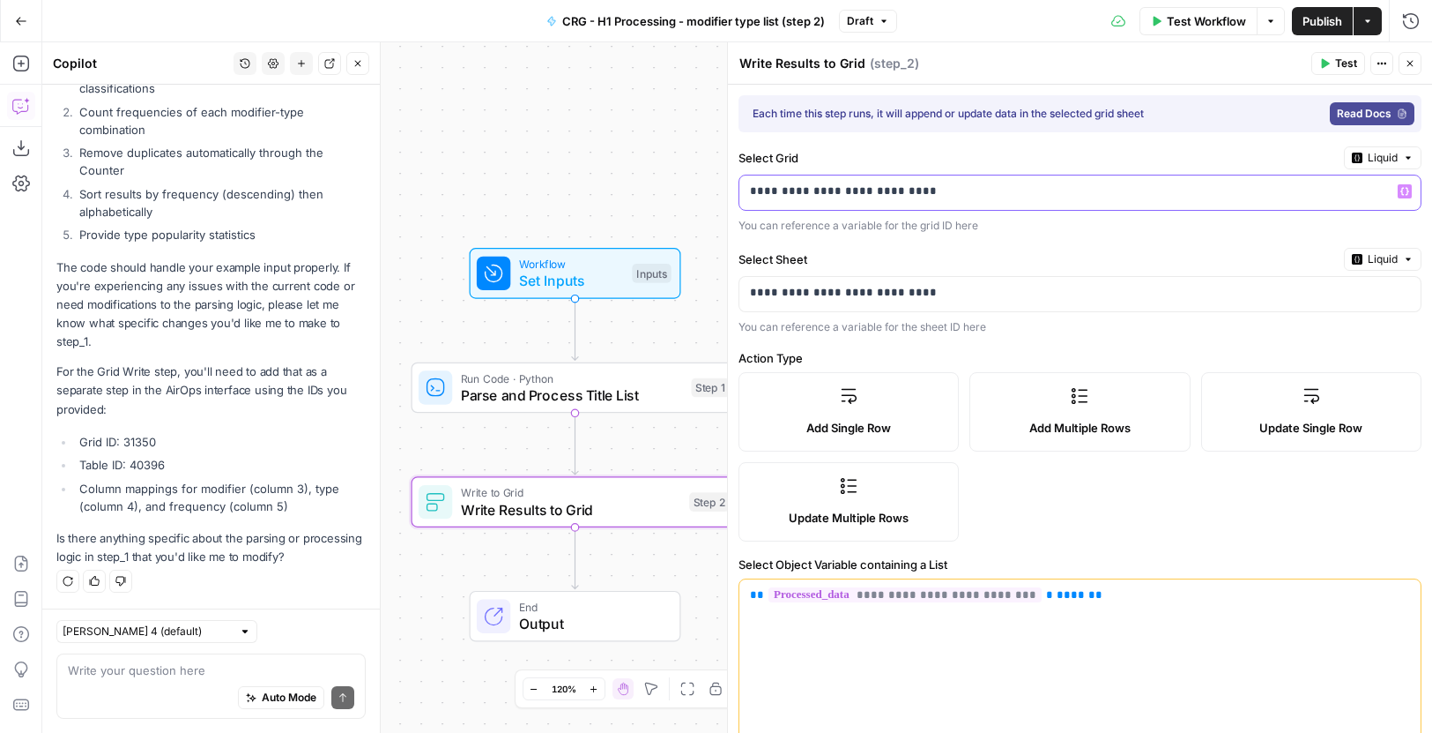
click at [1033, 191] on p "**********" at bounding box center [1059, 191] width 619 height 18
drag, startPoint x: 677, startPoint y: 188, endPoint x: 577, endPoint y: 188, distance: 100.5
click at [577, 188] on body "Cohort 5 New Home Browse Insights Opportunities Your Data Recent Grids H1 - CRG…" at bounding box center [716, 366] width 1432 height 733
click at [954, 196] on p "**********" at bounding box center [1059, 191] width 619 height 18
click at [954, 195] on p "**********" at bounding box center [1059, 191] width 619 height 18
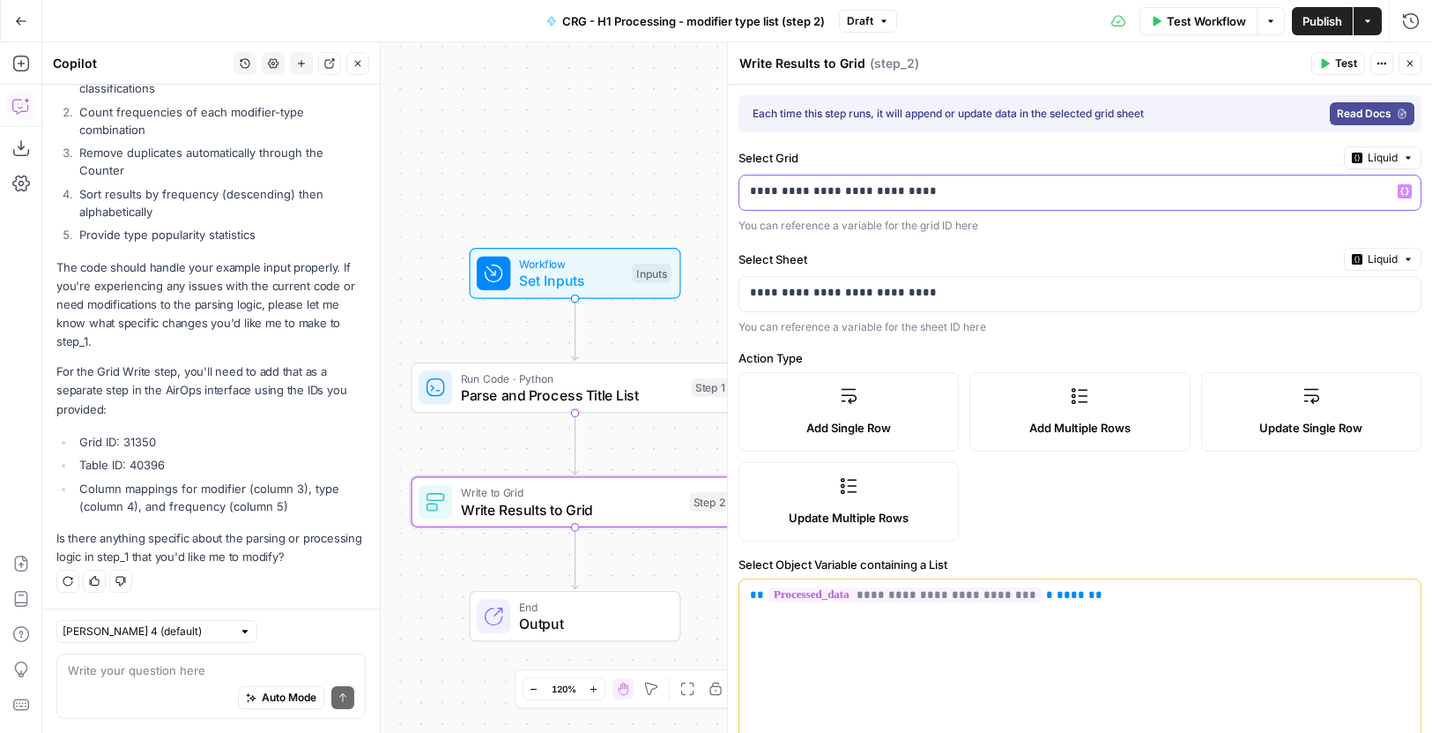
click at [954, 195] on p "**********" at bounding box center [1059, 191] width 619 height 18
click at [1156, 150] on label "Select Grid" at bounding box center [1038, 158] width 599 height 18
click at [1401, 192] on icon "button" at bounding box center [1405, 191] width 9 height 9
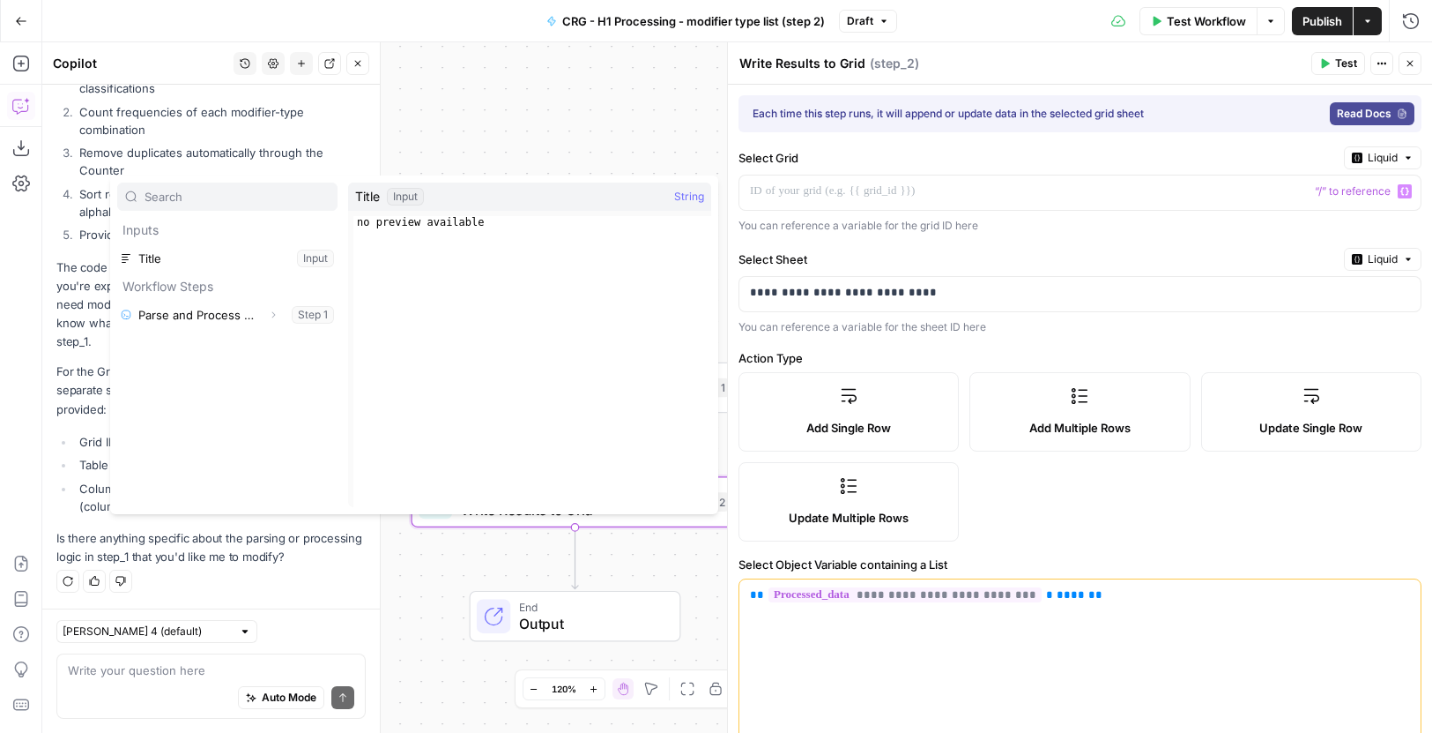
drag, startPoint x: 950, startPoint y: 158, endPoint x: 917, endPoint y: 158, distance: 33.5
click at [952, 158] on label "Select Grid" at bounding box center [1038, 158] width 599 height 18
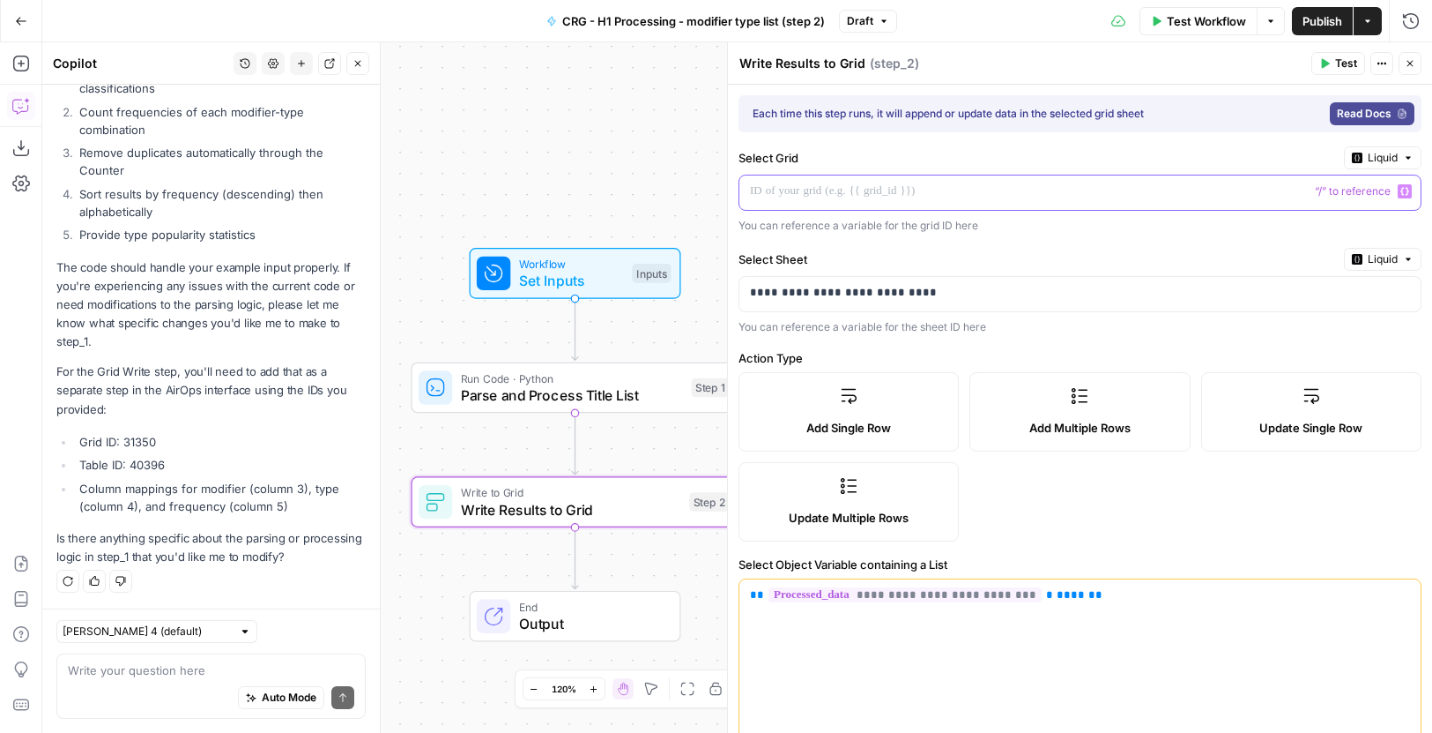
click at [832, 190] on p at bounding box center [1073, 191] width 647 height 18
paste div
click at [756, 189] on p "******" at bounding box center [1059, 191] width 619 height 18
click at [821, 187] on p "*****" at bounding box center [1059, 191] width 619 height 18
click at [947, 139] on div "**********" at bounding box center [1080, 608] width 704 height 1047
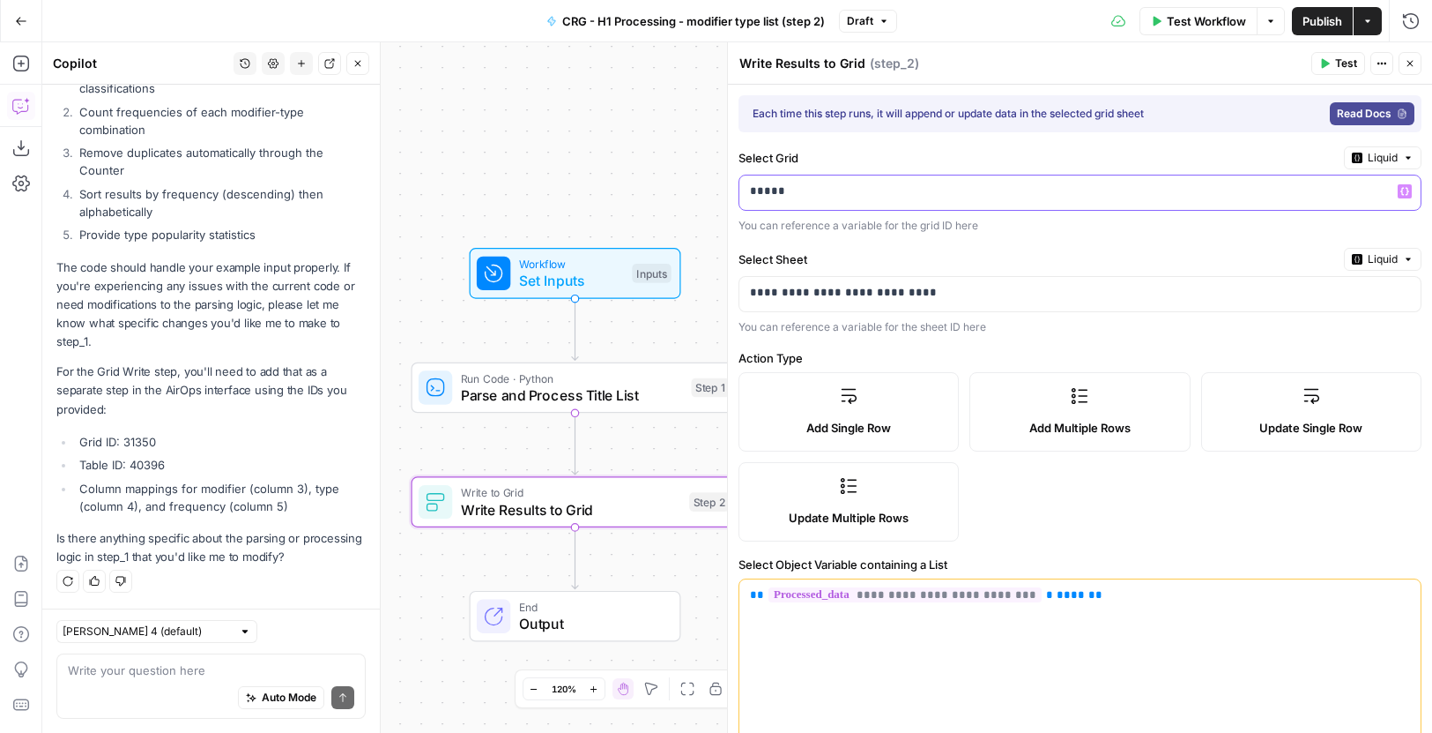
click at [915, 189] on p "*****" at bounding box center [1073, 191] width 647 height 18
click at [975, 288] on p "**********" at bounding box center [1059, 293] width 619 height 18
drag, startPoint x: 922, startPoint y: 292, endPoint x: 551, endPoint y: 293, distance: 371.1
click at [551, 293] on body "Cohort 5 New Home Browse Insights Opportunities Your Data Recent Grids H1 - CRG…" at bounding box center [716, 366] width 1432 height 733
click at [918, 287] on p "**********" at bounding box center [1059, 293] width 619 height 18
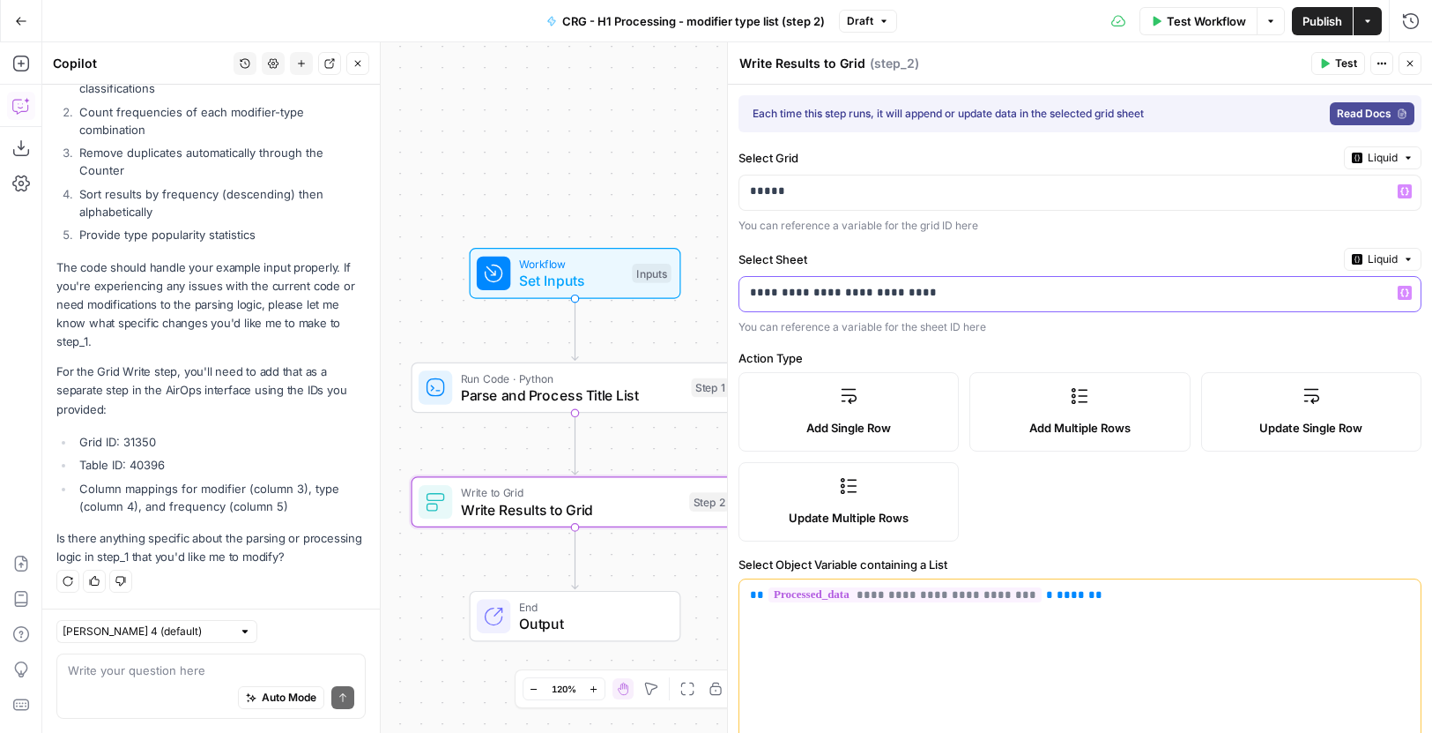
click at [918, 287] on p "**********" at bounding box center [1059, 293] width 619 height 18
click at [949, 256] on label "Select Sheet" at bounding box center [1038, 259] width 599 height 18
click at [938, 298] on p at bounding box center [1073, 293] width 647 height 18
click at [1374, 153] on span "Liquid" at bounding box center [1383, 158] width 30 height 16
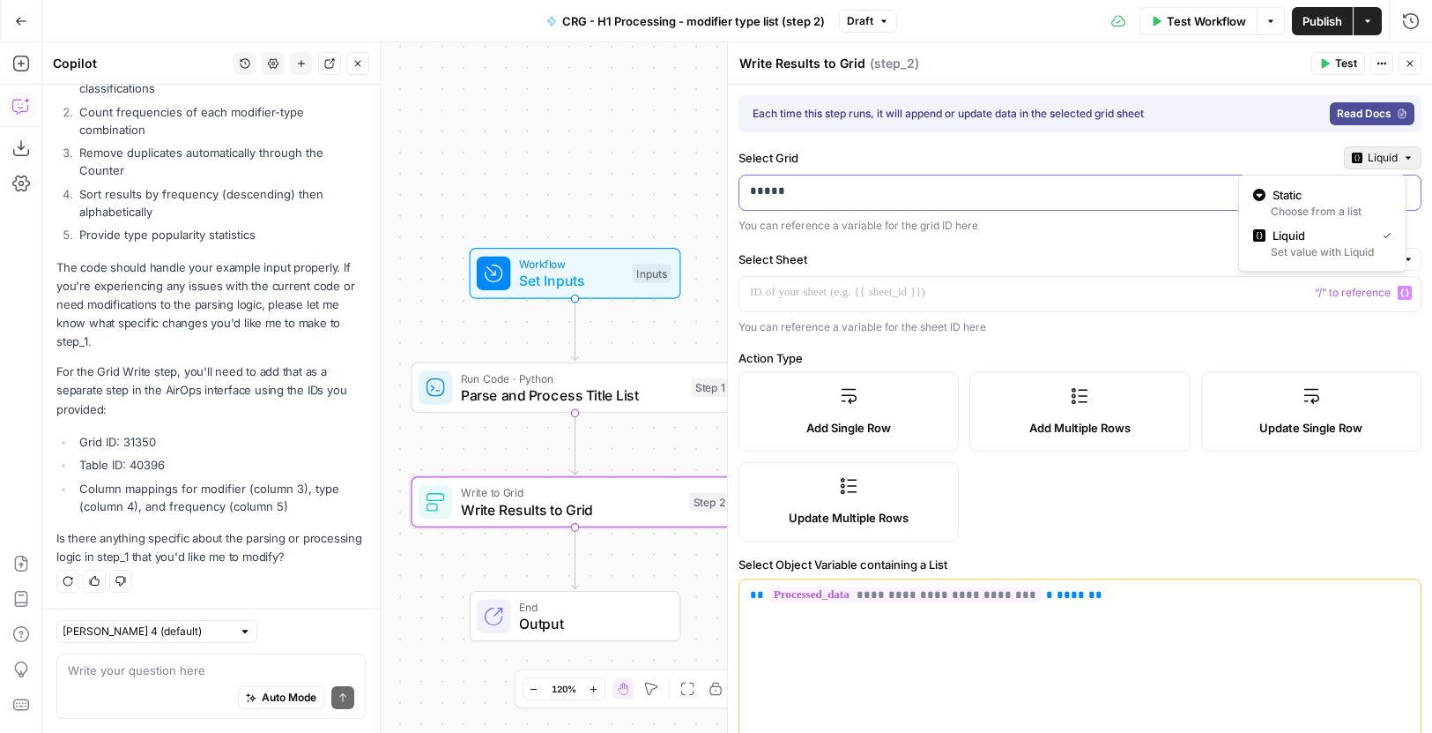
click at [953, 202] on div "*****" at bounding box center [1066, 192] width 653 height 34
click at [1401, 191] on icon "button" at bounding box center [1405, 191] width 9 height 9
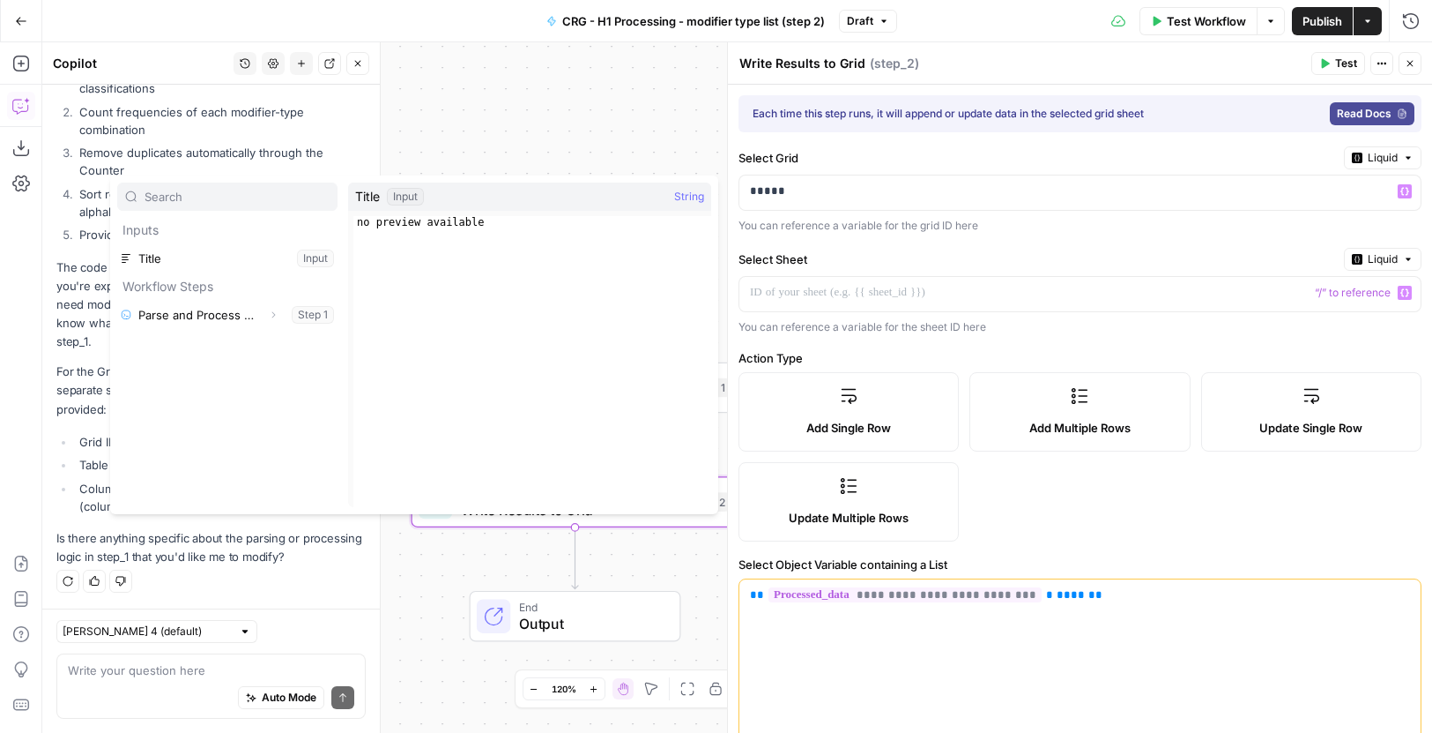
click at [935, 253] on label "Select Sheet" at bounding box center [1038, 259] width 599 height 18
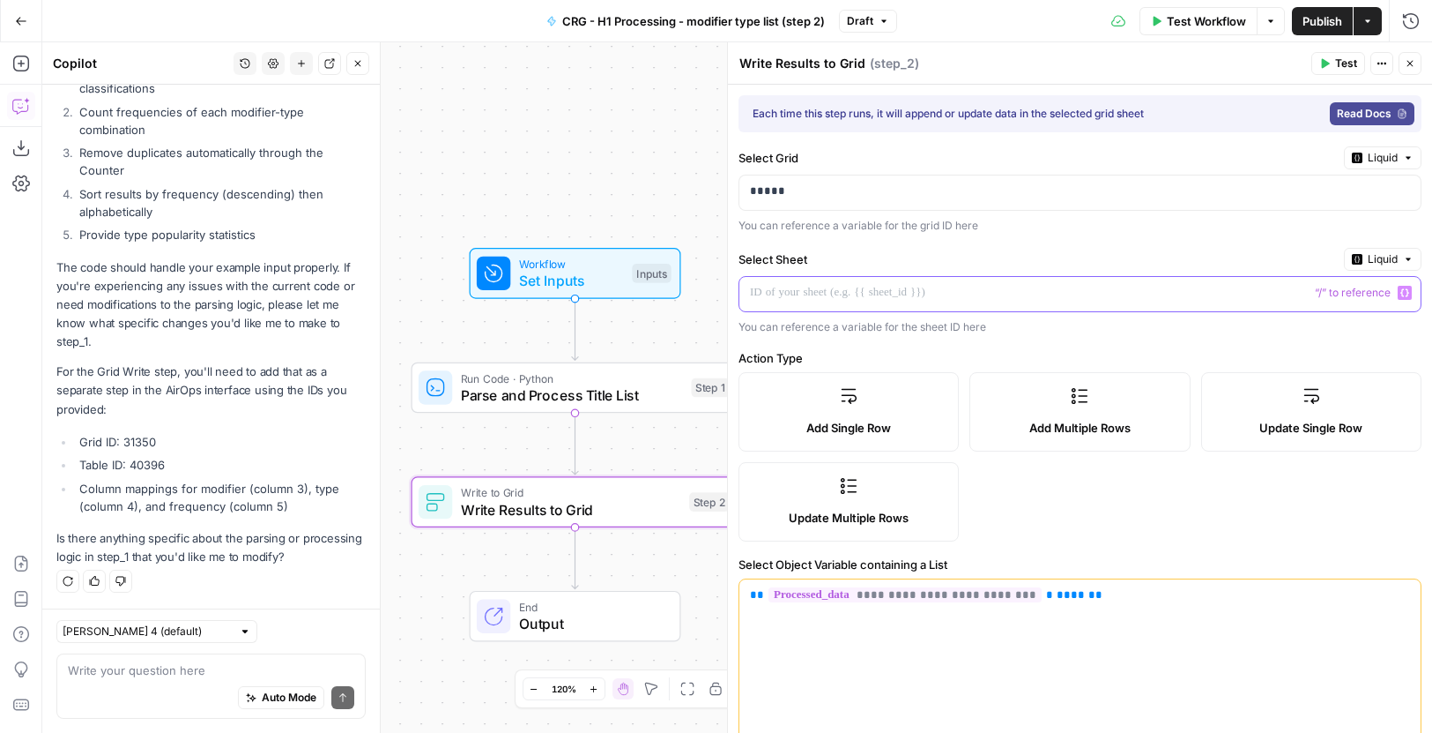
click at [834, 289] on p at bounding box center [1073, 293] width 647 height 18
click at [917, 242] on div "**********" at bounding box center [1080, 608] width 704 height 1047
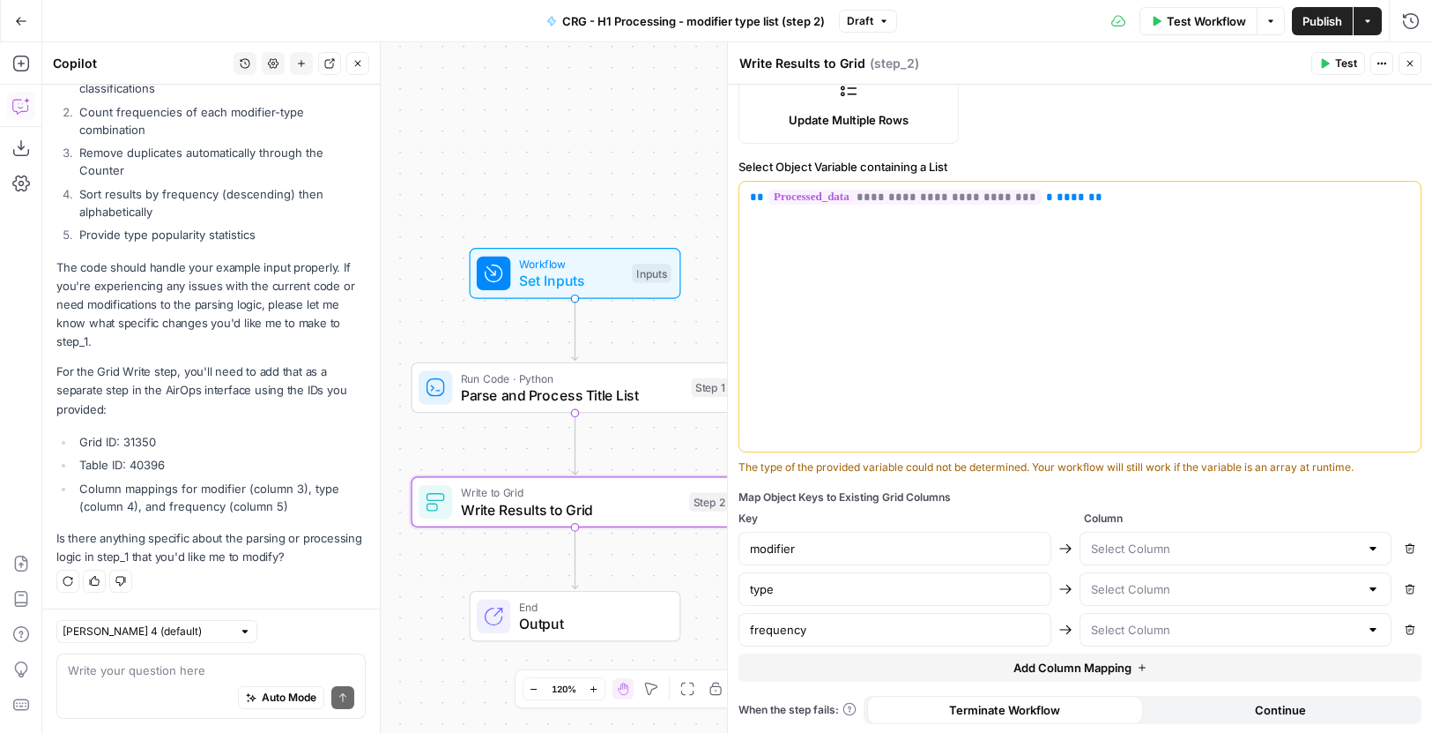
scroll to position [399, 0]
click at [1200, 539] on input "text" at bounding box center [1225, 547] width 269 height 18
click at [1198, 614] on span "Modifier column" at bounding box center [1222, 615] width 269 height 18
type input "Modifier column"
click at [1192, 590] on input "text" at bounding box center [1225, 587] width 269 height 18
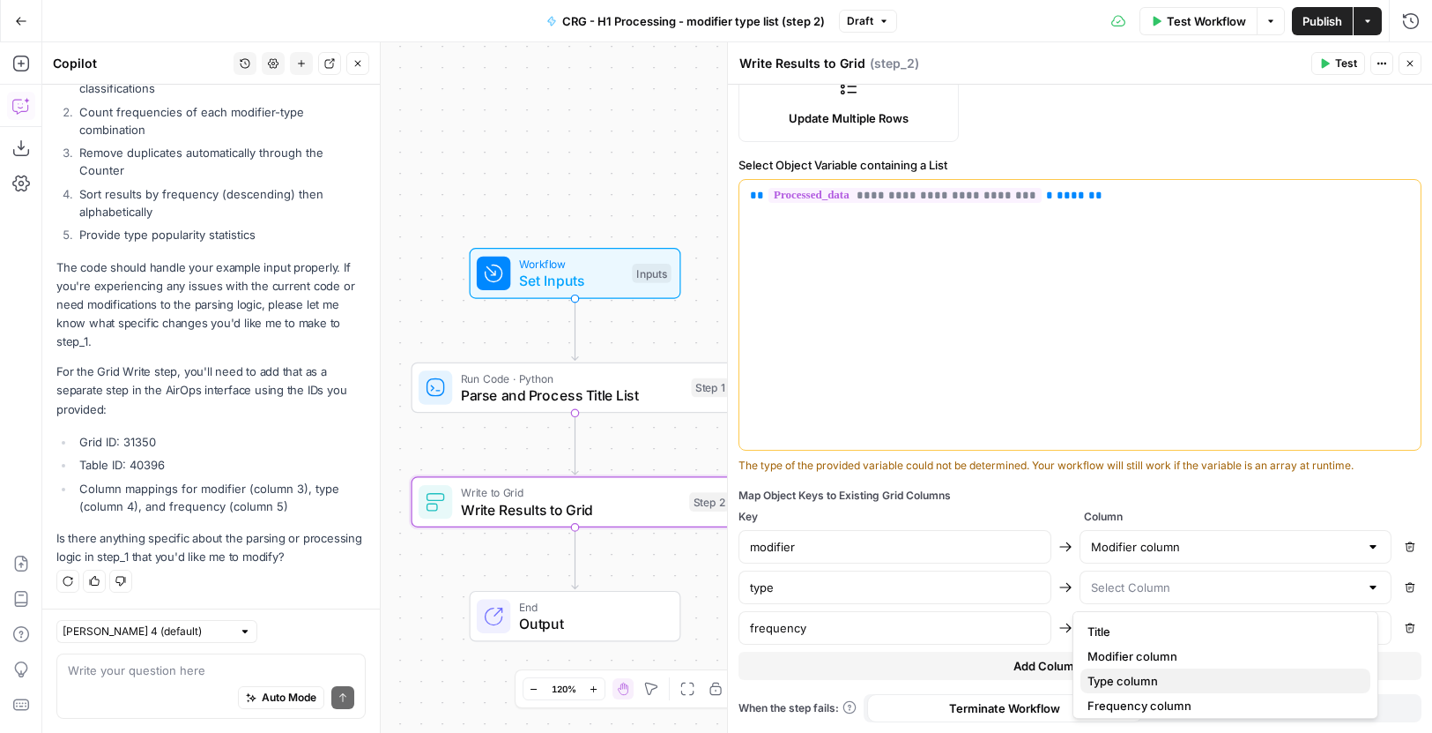
click at [1162, 677] on span "Type column" at bounding box center [1222, 681] width 269 height 18
type input "Type column"
click at [1160, 631] on input "text" at bounding box center [1225, 628] width 269 height 18
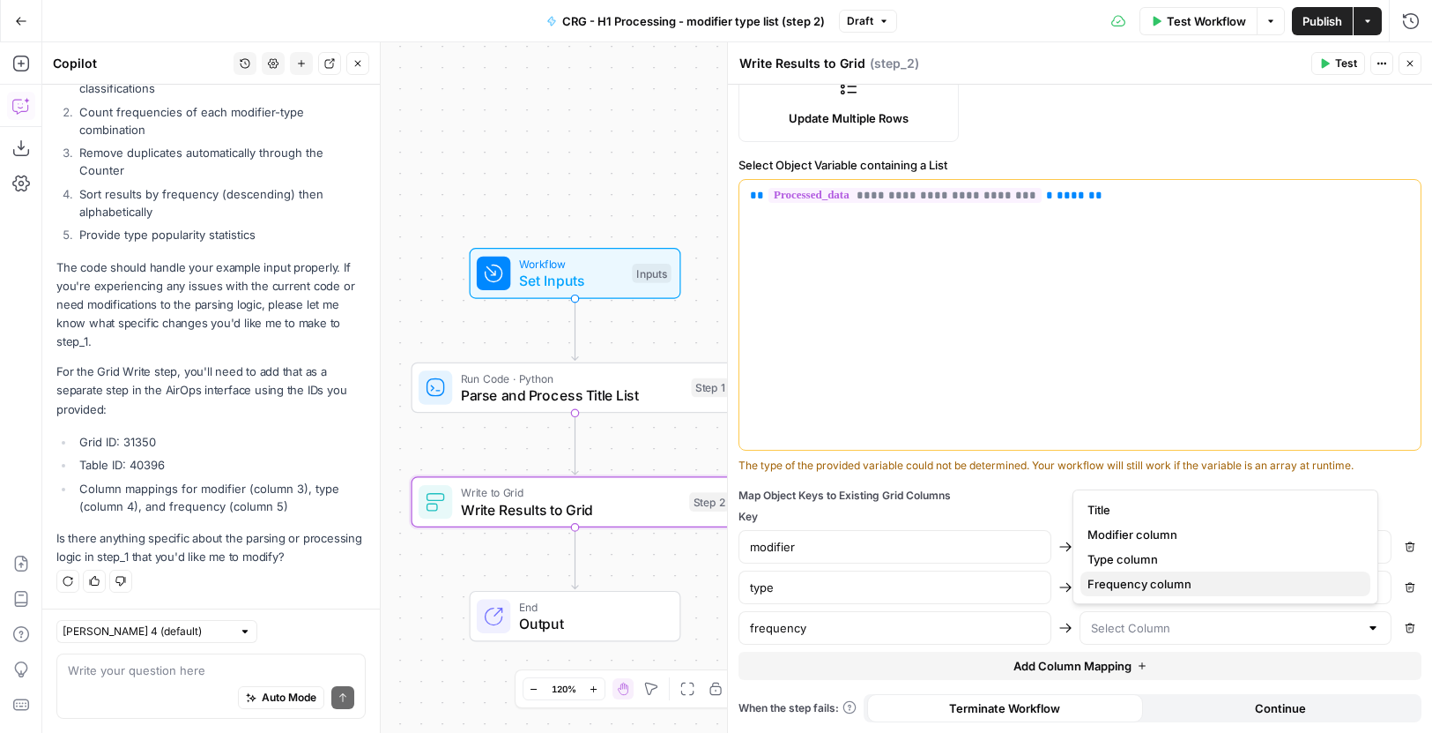
click at [1160, 579] on span "Frequency column" at bounding box center [1222, 584] width 269 height 18
type input "Frequency column"
click at [1255, 713] on span "Continue" at bounding box center [1280, 708] width 51 height 18
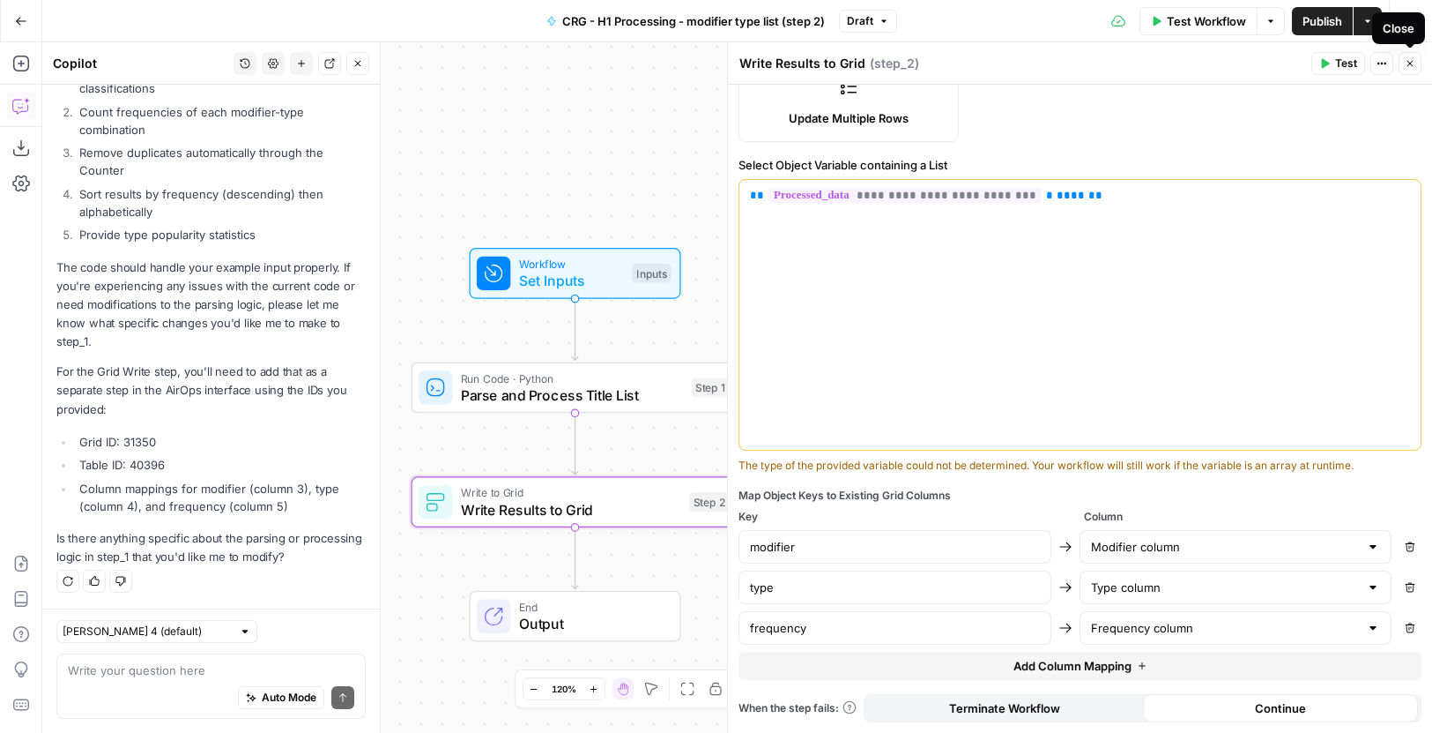
click at [1414, 64] on icon "button" at bounding box center [1410, 63] width 11 height 11
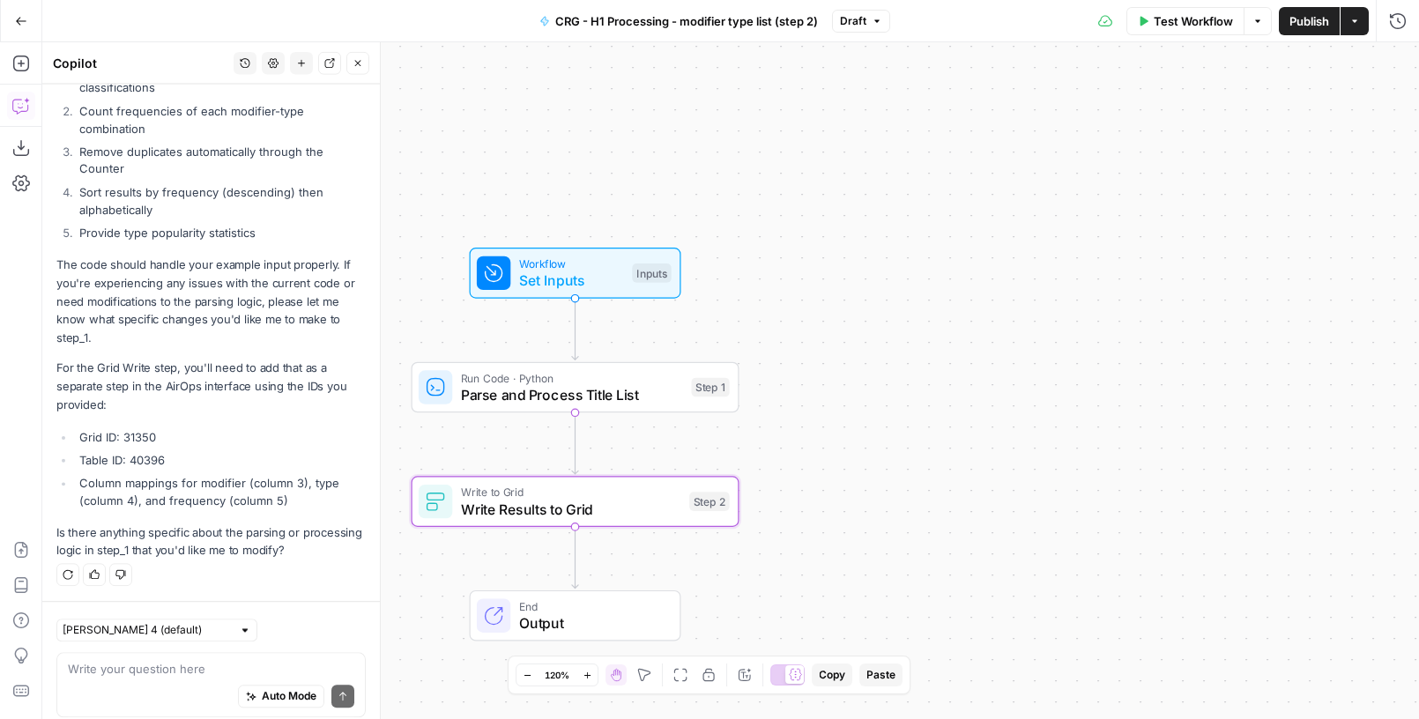
scroll to position [3369, 0]
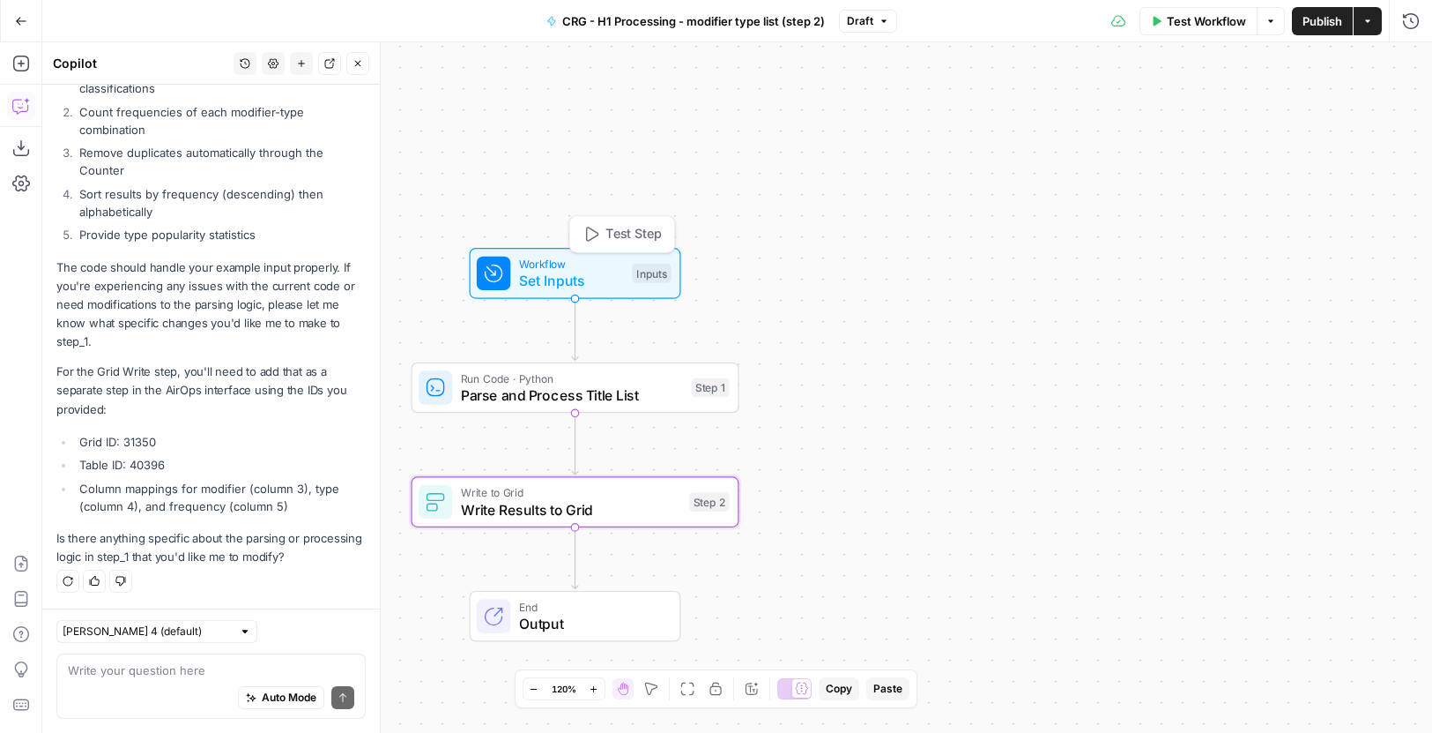
drag, startPoint x: 642, startPoint y: 240, endPoint x: 771, endPoint y: 356, distance: 174.2
click at [641, 240] on span "Test Step" at bounding box center [634, 234] width 56 height 19
drag, startPoint x: 700, startPoint y: 345, endPoint x: 1054, endPoint y: 461, distance: 373.0
click at [701, 345] on span "Test" at bounding box center [707, 348] width 26 height 19
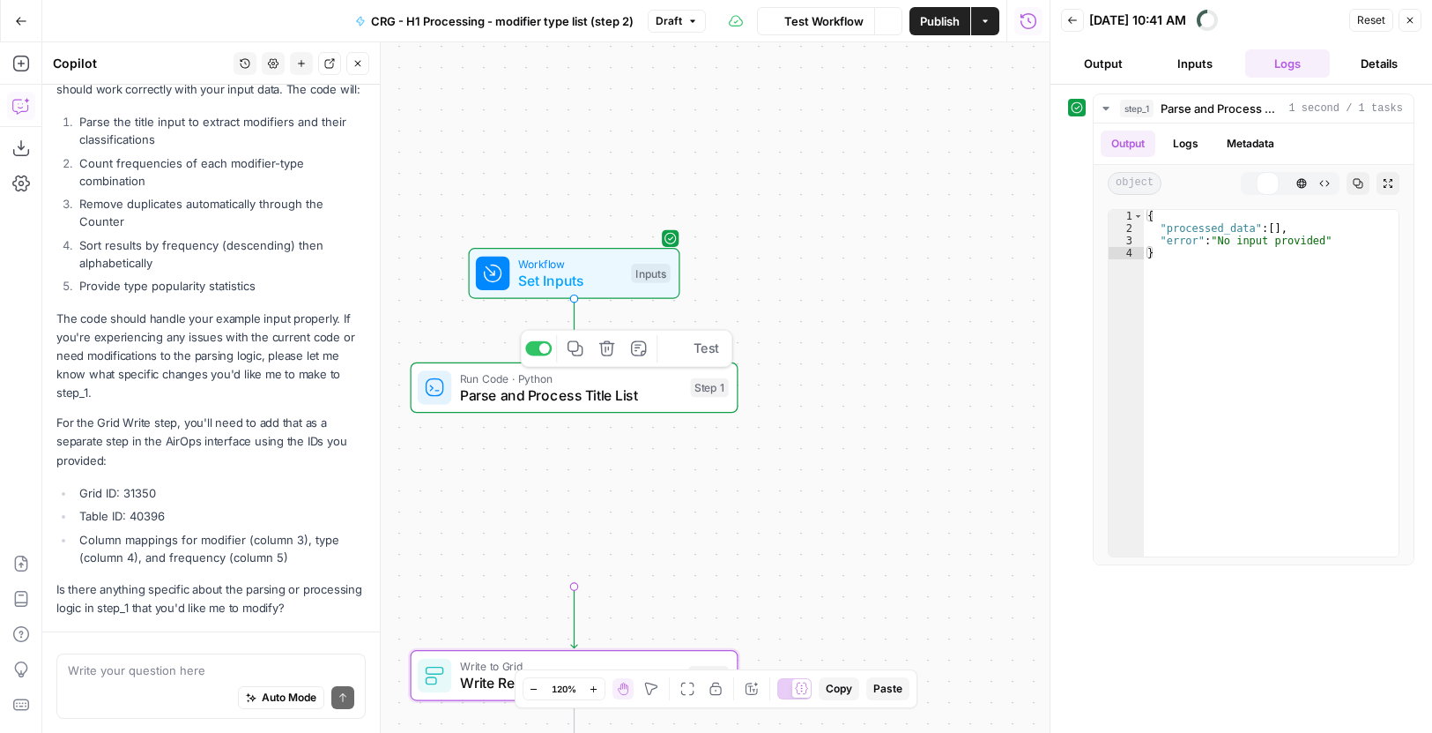
scroll to position [3369, 0]
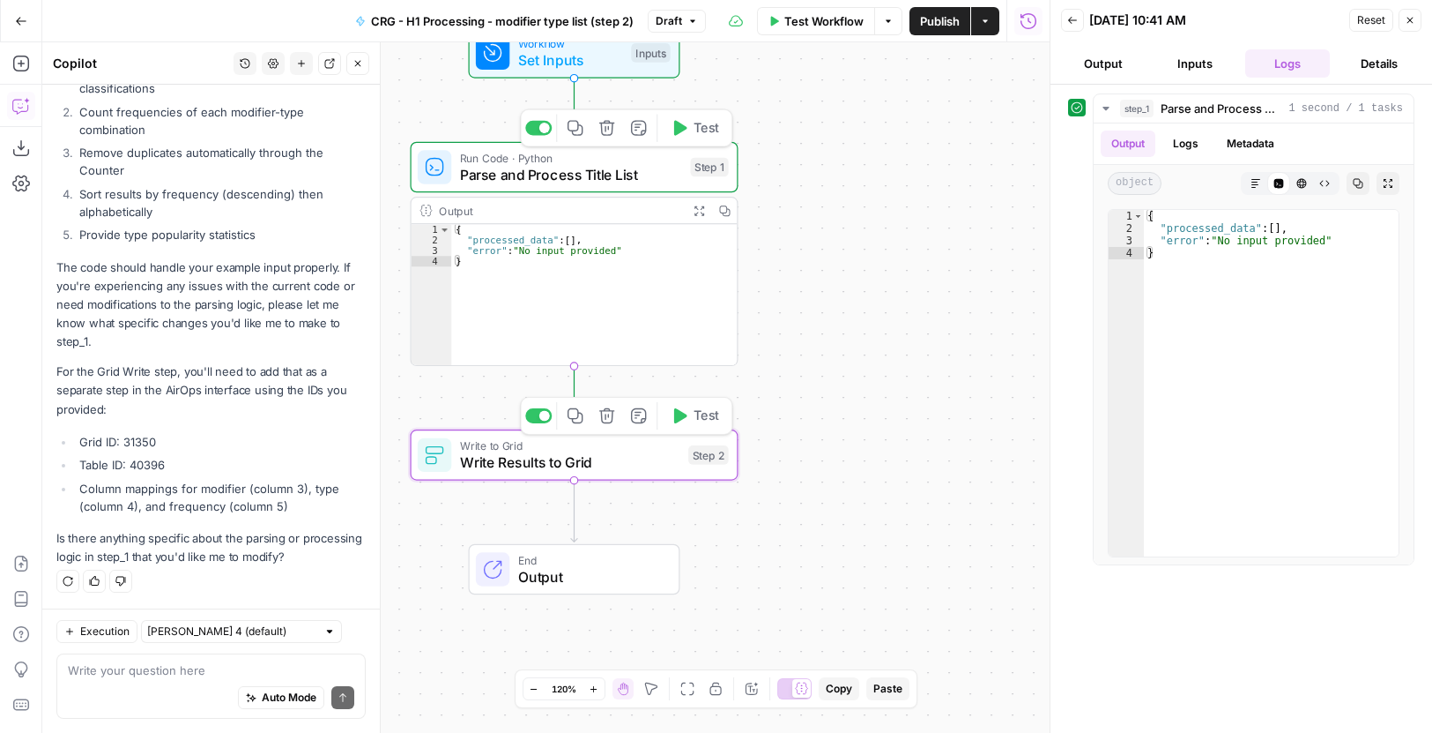
click at [697, 413] on span "Test" at bounding box center [707, 415] width 26 height 19
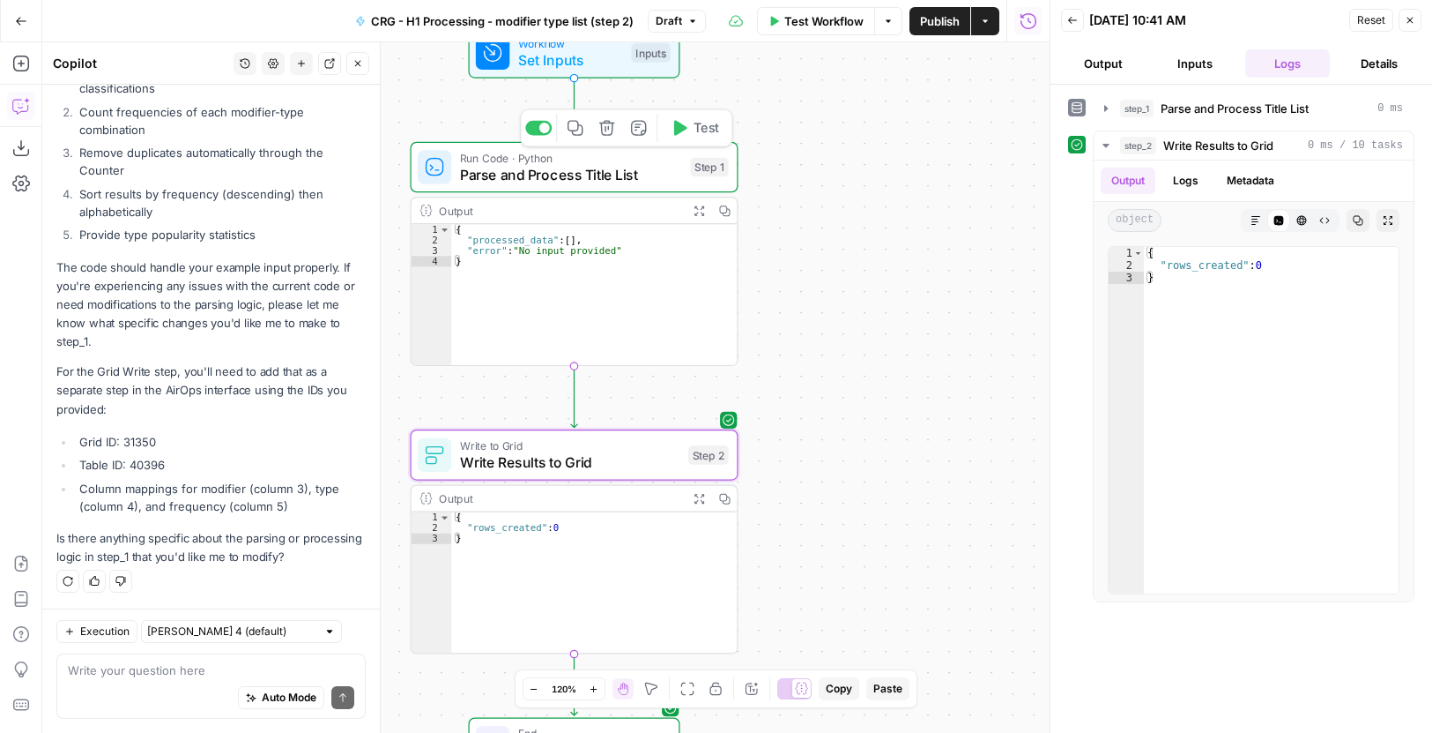
click at [1410, 18] on icon "button" at bounding box center [1410, 20] width 11 height 11
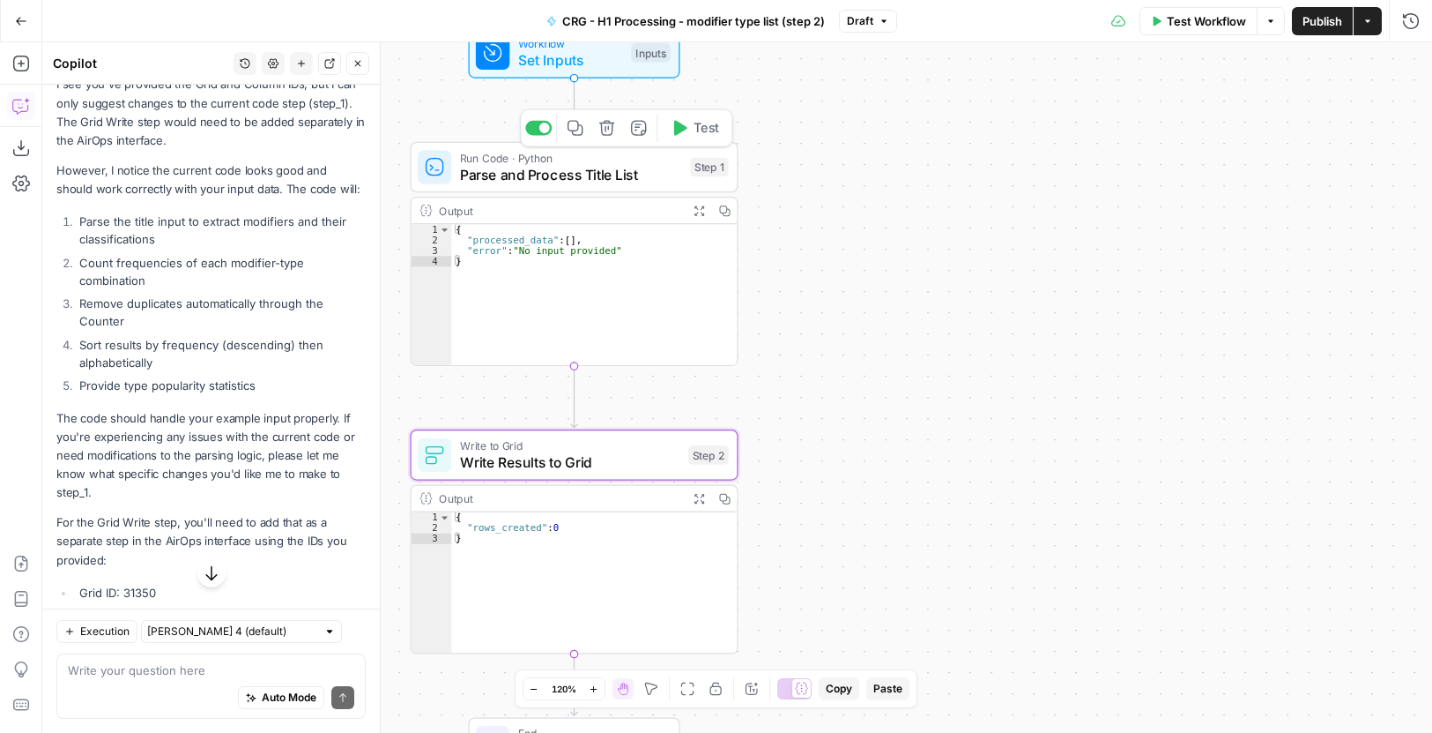
scroll to position [3193, 0]
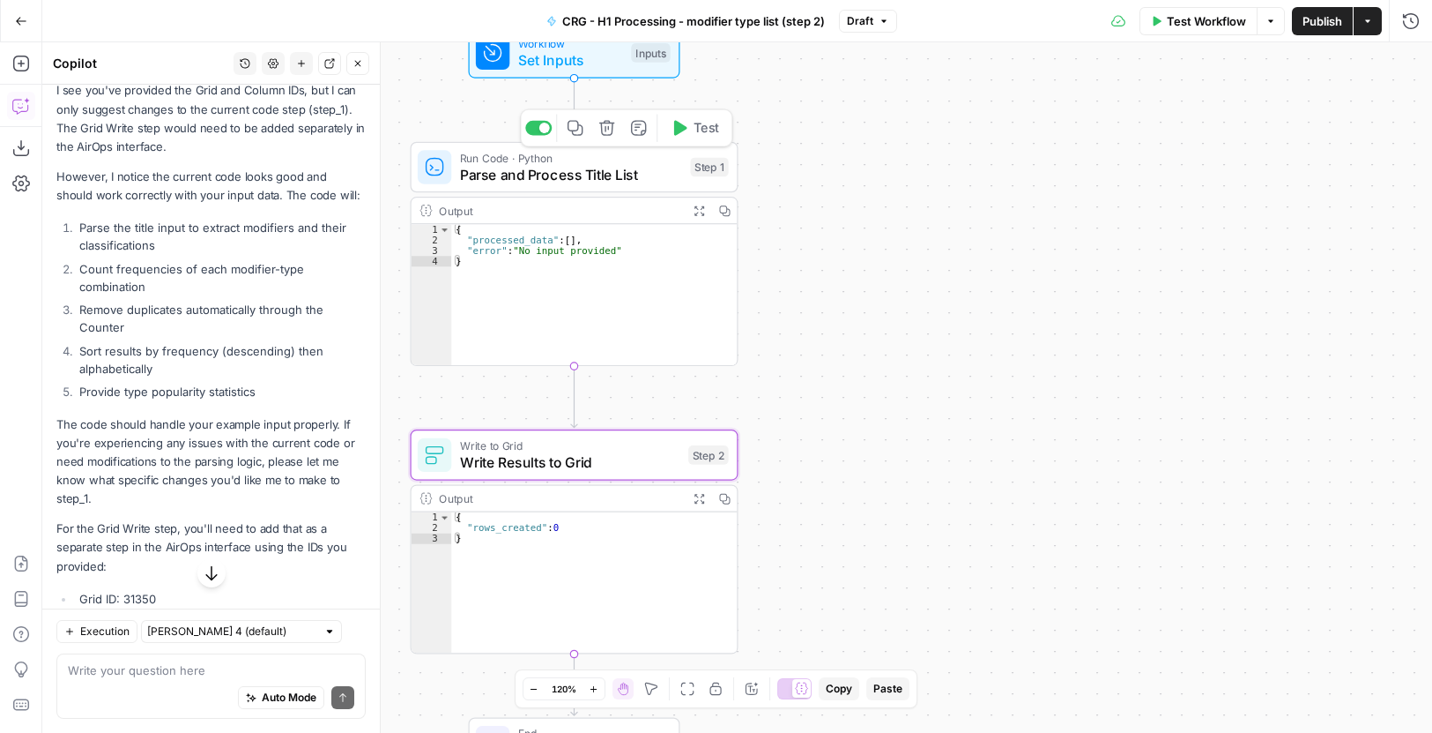
click at [1311, 18] on span "Publish" at bounding box center [1323, 21] width 40 height 18
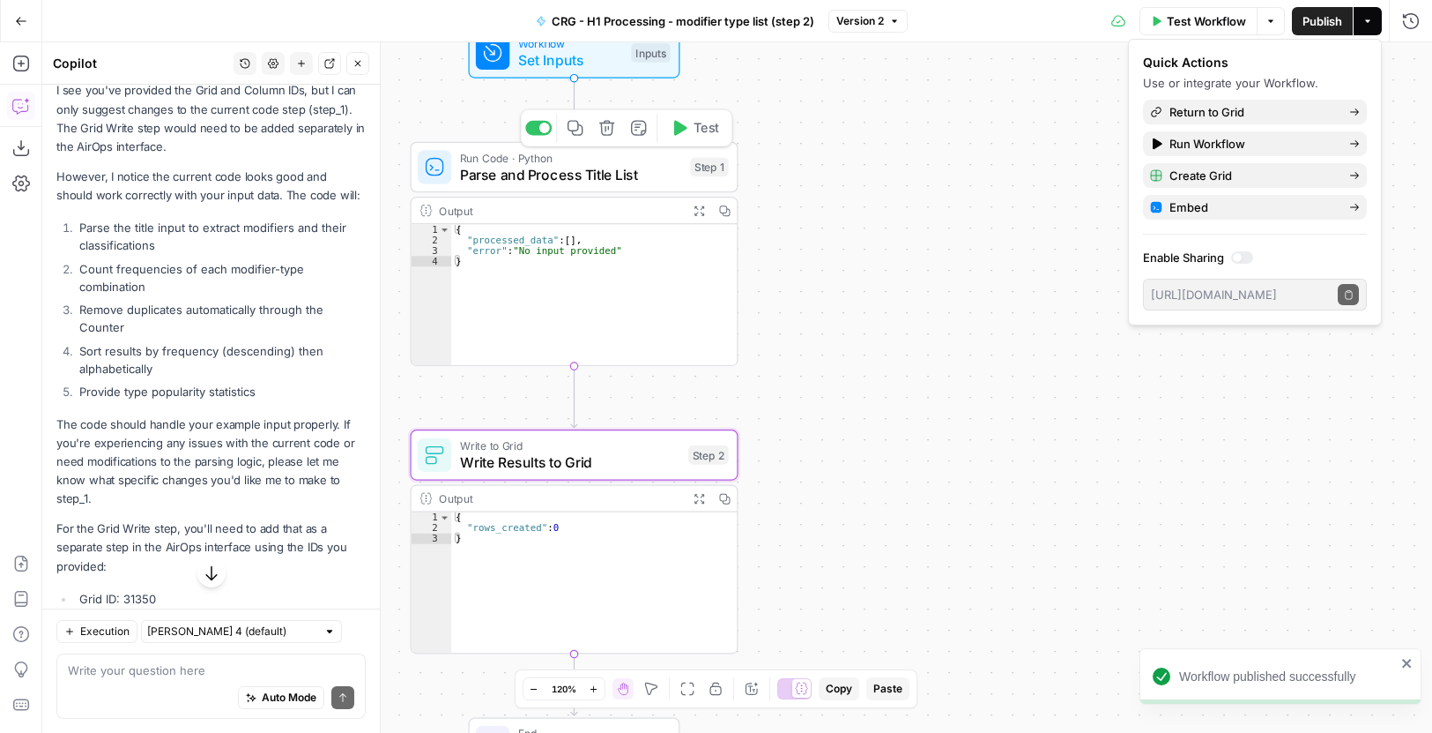
click at [1222, 19] on span "Test Workflow" at bounding box center [1206, 21] width 79 height 18
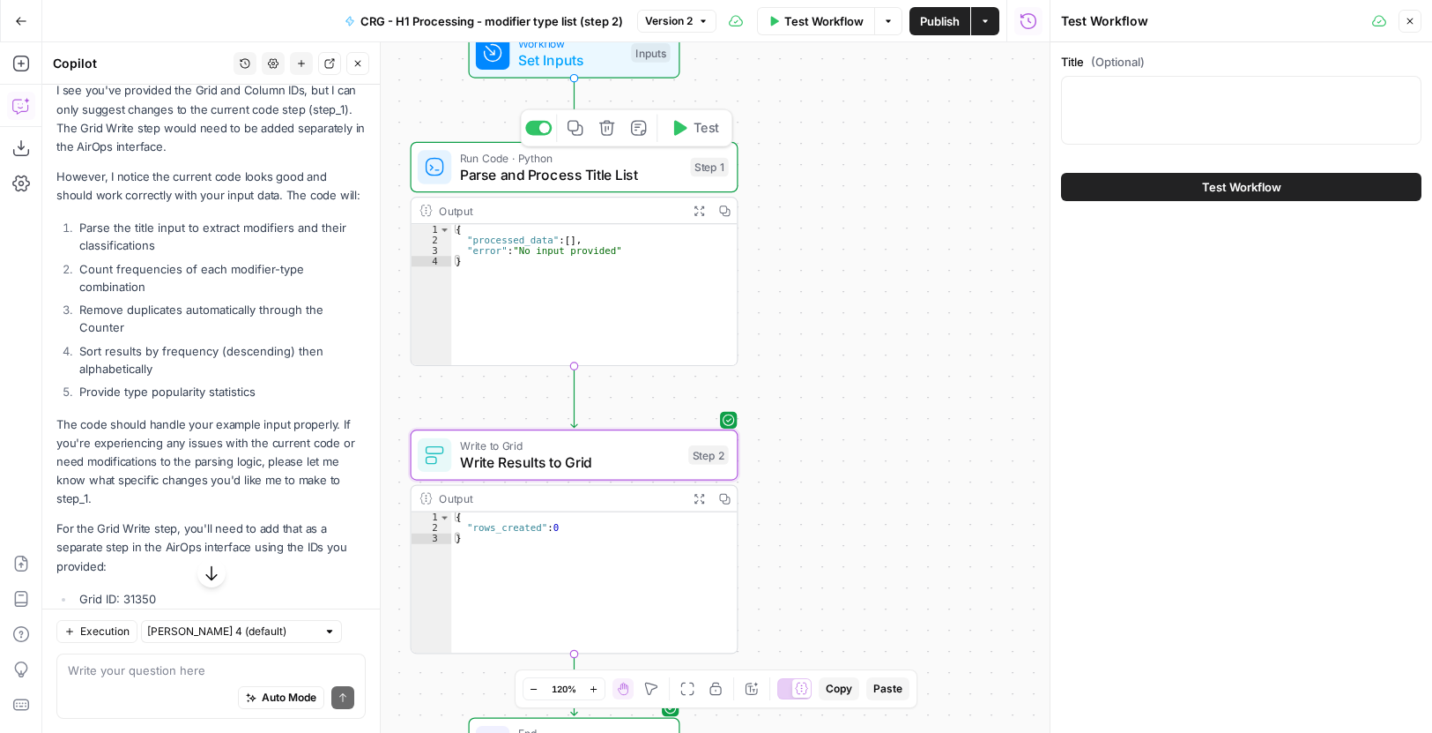
drag, startPoint x: 1405, startPoint y: 20, endPoint x: 1194, endPoint y: 63, distance: 214.9
click at [1405, 19] on icon "button" at bounding box center [1410, 21] width 11 height 11
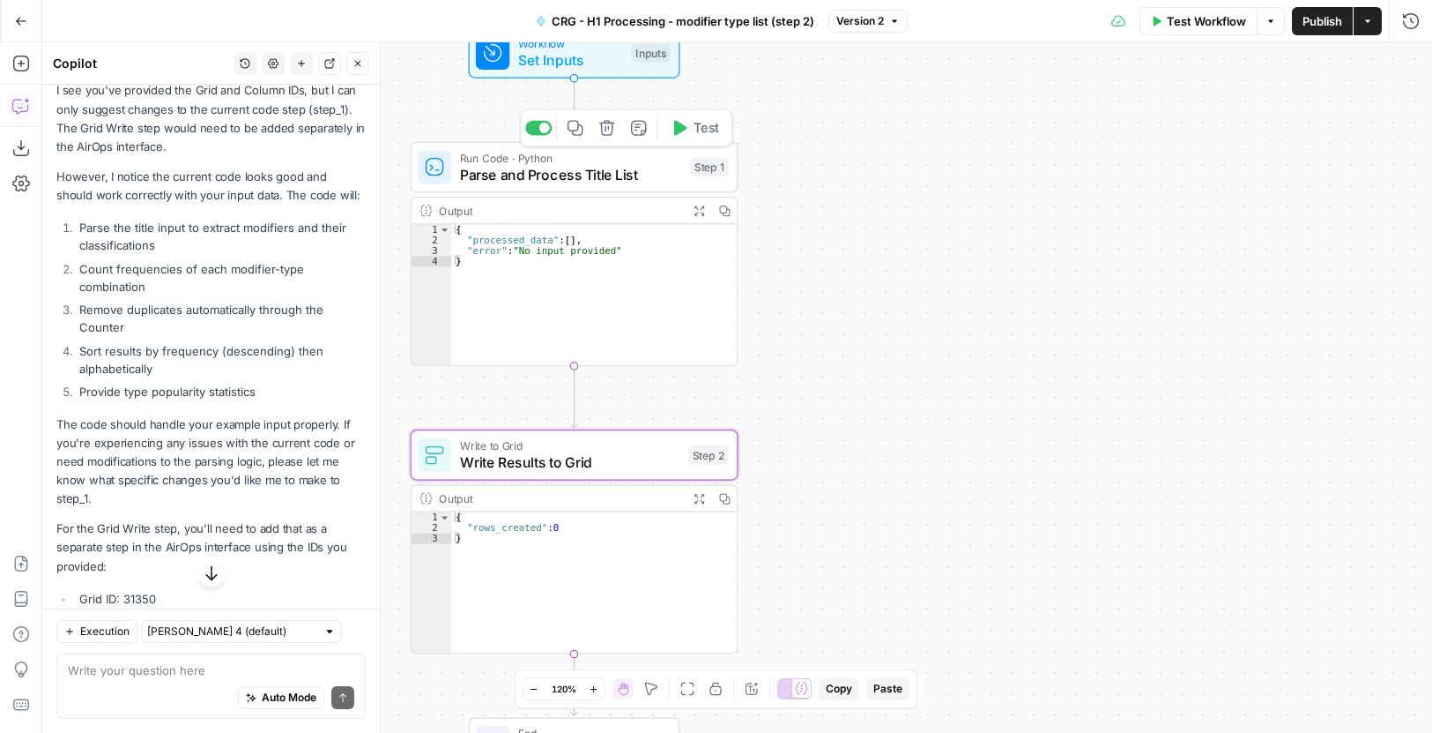
click at [1324, 22] on span "Publish" at bounding box center [1323, 21] width 40 height 18
click at [926, 345] on div "Workflow Set Inputs Inputs Run Code · Python Parse and Process Title List Step …" at bounding box center [737, 387] width 1390 height 690
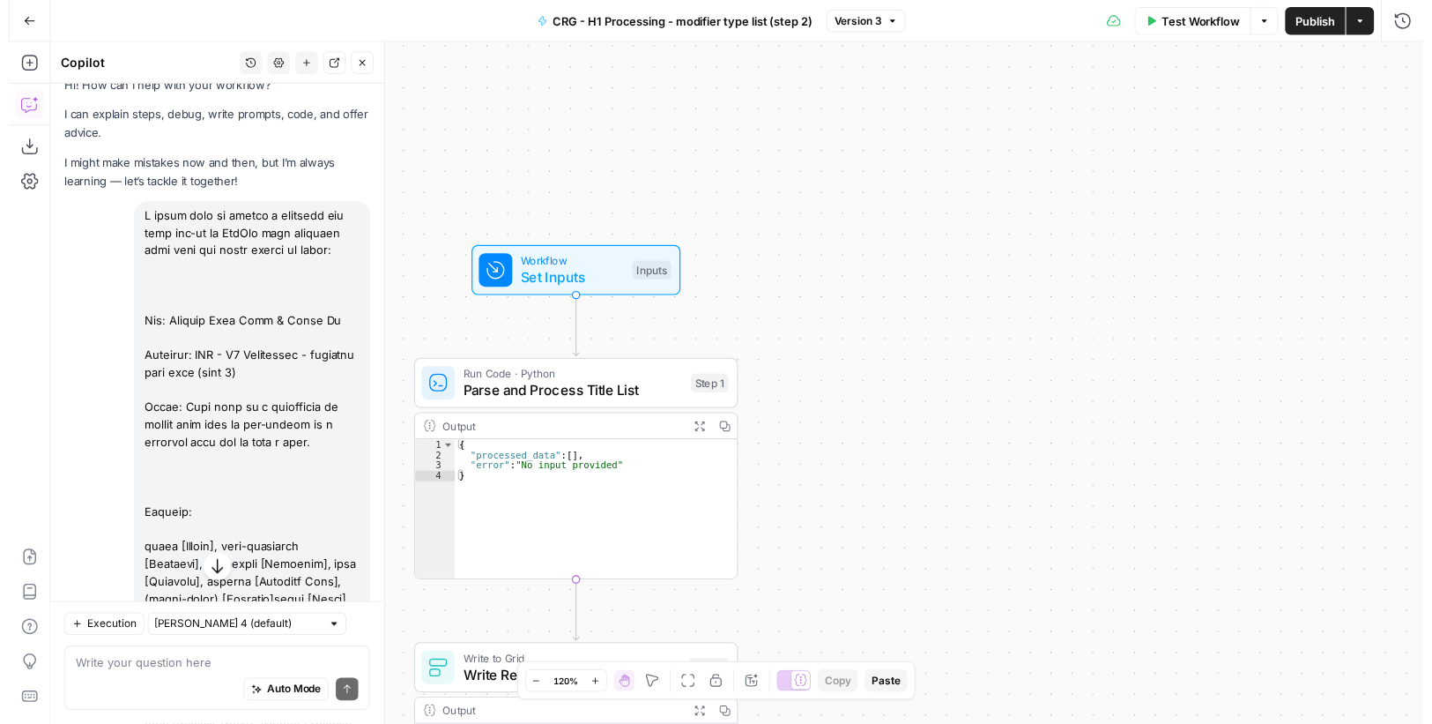
scroll to position [19, 0]
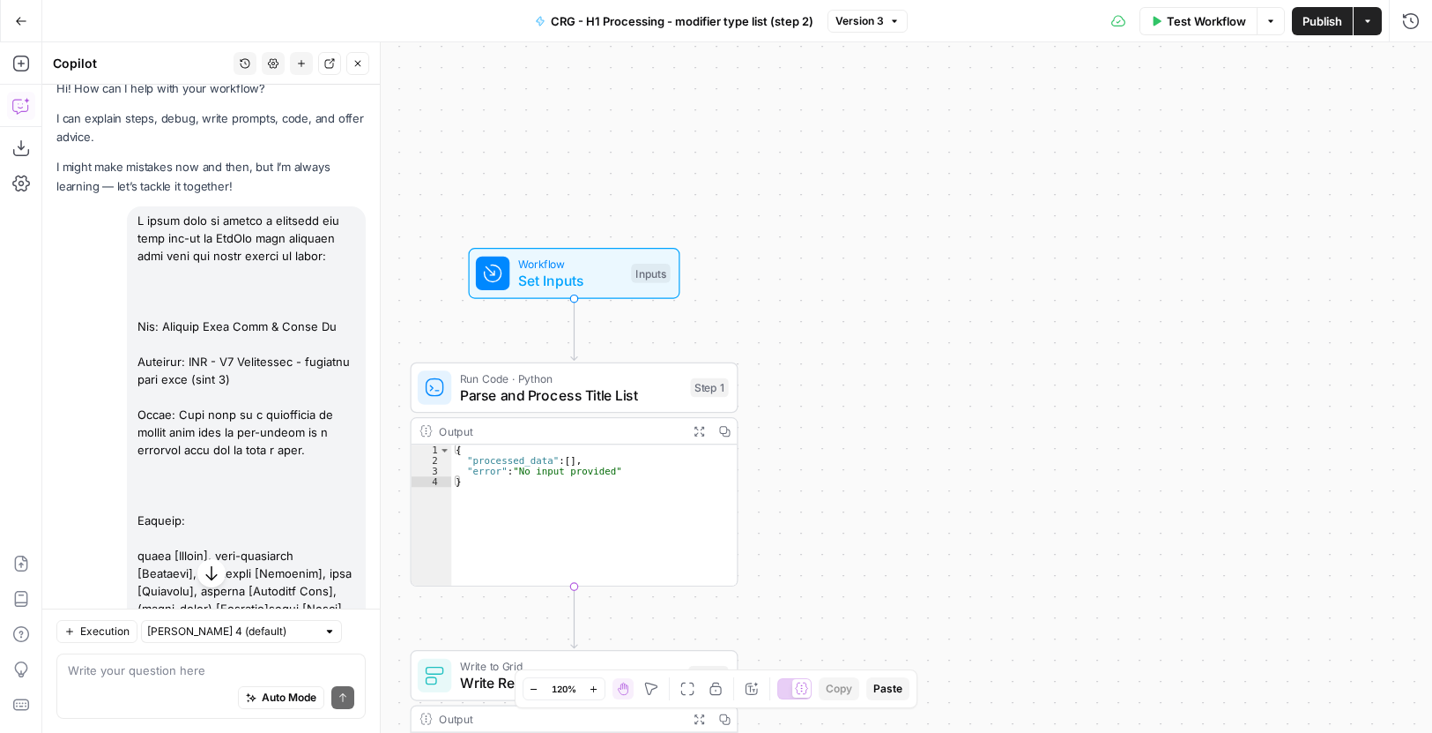
drag, startPoint x: 327, startPoint y: 467, endPoint x: 135, endPoint y: 219, distance: 314.2
copy div "I would like to create a workflow and grid set-up on AirOps that achieves this …"
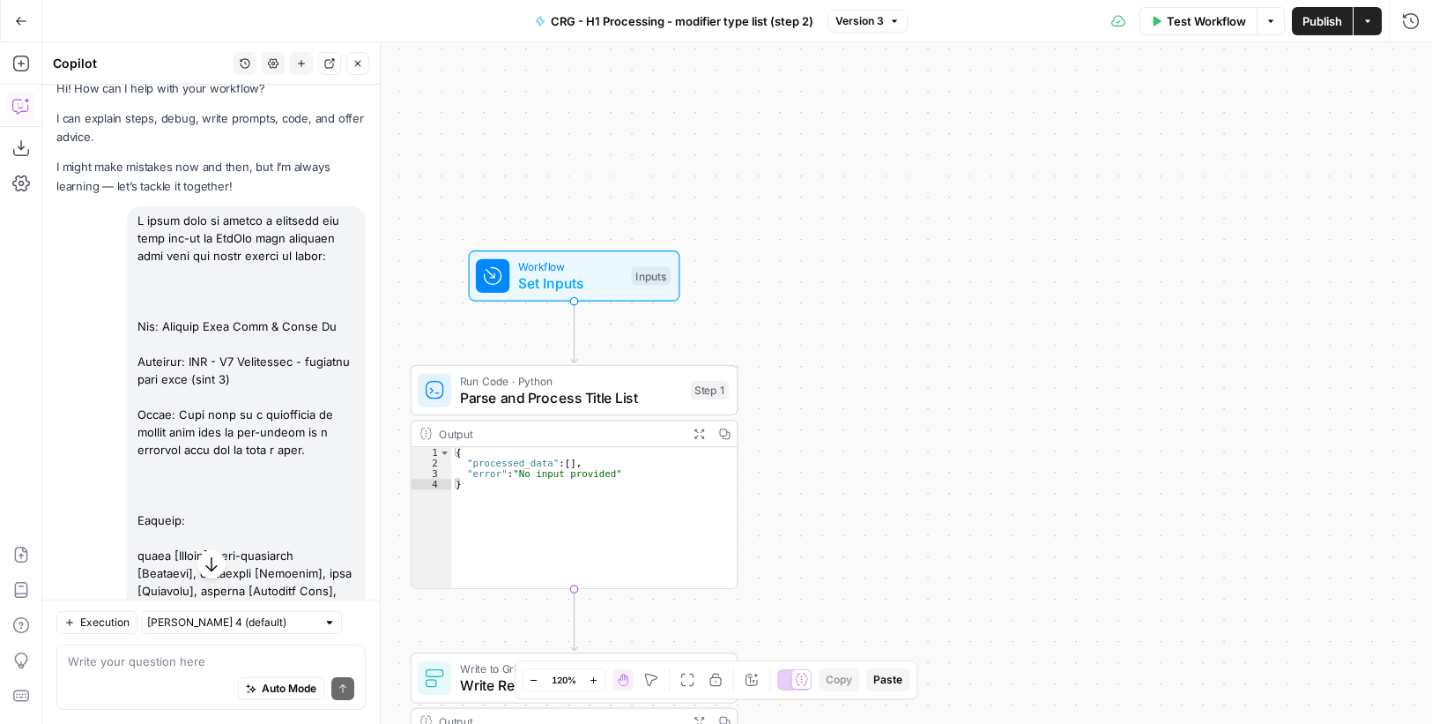
click at [918, 506] on div "Workflow Set Inputs Inputs Run Code · Python Parse and Process Title List Step …" at bounding box center [737, 382] width 1390 height 681
click at [874, 357] on div "Workflow Set Inputs Inputs Run Code · Python Parse and Process Title List Step …" at bounding box center [737, 382] width 1390 height 681
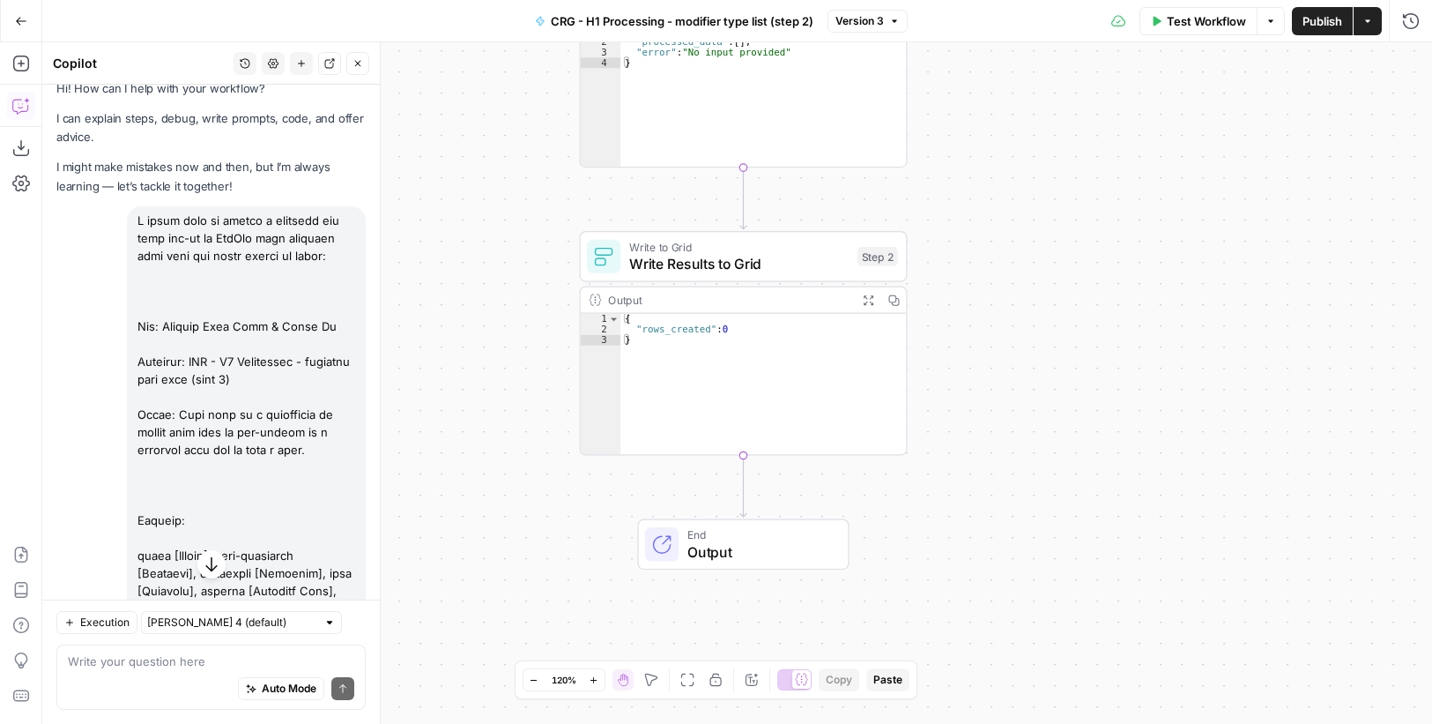
drag, startPoint x: 859, startPoint y: 443, endPoint x: 1020, endPoint y: 444, distance: 161.3
click at [1020, 464] on div "Workflow Set Inputs Inputs Run Code · Python Parse and Process Title List Step …" at bounding box center [737, 382] width 1390 height 681
click at [181, 667] on textarea at bounding box center [211, 661] width 286 height 18
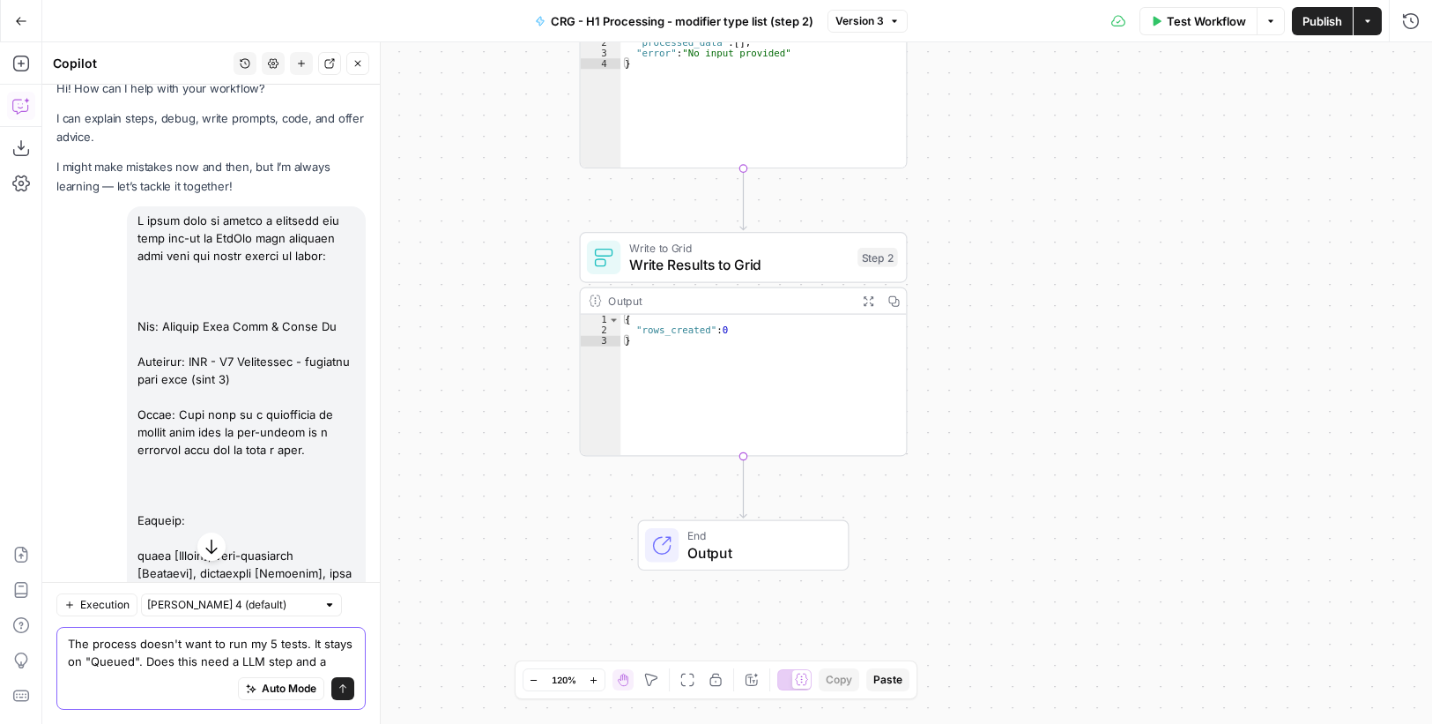
paste textarea "Format JSON"
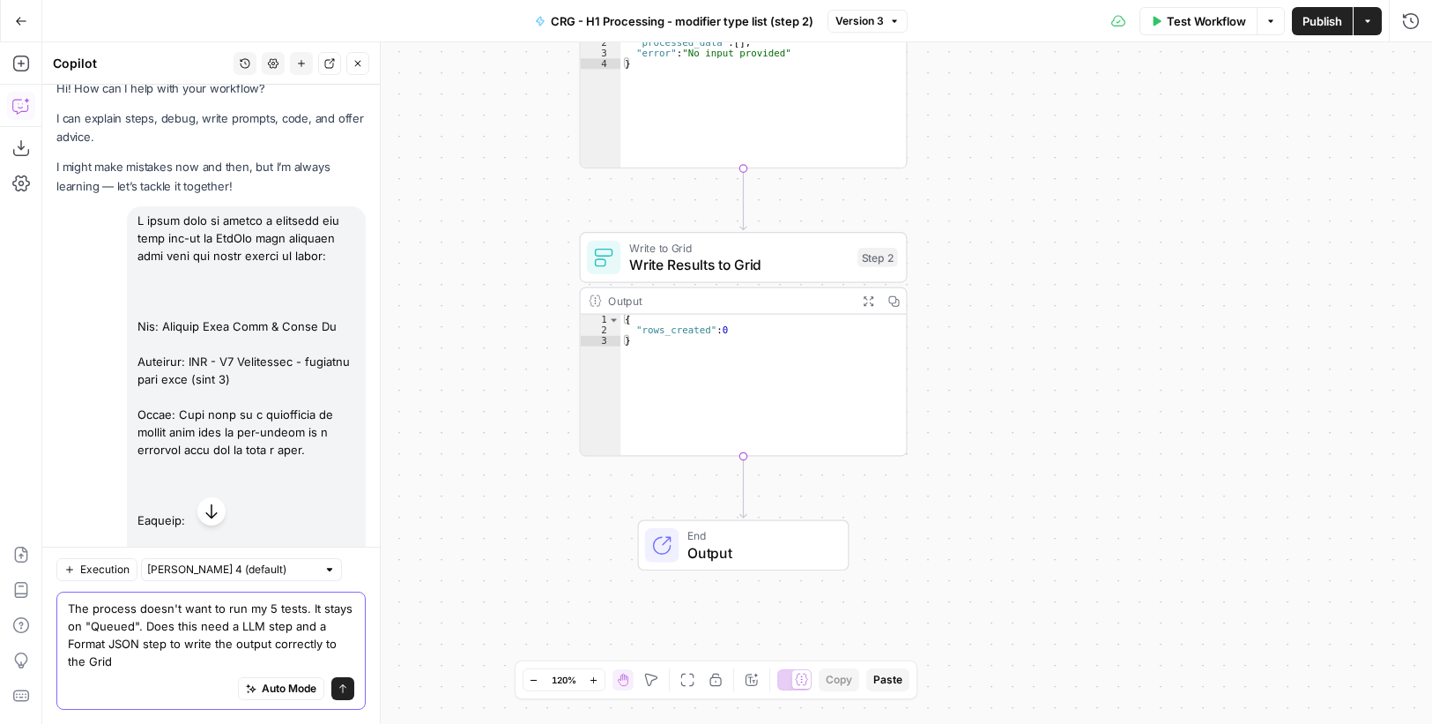
type textarea "The process doesn't want to run my 5 tests. It stays on "Queued". Does this nee…"
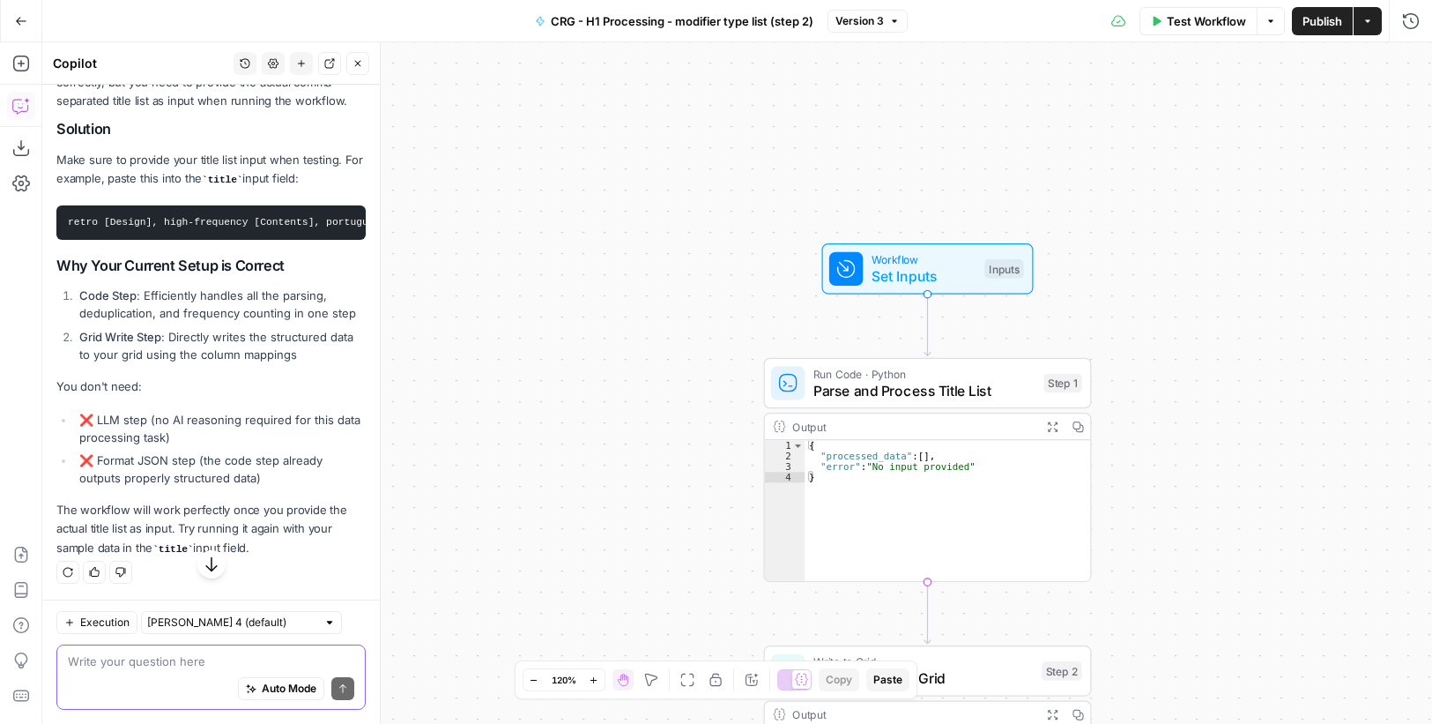
scroll to position [4233, 0]
click at [205, 655] on textarea at bounding box center [211, 661] width 286 height 18
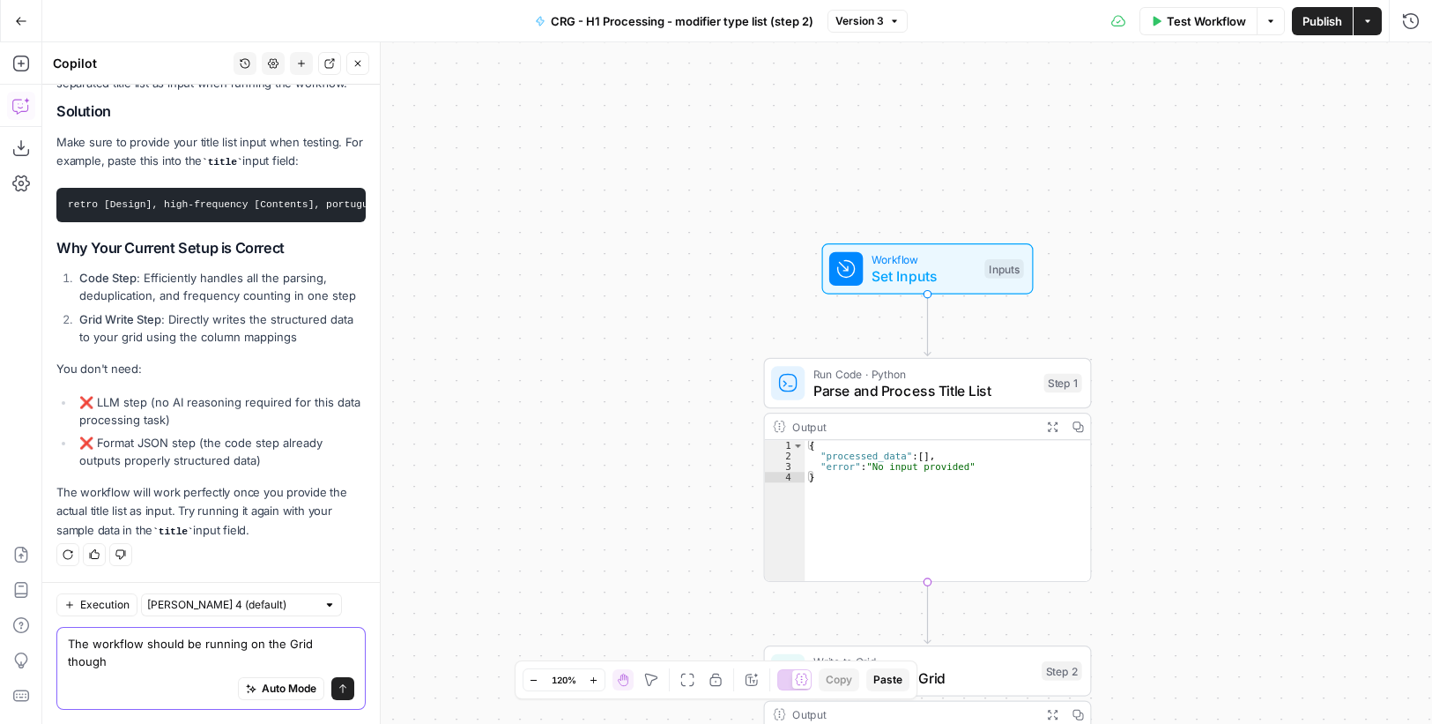
scroll to position [4251, 0]
click at [167, 663] on textarea "The workflow should be running on the Grid though" at bounding box center [211, 652] width 286 height 35
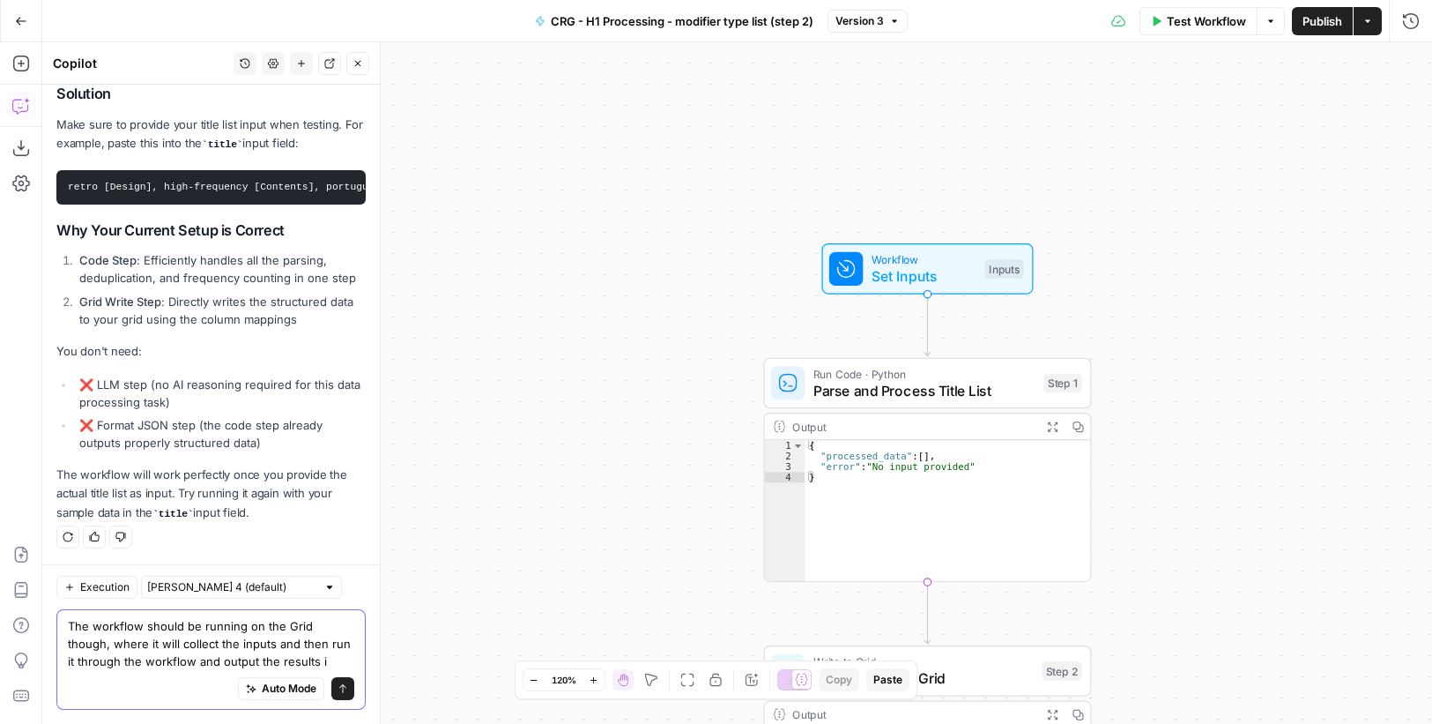
scroll to position [4286, 0]
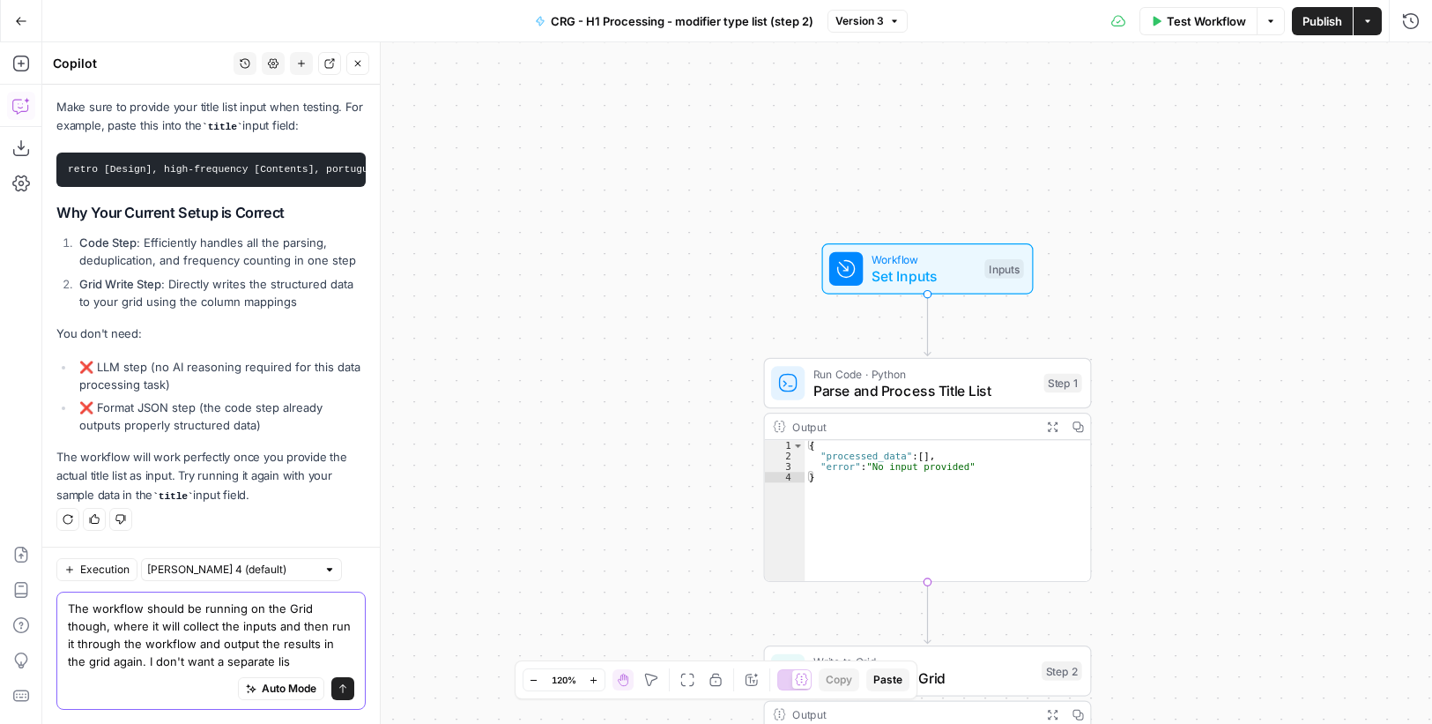
type textarea "The workflow should be running on the Grid though, where it will collect the in…"
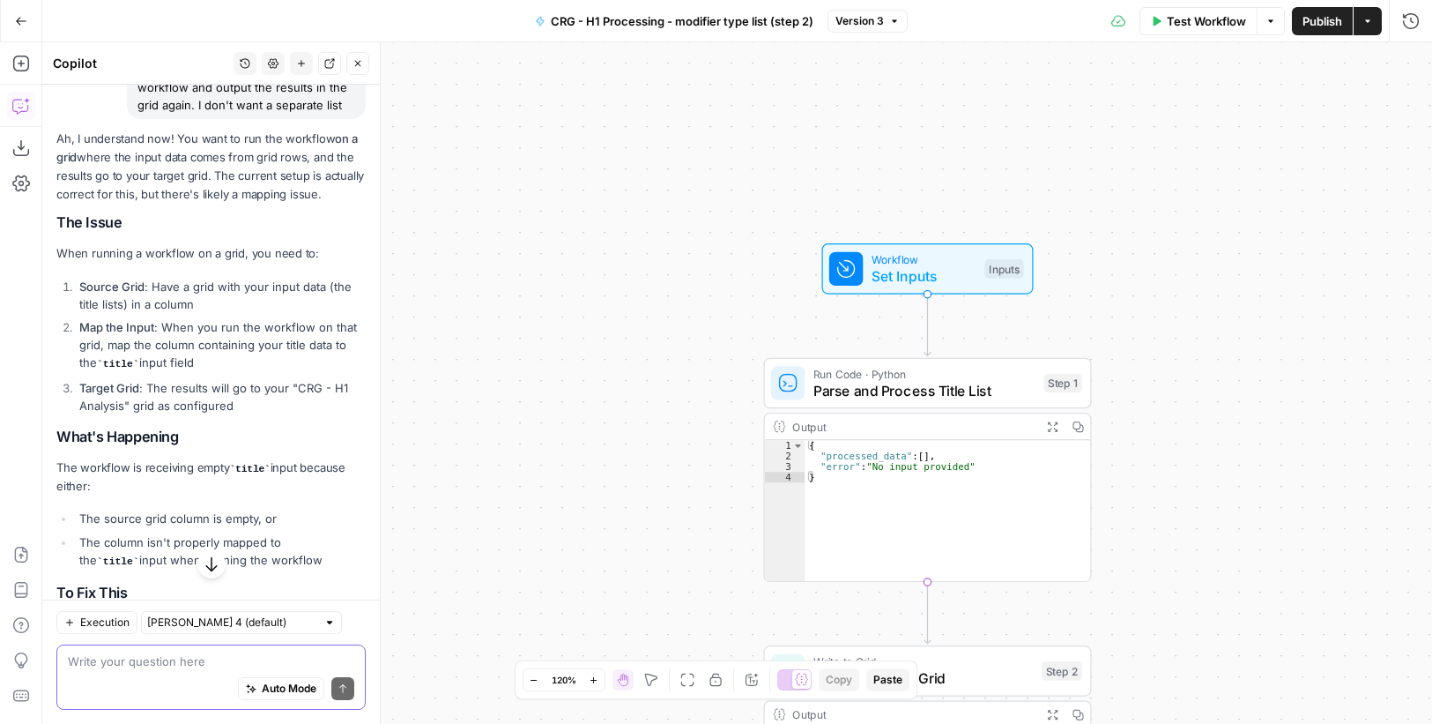
scroll to position [4729, 0]
click at [918, 276] on span "Set Inputs" at bounding box center [924, 275] width 105 height 21
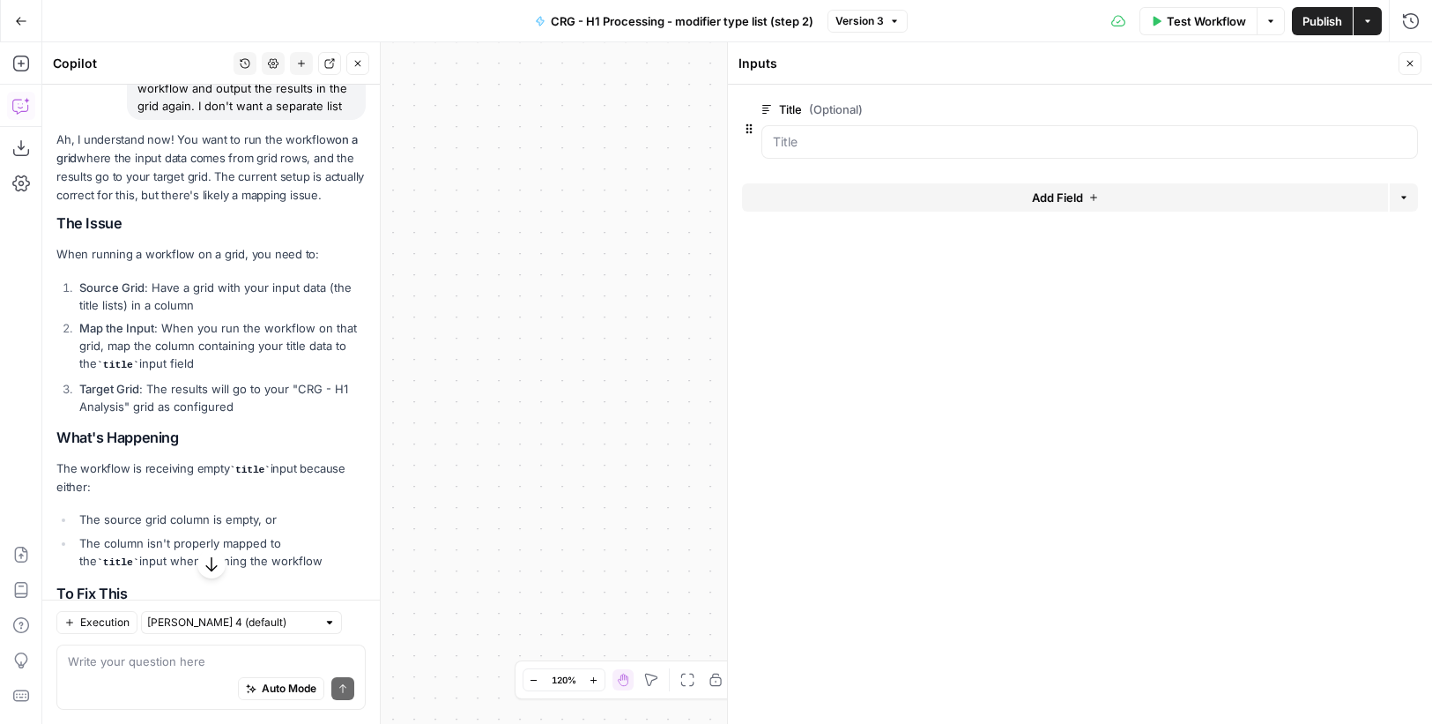
click at [1291, 194] on button "Add Field" at bounding box center [1065, 197] width 646 height 28
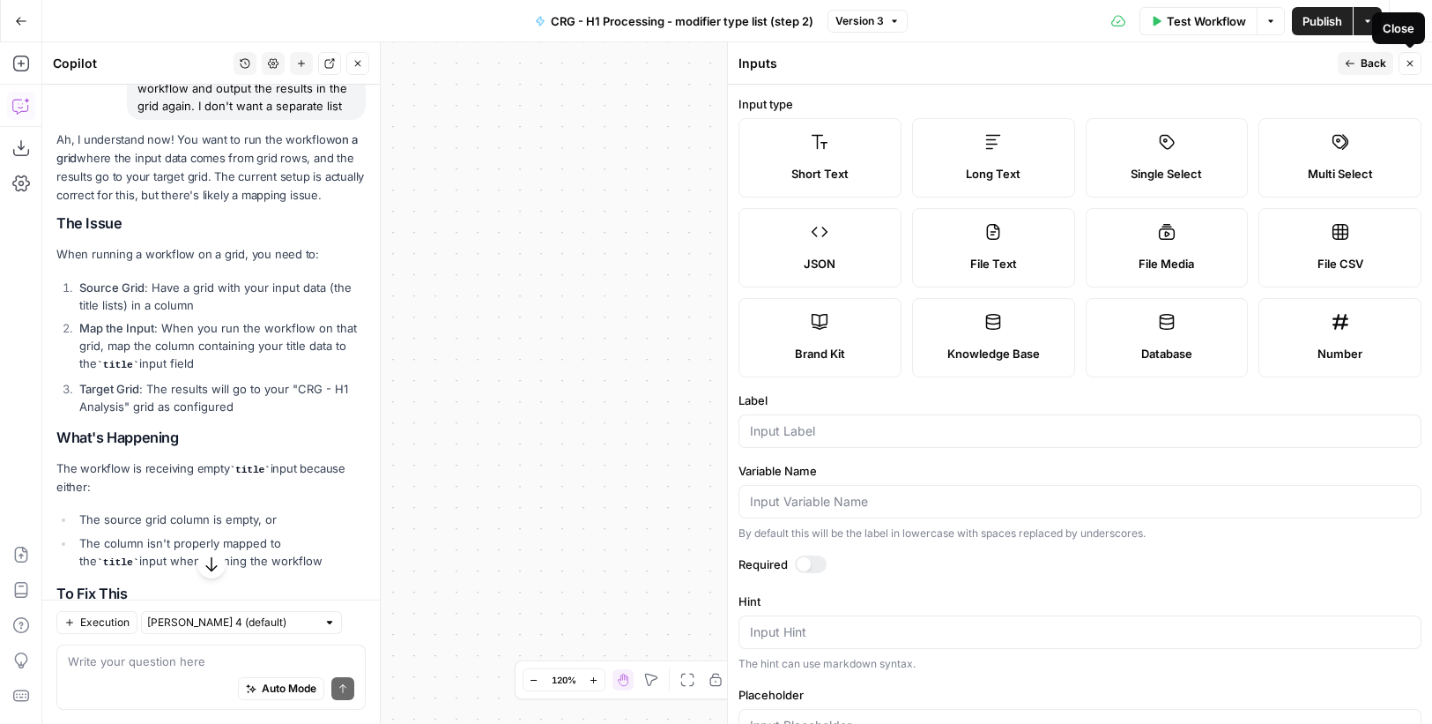
click at [1369, 63] on span "Back" at bounding box center [1374, 64] width 26 height 16
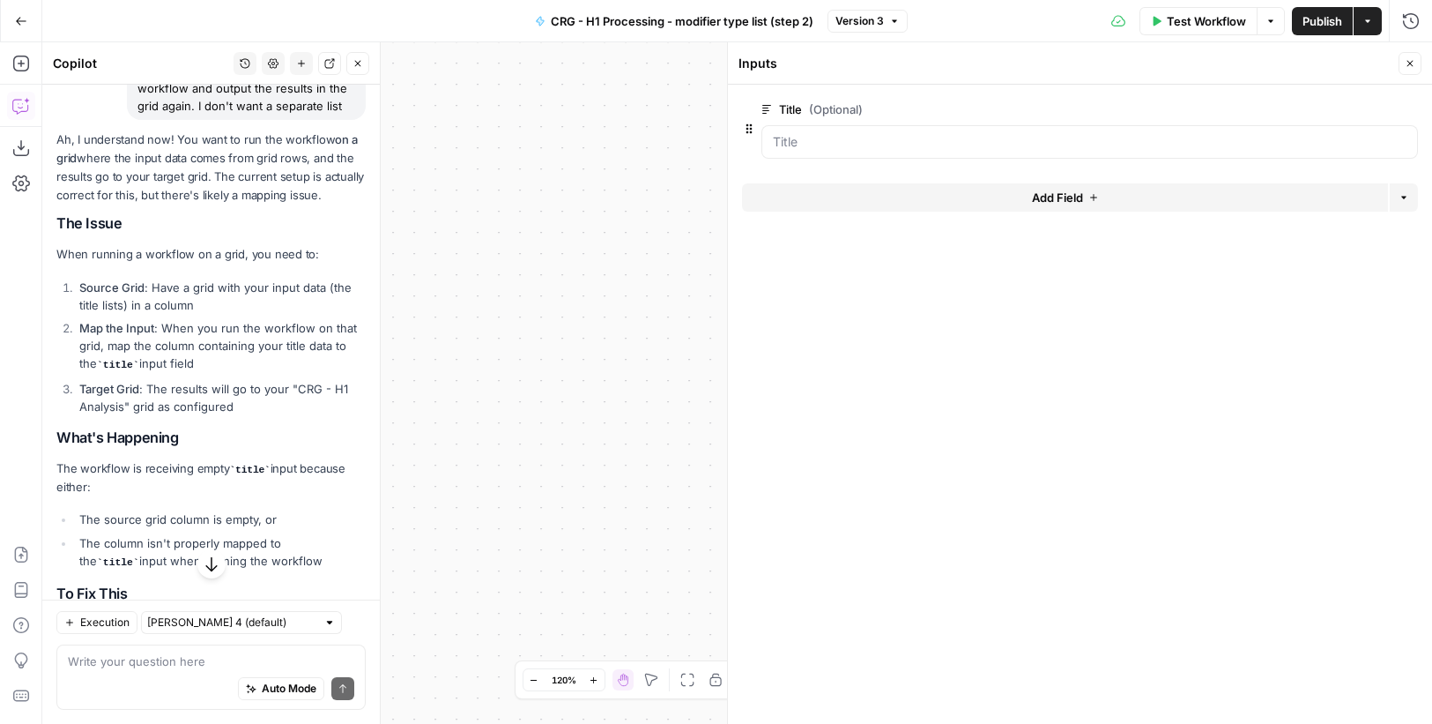
click at [1335, 109] on span "edit field" at bounding box center [1352, 109] width 39 height 14
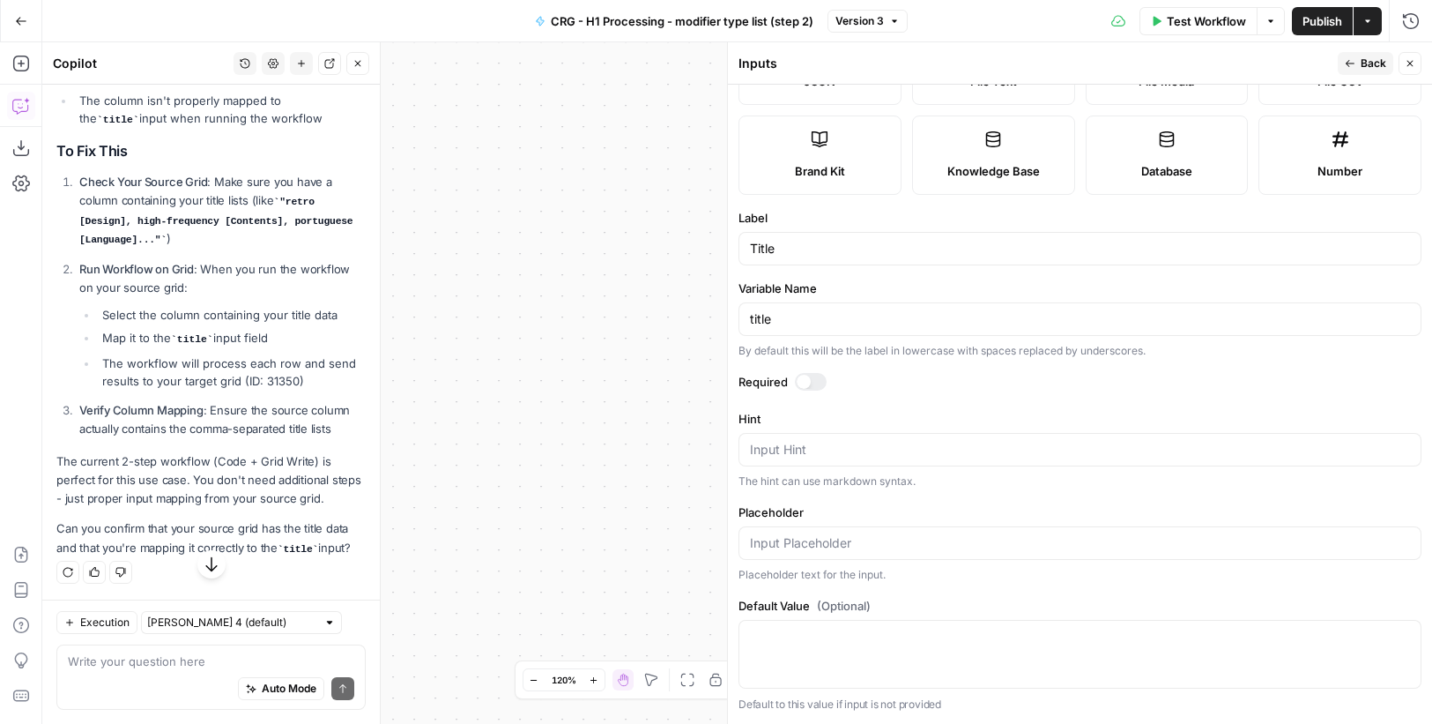
scroll to position [5258, 0]
drag, startPoint x: 129, startPoint y: 340, endPoint x: 272, endPoint y: 332, distance: 143.9
click at [272, 332] on li "Map it to the title input field" at bounding box center [232, 338] width 268 height 19
click at [1406, 64] on icon "button" at bounding box center [1410, 63] width 11 height 11
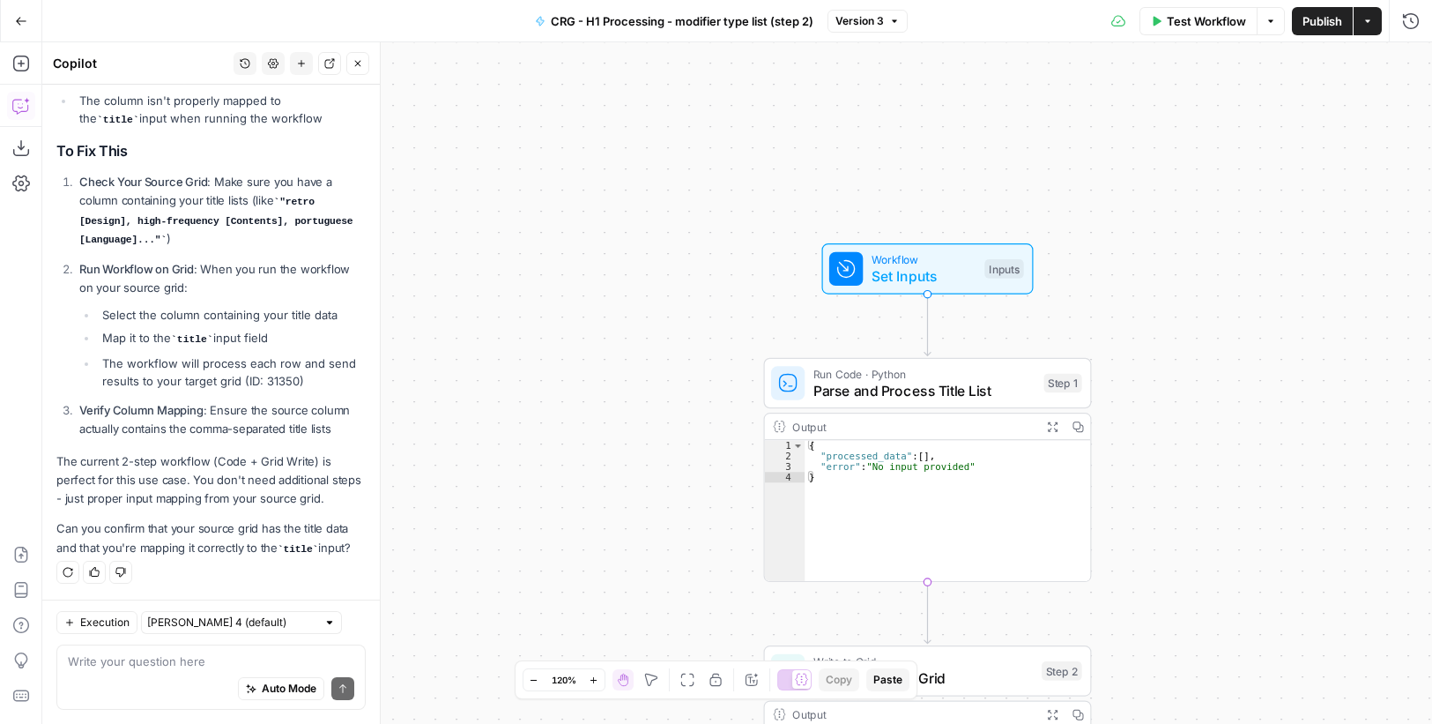
drag, startPoint x: 272, startPoint y: 343, endPoint x: 103, endPoint y: 344, distance: 168.4
click at [103, 344] on li "Map it to the title input field" at bounding box center [232, 338] width 268 height 19
click at [162, 658] on textarea at bounding box center [211, 661] width 286 height 18
click at [119, 655] on textarea at bounding box center [211, 661] width 286 height 18
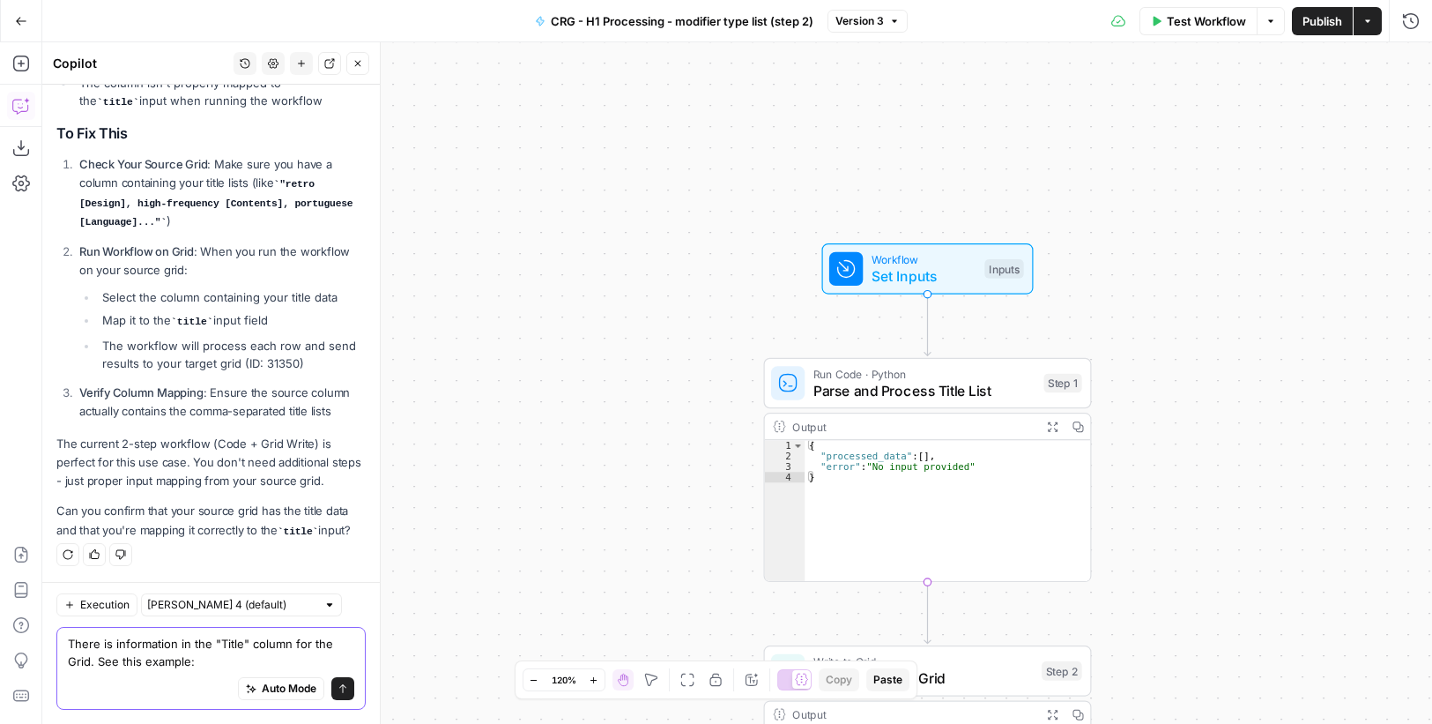
paste textarea "retro [Design], high-frequency [Contents], portuguese [Language], verb [Content…"
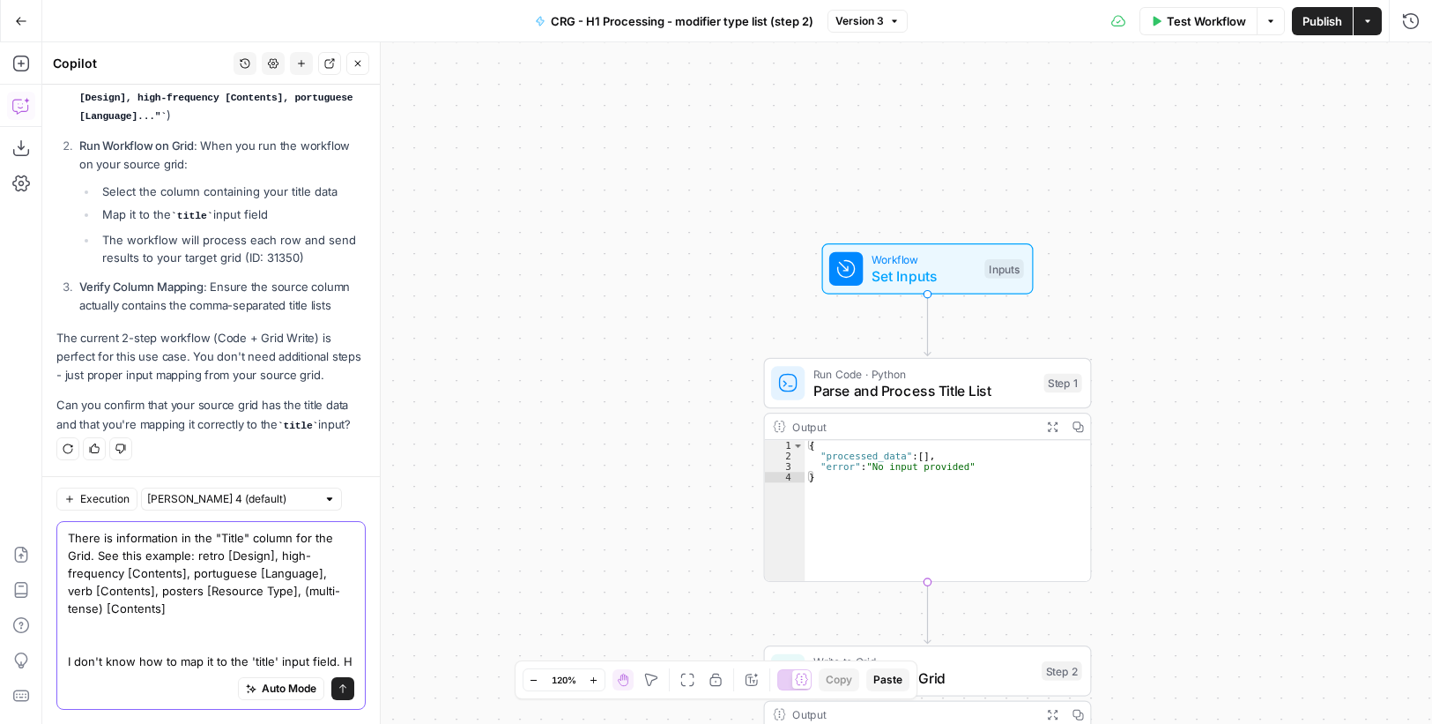
scroll to position [5399, 0]
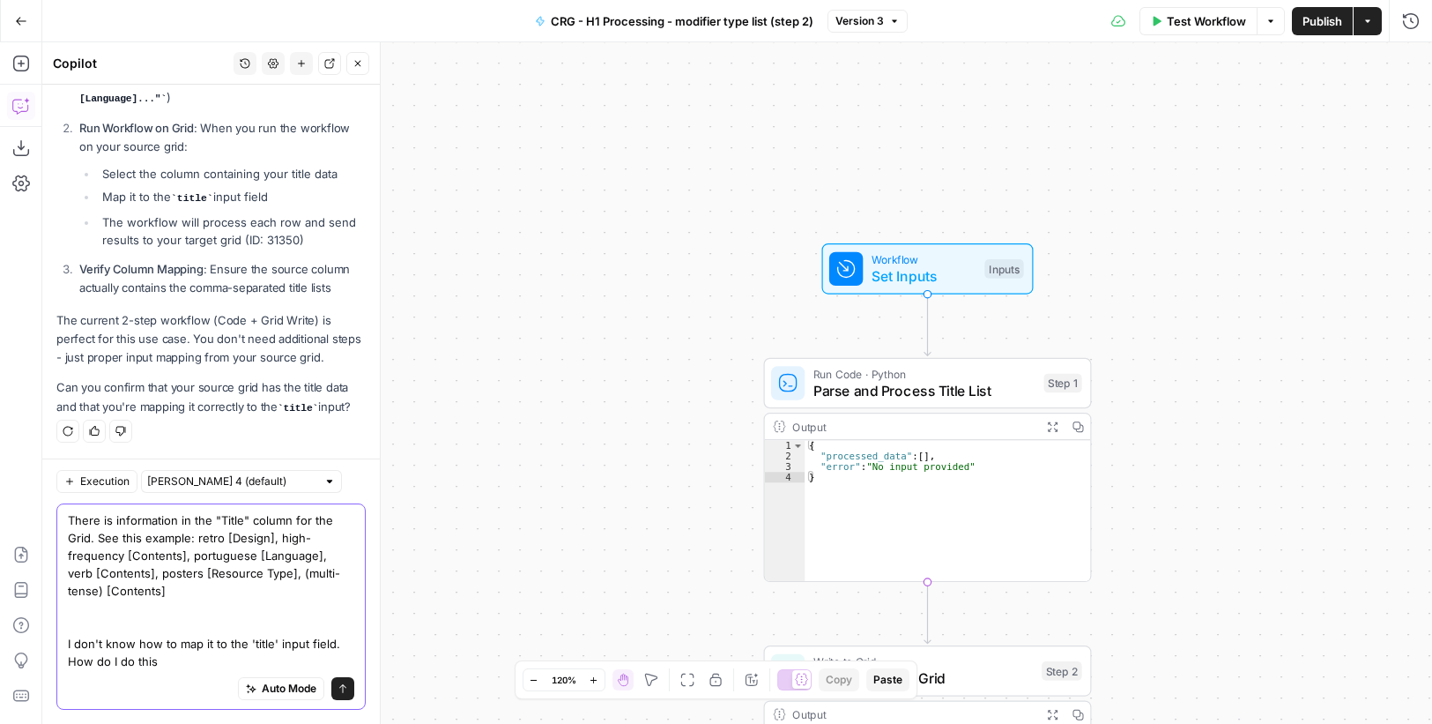
type textarea "There is information in the "Title" column for the Grid. See this example: retr…"
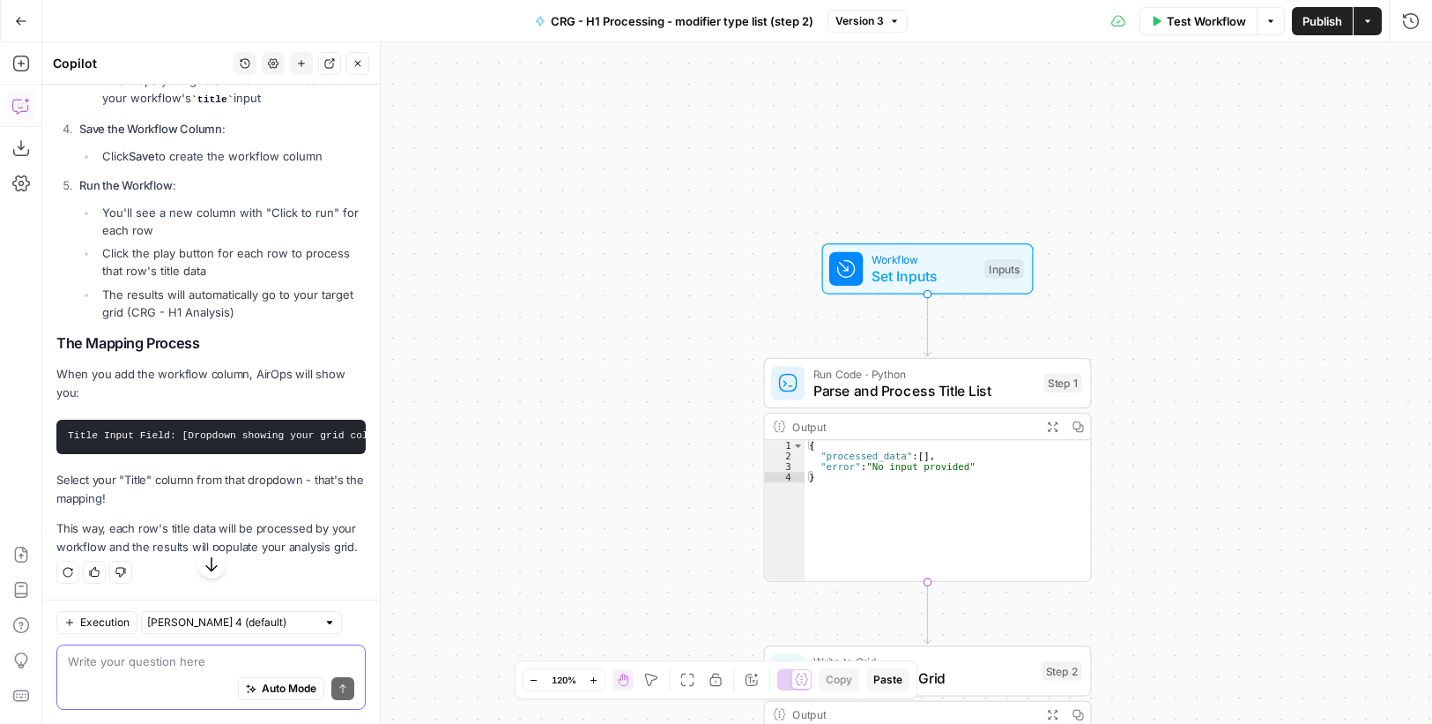
scroll to position [6334, 0]
click at [200, 657] on textarea at bounding box center [211, 661] width 286 height 18
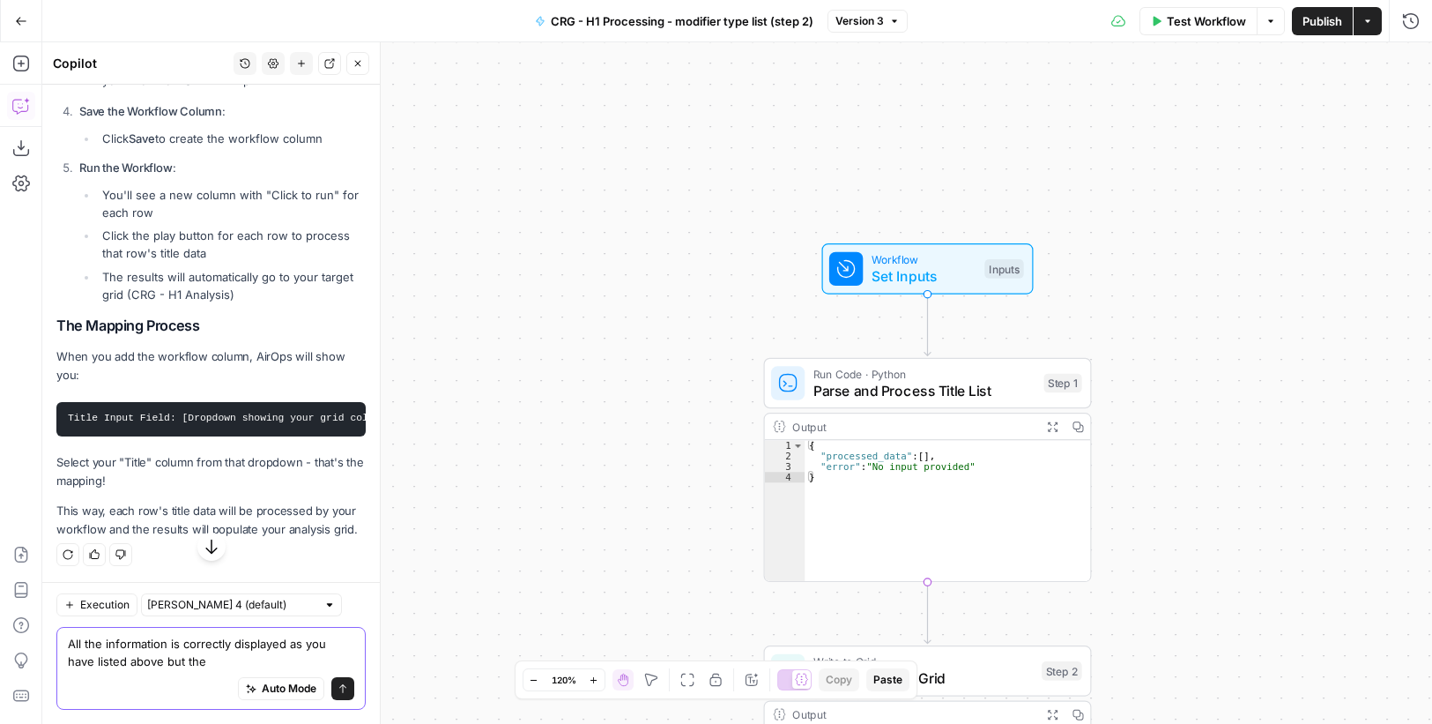
type textarea "All the information is correctly displayed as you have listed above but the"
click at [164, 637] on textarea "All the information is correctly displayed as you have listed above but the" at bounding box center [211, 652] width 286 height 35
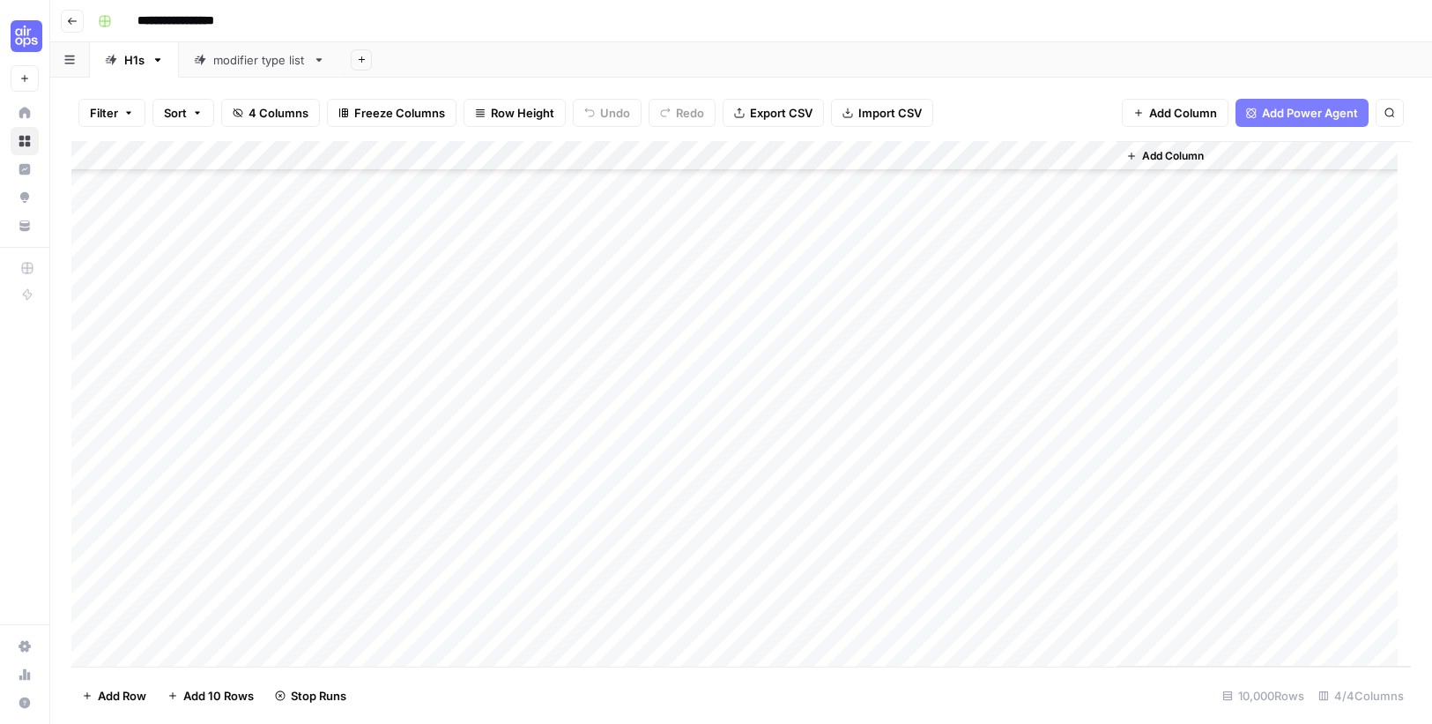
scroll to position [123809, 0]
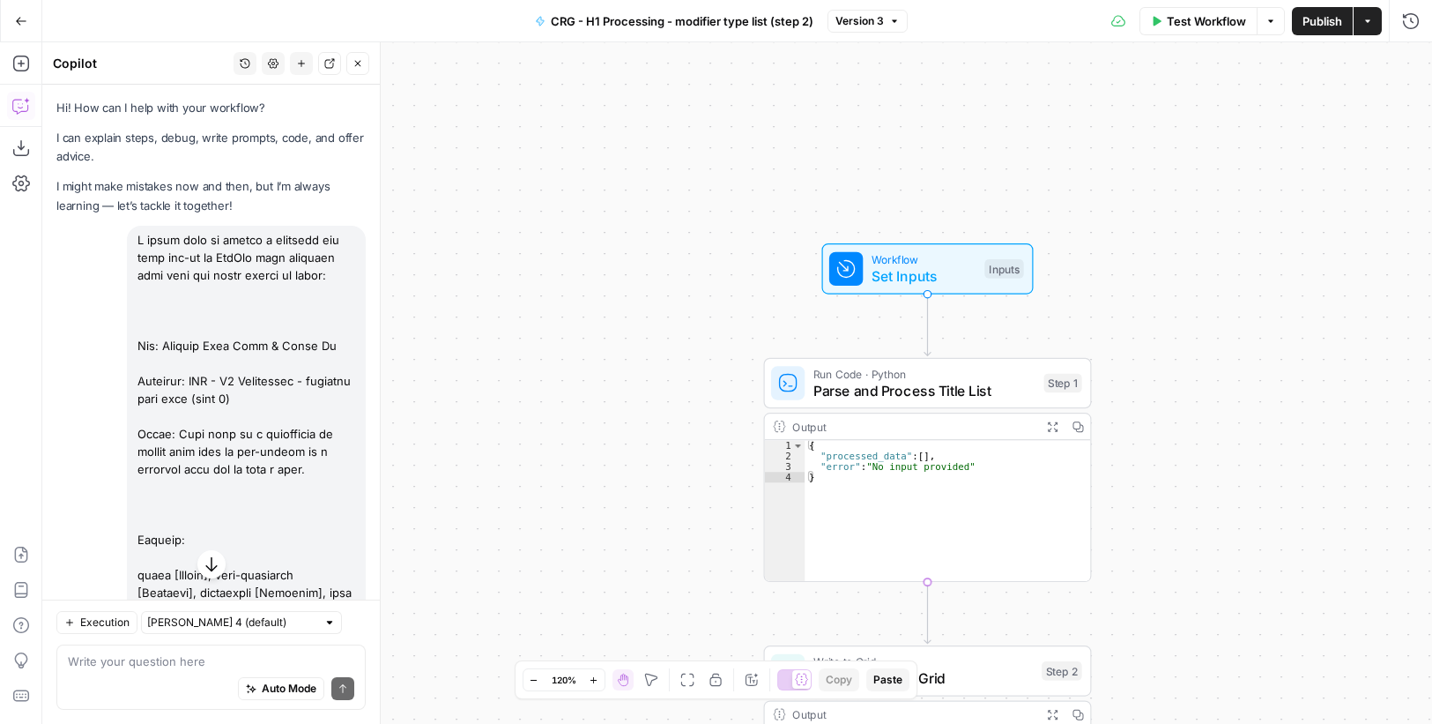
scroll to position [6334, 0]
